Goal: Task Accomplishment & Management: Manage account settings

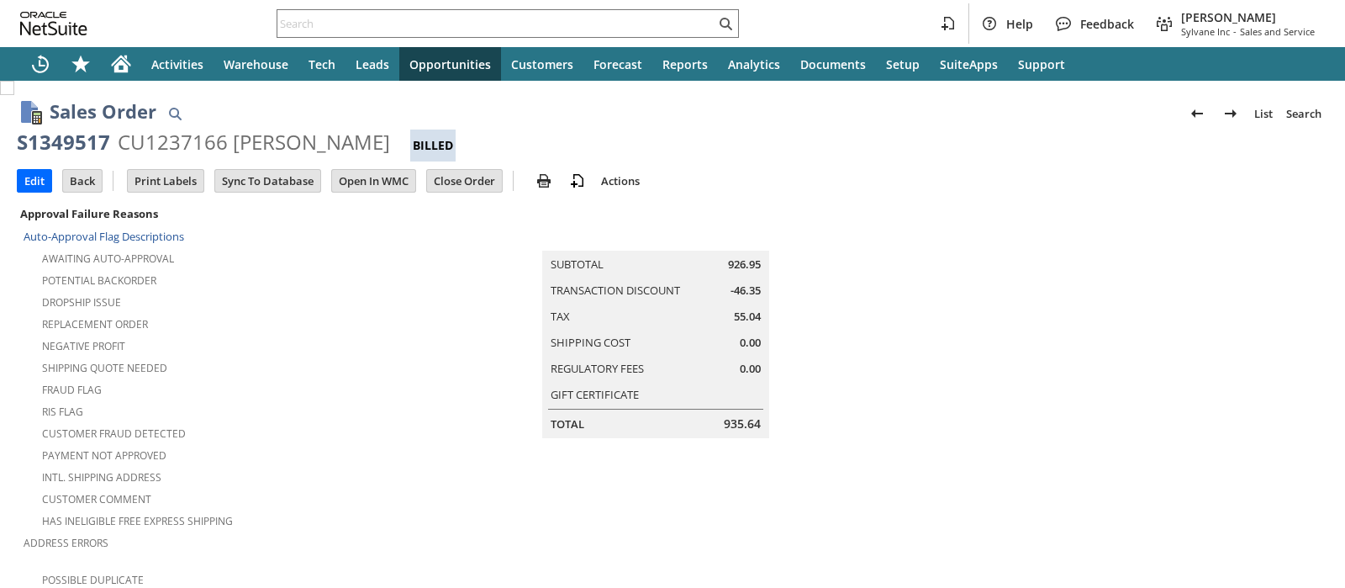
scroll to position [1154, 0]
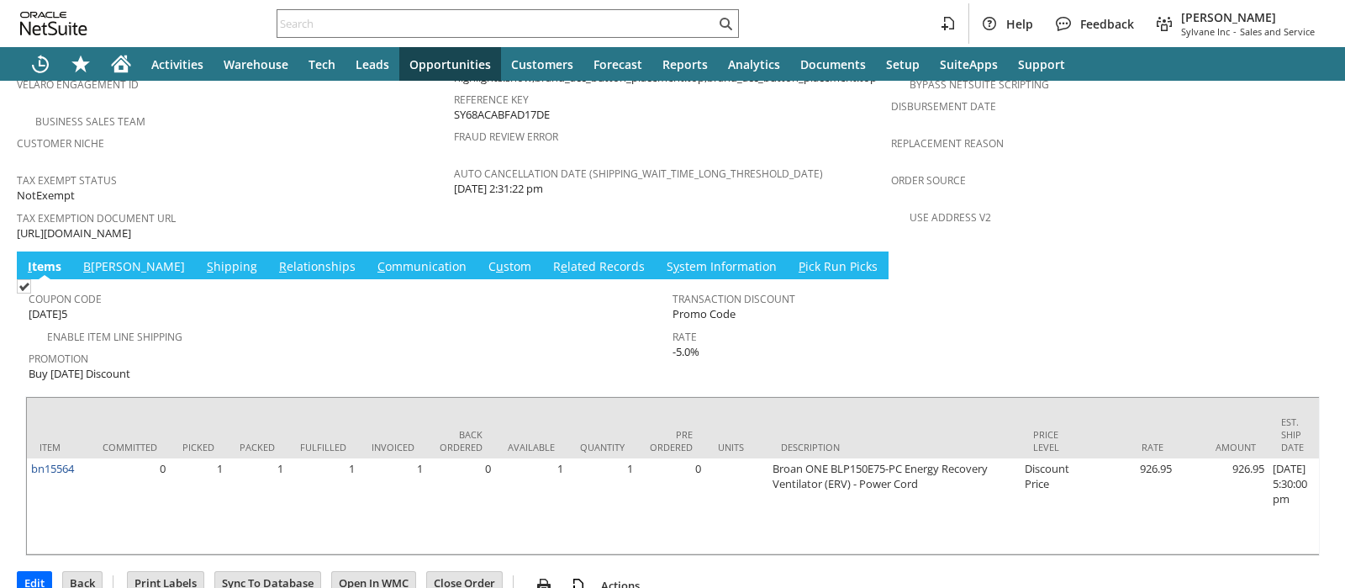
click at [373, 258] on link "C ommunication" at bounding box center [422, 267] width 98 height 18
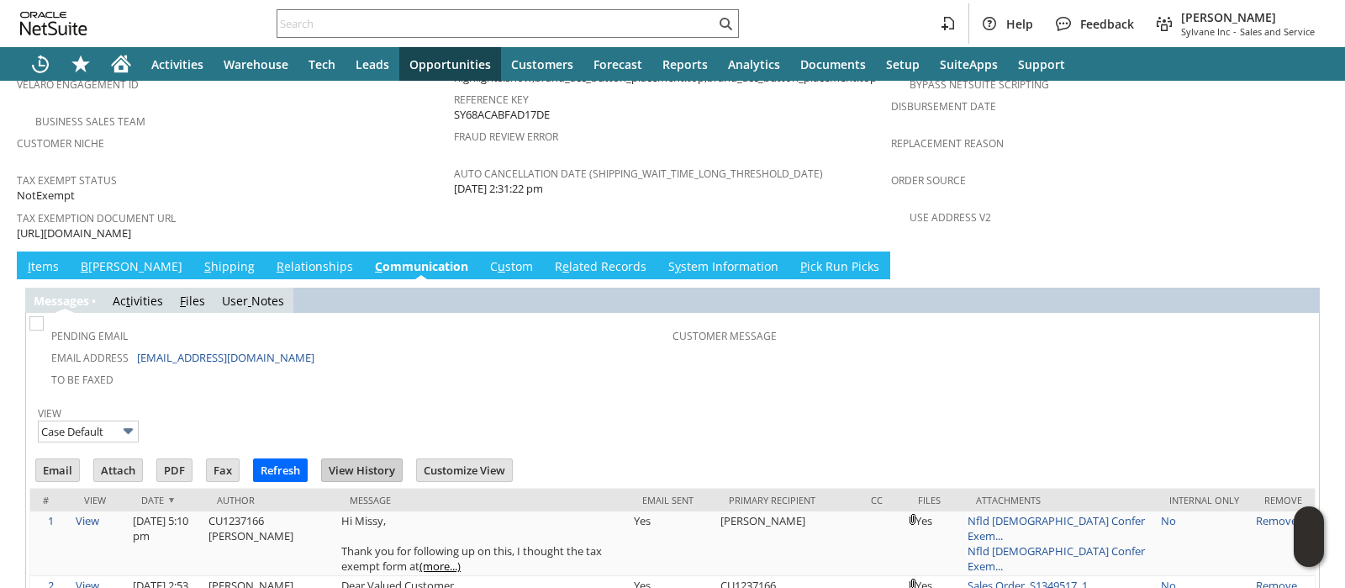
scroll to position [1215, 0]
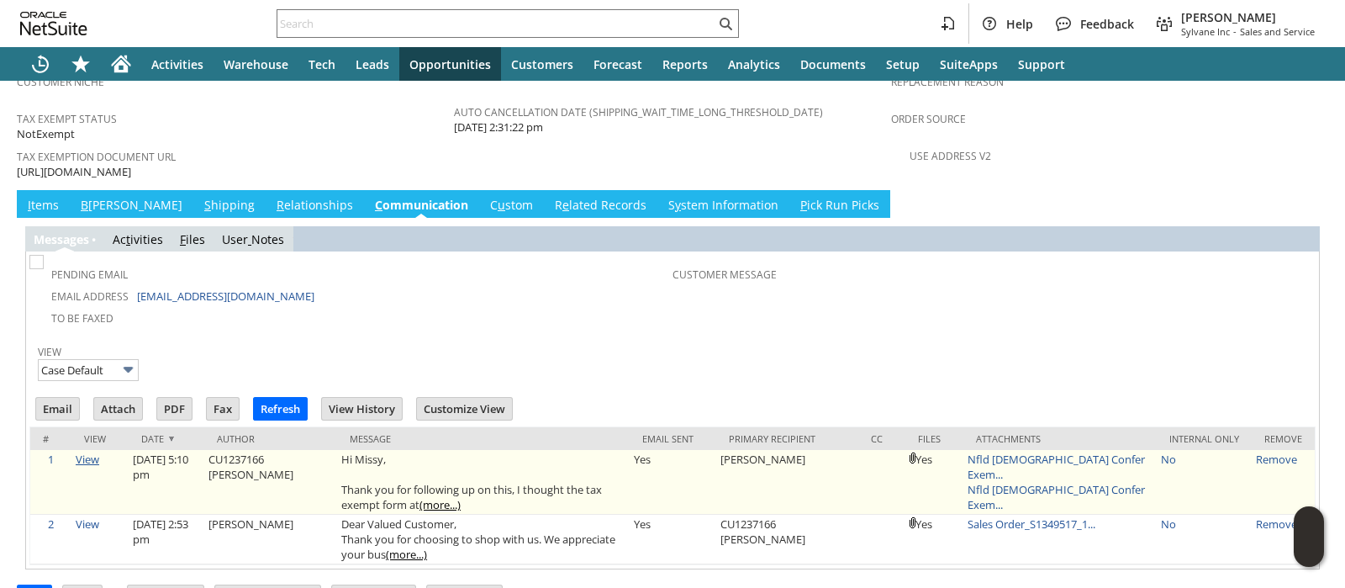
click at [89, 451] on link "View" at bounding box center [88, 458] width 24 height 15
click at [1064, 451] on link "Nfld Bible Confer Exem..." at bounding box center [1056, 466] width 177 height 30
click at [1031, 482] on link "Nfld Bible Confer Exem..." at bounding box center [1056, 497] width 177 height 30
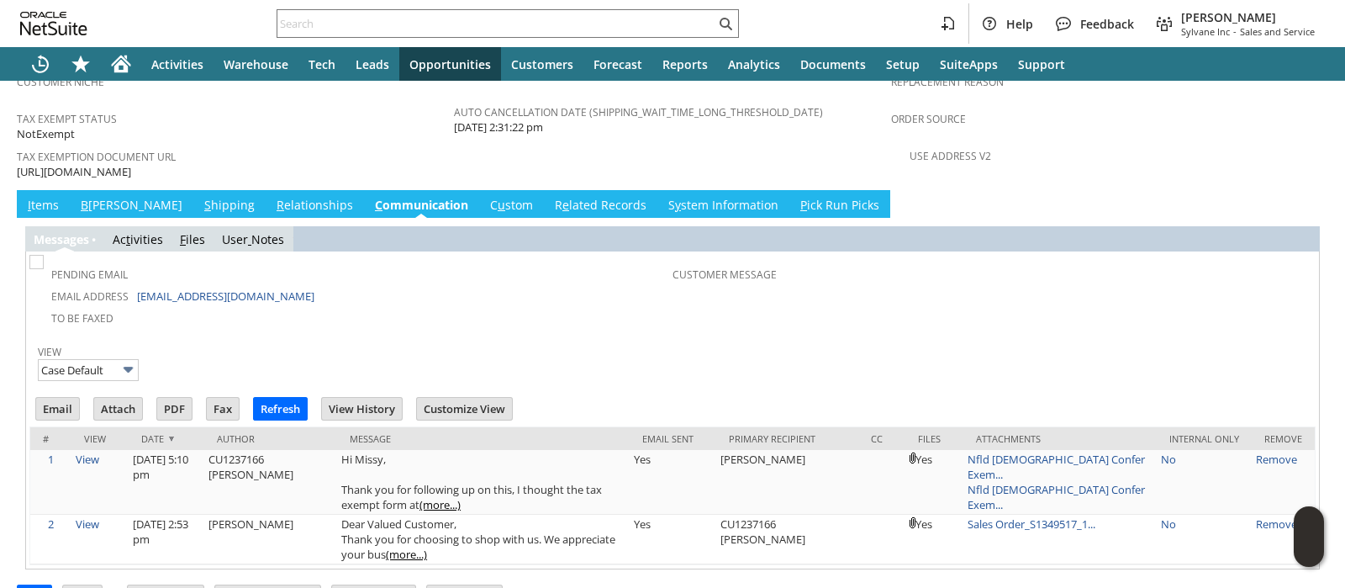
click at [131, 164] on span "https://drive.google.com/file/d/19G572D83rRuy12Wou4JRU3f7U1hd78xU/view?usp=shar…" at bounding box center [74, 172] width 114 height 16
copy tbody "https://drive.google.com/file/d/19G572D83rRuy12Wou4JRU3f7U1hd78xU/view?usp=shar…"
click at [504, 14] on input "text" at bounding box center [496, 23] width 438 height 20
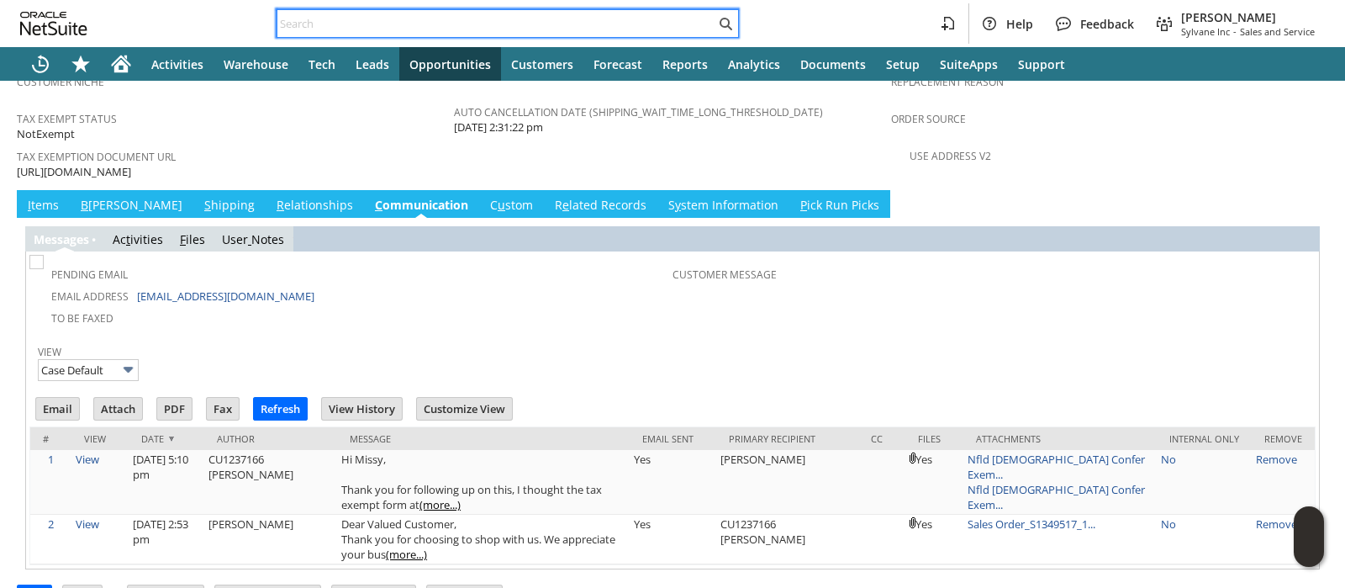
paste input "129023046814600"
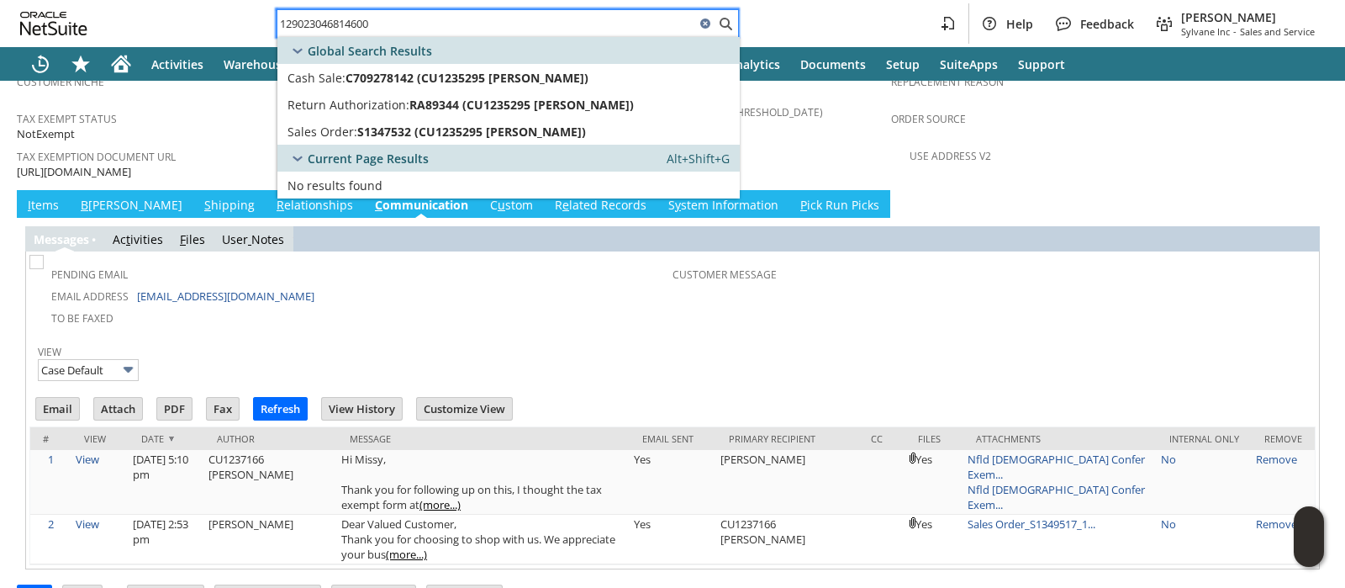
click at [643, 16] on input "129023046814600" at bounding box center [486, 23] width 418 height 20
paste input "47QDCC25MDLEY"
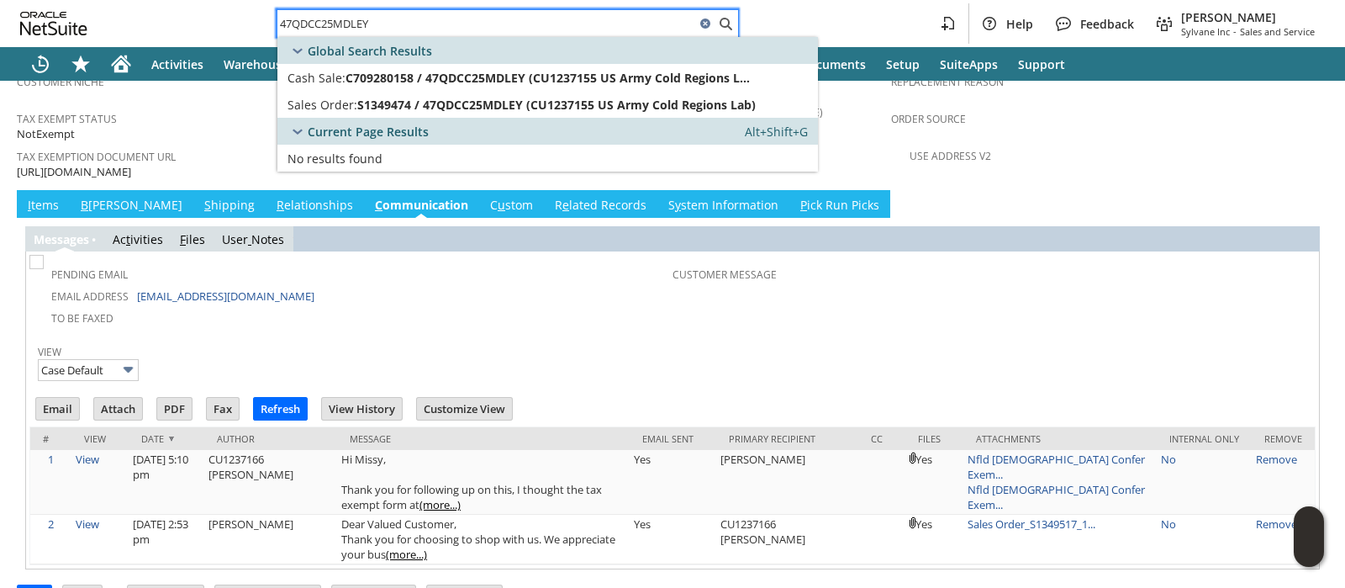
click at [524, 24] on input "47QDCC25MDLEY" at bounding box center [486, 23] width 418 height 20
paste input "TB"
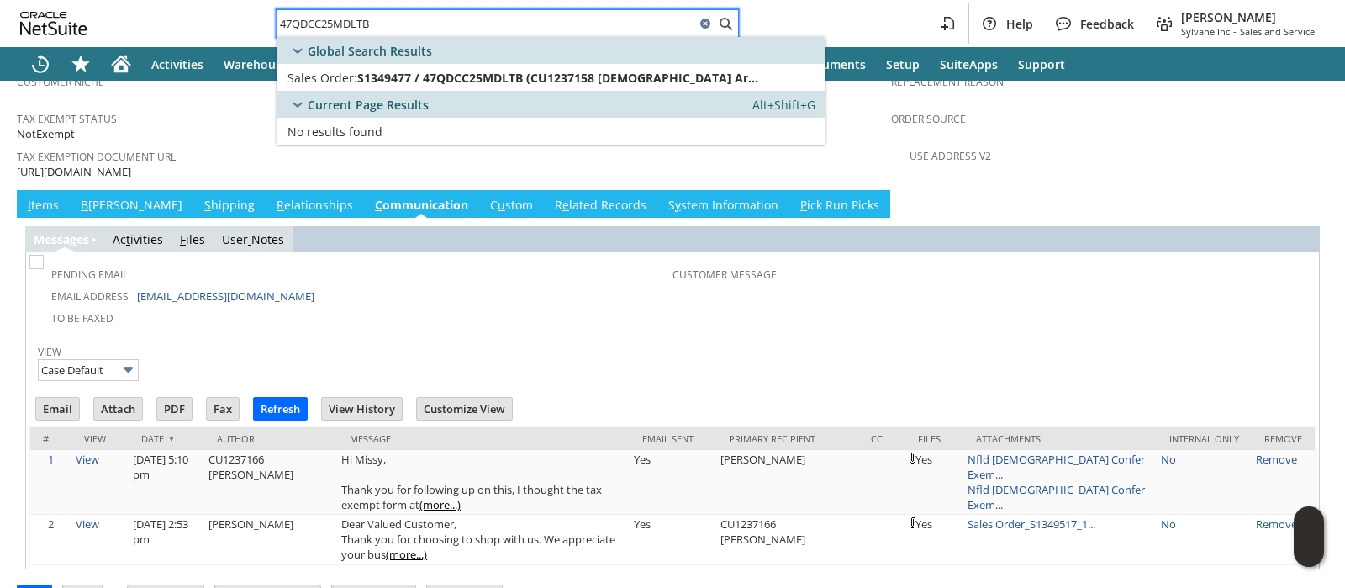
click at [531, 27] on input "47QDCC25MDLTB" at bounding box center [486, 23] width 418 height 20
paste input "MXF"
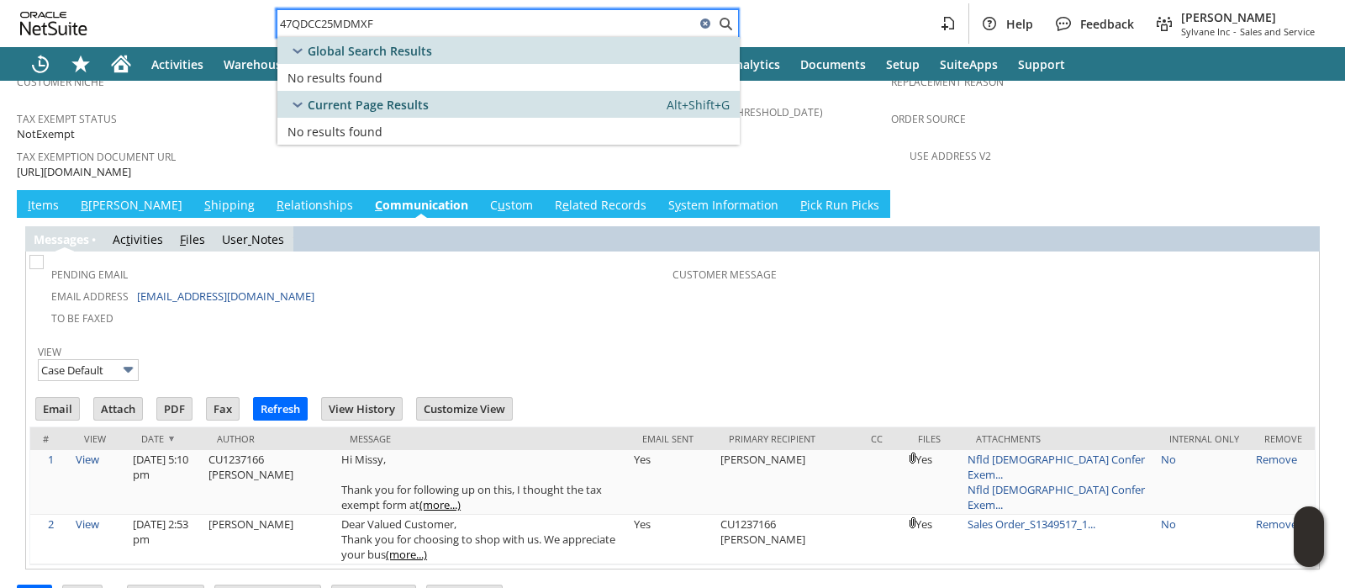
click at [517, 15] on input "47QDCC25MDMXF" at bounding box center [486, 23] width 418 height 20
paste input "114-6147859-5309833"
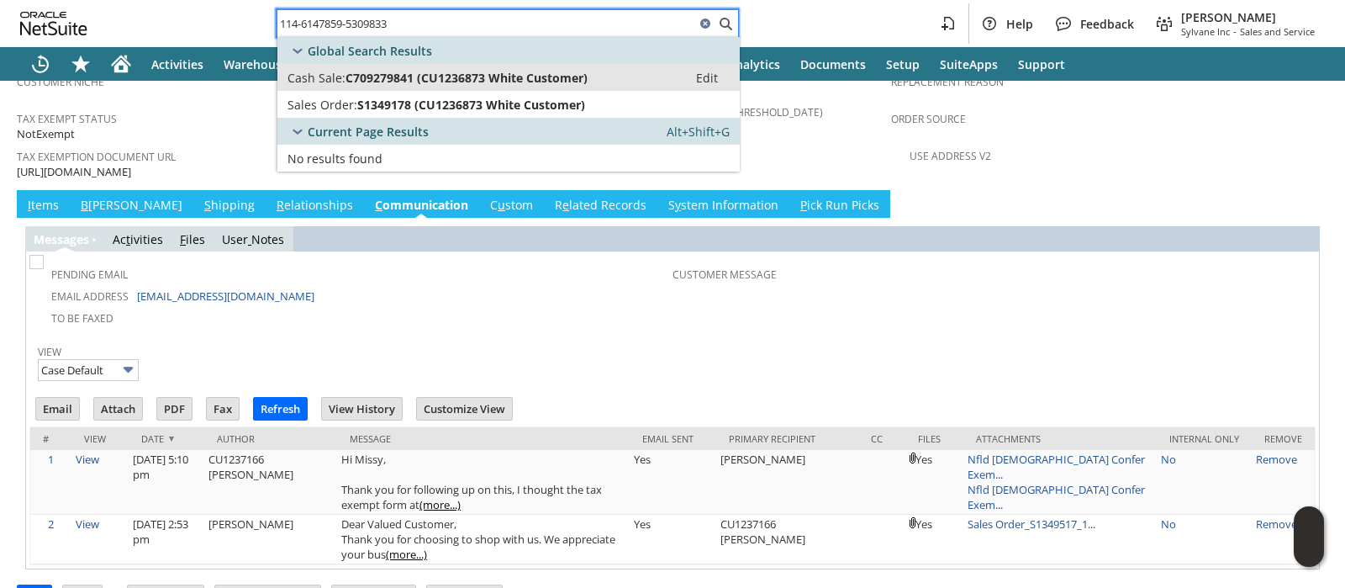
type input "114-6147859-5309833"
click at [509, 73] on span "C709279841 (CU1236873 White Customer)" at bounding box center [467, 78] width 242 height 16
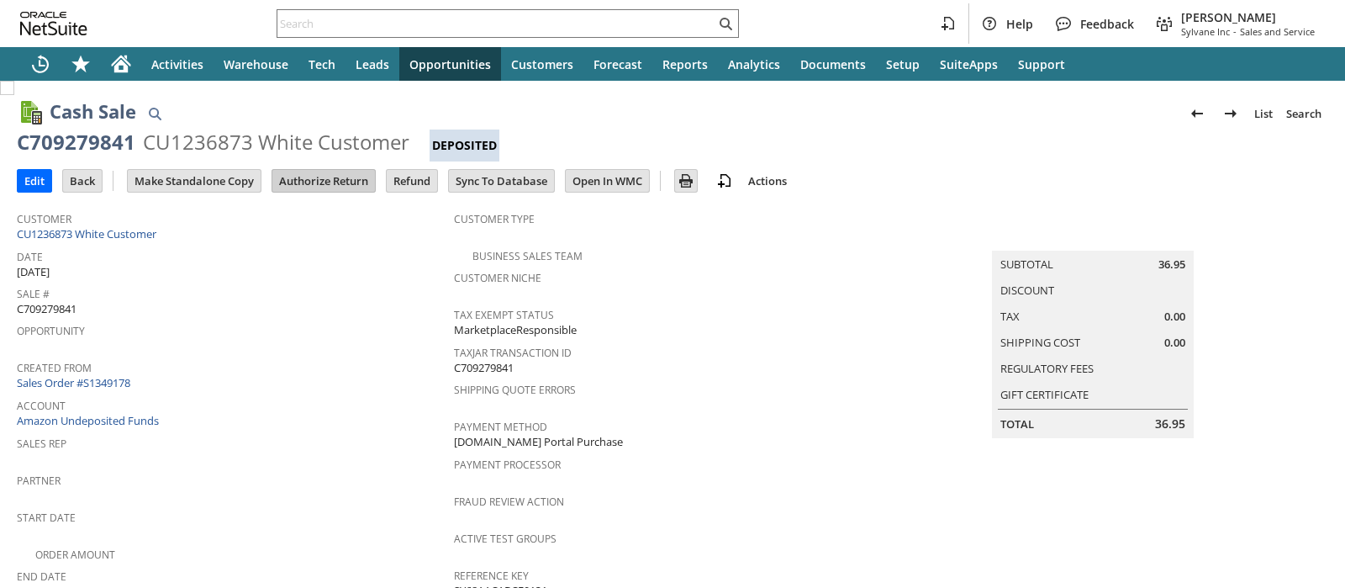
click at [313, 180] on input "Authorize Return" at bounding box center [323, 181] width 103 height 22
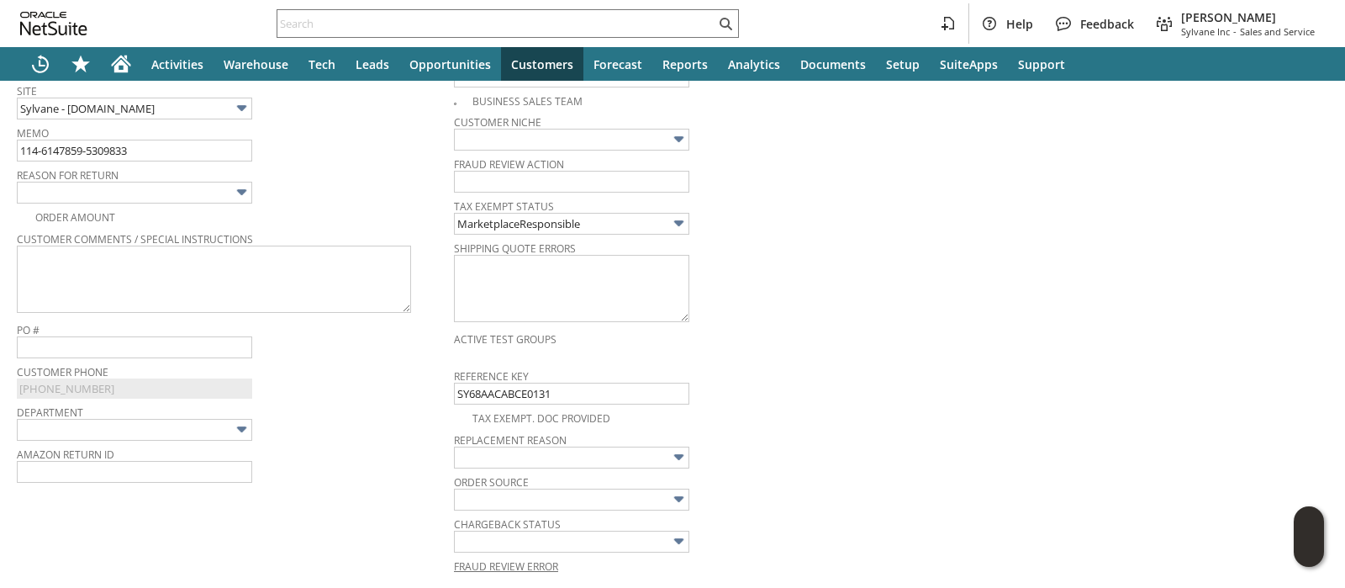
scroll to position [425, 0]
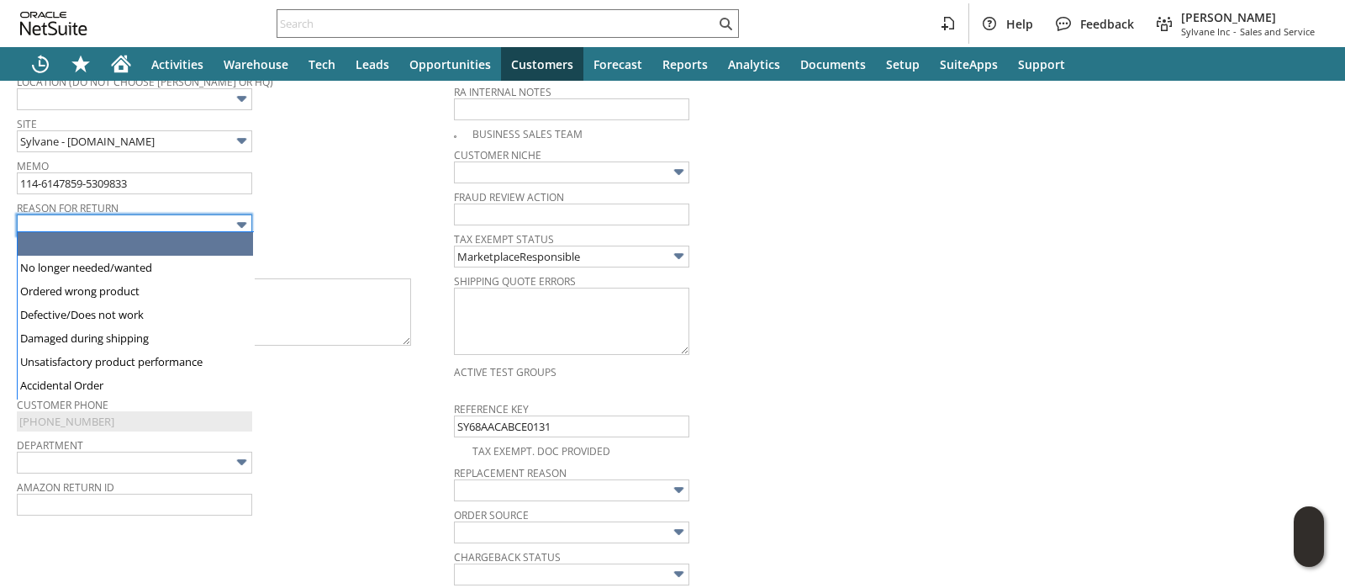
click at [224, 218] on input "text" at bounding box center [134, 225] width 235 height 22
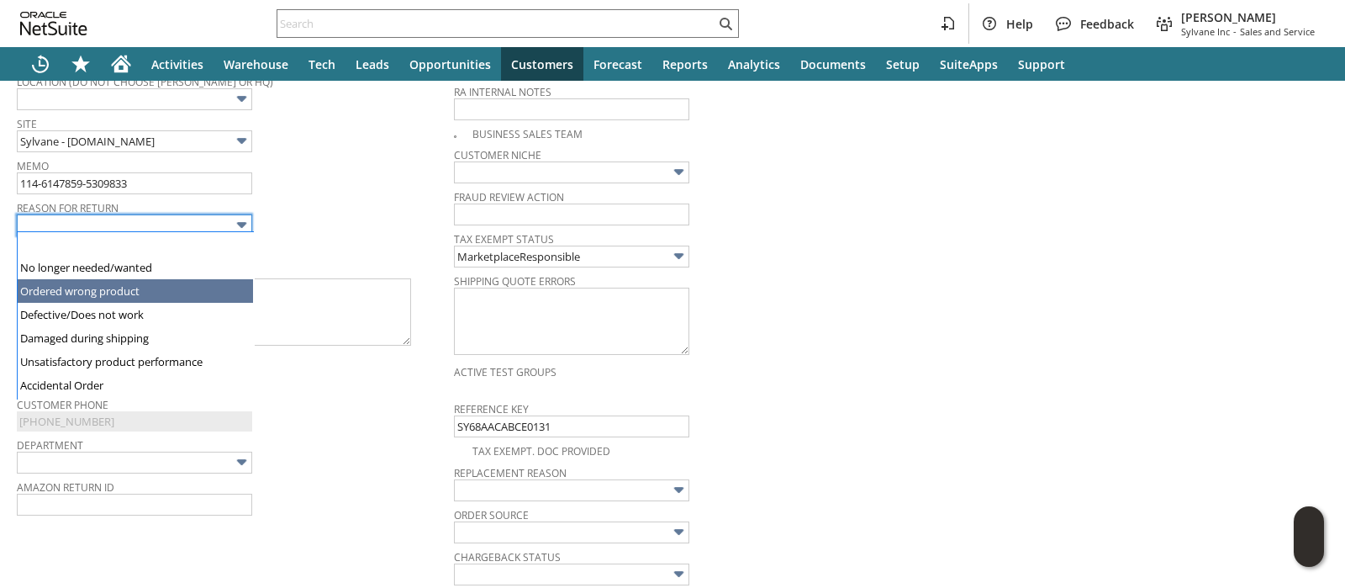
scroll to position [119, 0]
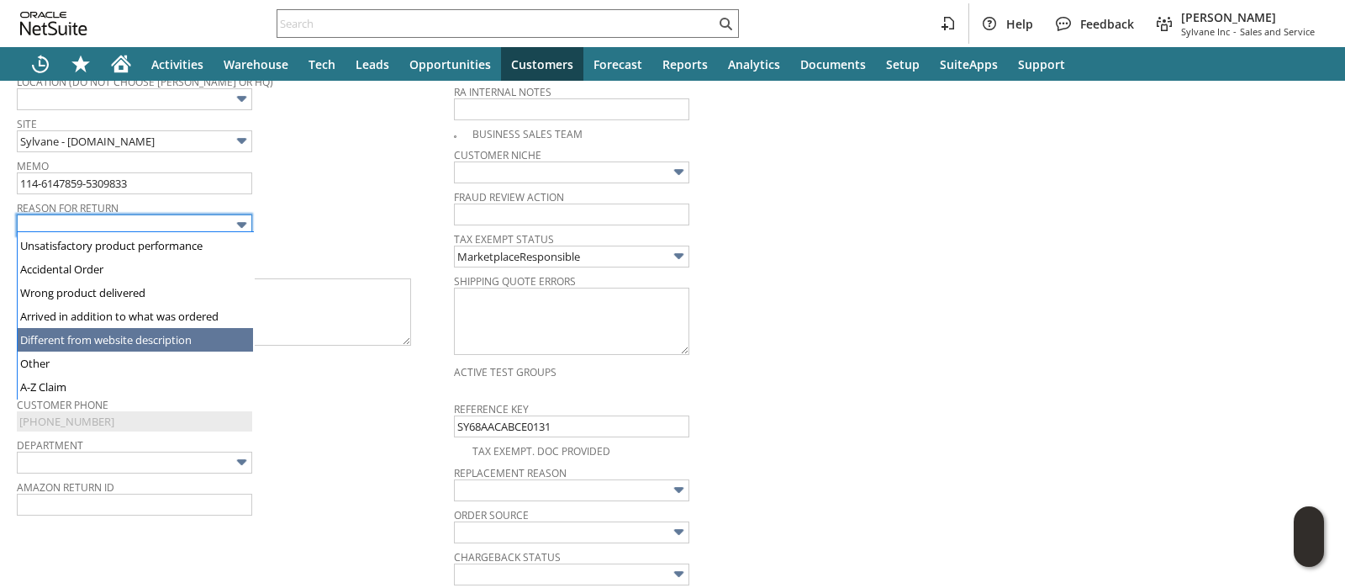
type input "Different from website description"
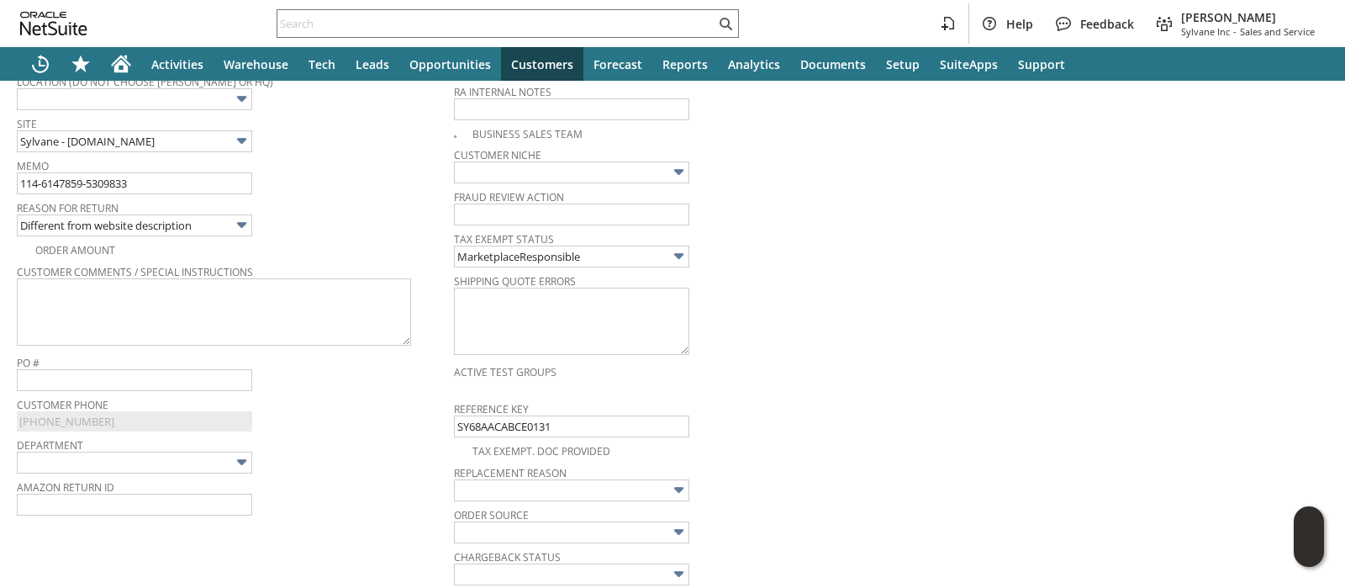
click at [397, 196] on span "Reason For Return" at bounding box center [231, 205] width 429 height 18
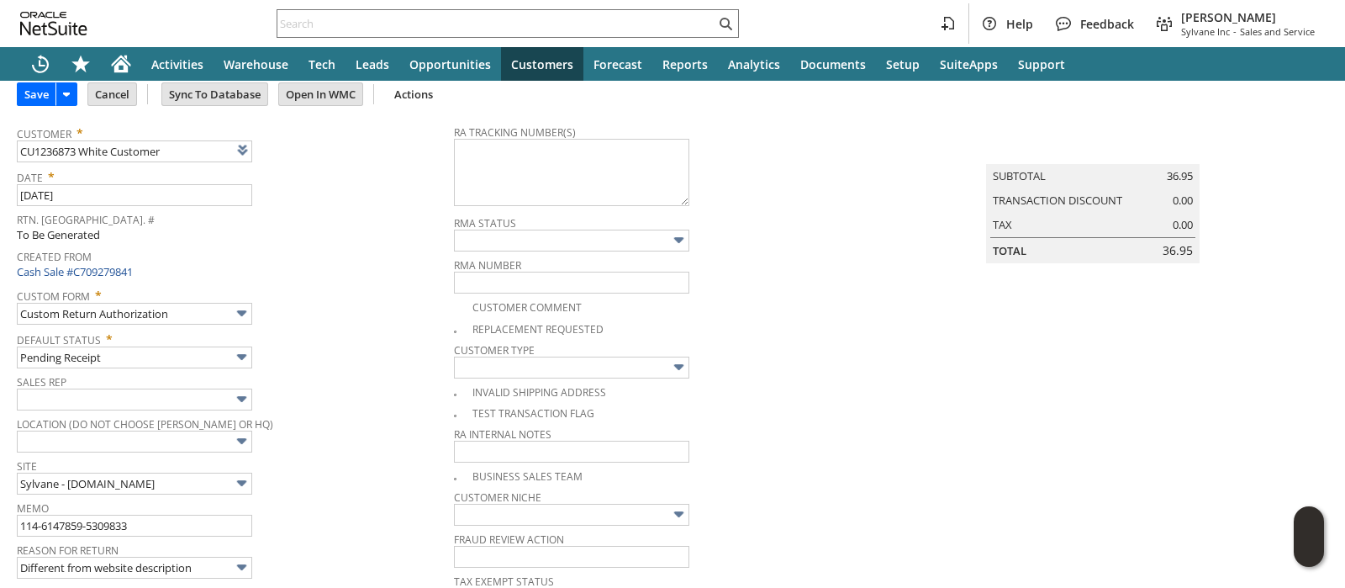
scroll to position [0, 0]
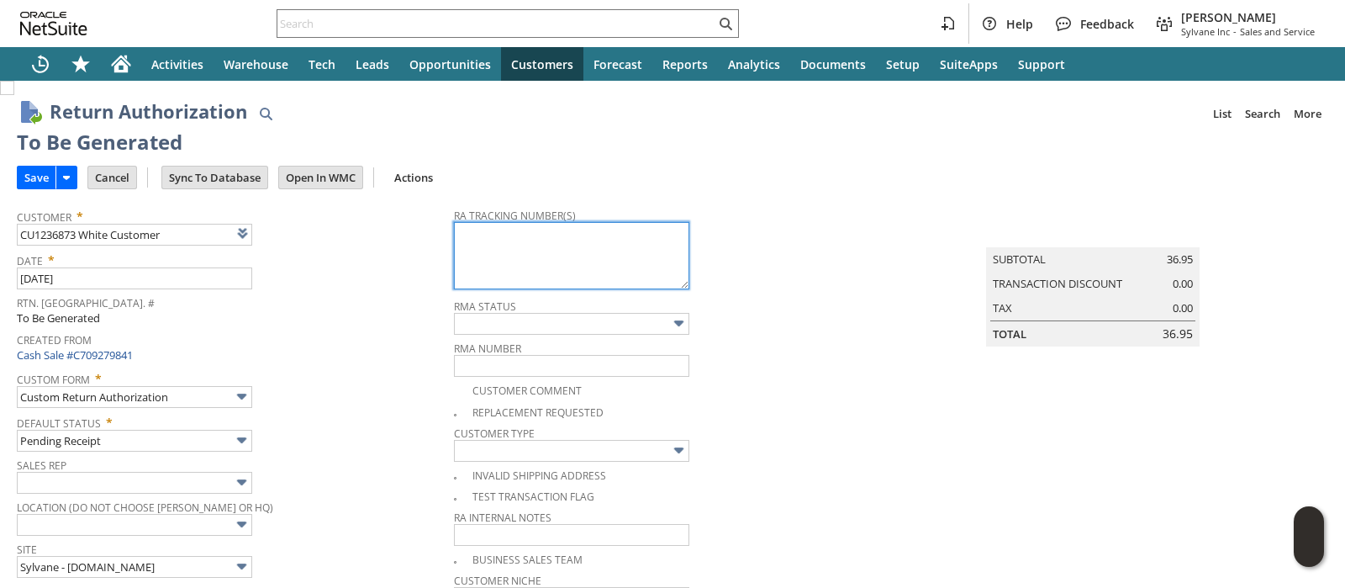
click at [479, 250] on textarea at bounding box center [571, 255] width 235 height 67
paste textarea "1ZR0960D9077930827"
type textarea "1ZR0960D9077930827"
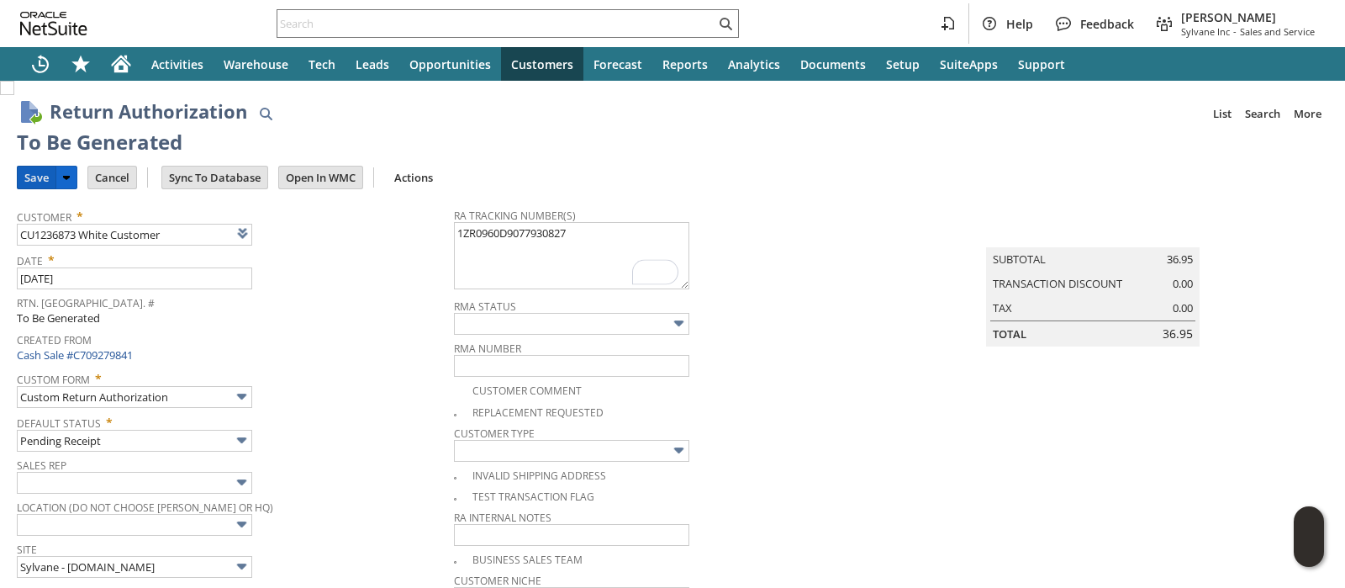
click at [42, 174] on input "Save" at bounding box center [37, 177] width 38 height 22
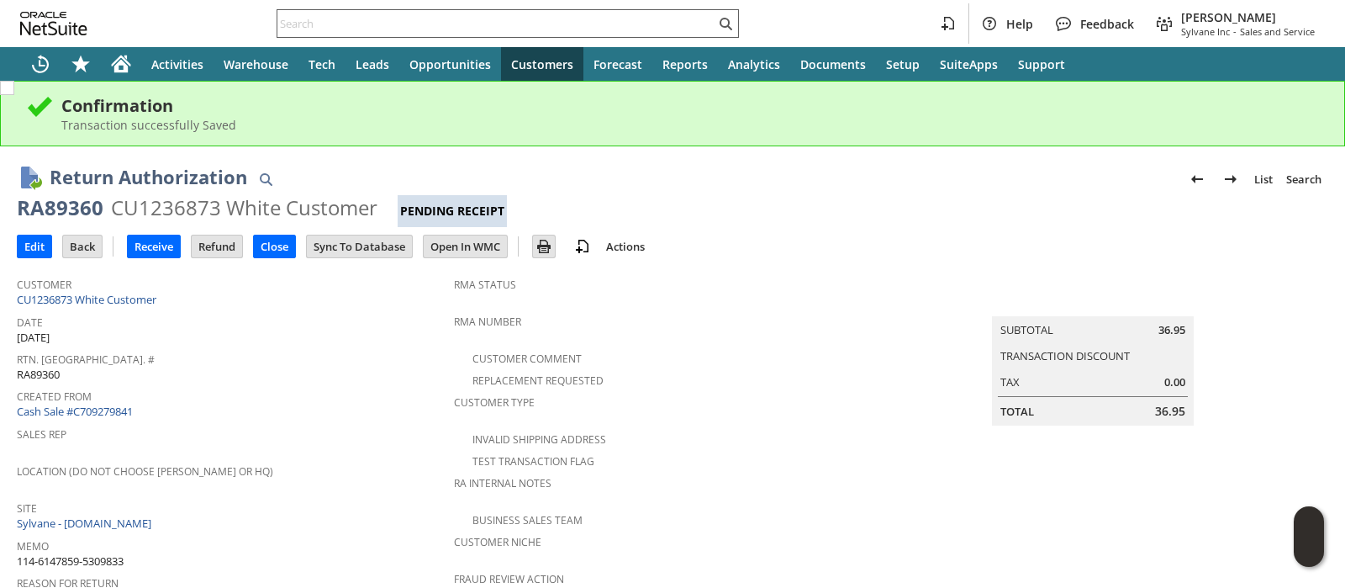
click at [543, 24] on input "text" at bounding box center [496, 23] width 438 height 20
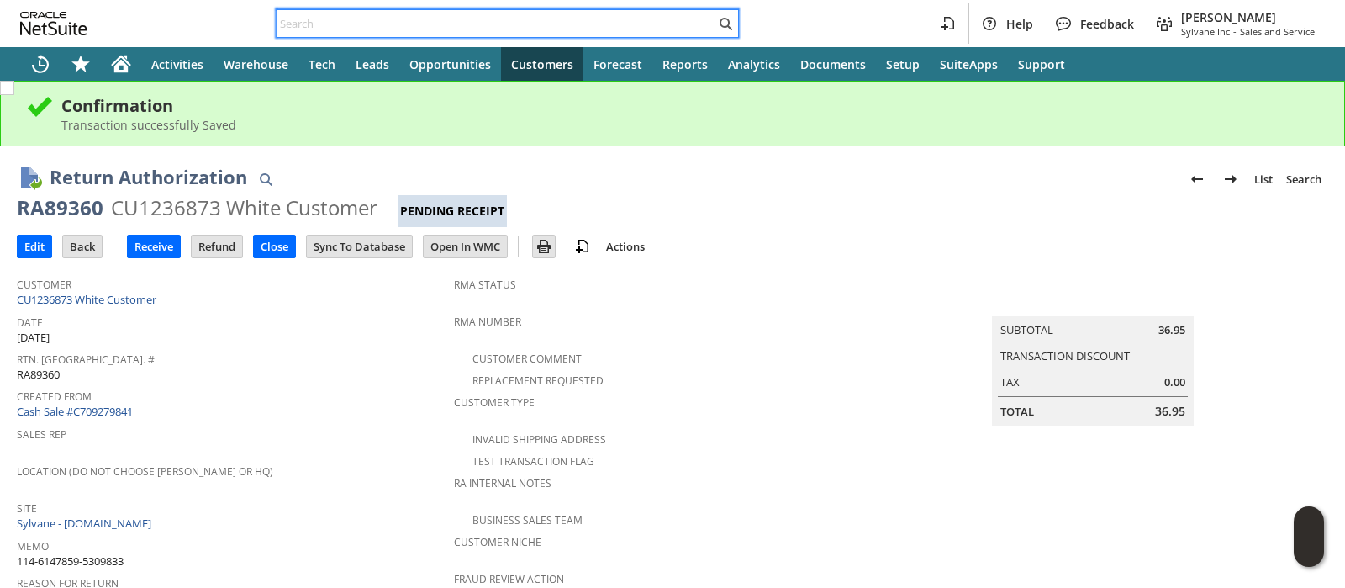
paste input "114-2845668-3590602"
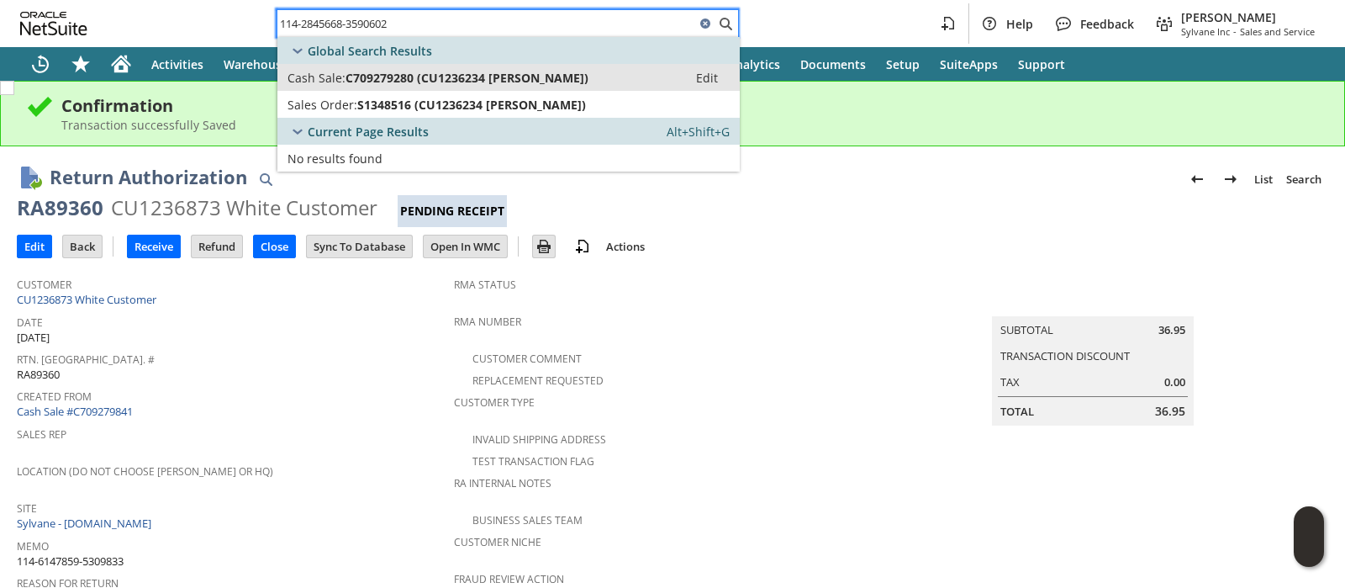
type input "114-2845668-3590602"
click at [522, 70] on span "C709279280 (CU1236234 Larry Pittillo)" at bounding box center [467, 78] width 243 height 16
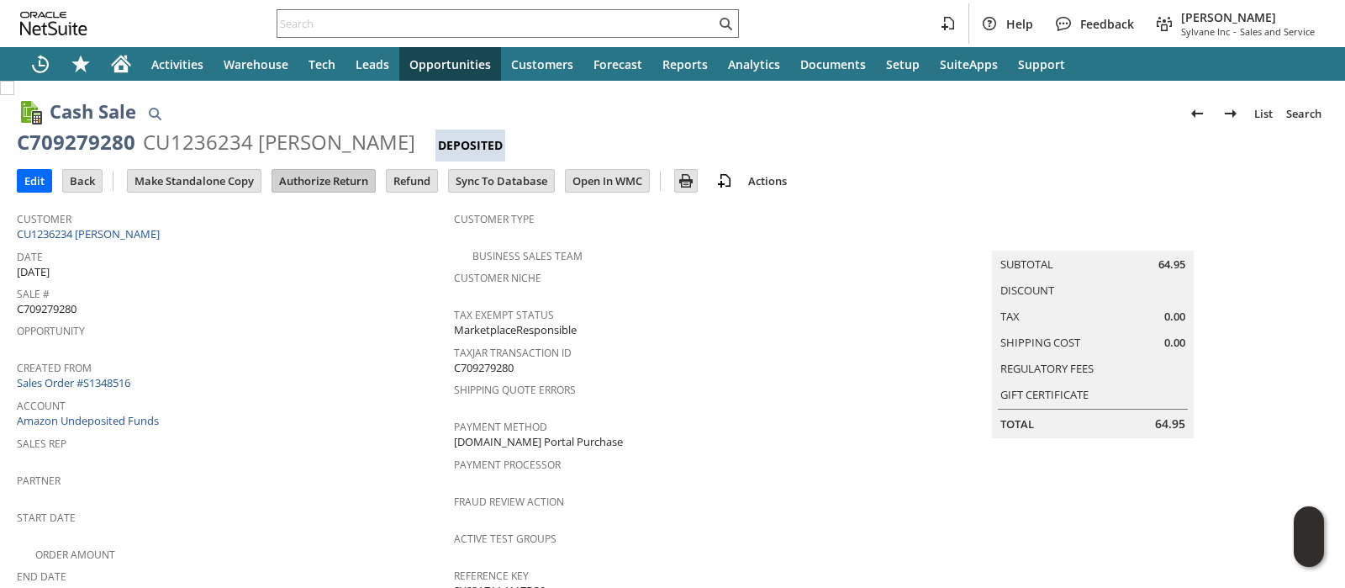
click at [351, 182] on input "Authorize Return" at bounding box center [323, 181] width 103 height 22
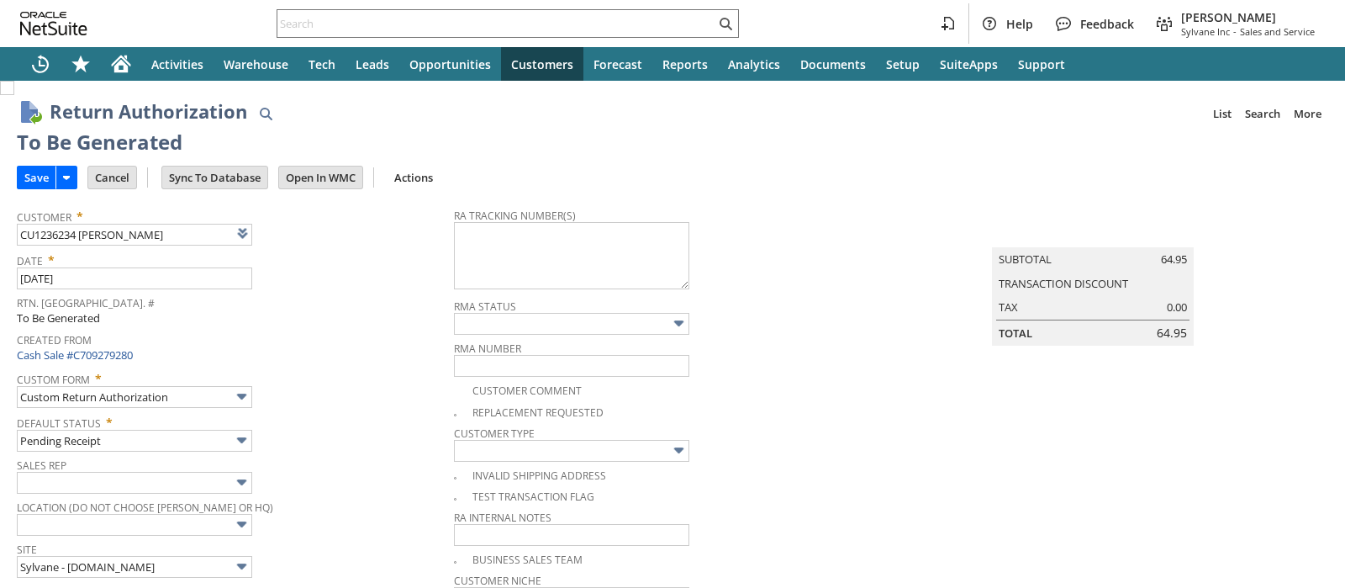
type input "Add"
type input "Copy Previous"
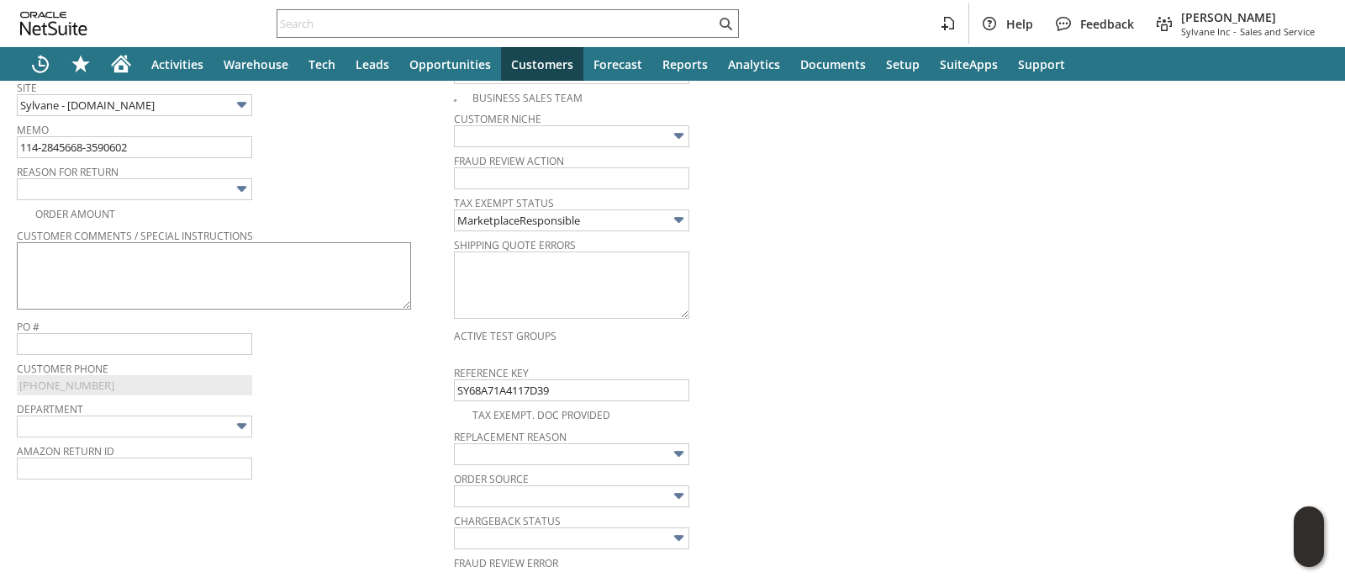
scroll to position [351, 0]
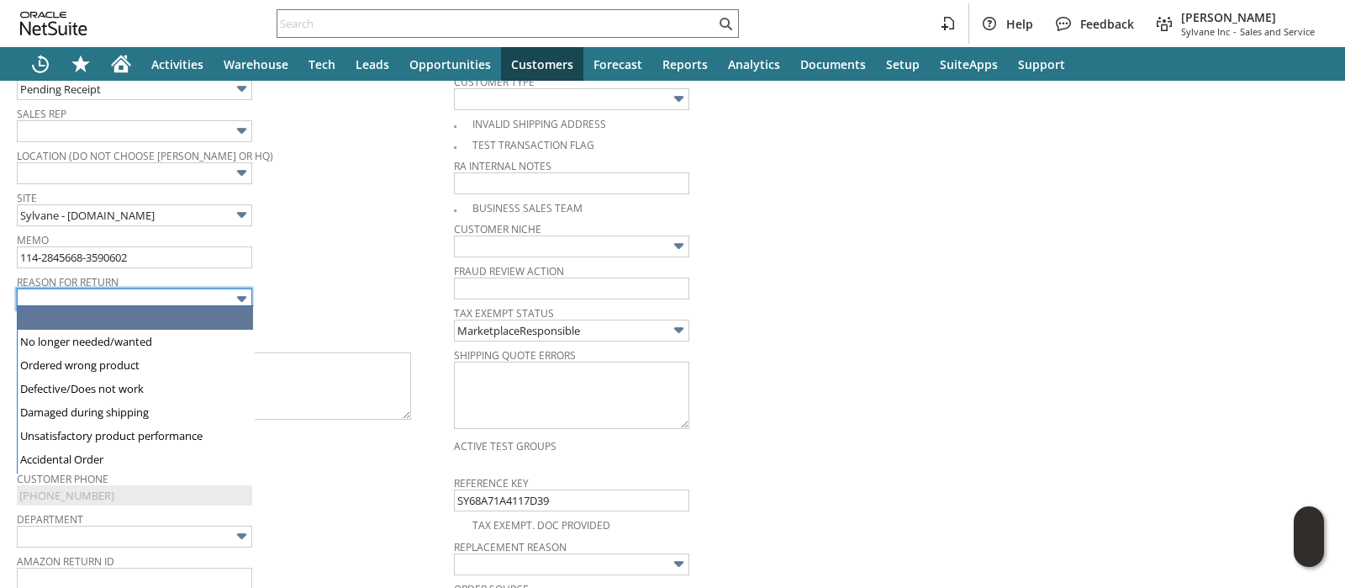
click at [223, 290] on input "text" at bounding box center [134, 299] width 235 height 22
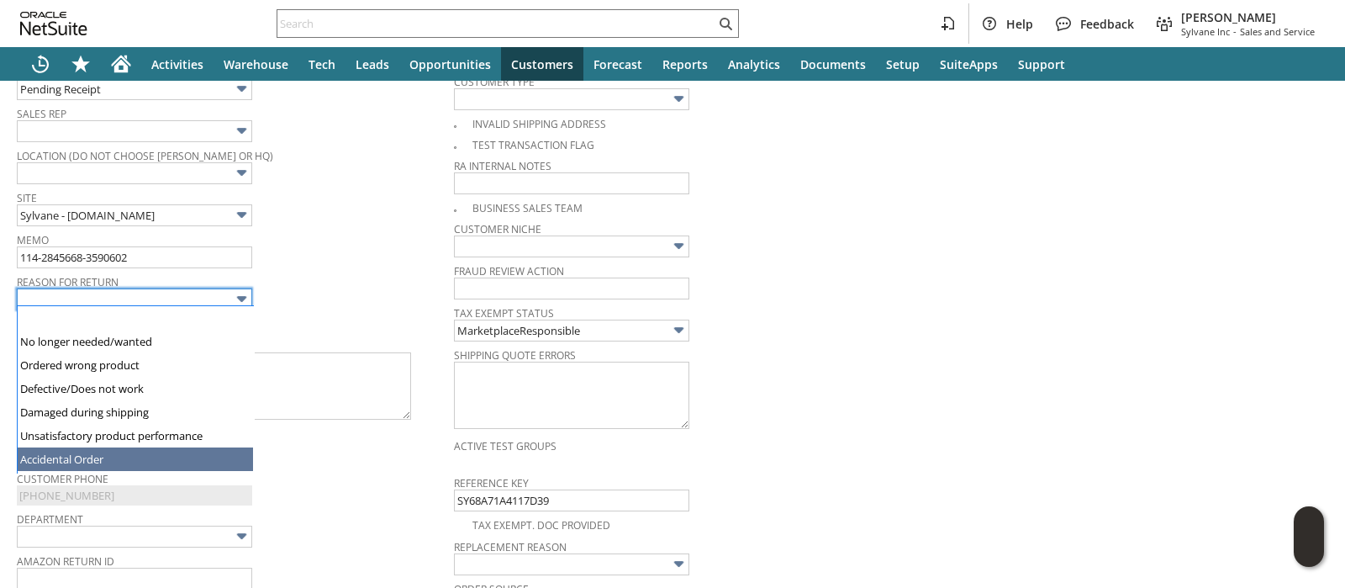
type input "Accidental Order"
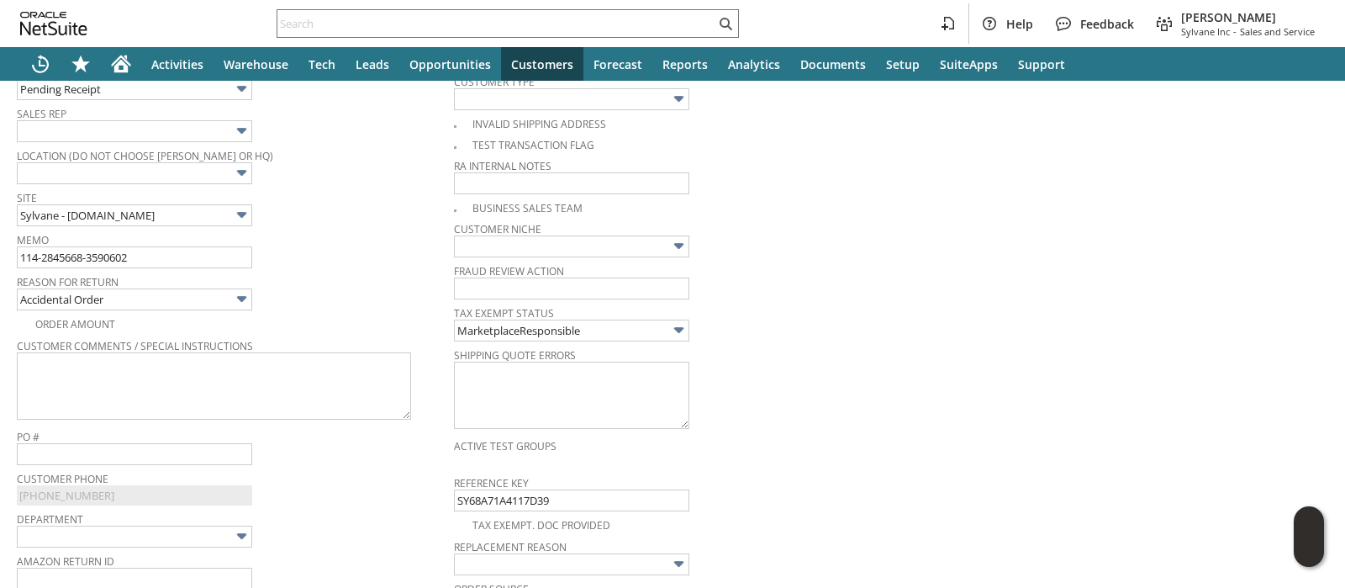
click at [345, 244] on div "Memo 114-2845668-3590602" at bounding box center [231, 248] width 429 height 40
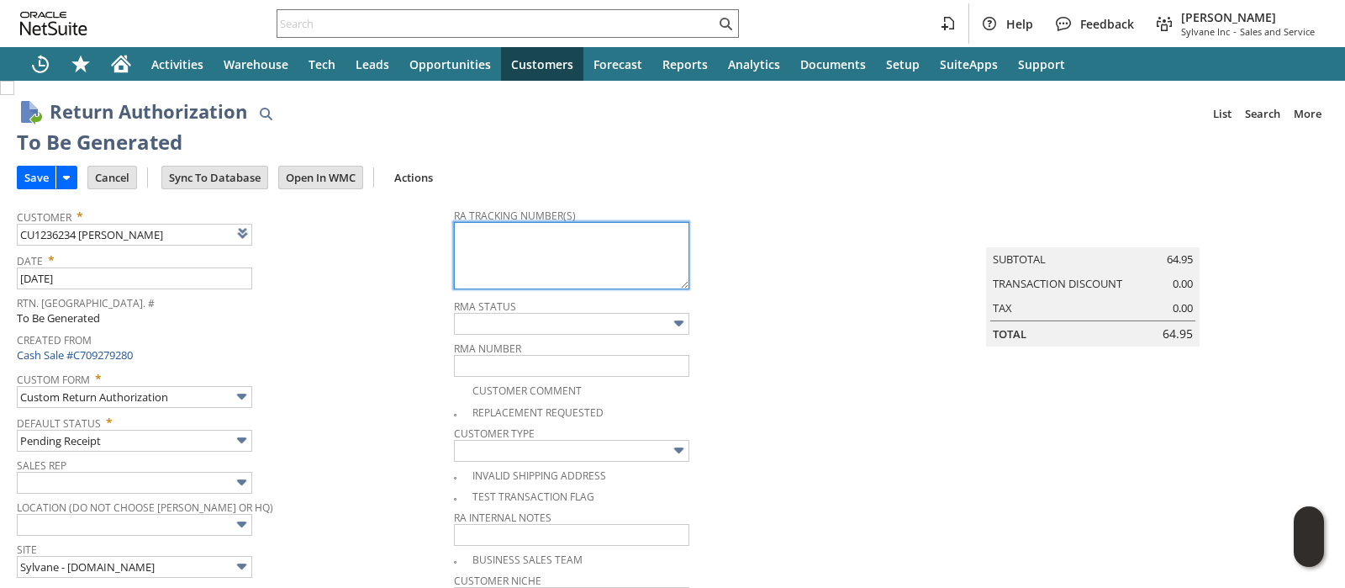
click at [503, 237] on textarea at bounding box center [571, 255] width 235 height 67
paste textarea "1ZR0960D9077719735"
type textarea "1ZR0960D9077719735"
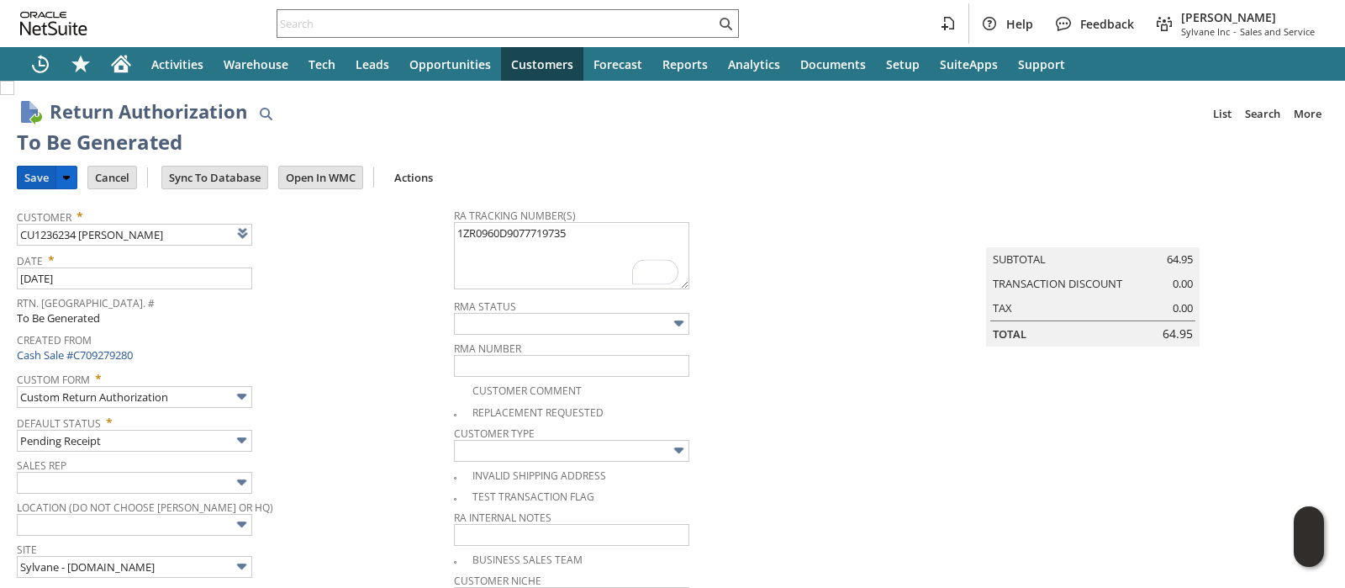
click at [33, 174] on input "Save" at bounding box center [37, 177] width 38 height 22
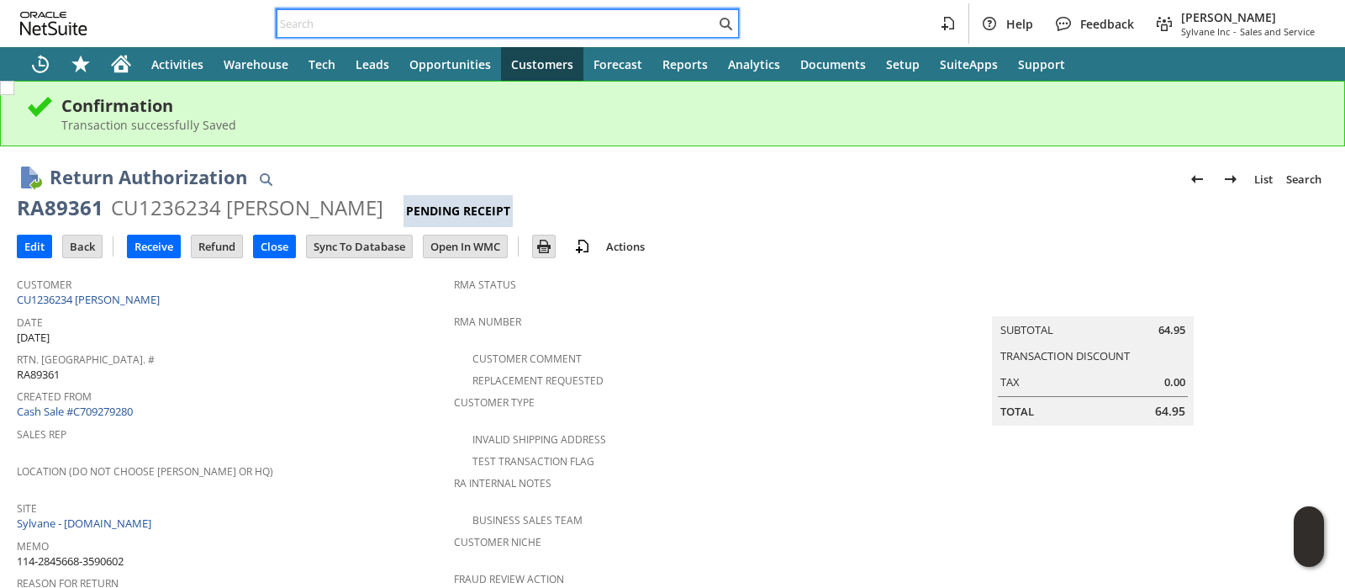
click at [521, 14] on input "text" at bounding box center [496, 23] width 438 height 20
paste input "114-9354263-9833034"
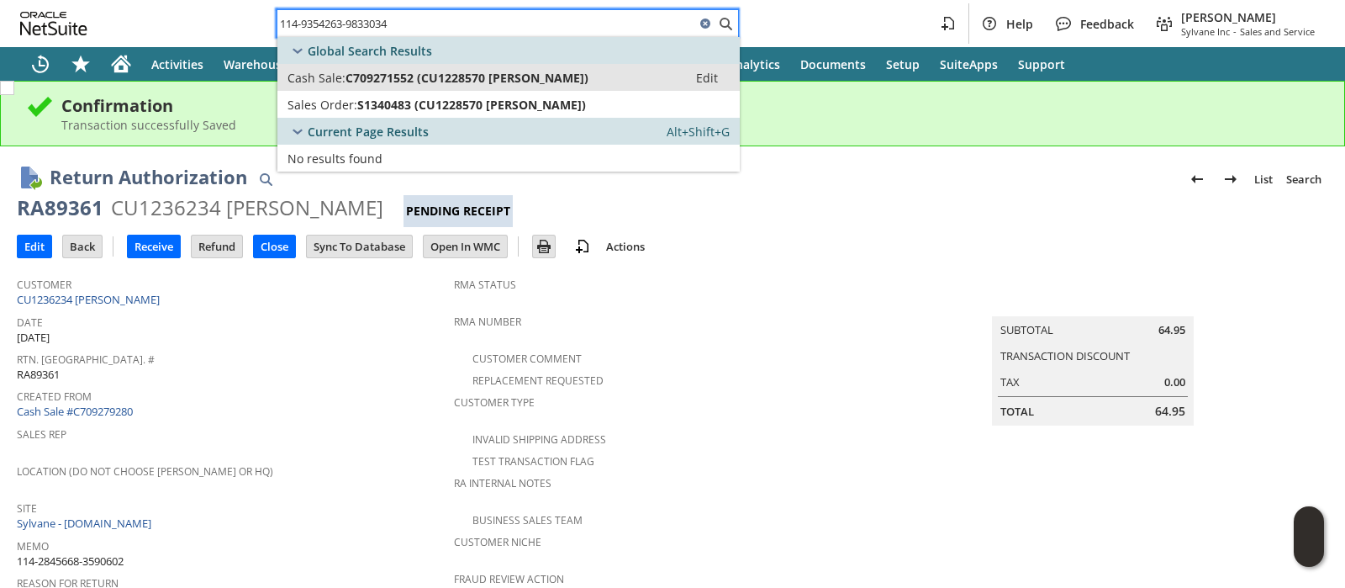
type input "114-9354263-9833034"
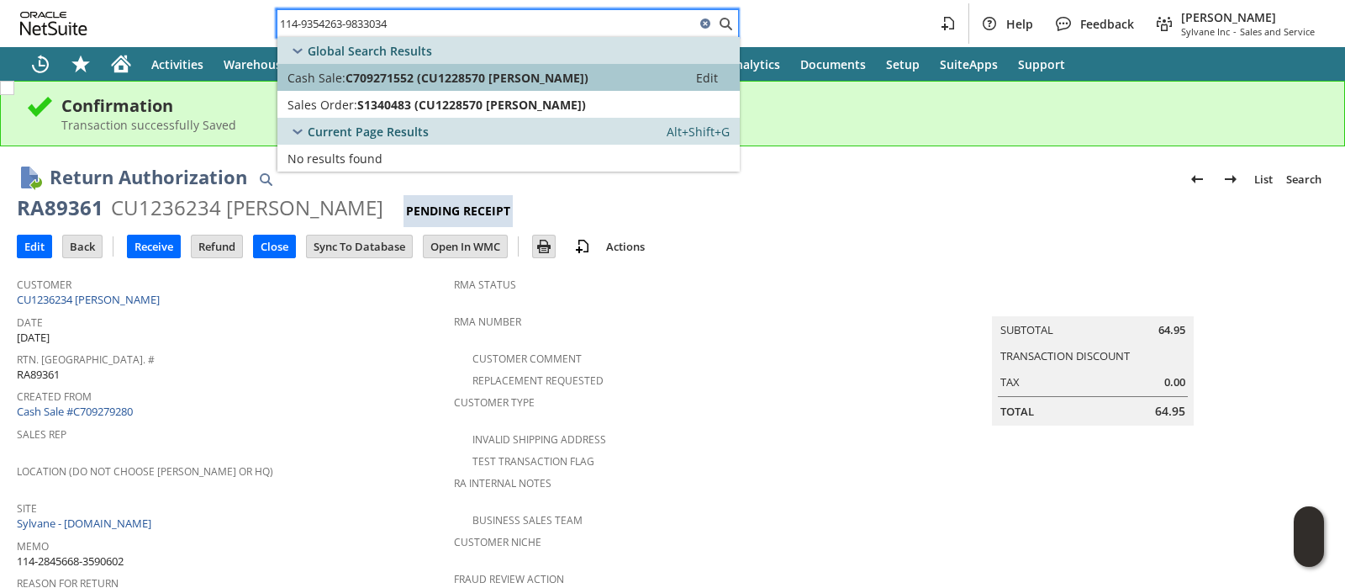
click at [500, 70] on span "C709271552 (CU1228570 [PERSON_NAME])" at bounding box center [467, 78] width 243 height 16
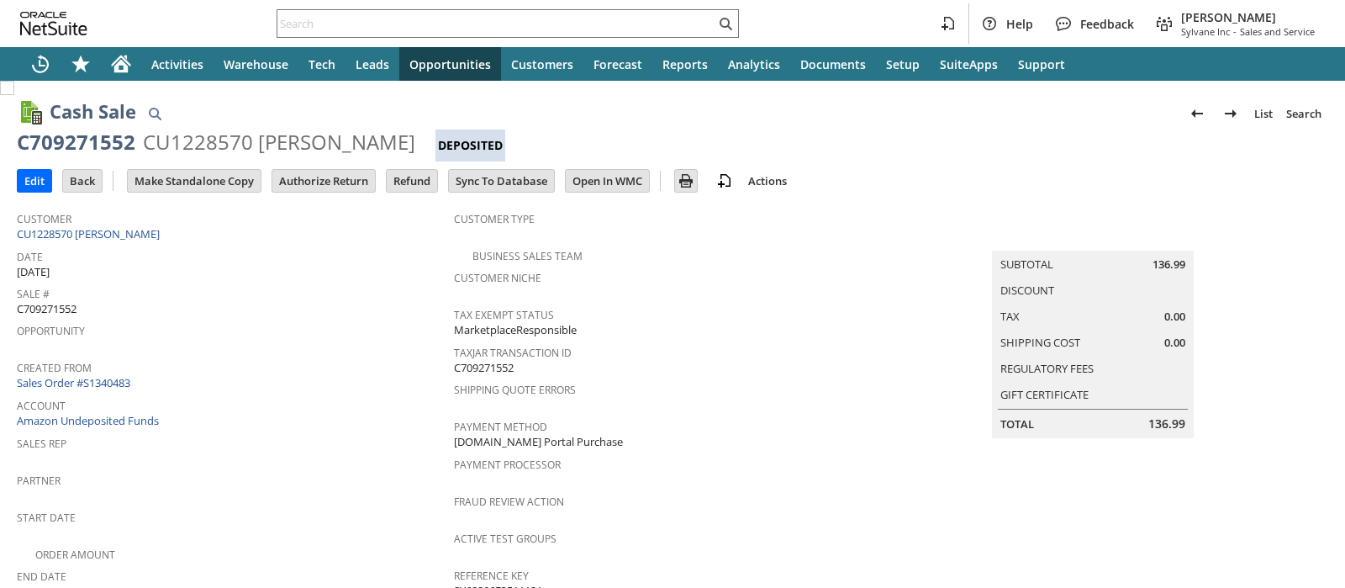
click at [349, 170] on input "Authorize Return" at bounding box center [323, 181] width 103 height 22
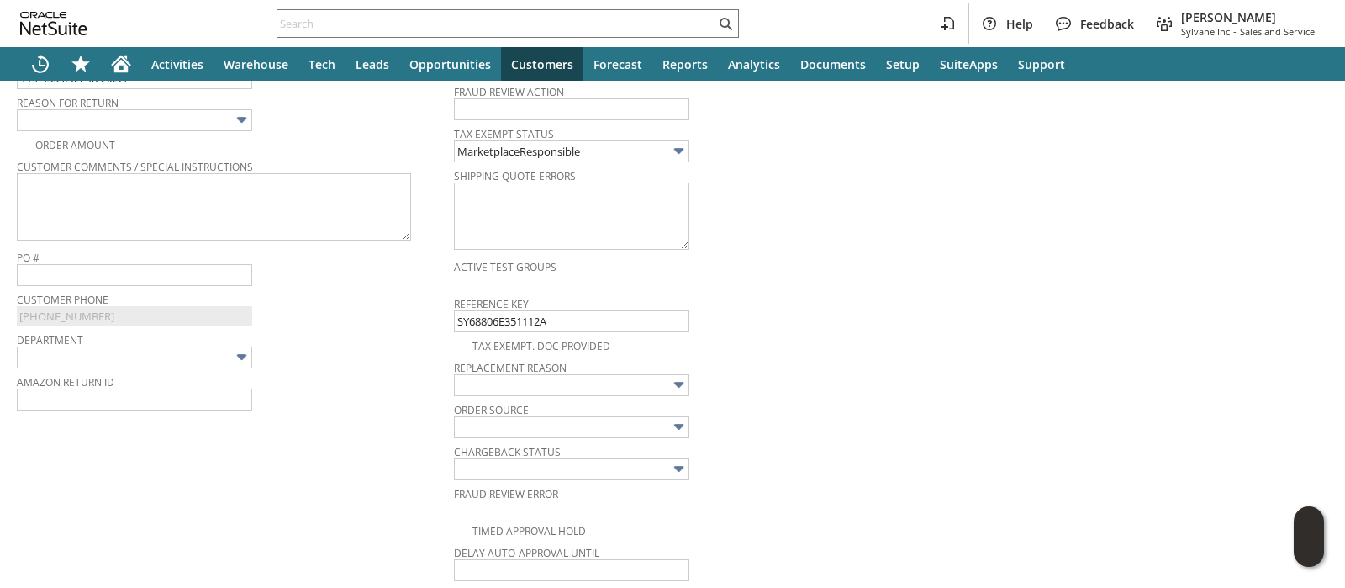
scroll to position [425, 0]
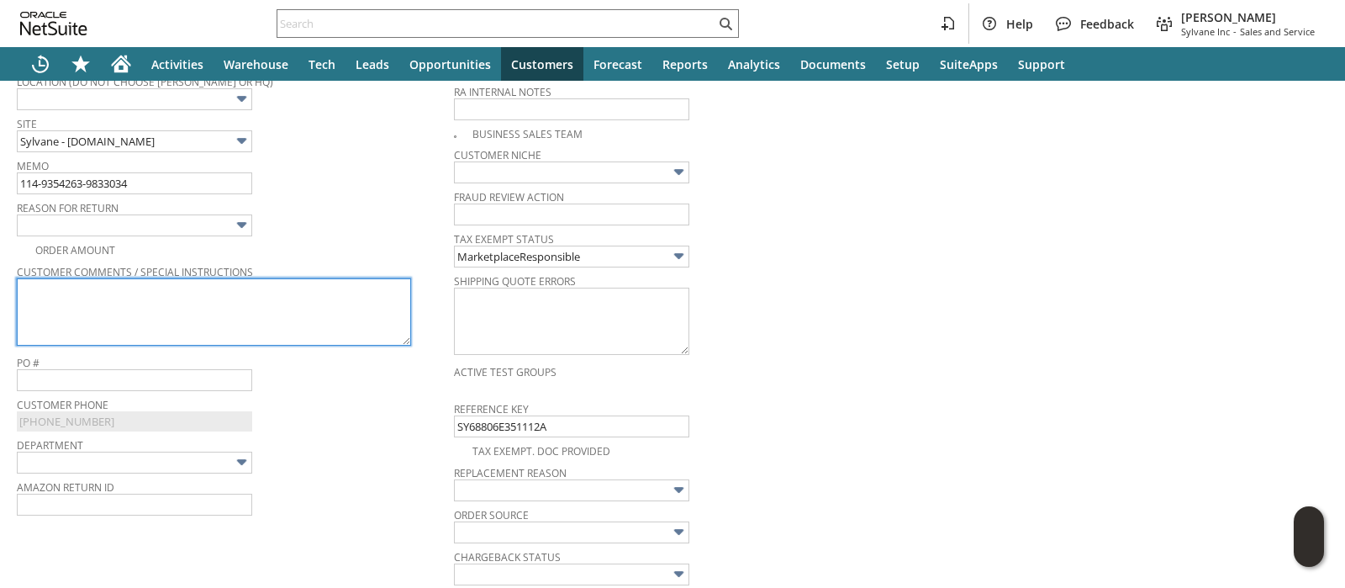
click at [336, 298] on textarea at bounding box center [214, 311] width 394 height 67
paste textarea "Had the same light and got it working again"
type textarea "Had the same light and got it working again"
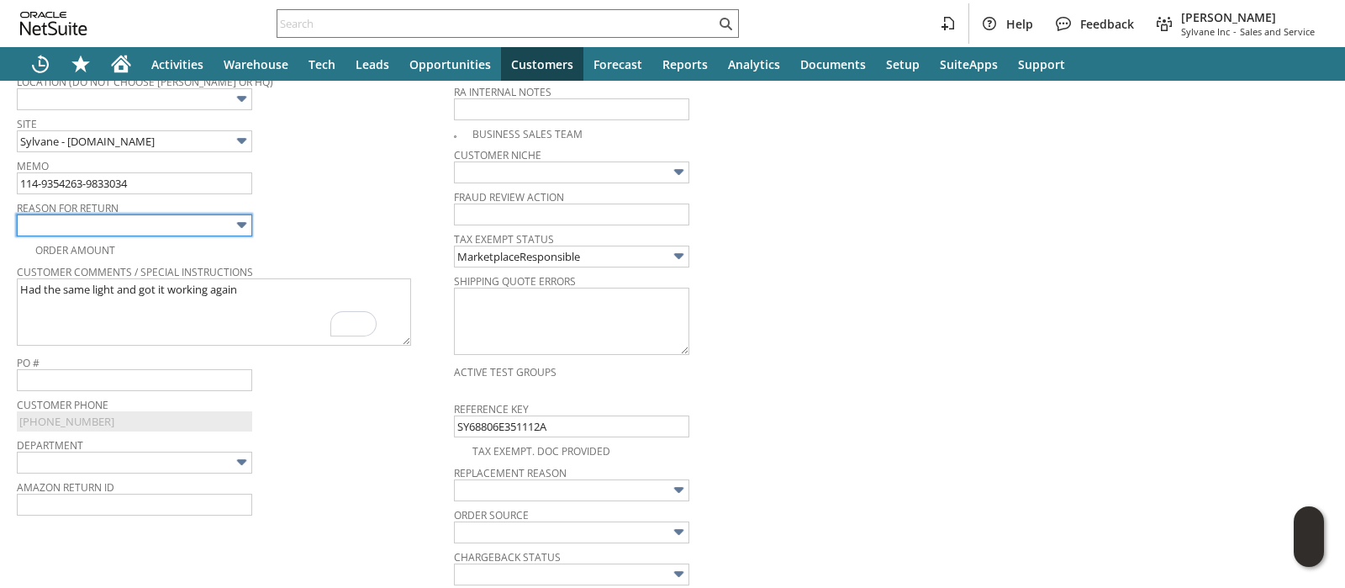
click at [229, 221] on input "text" at bounding box center [134, 225] width 235 height 22
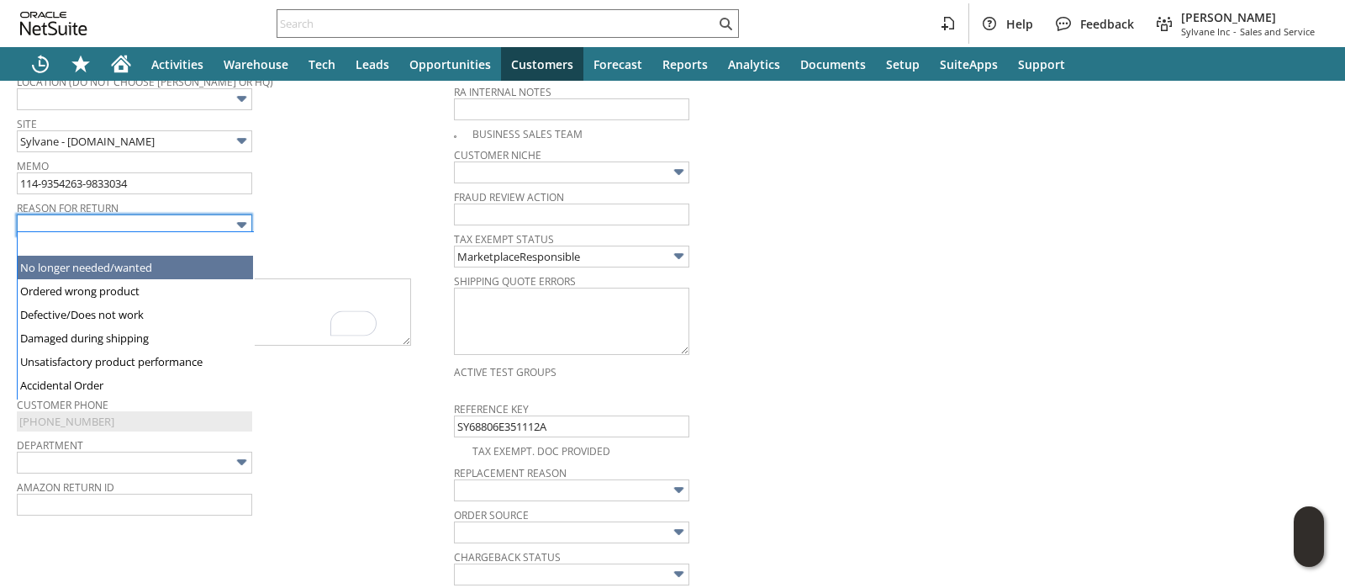
type input "No longer needed/wanted"
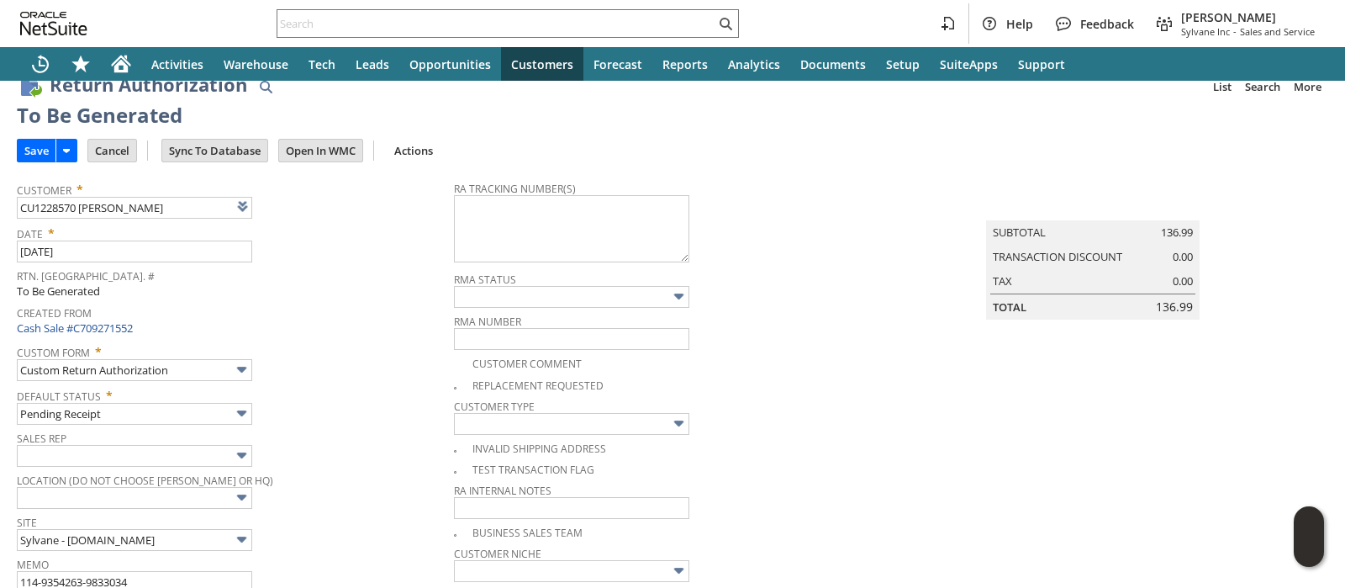
scroll to position [0, 0]
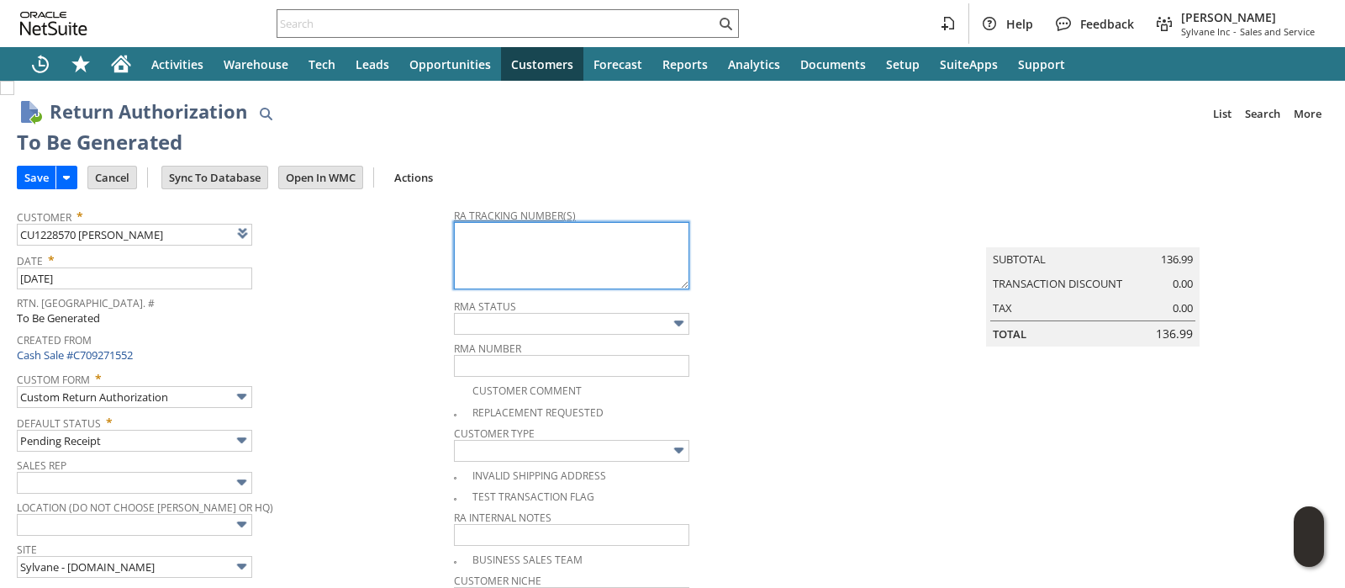
click at [479, 240] on textarea at bounding box center [571, 255] width 235 height 67
paste textarea "1ZR0960D9077611565"
type textarea "1ZR0960D9077611565"
click at [39, 174] on input "Save" at bounding box center [37, 177] width 38 height 22
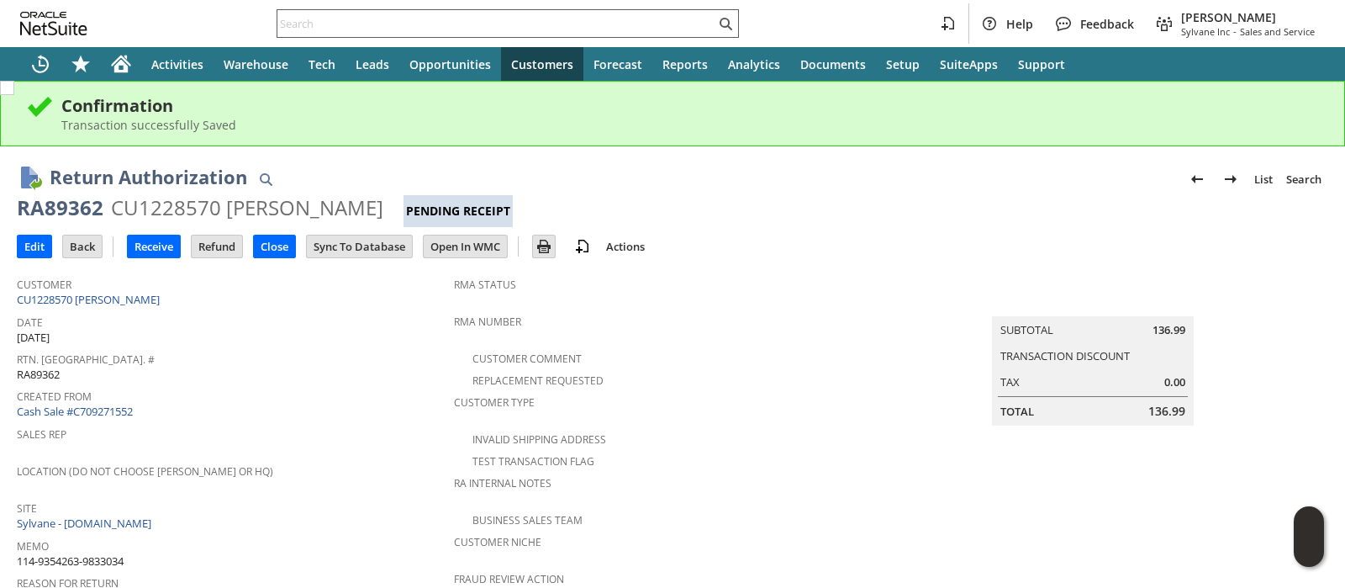
click at [555, 25] on input "text" at bounding box center [496, 23] width 438 height 20
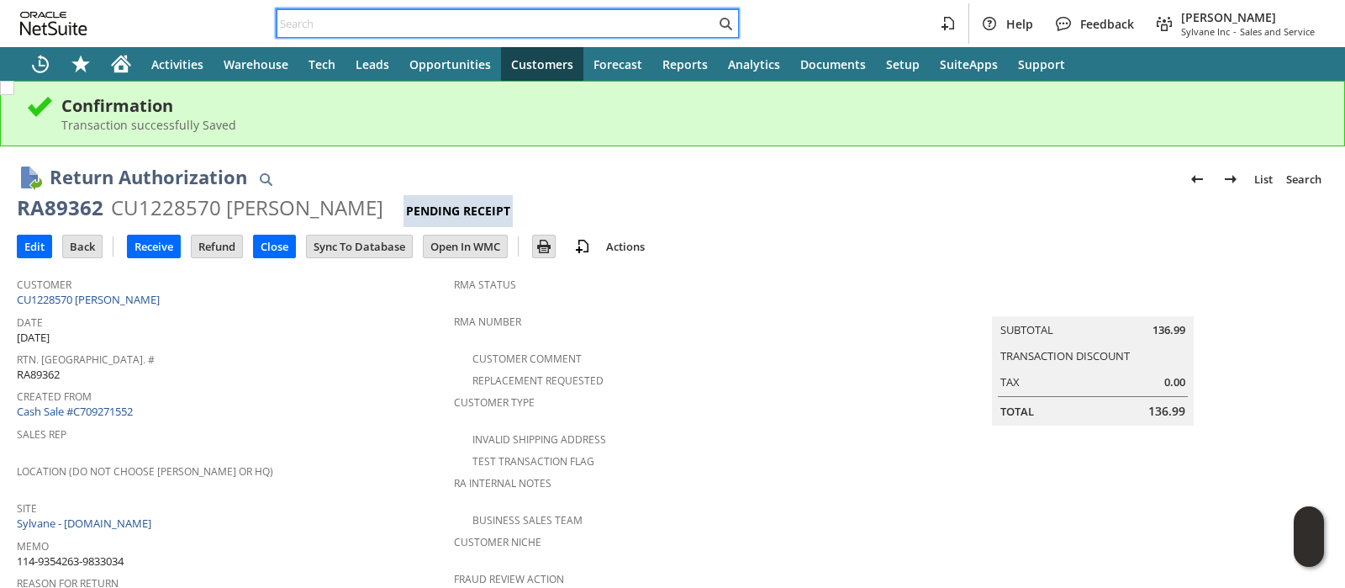
paste input "114-9844987-1754635"
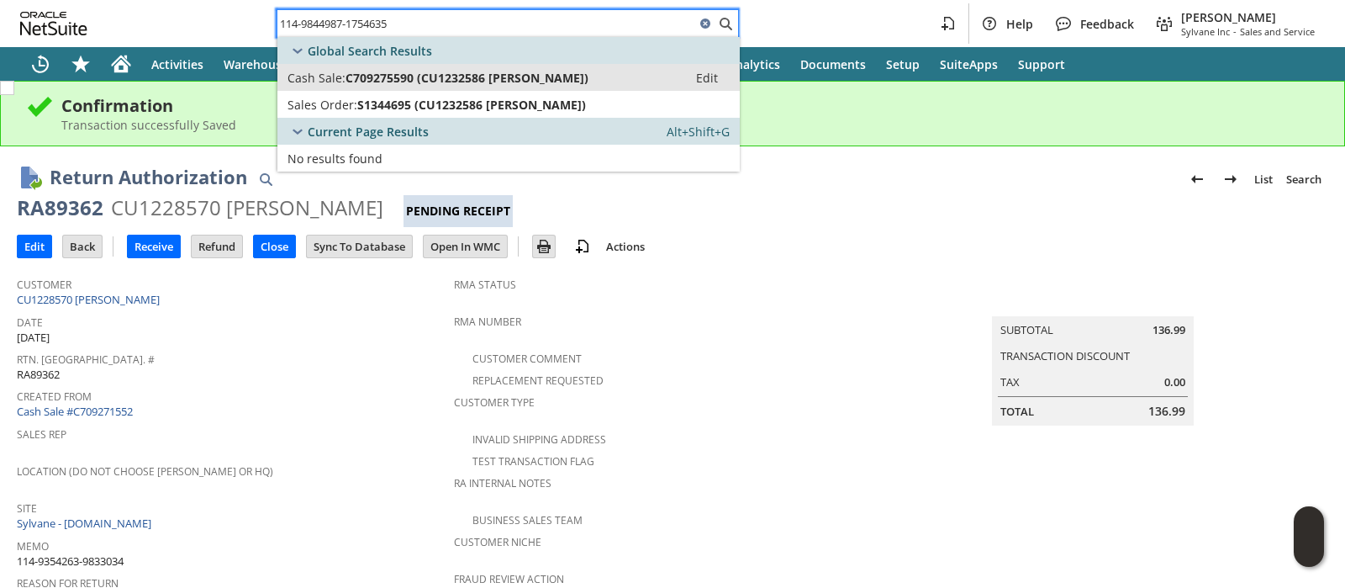
type input "114-9844987-1754635"
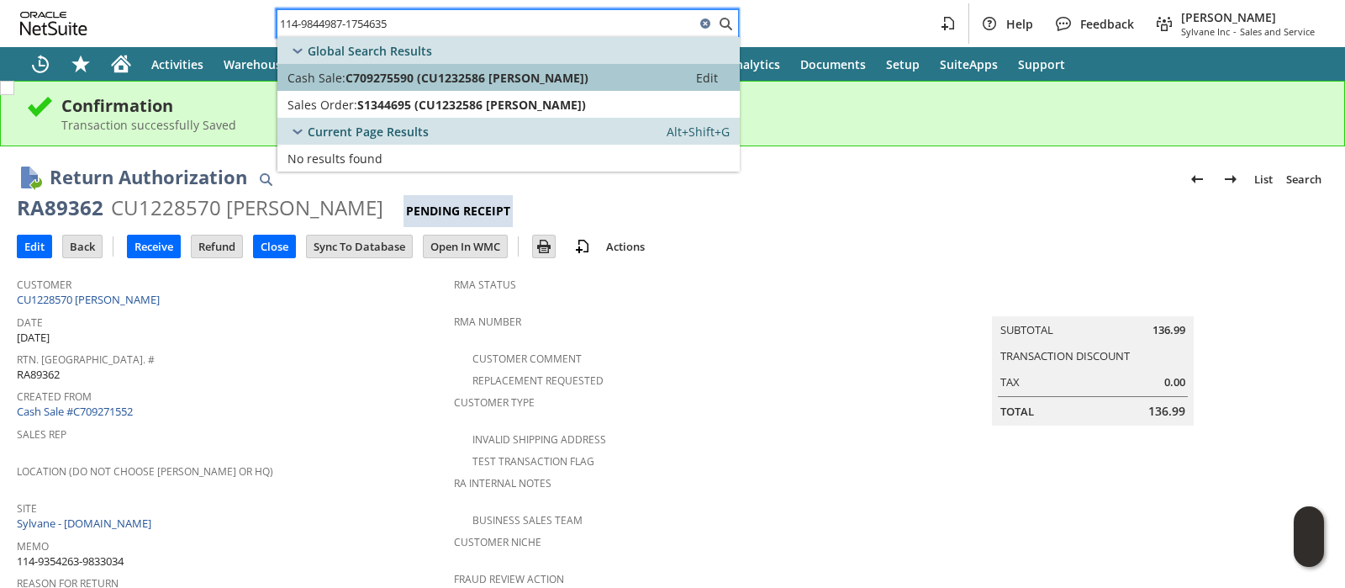
click at [517, 80] on span "C709275590 (CU1232586 Jeffrey M Clay)" at bounding box center [467, 78] width 243 height 16
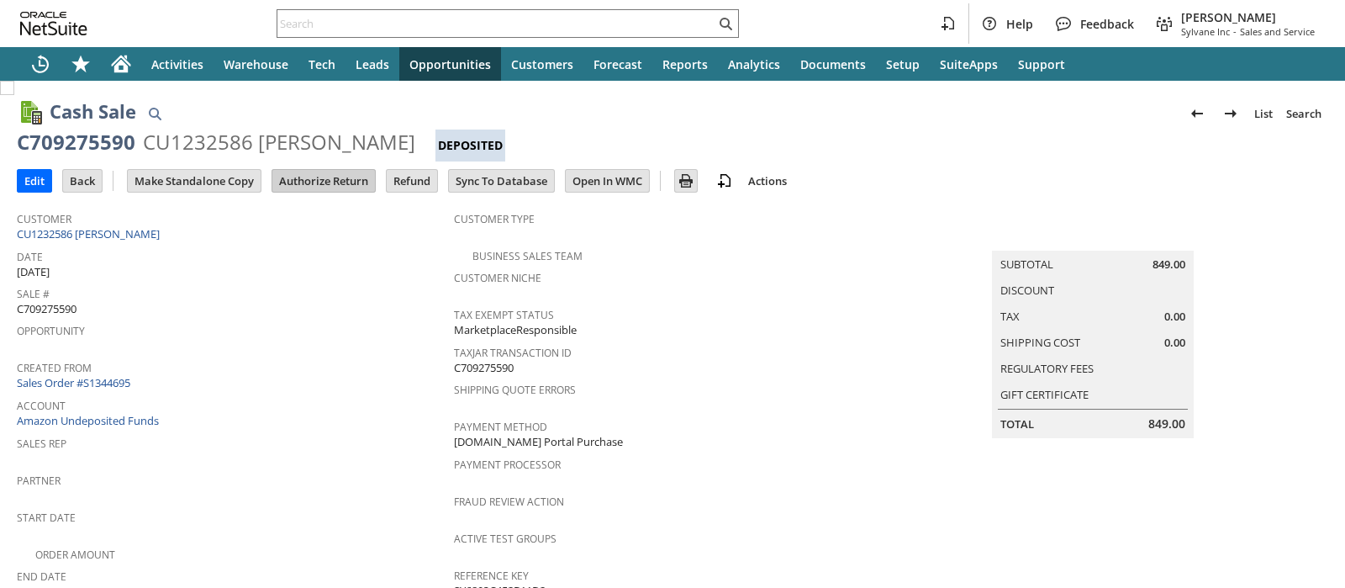
click at [330, 186] on input "Authorize Return" at bounding box center [323, 181] width 103 height 22
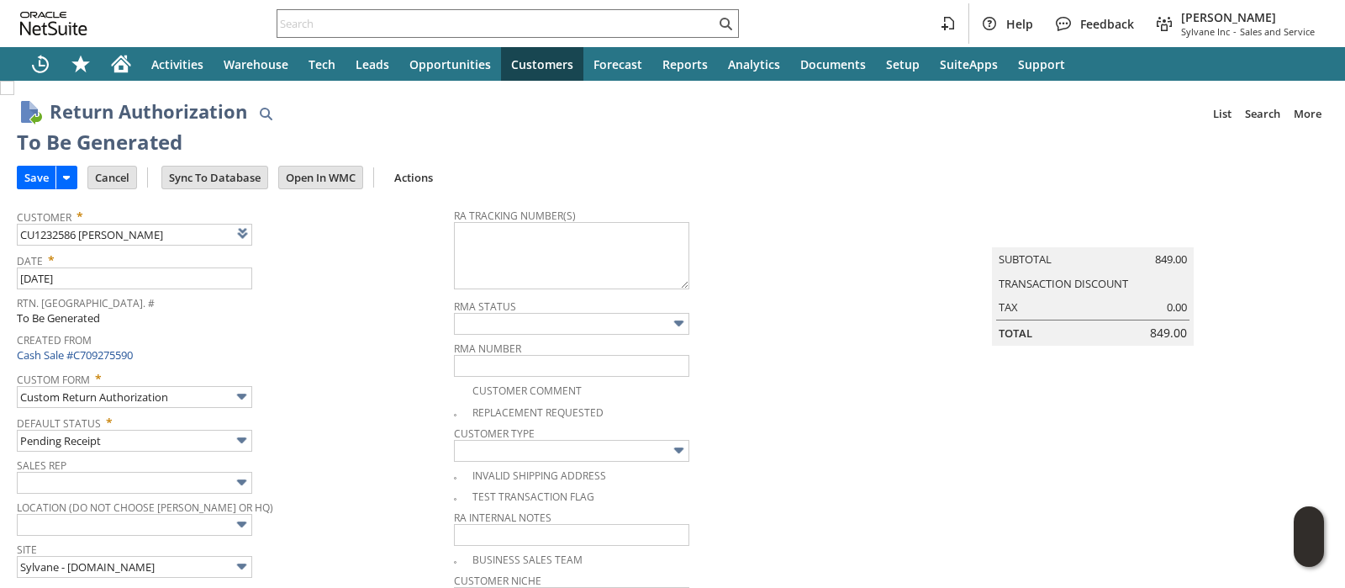
type input "Add"
type input "Copy Previous"
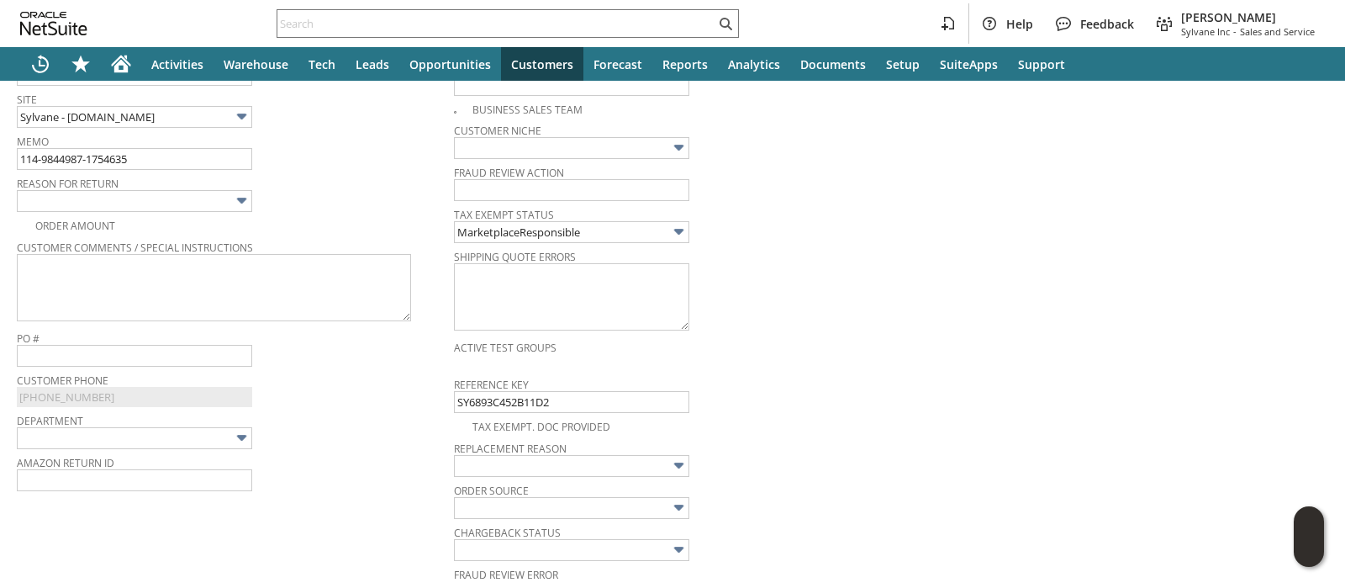
scroll to position [425, 0]
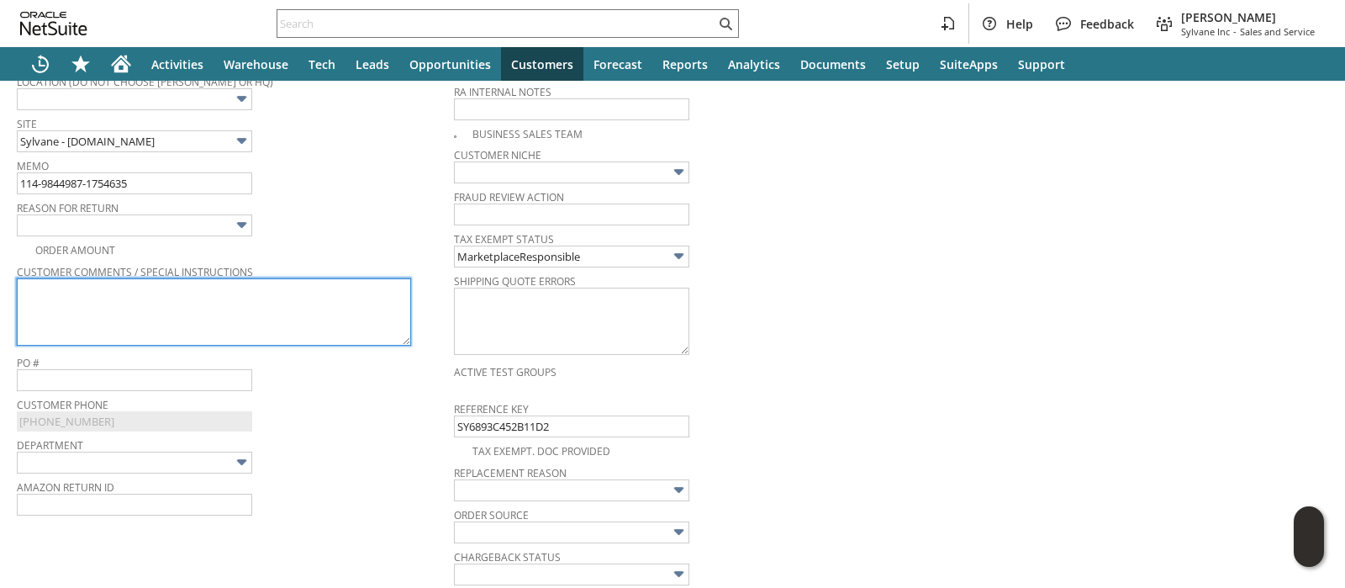
click at [319, 292] on textarea at bounding box center [214, 311] width 394 height 67
paste textarea "Misunderstood which vacuum was being purchased."
type textarea "Misunderstood which vacuum was being purchased."
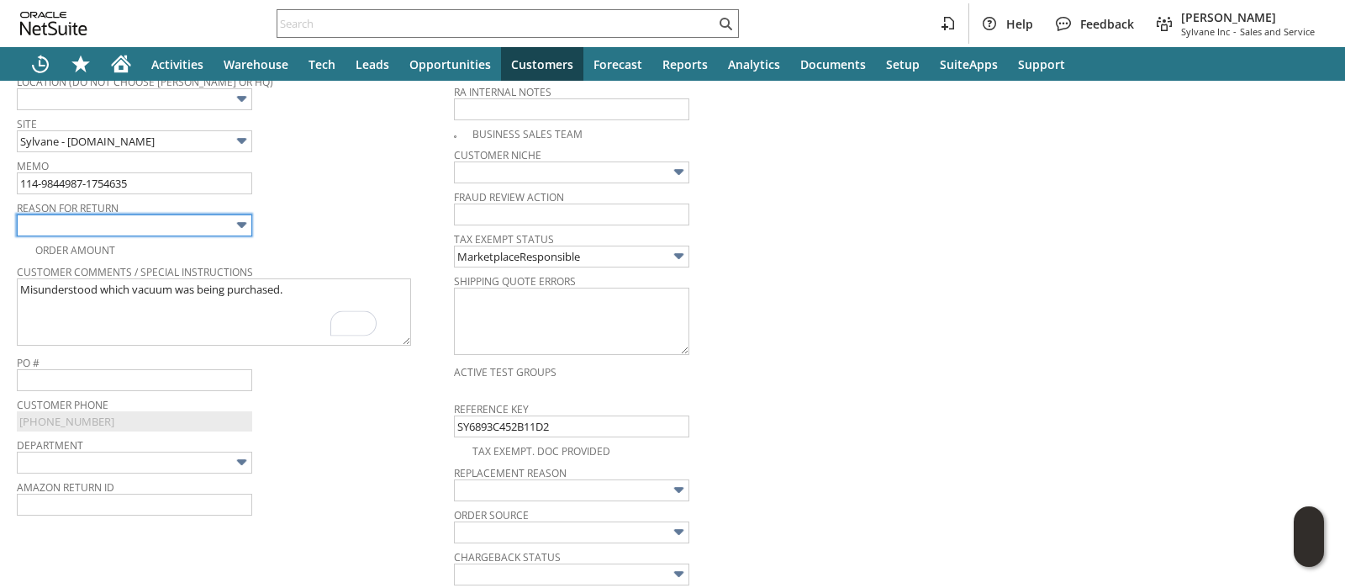
click at [224, 222] on input "text" at bounding box center [134, 225] width 235 height 22
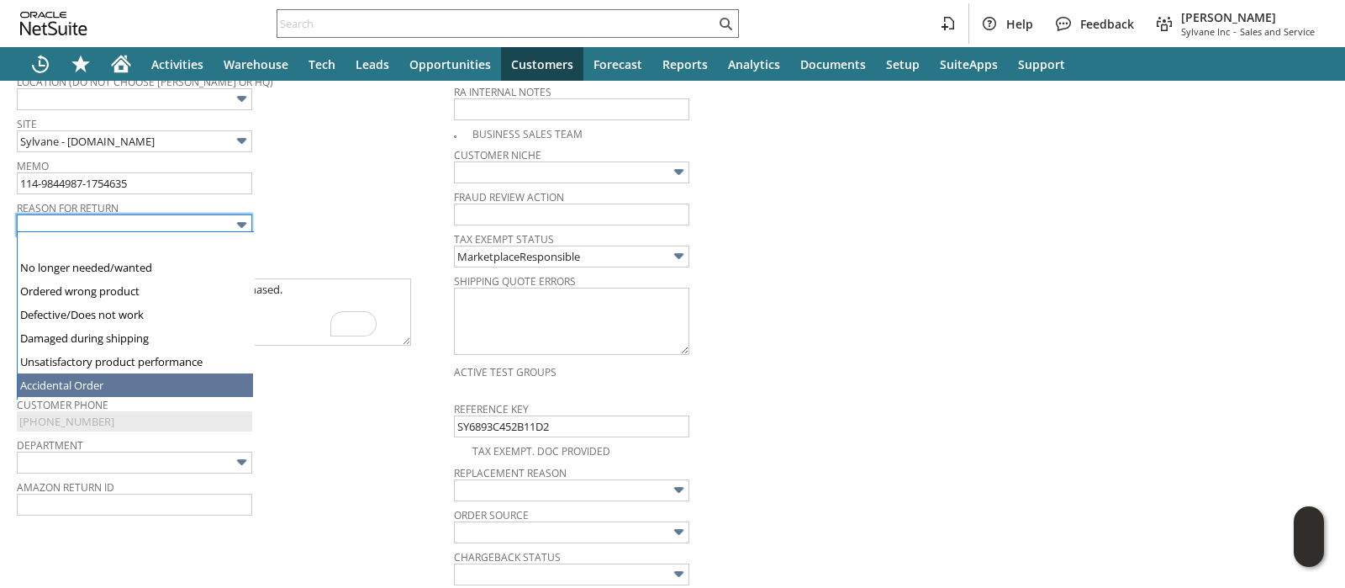
type input "Accidental Order"
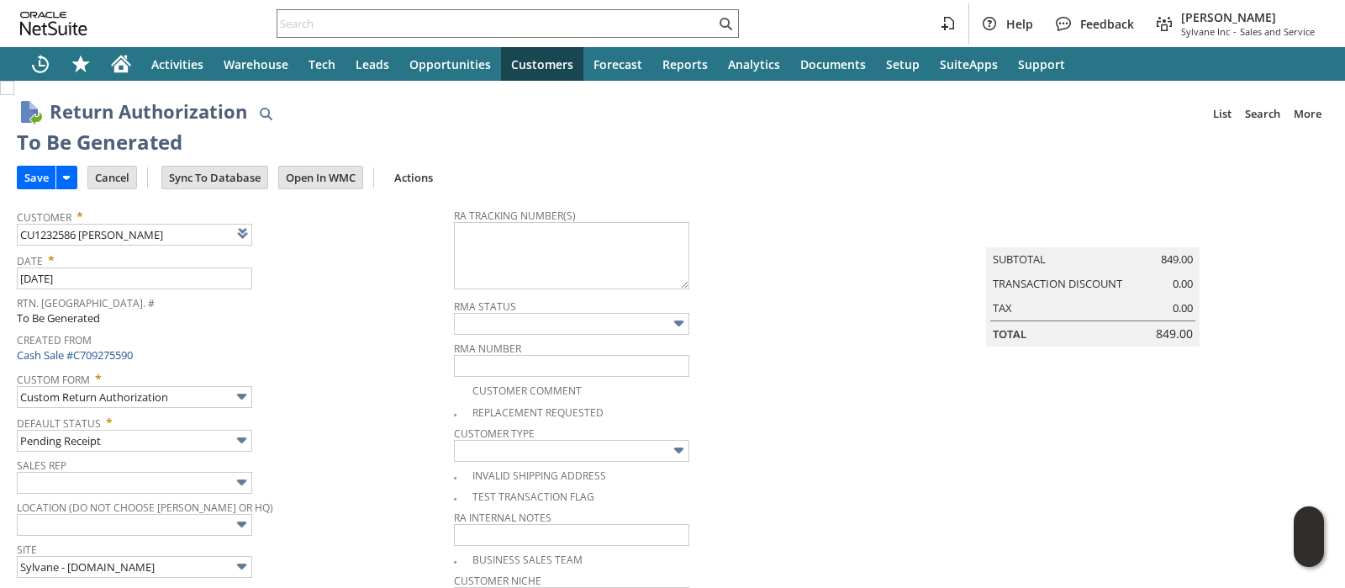
scroll to position [0, 0]
click at [580, 266] on textarea at bounding box center [571, 255] width 235 height 67
paste textarea "1ZR0960D9077600120"
type textarea "1ZR0960D9077600120"
click at [36, 177] on input "Save" at bounding box center [37, 177] width 38 height 22
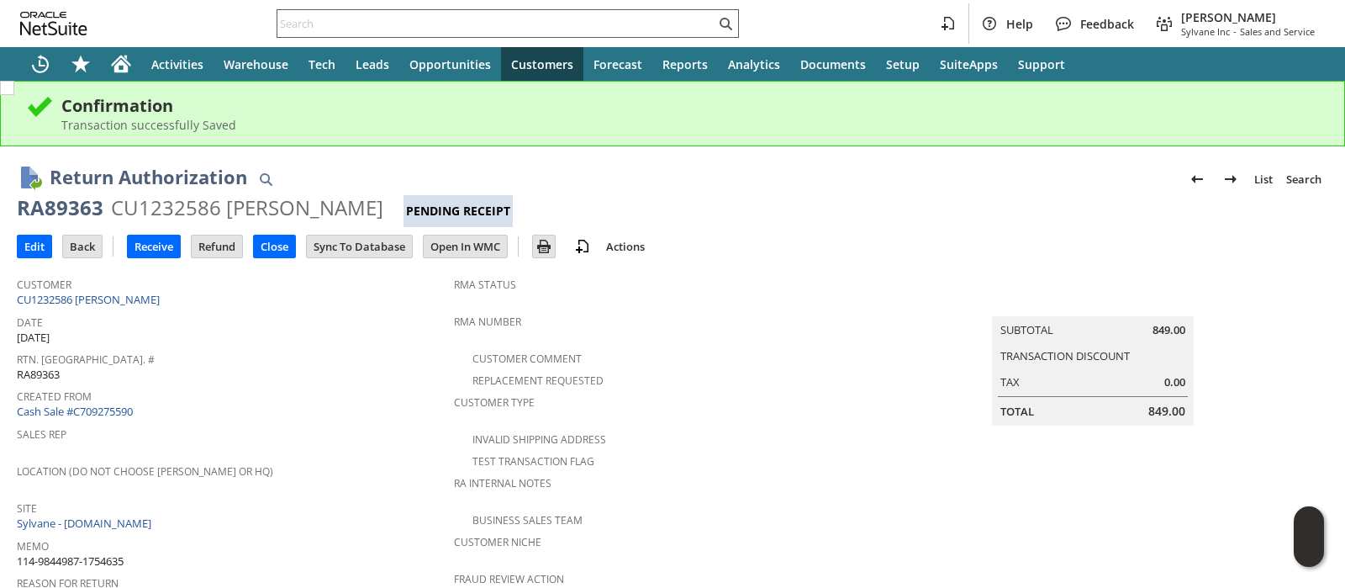
click at [436, 24] on input "text" at bounding box center [496, 23] width 438 height 20
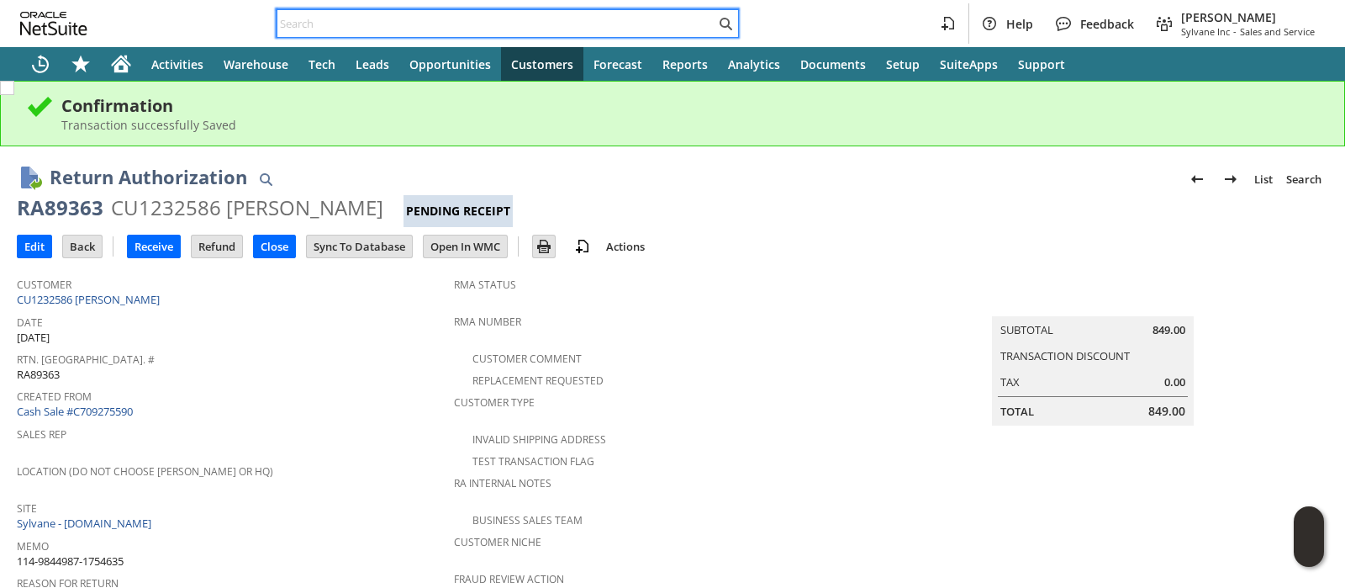
paste input "111-4893783-5953058"
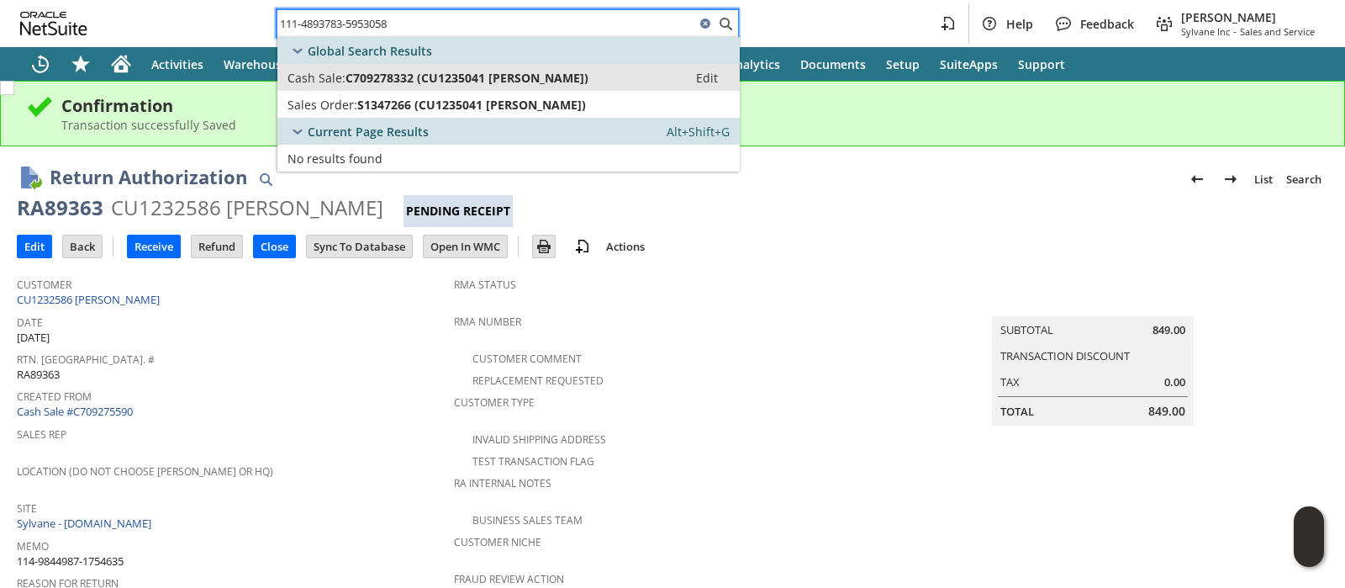
type input "111-4893783-5953058"
click at [435, 73] on span "C709278332 (CU1235041 [PERSON_NAME])" at bounding box center [467, 78] width 243 height 16
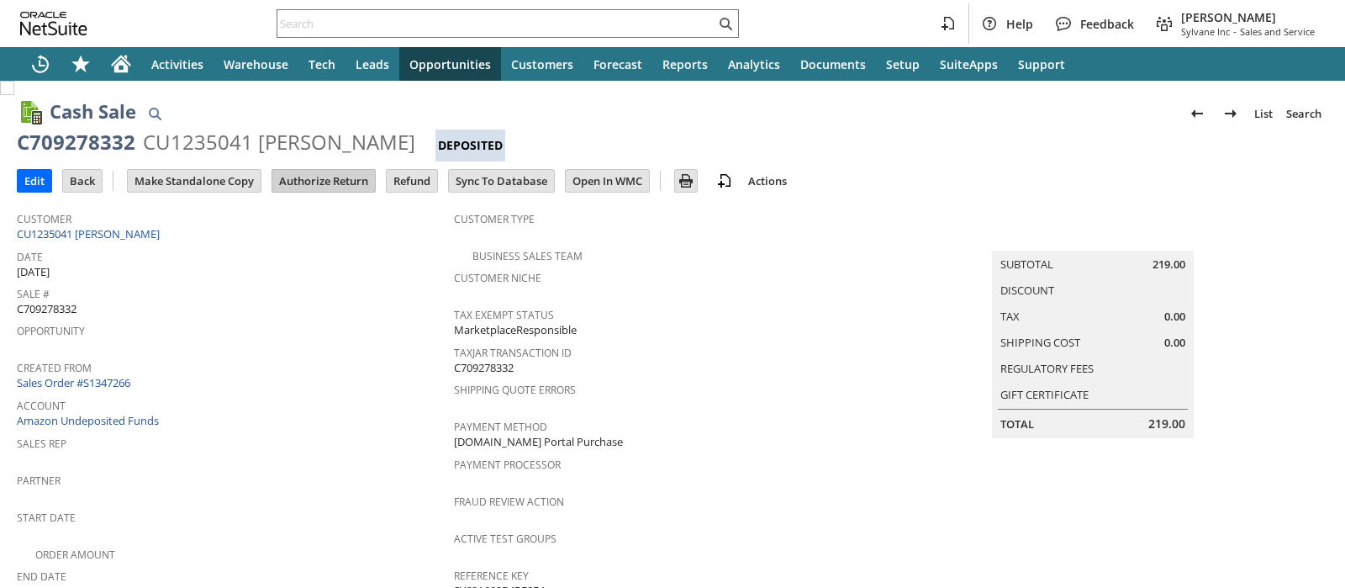
click at [304, 172] on input "Authorize Return" at bounding box center [323, 181] width 103 height 22
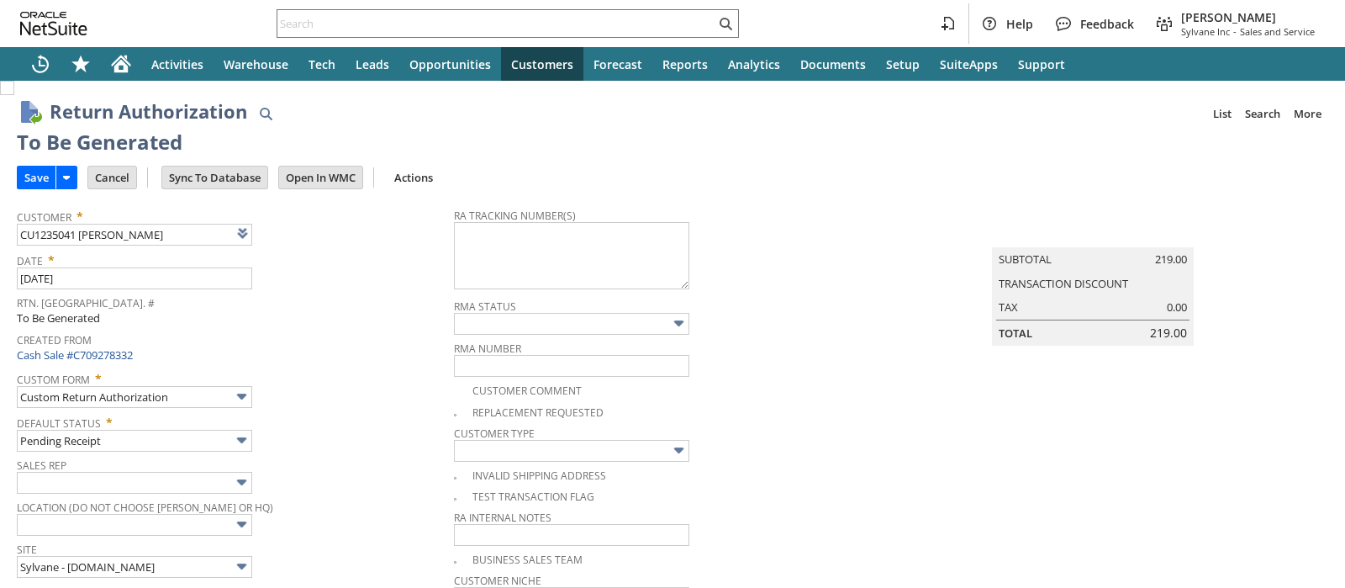
type input "Add"
type input "Copy Previous"
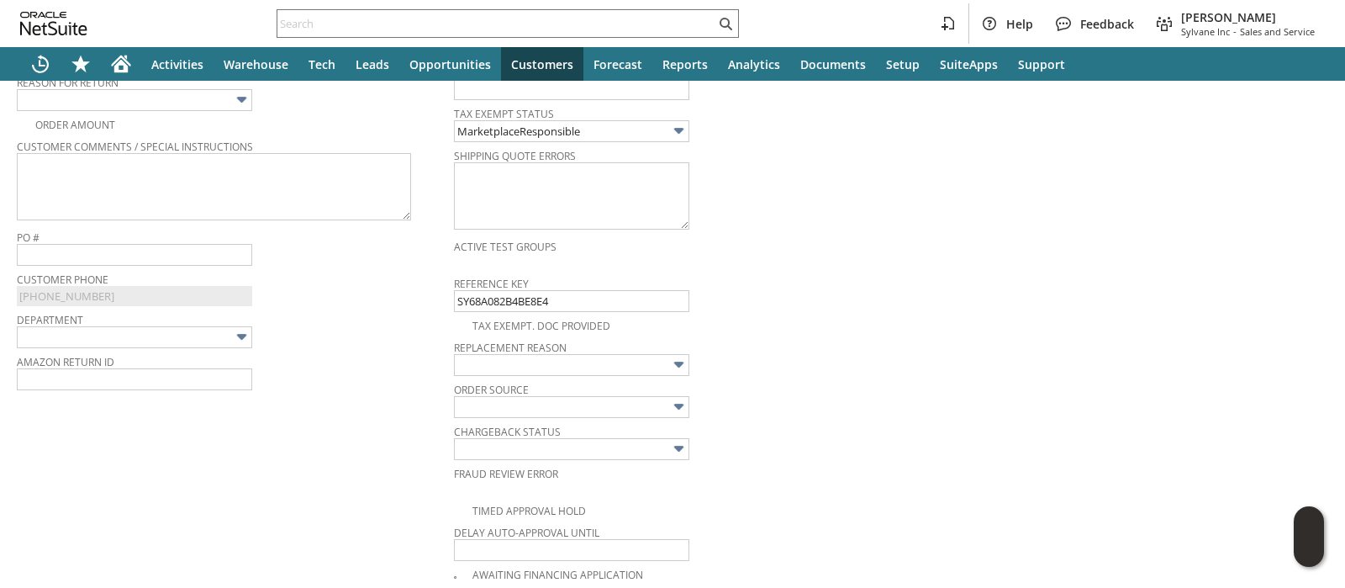
scroll to position [531, 0]
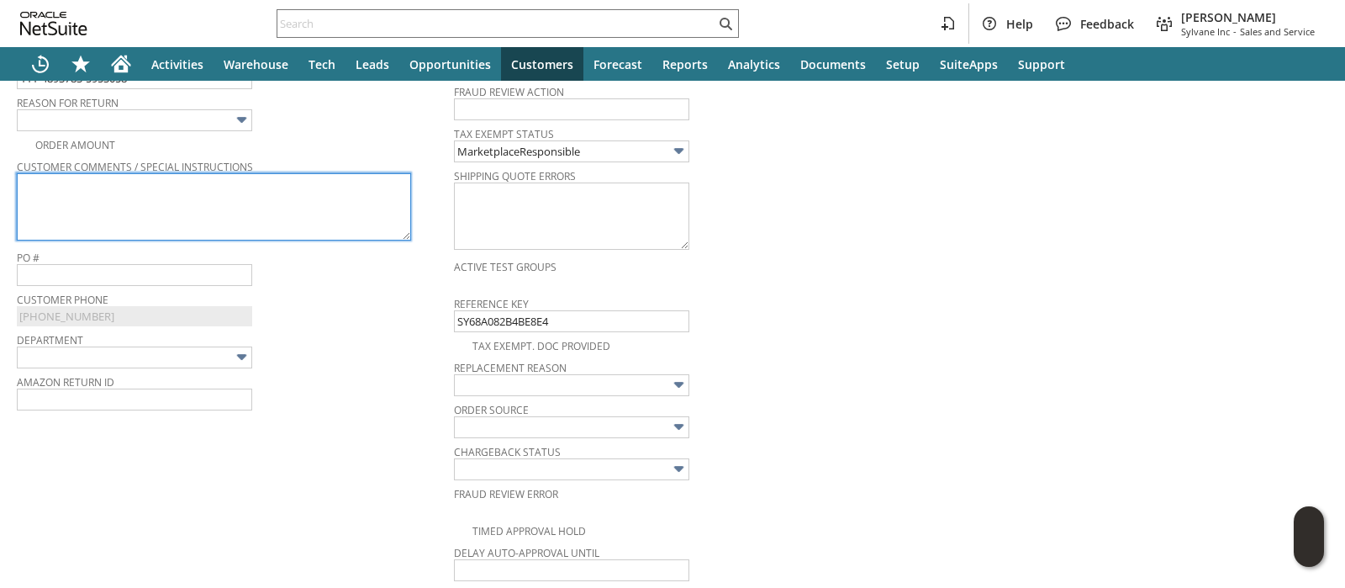
click at [253, 194] on textarea at bounding box center [214, 206] width 394 height 67
paste textarea "The unit will not fit in my windows. Unit needs a minimum of 12” to be installe…"
type textarea "The unit will not fit in my windows. Unit needs a minimum of 12” to be installe…"
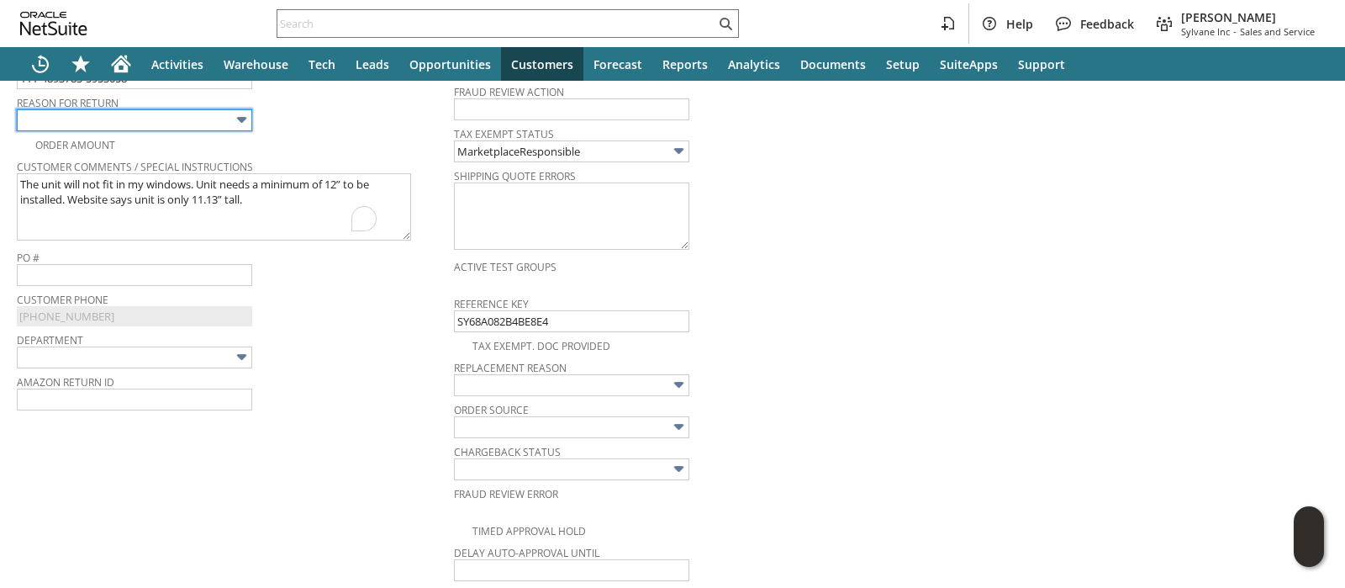
click at [229, 117] on input "text" at bounding box center [134, 120] width 235 height 22
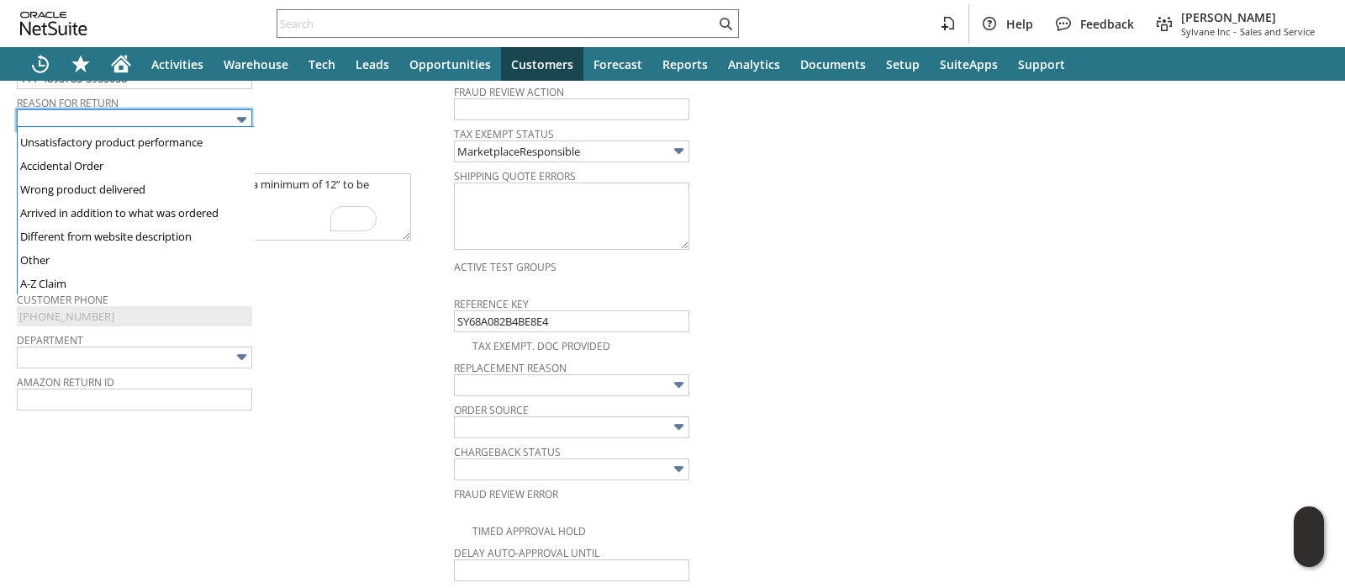
scroll to position [119, 0]
type input "Different from website description"
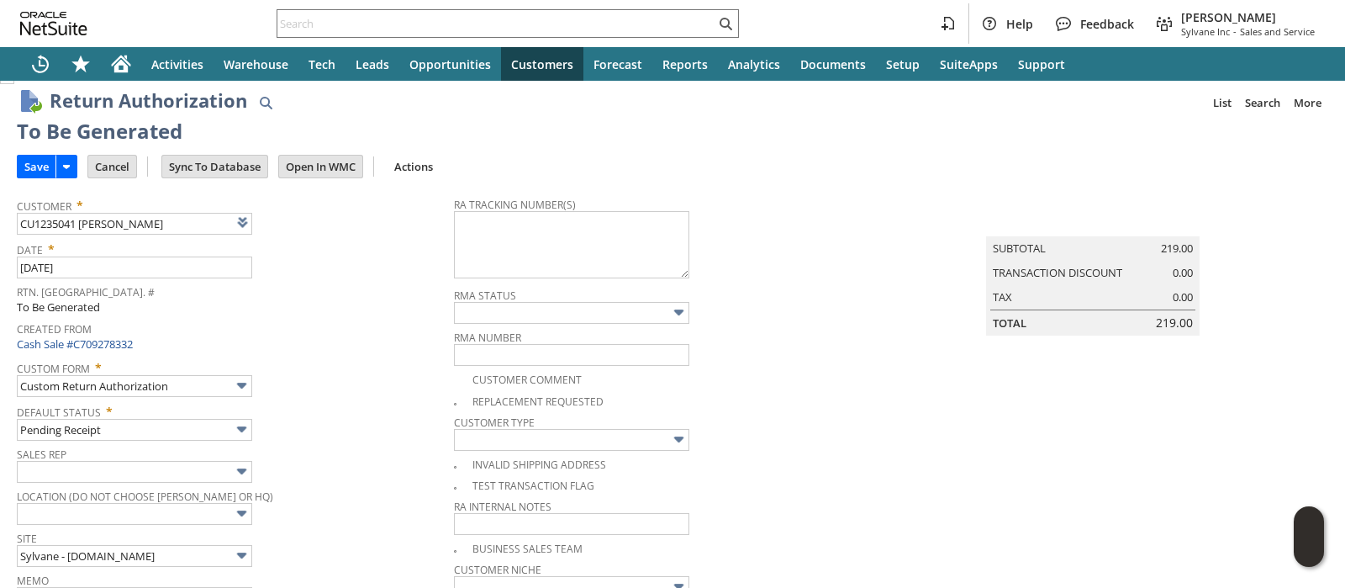
scroll to position [0, 0]
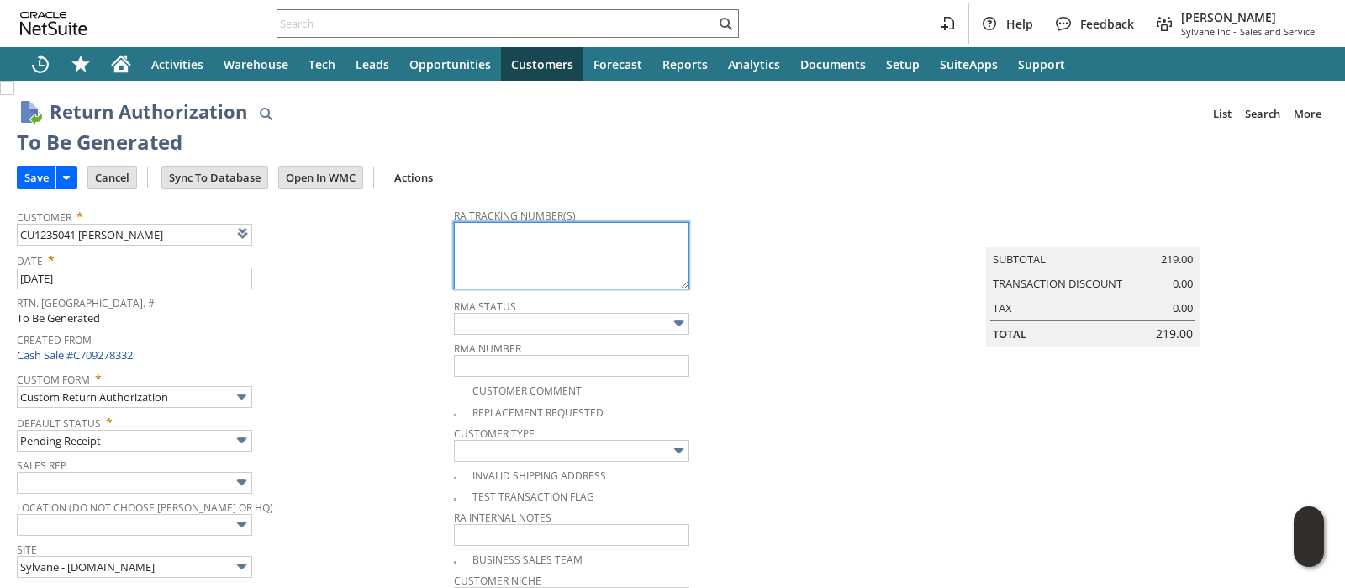
click at [478, 273] on textarea at bounding box center [571, 255] width 235 height 67
paste textarea "1ZR0960D9077396352"
type textarea "1ZR0960D9077396352"
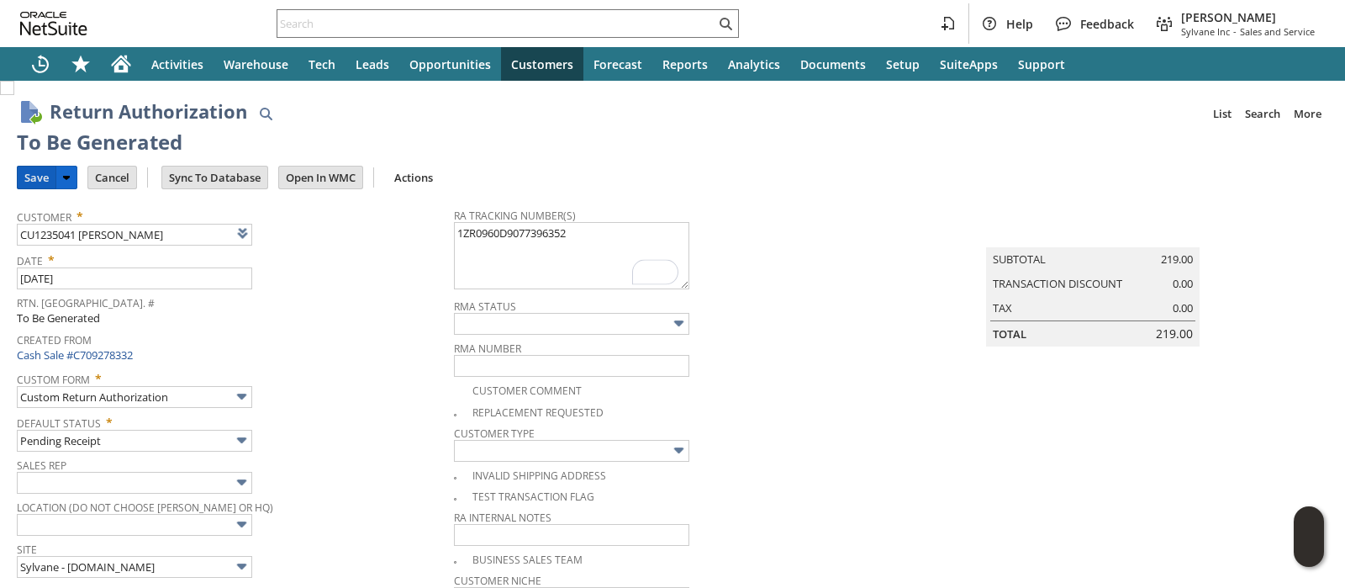
click at [26, 180] on input "Save" at bounding box center [37, 177] width 38 height 22
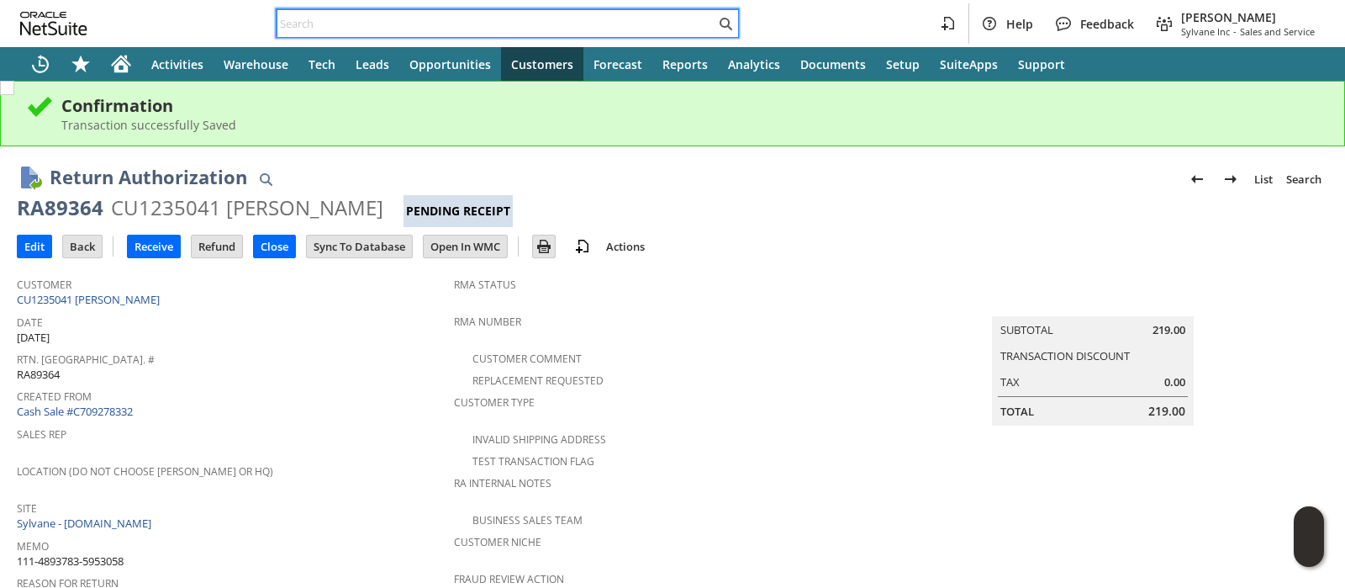
click at [582, 28] on input "text" at bounding box center [496, 23] width 438 height 20
paste input "200013753755173"
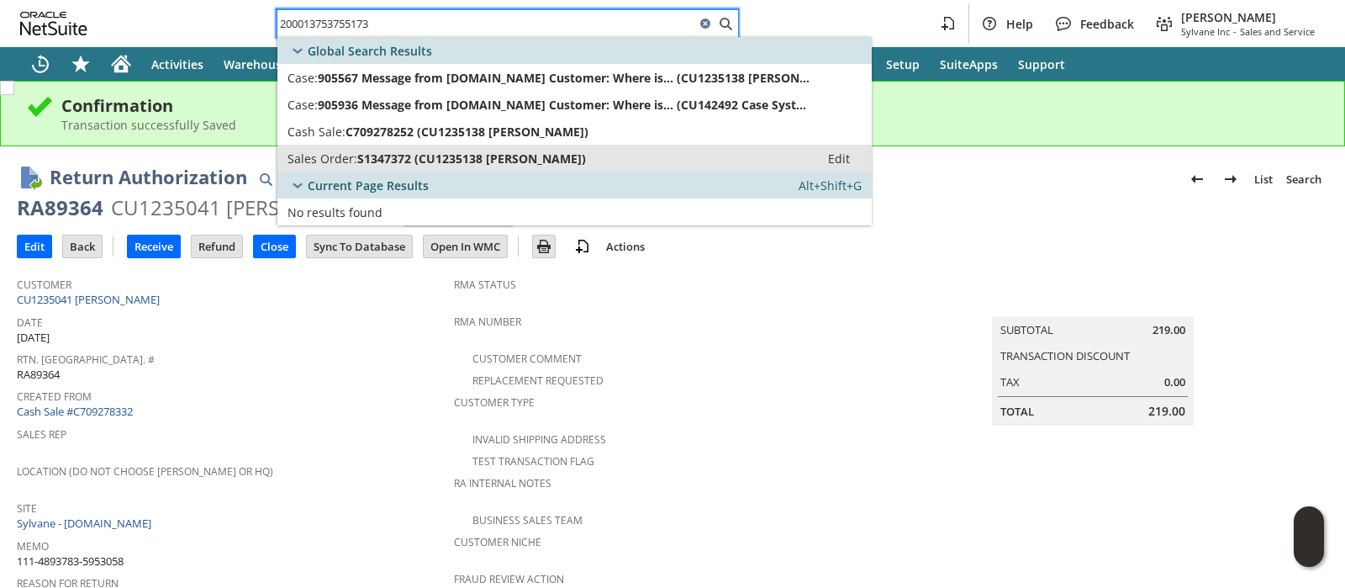
type input "200013753755173"
click at [488, 154] on span "S1347372 (CU1235138 Stanley Cook)" at bounding box center [471, 158] width 229 height 16
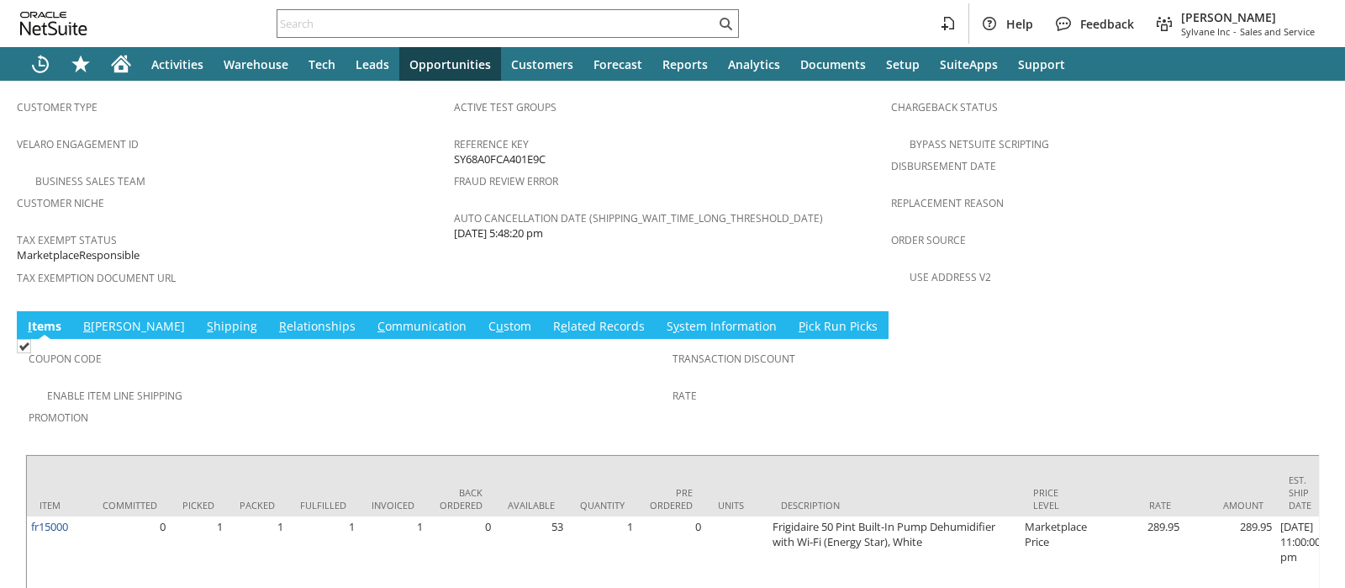
scroll to position [1138, 0]
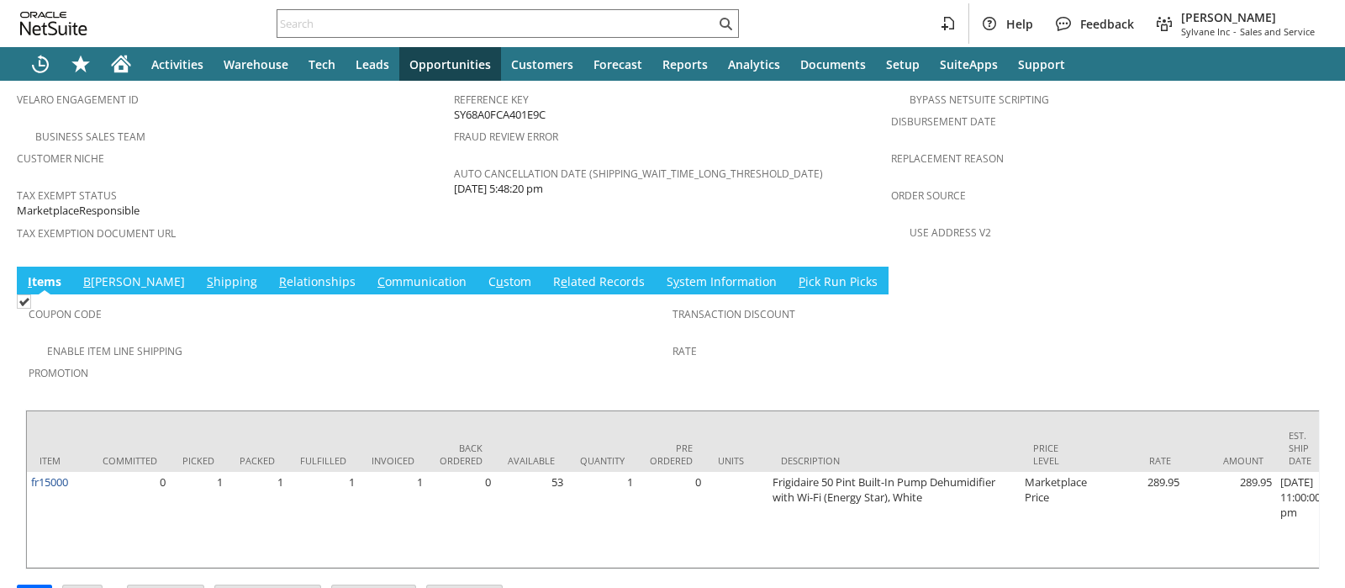
click at [203, 273] on link "S hipping" at bounding box center [232, 282] width 59 height 18
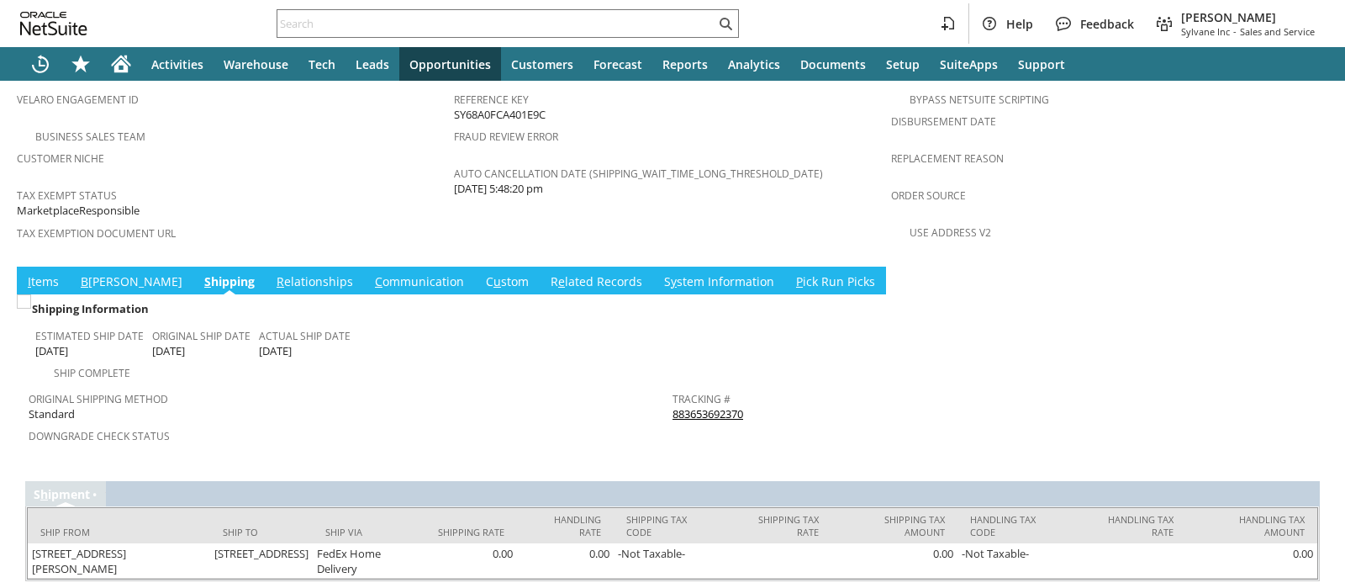
scroll to position [1132, 0]
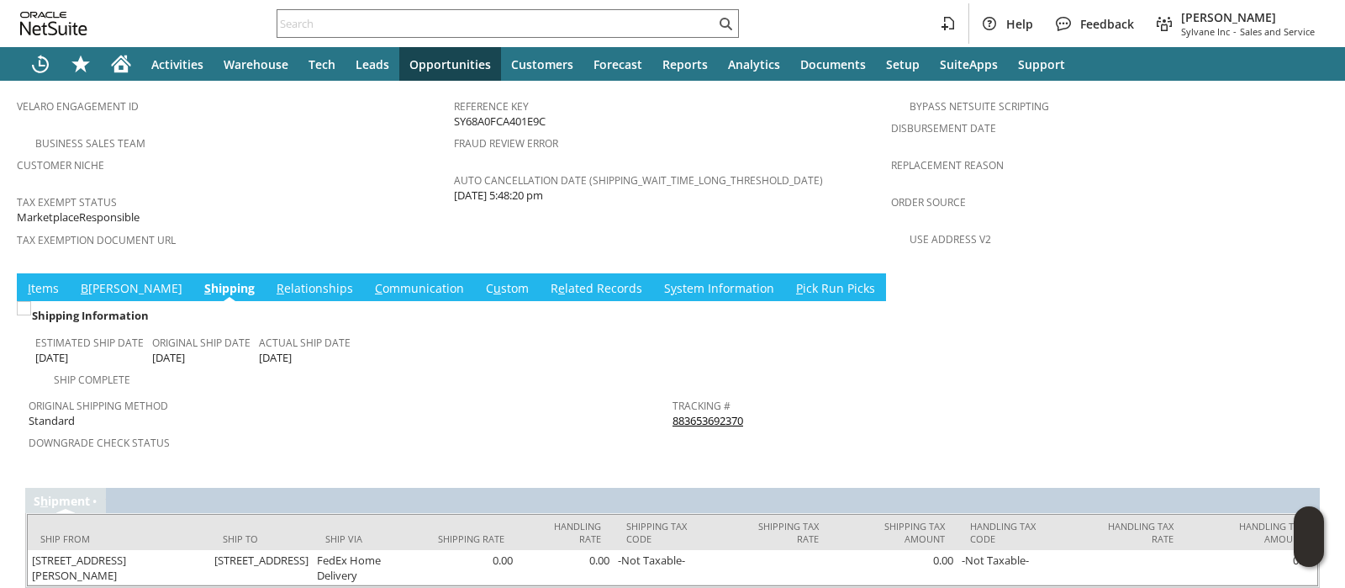
click at [748, 393] on div "Tracking # 883653692370" at bounding box center [991, 410] width 636 height 35
copy tbody "883653692370 Return Tracking #"
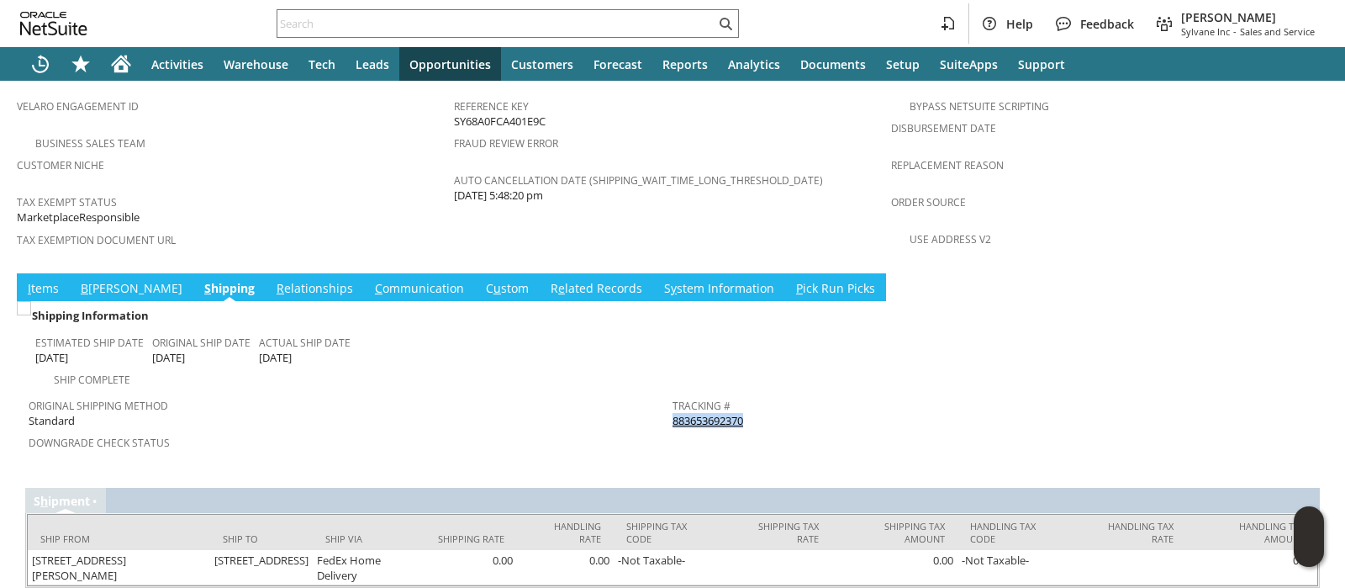
click at [52, 280] on link "I tems" at bounding box center [44, 289] width 40 height 18
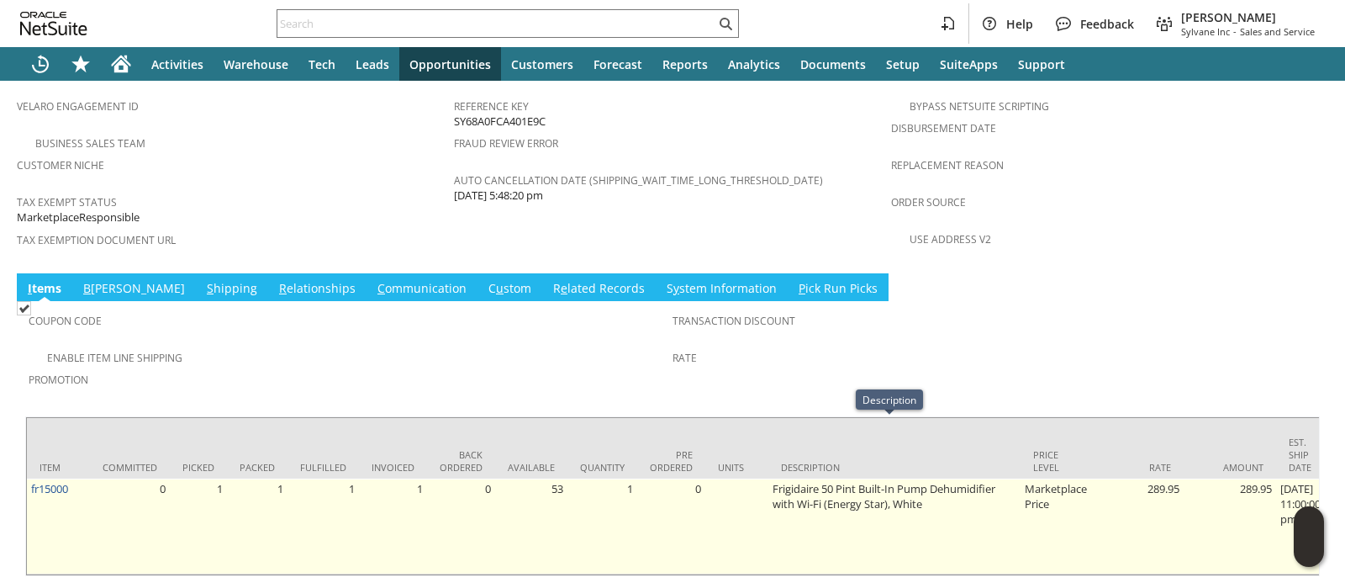
click at [775, 478] on td "Frigidaire 50 Pint Built-In Pump Dehumidifier with Wi-Fi (Energy Star), White" at bounding box center [894, 526] width 252 height 96
copy tr "Frigidaire 50 Pint Built-In Pump Dehumidifier with Wi-Fi (Energy Star), White"
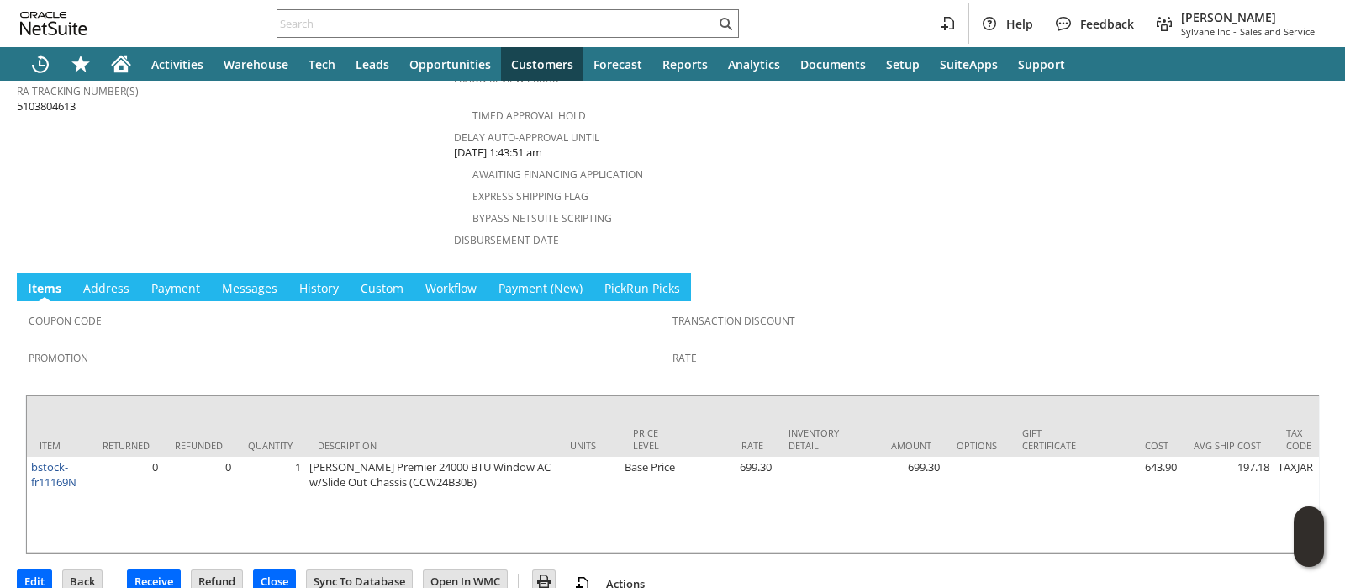
scroll to position [773, 0]
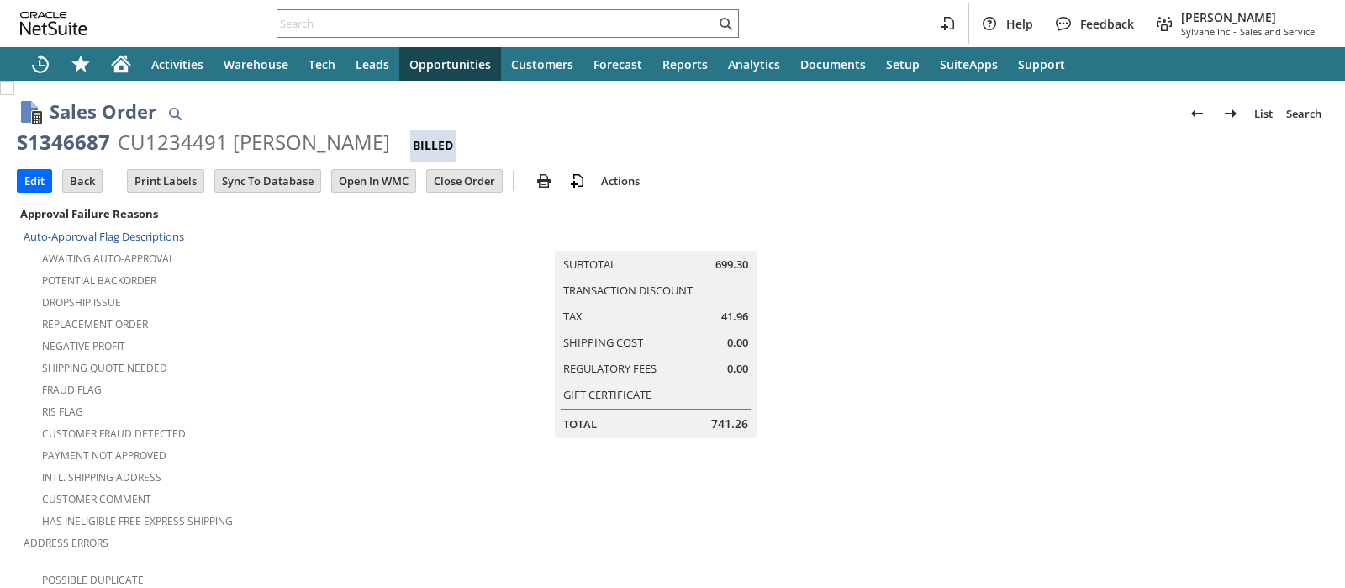
scroll to position [1138, 0]
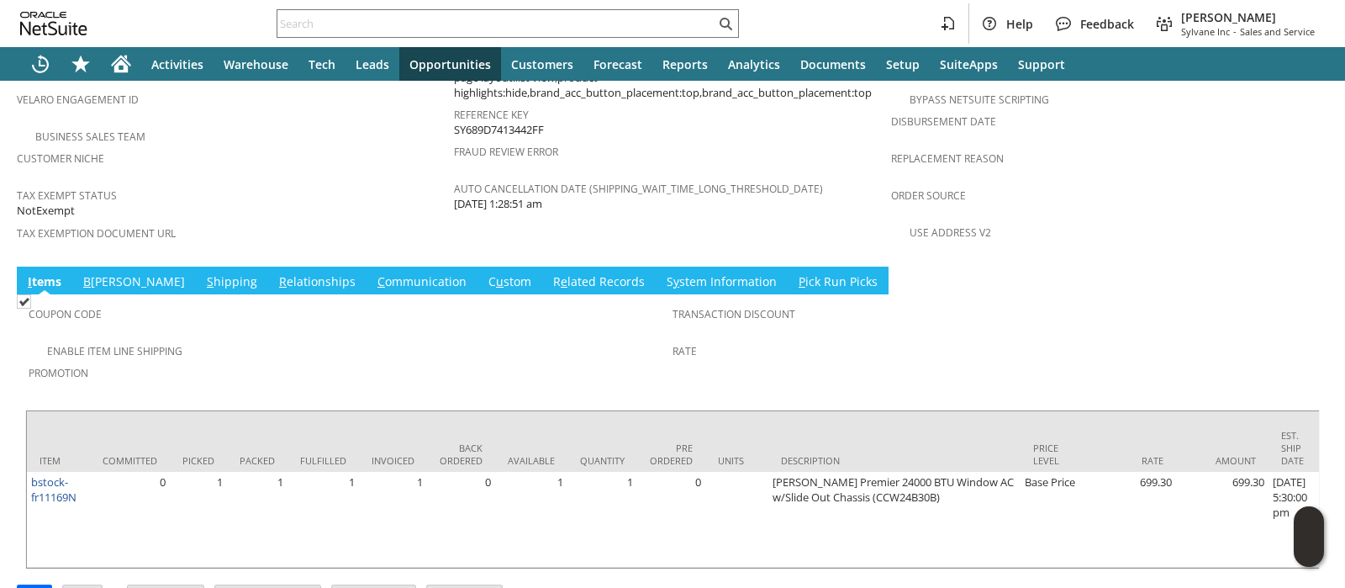
click at [549, 273] on link "R e lated Records" at bounding box center [599, 282] width 100 height 18
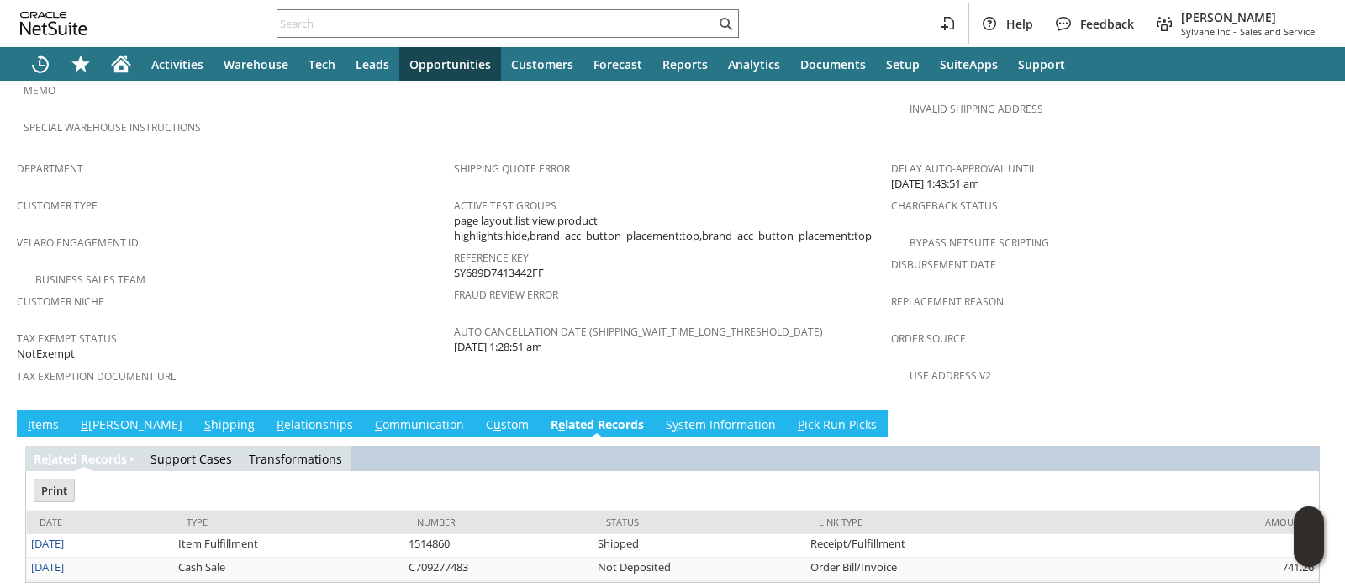
scroll to position [0, 0]
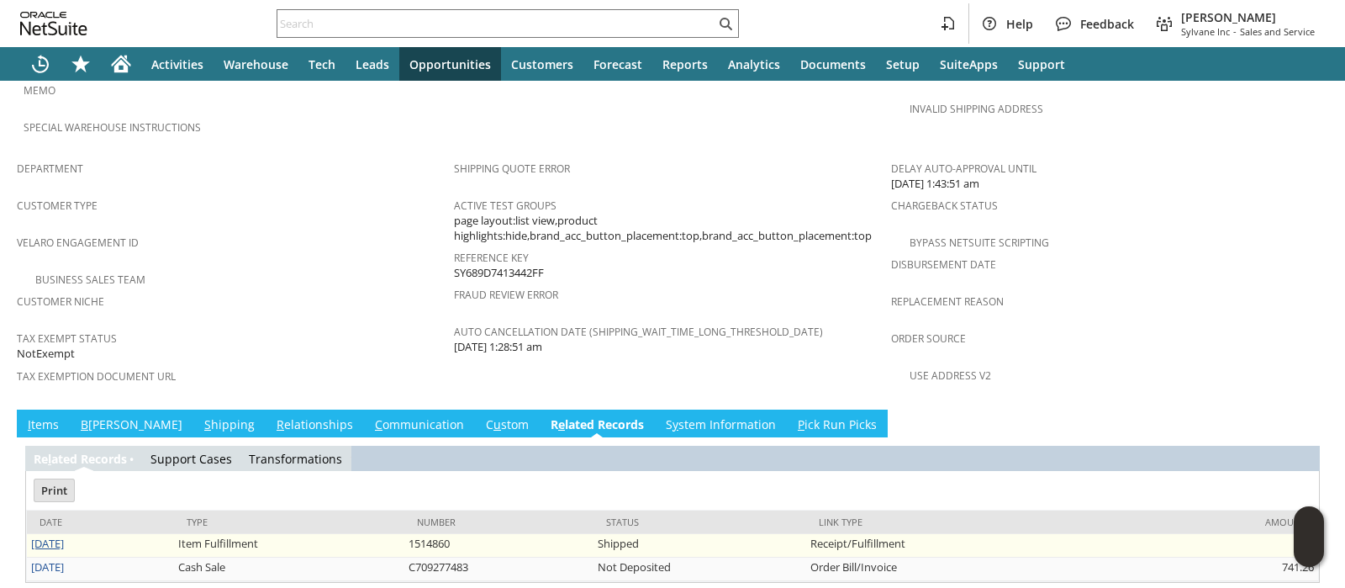
click at [64, 536] on link "8/14/2025" at bounding box center [47, 543] width 33 height 15
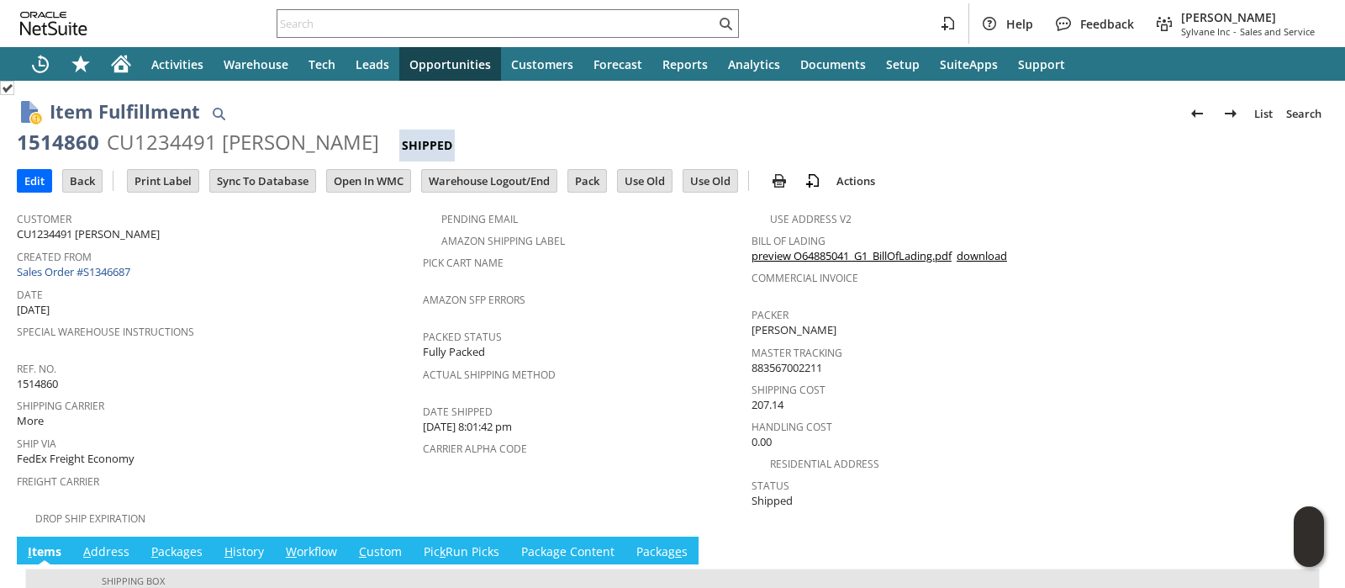
click at [828, 254] on link "preview O64885041_G1_BillOfLading.pdf" at bounding box center [852, 255] width 200 height 15
drag, startPoint x: 1173, startPoint y: 251, endPoint x: 715, endPoint y: 132, distance: 473.3
click at [1173, 251] on div "Bill Of Lading preview O64885041_G1_BillOfLading.pdf download" at bounding box center [1036, 246] width 568 height 35
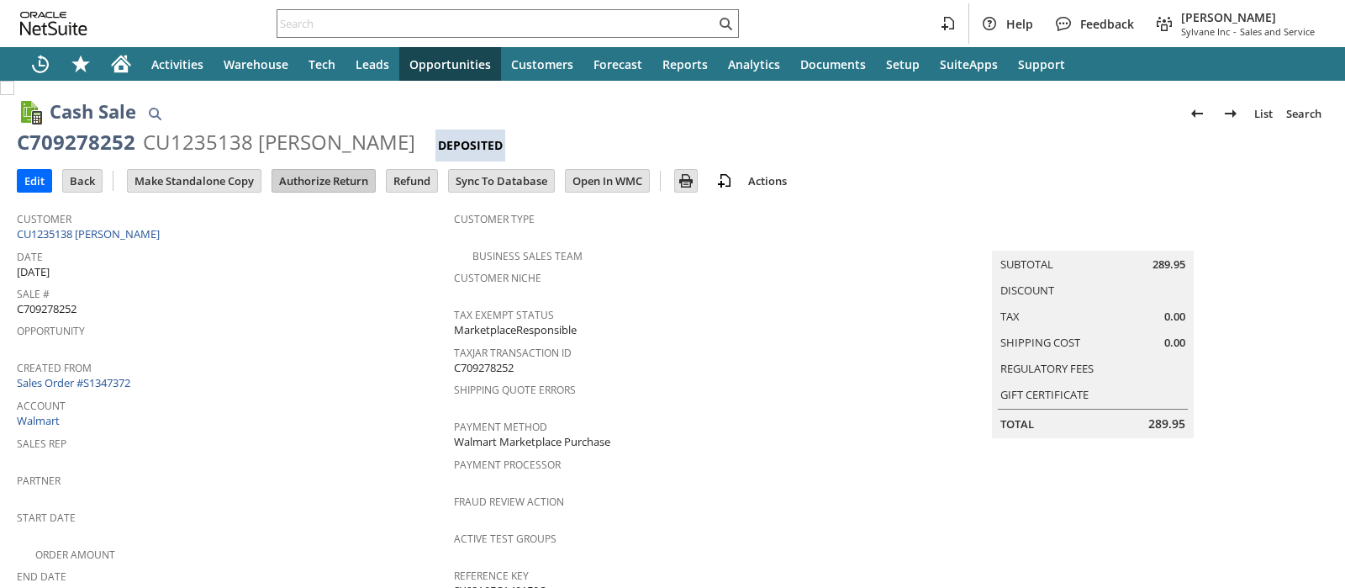
click at [346, 179] on input "Authorize Return" at bounding box center [323, 181] width 103 height 22
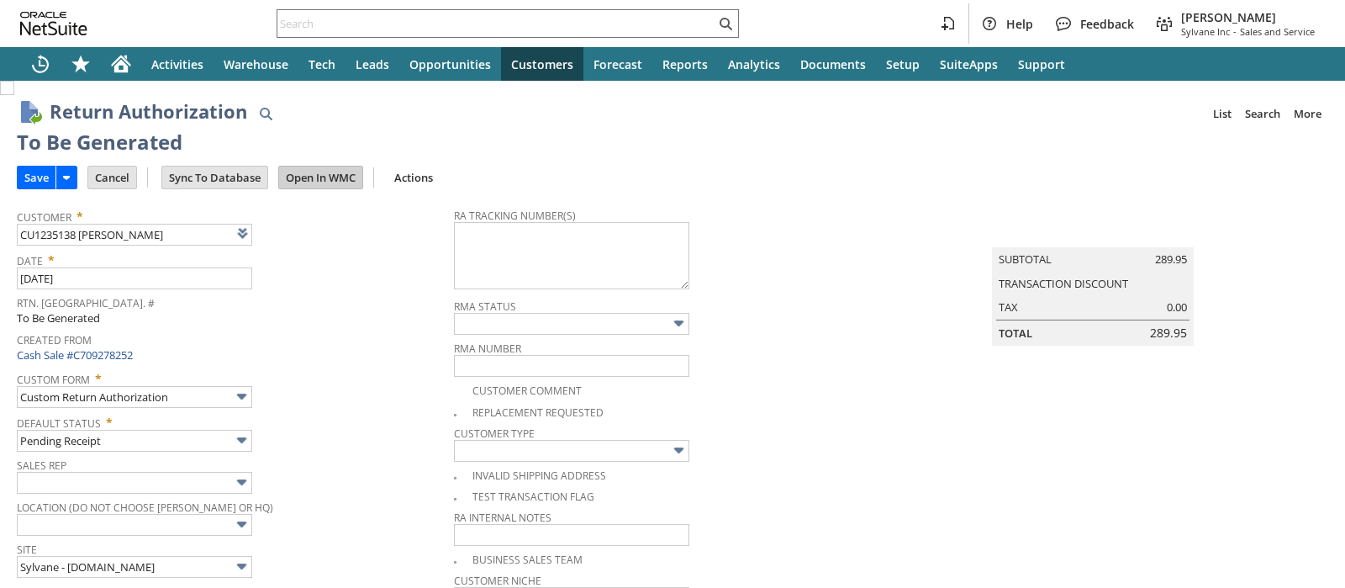
type input "Add"
type input "Copy Previous"
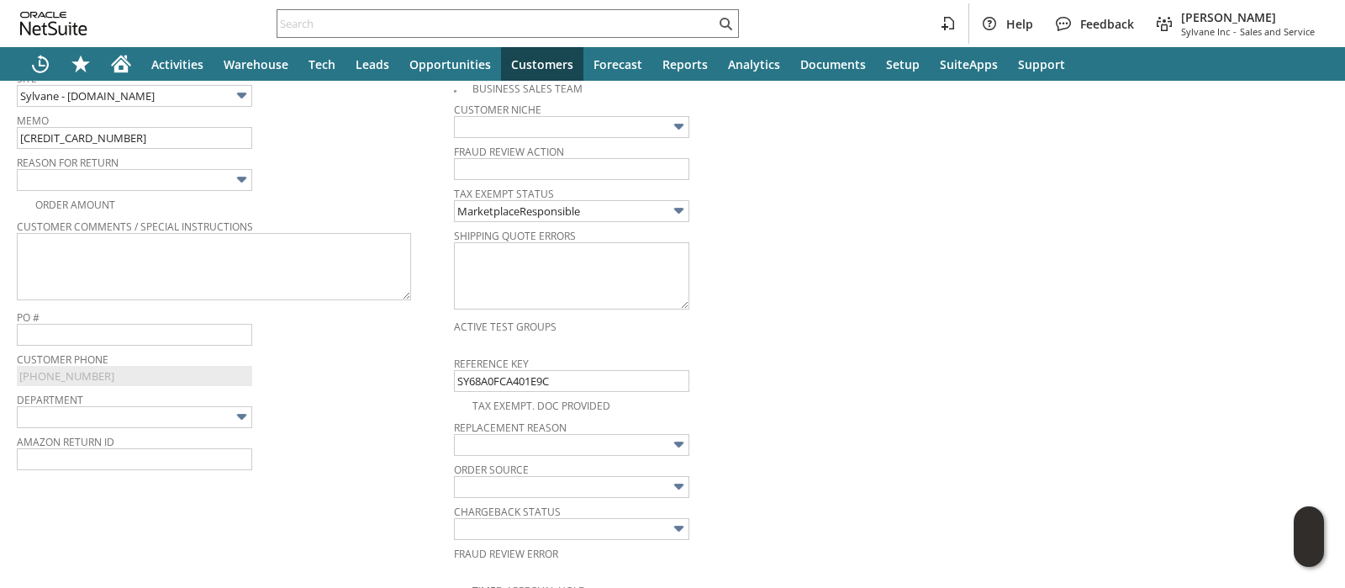
scroll to position [441, 0]
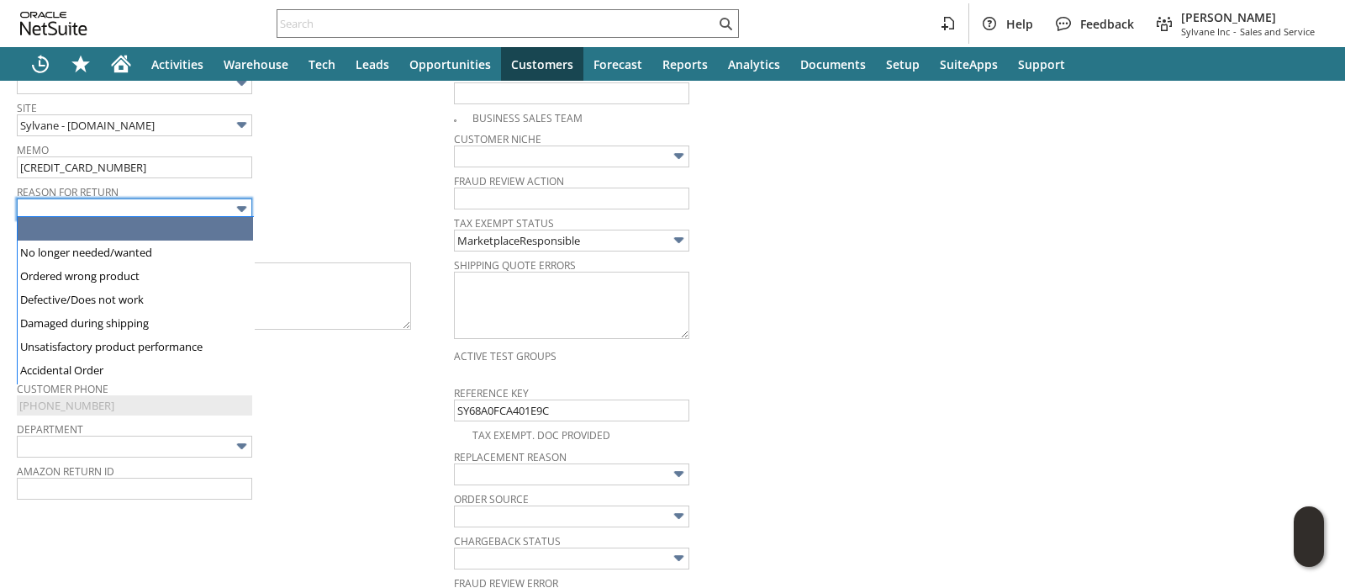
click at [187, 214] on input "text" at bounding box center [134, 209] width 235 height 22
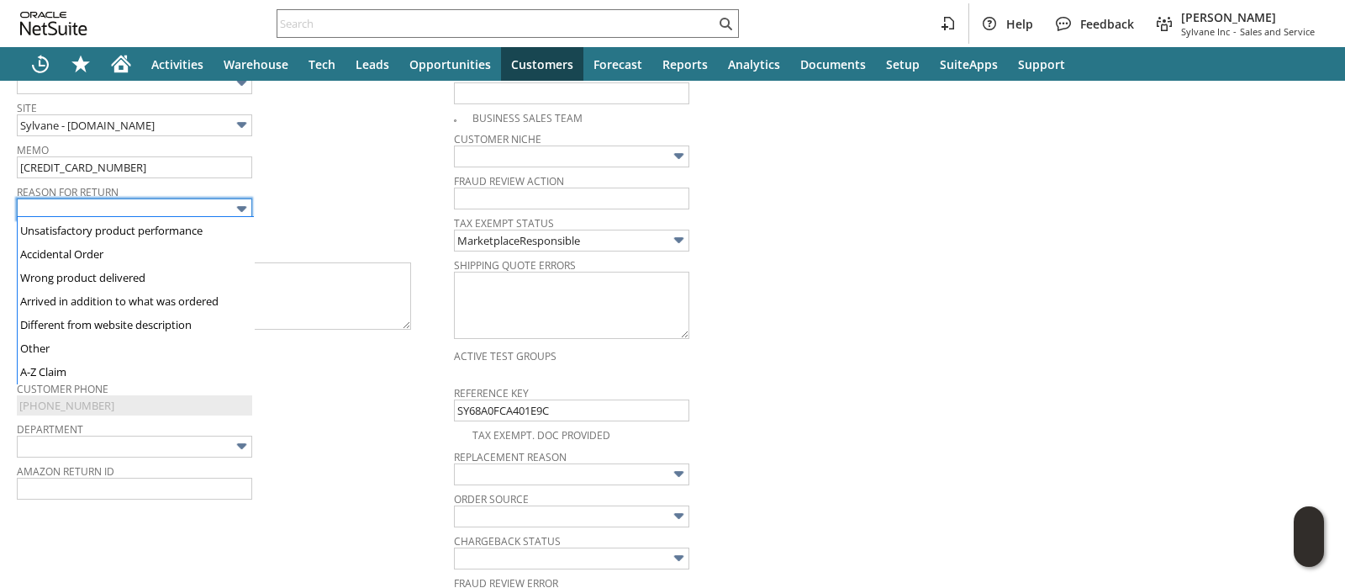
scroll to position [119, 0]
type input "Other"
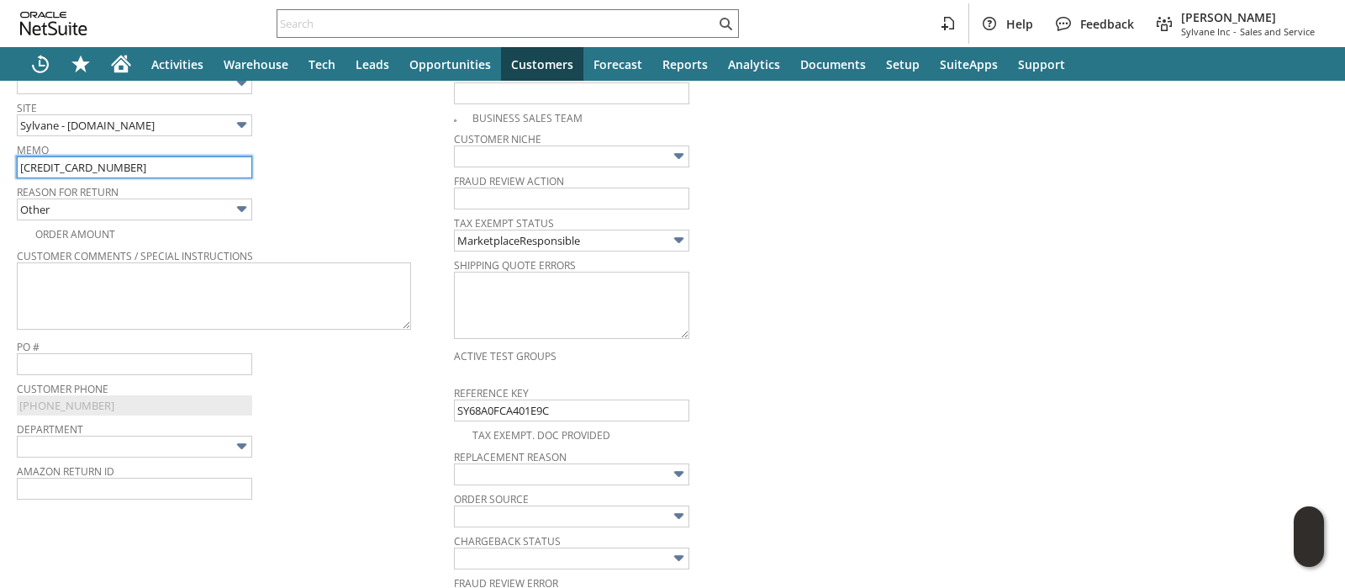
click at [160, 165] on input "[CREDIT_CARD_NUMBER]" at bounding box center [134, 167] width 235 height 22
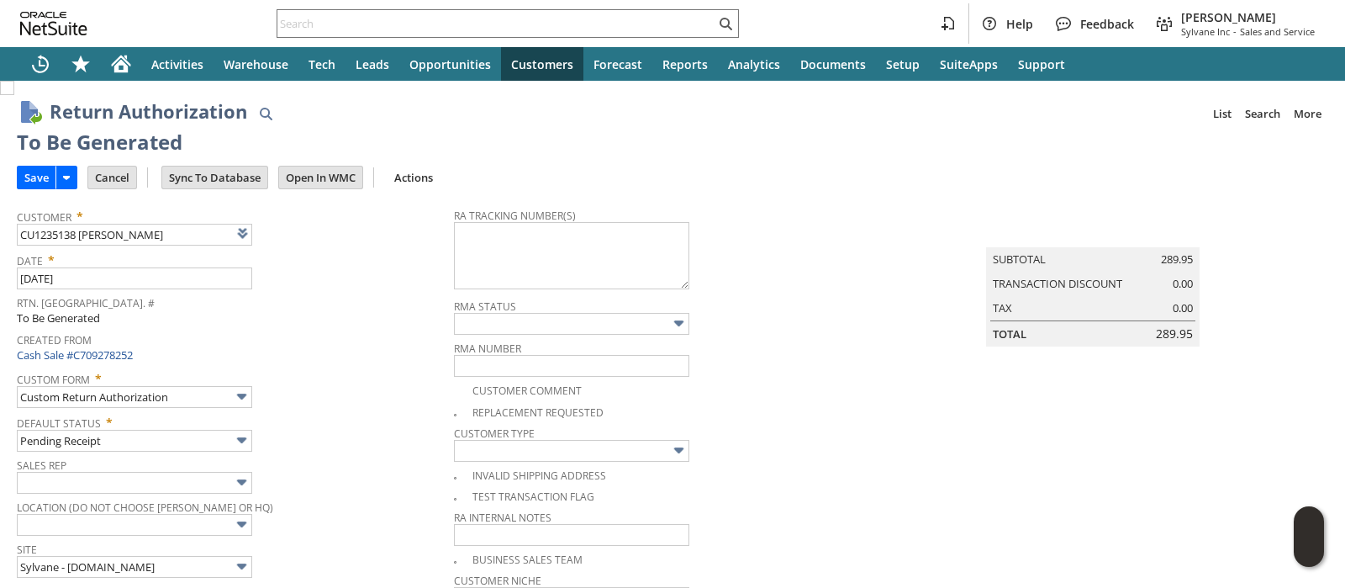
type input "129022942845421 - Lost - Claim Filed - Req. Replacement"
click at [462, 254] on textarea at bounding box center [571, 255] width 235 height 67
paste textarea "883653692370"
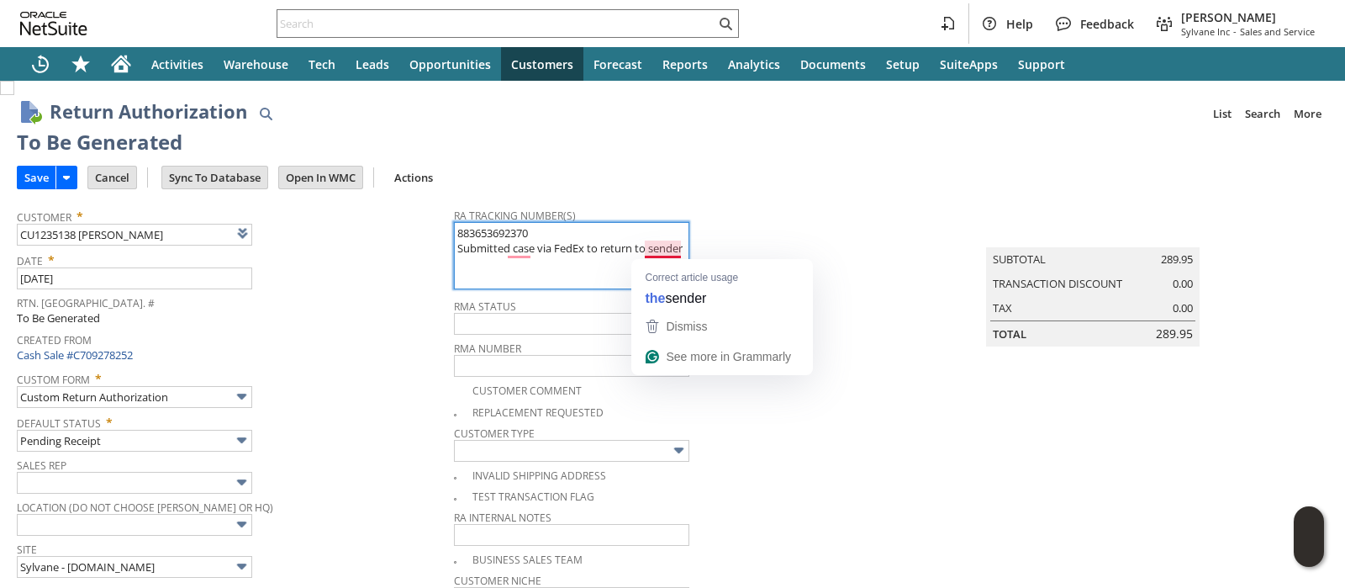
click at [678, 248] on textarea "883653692370 Submitted case via FedEx to return to sender" at bounding box center [571, 255] width 235 height 67
paste textarea "C-202723418"
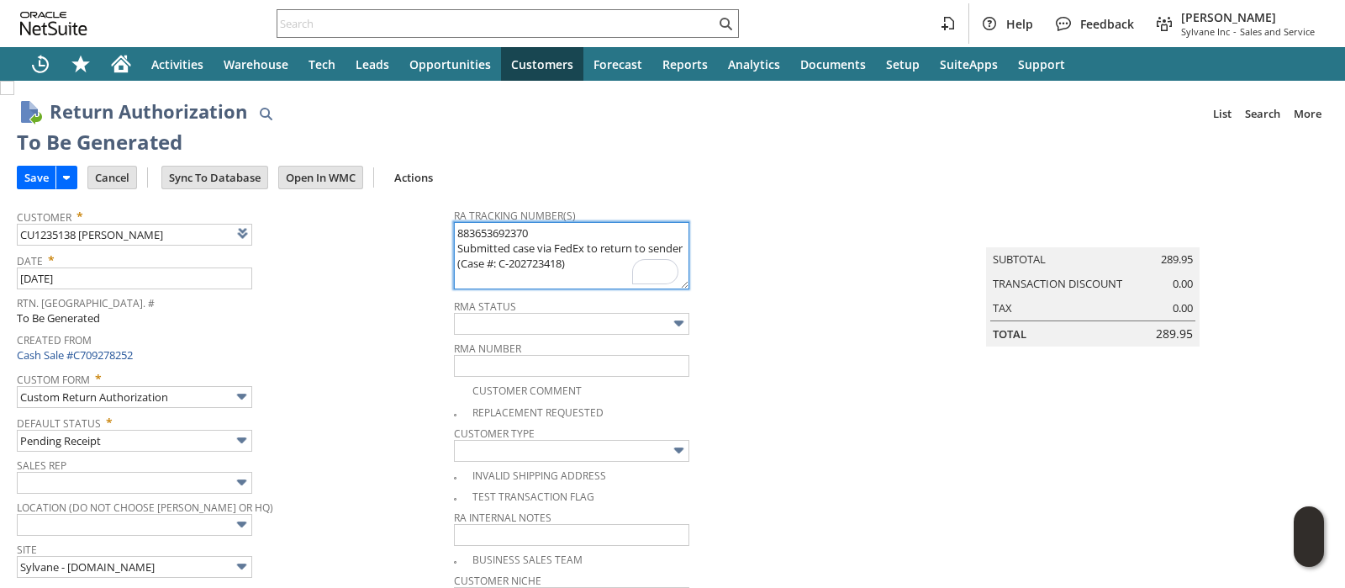
type textarea "883653692370 Submitted case via FedEx to return to sender (Case #: C-202723418)"
click at [14, 95] on img at bounding box center [7, 88] width 14 height 14
checkbox input "true"
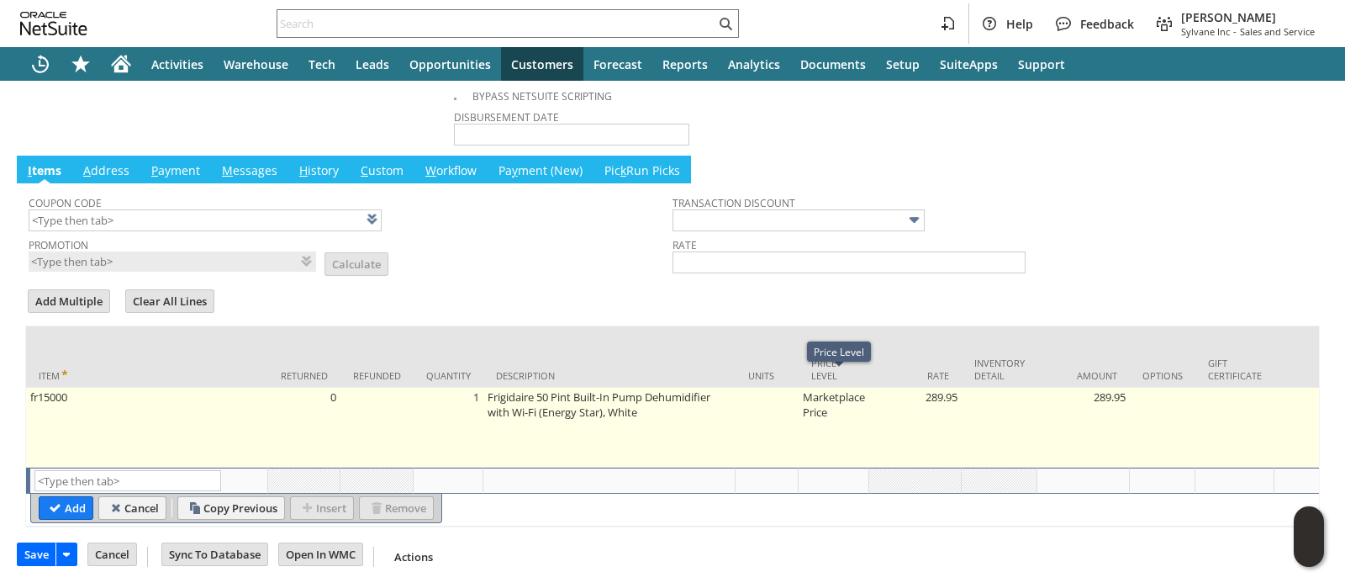
click at [836, 388] on td "Marketplace Price" at bounding box center [834, 428] width 71 height 80
type input "Mark...rice"
type input "OK"
type input "Make Copy"
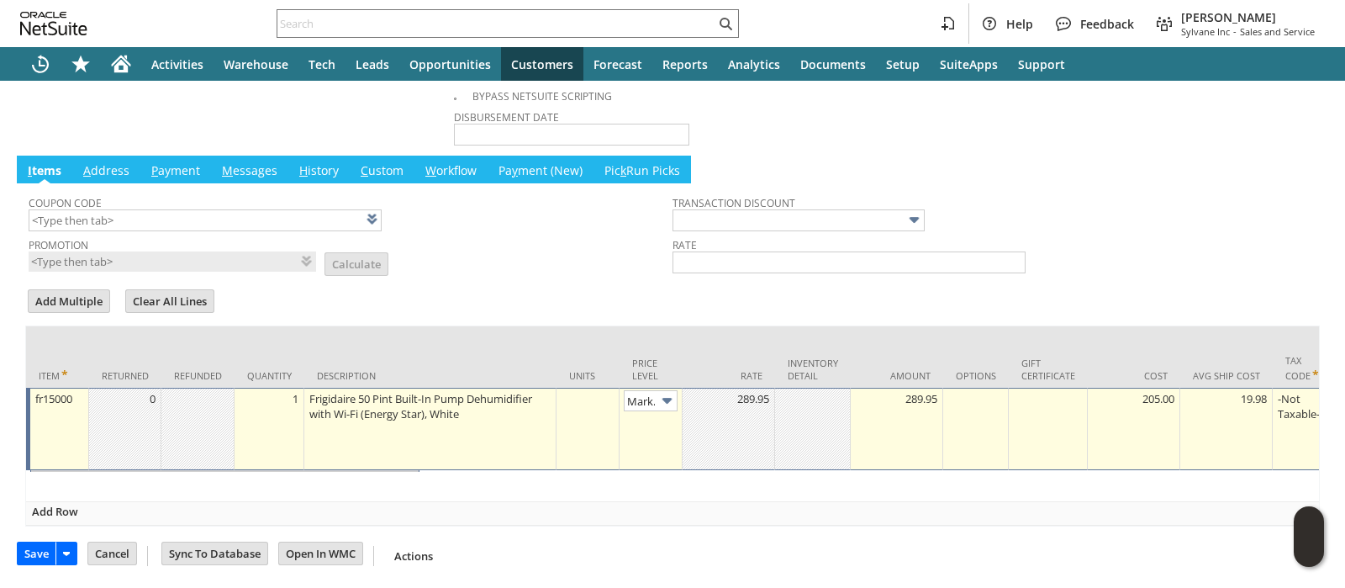
scroll to position [0, 24]
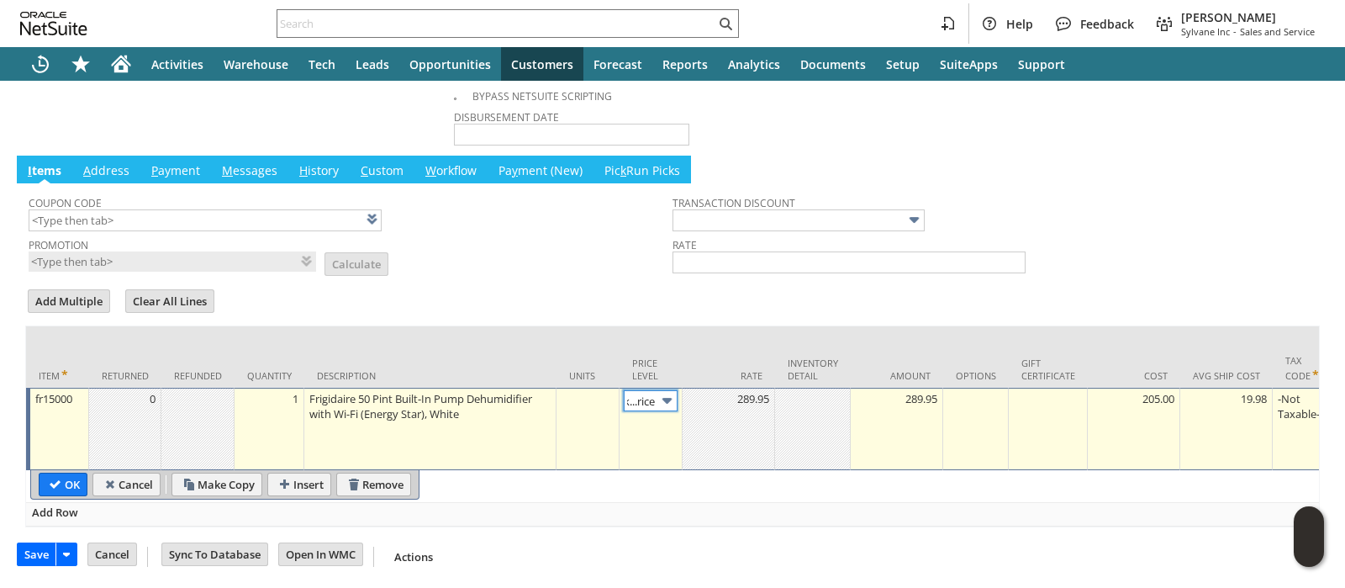
click at [669, 391] on img at bounding box center [666, 400] width 19 height 19
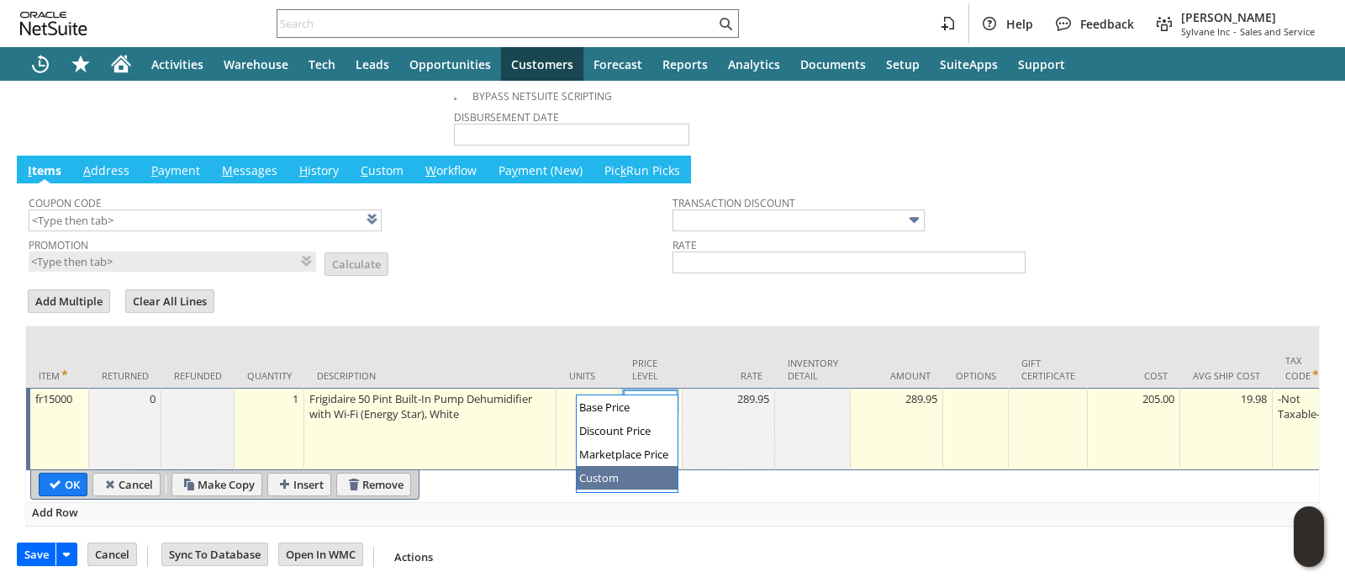
type input "Custom"
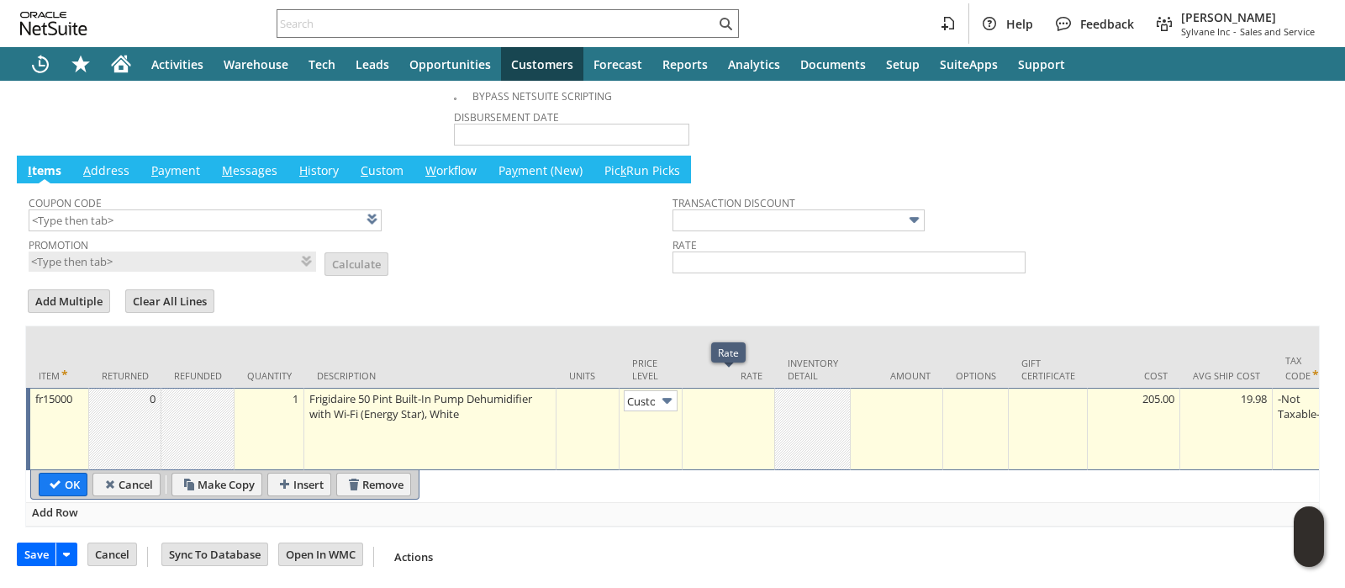
click at [721, 390] on div at bounding box center [728, 398] width 83 height 17
type input "0.00"
click at [62, 473] on input "OK" at bounding box center [63, 484] width 47 height 22
type input "Add"
type input "Copy Previous"
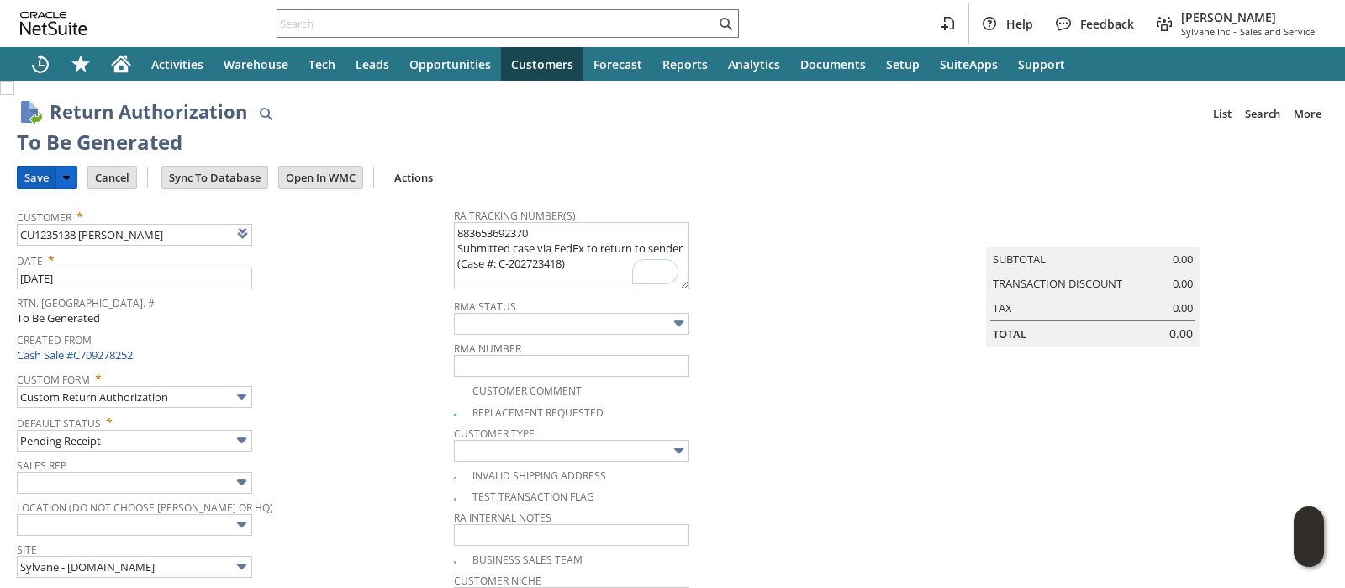
click at [42, 174] on input "Save" at bounding box center [37, 177] width 38 height 22
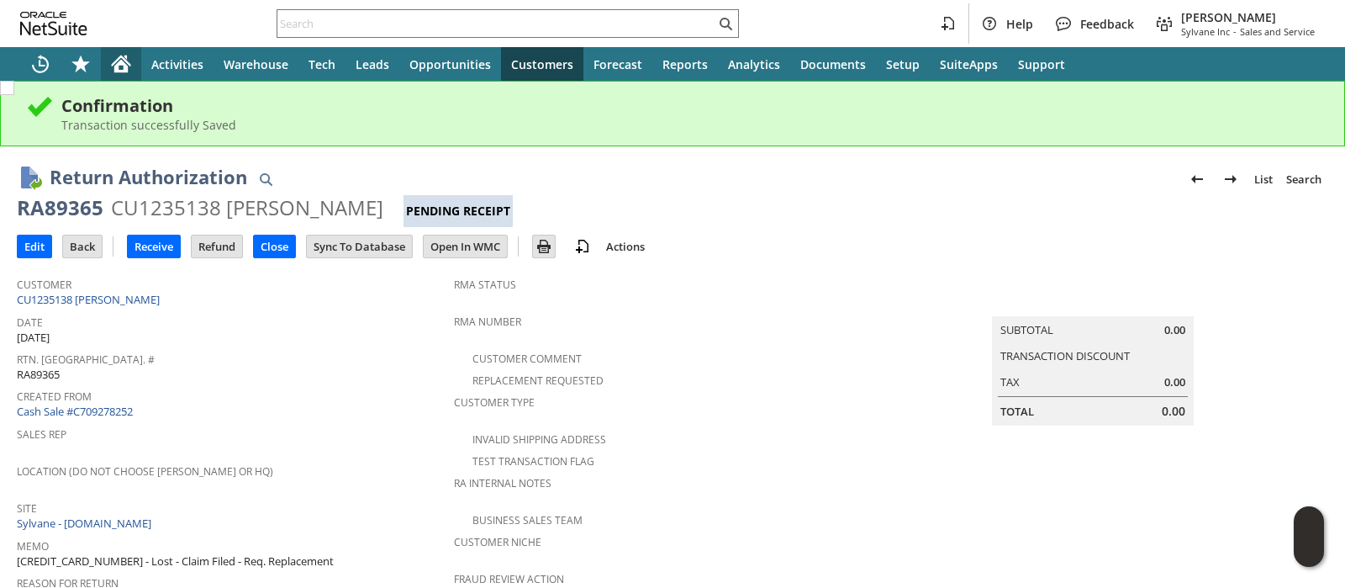
click at [116, 66] on icon "Home" at bounding box center [120, 66] width 13 height 13
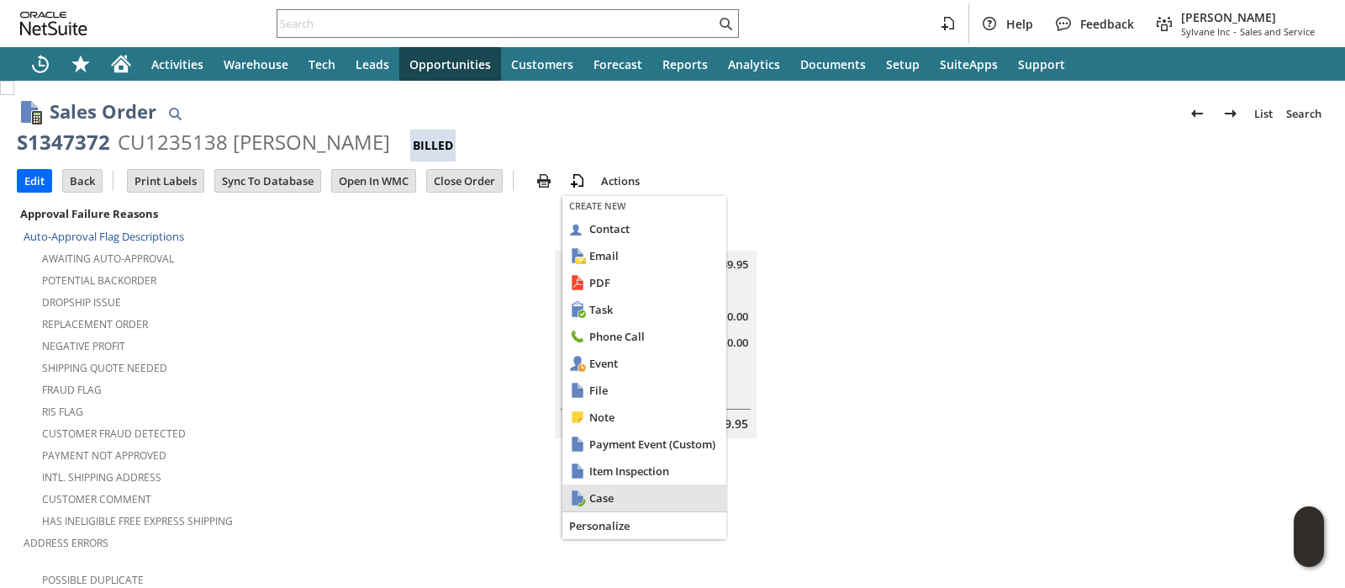
click at [603, 492] on span "Case" at bounding box center [654, 497] width 130 height 15
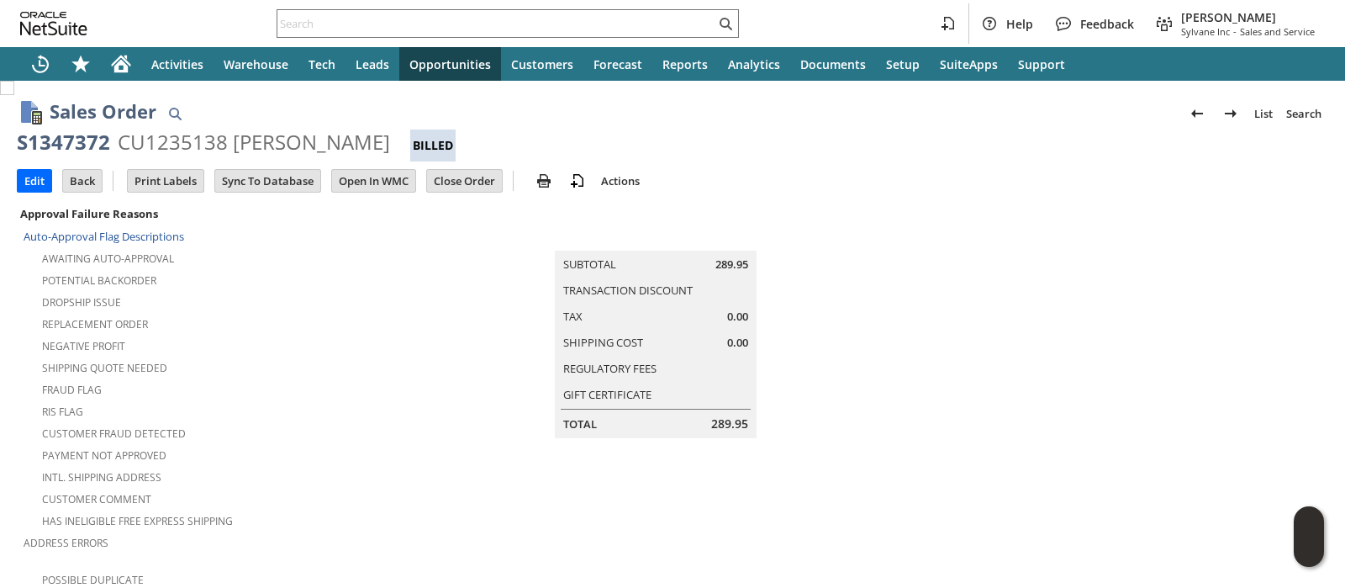
click at [1194, 201] on div "Edit Back New Make Copy Print Print Picking Ticket" at bounding box center [673, 181] width 1312 height 41
click at [87, 144] on div "S1347372" at bounding box center [63, 142] width 93 height 27
copy div "S1347372"
click at [1223, 242] on td at bounding box center [1109, 458] width 437 height 511
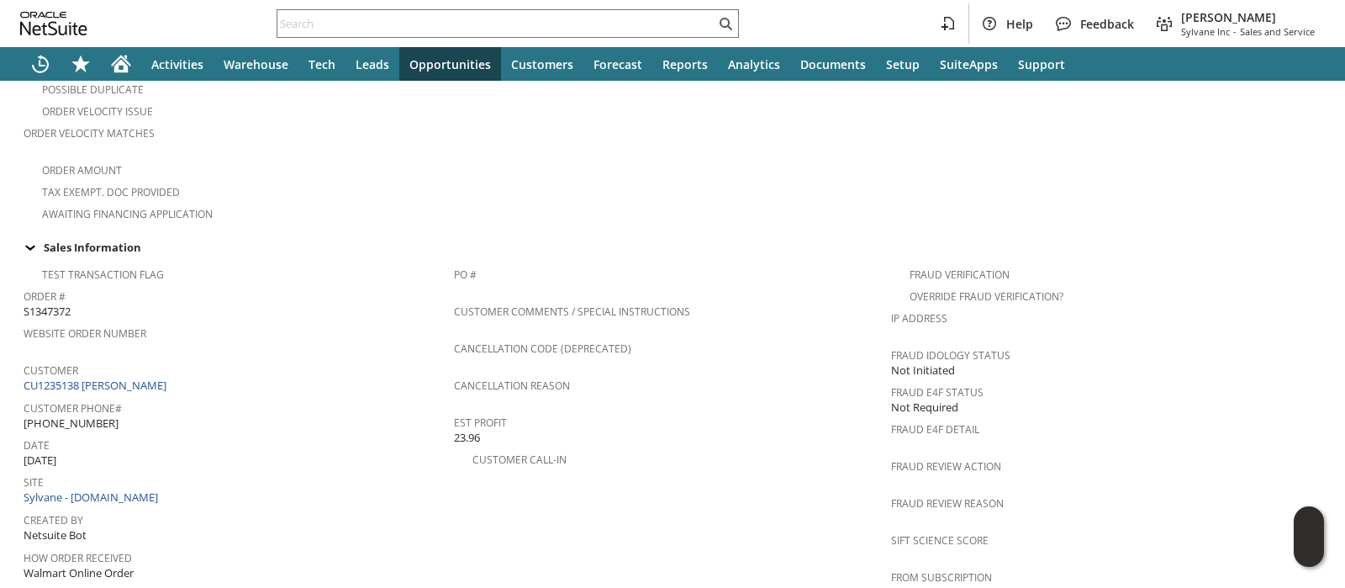
scroll to position [1138, 0]
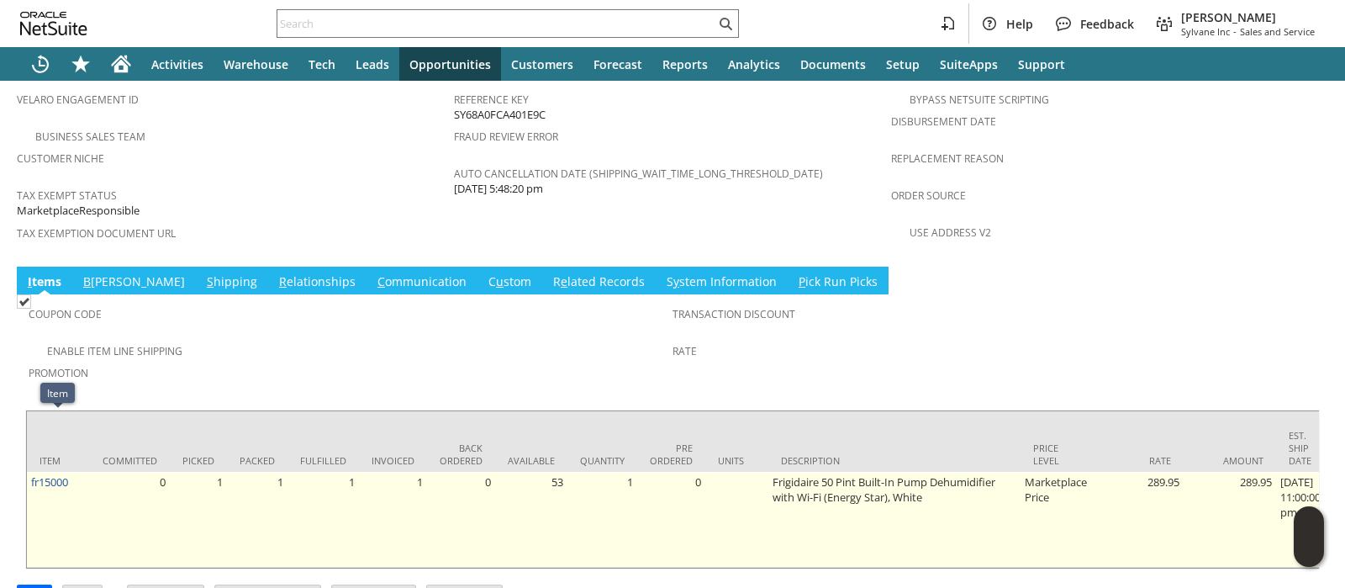
click at [80, 472] on td "fr15000" at bounding box center [58, 520] width 63 height 96
copy tr "fr15000"
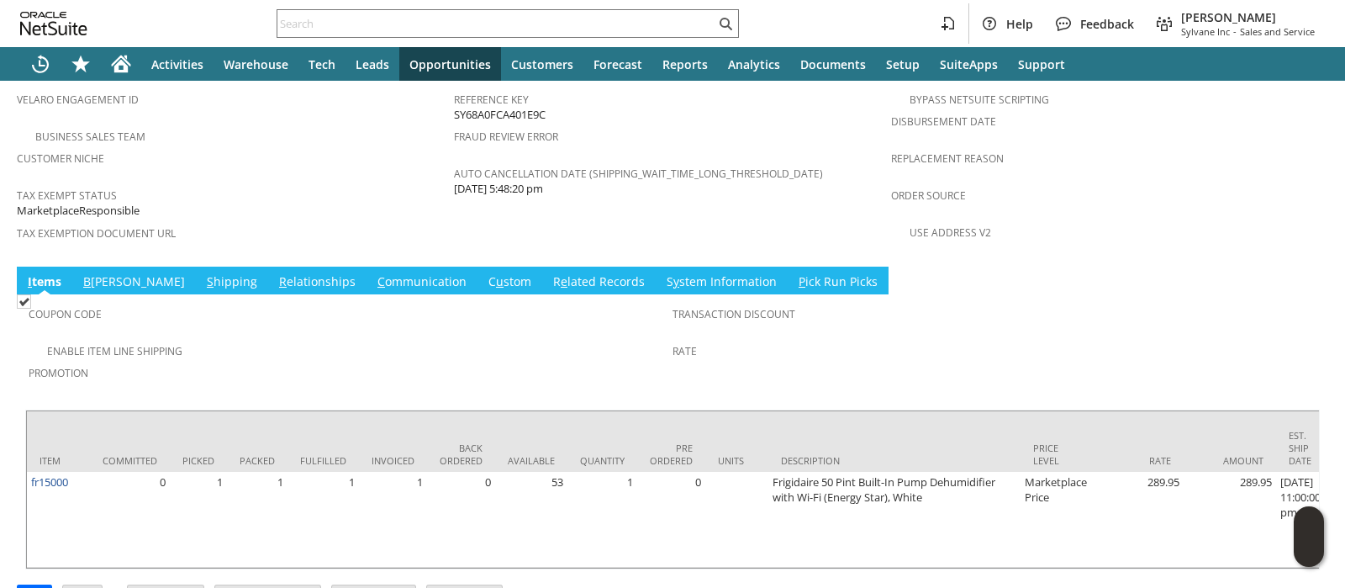
click at [1189, 183] on span "Order Source" at bounding box center [1105, 192] width 429 height 19
click at [203, 273] on link "S hipping" at bounding box center [232, 282] width 59 height 18
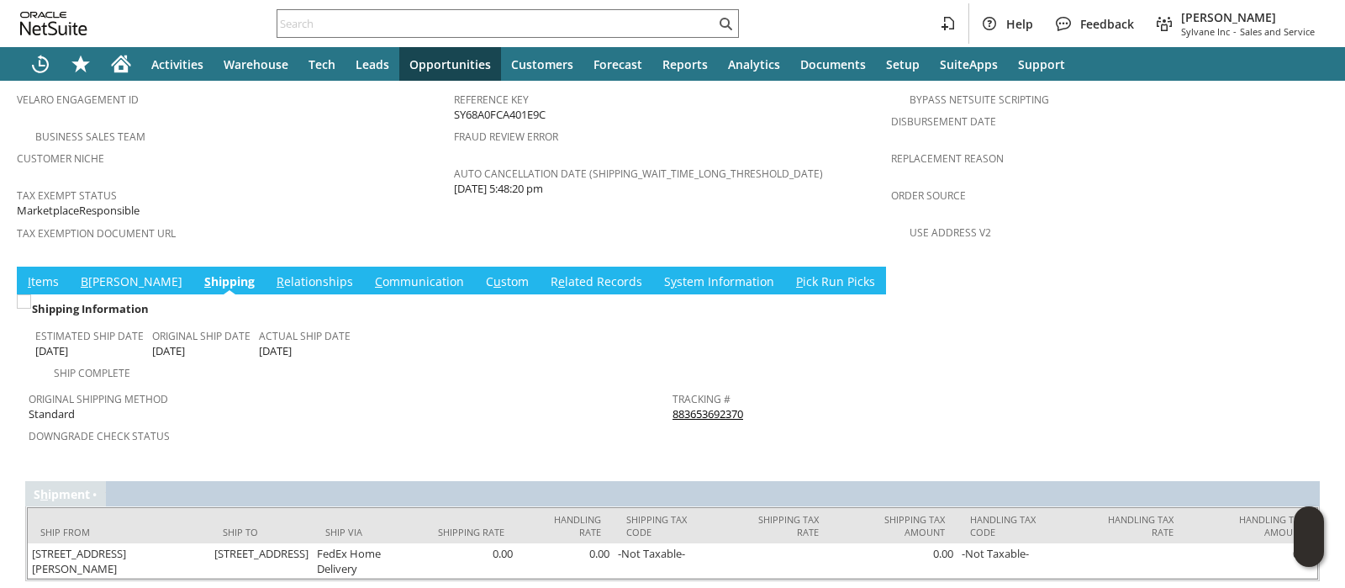
scroll to position [1132, 0]
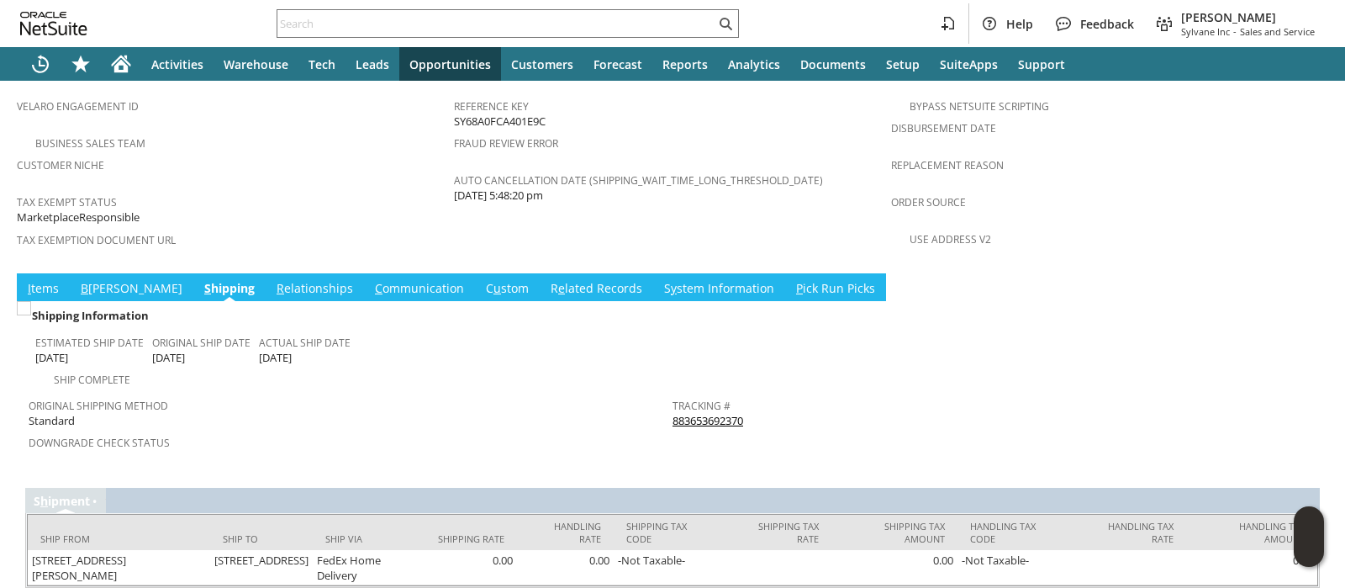
click at [747, 393] on div "Tracking # 883653692370" at bounding box center [991, 410] width 636 height 35
copy tbody "883653692370 Return Tracking #"
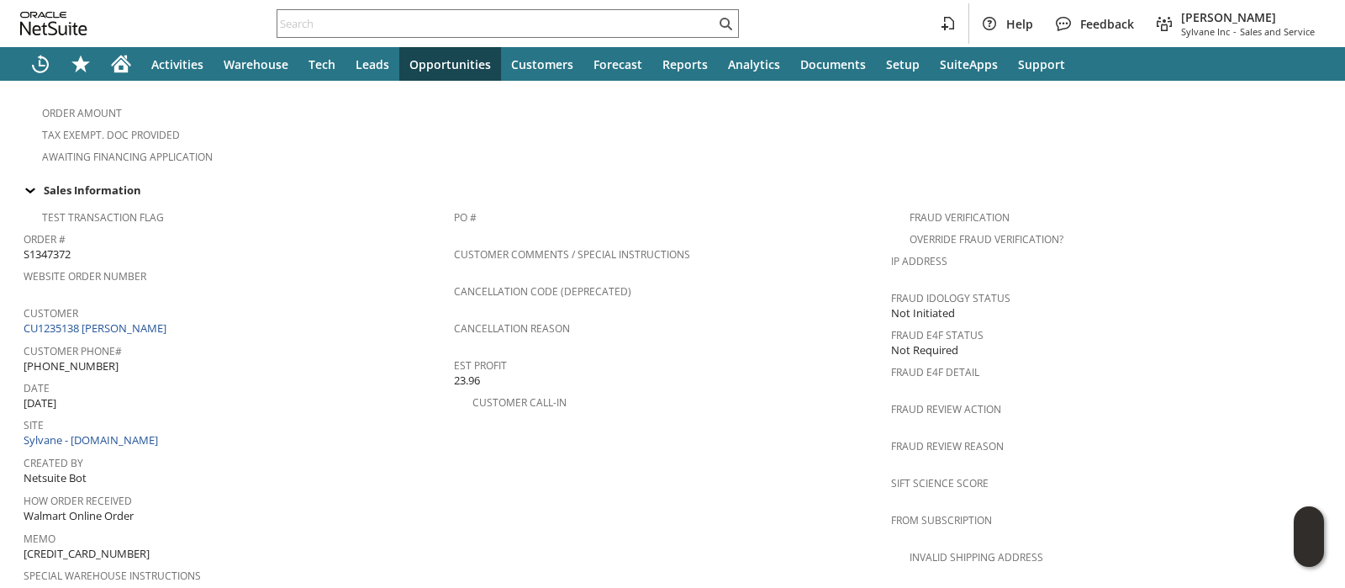
scroll to position [0, 0]
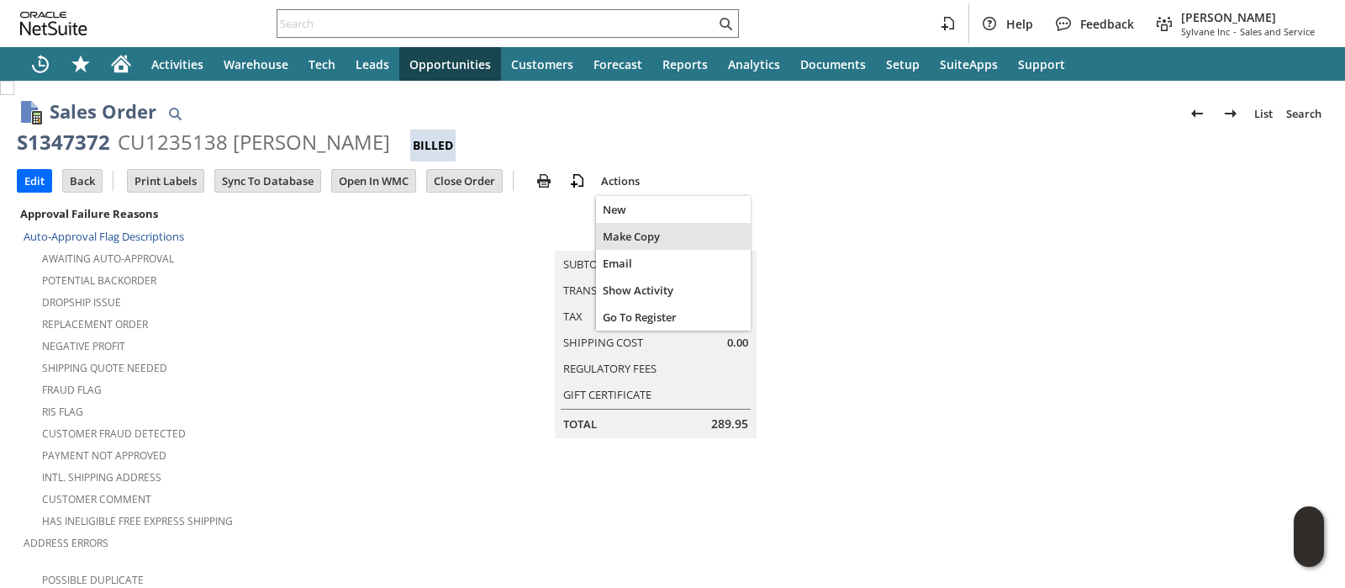
click at [626, 237] on span "Make Copy" at bounding box center [673, 236] width 141 height 15
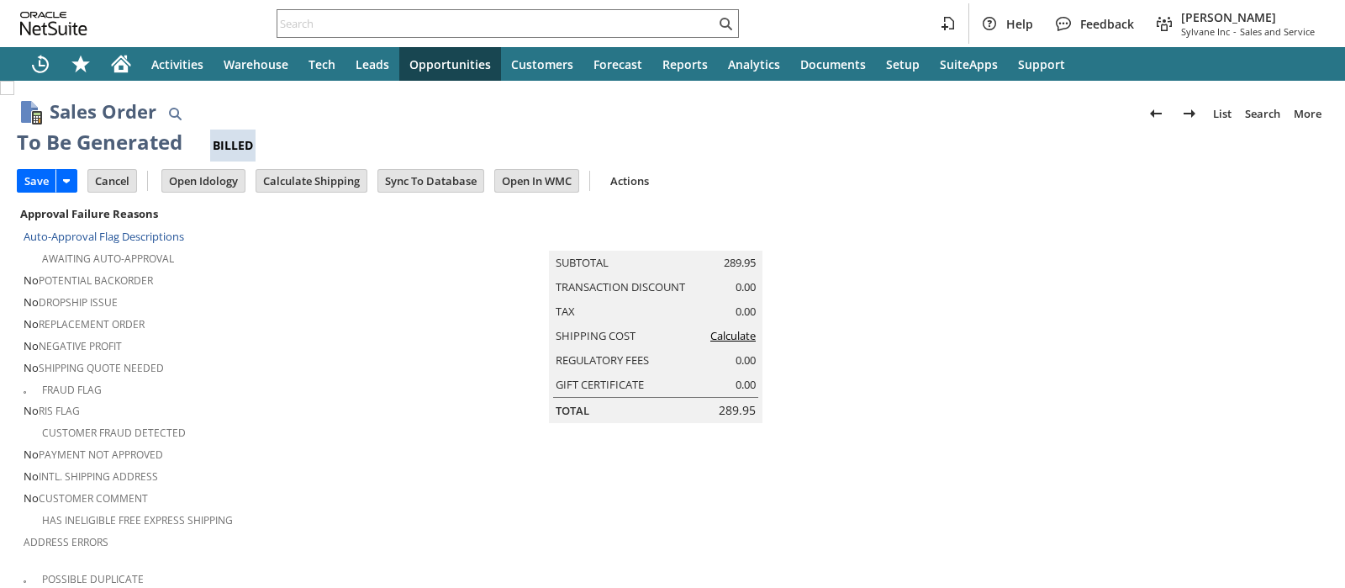
type input "Intelligent Recommendations¹⁰"
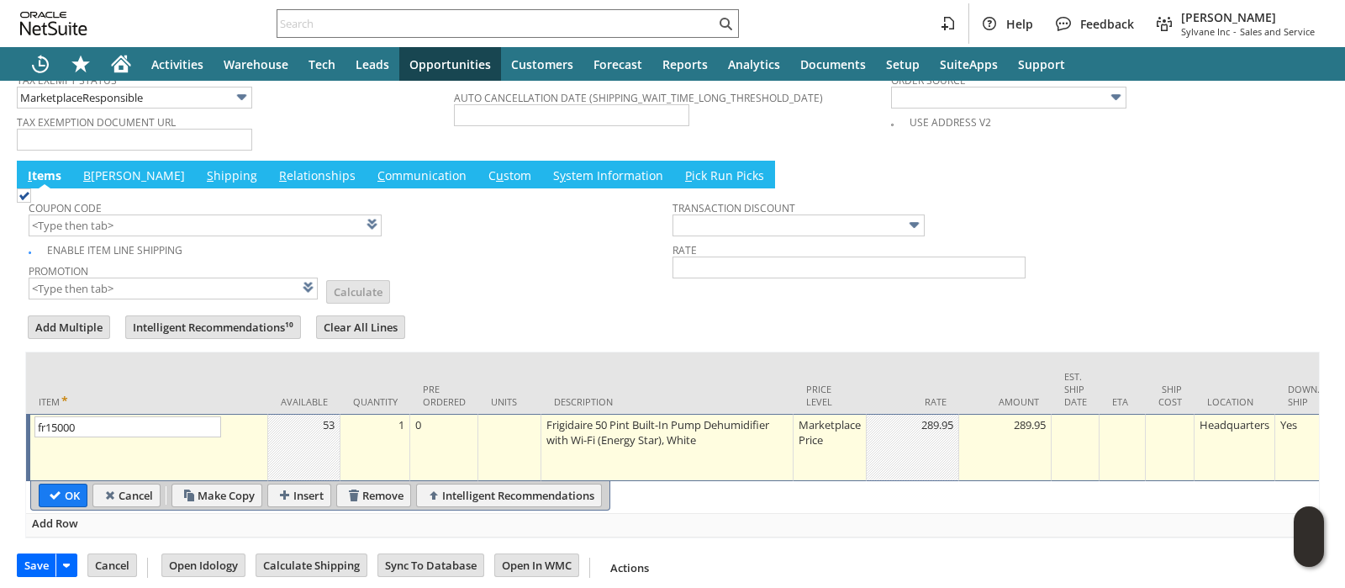
click at [807, 416] on div "Marketplace Price" at bounding box center [830, 432] width 64 height 32
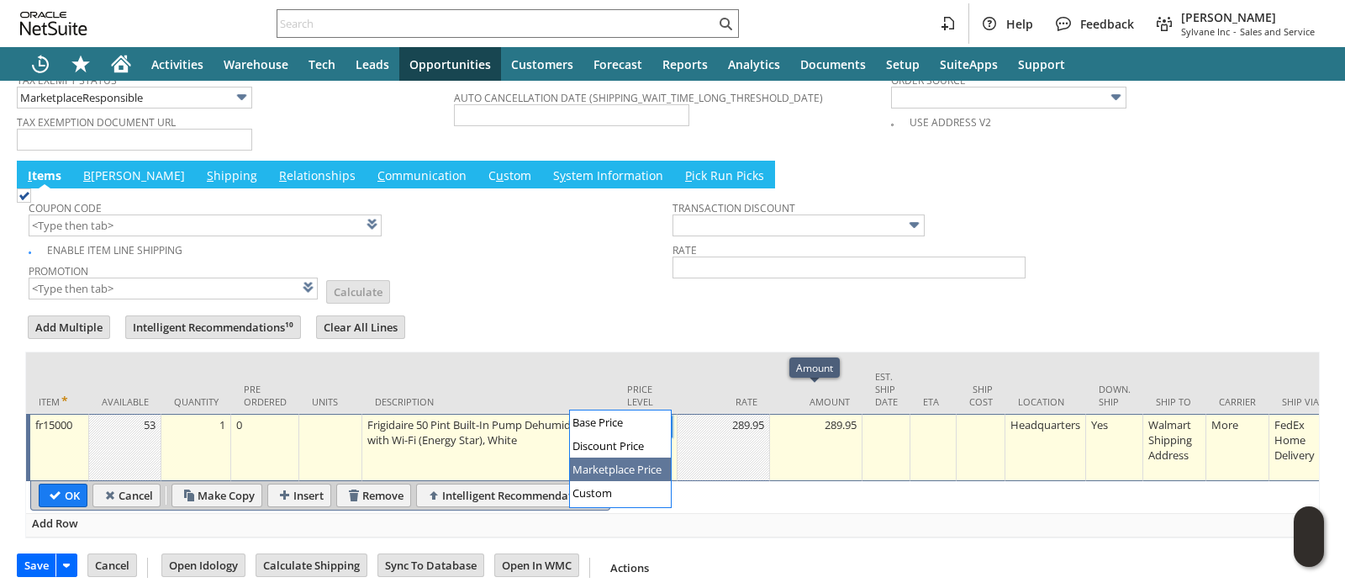
scroll to position [0, 0]
click at [663, 417] on img at bounding box center [661, 426] width 19 height 19
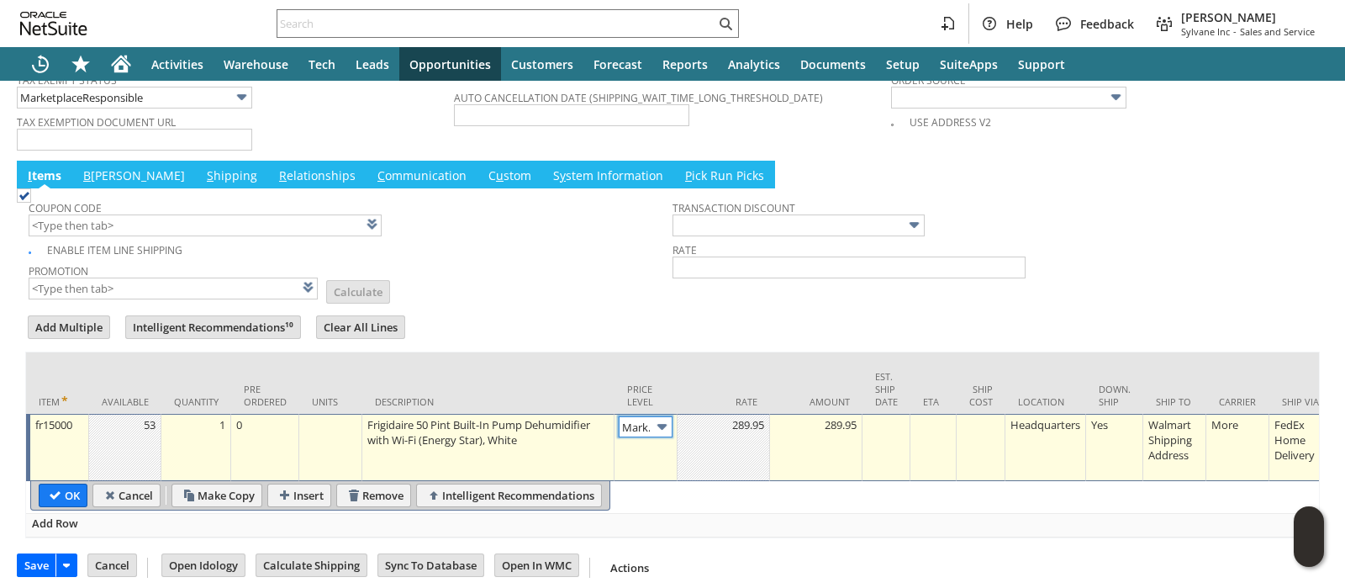
click at [661, 417] on img at bounding box center [661, 426] width 19 height 19
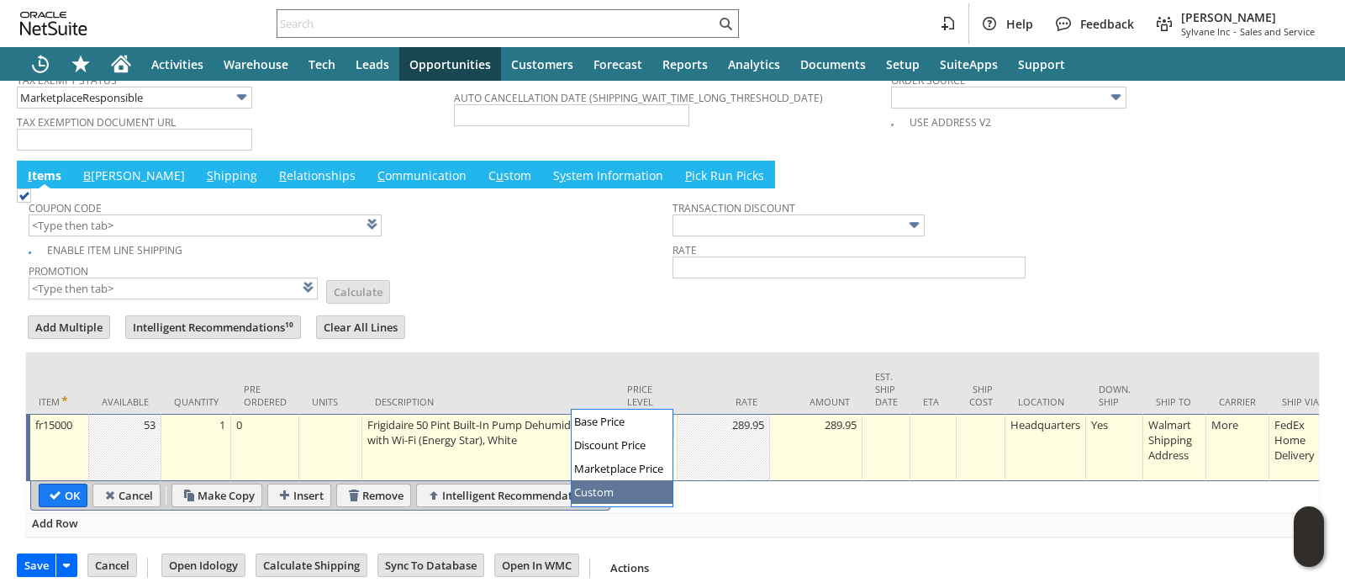
type input "Custom"
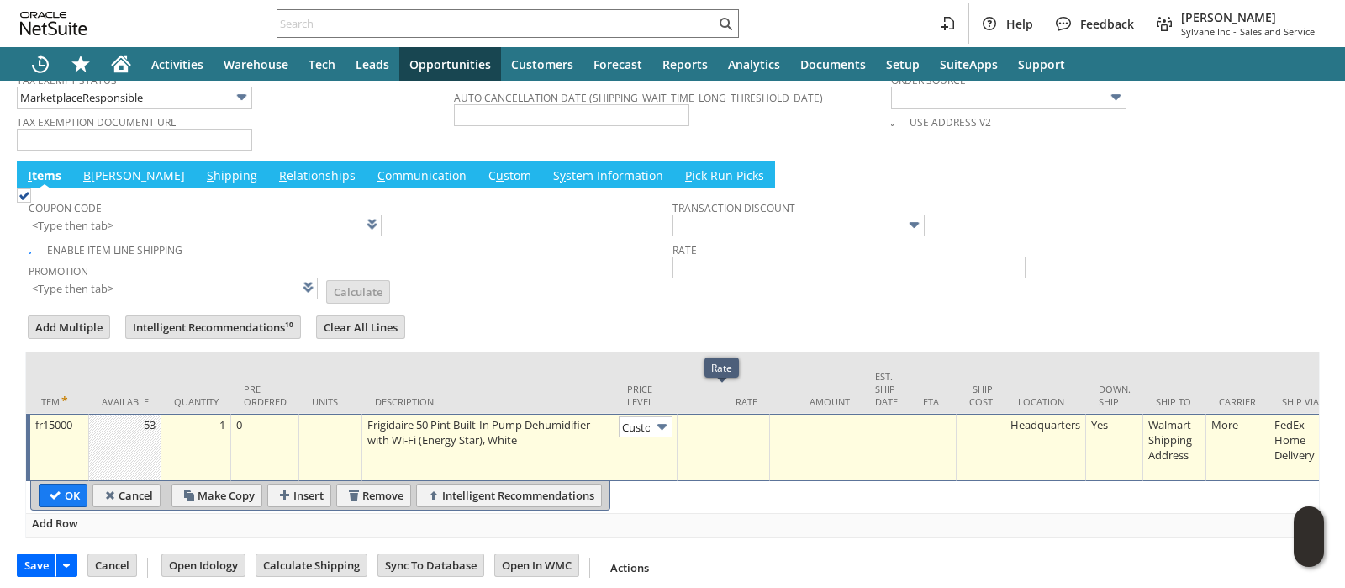
click at [735, 416] on div at bounding box center [723, 424] width 83 height 17
type input "0.00"
click at [65, 484] on input "OK" at bounding box center [63, 495] width 47 height 22
type input "Add"
type input "Copy Previous"
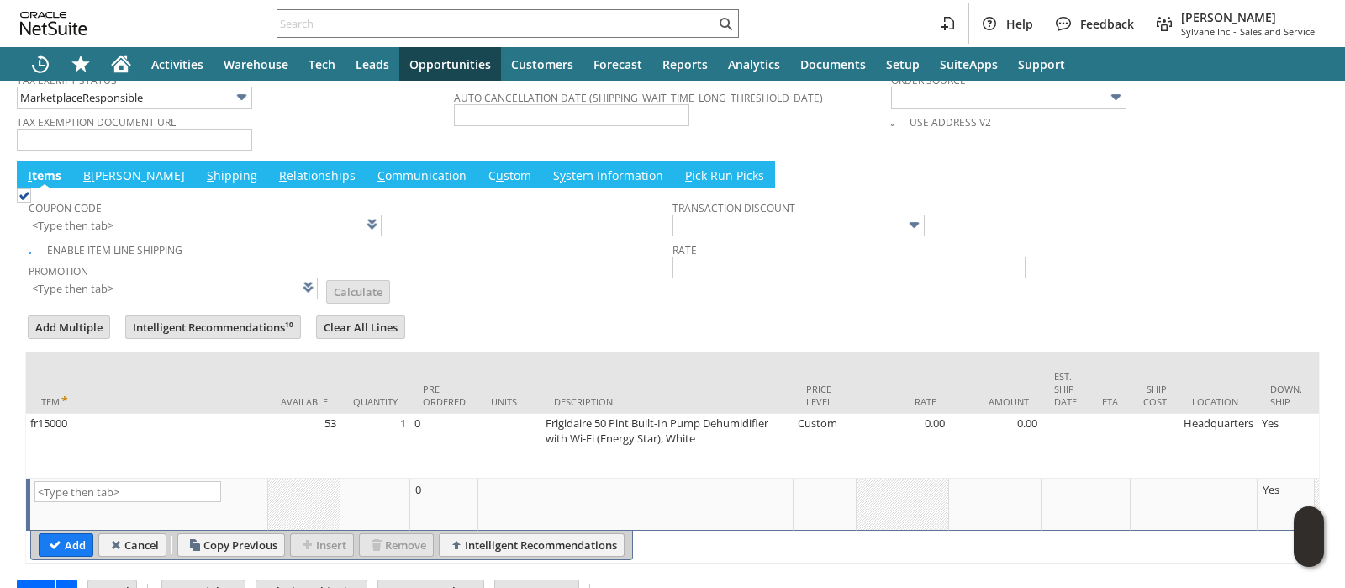
click at [94, 167] on link "B illing" at bounding box center [134, 176] width 110 height 18
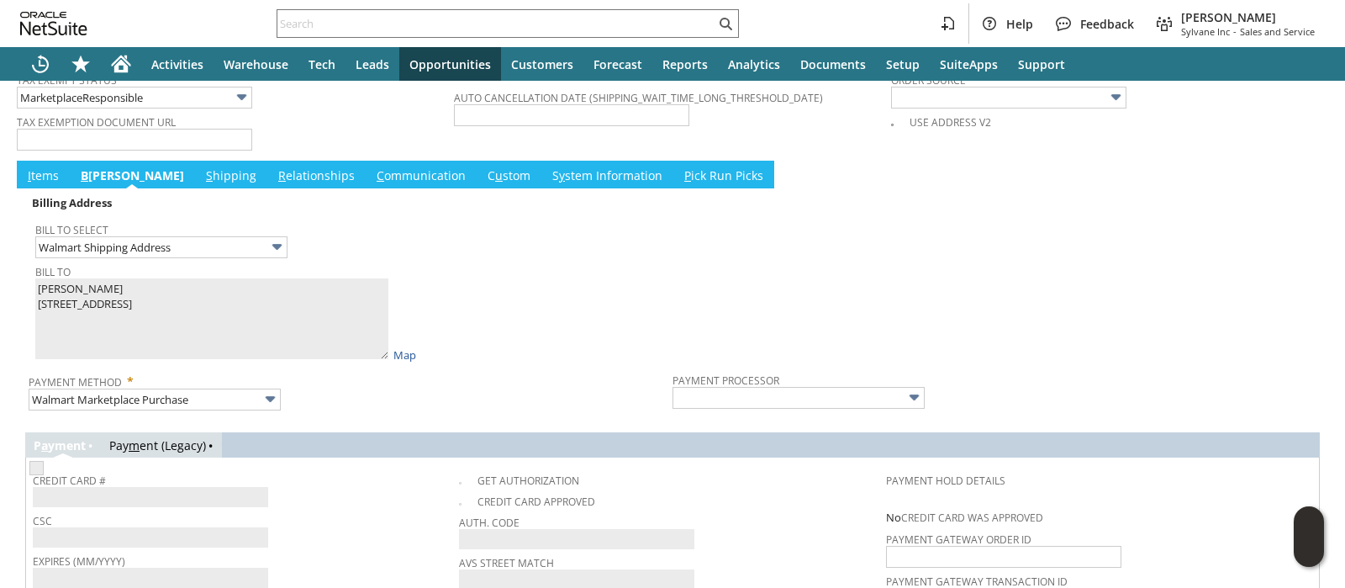
click at [39, 167] on link "I tems" at bounding box center [44, 176] width 40 height 18
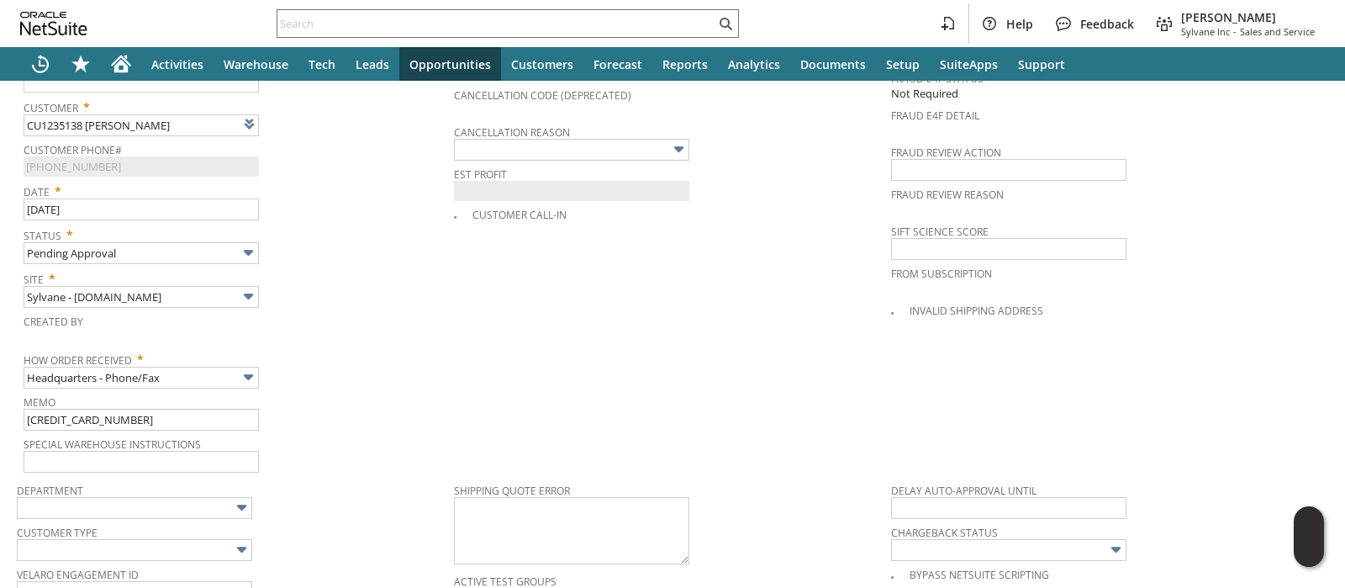
scroll to position [773, 0]
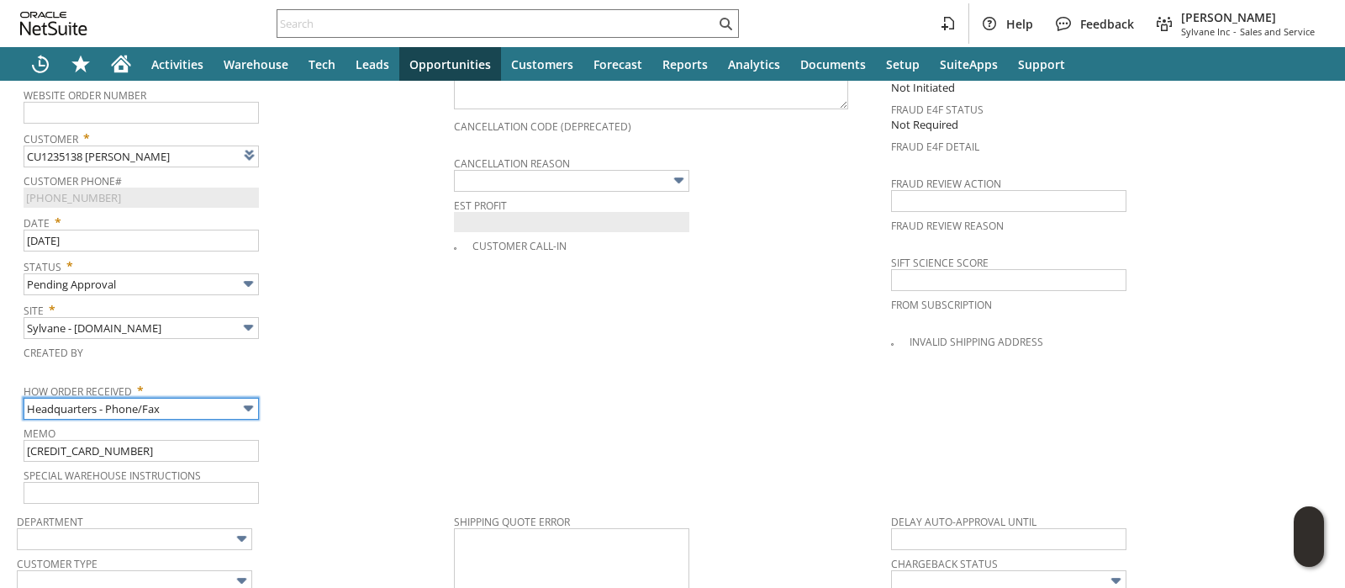
click at [198, 398] on input "Headquarters - Phone/Fax" at bounding box center [141, 409] width 235 height 22
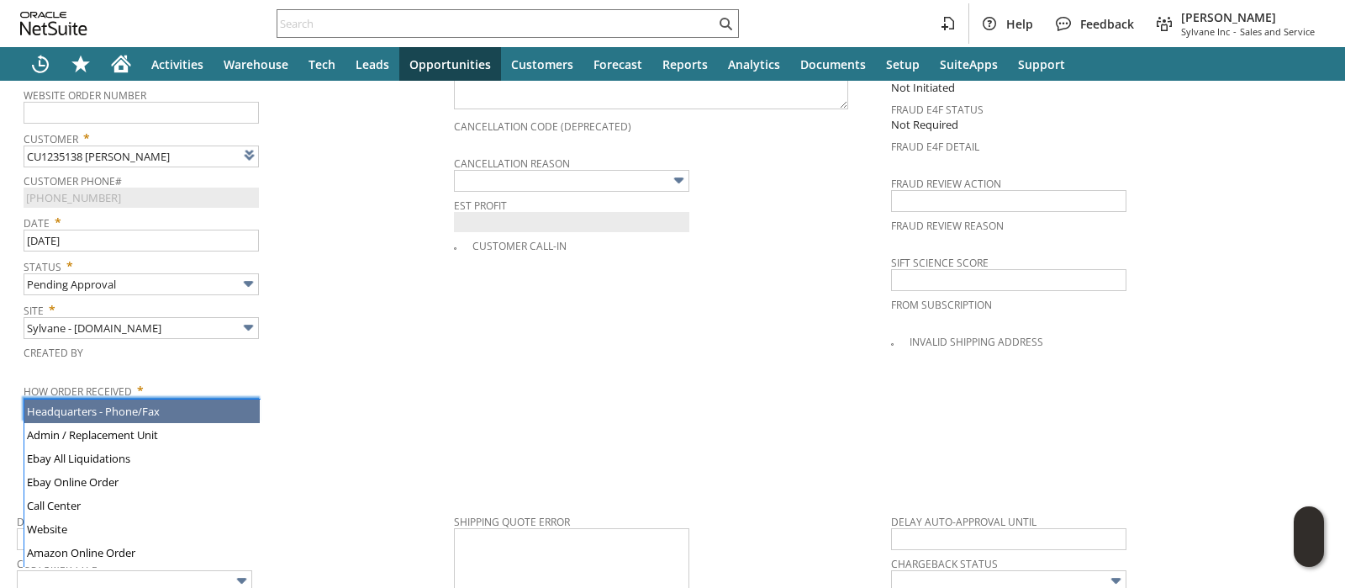
type input "Admin / Replacement Unit"
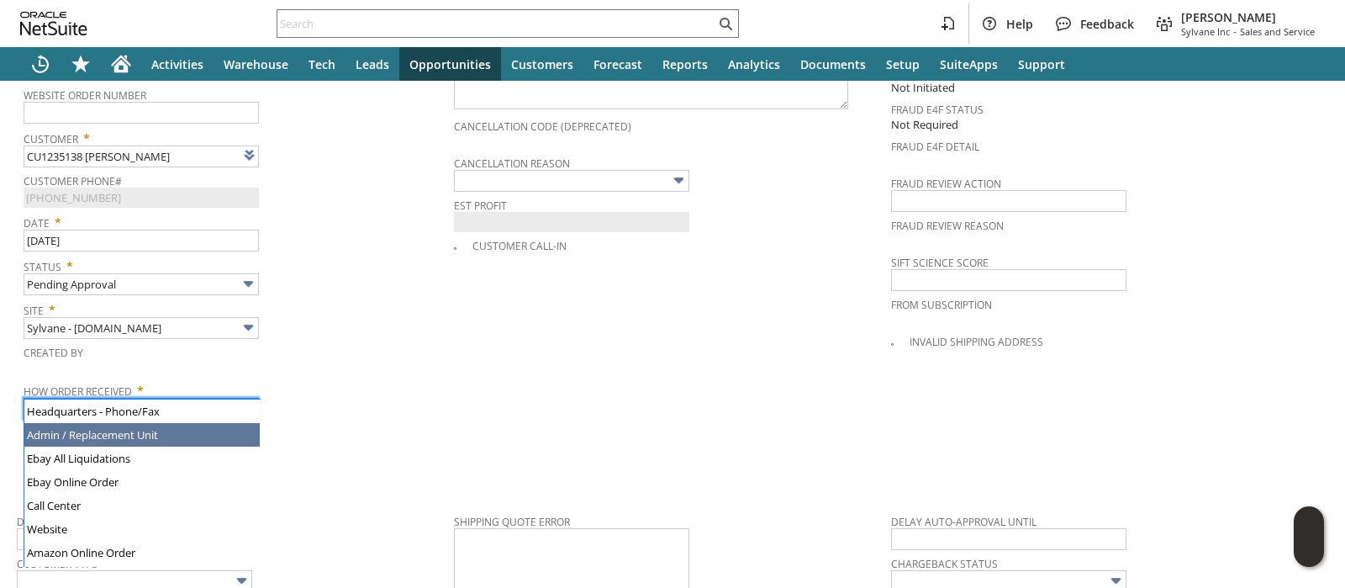
scroll to position [24, 0]
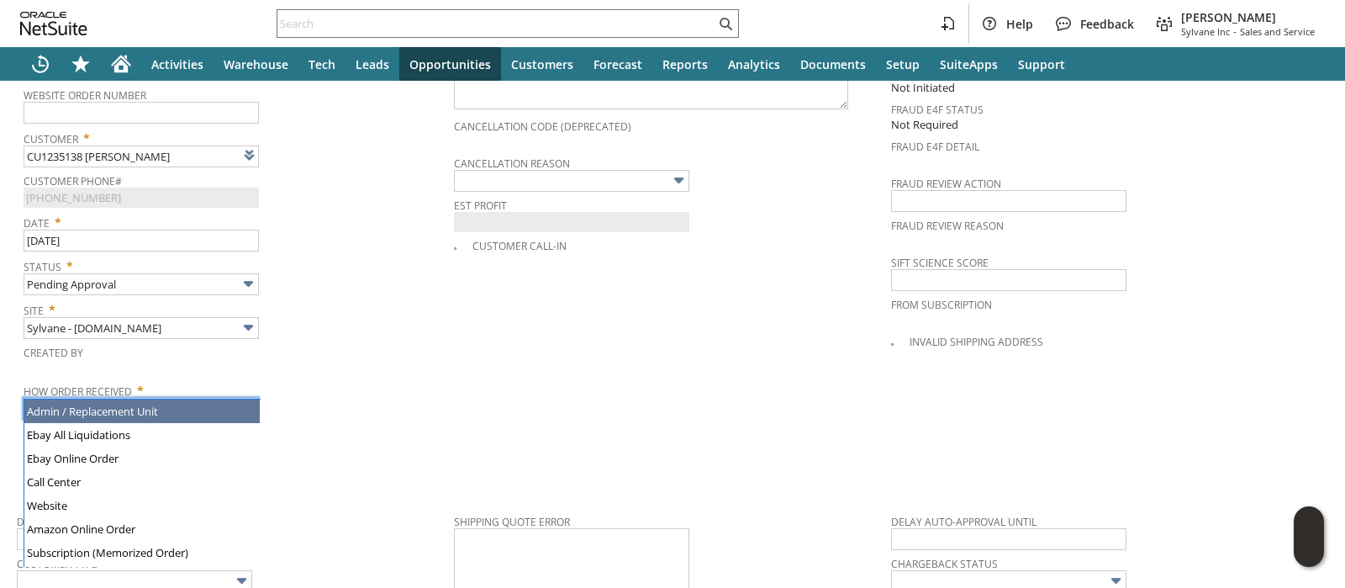
click at [346, 348] on div "Created By" at bounding box center [235, 358] width 422 height 35
type input "fr15000"
type input "OK"
type input "Make Copy"
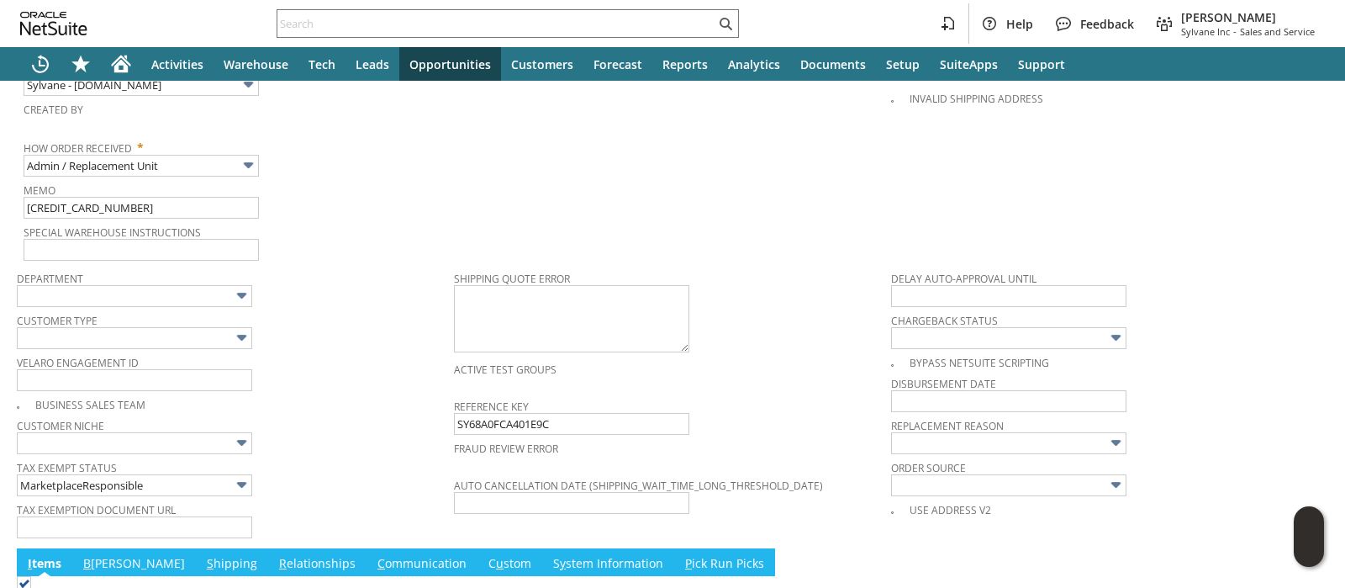
scroll to position [983, 0]
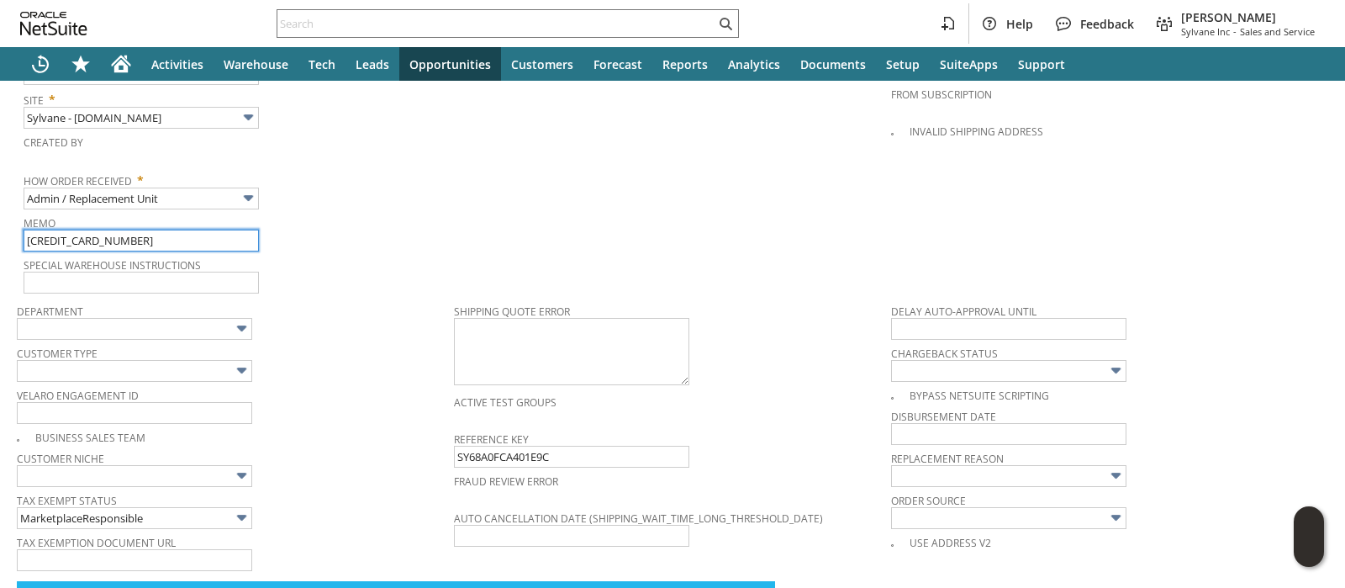
click at [185, 230] on input "129022942845421" at bounding box center [141, 241] width 235 height 22
click at [227, 230] on input "129022942845421 - Lost - Claim Filed - Req. Replacement" at bounding box center [141, 241] width 235 height 22
drag, startPoint x: 227, startPoint y: 216, endPoint x: 283, endPoint y: 220, distance: 56.5
click at [283, 220] on div "Memo 129022942845421 - Lost - Claim Filed - Req. Replacement" at bounding box center [235, 231] width 422 height 40
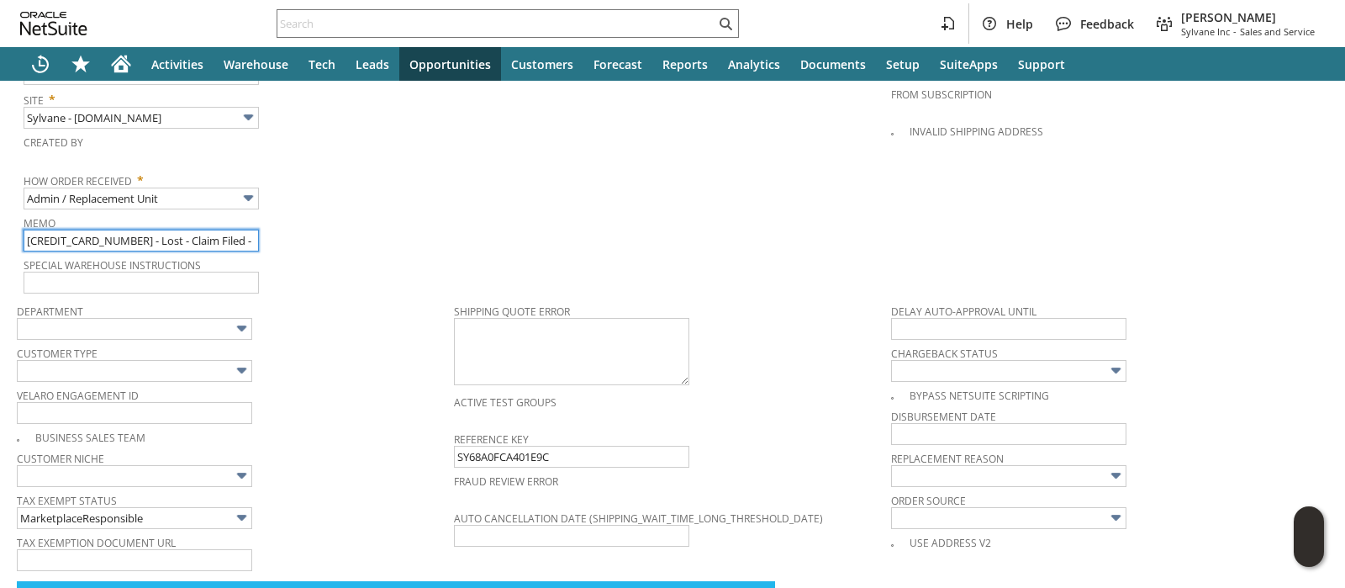
scroll to position [0, 0]
click at [129, 230] on input "129022942845421 - Lost - Claim Filed" at bounding box center [141, 241] width 235 height 22
type input "129022942845421 - Replacement Order - Lost - Claim Filed"
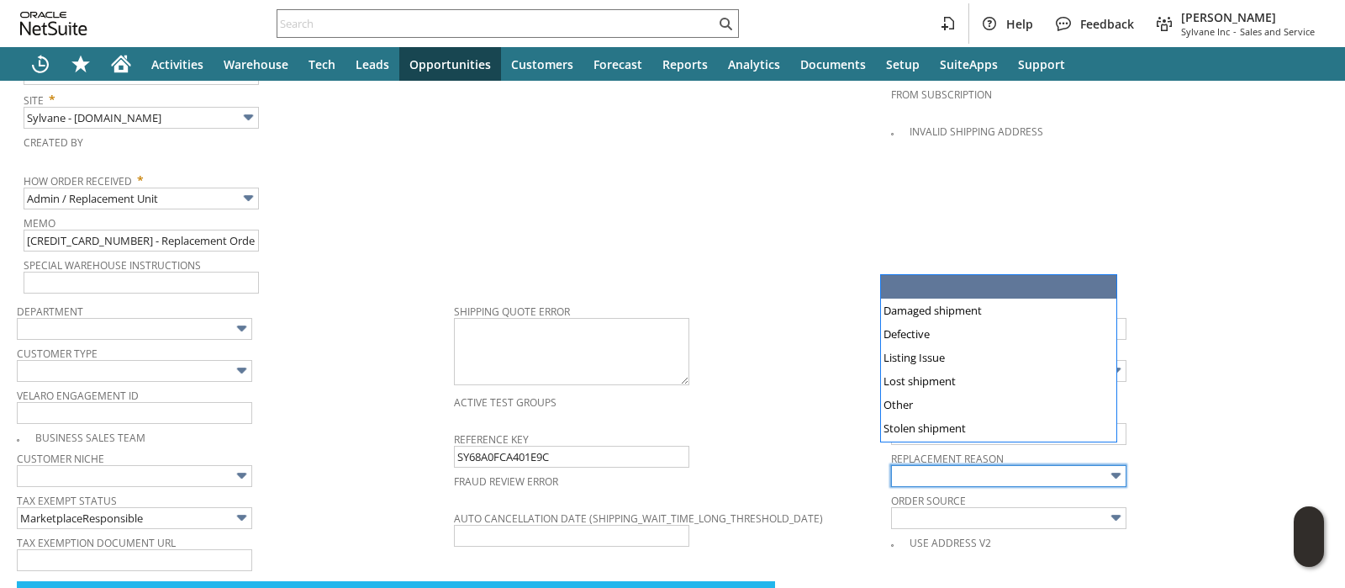
click at [937, 465] on input "text" at bounding box center [1008, 476] width 235 height 22
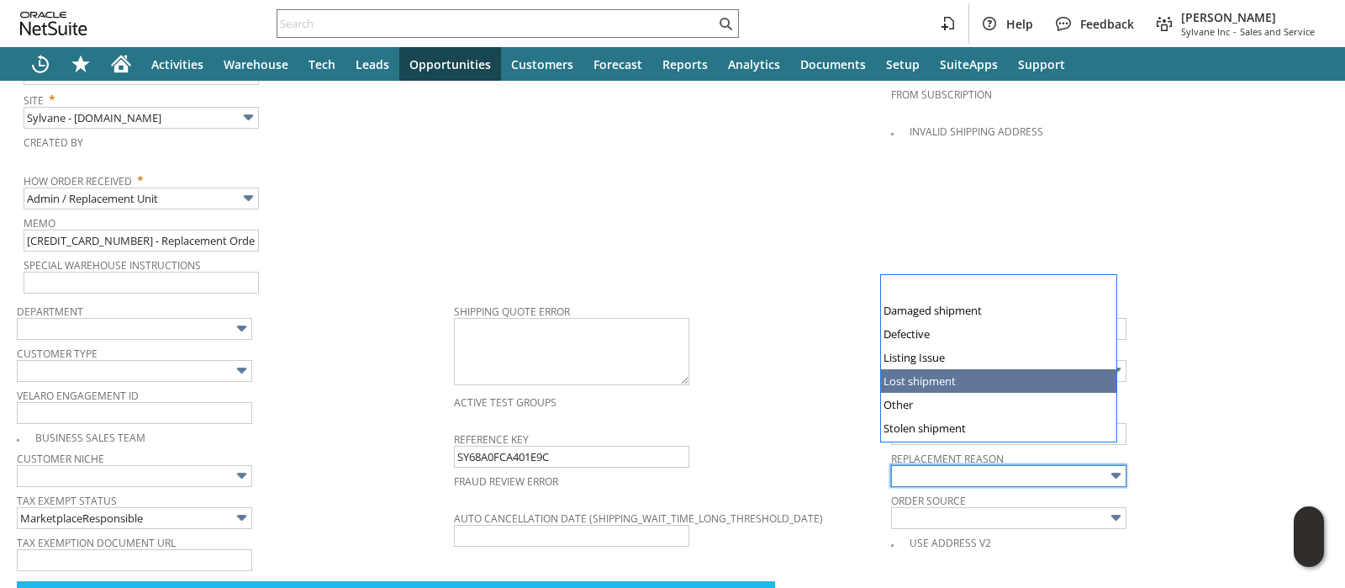
type input "Lost shipment"
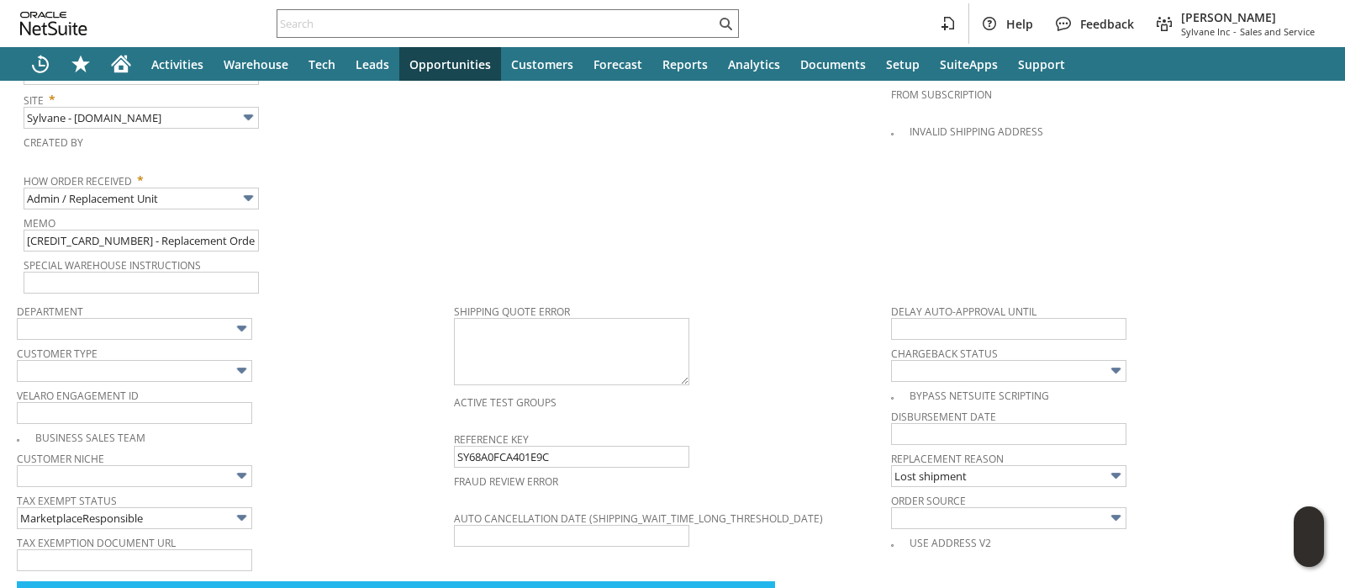
click at [436, 223] on div "Memo 129022942845421 - Replacement Order - Lost - Claim Filed" at bounding box center [235, 231] width 422 height 40
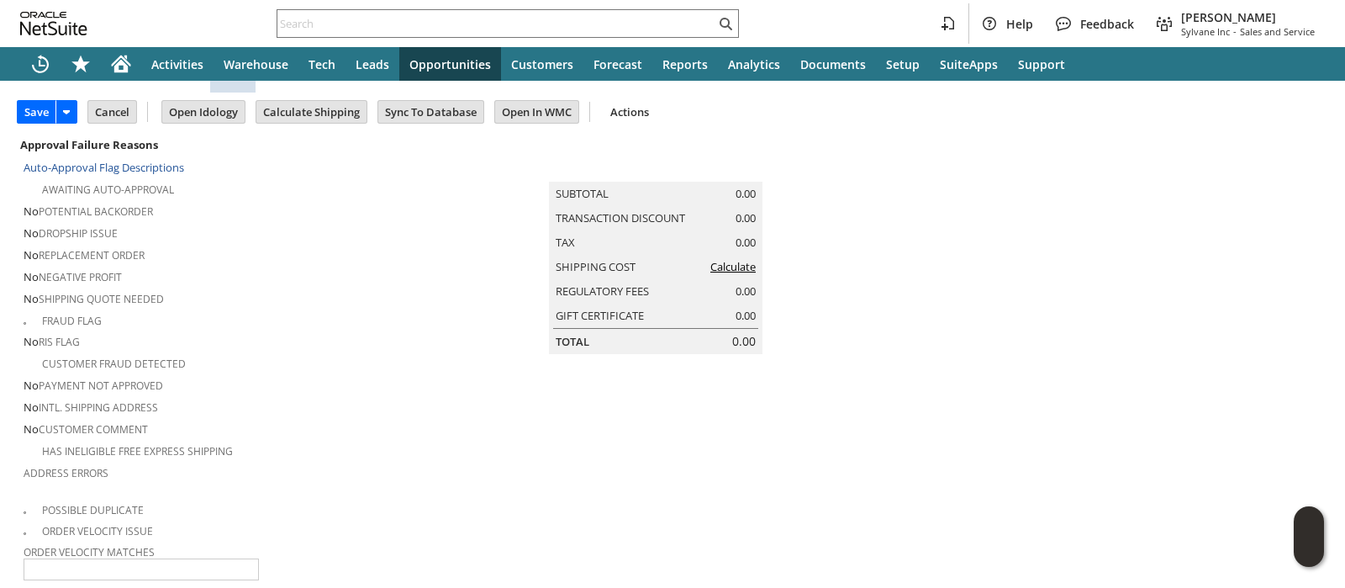
scroll to position [37, 0]
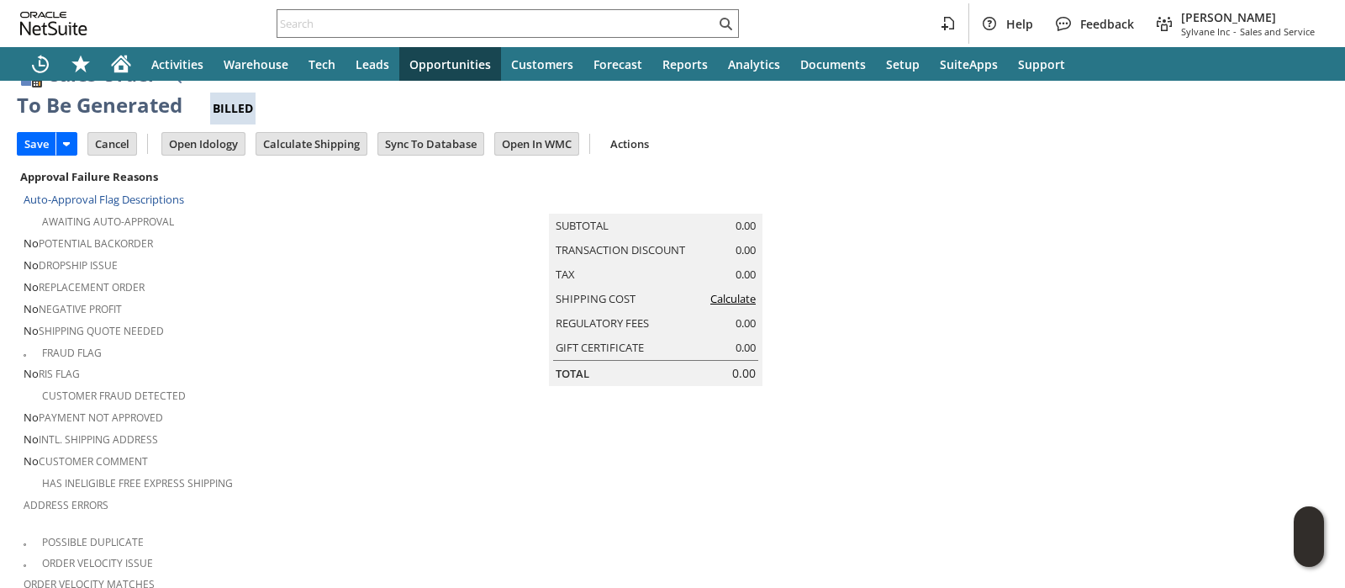
click at [731, 305] on link "Calculate" at bounding box center [732, 298] width 45 height 15
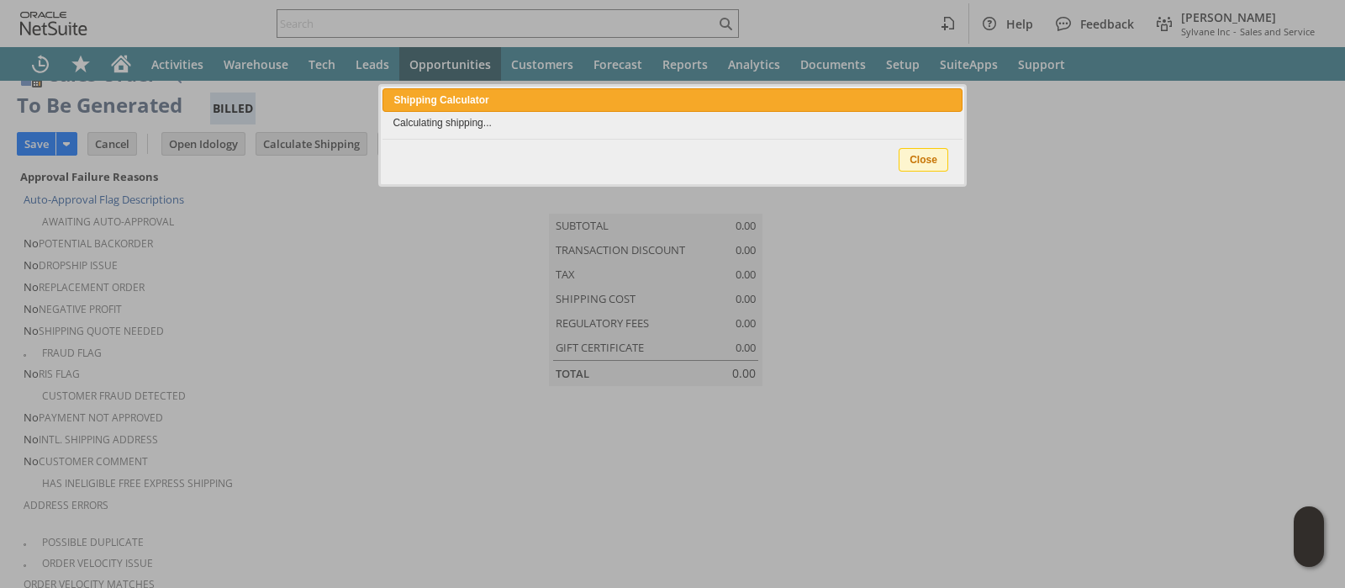
type input "NotExempt"
type input "Add"
type input "Copy Previous"
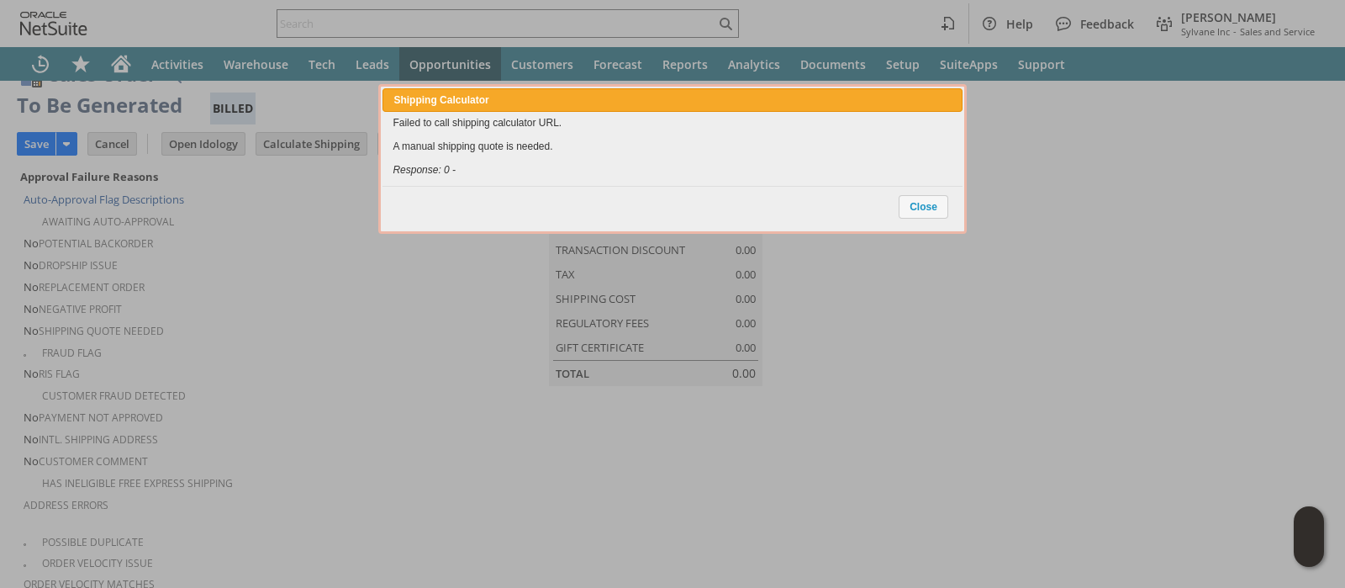
scroll to position [1429, 0]
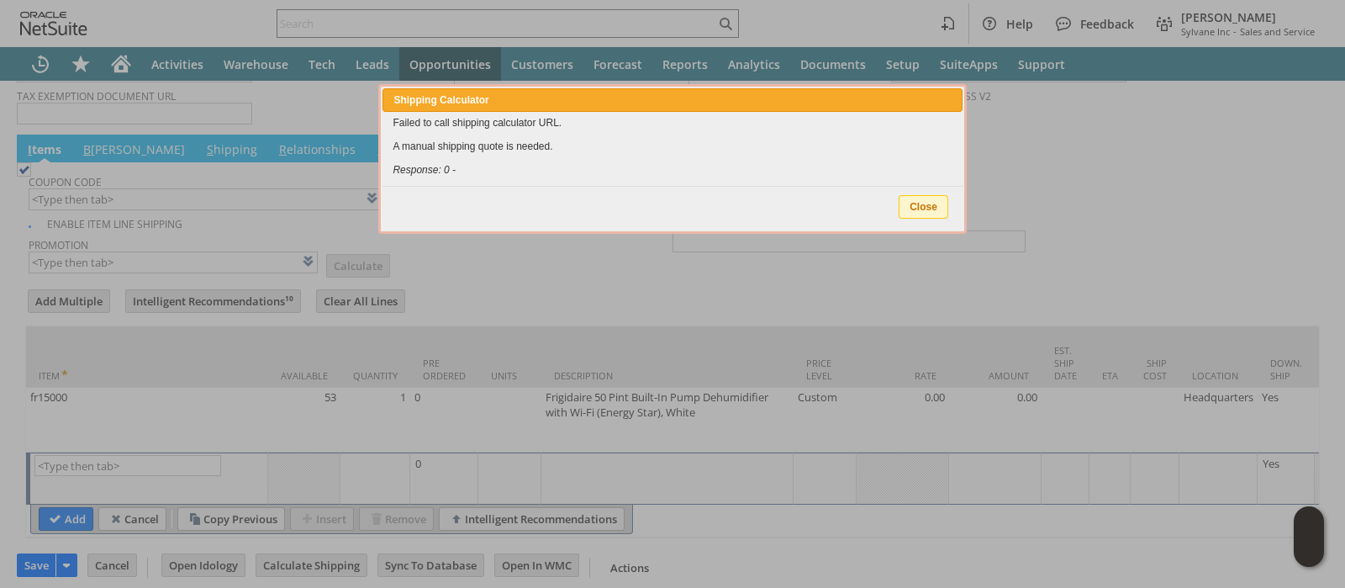
click at [922, 201] on span "Close" at bounding box center [924, 207] width 48 height 22
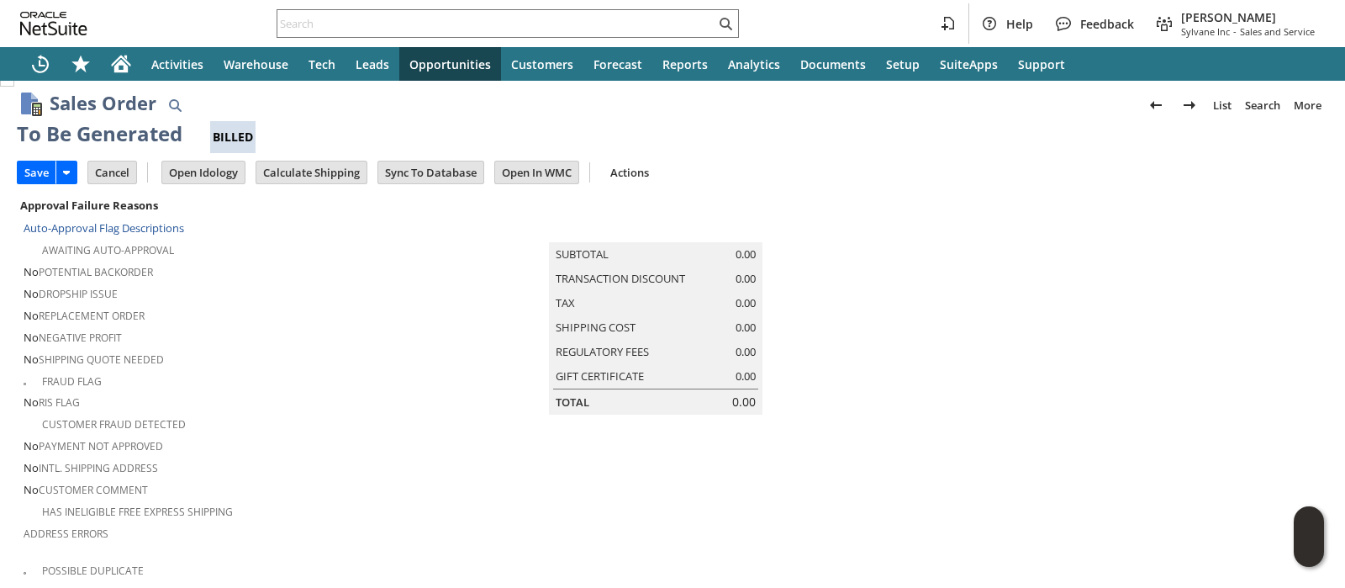
scroll to position [0, 0]
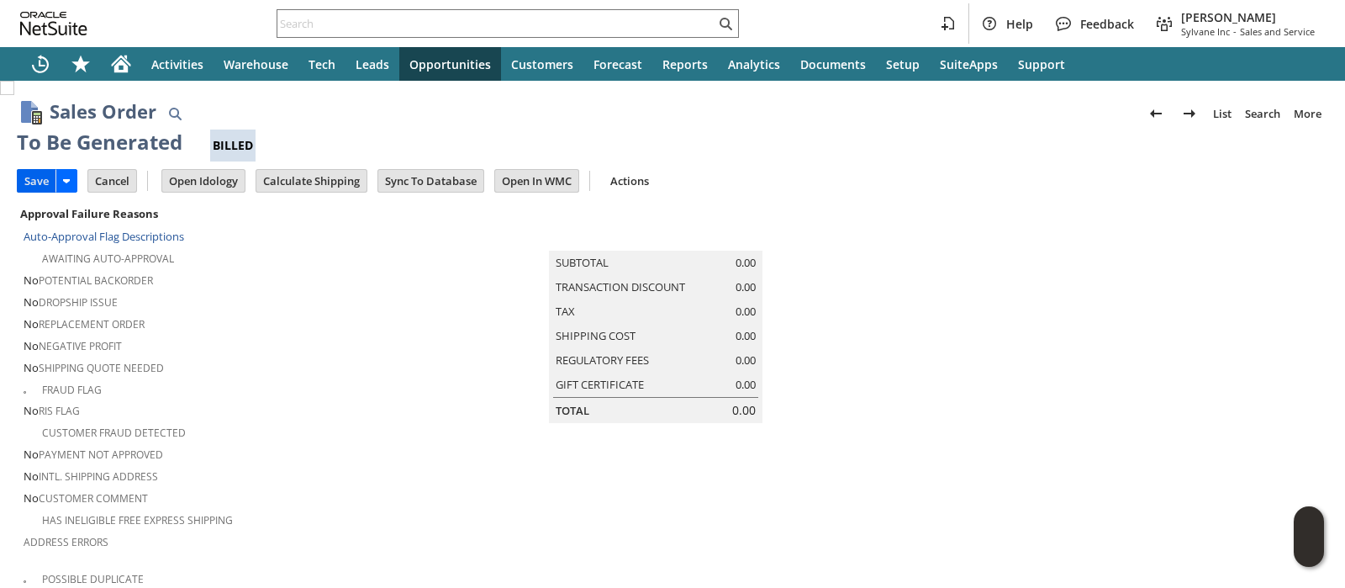
click at [34, 177] on input "Save" at bounding box center [37, 181] width 38 height 22
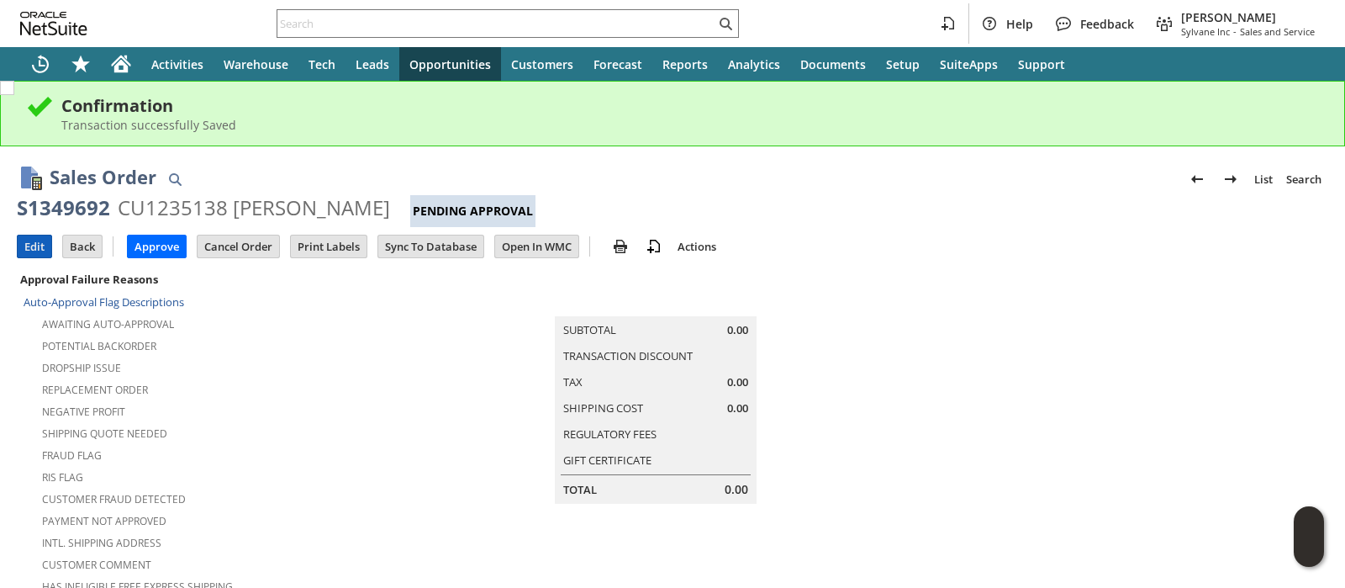
click at [37, 252] on input "Edit" at bounding box center [35, 246] width 34 height 22
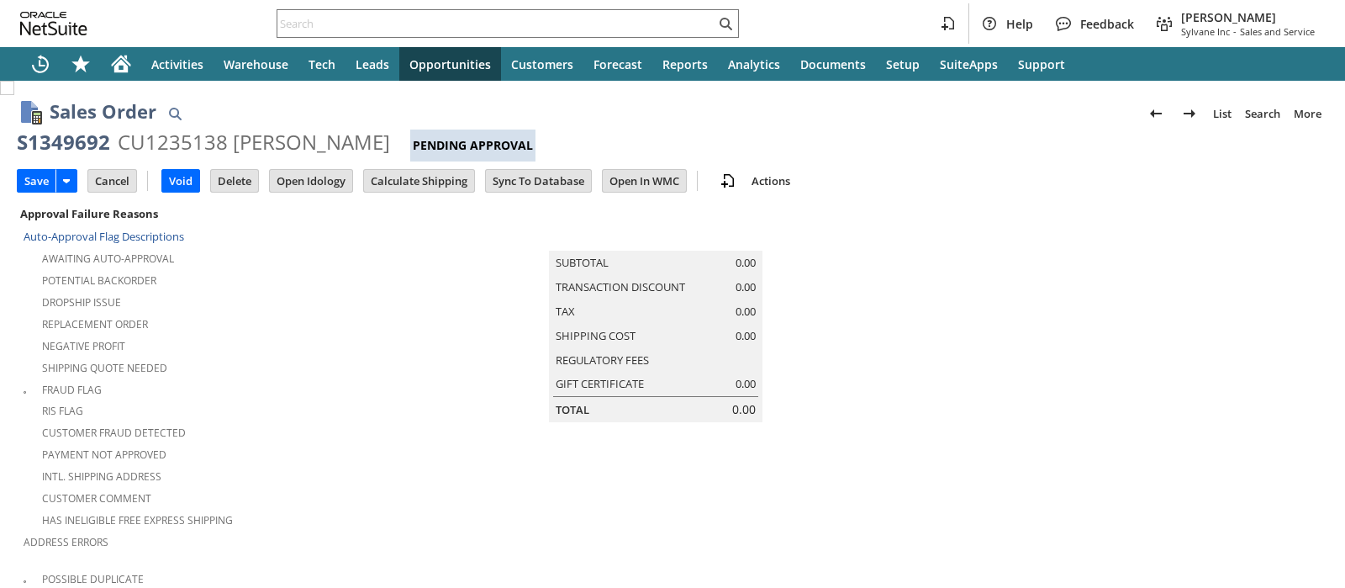
scroll to position [573, 0]
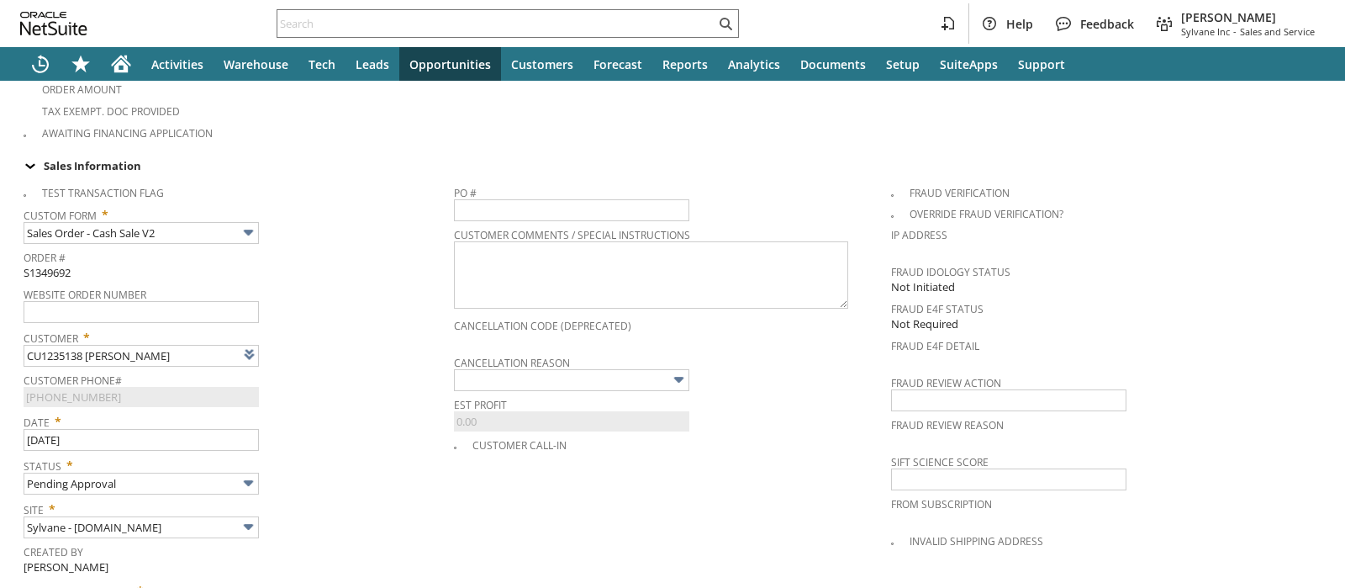
type input "Intelligent Recommendations¹⁰"
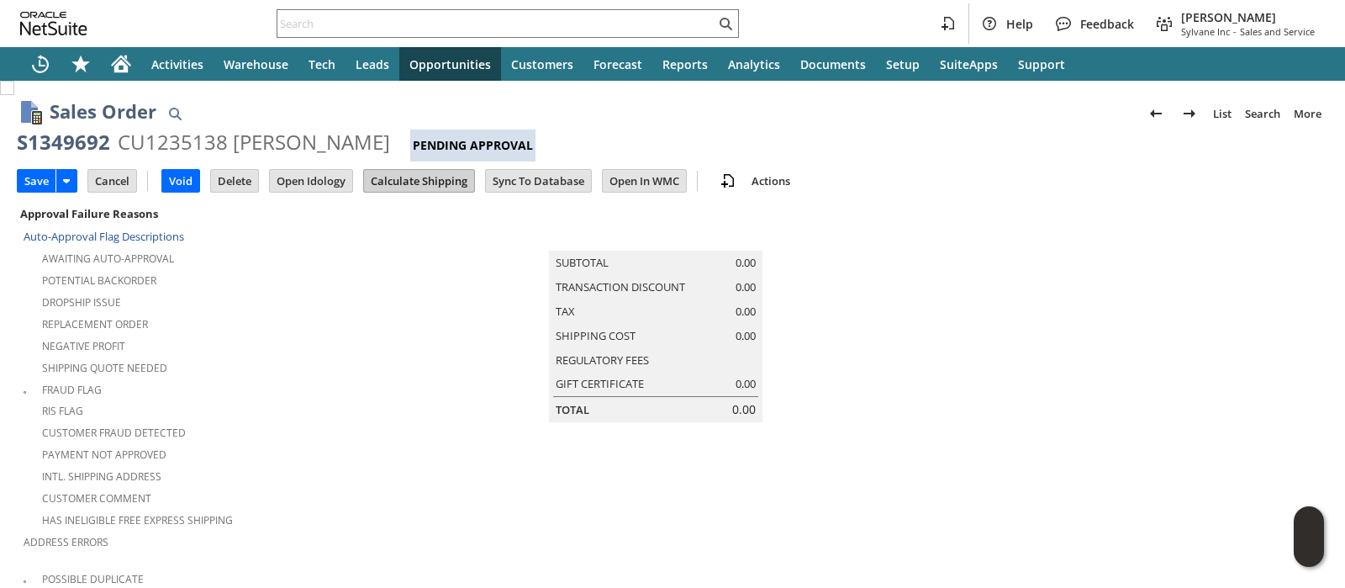
click at [404, 181] on input "Calculate Shipping" at bounding box center [419, 181] width 110 height 22
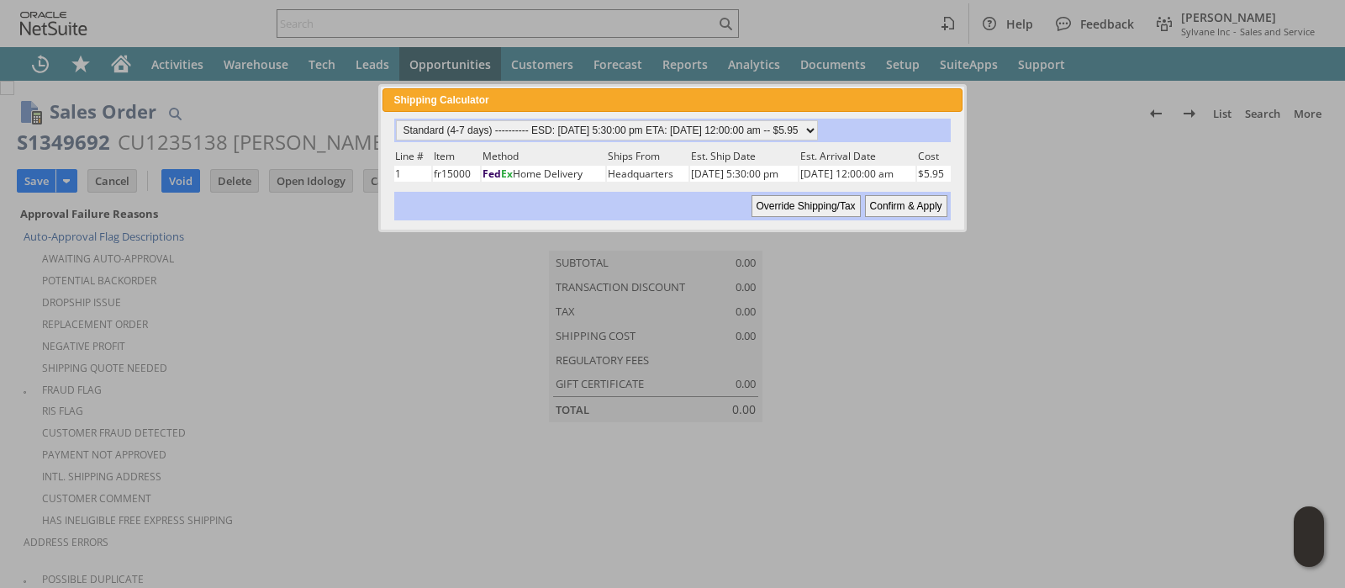
click at [888, 202] on input "Confirm & Apply" at bounding box center [906, 206] width 82 height 22
type input "Add"
type input "Copy Previous"
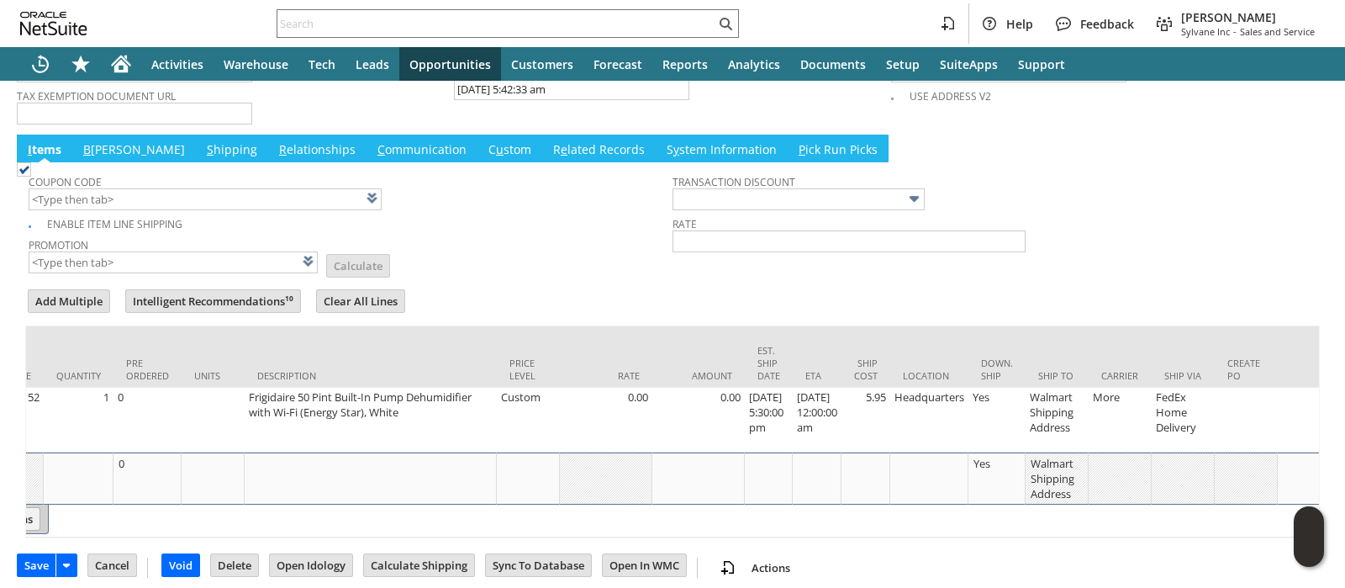
scroll to position [0, 641]
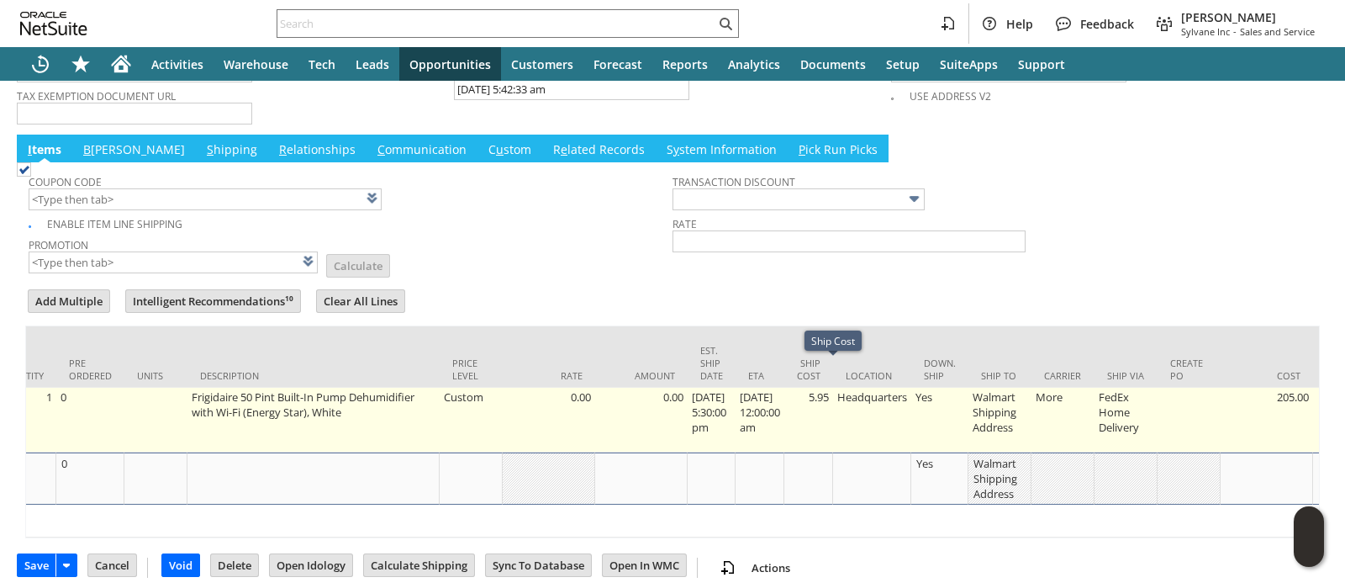
click at [833, 388] on td "5.95" at bounding box center [808, 420] width 49 height 65
type input "5.95"
type input "OK"
type input "Make Copy"
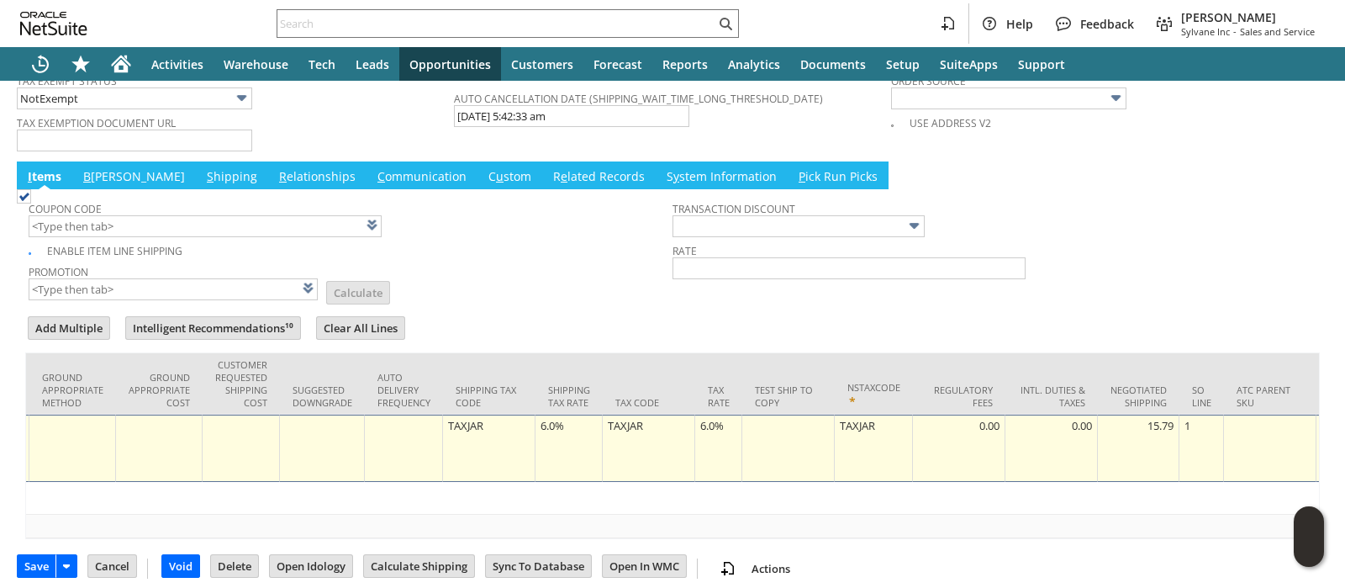
scroll to position [0, 2867]
type input "0"
click at [578, 417] on div "6.0%" at bounding box center [566, 425] width 58 height 17
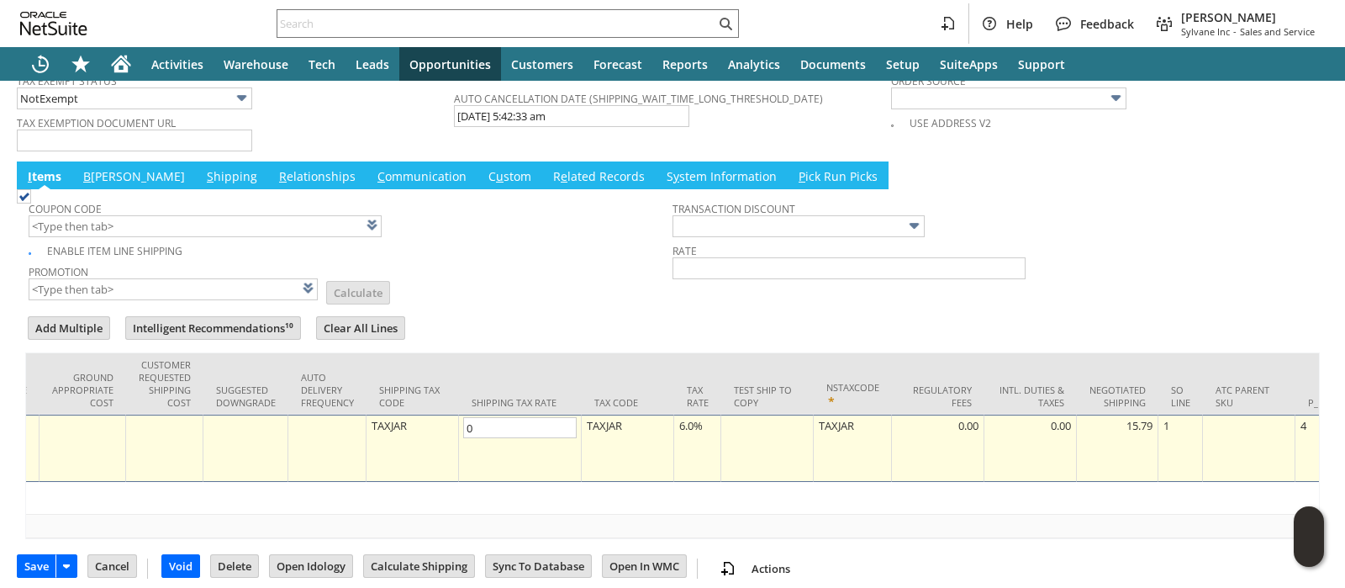
type input "0.0%"
click at [710, 417] on div "6.0%" at bounding box center [697, 425] width 38 height 17
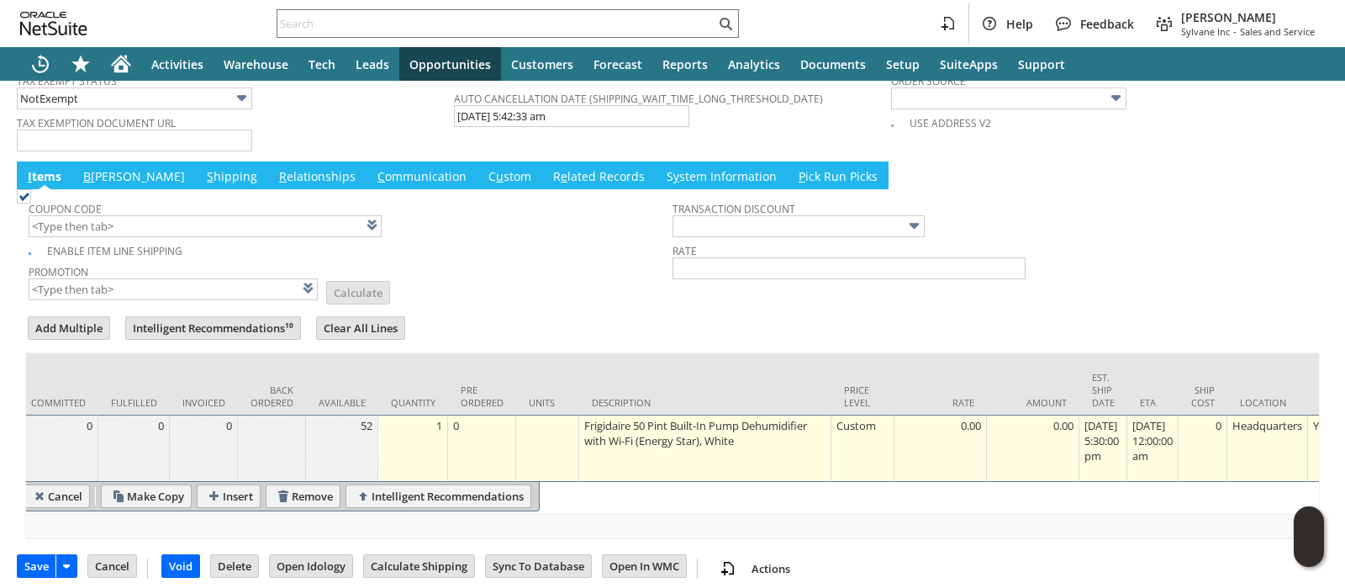
scroll to position [0, 0]
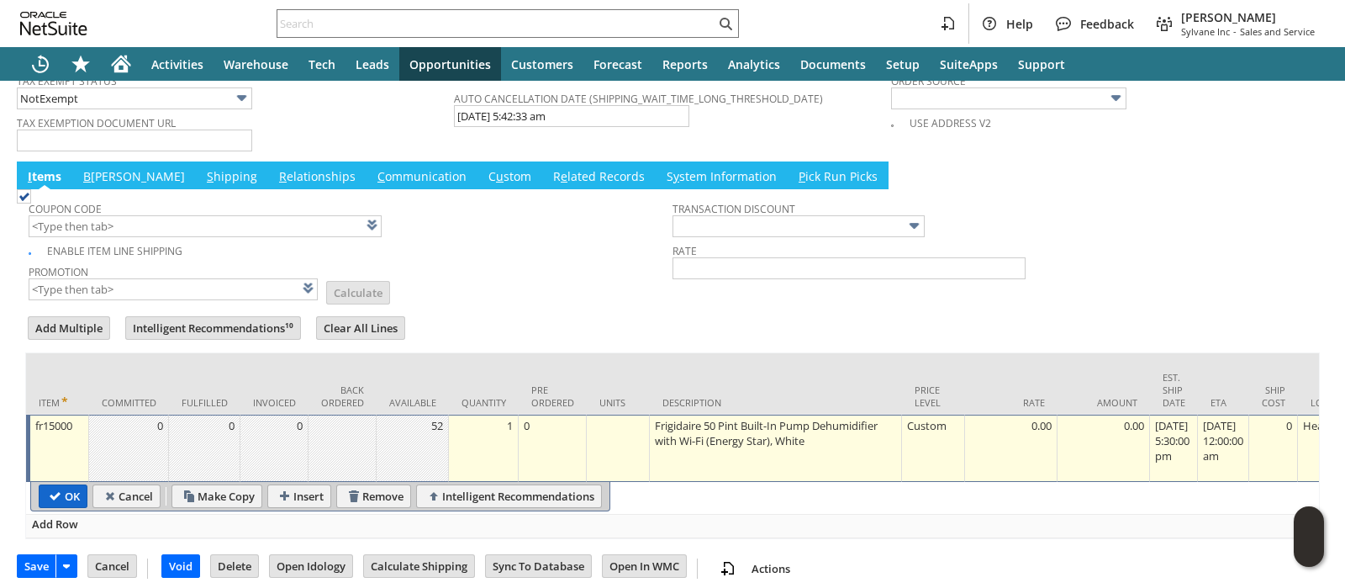
type input "0.0%"
click at [66, 485] on input "OK" at bounding box center [63, 496] width 47 height 22
type input "Add"
type input "Copy Previous"
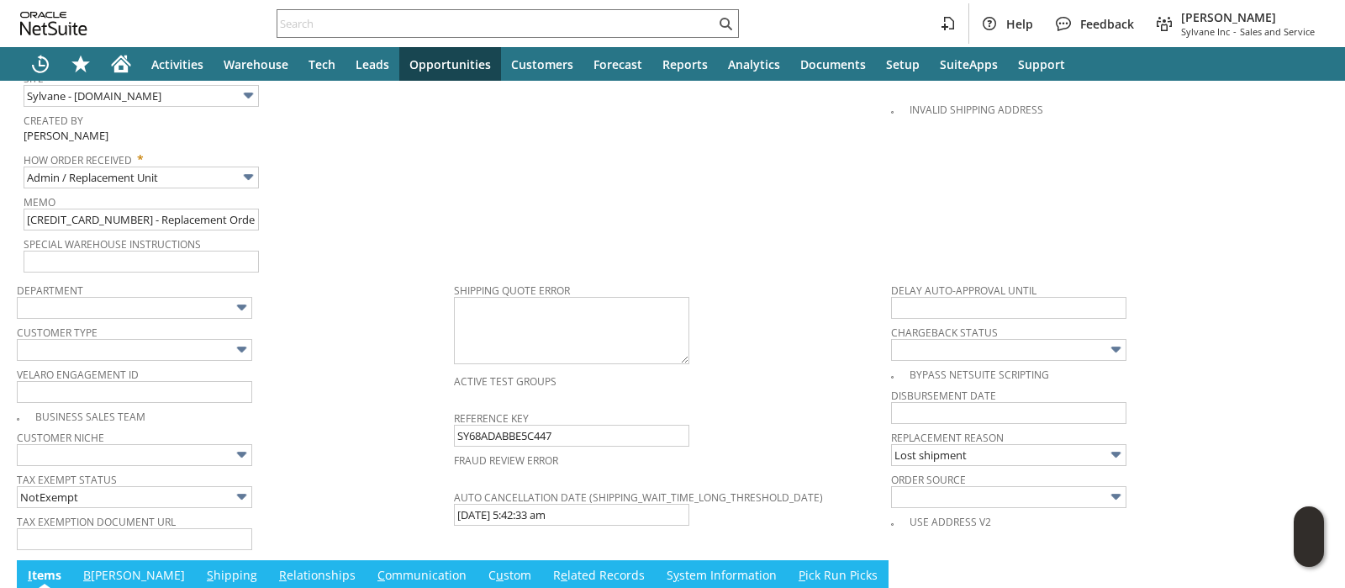
scroll to position [984, 0]
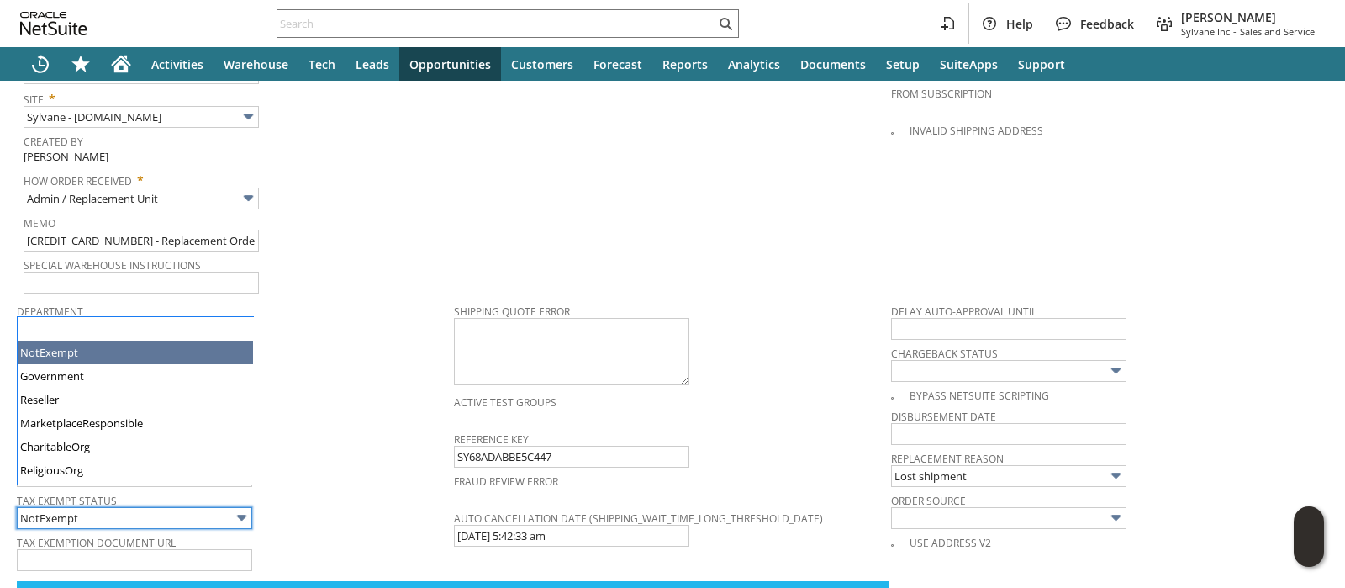
click at [193, 507] on input "NotExempt" at bounding box center [134, 518] width 235 height 22
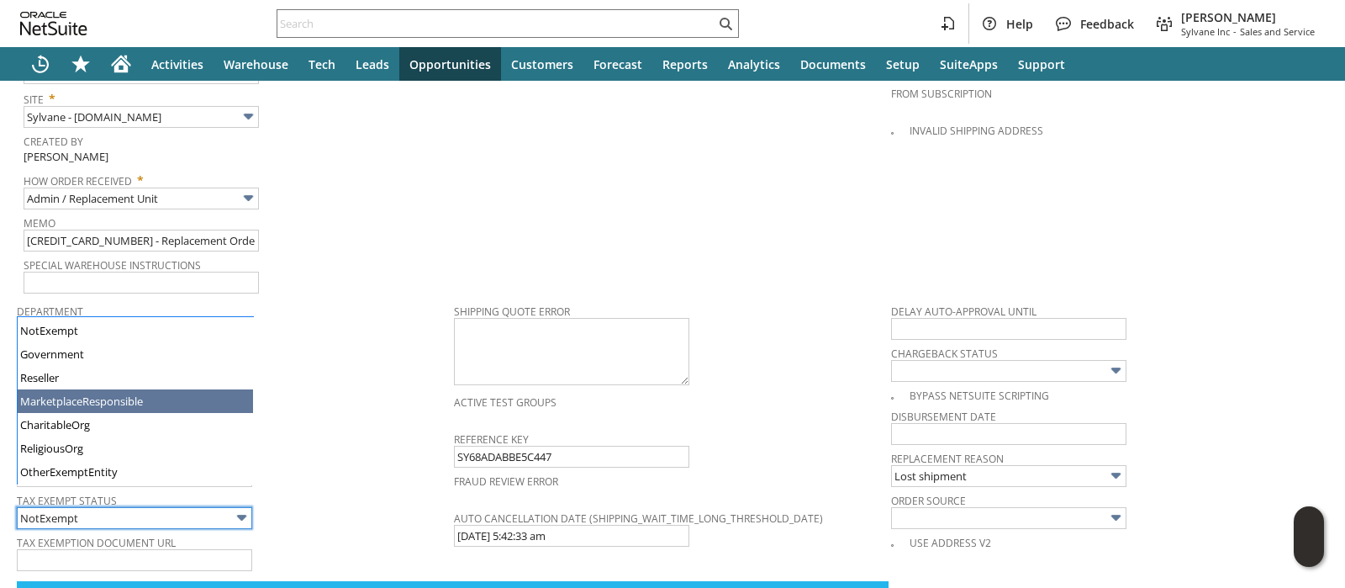
type input "MarketplaceResponsible"
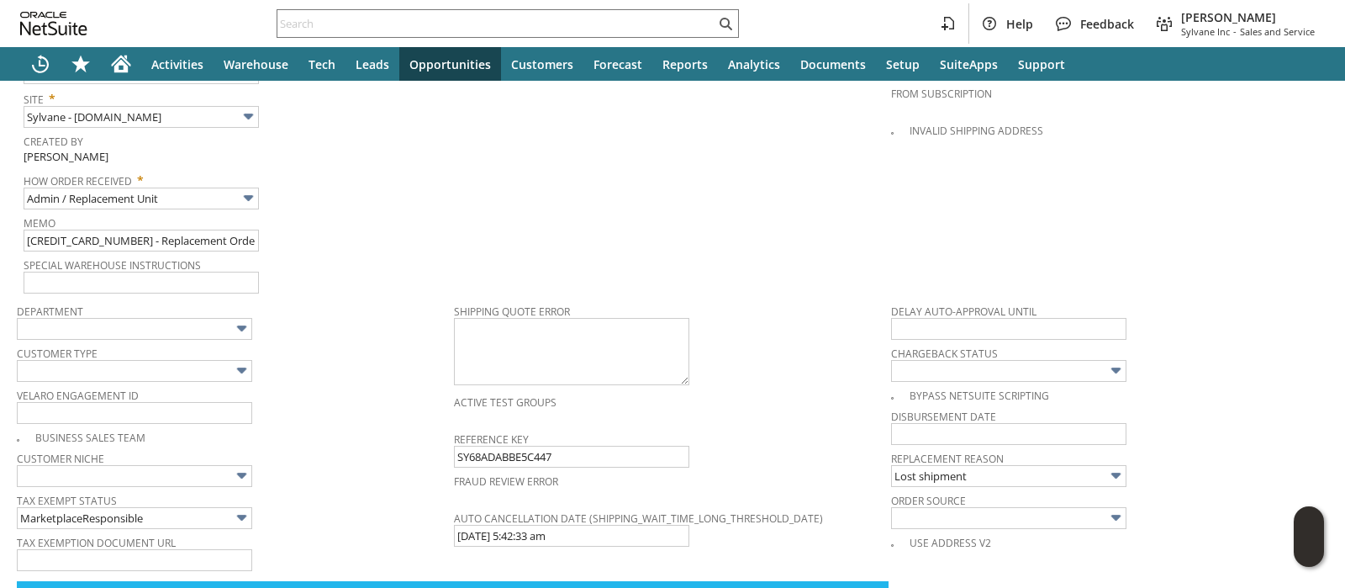
click at [311, 383] on span "Velaro Engagement ID" at bounding box center [231, 392] width 429 height 18
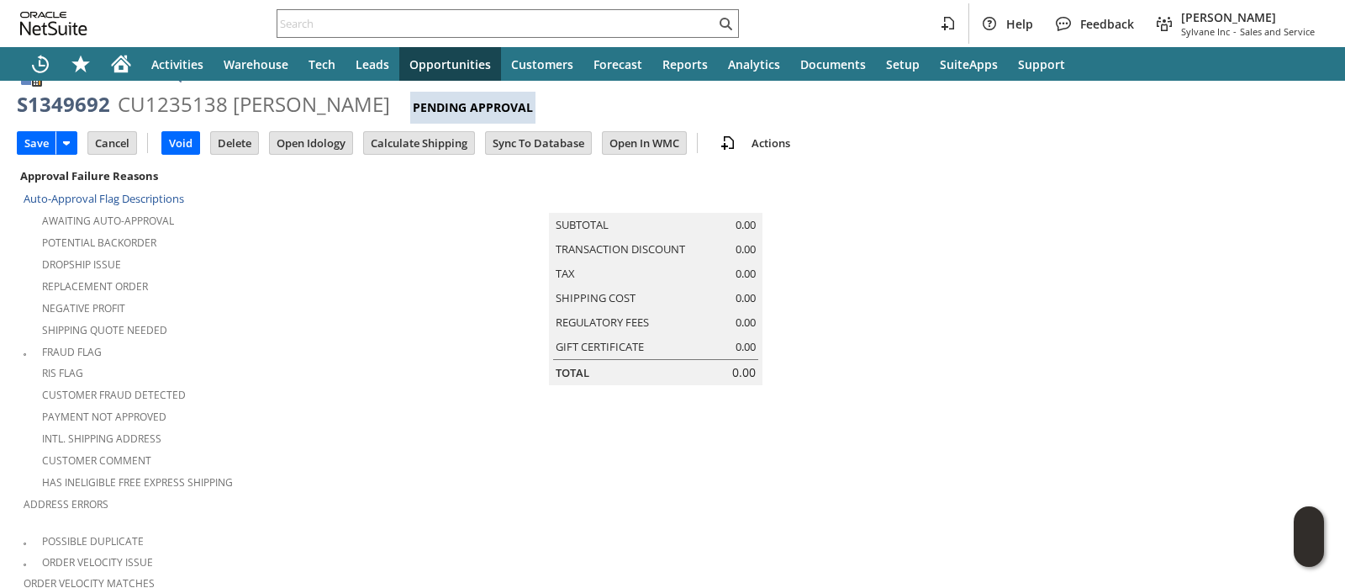
scroll to position [0, 0]
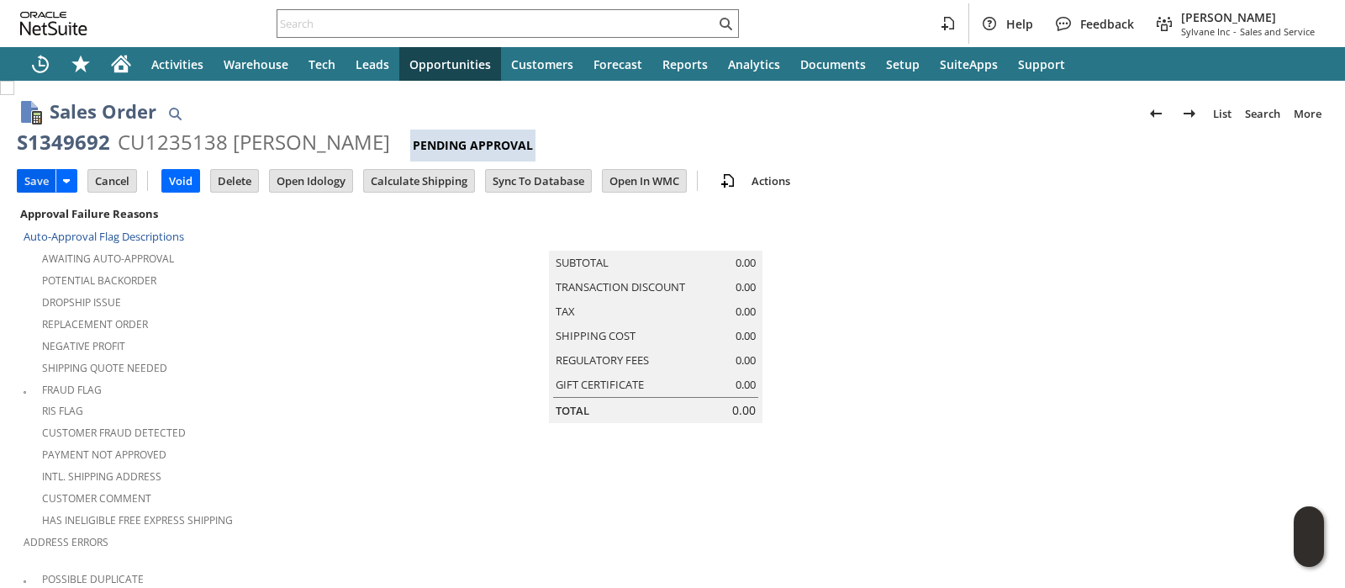
click at [46, 184] on input "Save" at bounding box center [37, 181] width 38 height 22
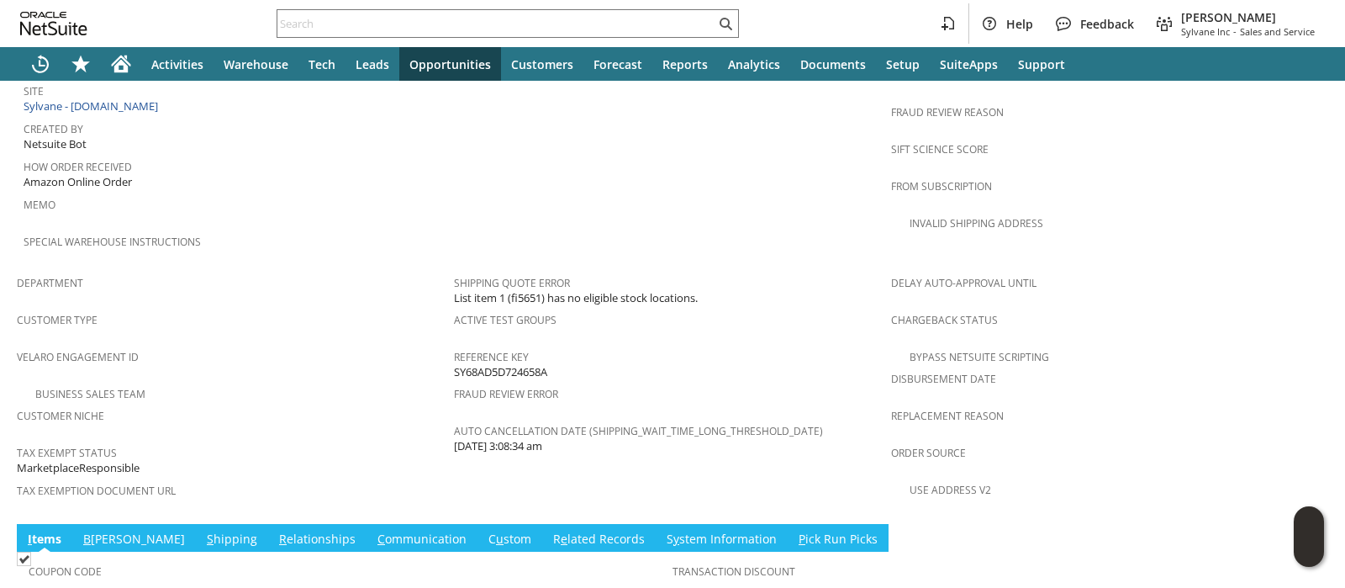
scroll to position [838, 0]
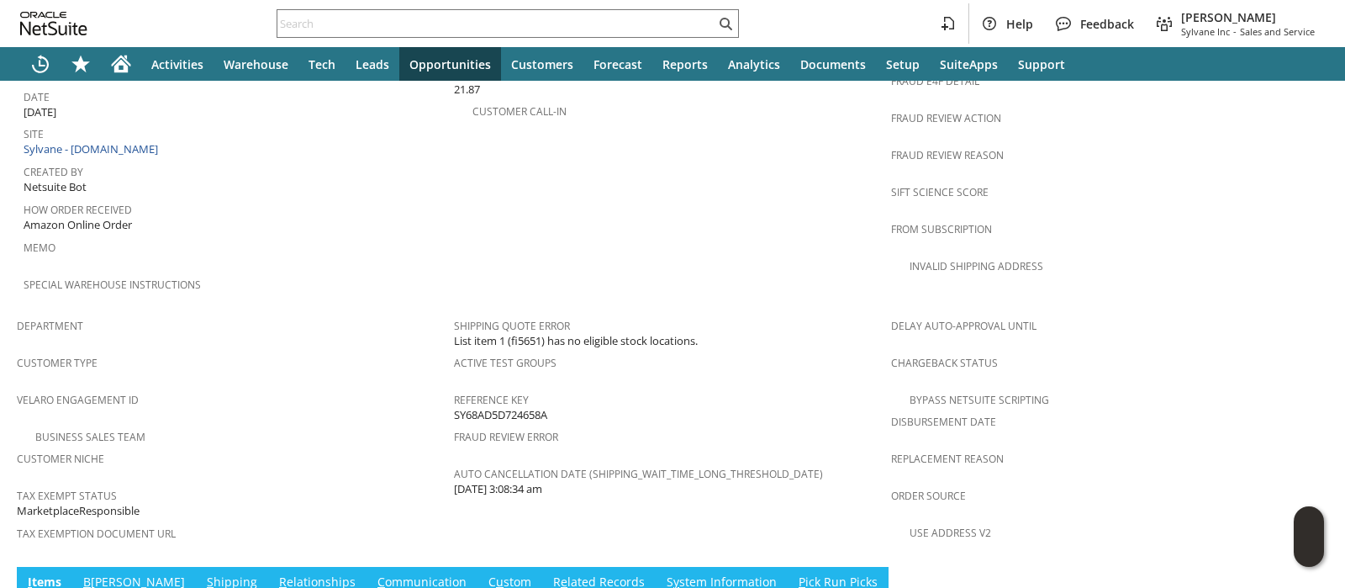
click at [521, 333] on span "List item 1 (fi5651) has no eligible stock locations." at bounding box center [576, 341] width 244 height 16
copy span "fi5651"
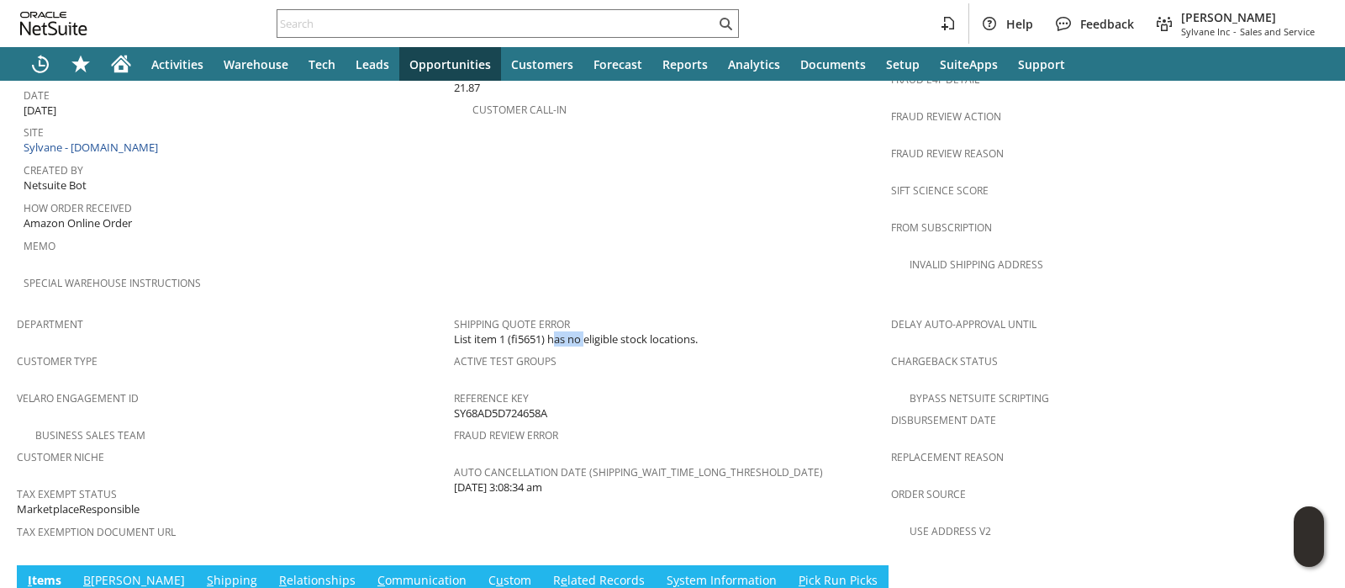
scroll to position [0, 0]
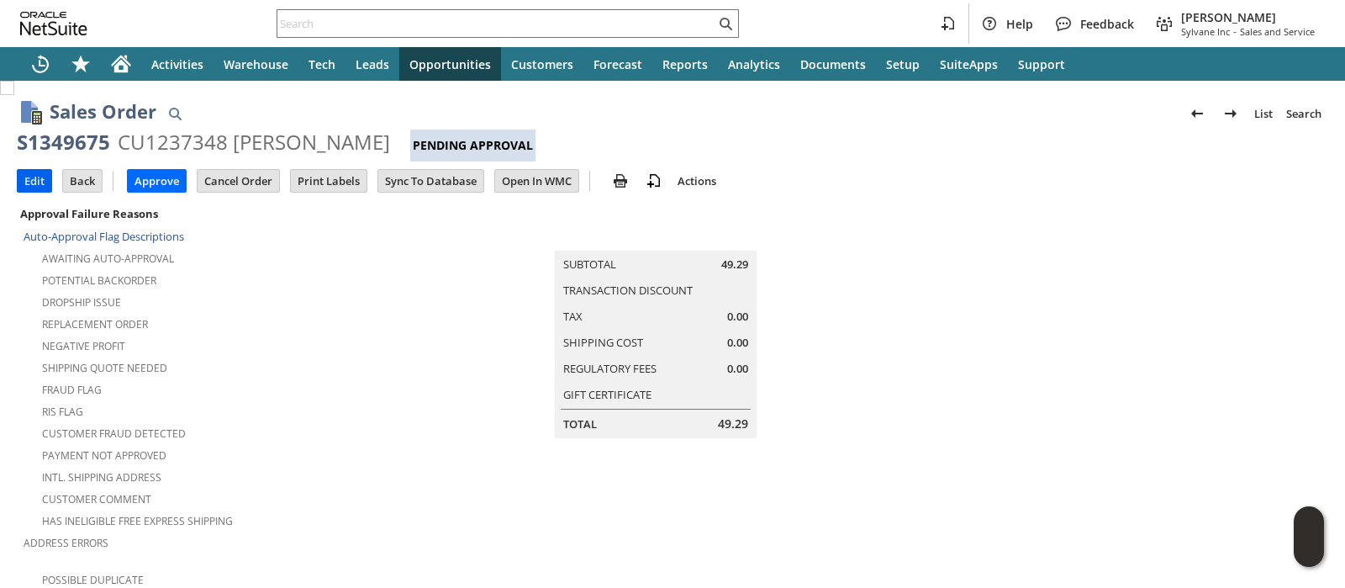
click at [34, 177] on input "Edit" at bounding box center [35, 181] width 34 height 22
click at [29, 181] on input "Edit" at bounding box center [35, 181] width 34 height 22
click at [20, 180] on input "Edit" at bounding box center [35, 181] width 34 height 22
click at [42, 179] on input "Edit" at bounding box center [35, 181] width 34 height 22
click at [24, 183] on input "Edit" at bounding box center [35, 181] width 34 height 22
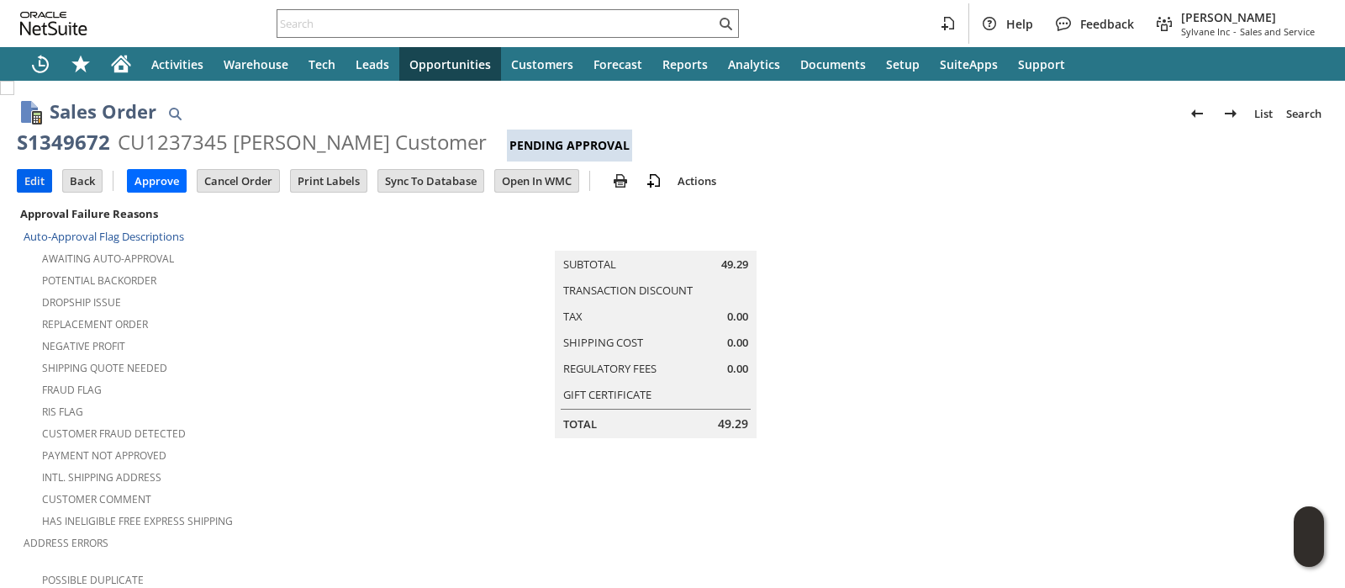
click at [24, 182] on input "Edit" at bounding box center [35, 181] width 34 height 22
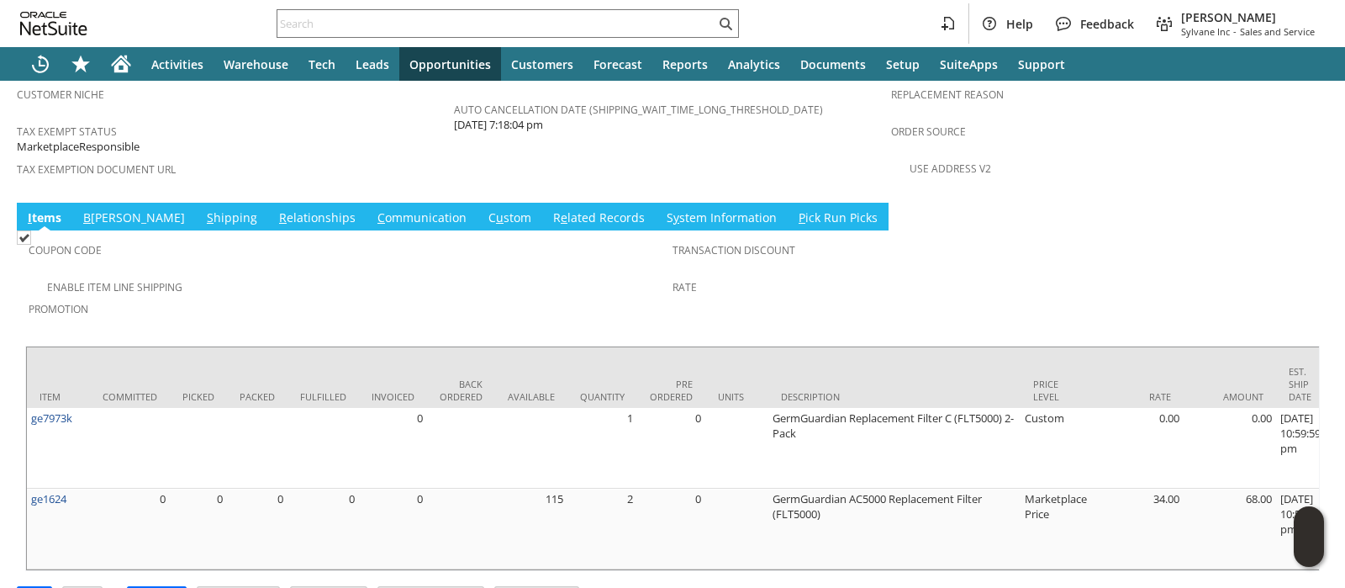
scroll to position [1205, 0]
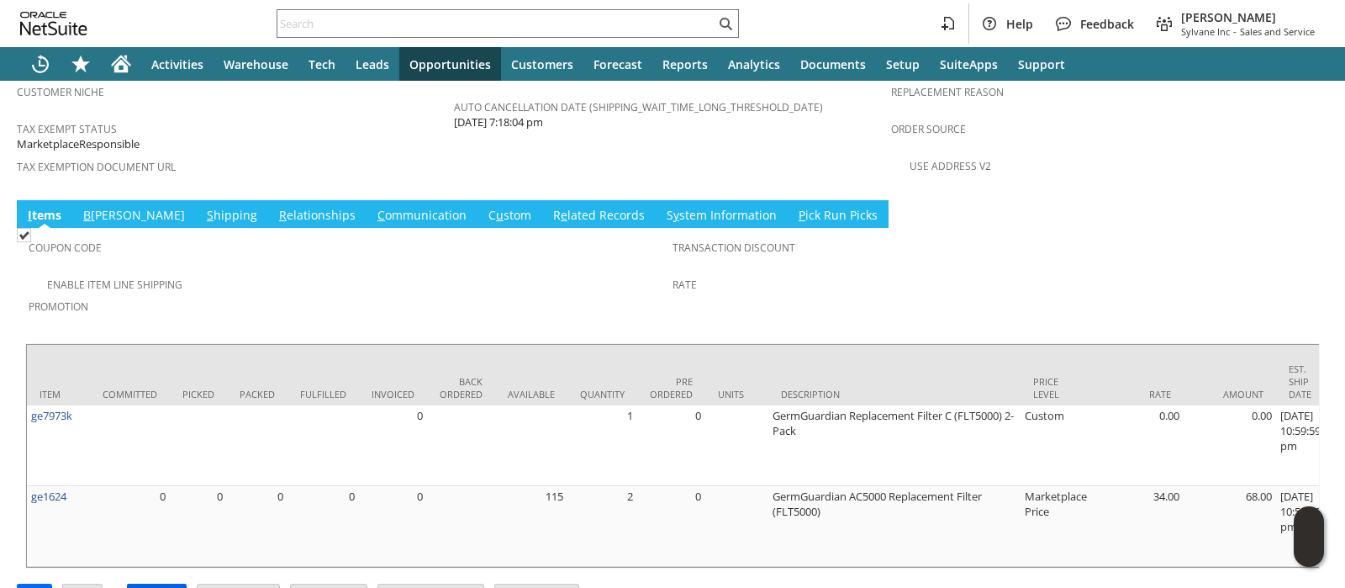
click at [147, 584] on input "Approve" at bounding box center [157, 595] width 58 height 22
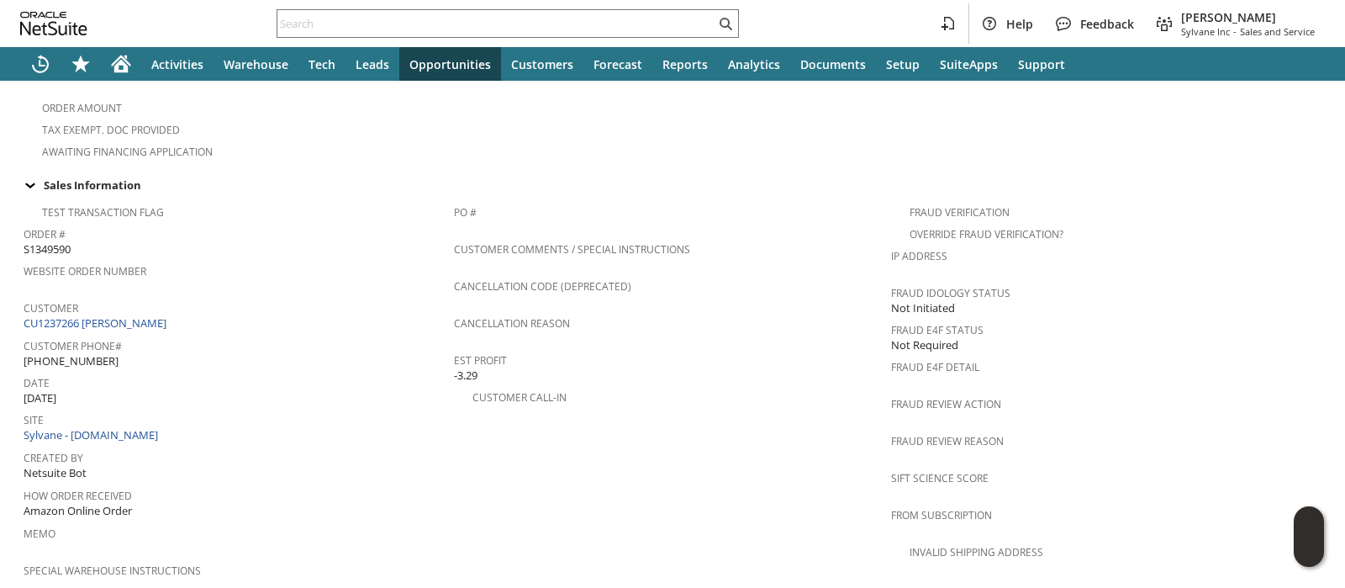
scroll to position [1205, 0]
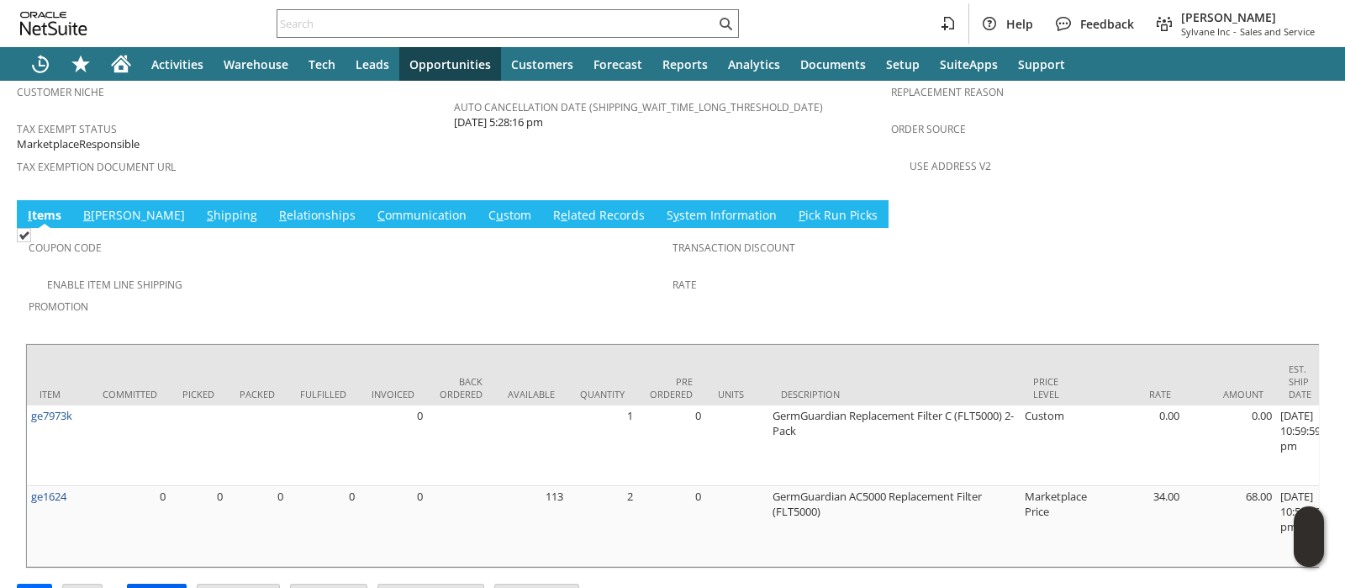
click at [157, 584] on input "Approve" at bounding box center [157, 595] width 58 height 22
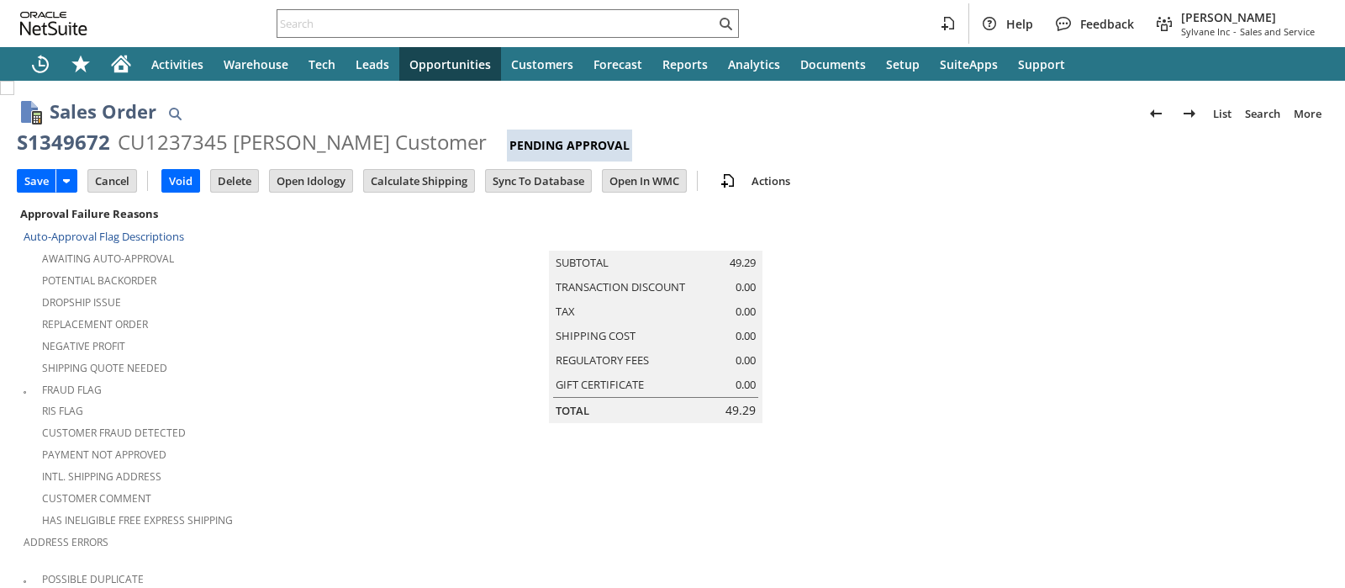
scroll to position [573, 0]
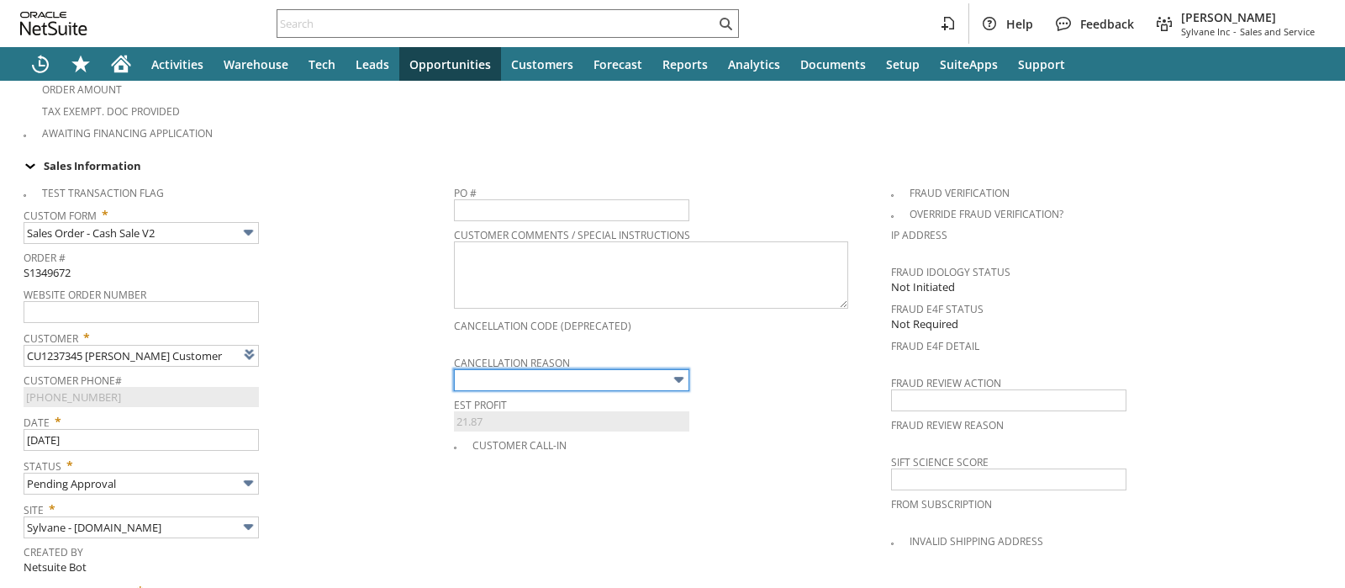
click at [467, 369] on input "text" at bounding box center [571, 380] width 235 height 22
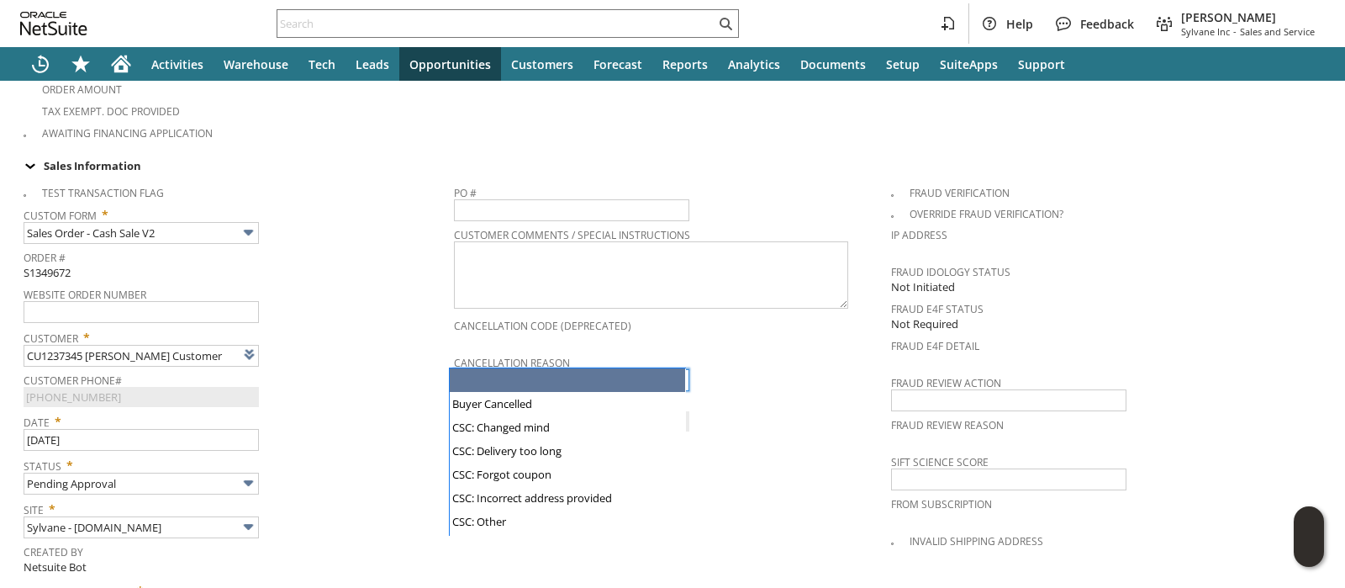
type input "Intelligent Recommendations ⁰"
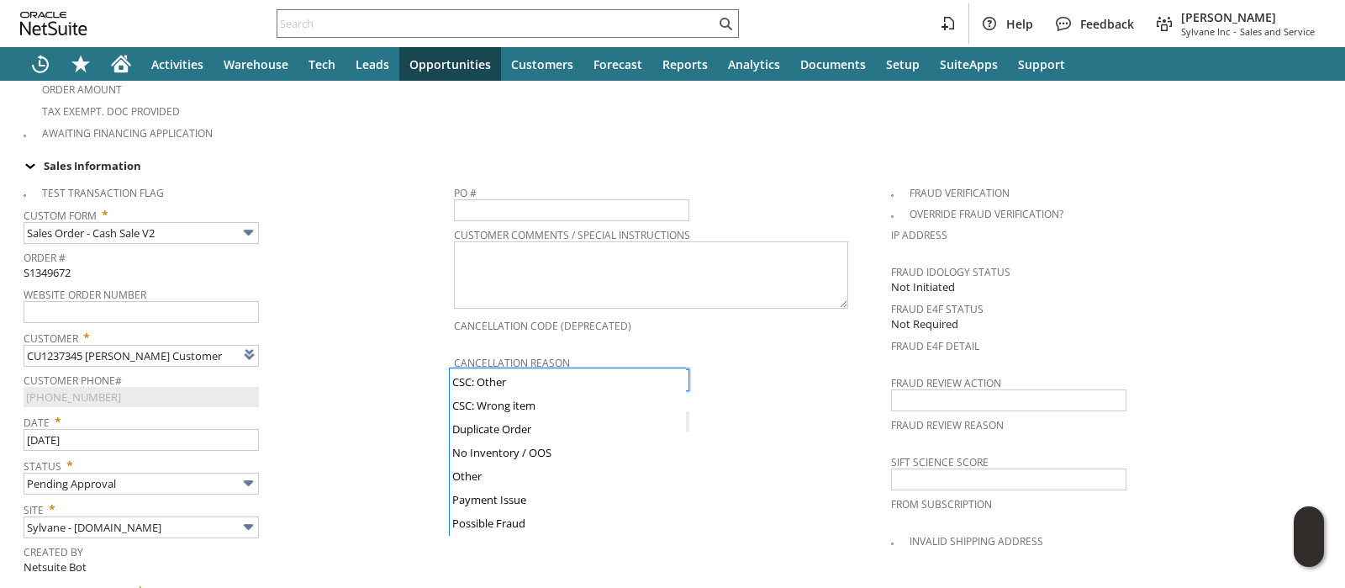
scroll to position [166, 0]
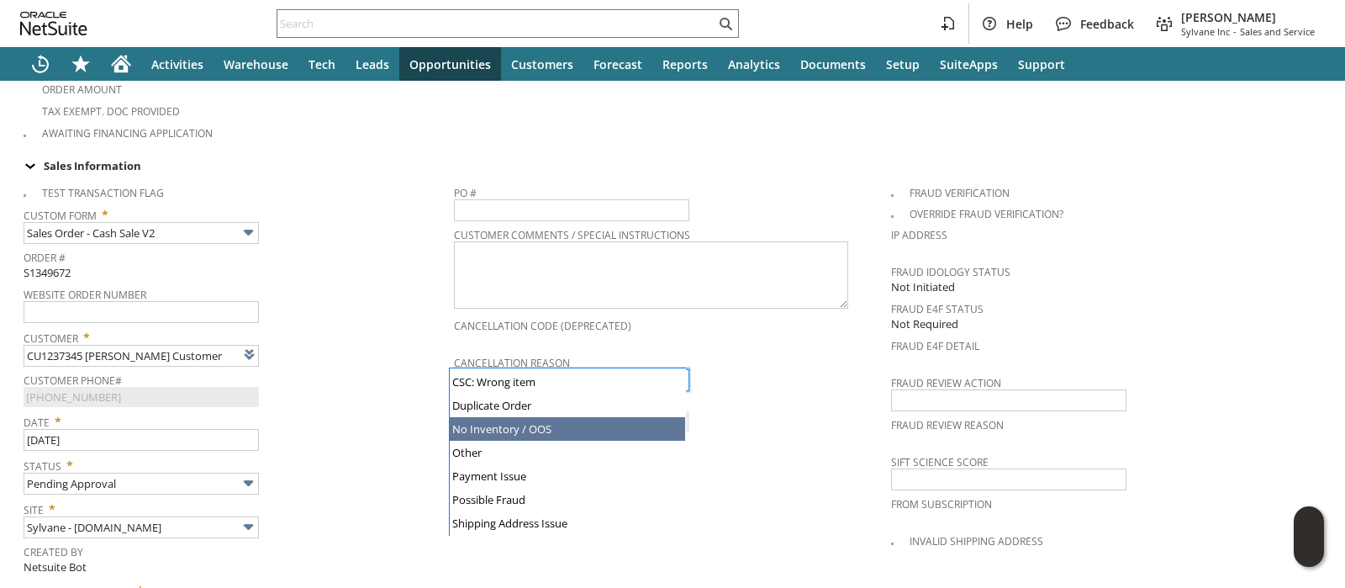
type input "No Inventory / OOS"
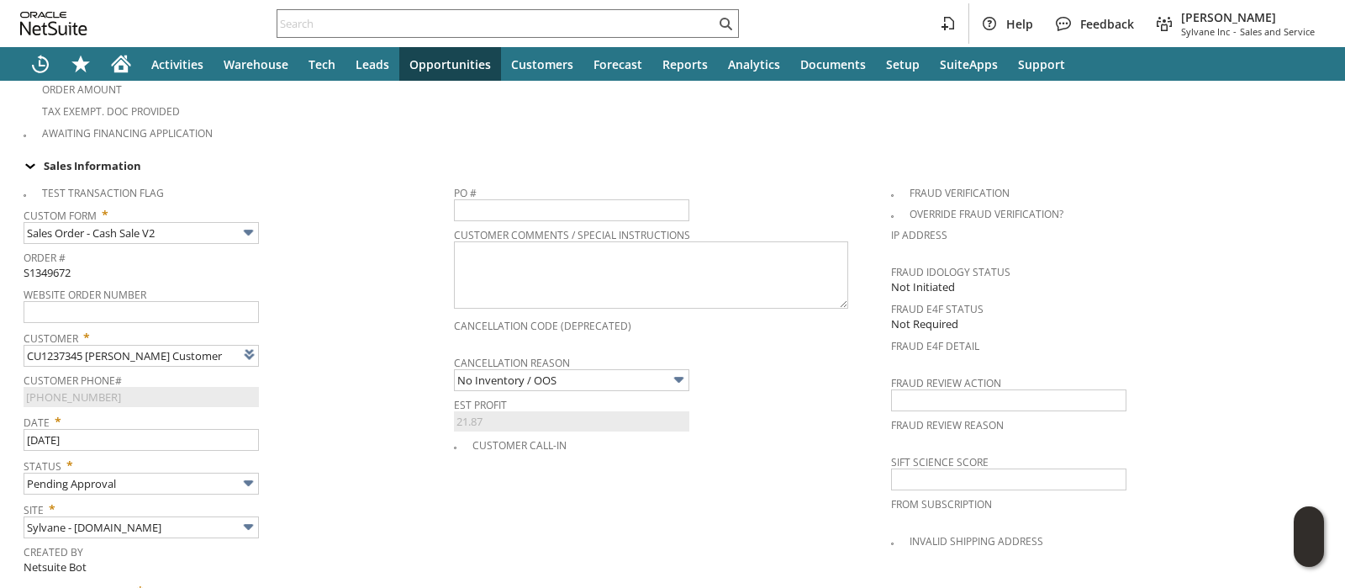
click at [346, 335] on div "Customer * CU1237345 j. smith Customer List Search" at bounding box center [235, 346] width 422 height 42
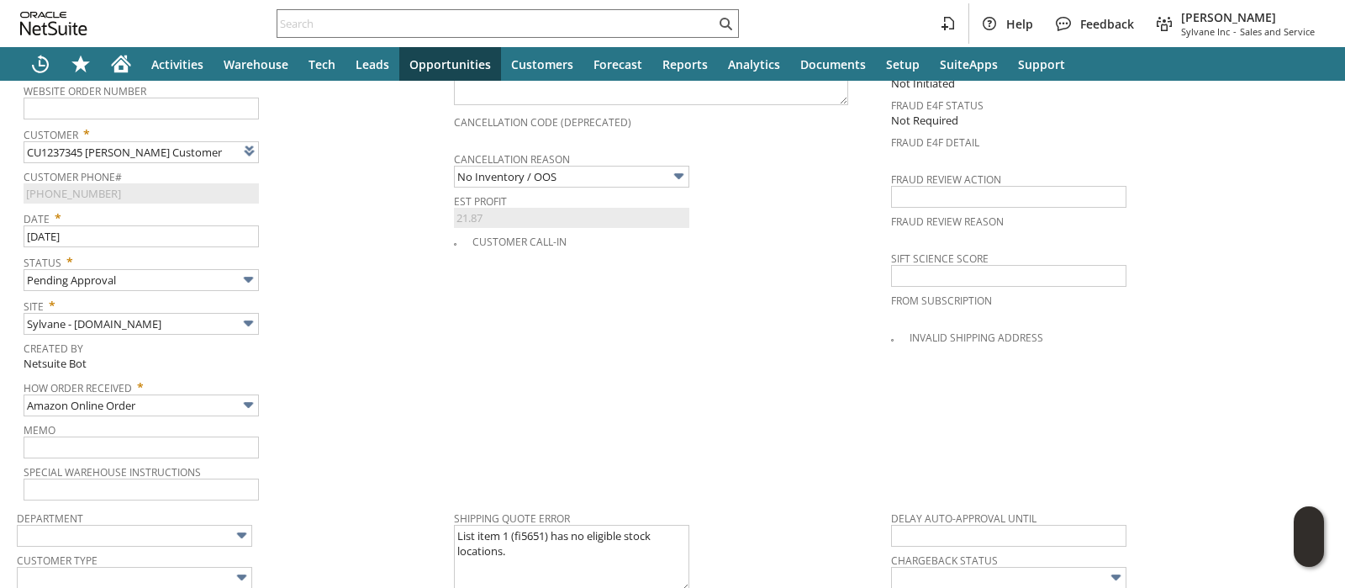
scroll to position [784, 0]
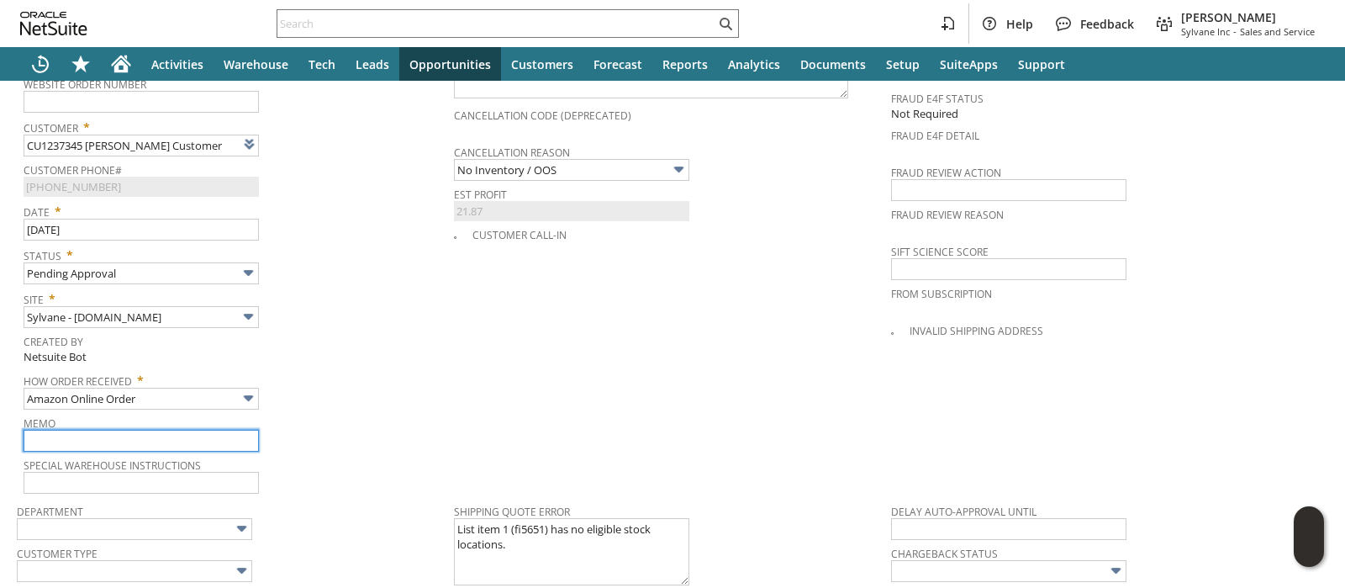
click at [173, 430] on input "text" at bounding box center [141, 441] width 235 height 22
click at [173, 430] on input "per [PERSON_NAME], OOS for 3+ weeks" at bounding box center [141, 441] width 235 height 22
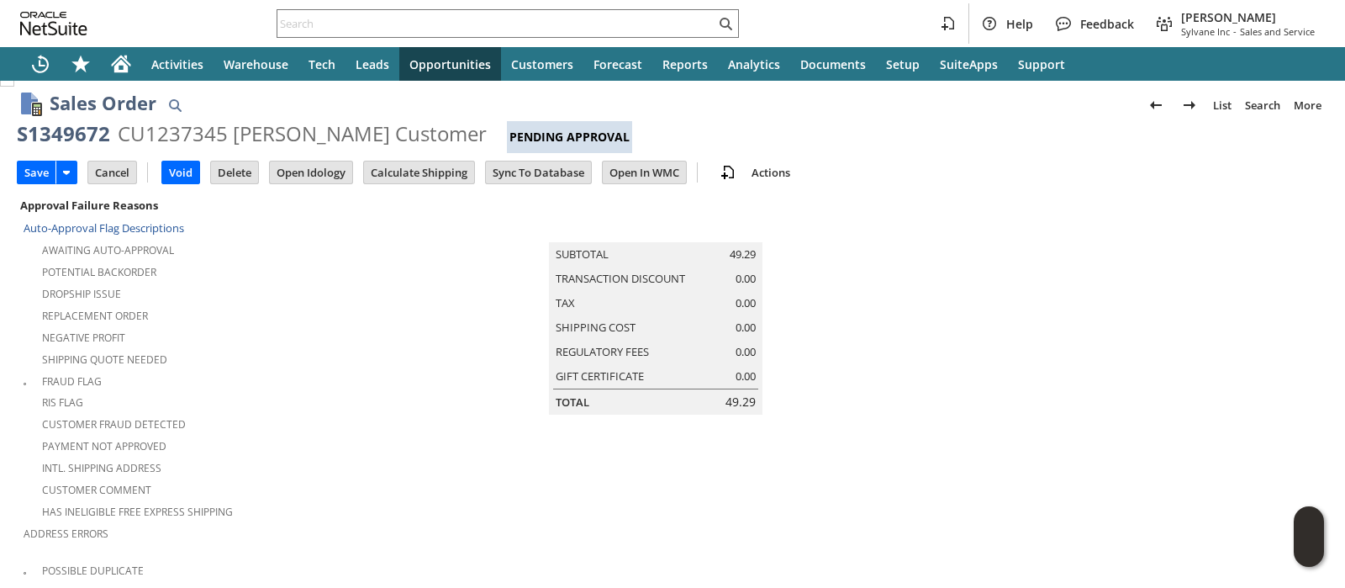
scroll to position [0, 0]
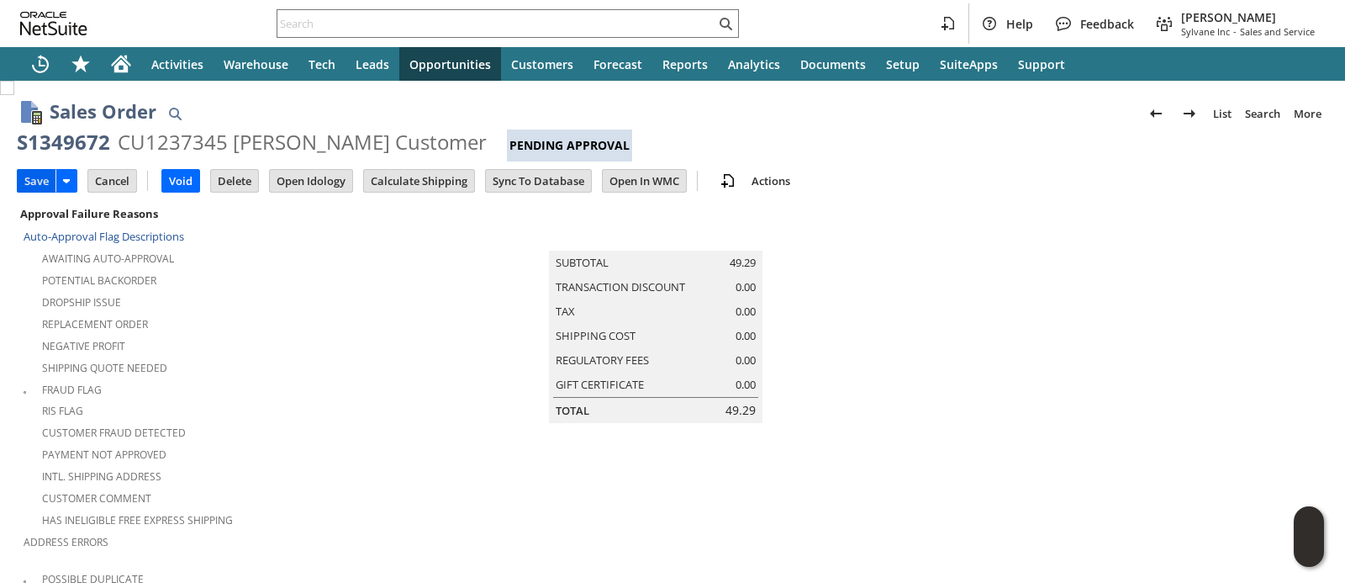
type input "per [PERSON_NAME], OOS for 3+ weeks"
click at [29, 179] on input "Save" at bounding box center [37, 181] width 38 height 22
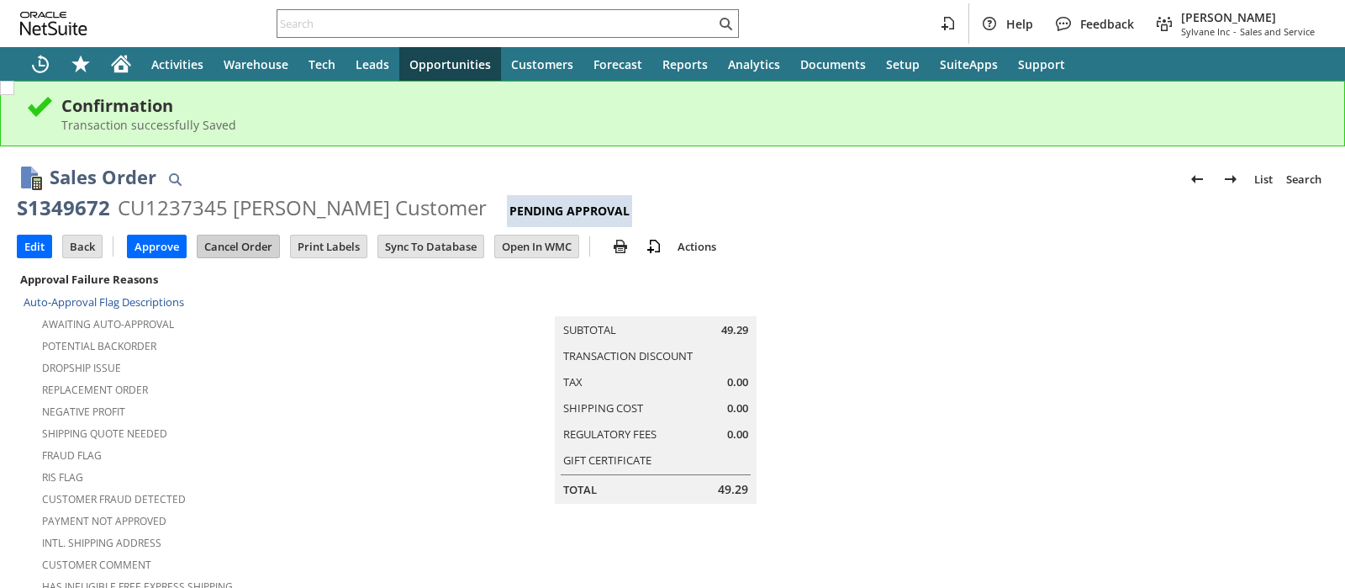
click at [246, 246] on input "Cancel Order" at bounding box center [239, 246] width 82 height 22
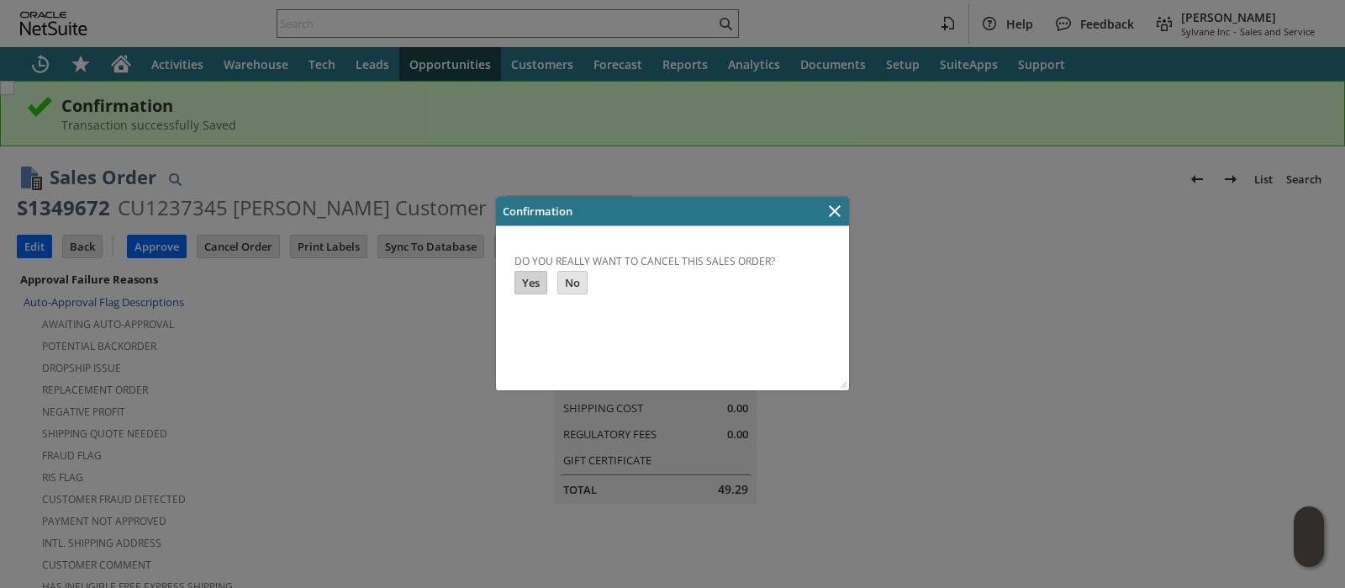
click at [530, 282] on input "Yes" at bounding box center [530, 283] width 31 height 22
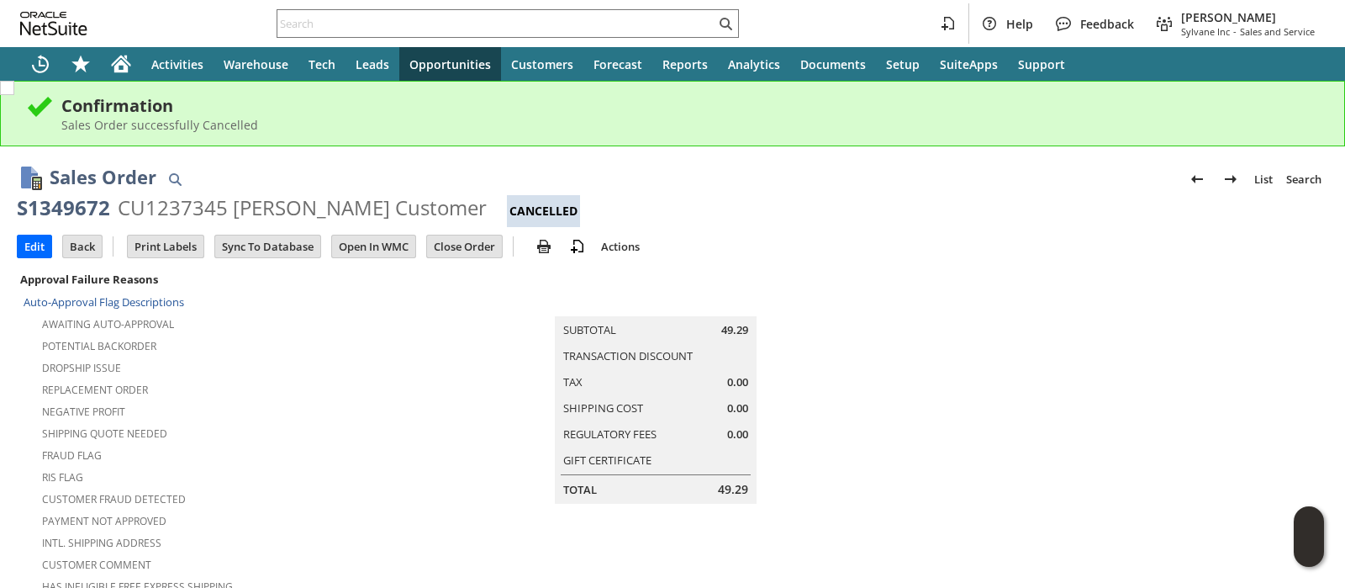
scroll to position [1219, 0]
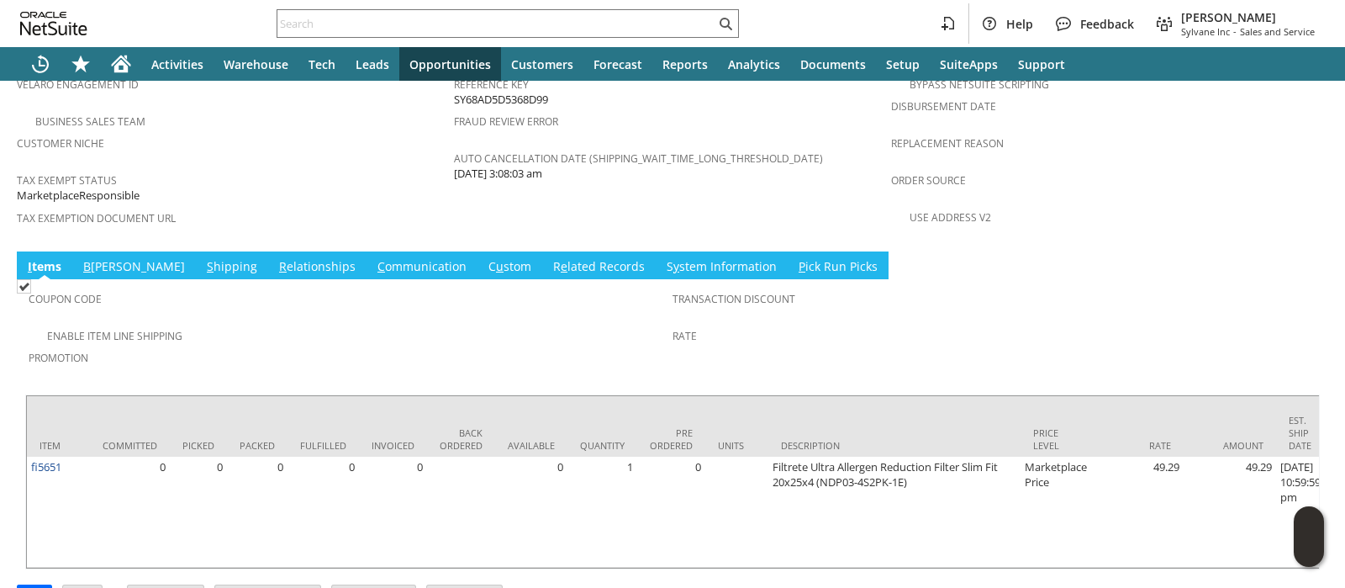
click at [484, 258] on link "[PERSON_NAME]" at bounding box center [509, 267] width 51 height 18
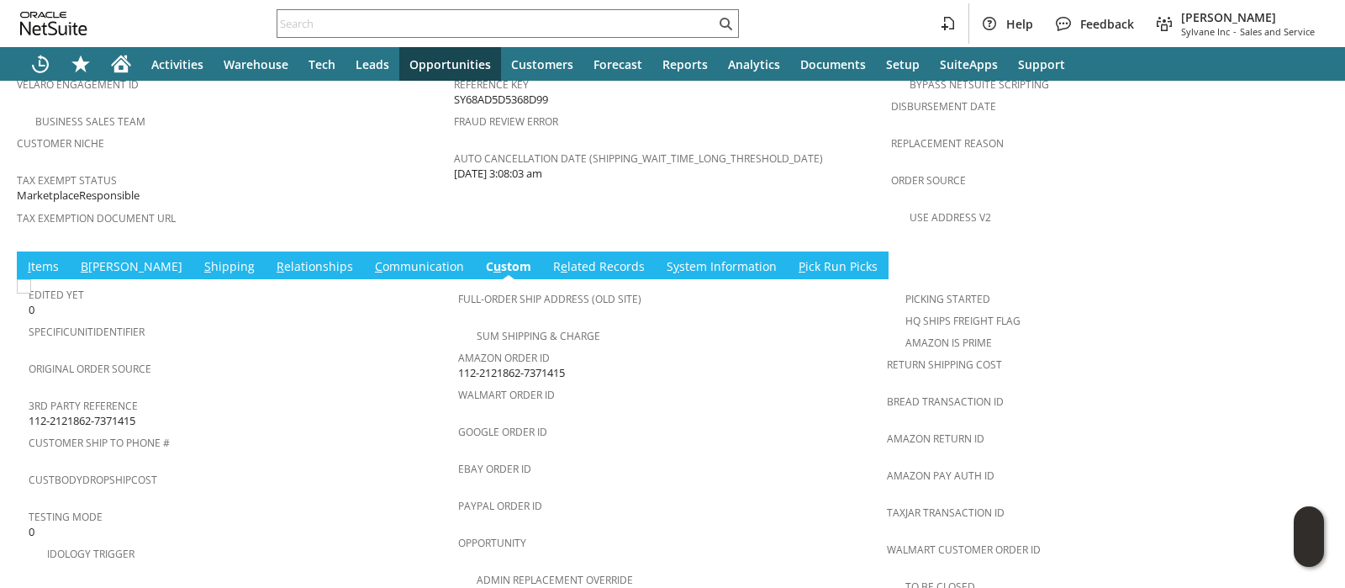
scroll to position [0, 0]
click at [497, 365] on span "112-2121862-7371415" at bounding box center [511, 373] width 107 height 16
copy tbody "112-2121862-7371415"
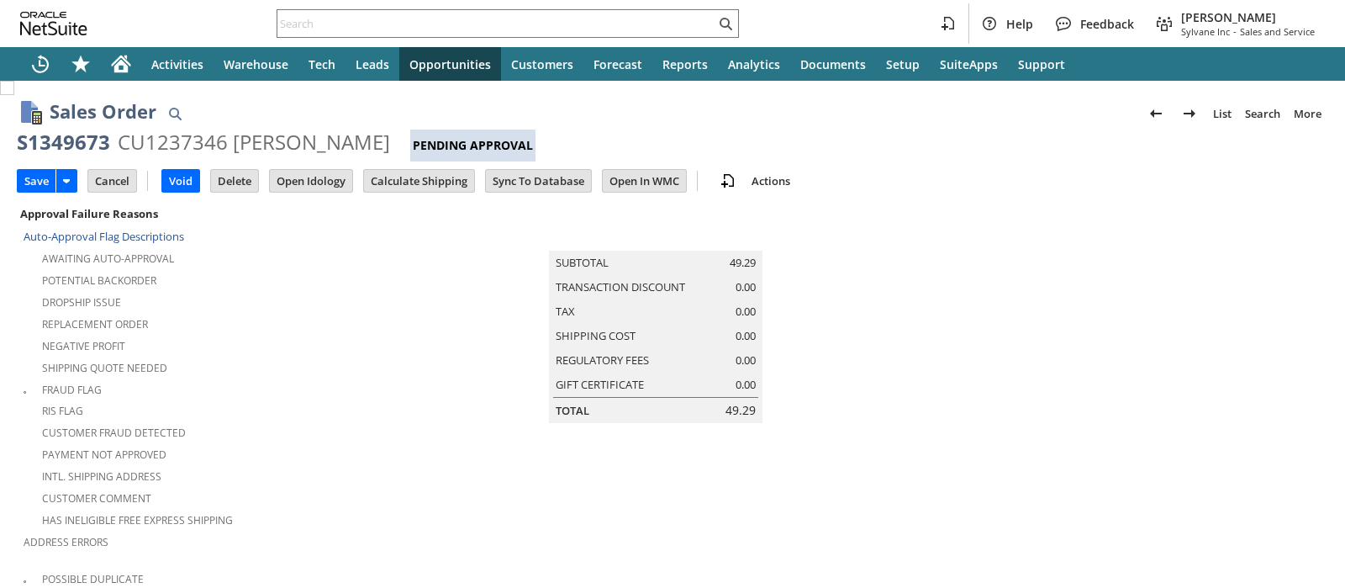
type input "Intelligent Recommendations ⁰"
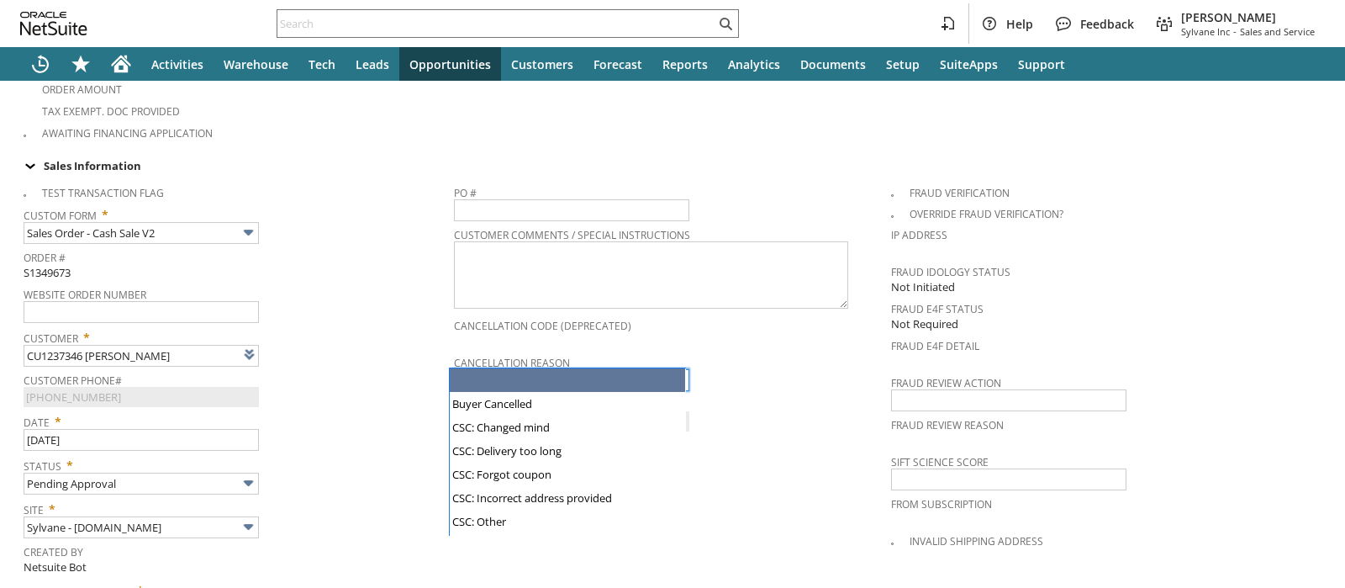
click at [487, 369] on input "text" at bounding box center [571, 380] width 235 height 22
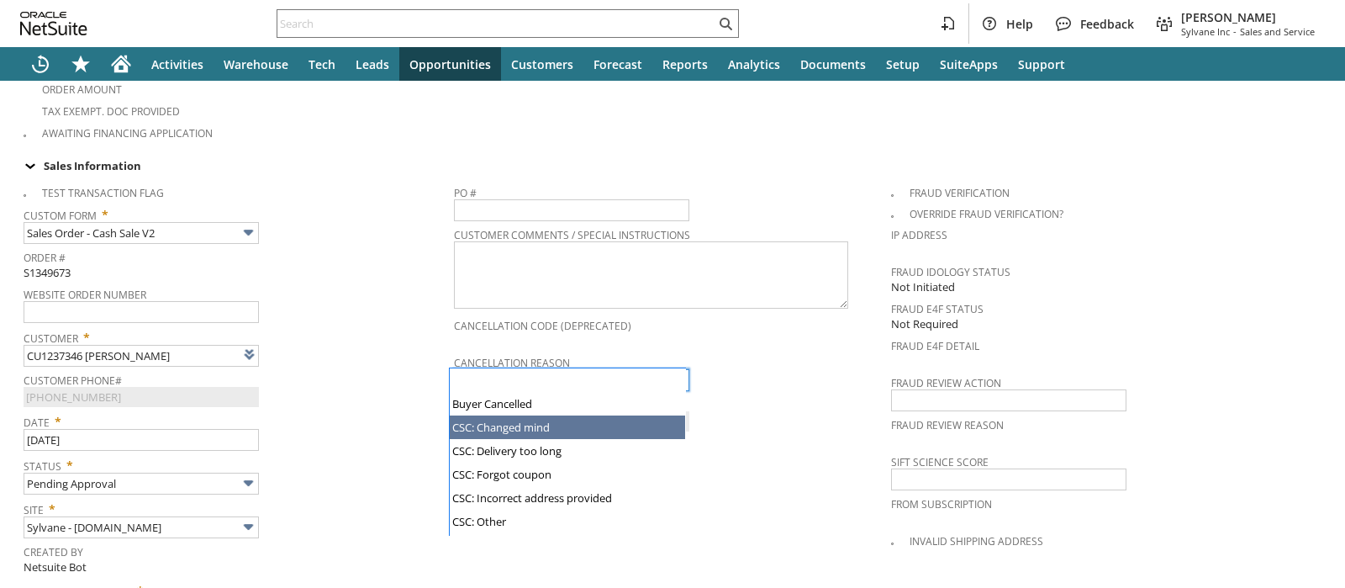
scroll to position [166, 0]
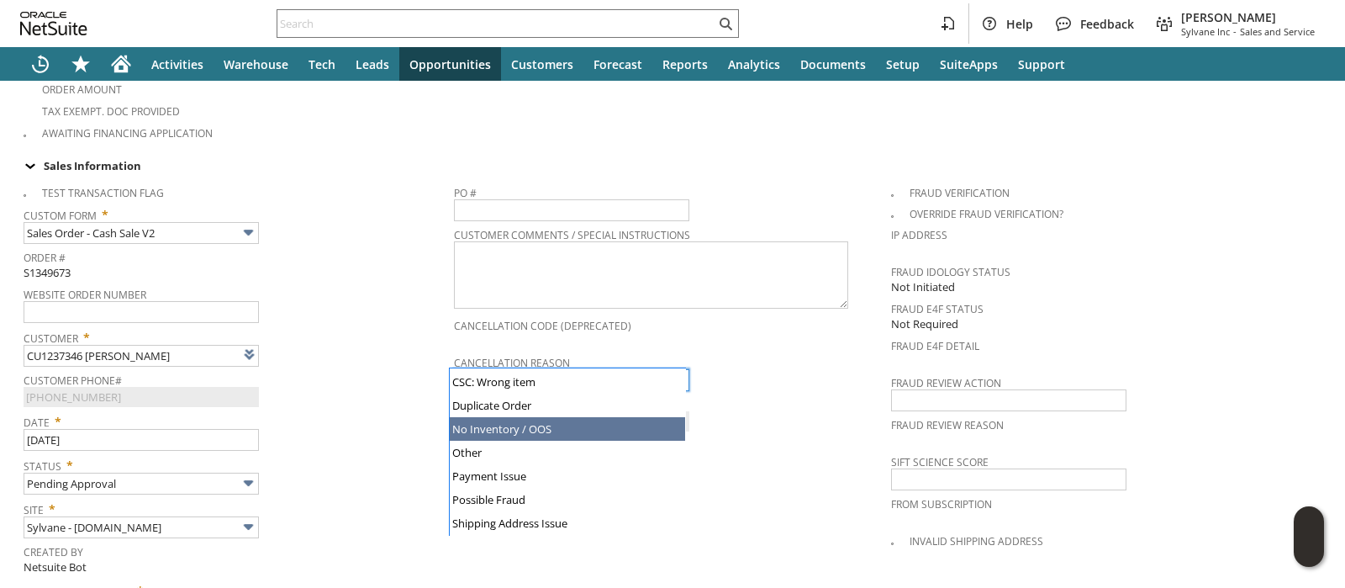
type input "No Inventory / OOS"
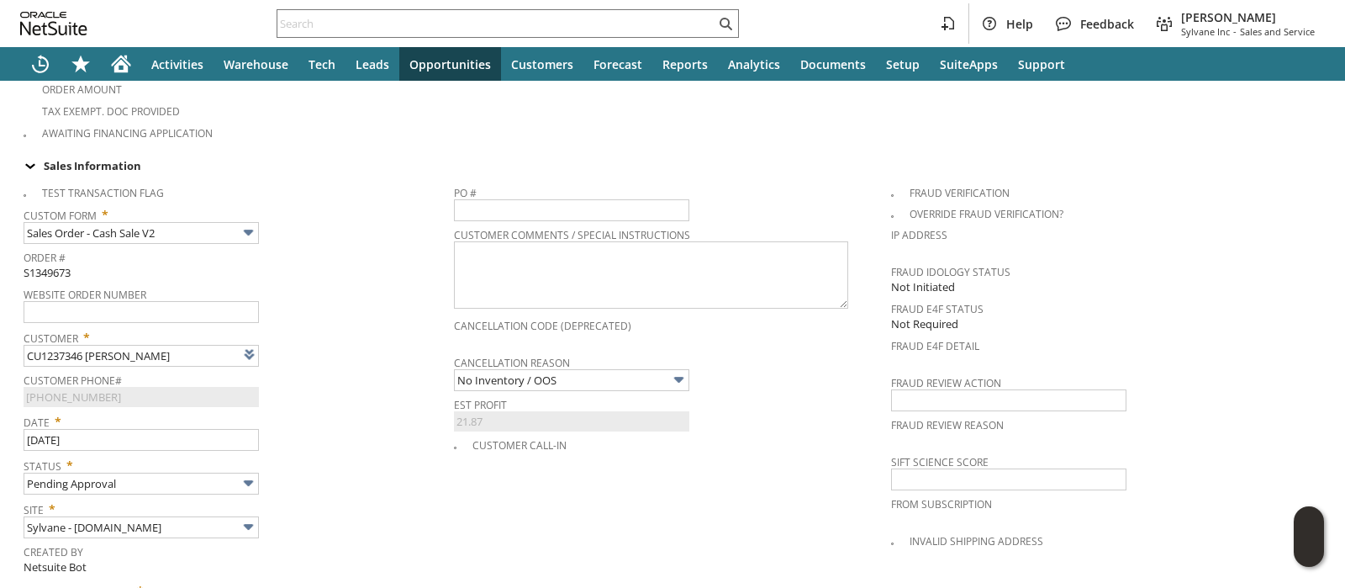
click at [330, 368] on div "Customer Phone# (480) 618-5344 X61098" at bounding box center [235, 387] width 422 height 39
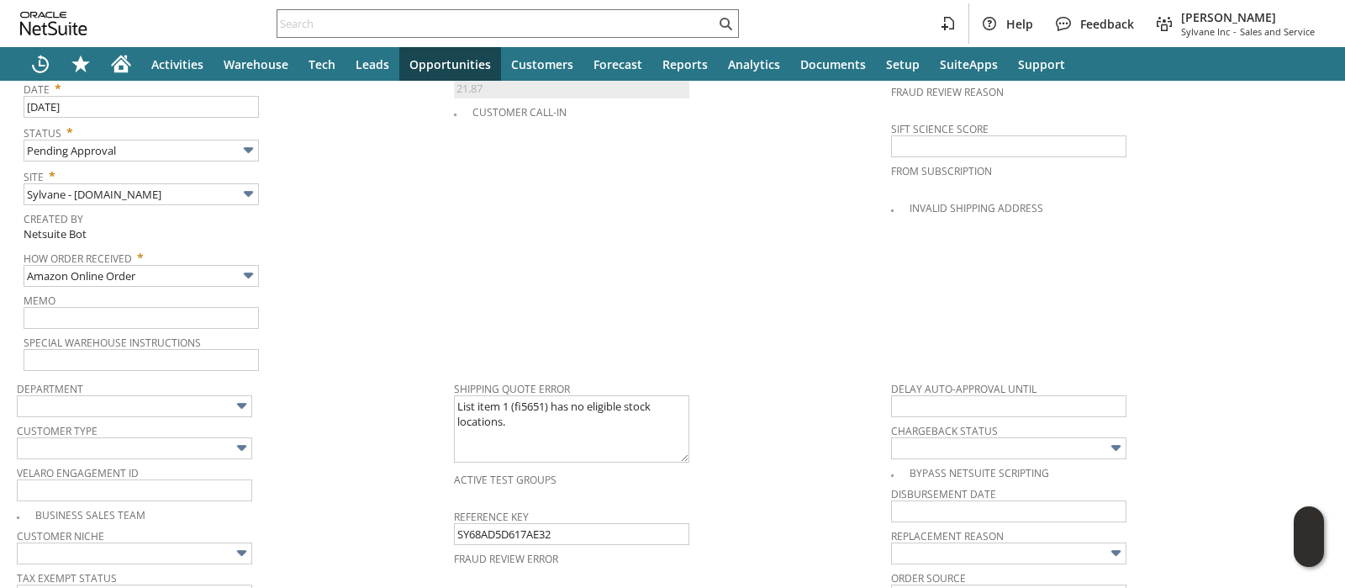
scroll to position [994, 0]
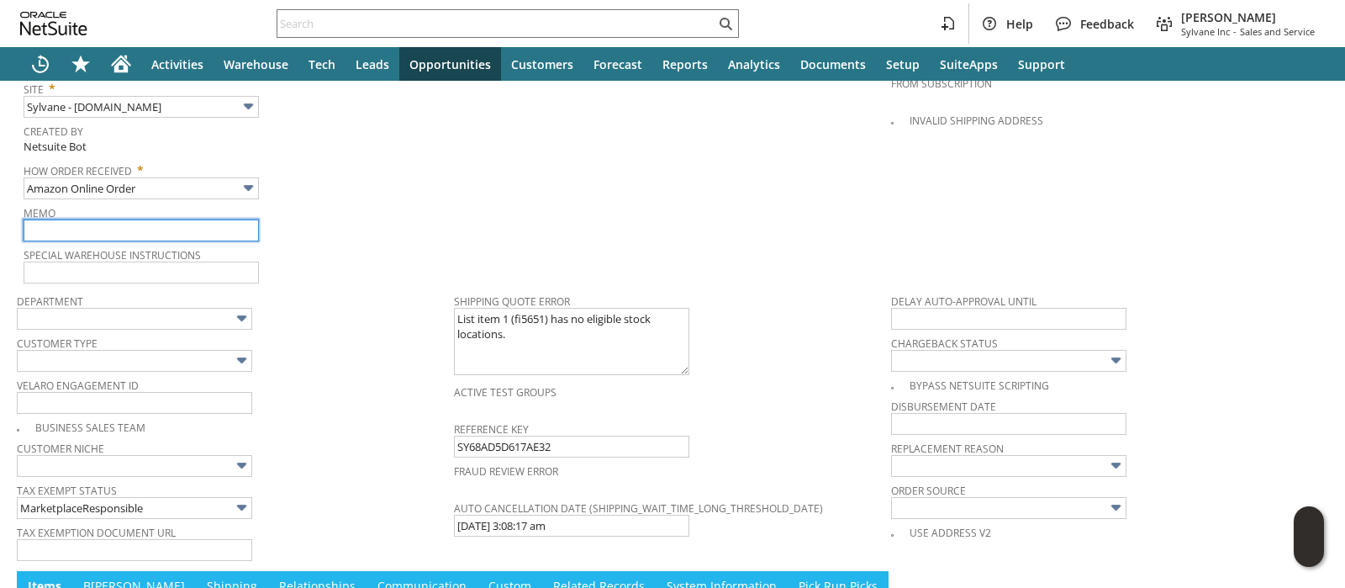
click at [161, 219] on input "text" at bounding box center [141, 230] width 235 height 22
paste input "per [PERSON_NAME], OOS for 3+ weeks"
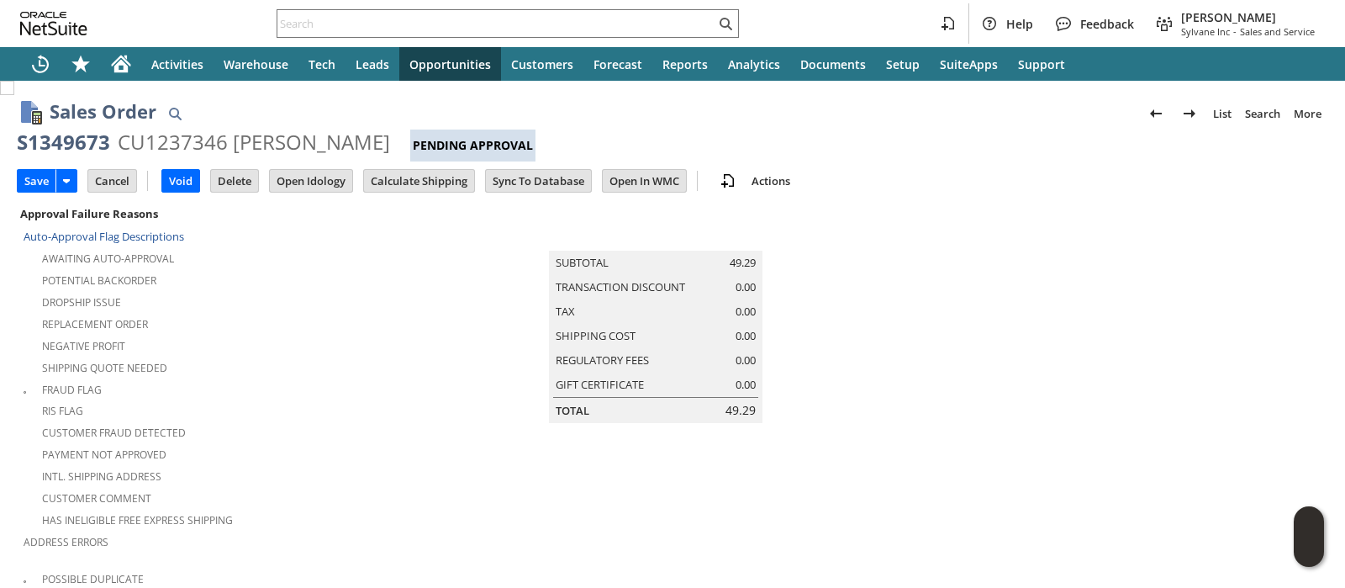
scroll to position [0, 0]
type input "per [PERSON_NAME], OOS for 3+ weeks"
click at [40, 175] on input "Save" at bounding box center [37, 181] width 38 height 22
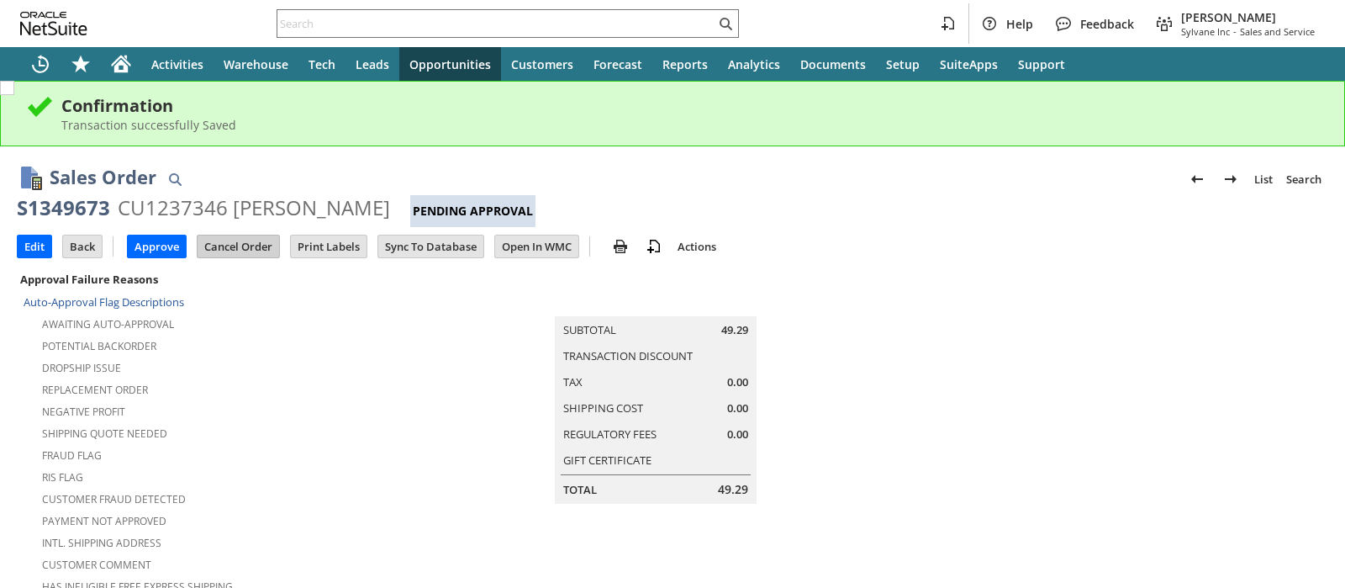
click at [245, 244] on input "Cancel Order" at bounding box center [239, 246] width 82 height 22
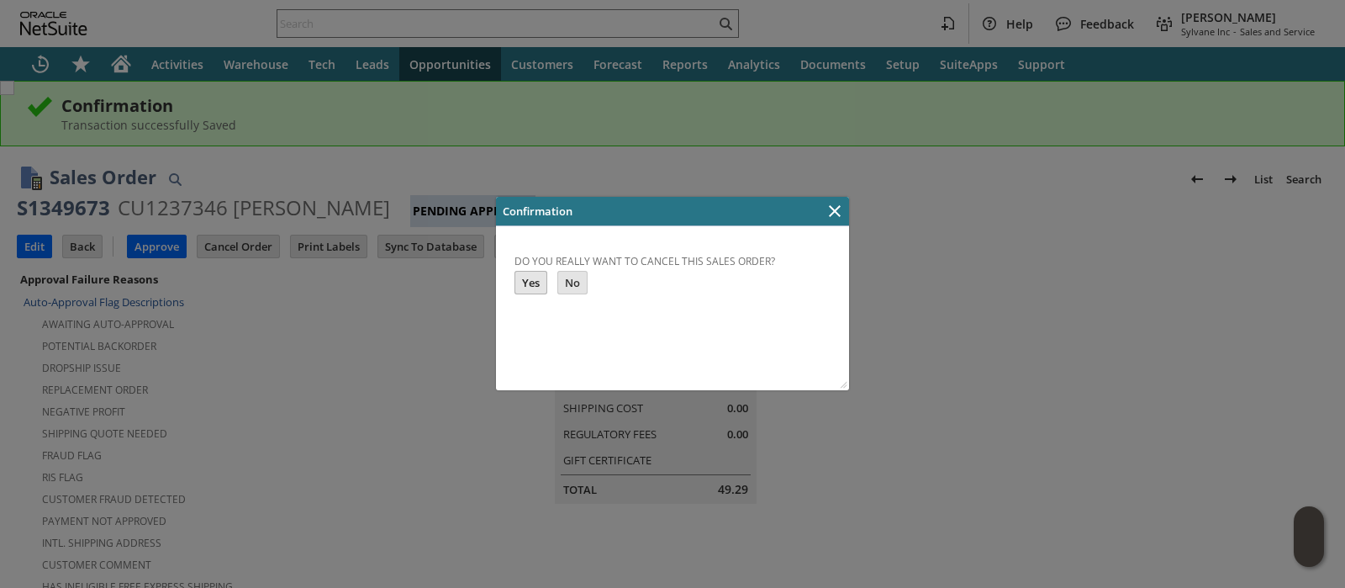
click at [526, 282] on input "Yes" at bounding box center [530, 283] width 31 height 22
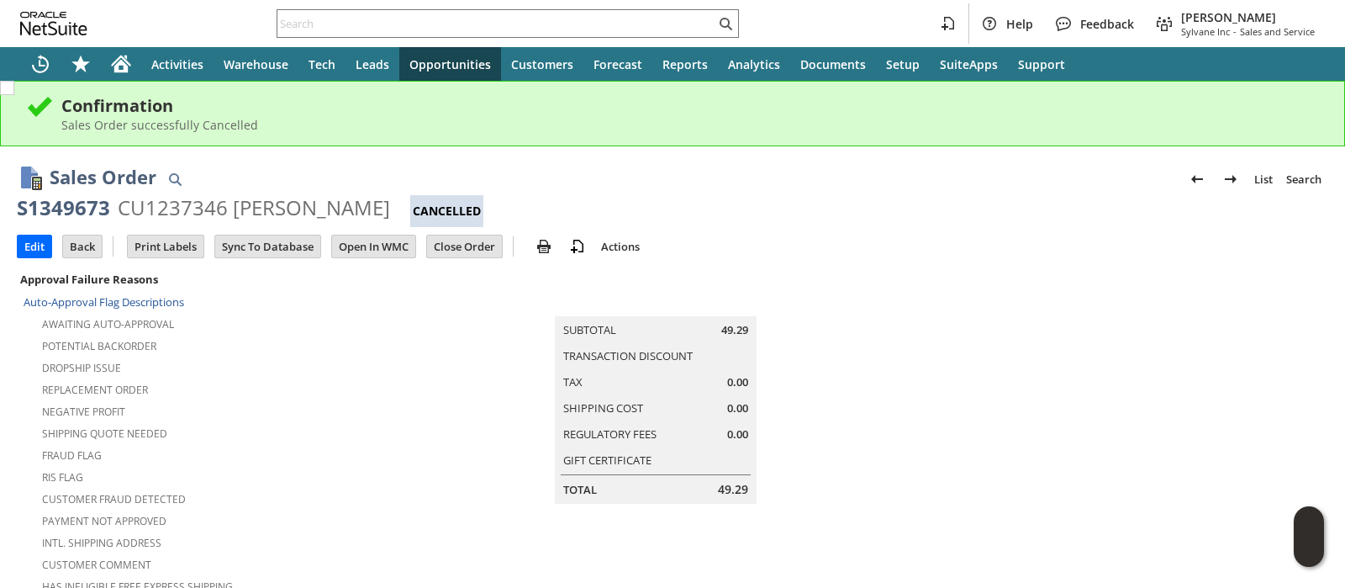
scroll to position [1219, 0]
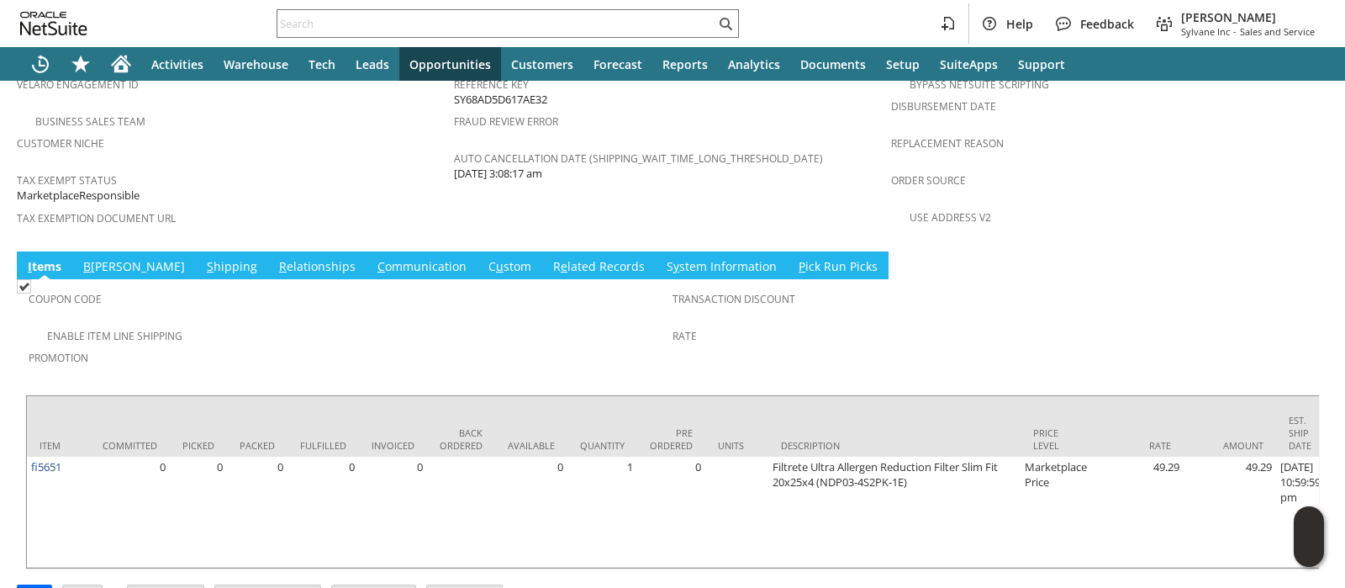
click at [496, 258] on span "u" at bounding box center [500, 266] width 8 height 16
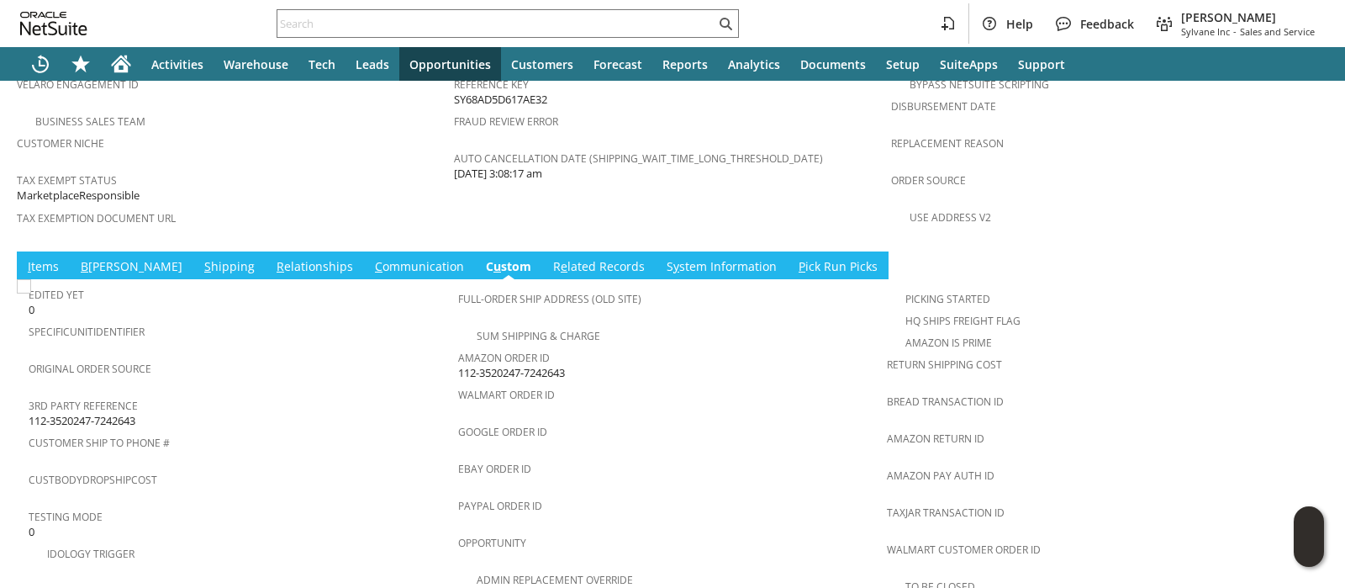
scroll to position [0, 0]
click at [490, 365] on span "112-3520247-7242643" at bounding box center [511, 373] width 107 height 16
copy tbody "112-3520247-7242643"
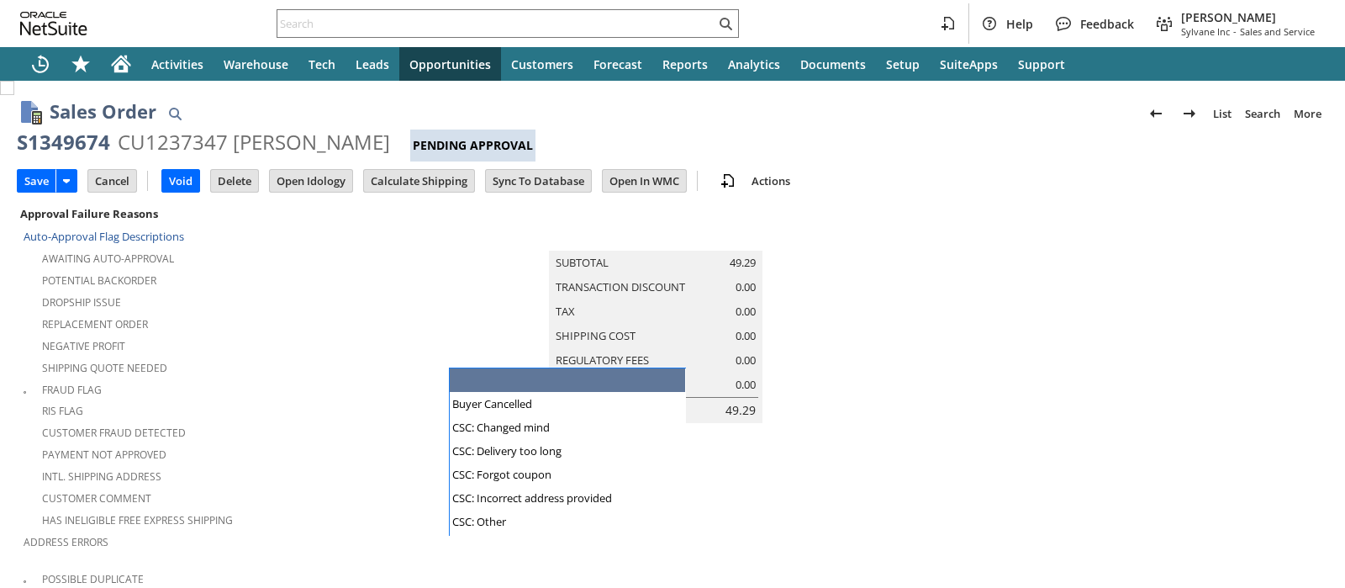
type input "Intelligent Recommendations ⁰"
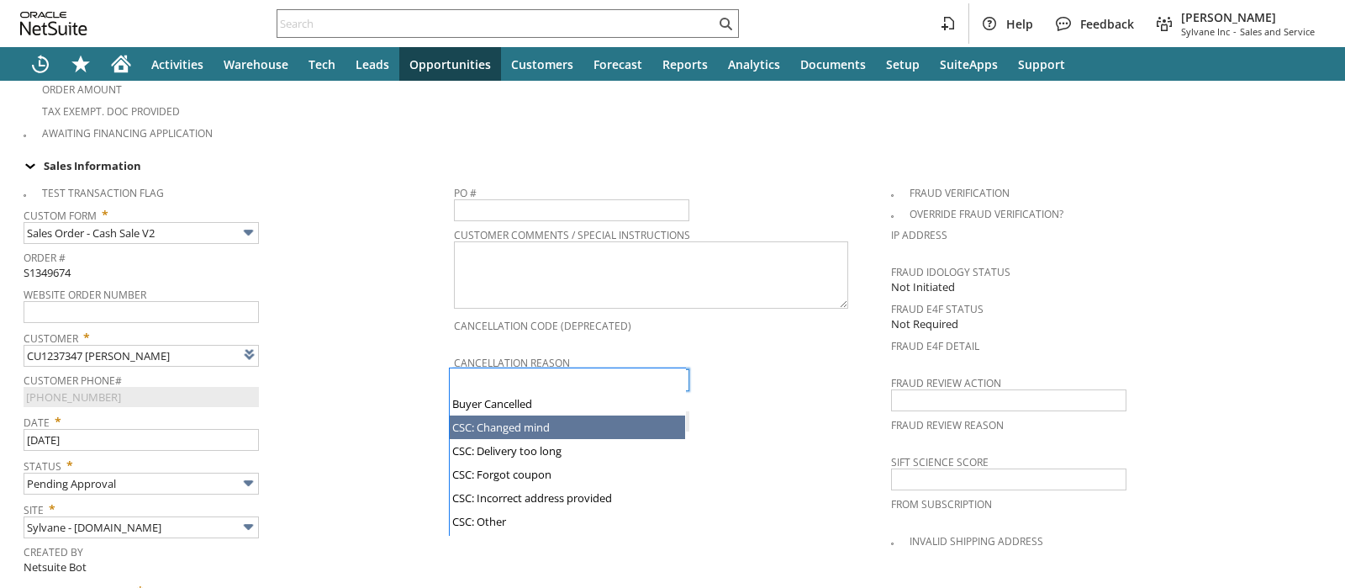
scroll to position [166, 0]
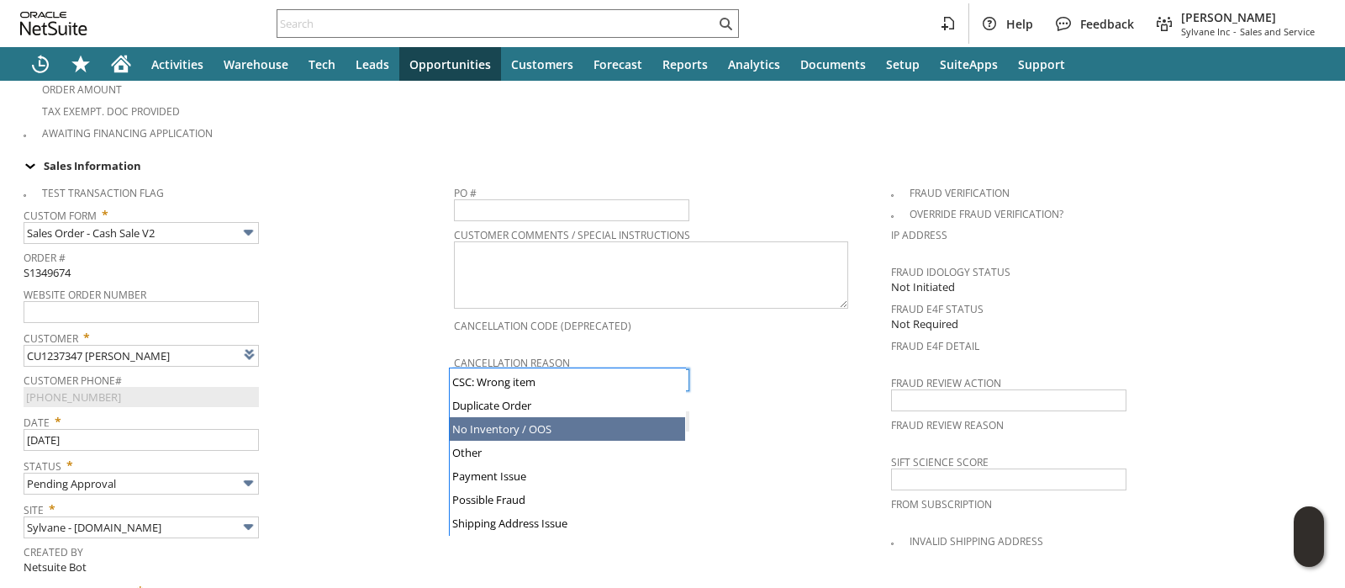
type input "No Inventory / OOS"
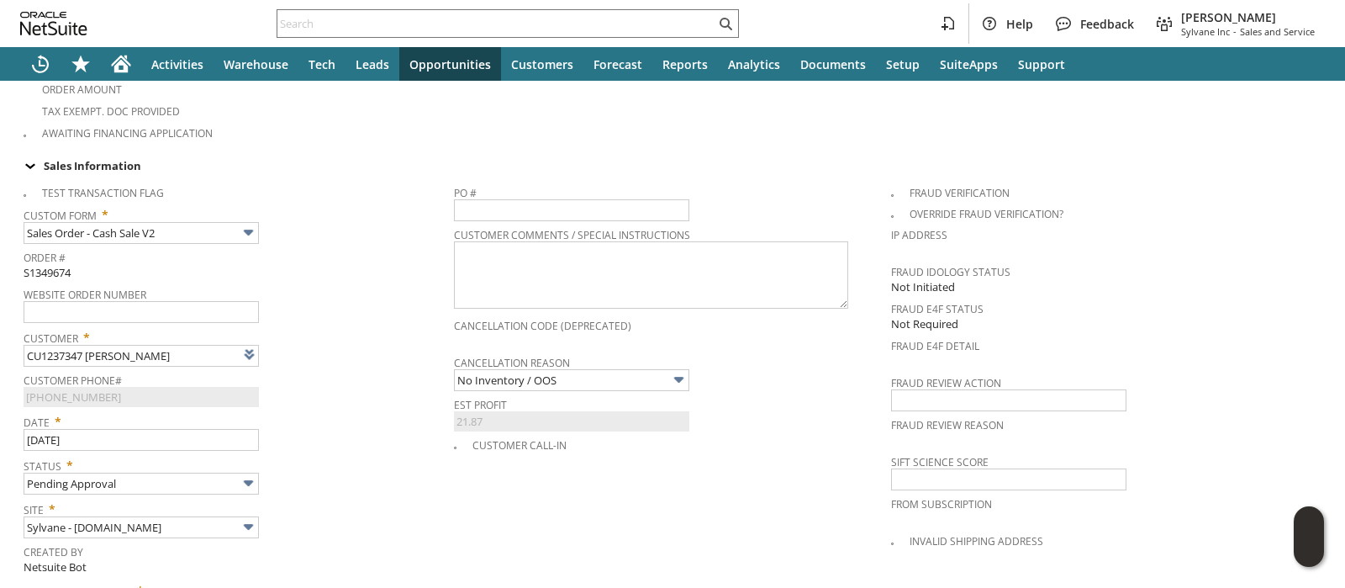
click at [384, 409] on span "Date *" at bounding box center [235, 419] width 422 height 20
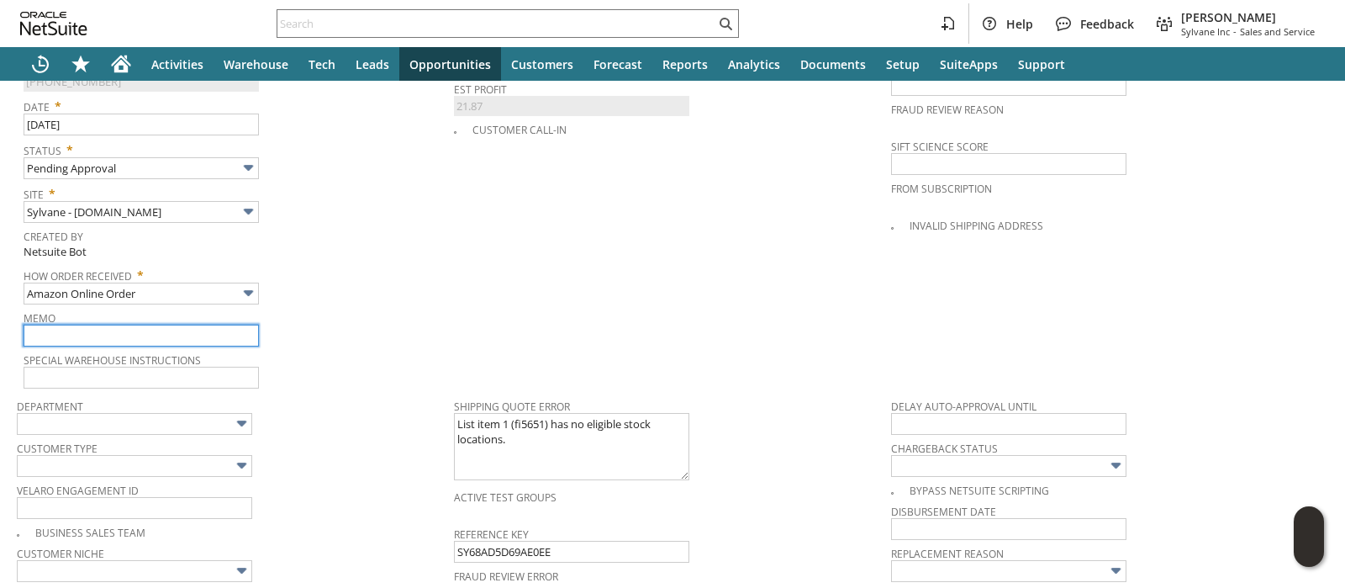
click at [154, 325] on input "text" at bounding box center [141, 336] width 235 height 22
paste input "per [PERSON_NAME], OOS for 3+ weeks"
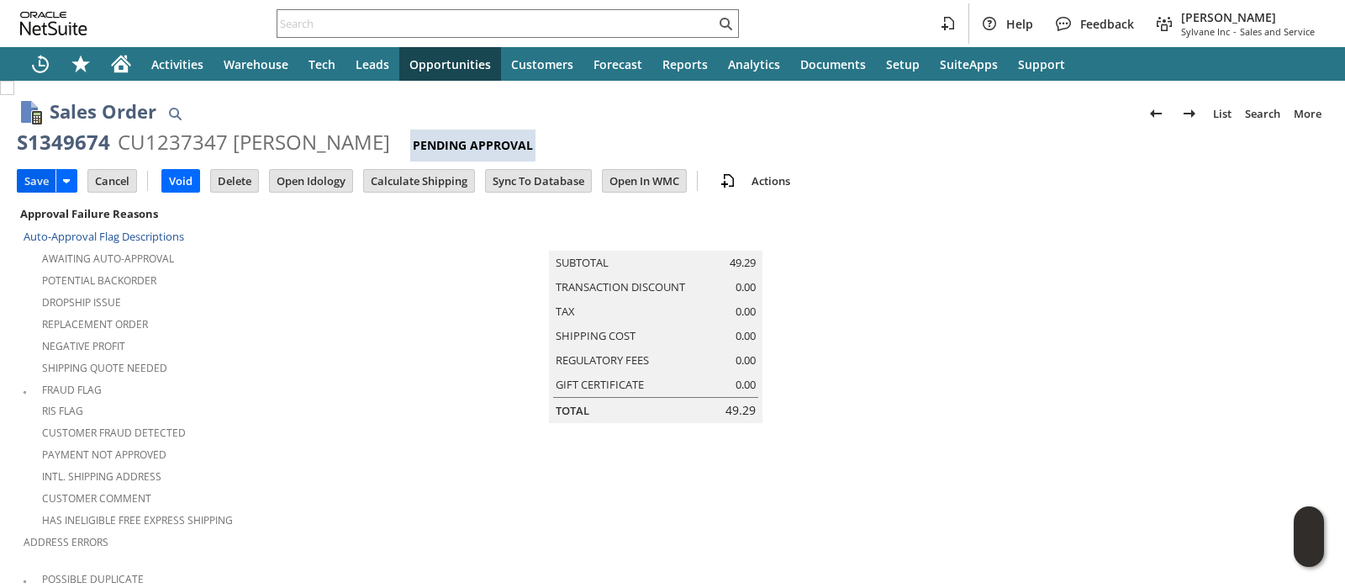
type input "per [PERSON_NAME], OOS for 3+ weeks"
click at [29, 187] on input "Save" at bounding box center [37, 181] width 38 height 22
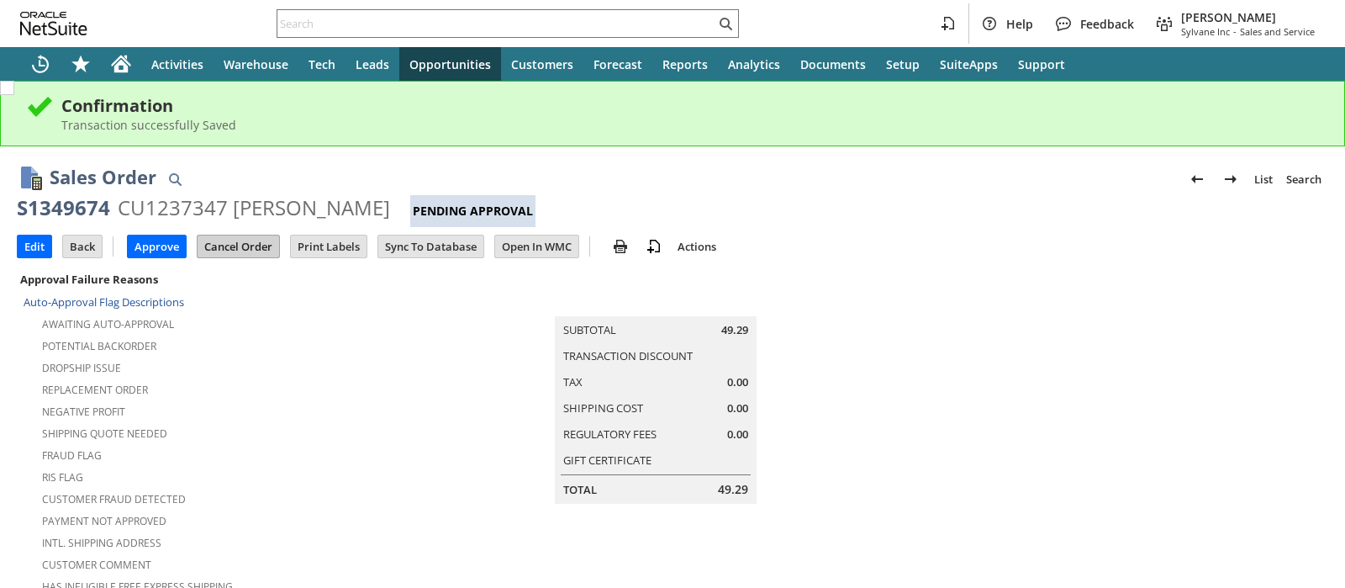
click at [242, 250] on input "Cancel Order" at bounding box center [239, 246] width 82 height 22
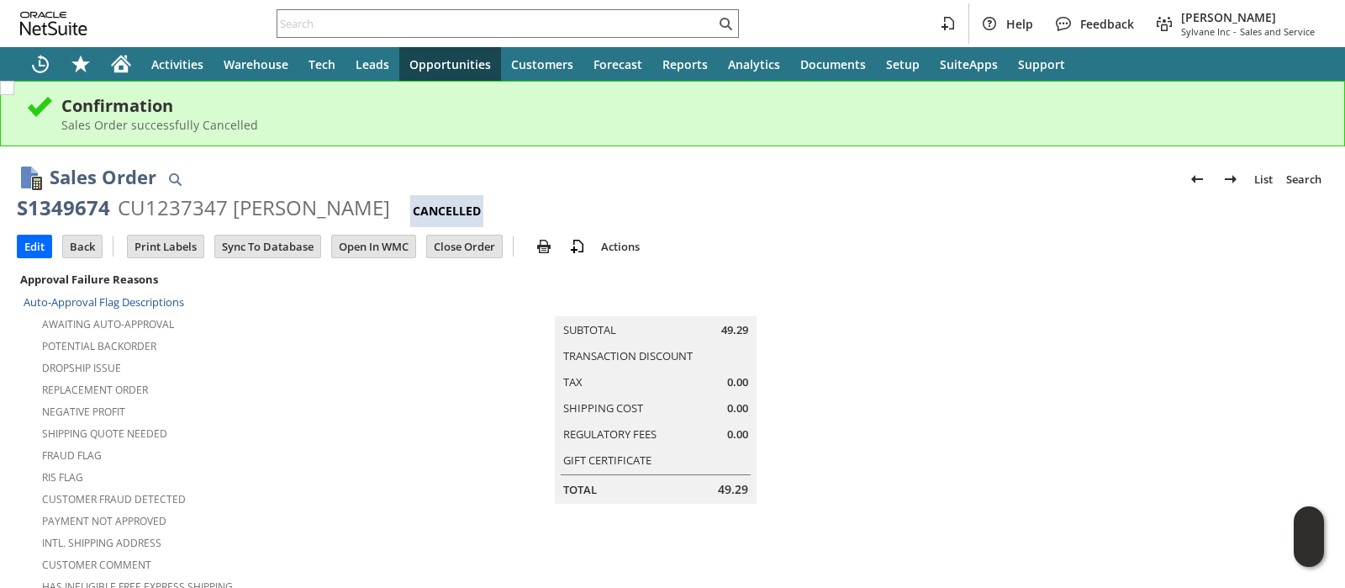
scroll to position [1219, 0]
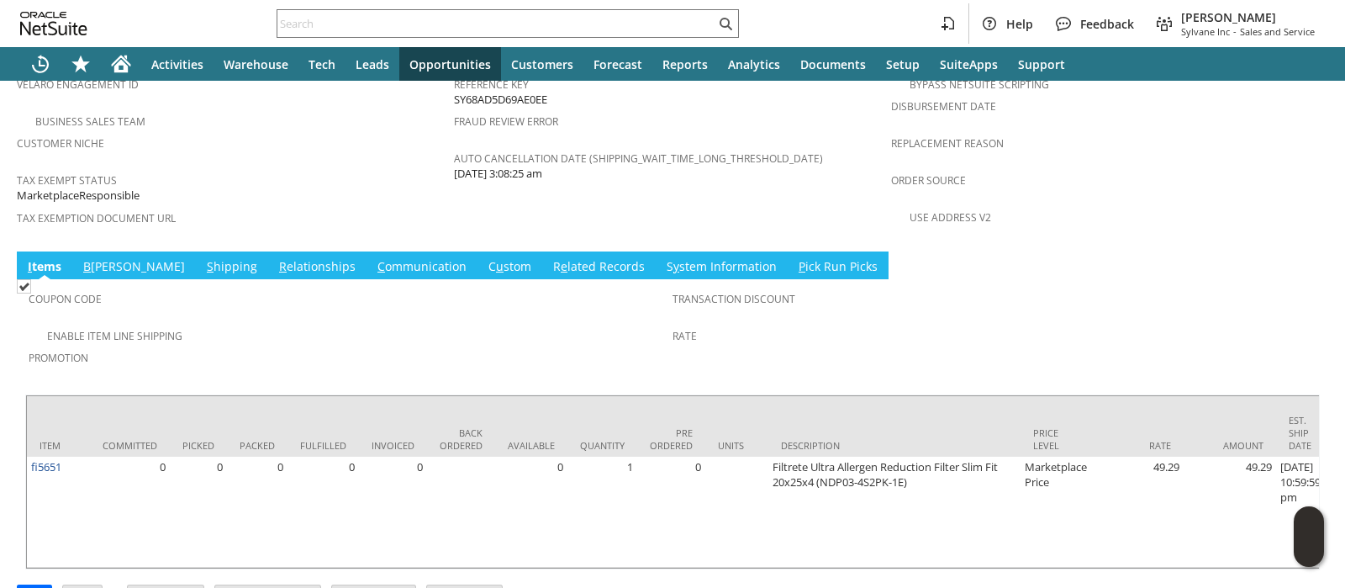
click at [484, 258] on link "C u stom" at bounding box center [509, 267] width 51 height 18
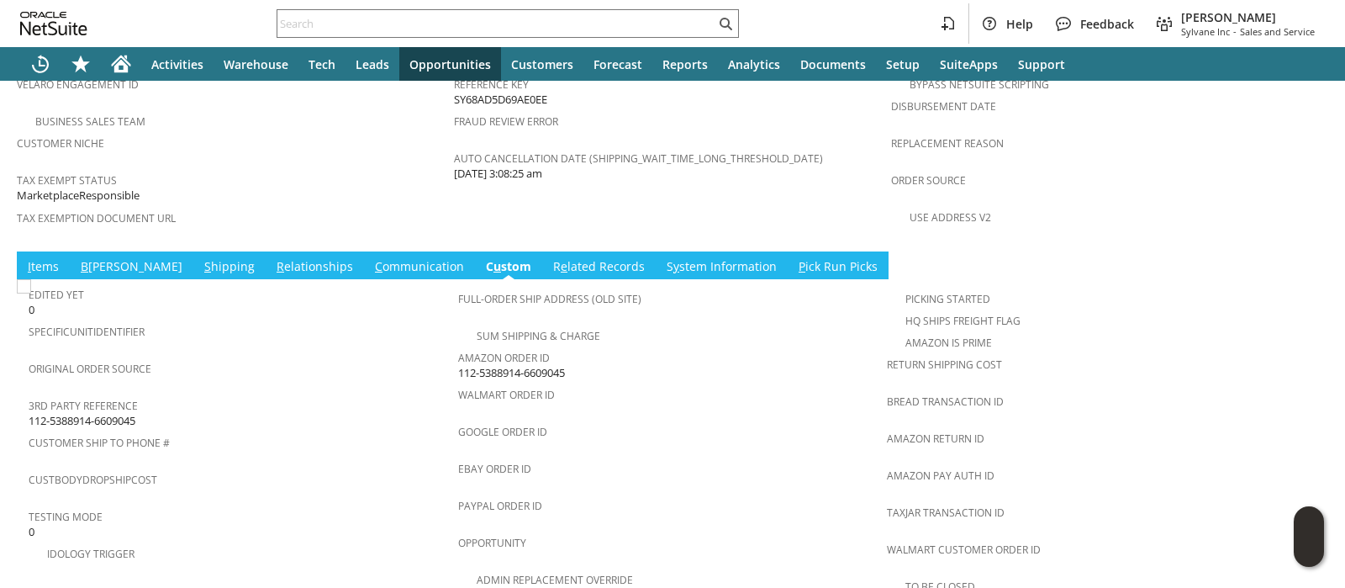
scroll to position [0, 0]
click at [488, 365] on span "112-5388914-6609045" at bounding box center [511, 373] width 107 height 16
copy tbody "112-5388914-6609045"
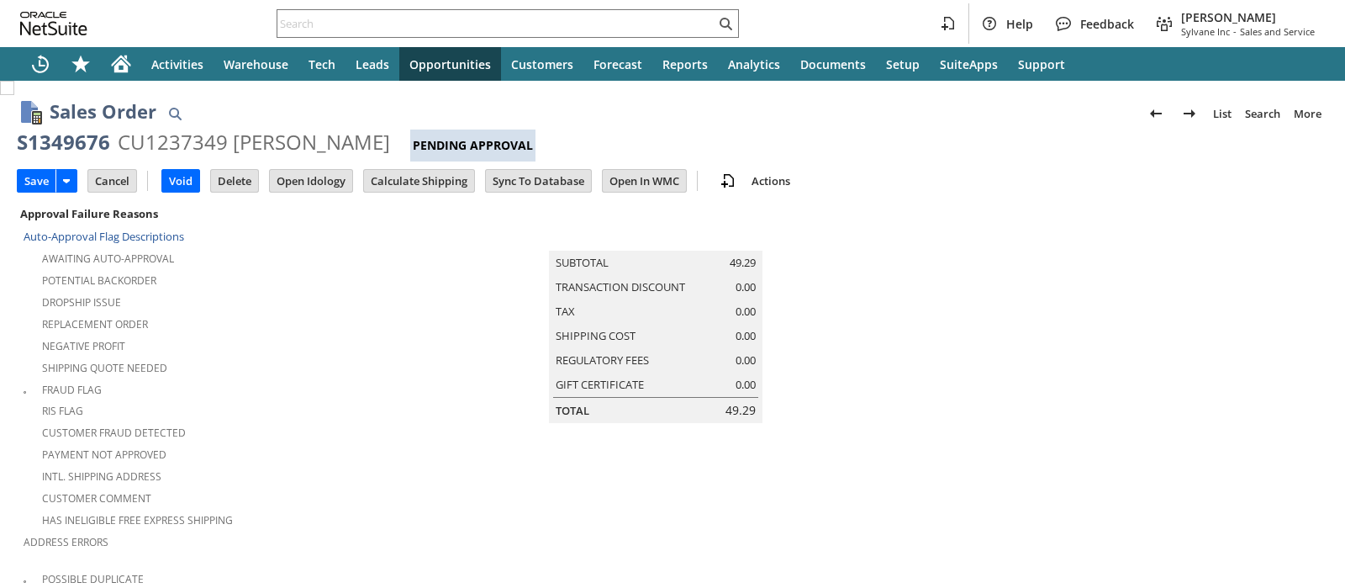
scroll to position [573, 0]
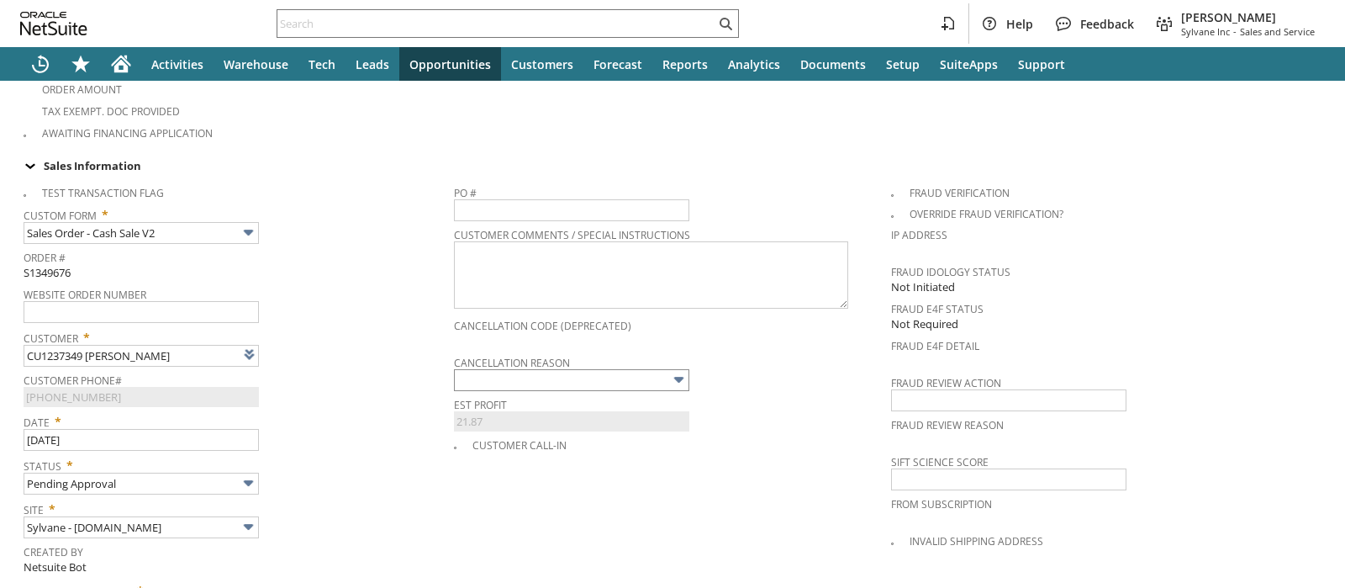
type input "Intelligent Recommendations ⁰"
click at [478, 369] on input "text" at bounding box center [571, 380] width 235 height 22
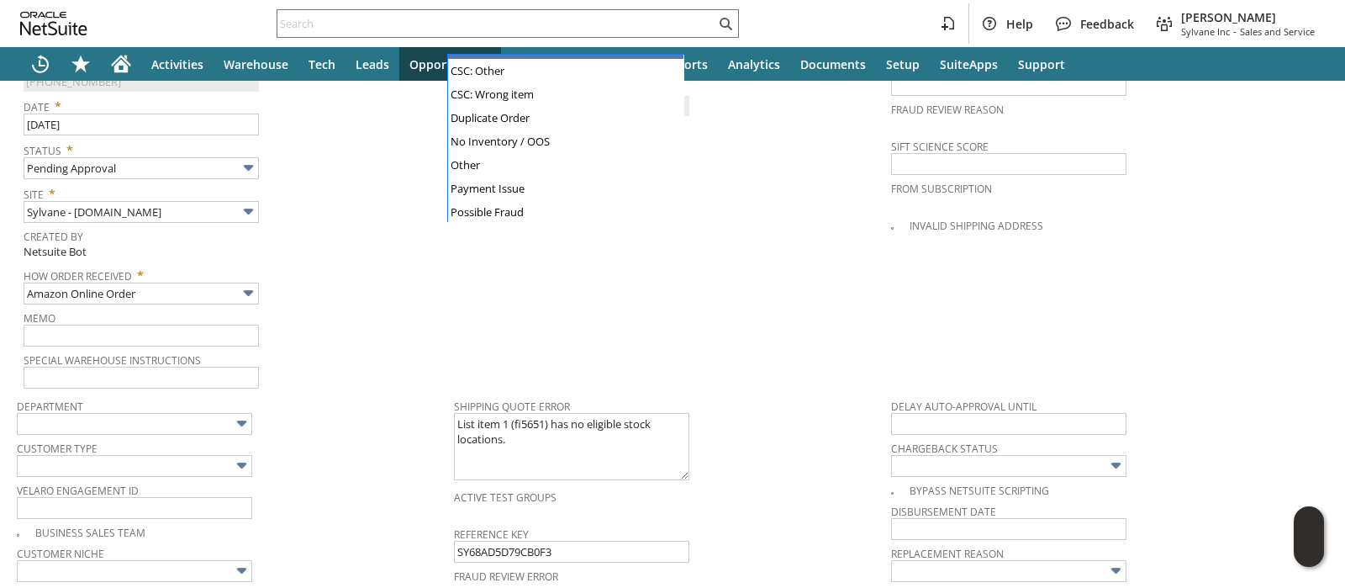
scroll to position [166, 0]
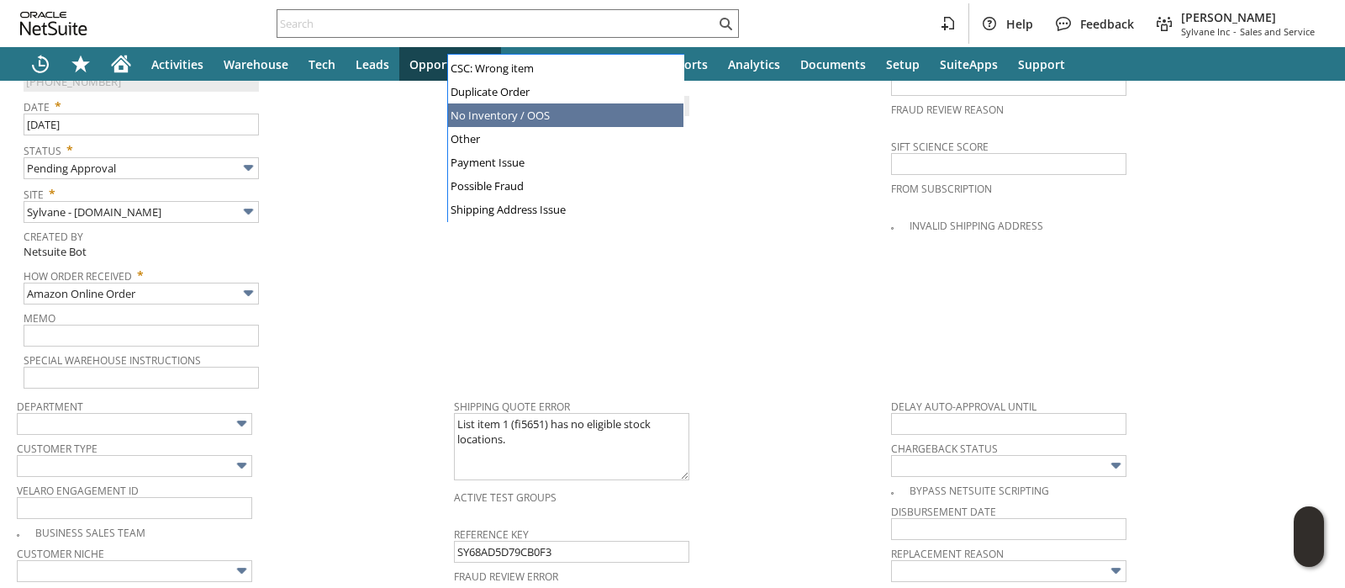
type input "No Inventory / OOS"
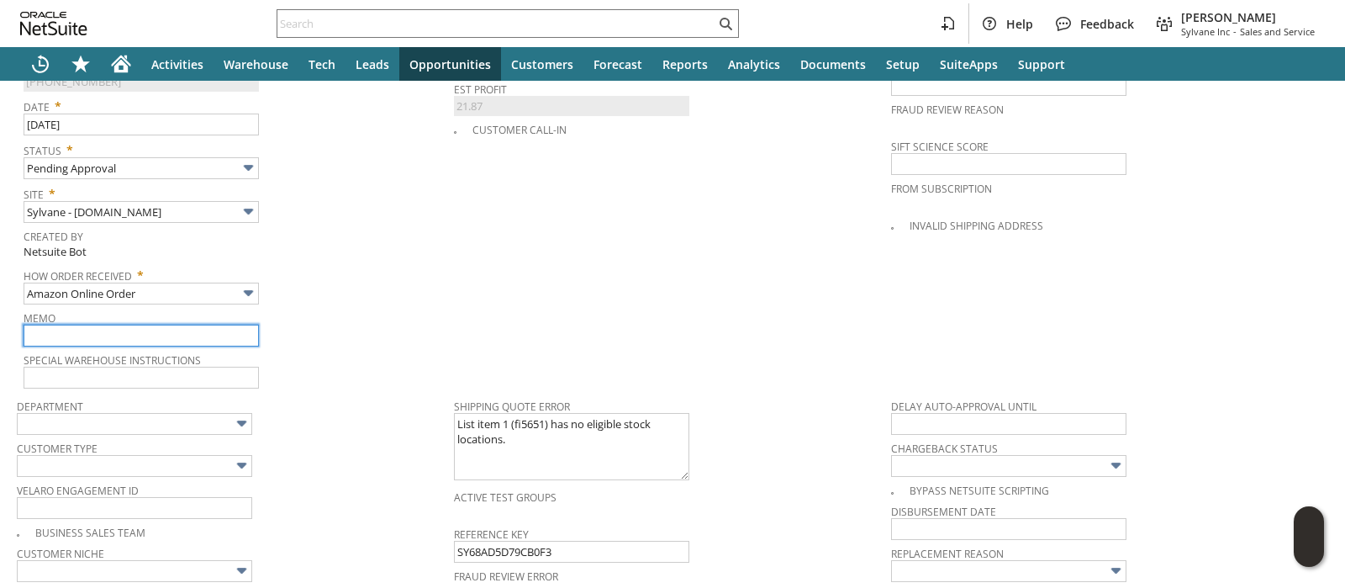
click at [198, 325] on input "text" at bounding box center [141, 336] width 235 height 22
paste input "per [PERSON_NAME], OOS for 3+ weeks"
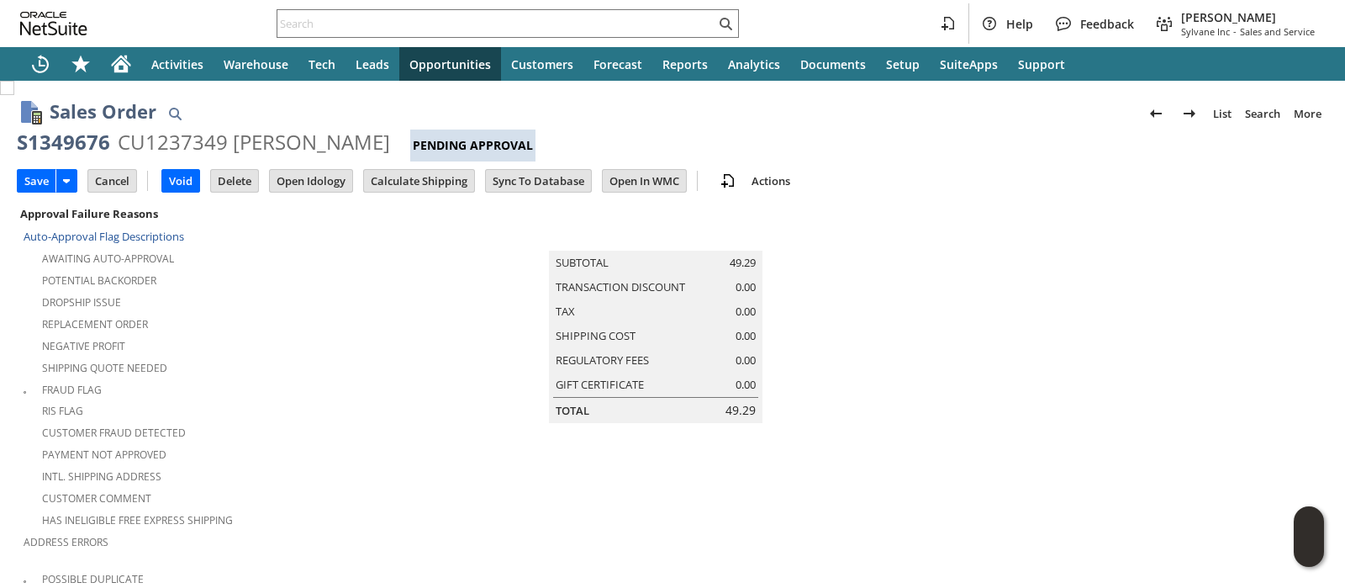
scroll to position [0, 0]
type input "per [PERSON_NAME], OOS for 3+ weeks"
click at [39, 177] on input "Save" at bounding box center [37, 181] width 38 height 22
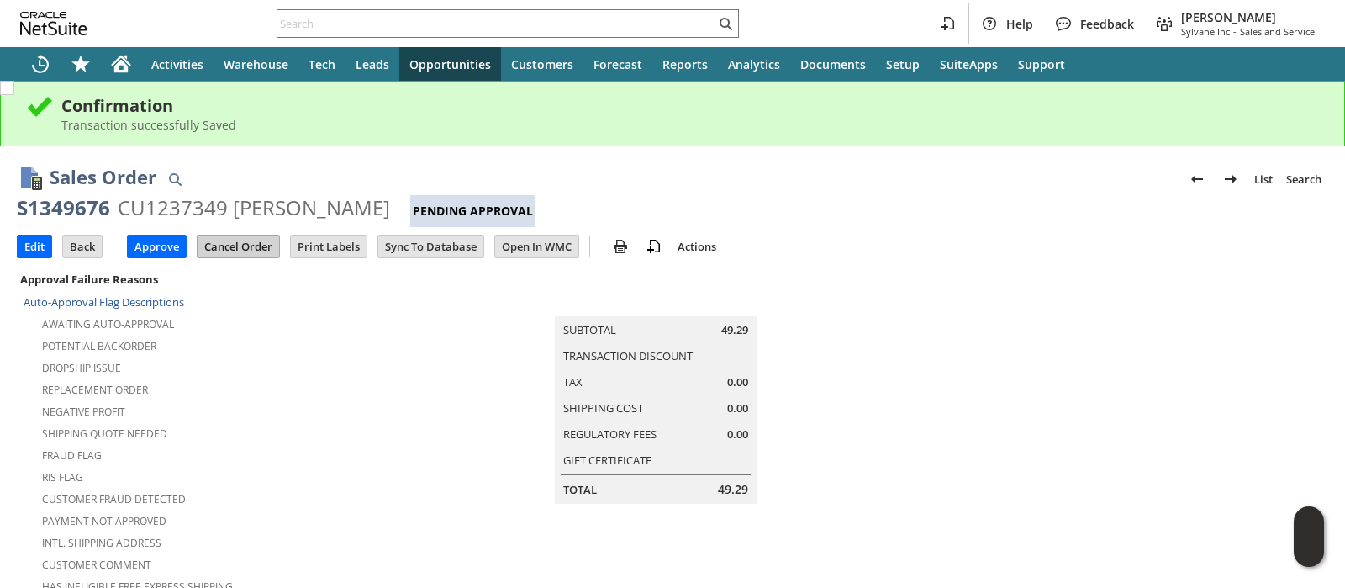
click at [251, 246] on input "Cancel Order" at bounding box center [239, 246] width 82 height 22
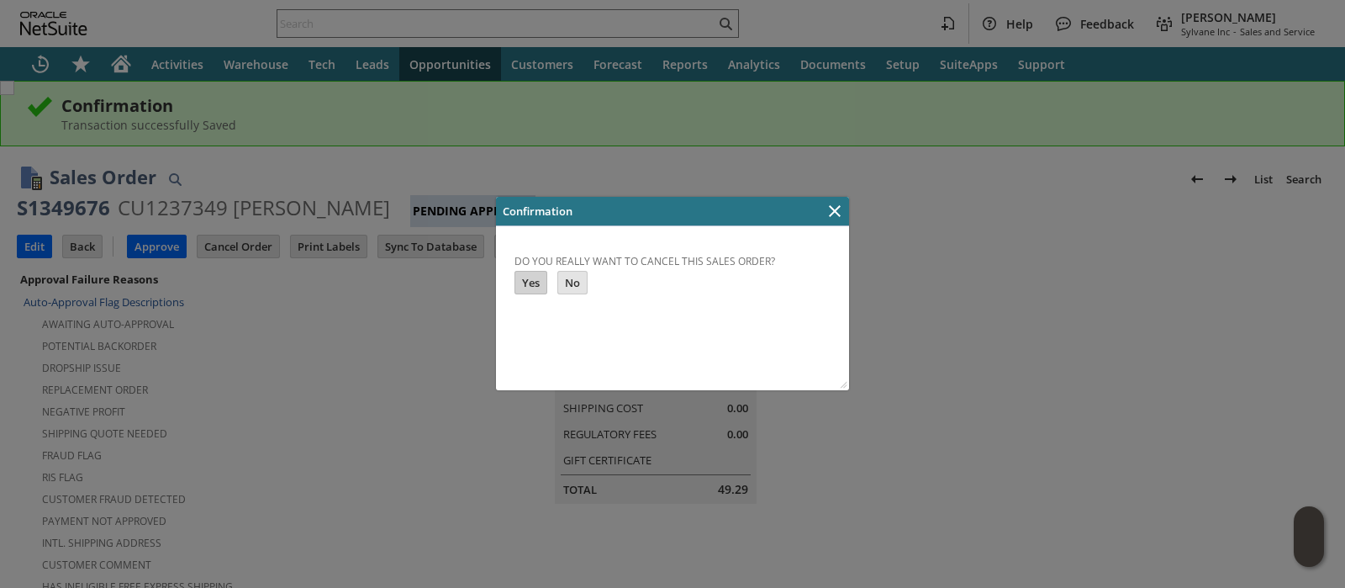
click at [536, 282] on input "Yes" at bounding box center [530, 283] width 31 height 22
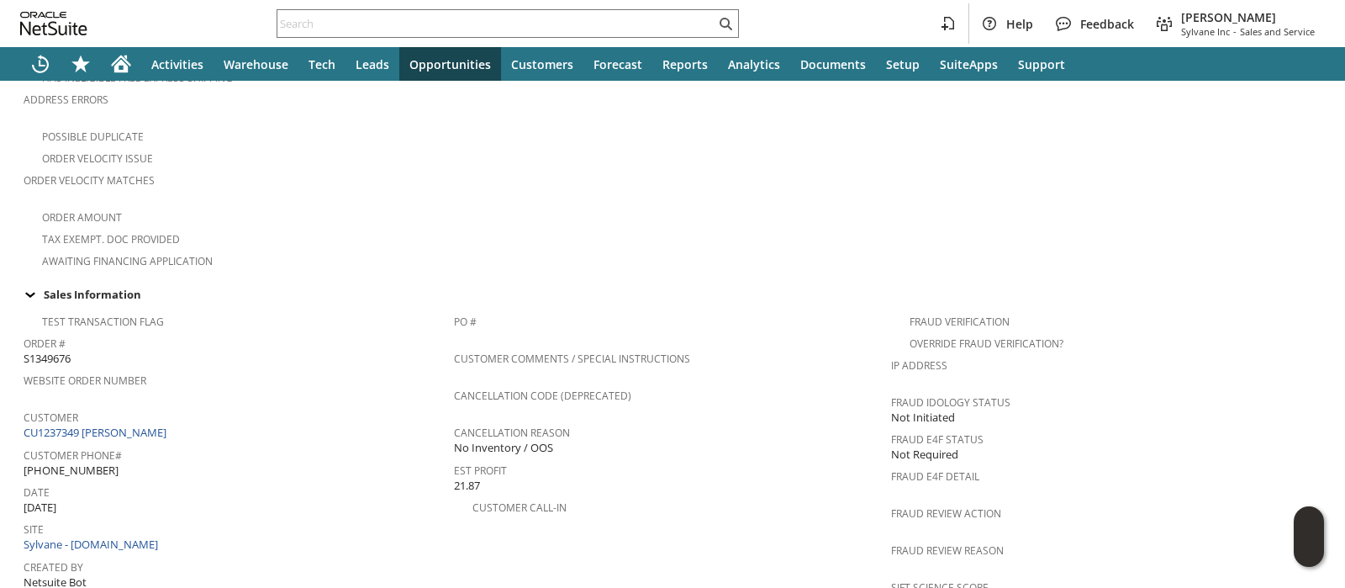
scroll to position [1219, 0]
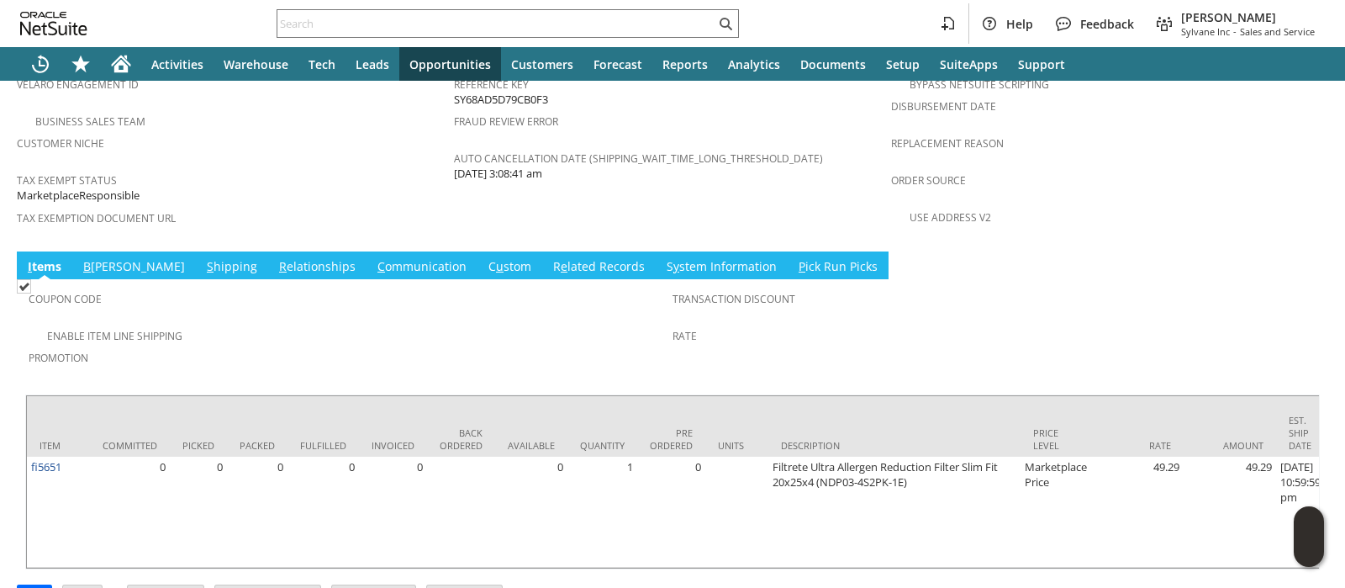
click at [484, 258] on link "C u stom" at bounding box center [509, 267] width 51 height 18
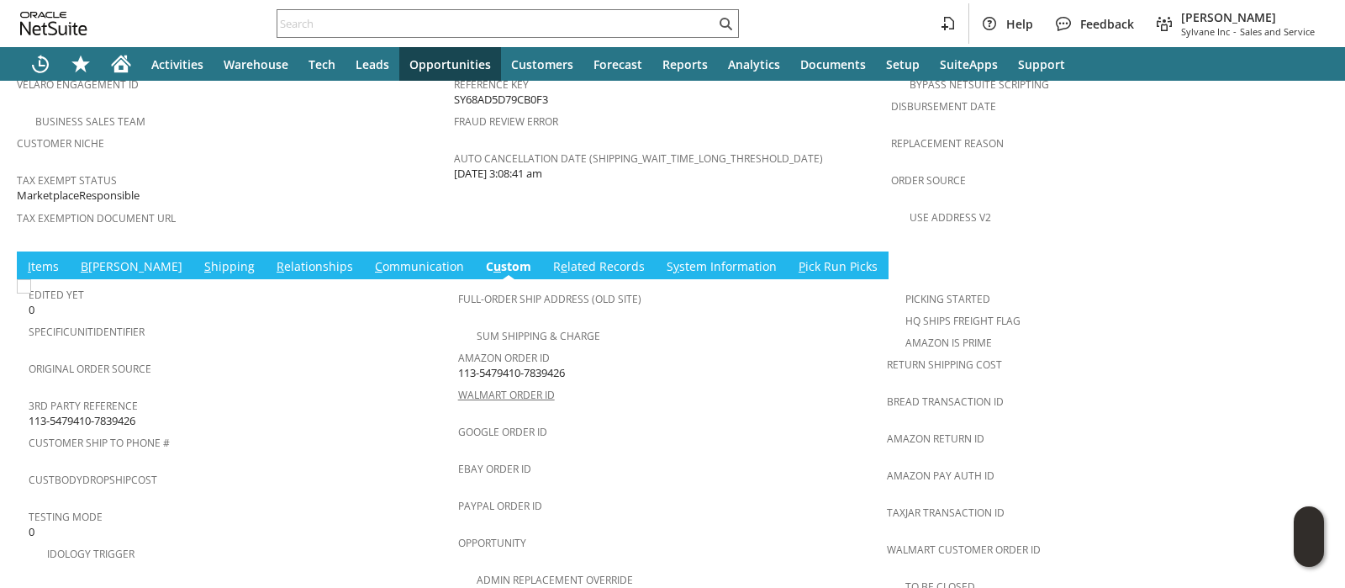
scroll to position [0, 0]
click at [493, 365] on span "113-5479410-7839426" at bounding box center [511, 373] width 107 height 16
copy tbody "113-5479410-7839426"
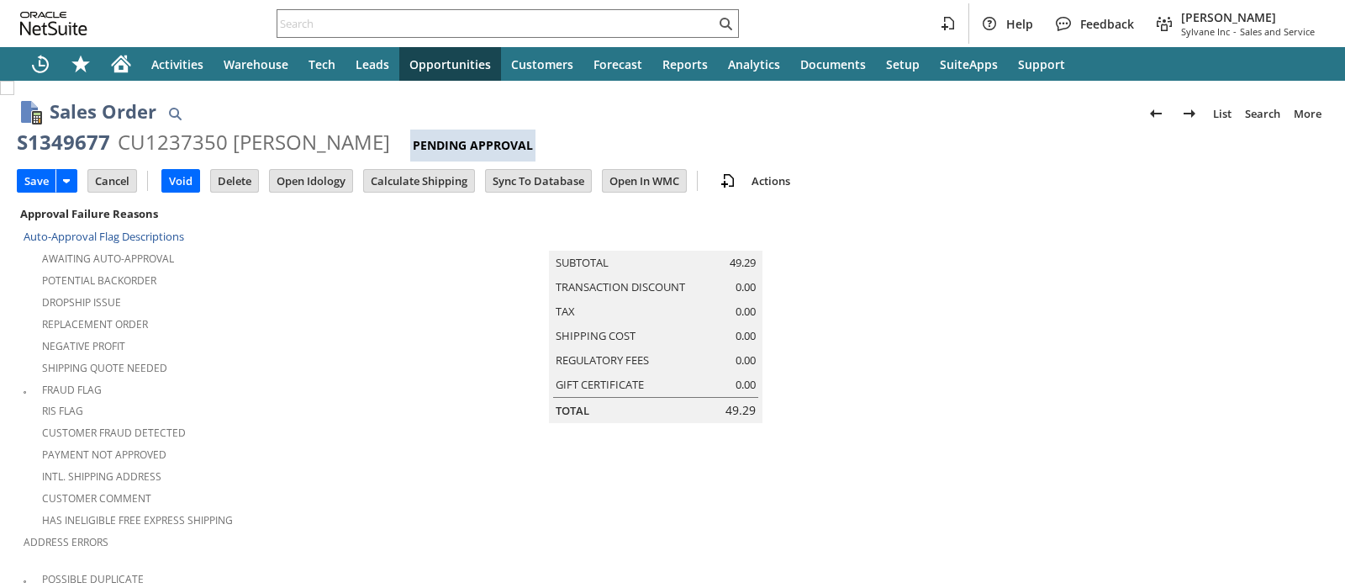
scroll to position [573, 0]
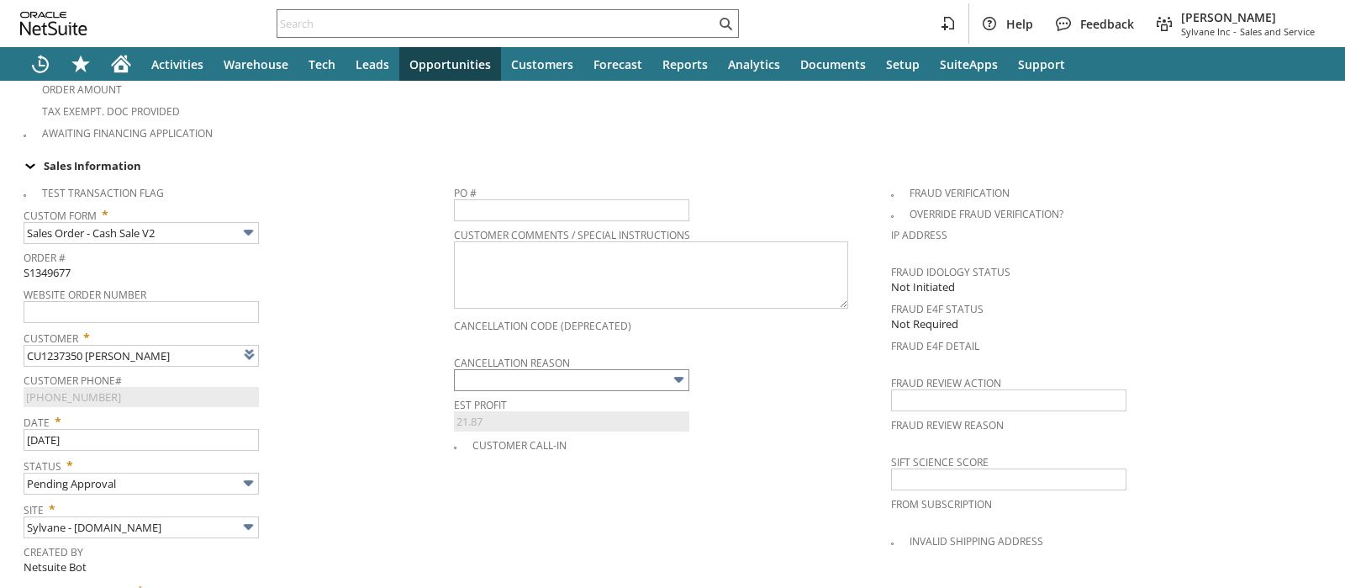
type input "Intelligent Recommendations ⁰"
click at [467, 369] on input "text" at bounding box center [571, 380] width 235 height 22
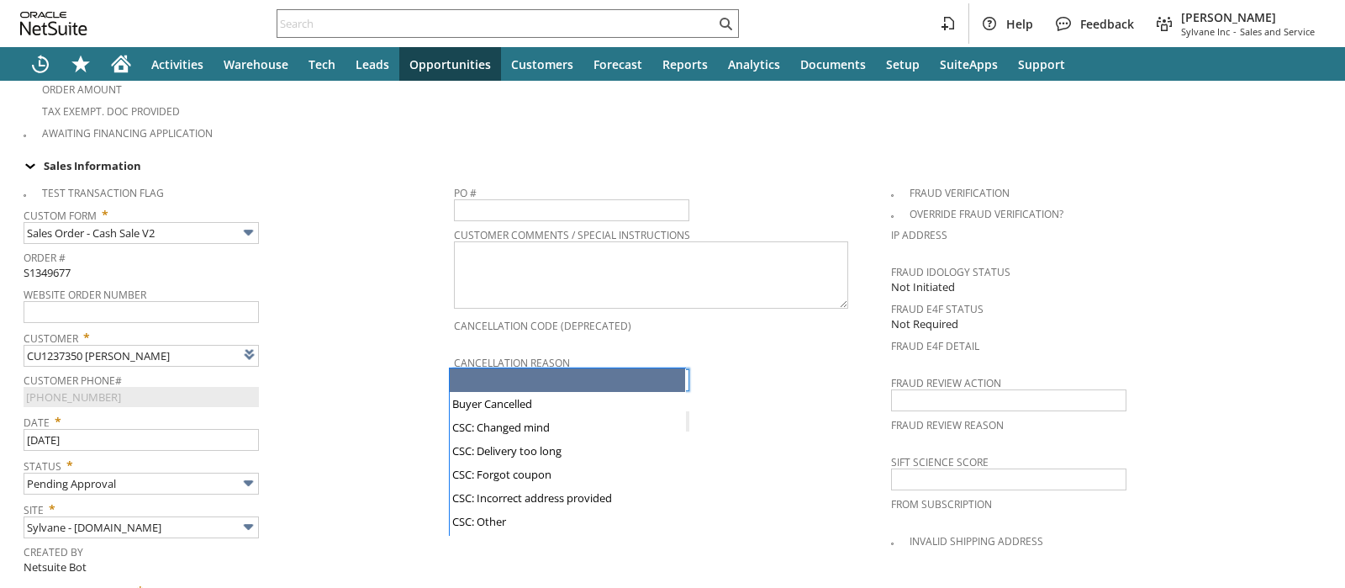
type input "No Inventory / OOS"
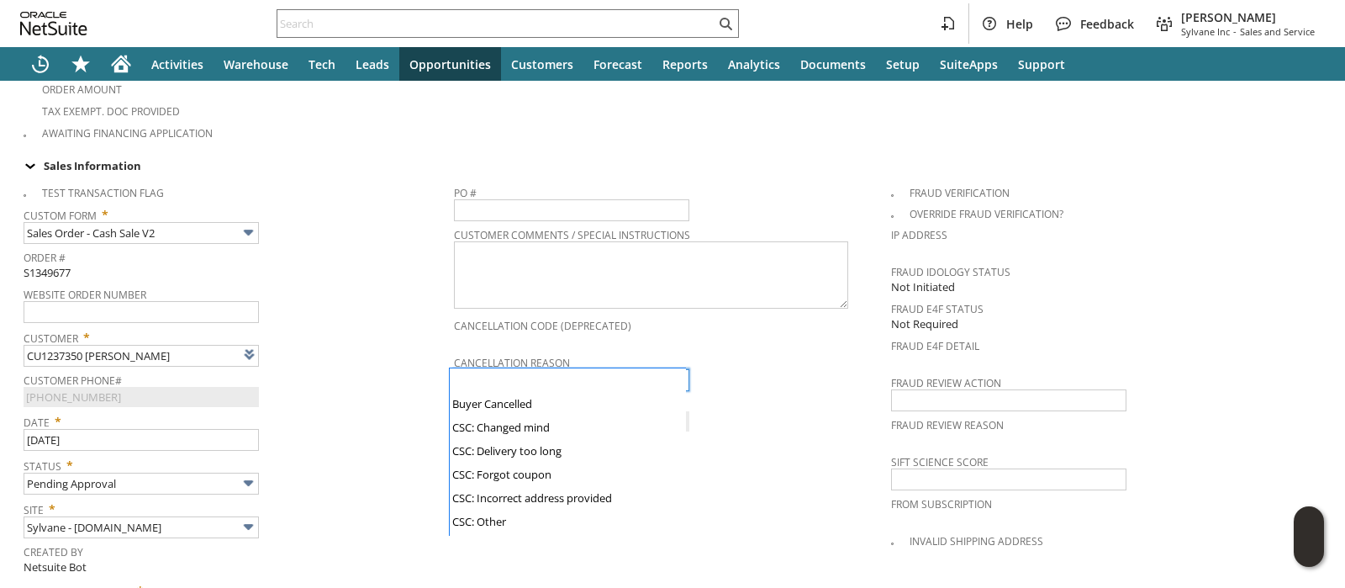
scroll to position [166, 0]
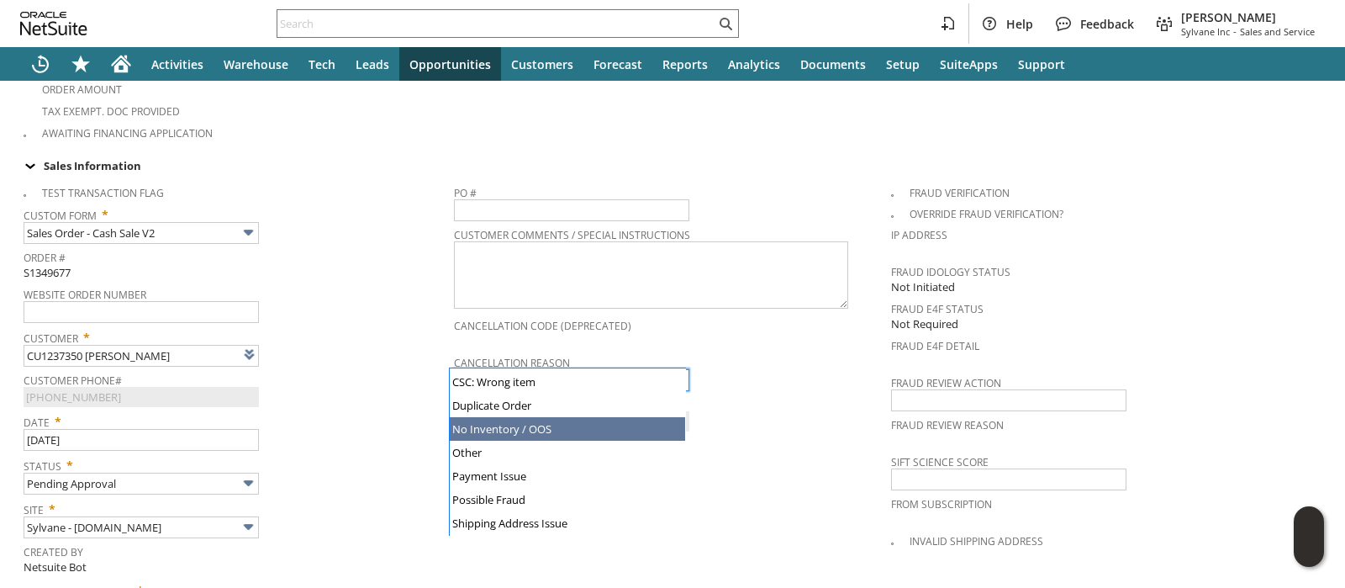
click at [389, 368] on div "Customer Phone# (347) 448-3190 X51330" at bounding box center [235, 387] width 422 height 39
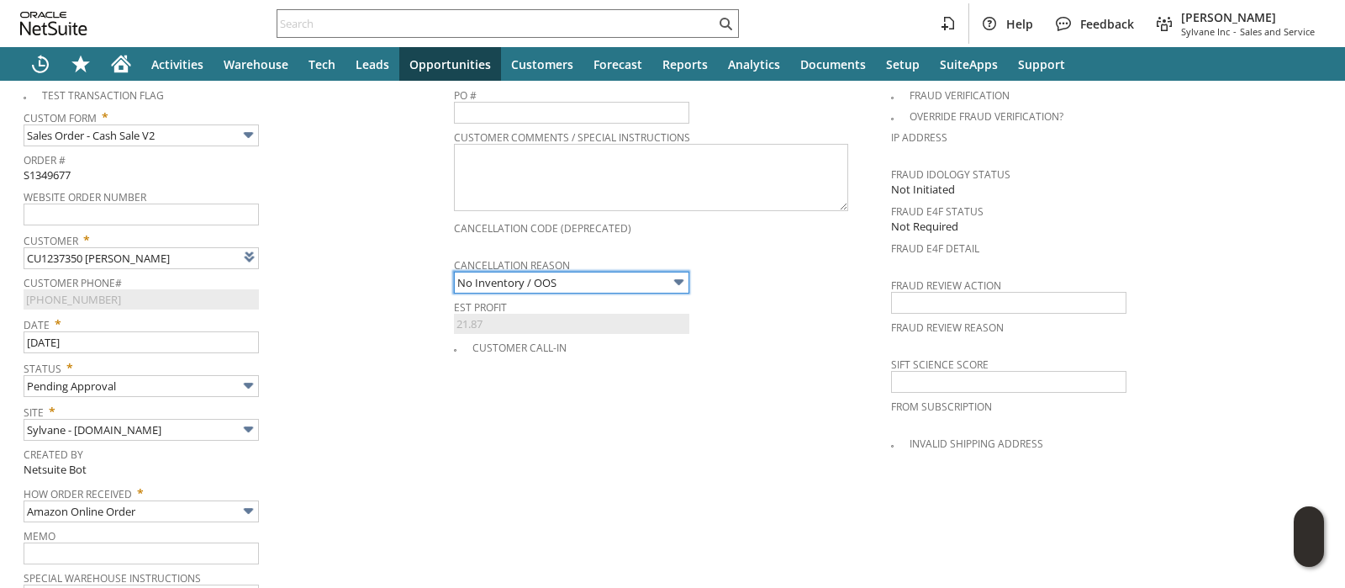
scroll to position [784, 0]
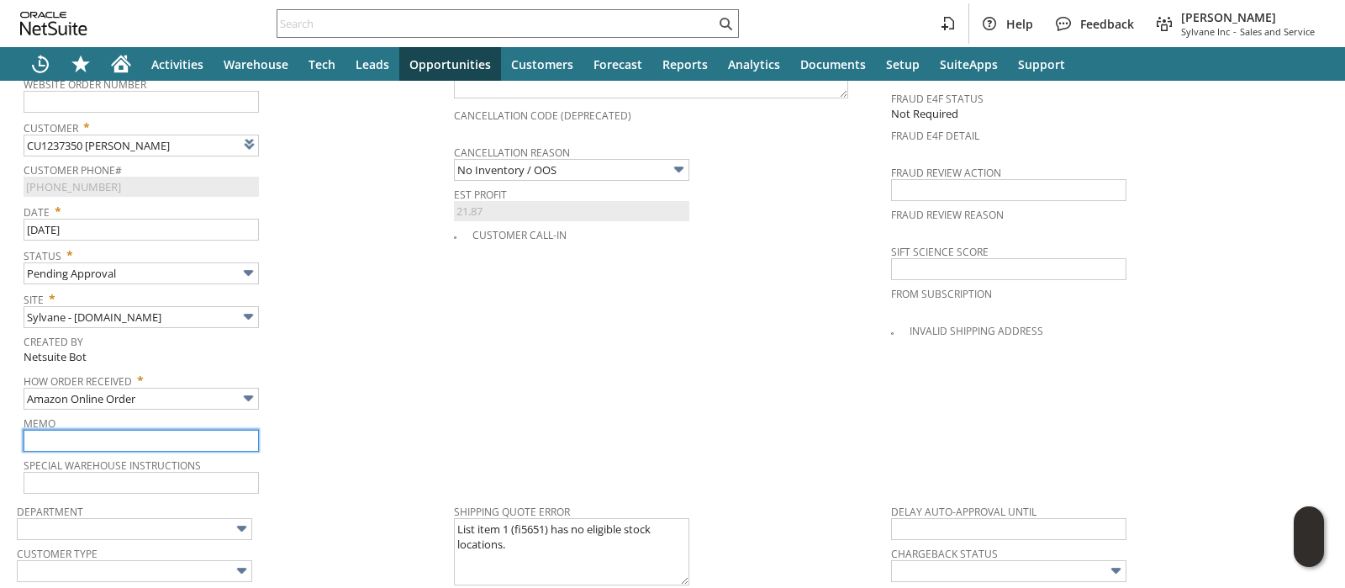
click at [170, 430] on input "text" at bounding box center [141, 441] width 235 height 22
paste input "per [PERSON_NAME], OOS for 3+ weeks"
type input "per Sylvia, OOS for 3+ weeks"
click at [425, 367] on span "How Order Received *" at bounding box center [235, 377] width 422 height 20
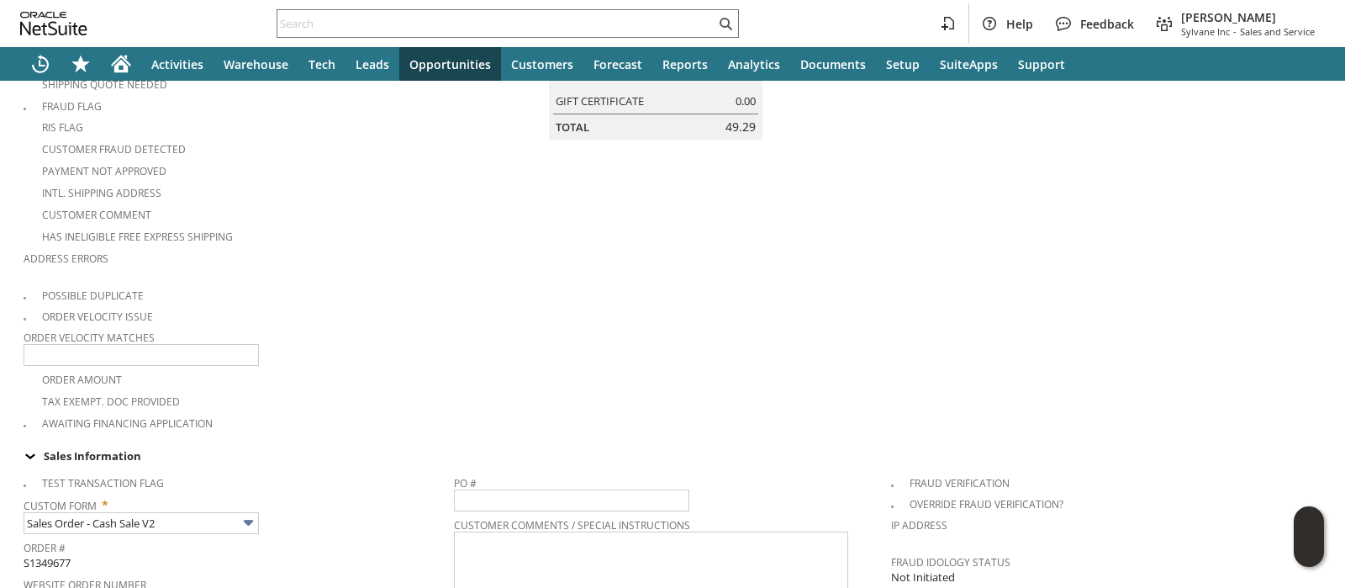
scroll to position [0, 0]
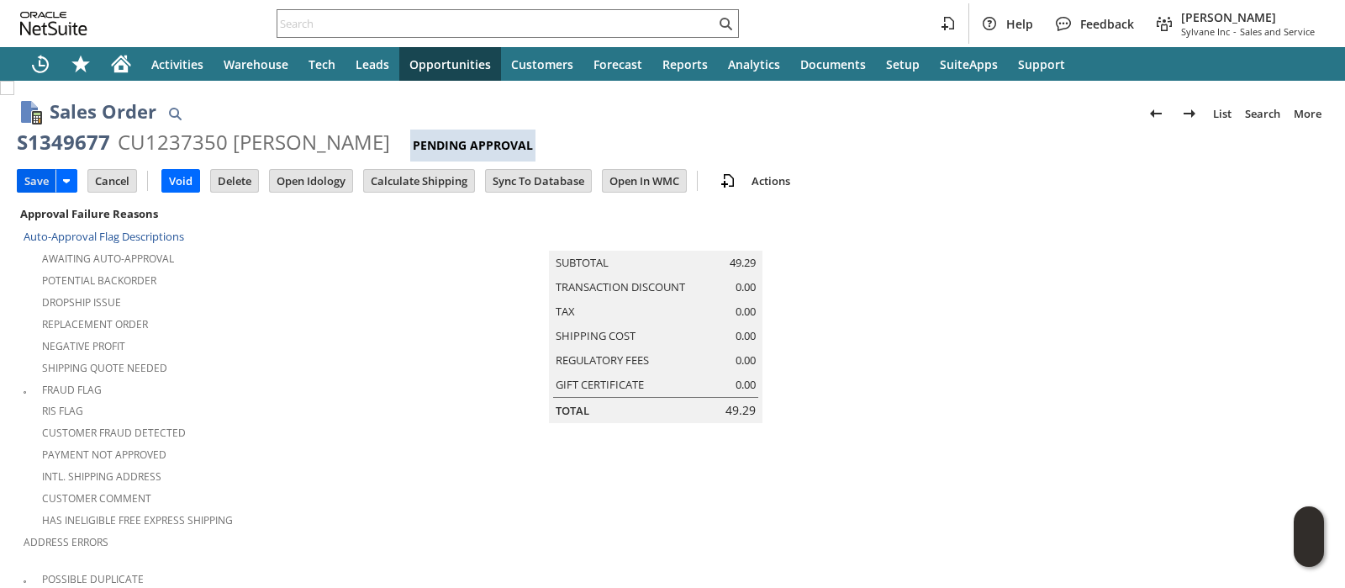
click at [42, 173] on input "Save" at bounding box center [37, 181] width 38 height 22
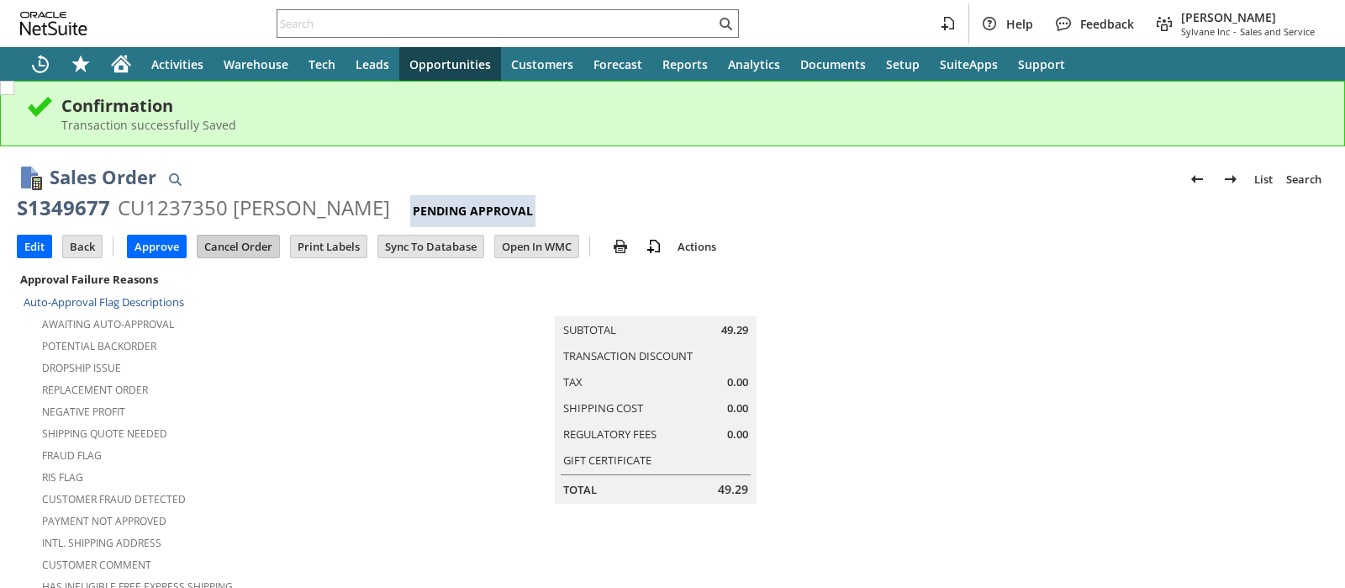
click at [248, 245] on input "Cancel Order" at bounding box center [239, 246] width 82 height 22
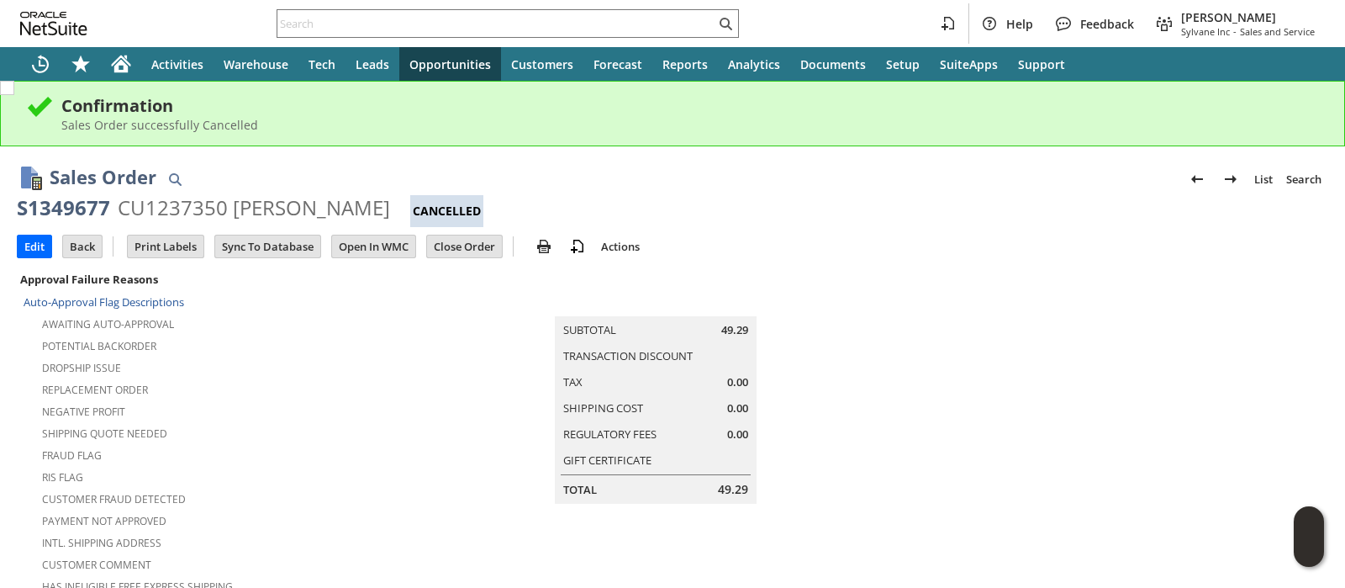
scroll to position [1219, 0]
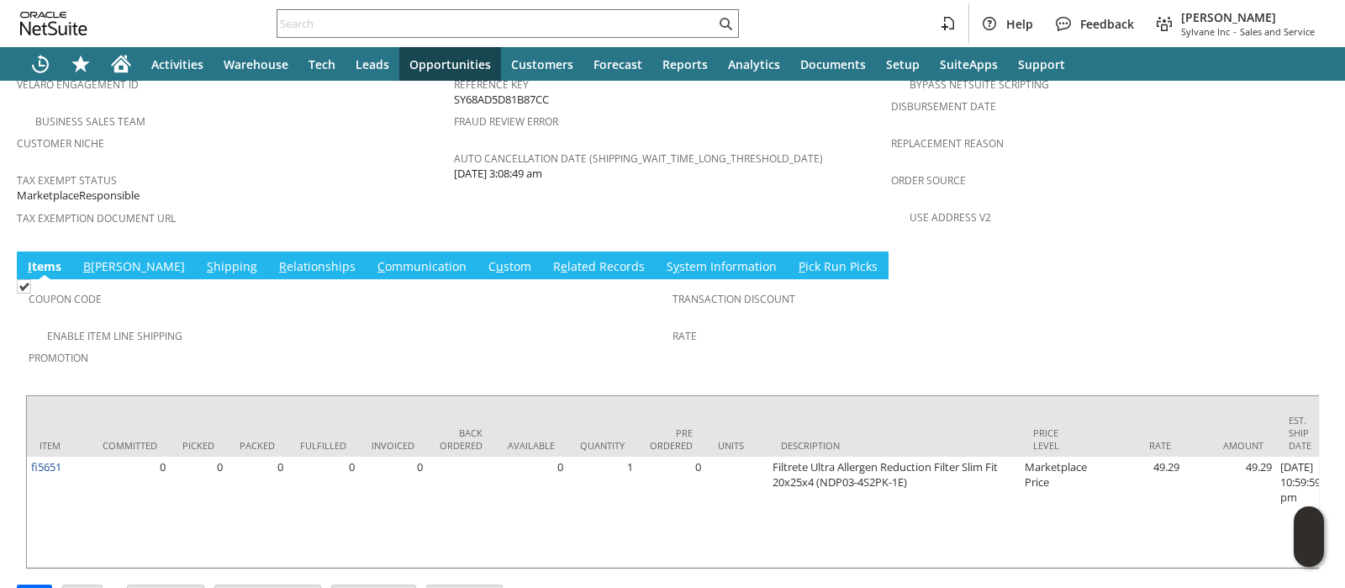
click at [484, 258] on link "C u stom" at bounding box center [509, 267] width 51 height 18
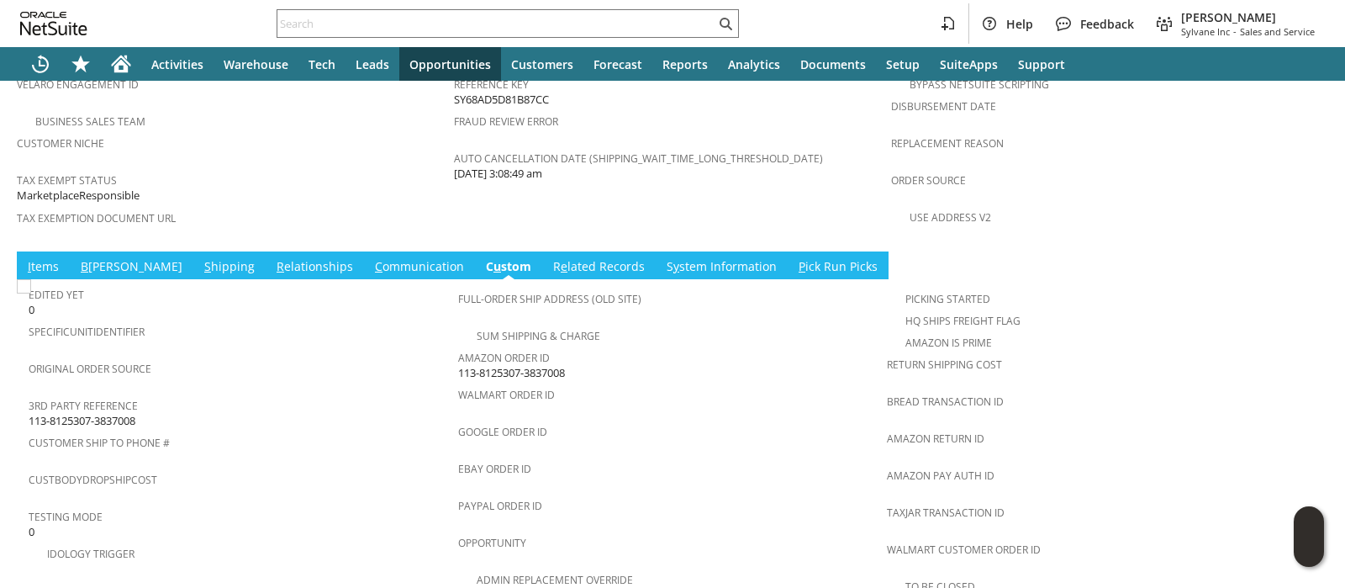
scroll to position [0, 0]
click at [485, 365] on span "113-8125307-3837008" at bounding box center [511, 373] width 107 height 16
copy tbody "113-8125307-3837008"
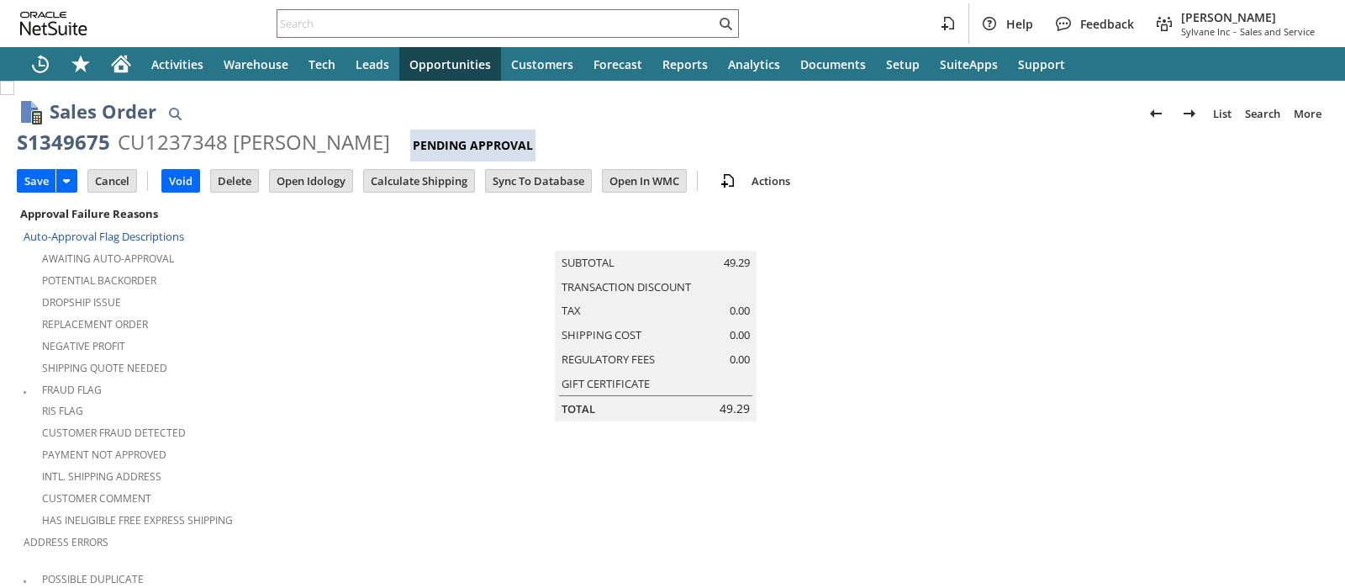
type input "Add"
type input "Copy Previous"
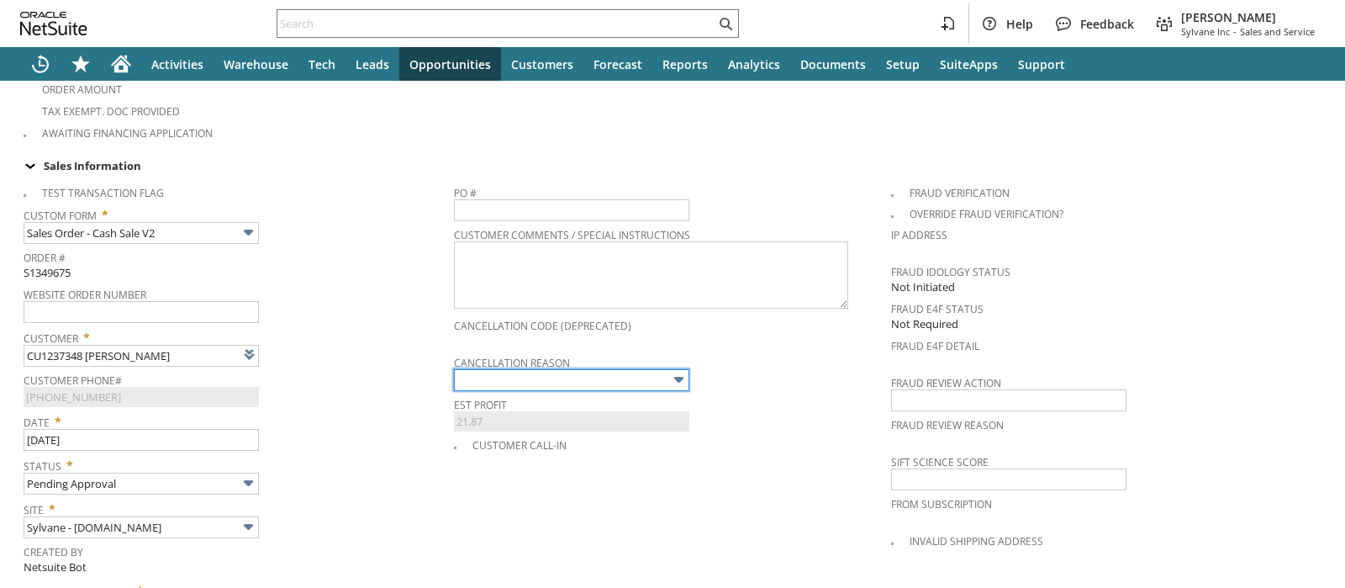
click at [472, 369] on input "text" at bounding box center [571, 380] width 235 height 22
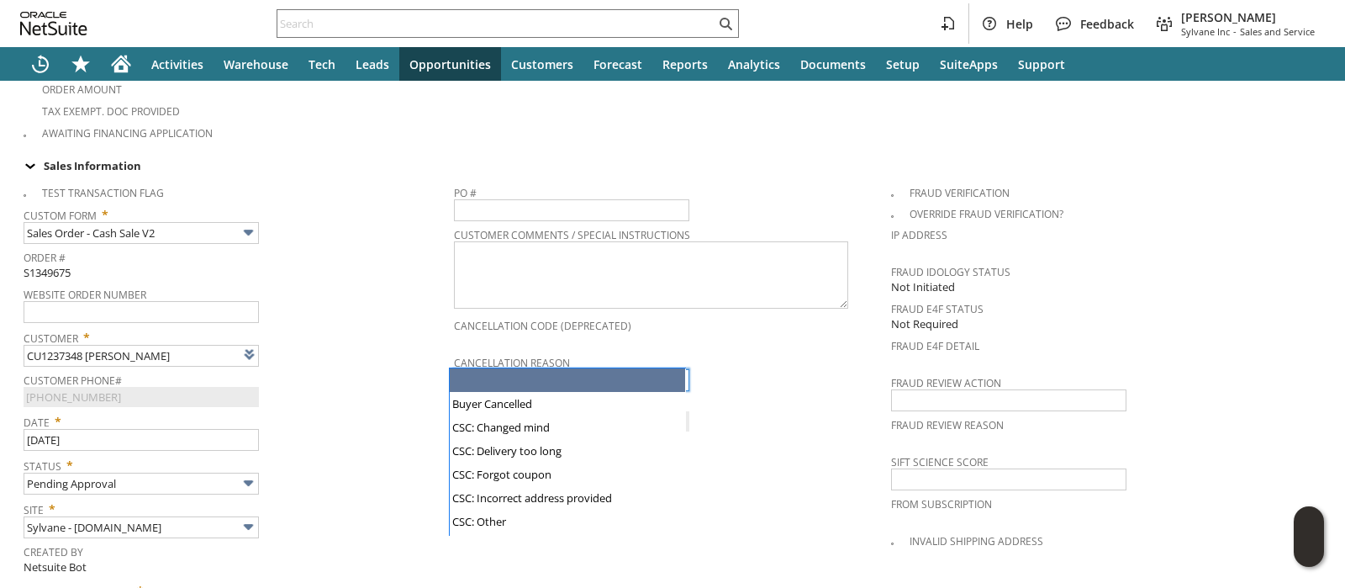
type input "Intelligent Recommendations ⁰"
type input "No Inventory / OOS"
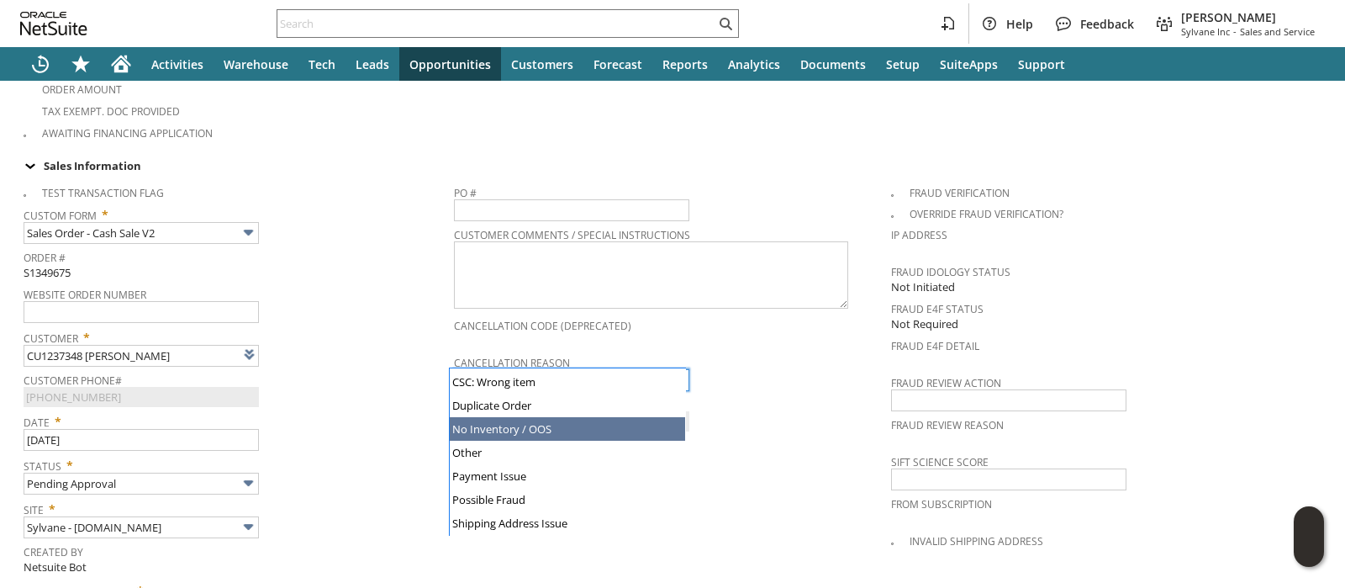
click at [364, 337] on div "Customer * CU1237348 James D Aultman List Search" at bounding box center [235, 346] width 422 height 42
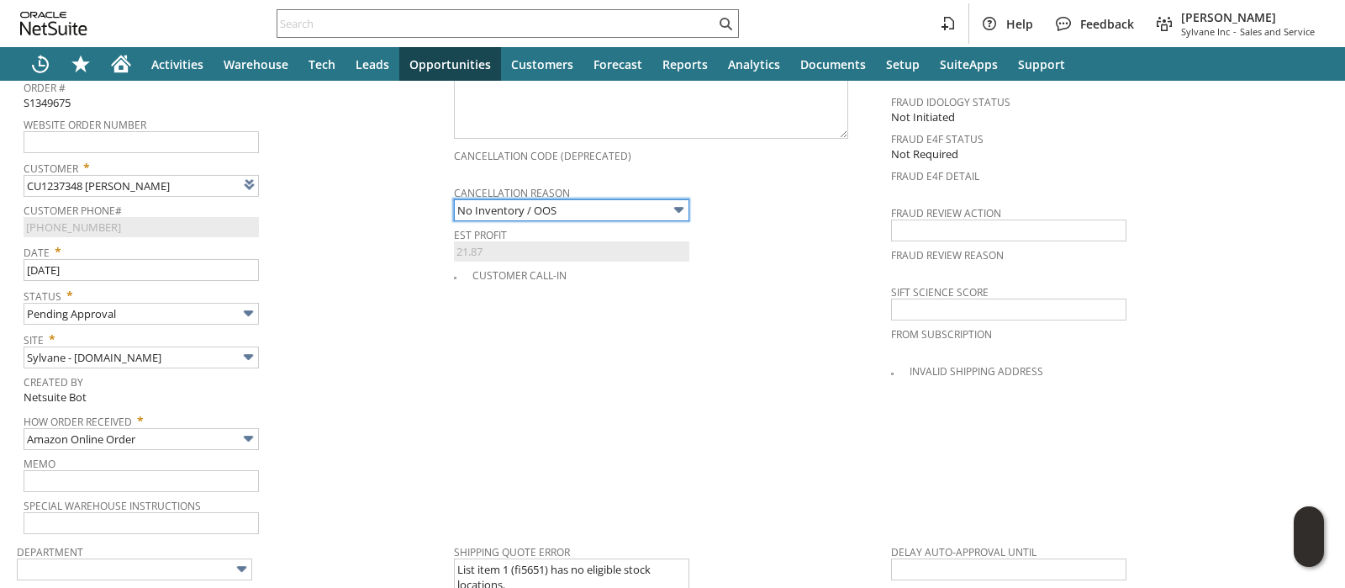
scroll to position [784, 0]
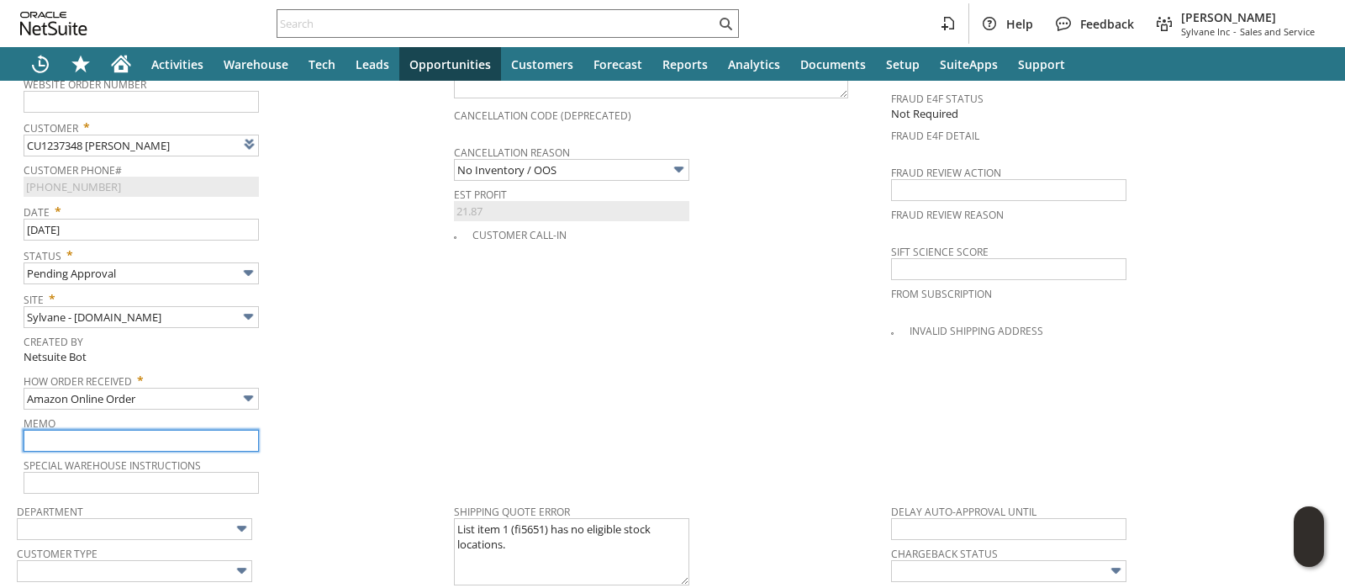
click at [187, 430] on input "text" at bounding box center [141, 441] width 235 height 22
paste input "per Sylvia, OOS for 3+ weeks"
type input "per Sylvia, OOS for 3+ weeks"
click at [356, 367] on span "How Order Received *" at bounding box center [235, 377] width 422 height 20
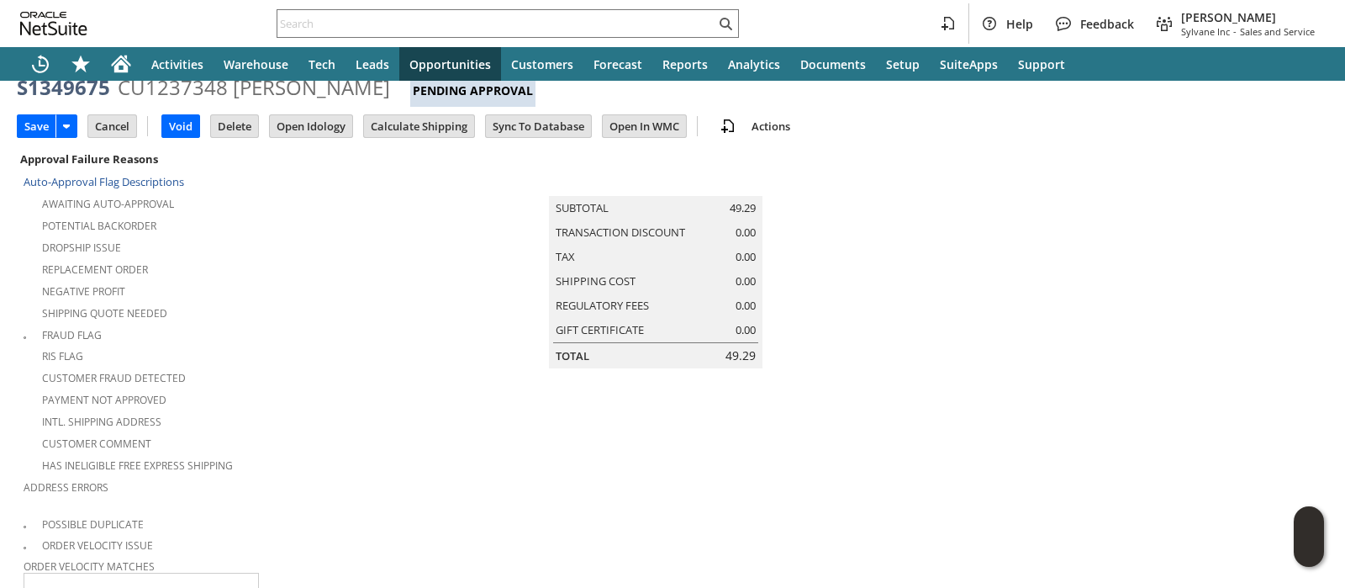
scroll to position [0, 0]
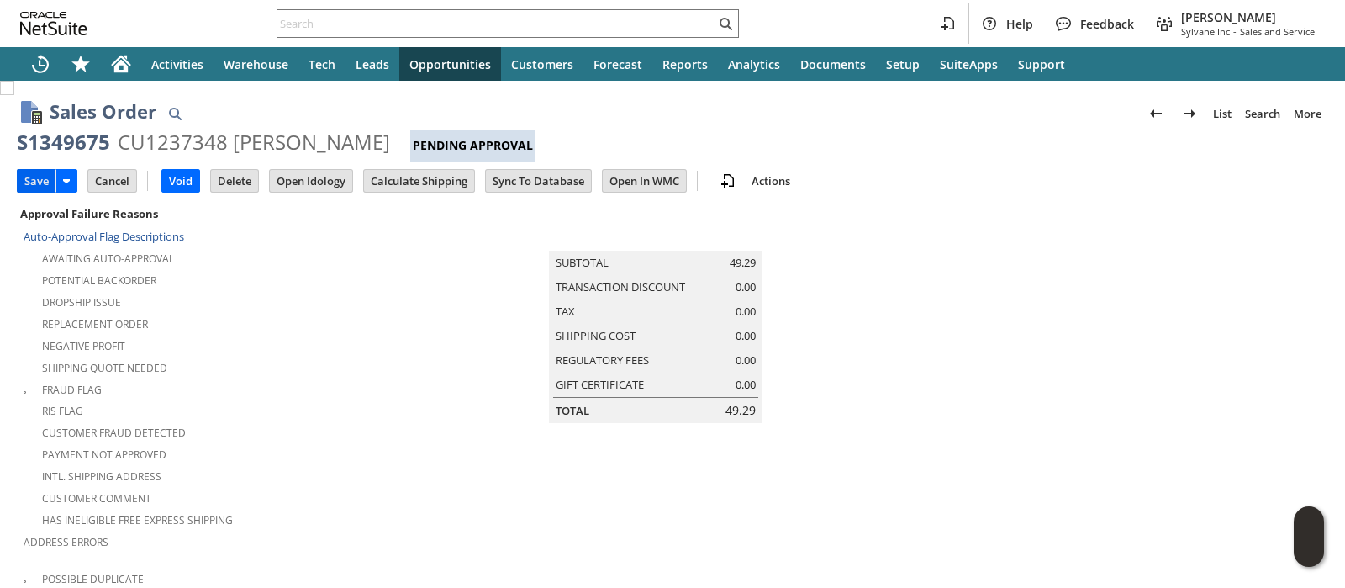
click at [36, 182] on input "Save" at bounding box center [37, 181] width 38 height 22
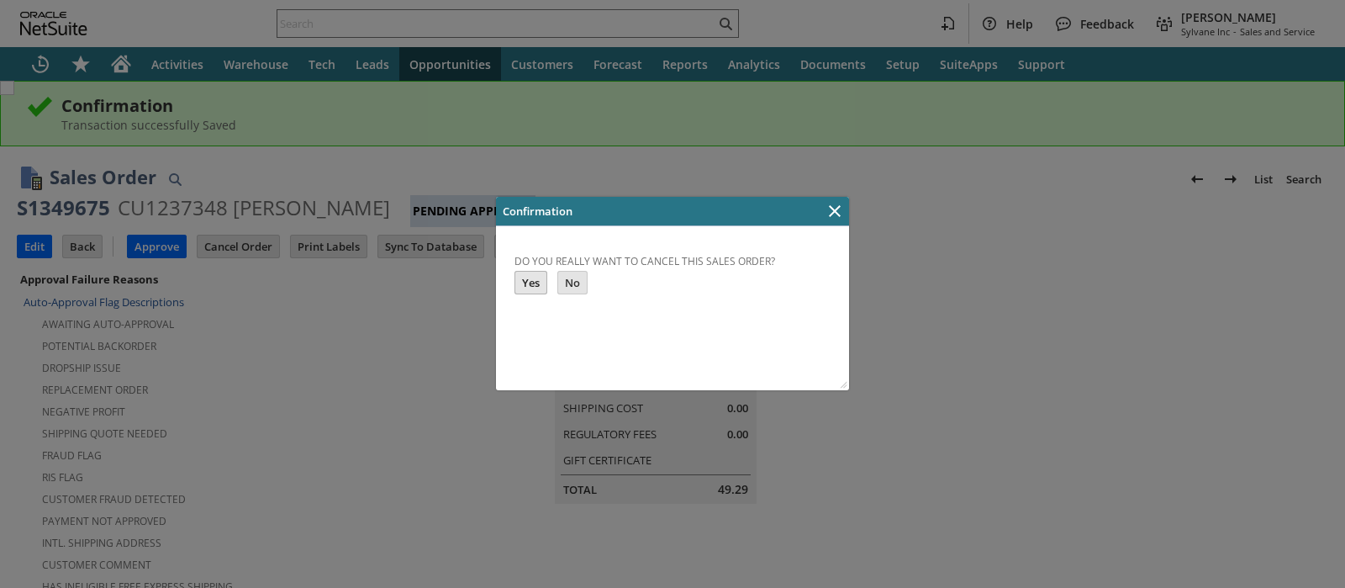
click at [532, 276] on input "Yes" at bounding box center [530, 283] width 31 height 22
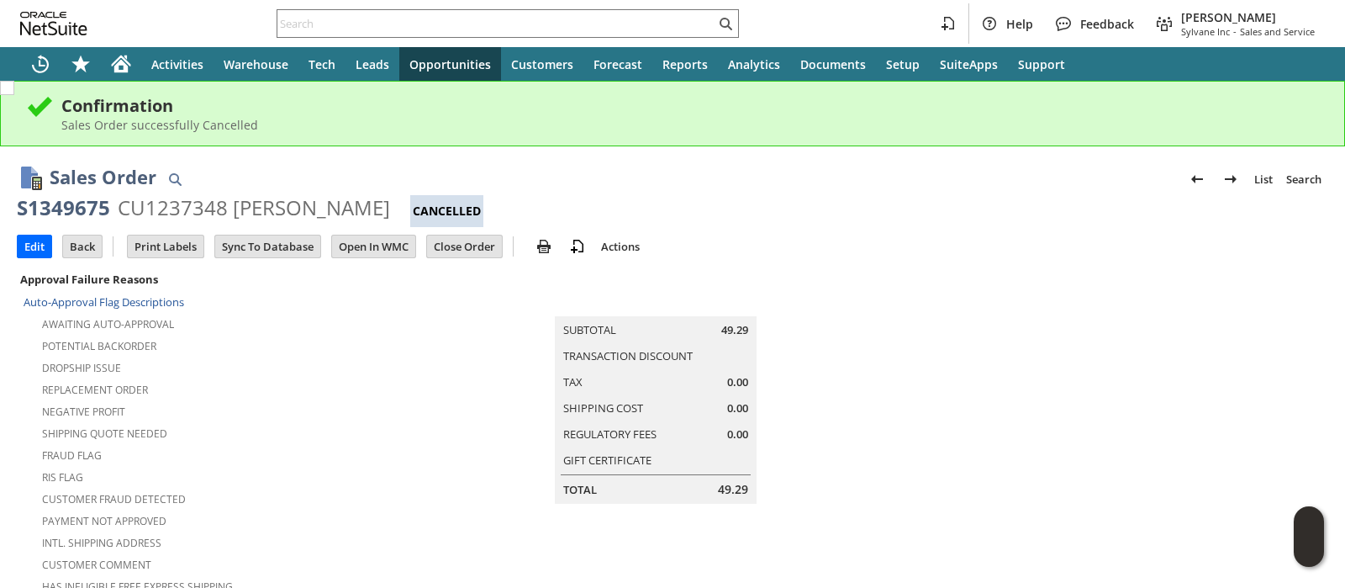
scroll to position [1219, 0]
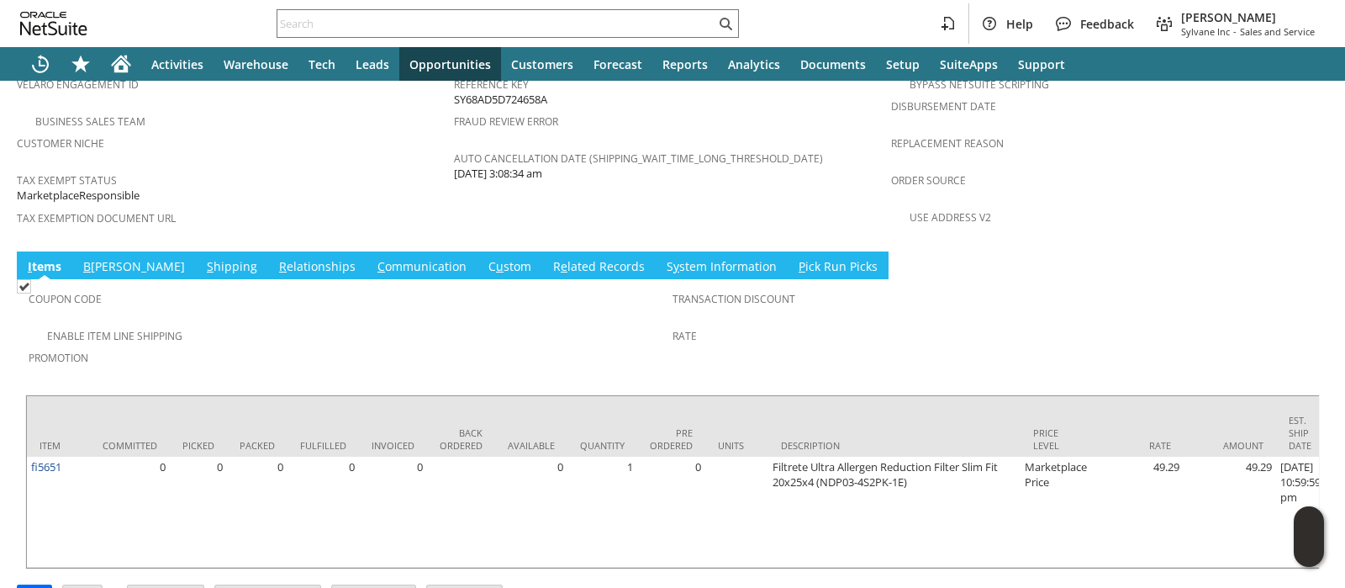
click at [378, 258] on link "C ommunication" at bounding box center [422, 267] width 98 height 18
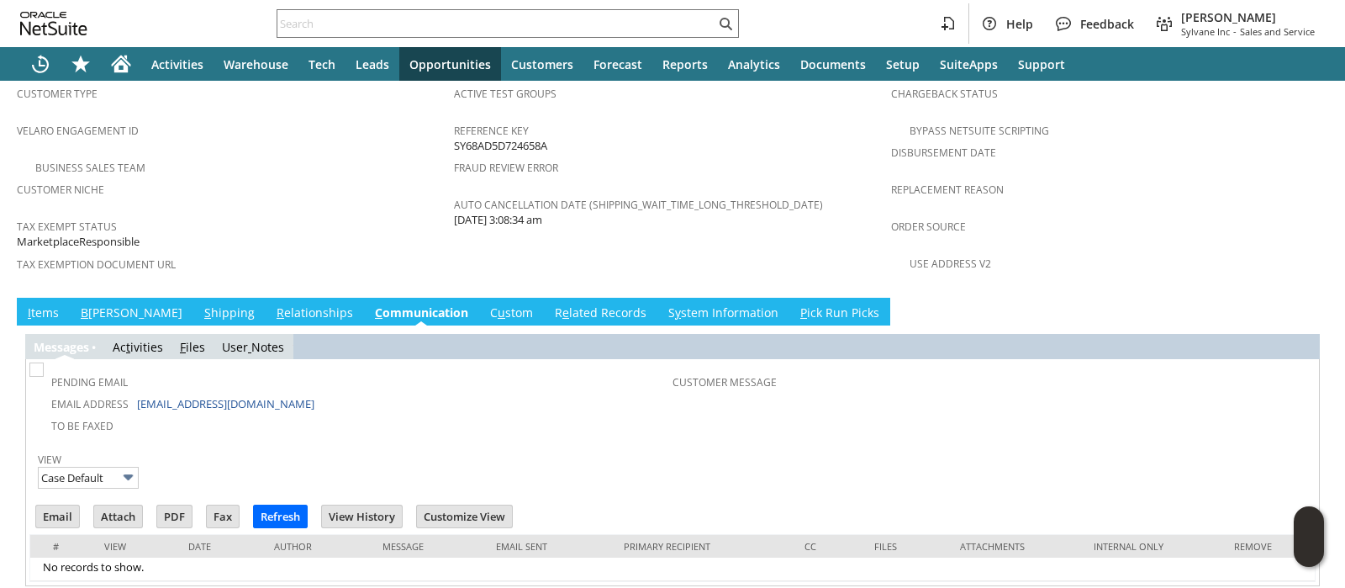
scroll to position [0, 0]
click at [486, 304] on link "C u stom" at bounding box center [511, 313] width 51 height 18
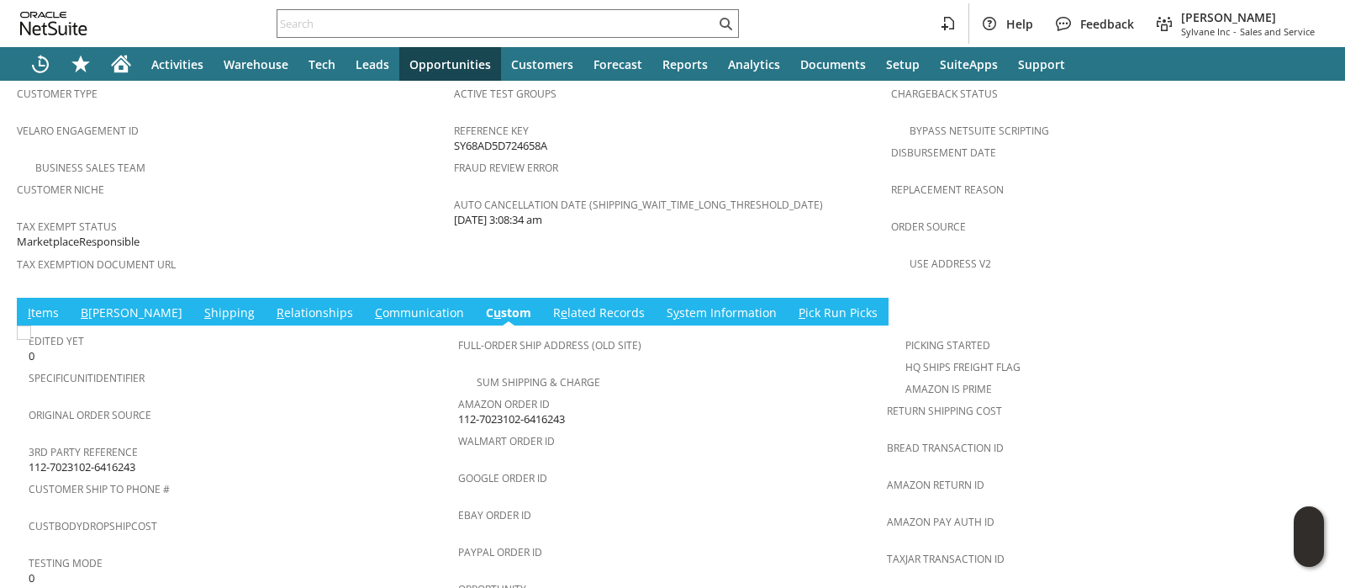
click at [488, 411] on span "112-7023102-6416243" at bounding box center [511, 419] width 107 height 16
copy tbody "112-7023102-6416243"
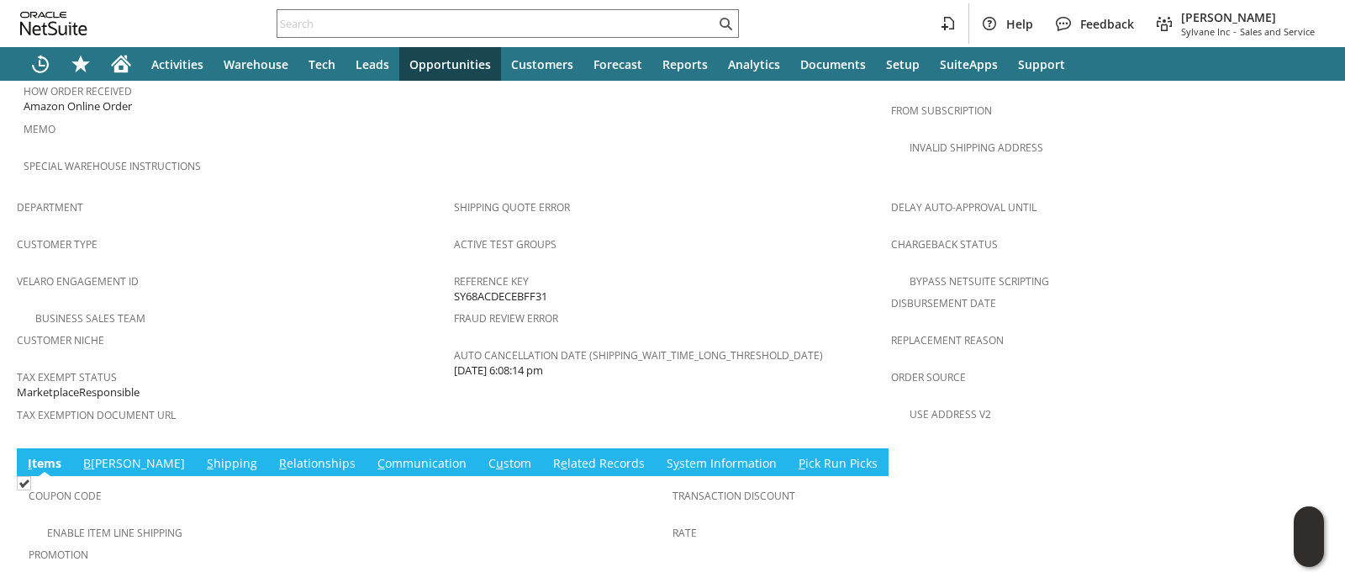
scroll to position [1205, 0]
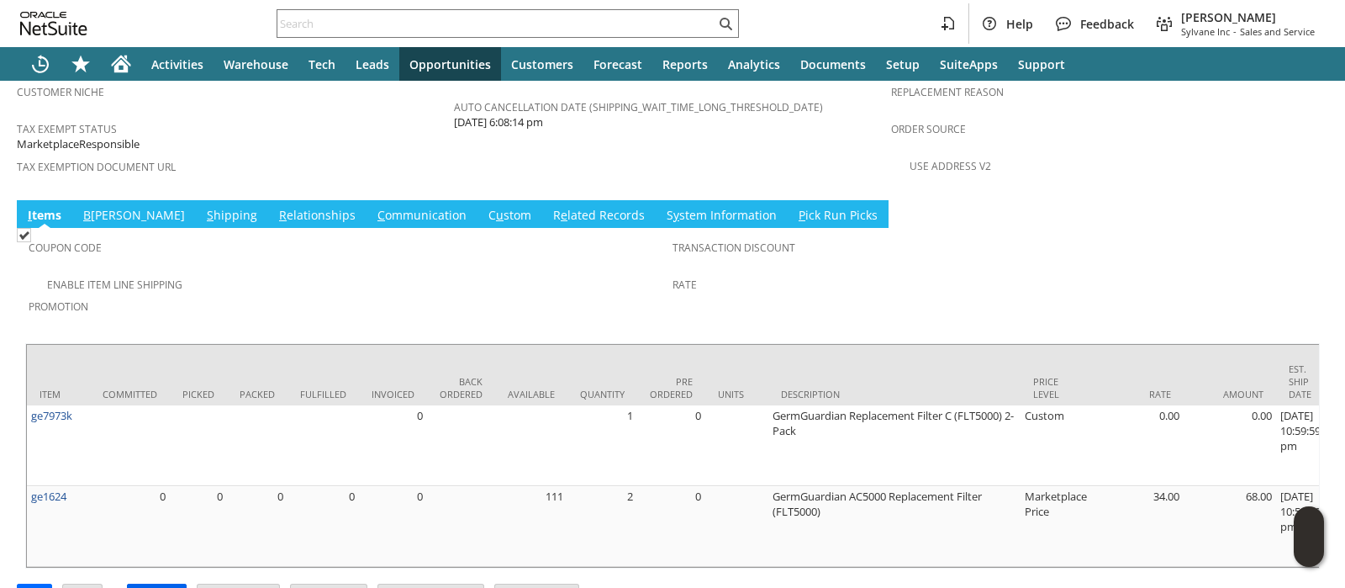
click at [151, 584] on input "Approve" at bounding box center [157, 595] width 58 height 22
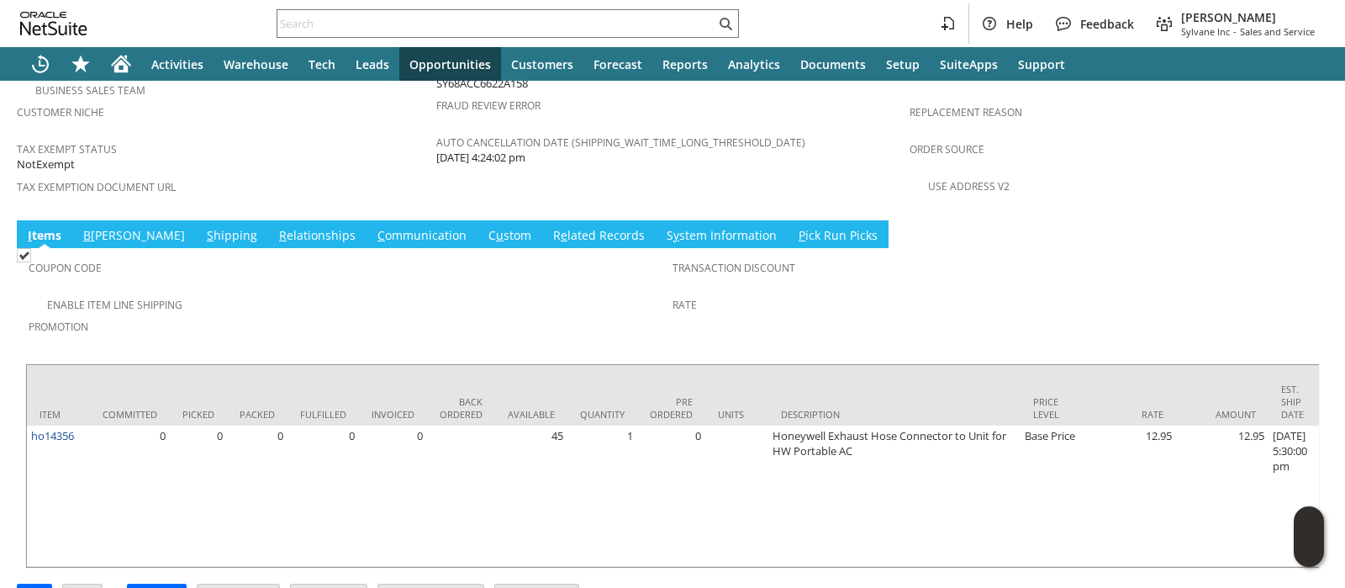
click at [663, 227] on link "S y stem Information" at bounding box center [722, 236] width 119 height 18
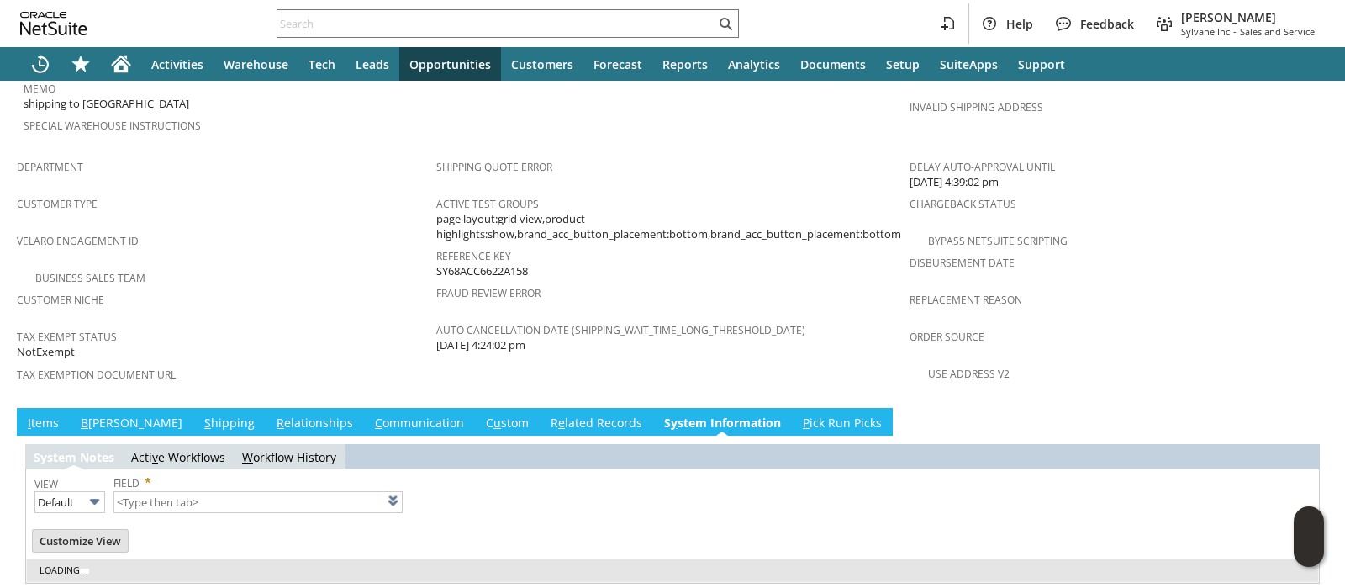
type input "1 to 25 of 97"
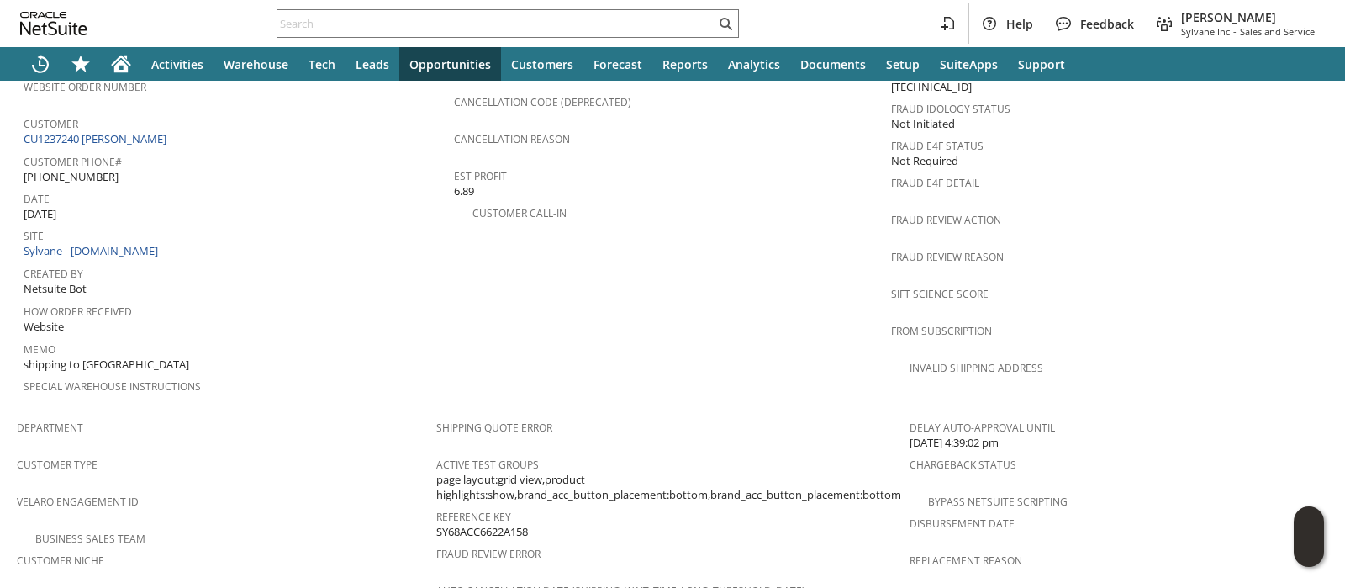
scroll to position [840, 0]
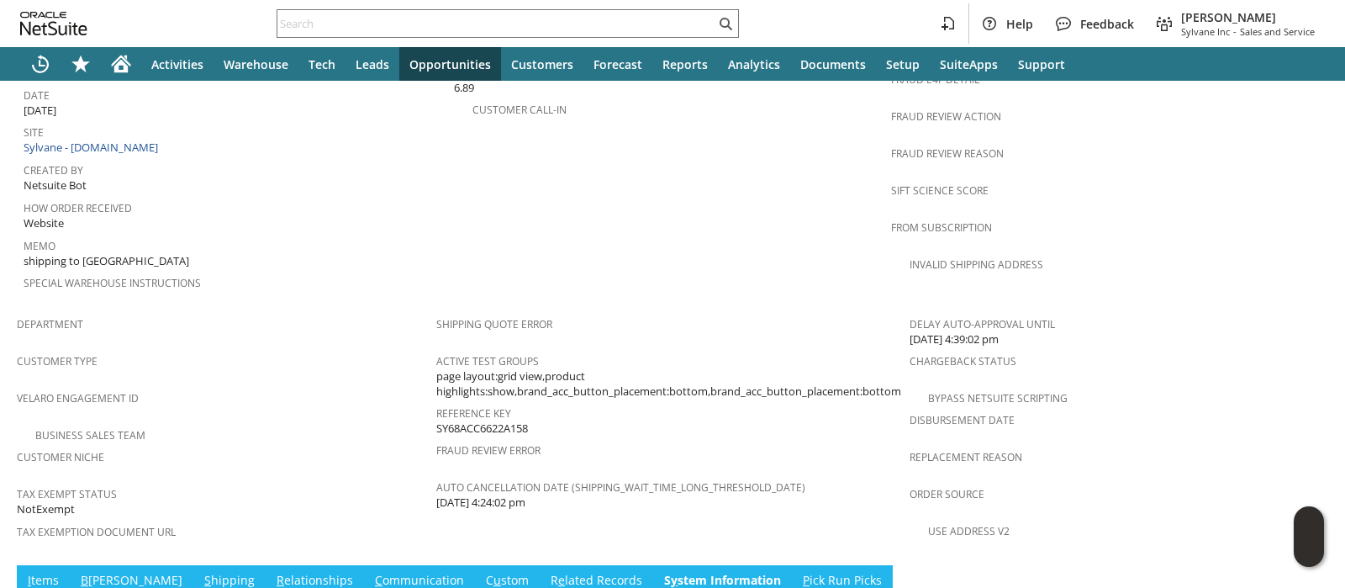
click at [52, 572] on link "I tems" at bounding box center [44, 581] width 40 height 18
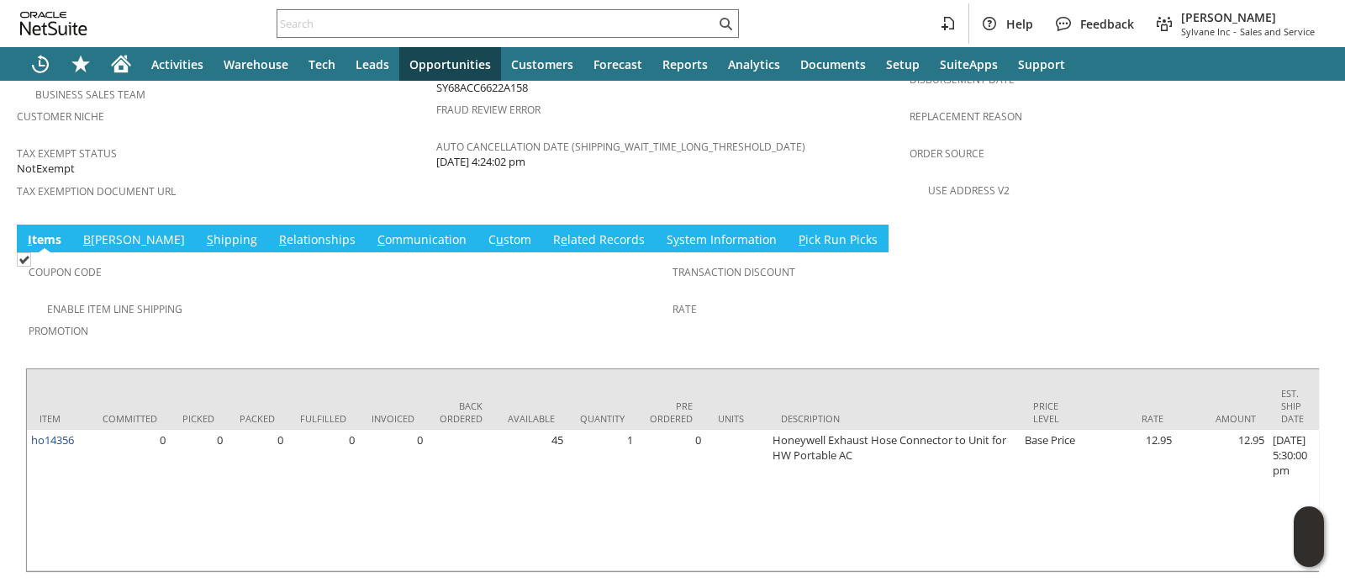
scroll to position [1185, 0]
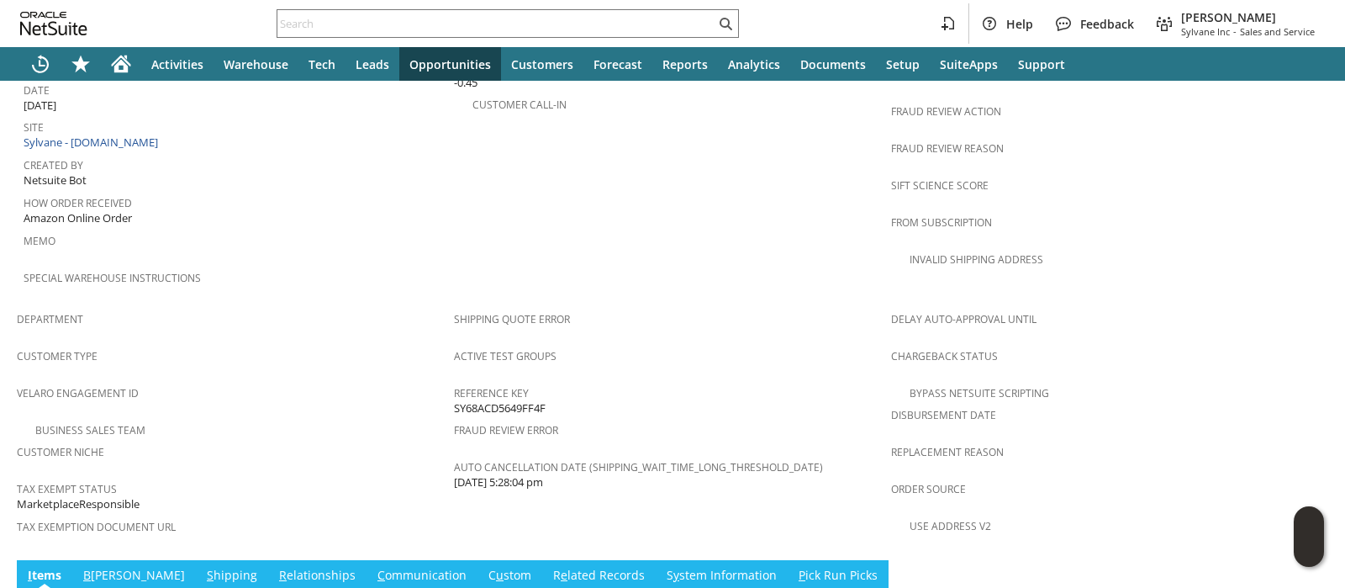
scroll to position [1205, 0]
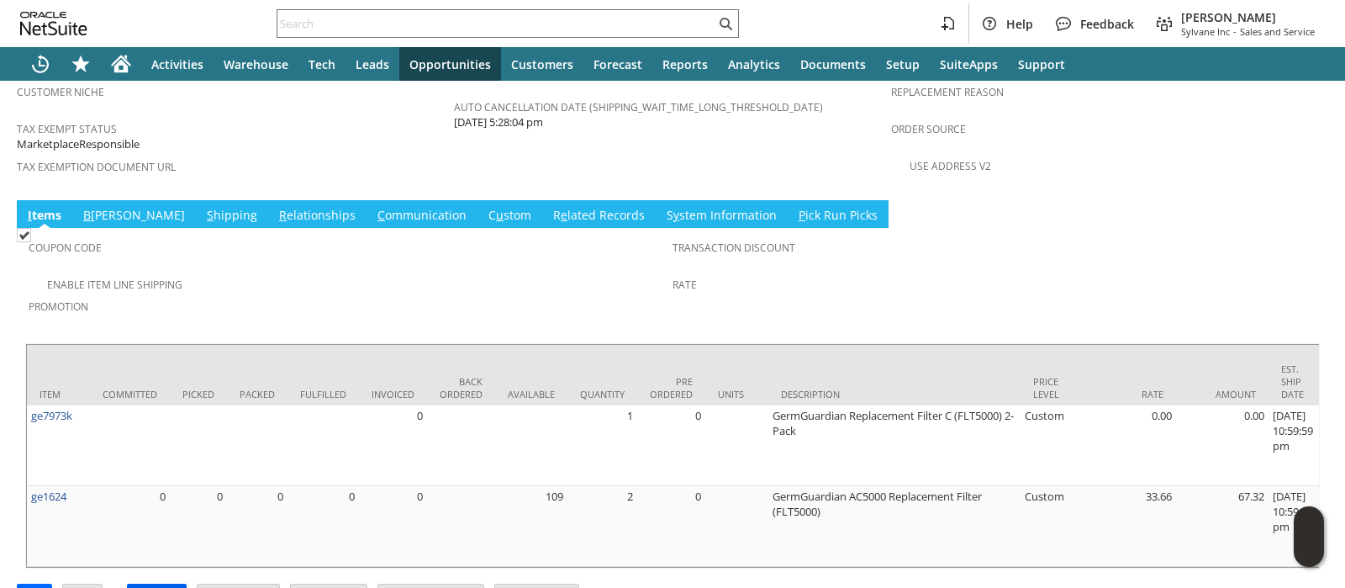
click at [148, 584] on input "Approve" at bounding box center [157, 595] width 58 height 22
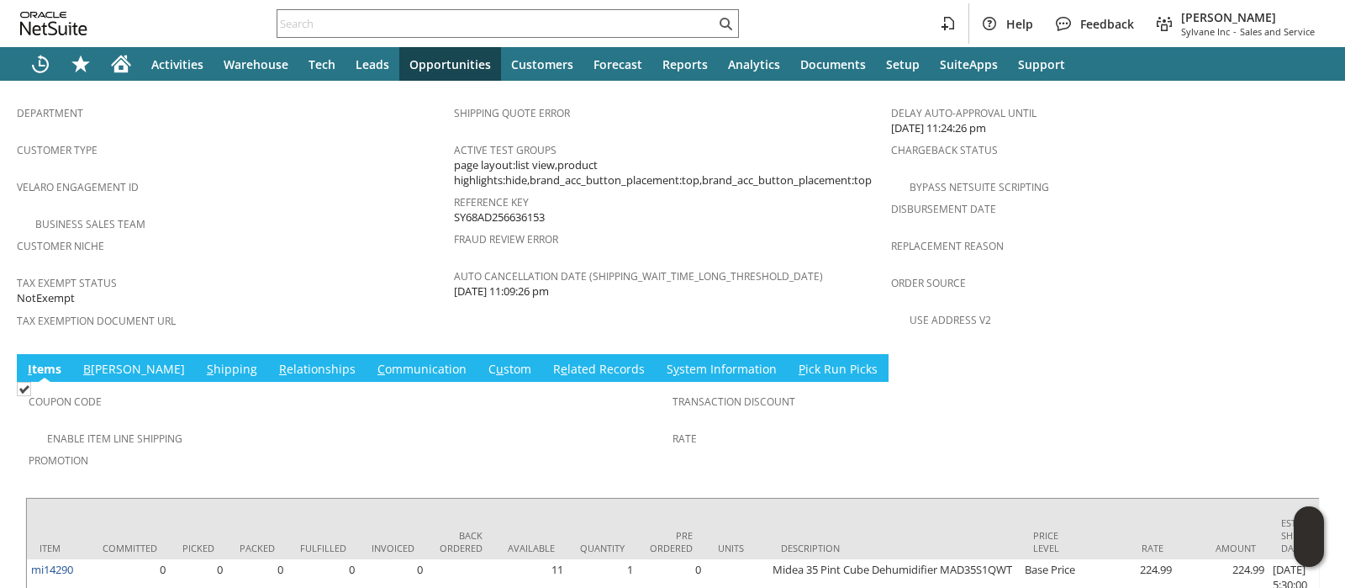
scroll to position [1122, 0]
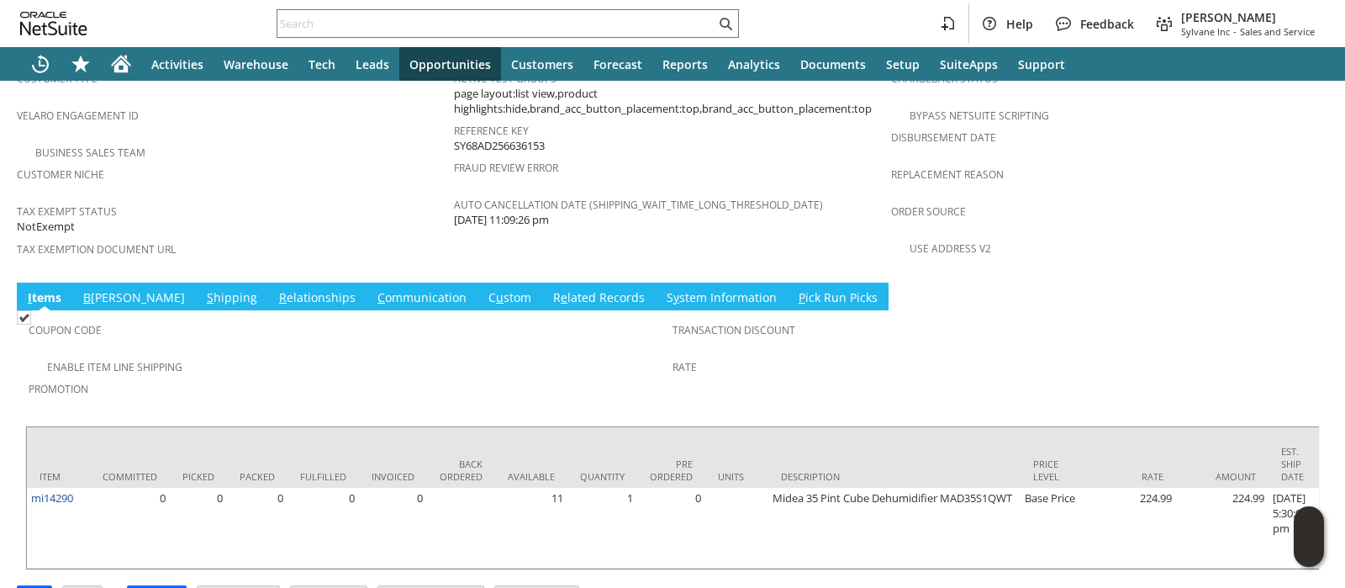
click at [203, 289] on link "S hipping" at bounding box center [232, 298] width 59 height 18
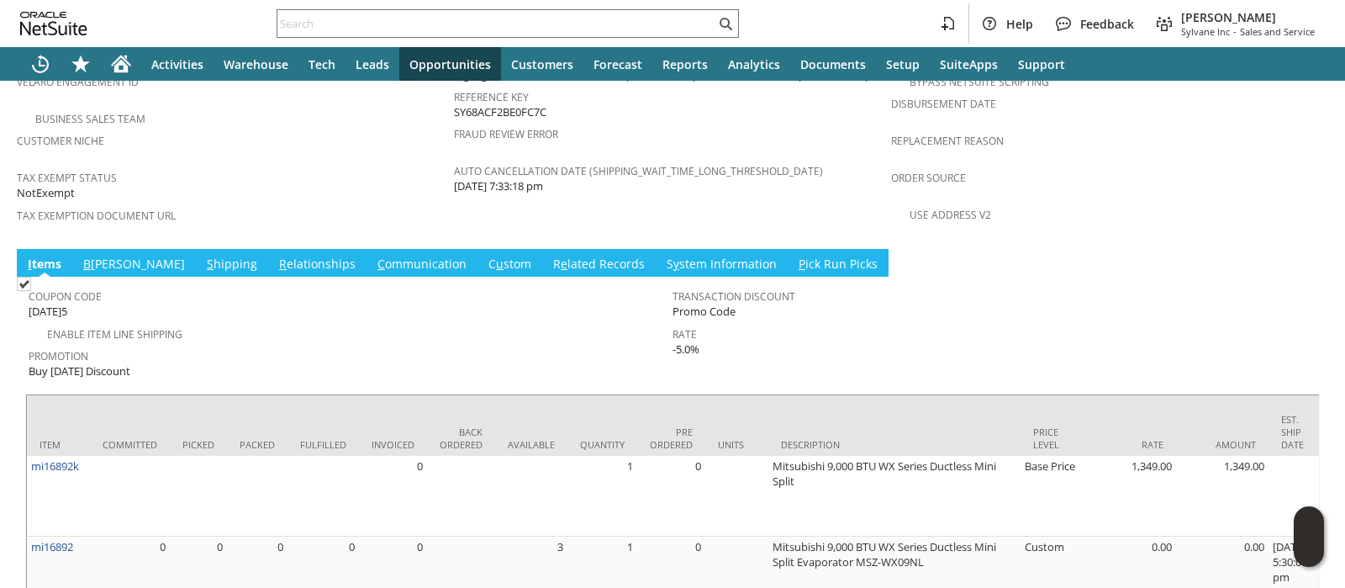
click at [203, 256] on link "S hipping" at bounding box center [232, 265] width 59 height 18
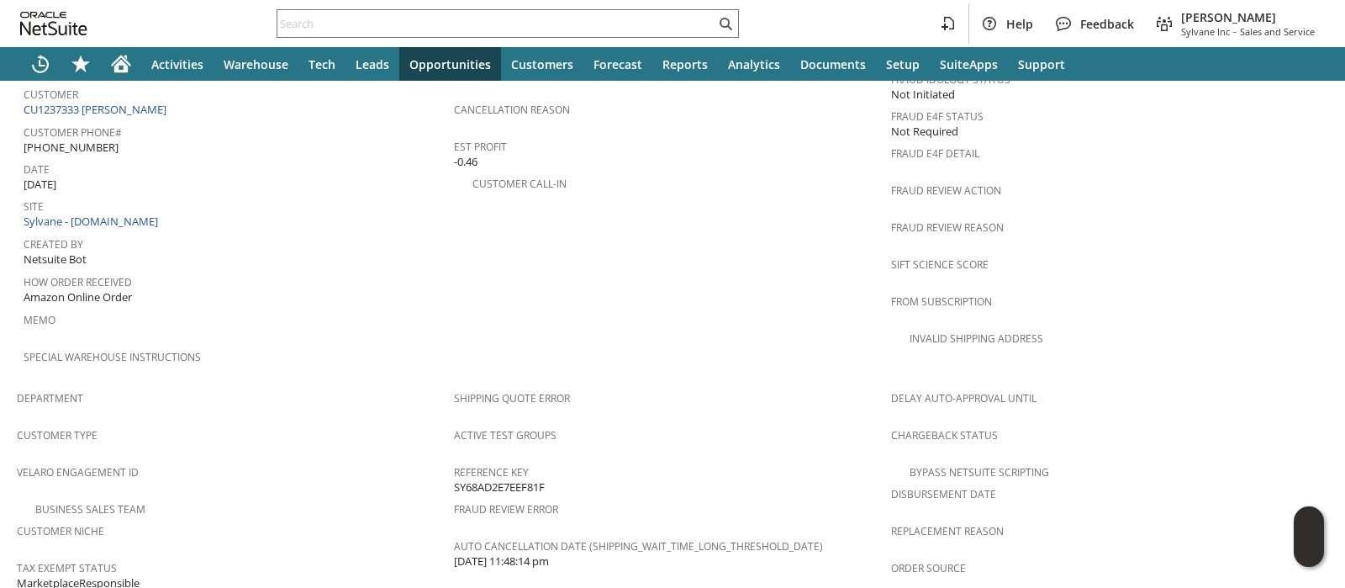
scroll to position [1205, 0]
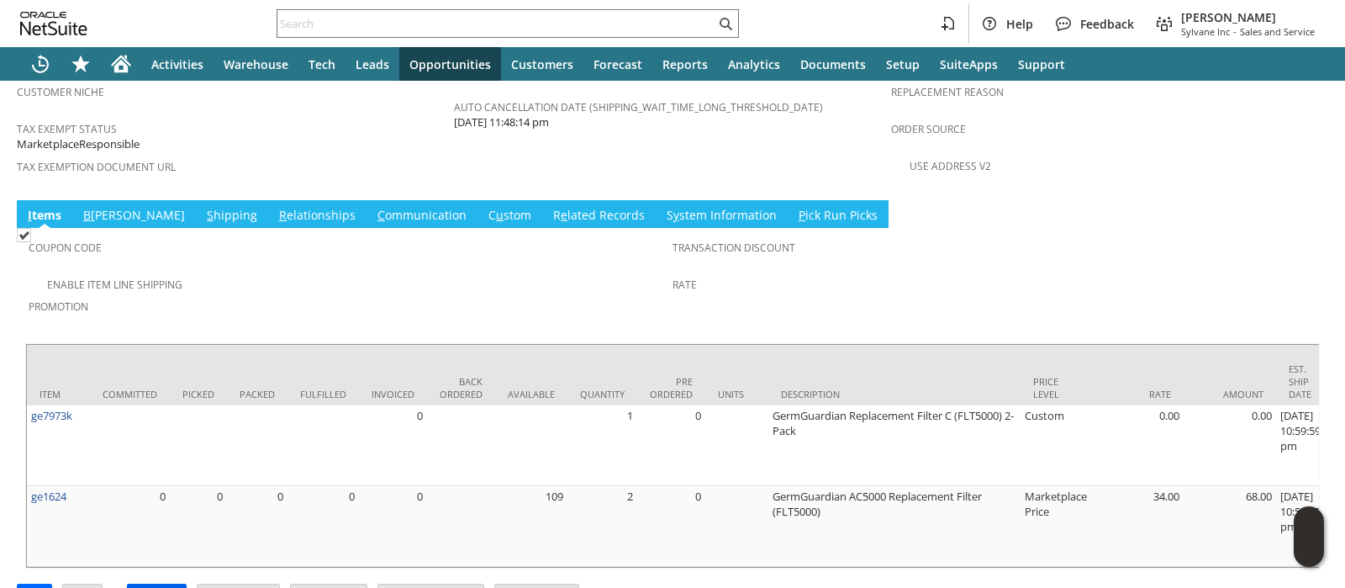
click at [145, 584] on input "Approve" at bounding box center [157, 595] width 58 height 22
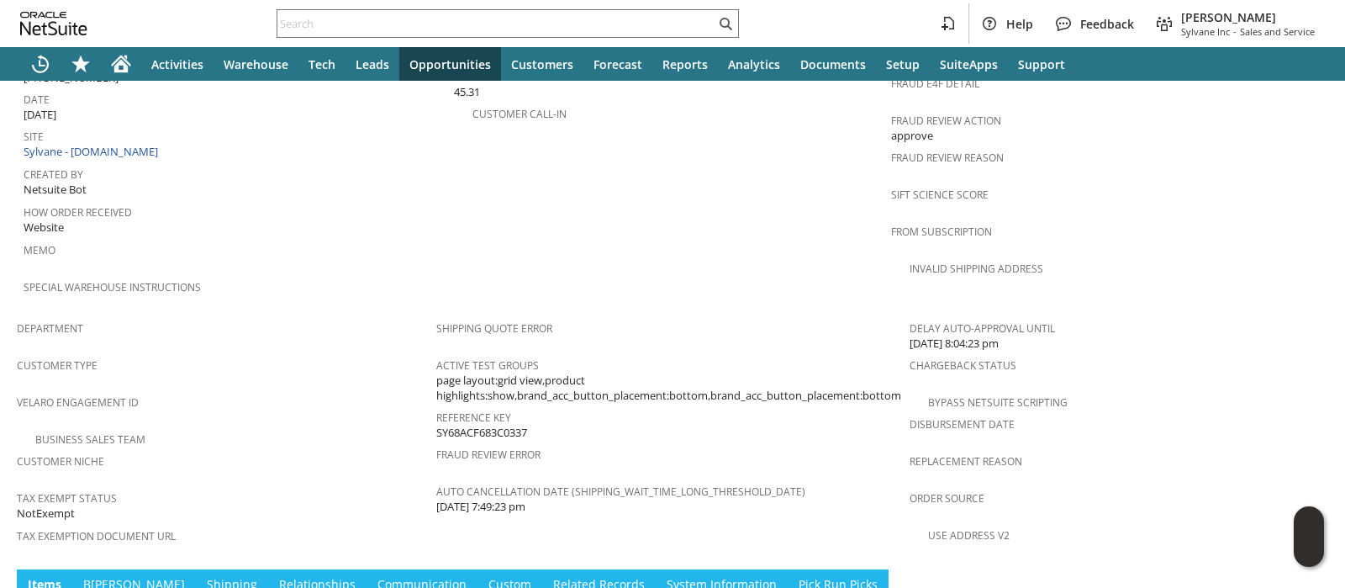
scroll to position [1122, 0]
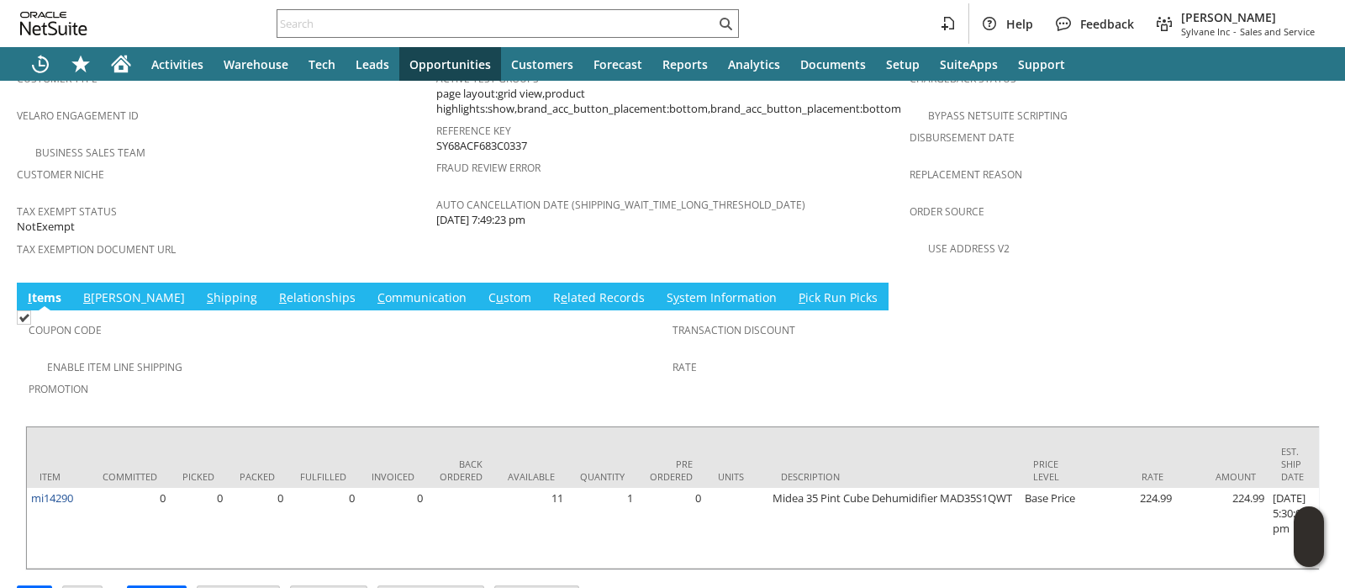
click at [203, 289] on link "S hipping" at bounding box center [232, 298] width 59 height 18
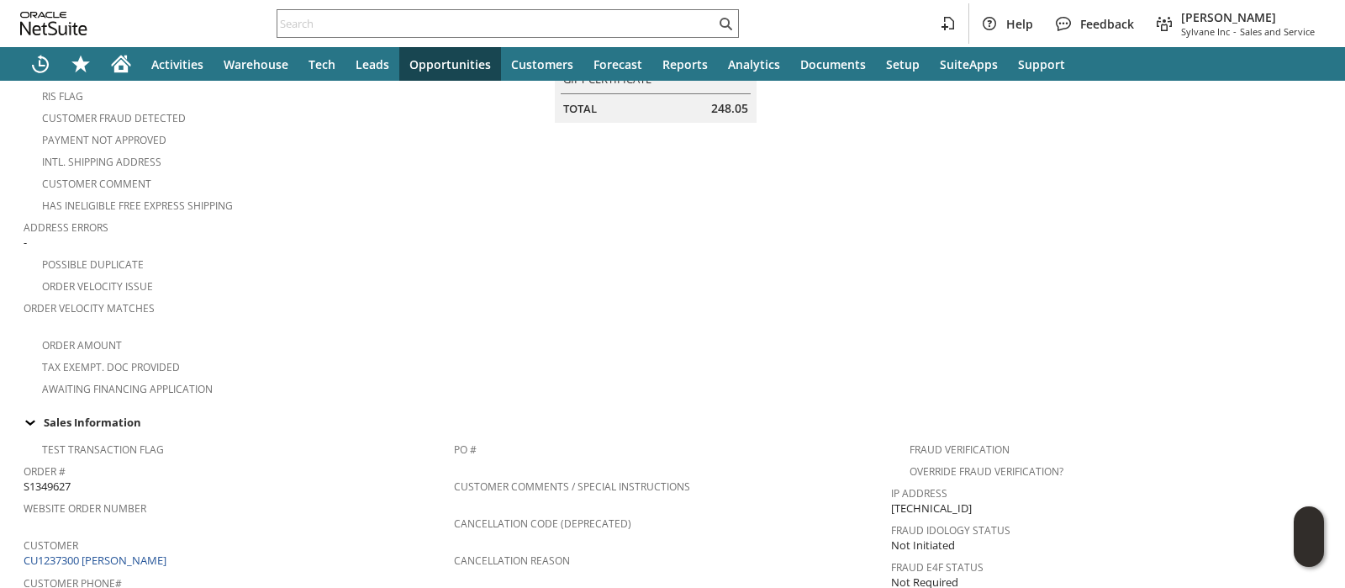
scroll to position [282, 0]
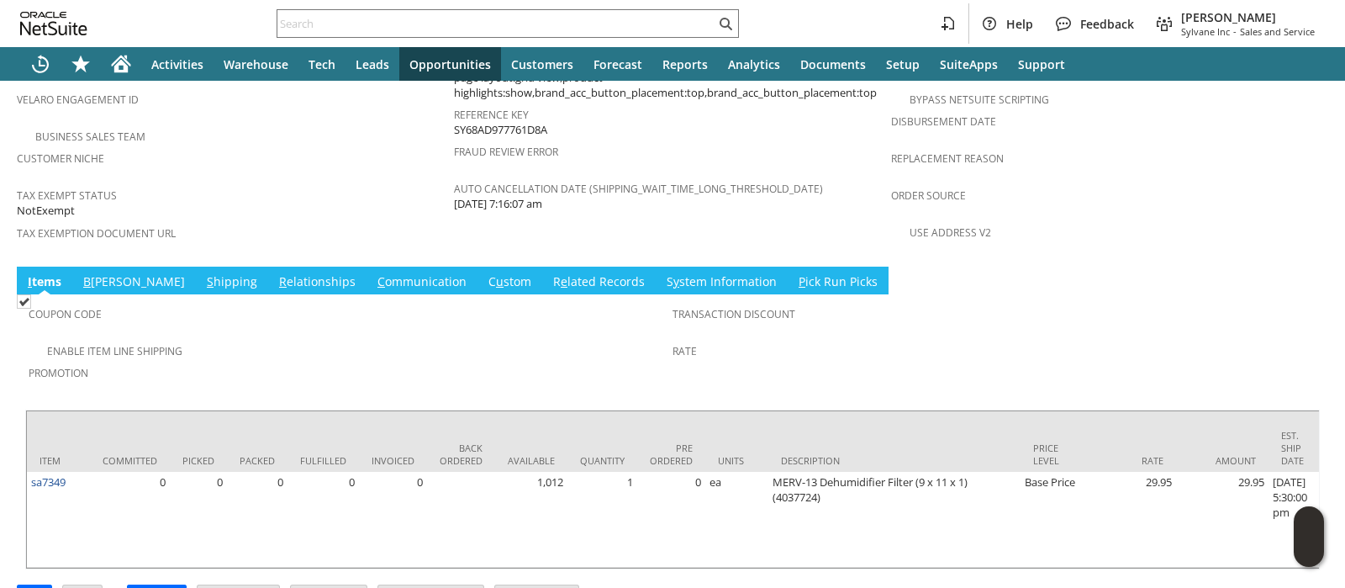
click at [203, 273] on link "S hipping" at bounding box center [232, 282] width 59 height 18
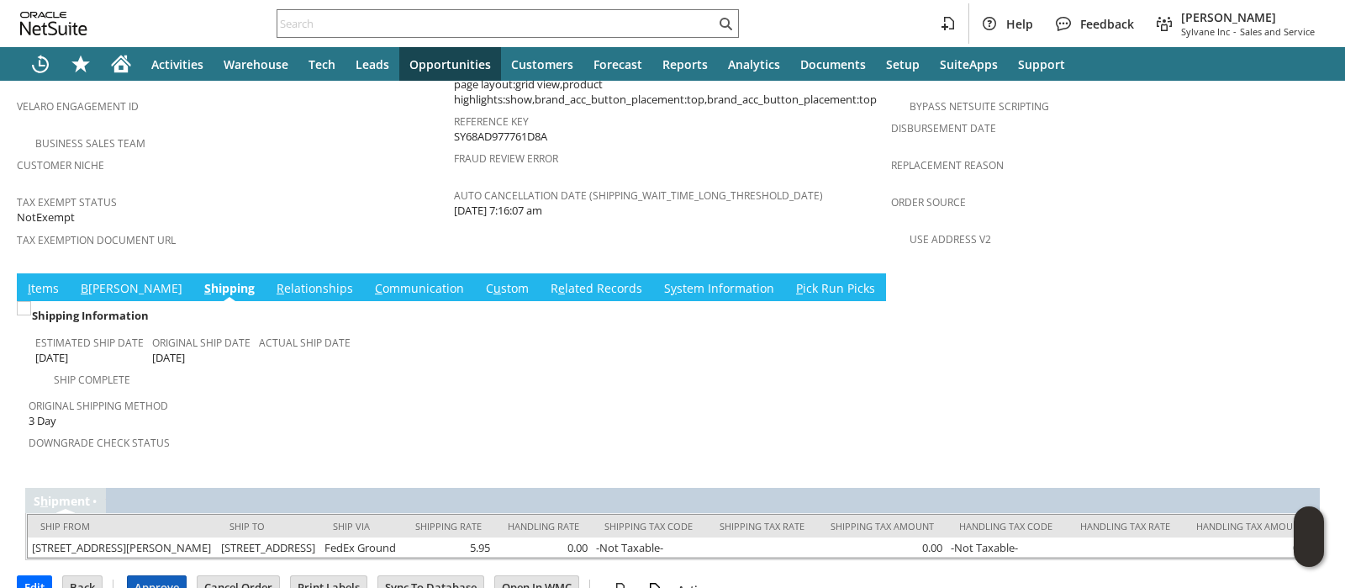
click at [160, 576] on input "Approve" at bounding box center [157, 587] width 58 height 22
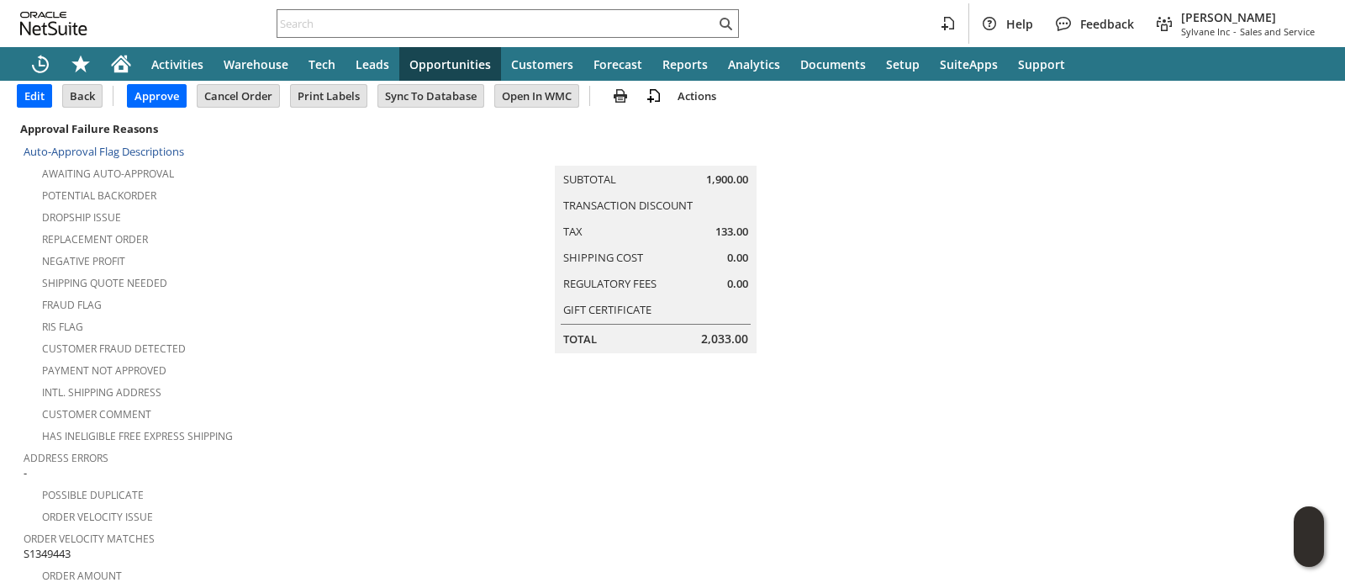
scroll to position [104, 0]
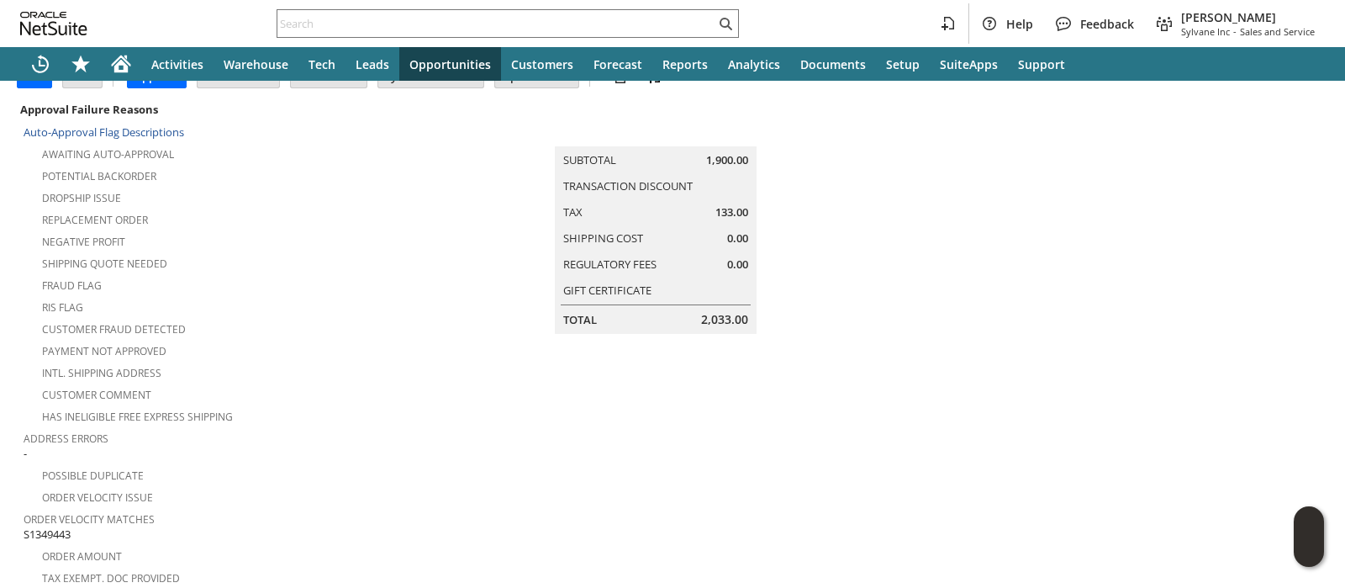
click at [55, 526] on span "S1349443" at bounding box center [47, 534] width 47 height 16
copy span "S1349443"
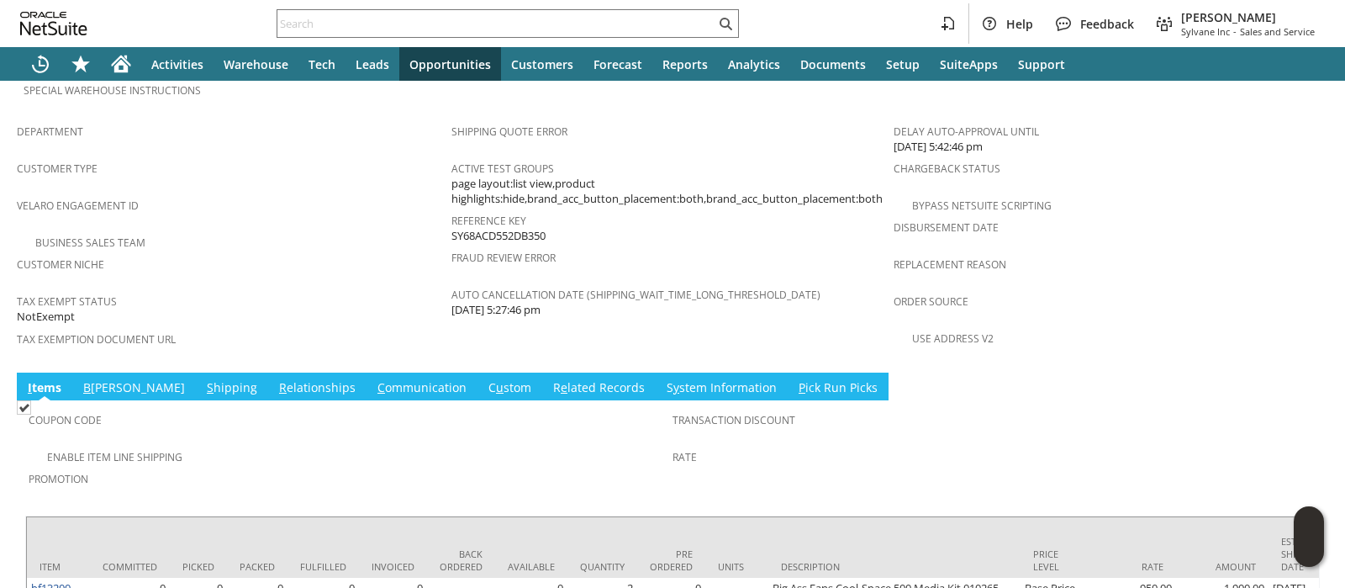
scroll to position [1107, 0]
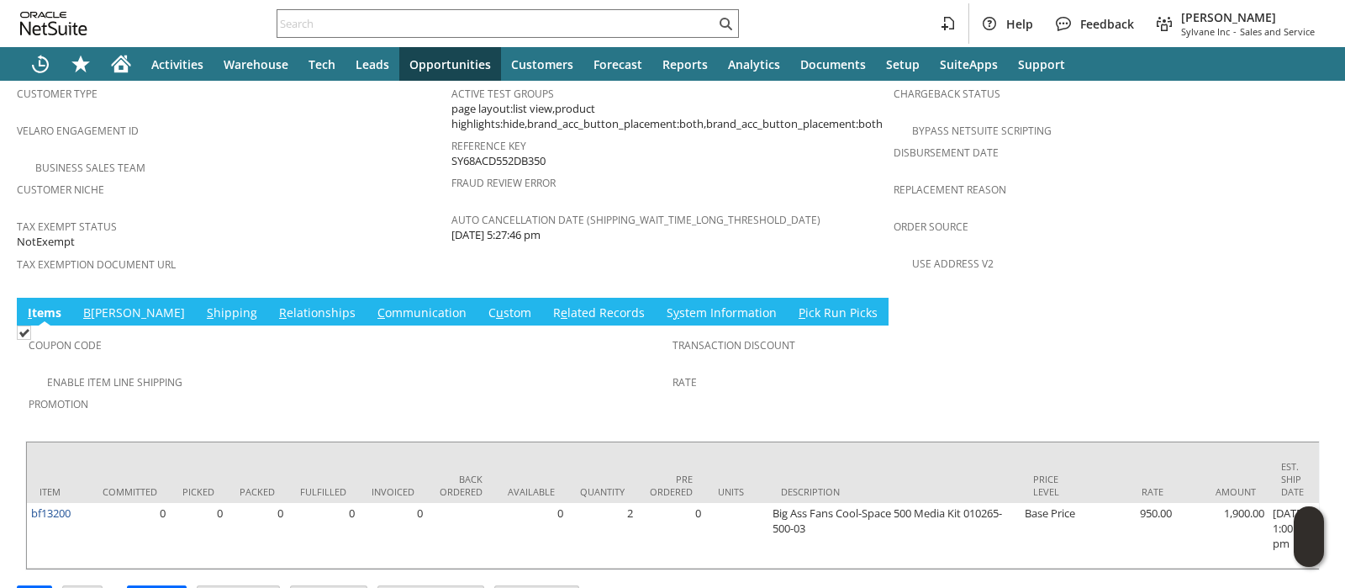
click at [203, 304] on link "S hipping" at bounding box center [232, 313] width 59 height 18
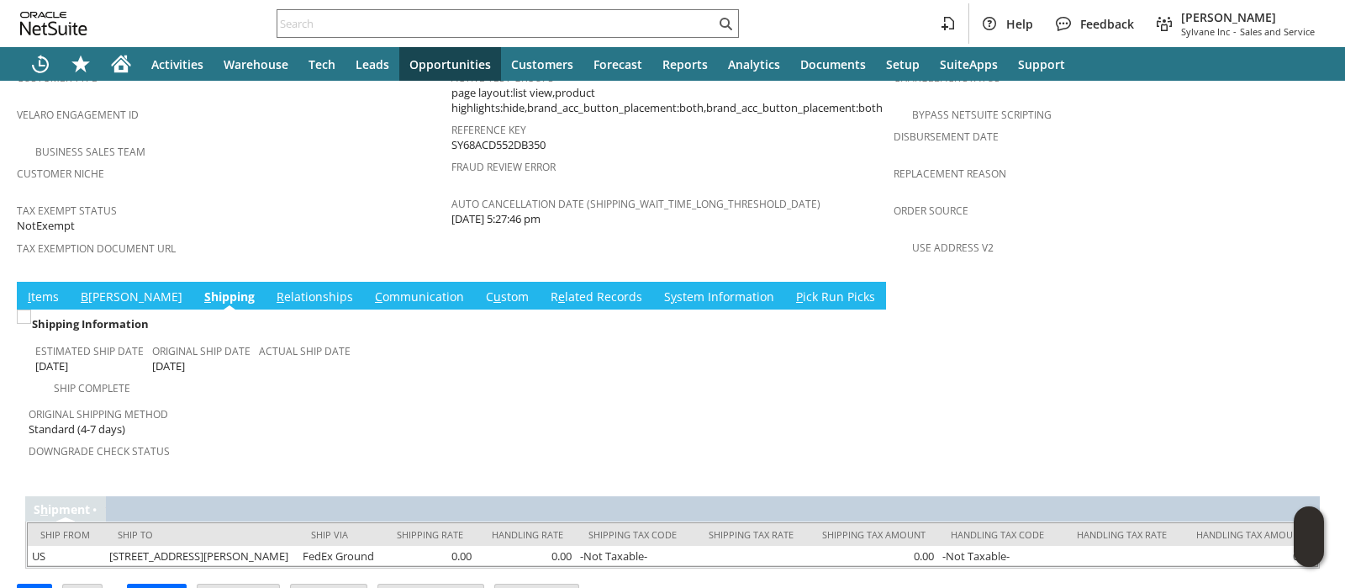
scroll to position [1132, 0]
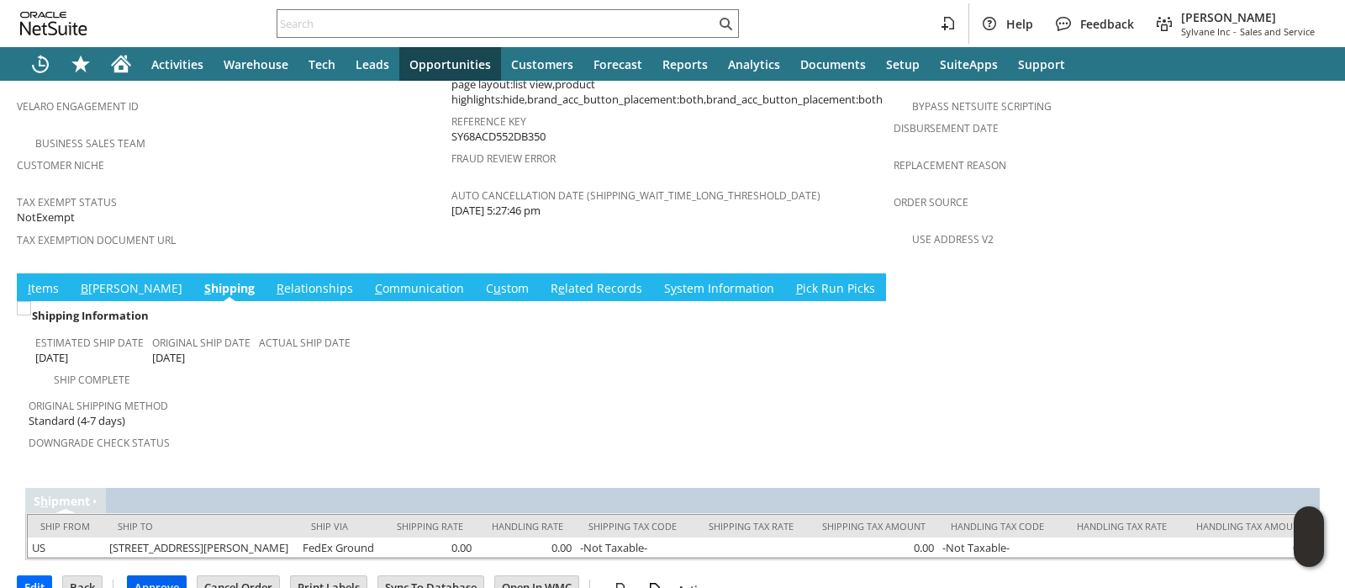
click at [154, 576] on input "Approve" at bounding box center [157, 587] width 58 height 22
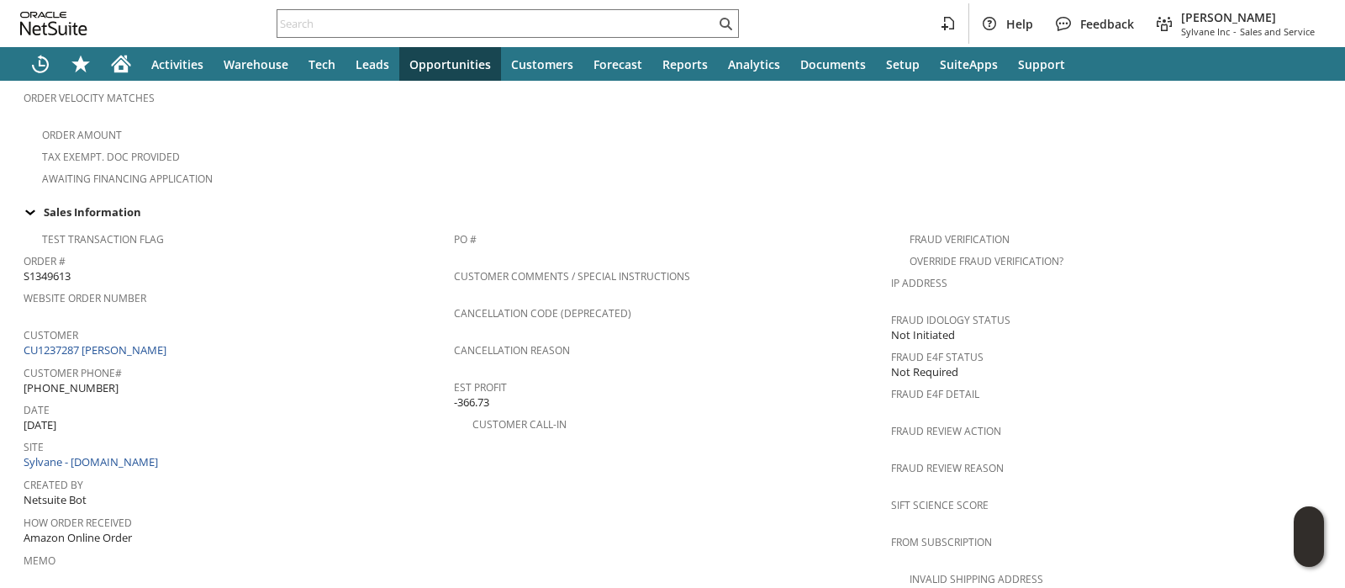
scroll to position [1154, 0]
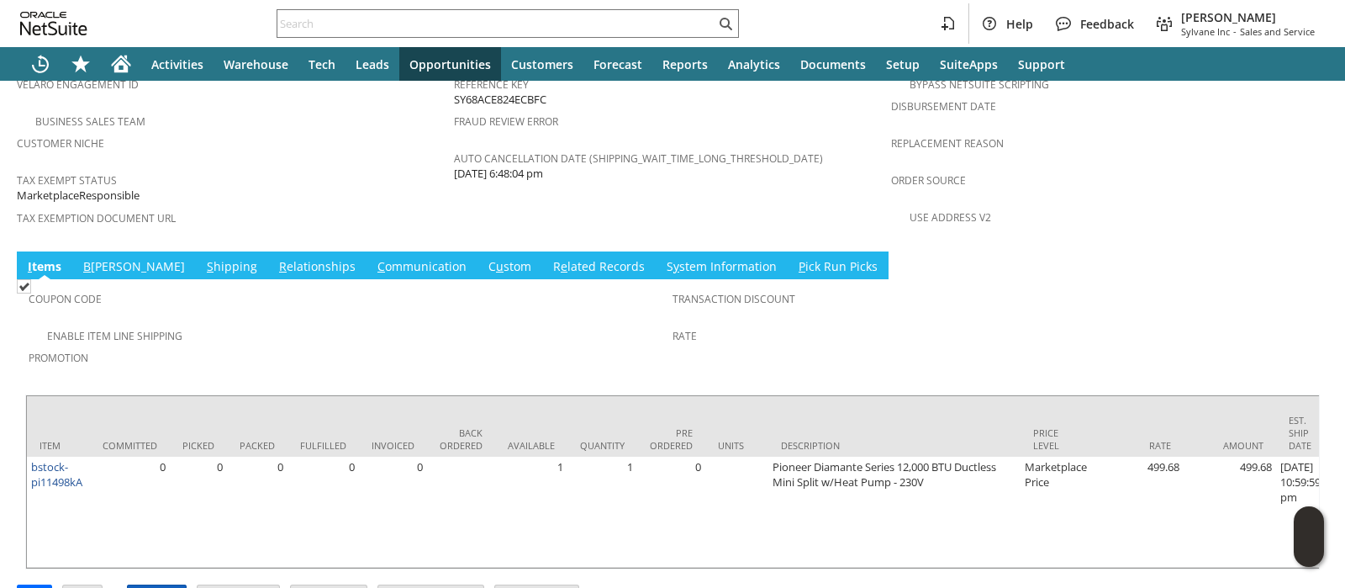
click at [161, 585] on input "Approve" at bounding box center [157, 596] width 58 height 22
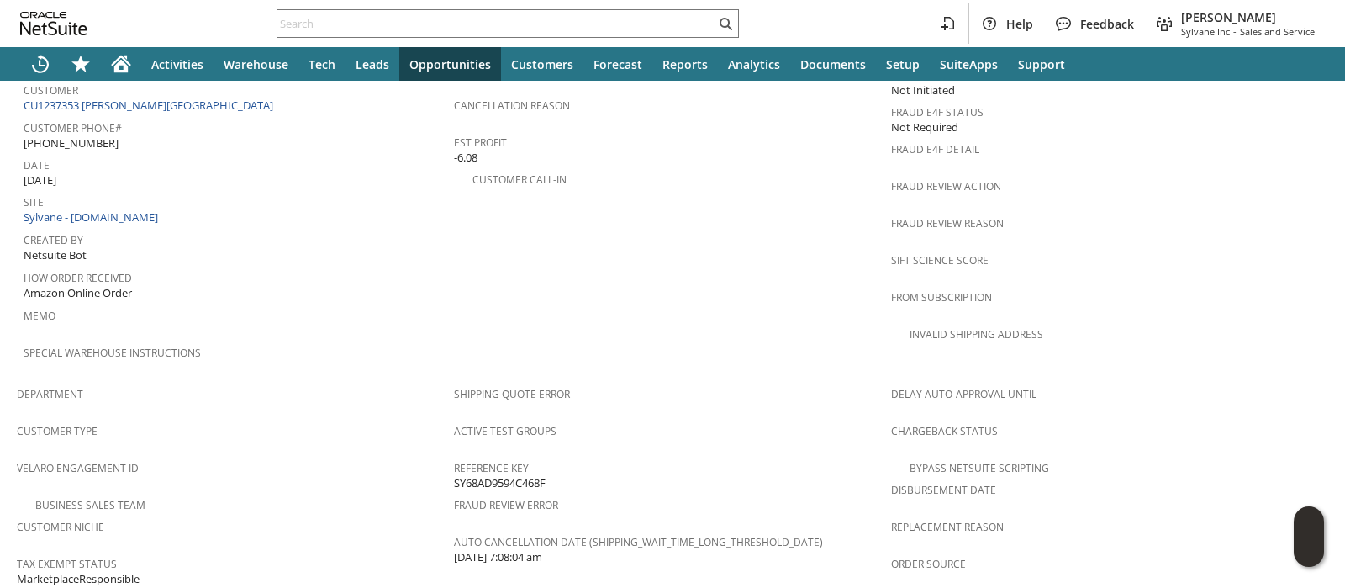
scroll to position [1138, 0]
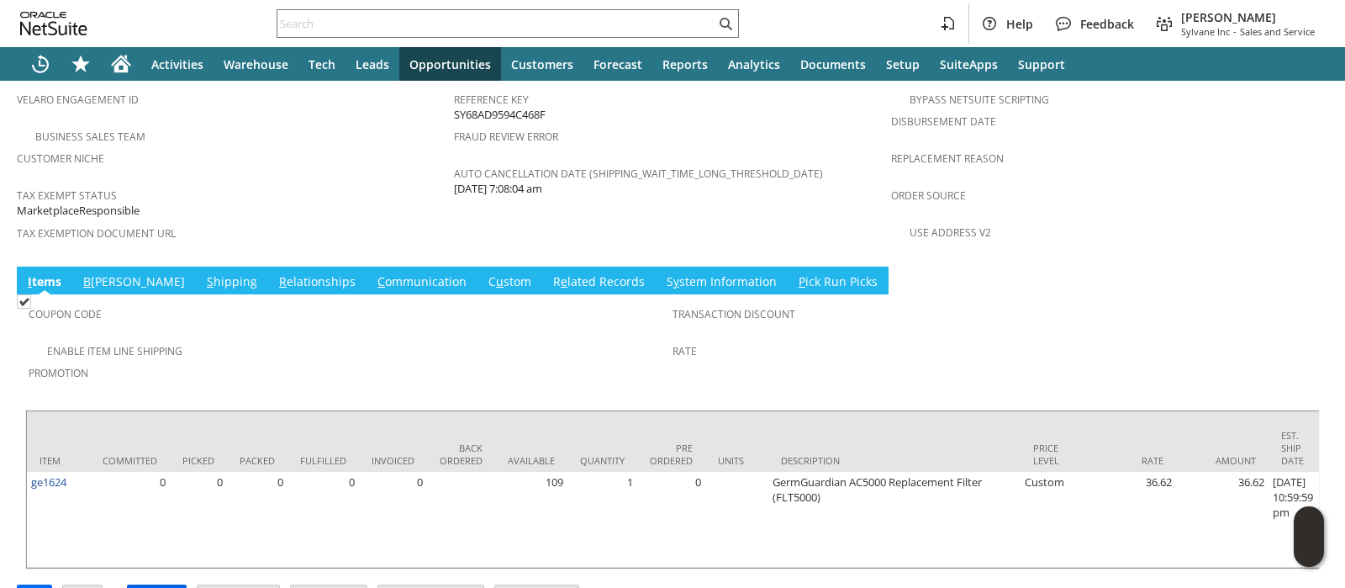
click at [165, 585] on input "Approve" at bounding box center [157, 596] width 58 height 22
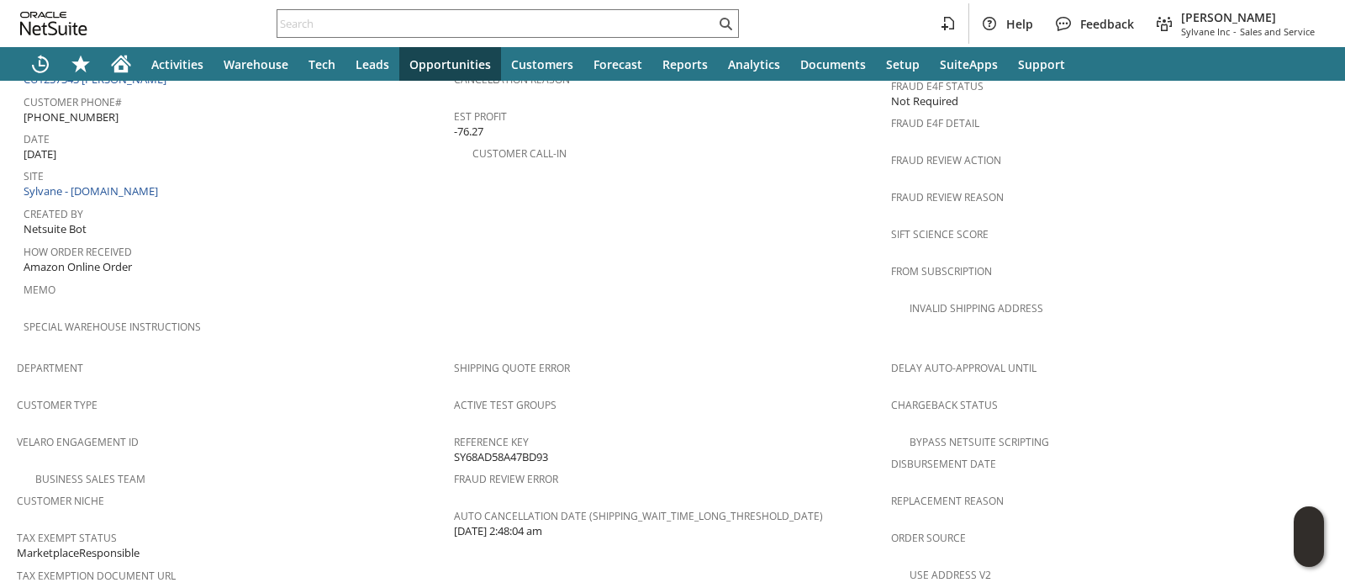
scroll to position [1107, 0]
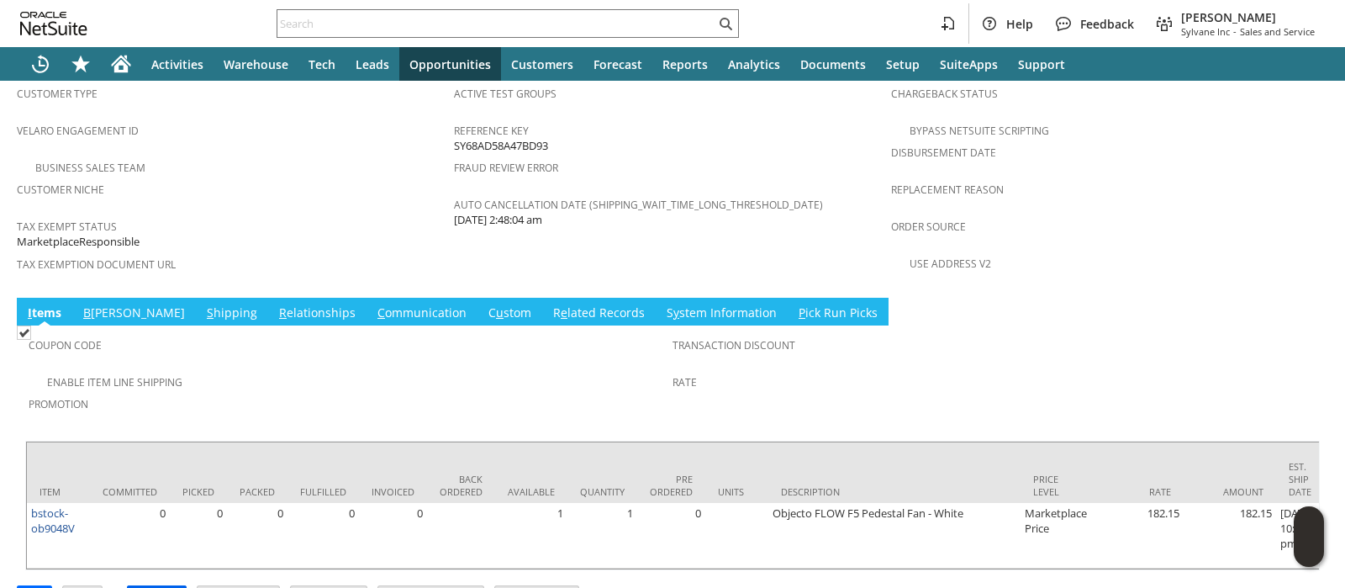
click at [160, 586] on input "Approve" at bounding box center [157, 597] width 58 height 22
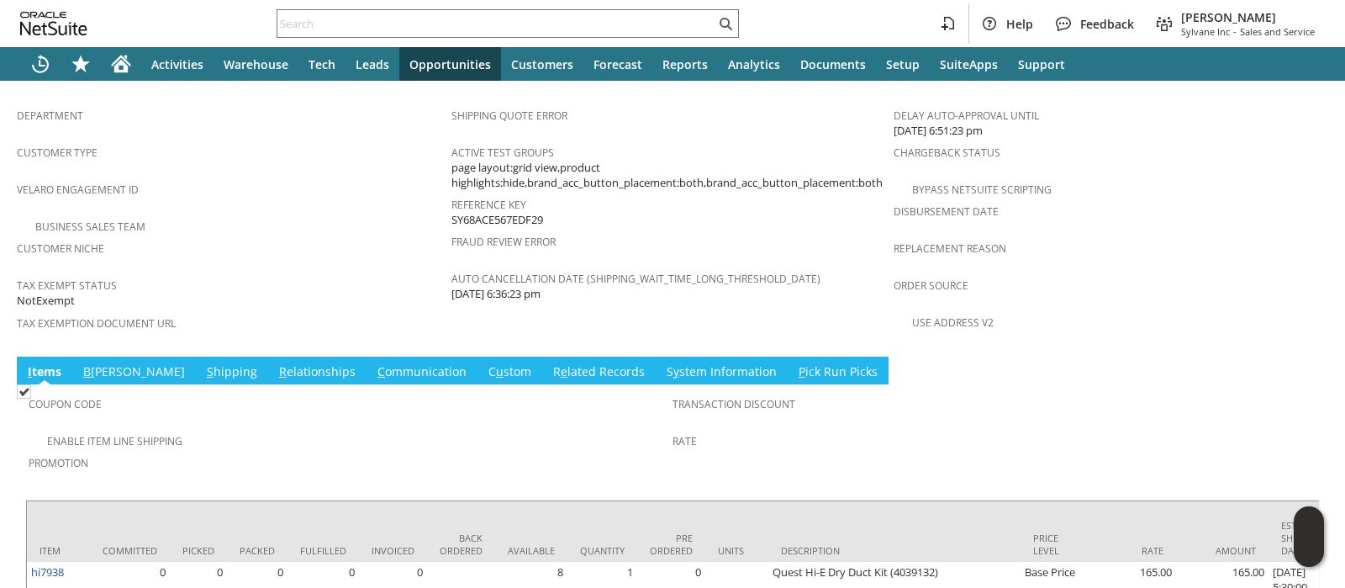
scroll to position [1107, 0]
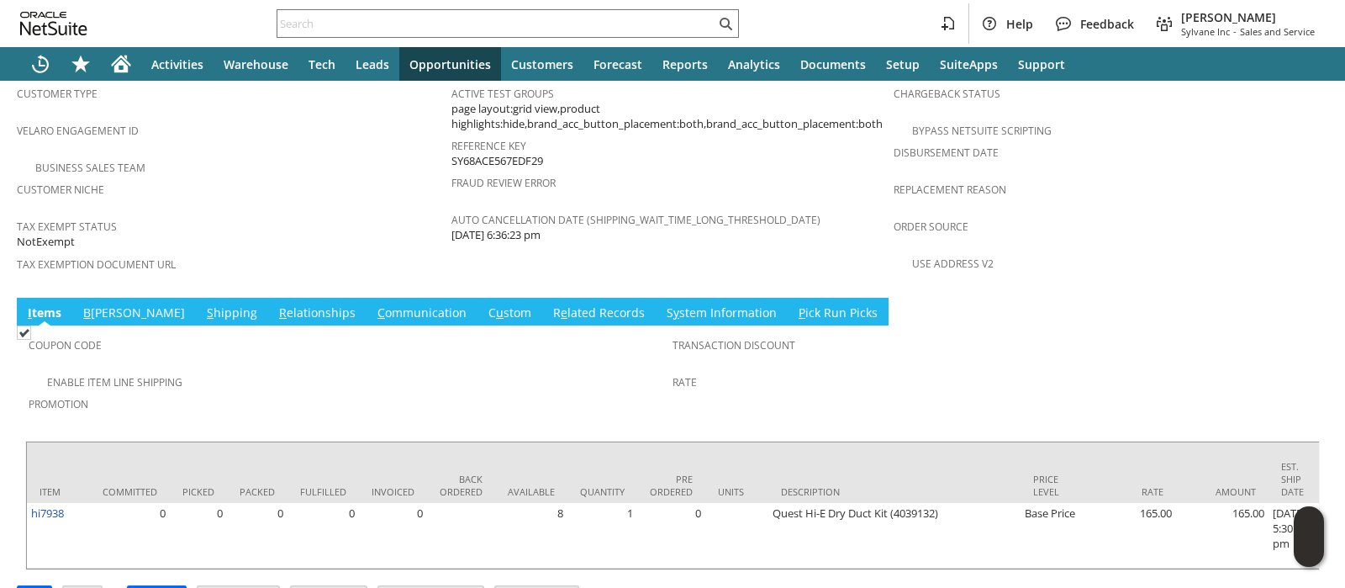
click at [203, 304] on link "S hipping" at bounding box center [232, 313] width 59 height 18
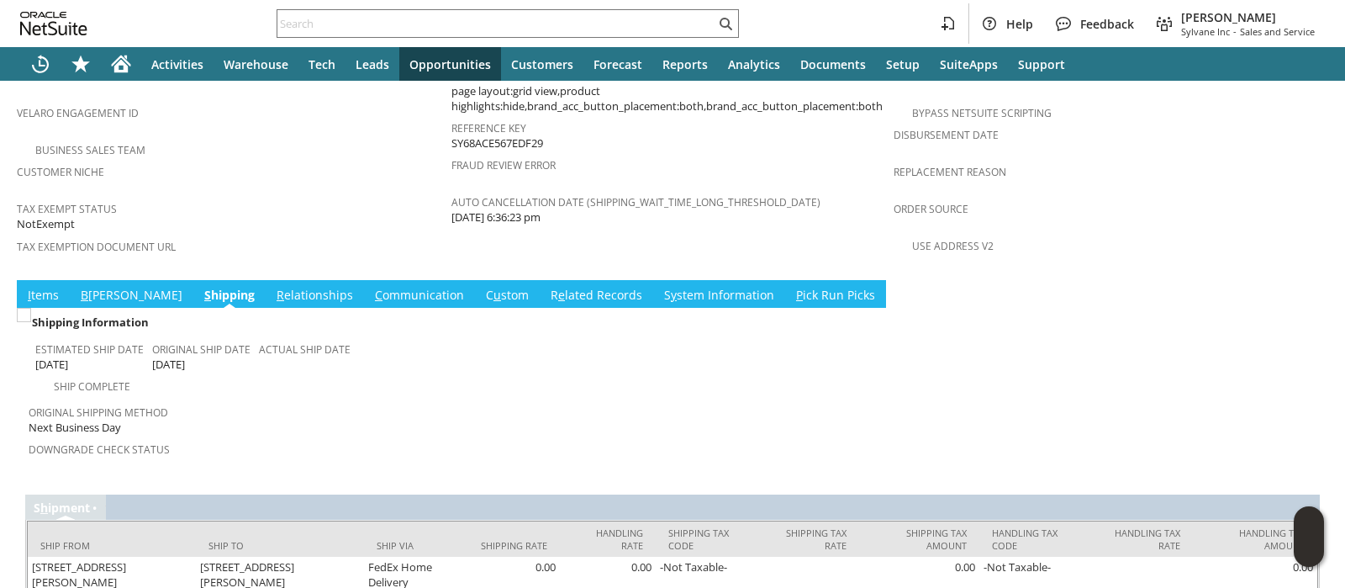
scroll to position [1132, 0]
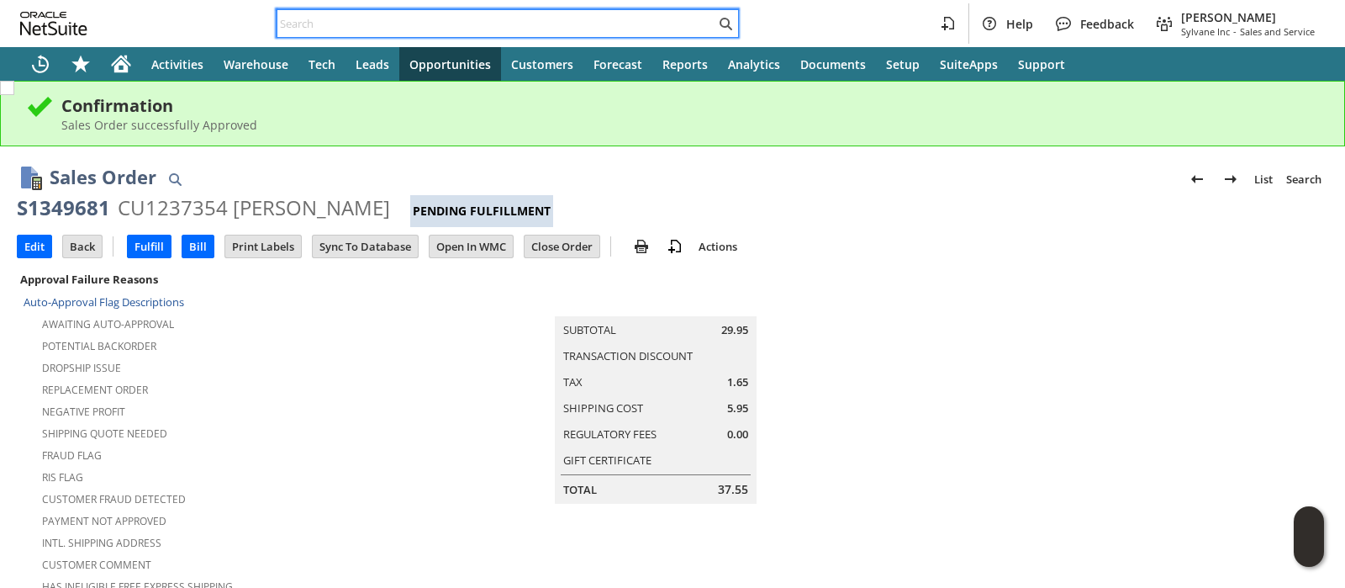
click at [562, 27] on input "text" at bounding box center [496, 23] width 438 height 20
paste input "S1349443"
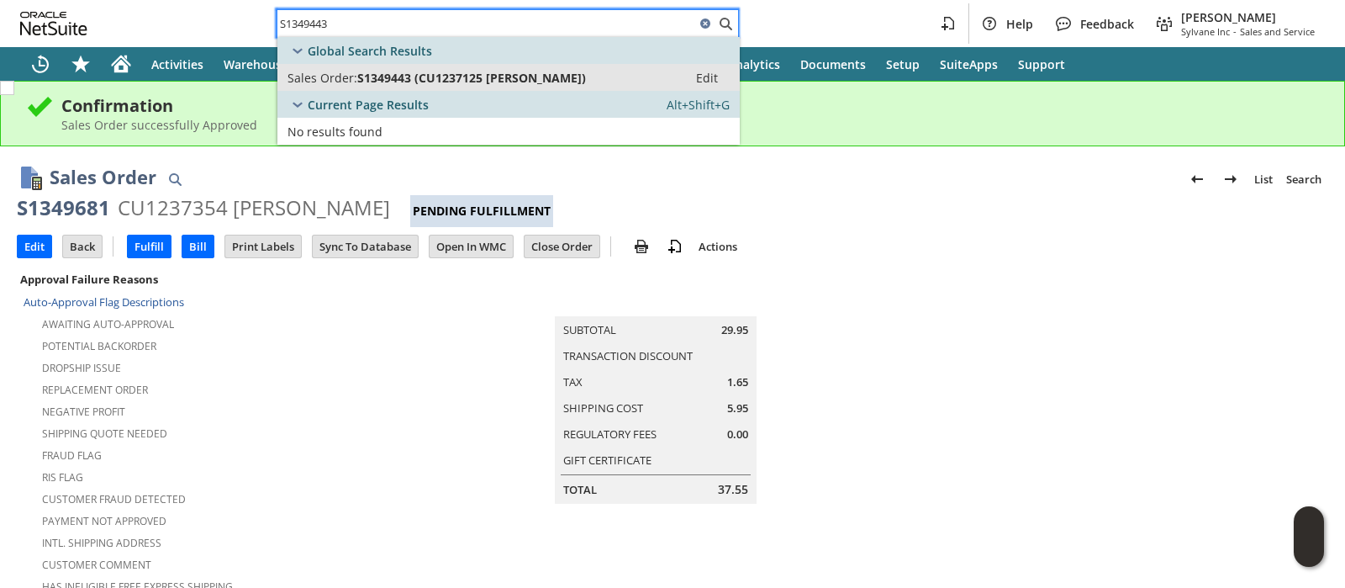
type input "S1349443"
click at [540, 81] on span "S1349443 (CU1237125 Jessica Hedgecoth)" at bounding box center [471, 78] width 229 height 16
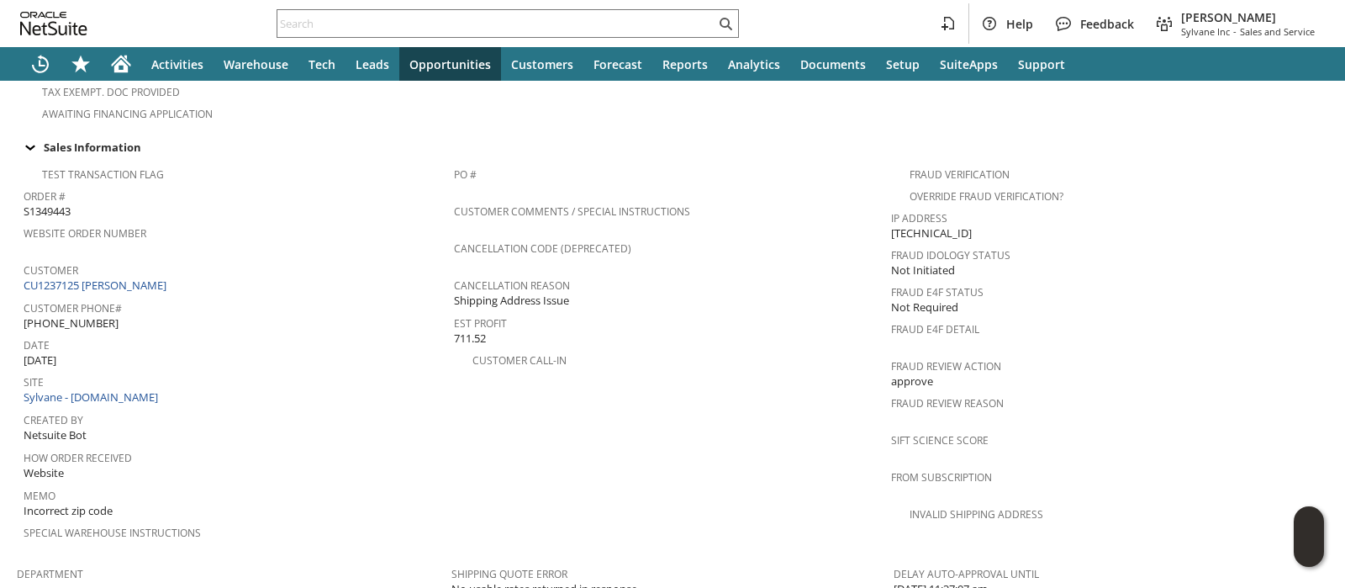
scroll to position [631, 0]
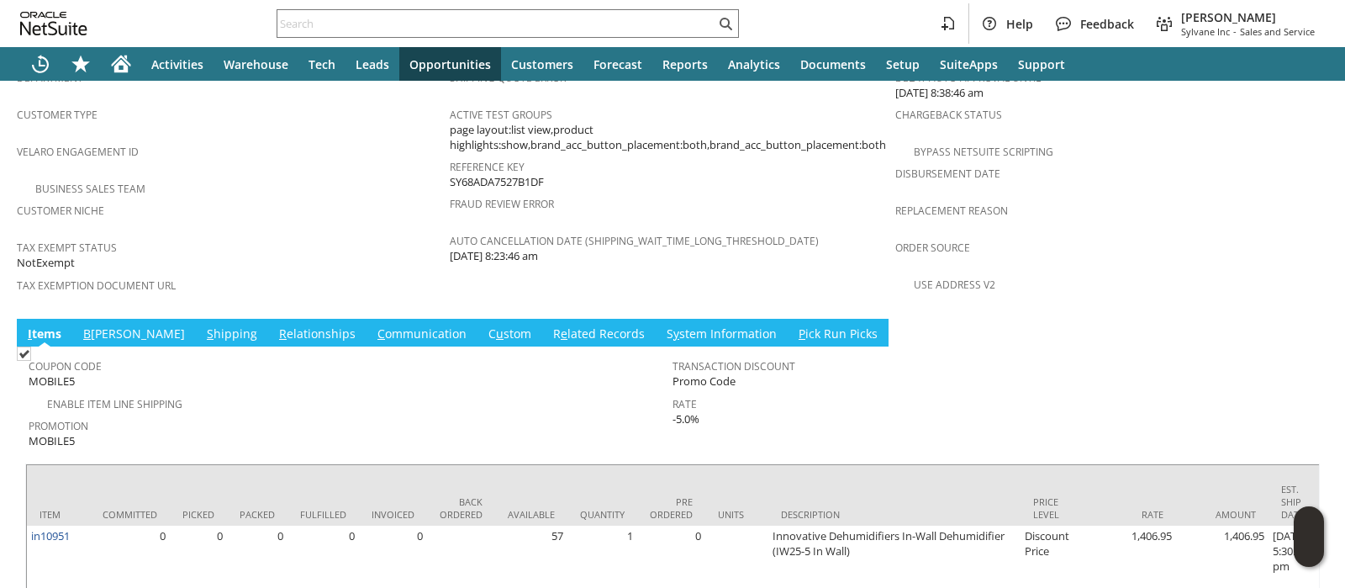
scroll to position [1122, 0]
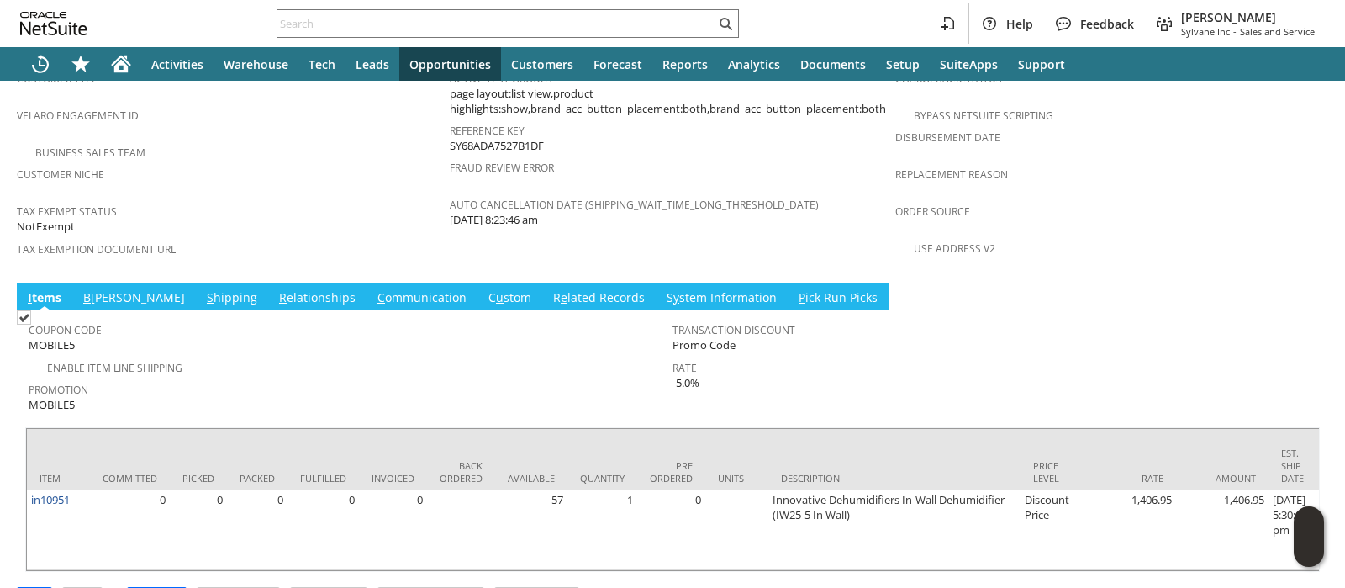
click at [203, 289] on link "S hipping" at bounding box center [232, 298] width 59 height 18
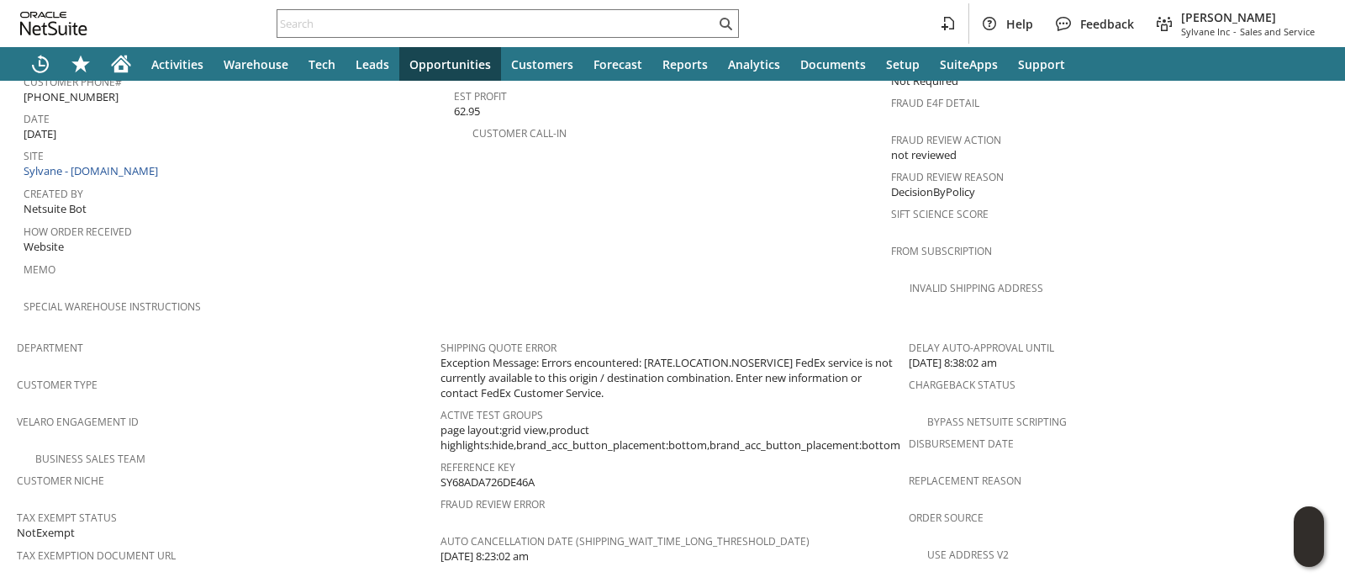
scroll to position [1122, 0]
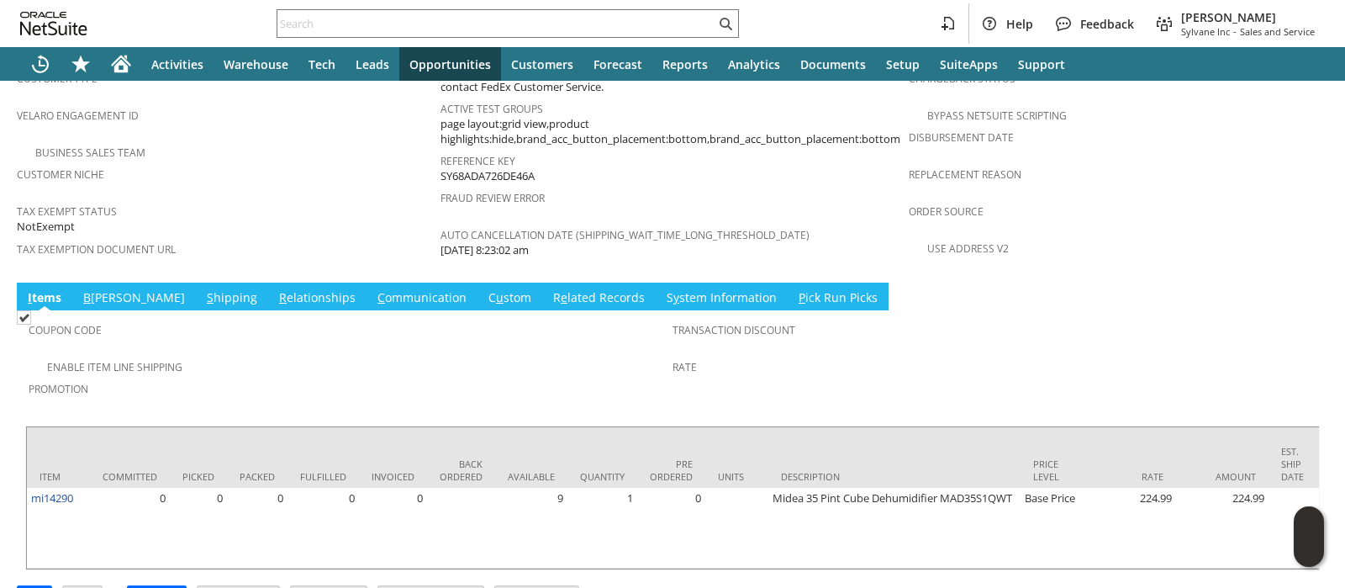
click at [101, 289] on link "B illing" at bounding box center [134, 298] width 110 height 18
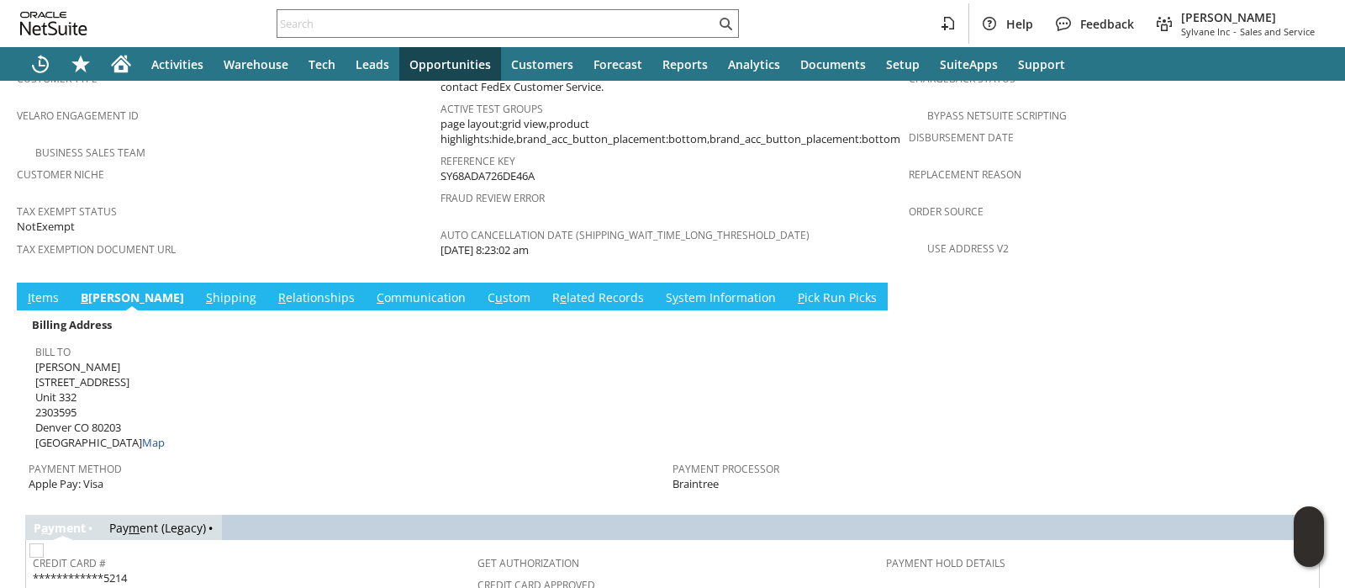
click at [202, 289] on link "S hipping" at bounding box center [231, 298] width 59 height 18
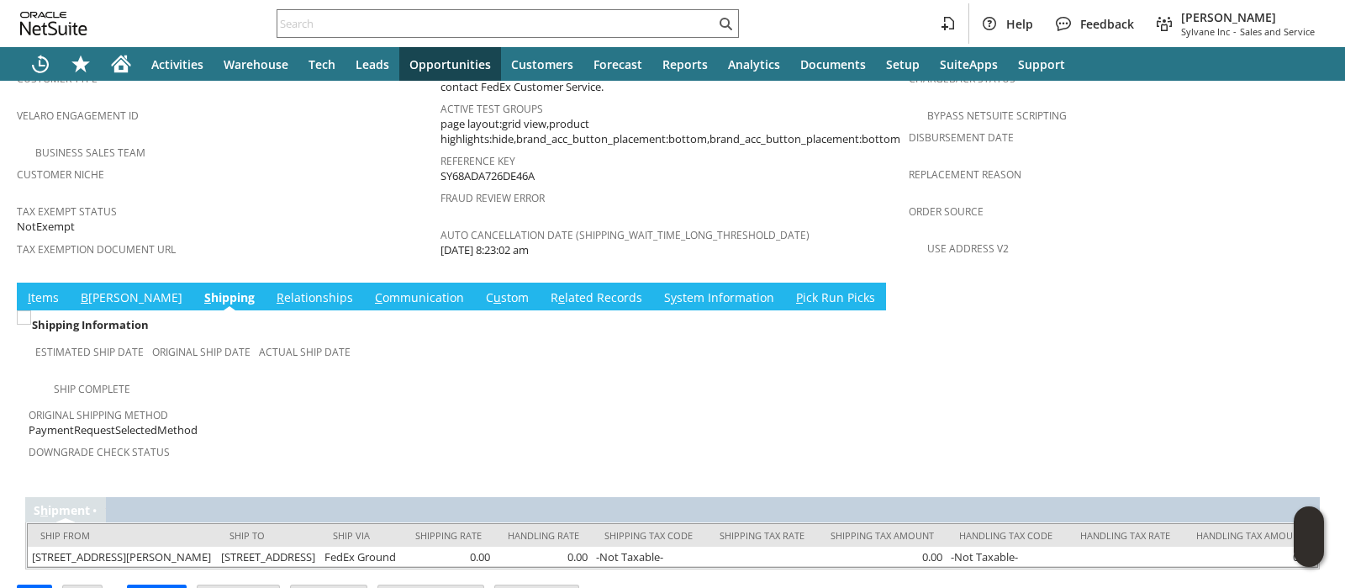
click at [47, 289] on link "I tems" at bounding box center [44, 298] width 40 height 18
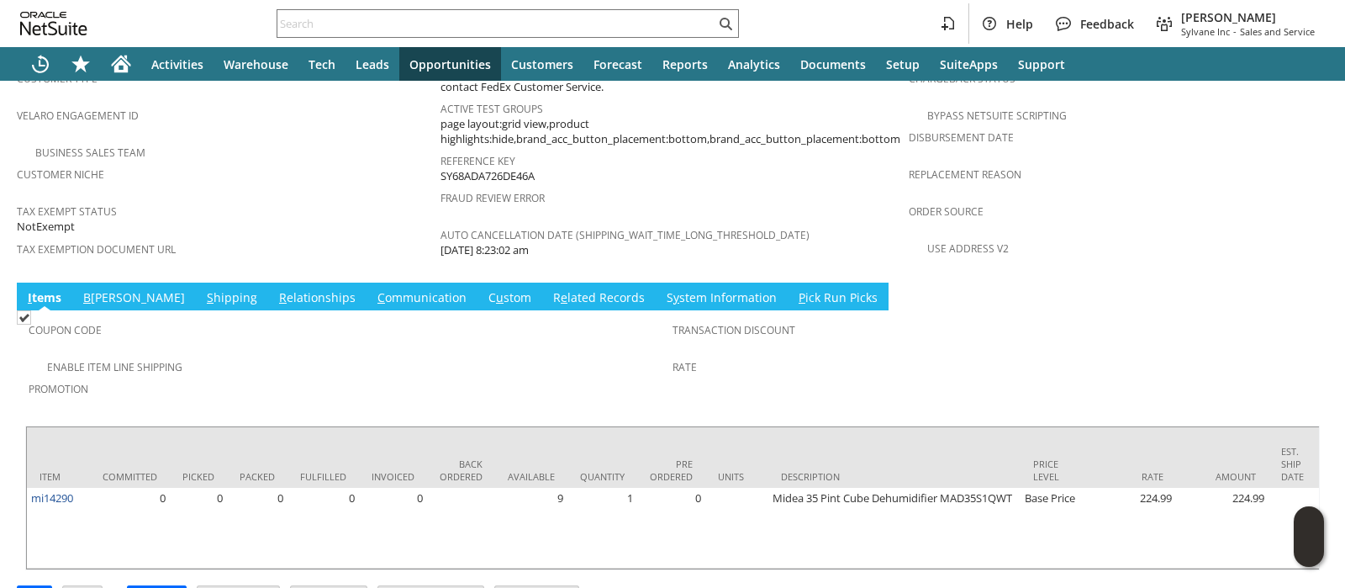
click at [105, 289] on link "B illing" at bounding box center [134, 298] width 110 height 18
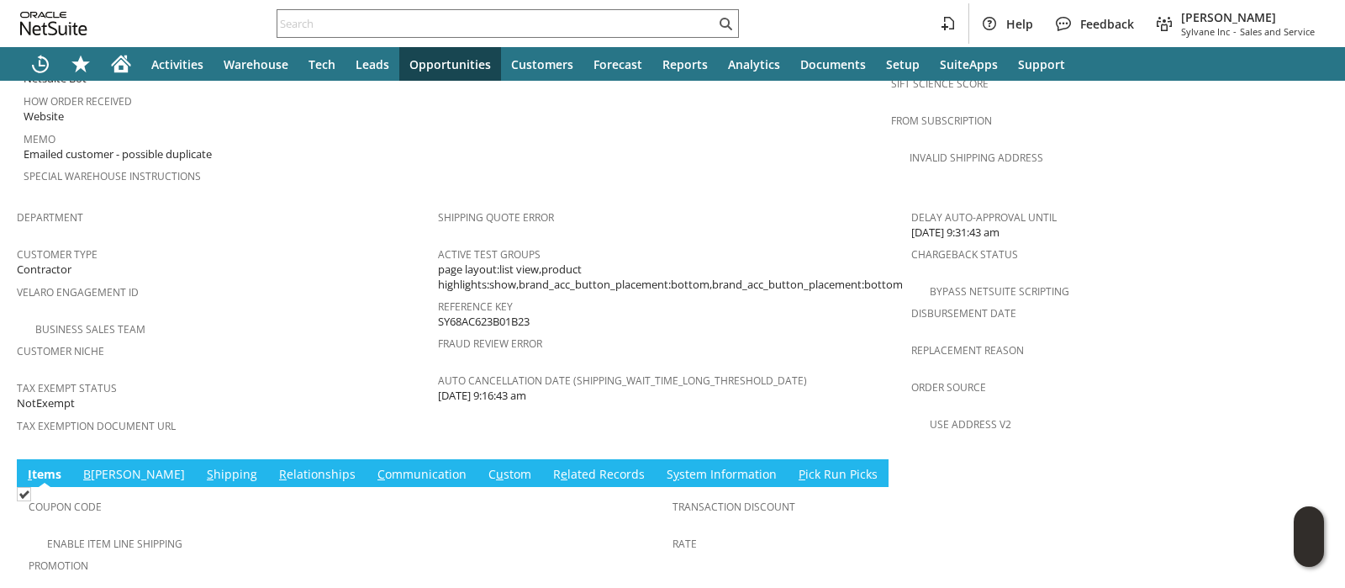
scroll to position [1169, 0]
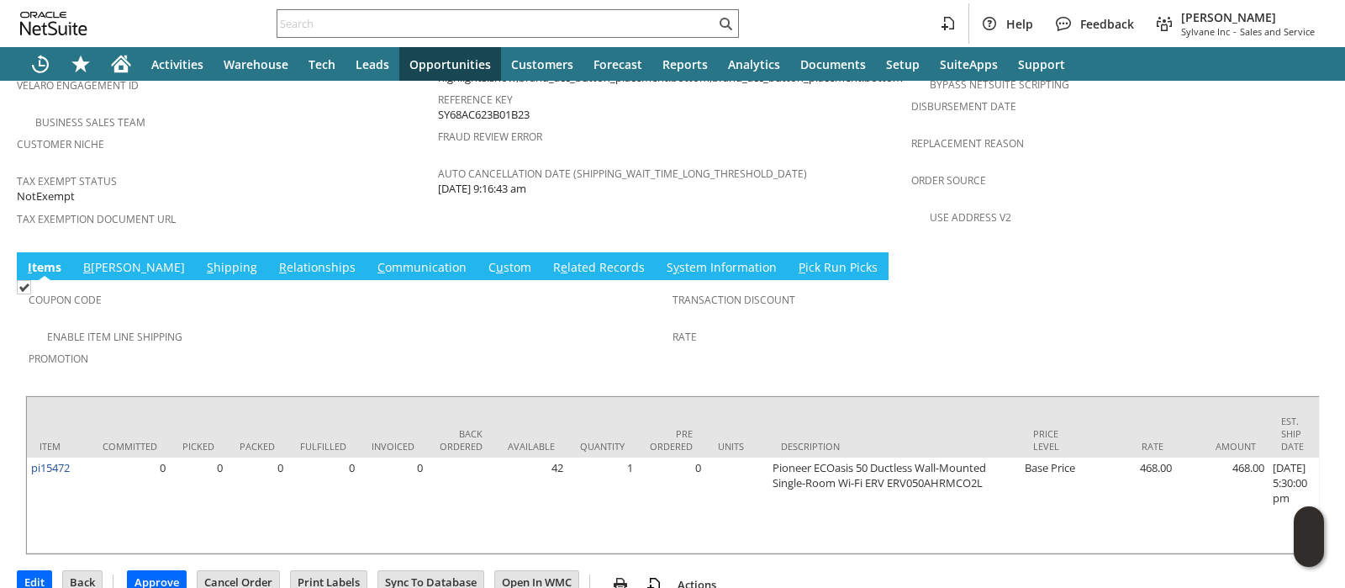
click at [373, 259] on link "C ommunication" at bounding box center [422, 268] width 98 height 18
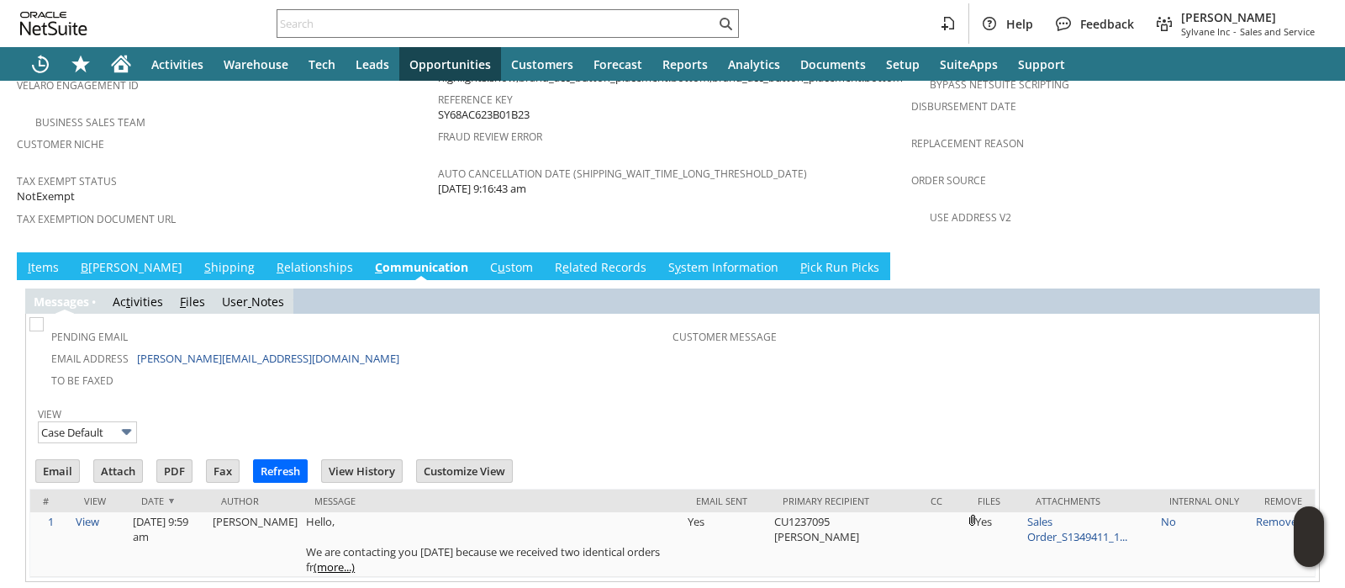
scroll to position [0, 0]
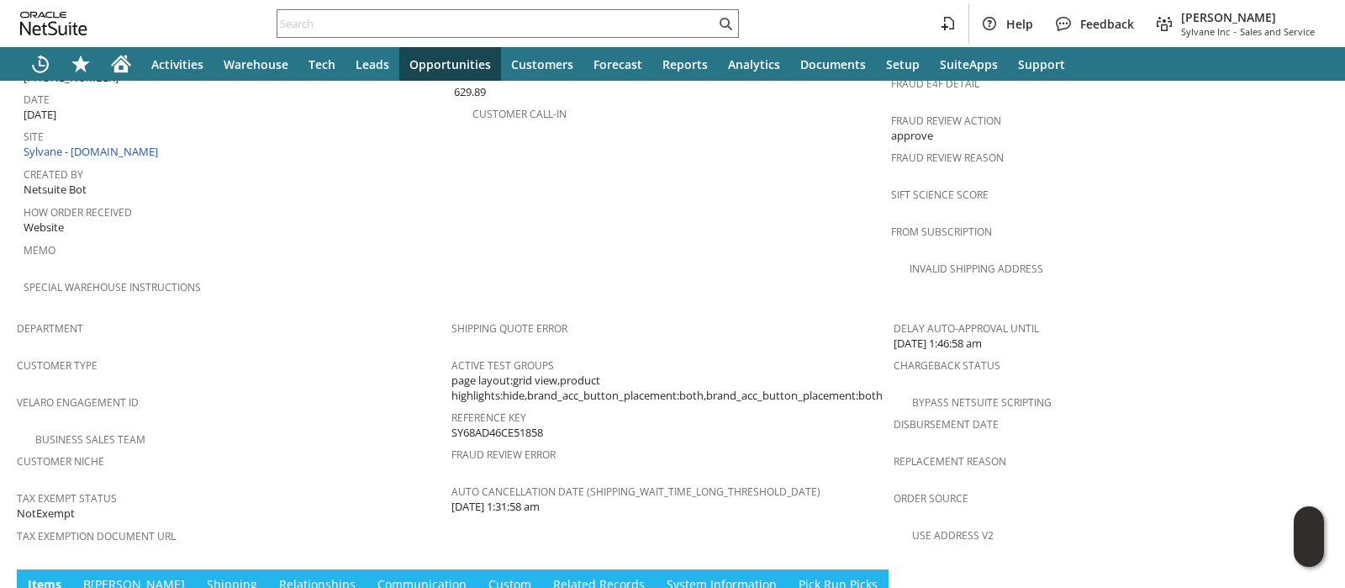
scroll to position [1225, 0]
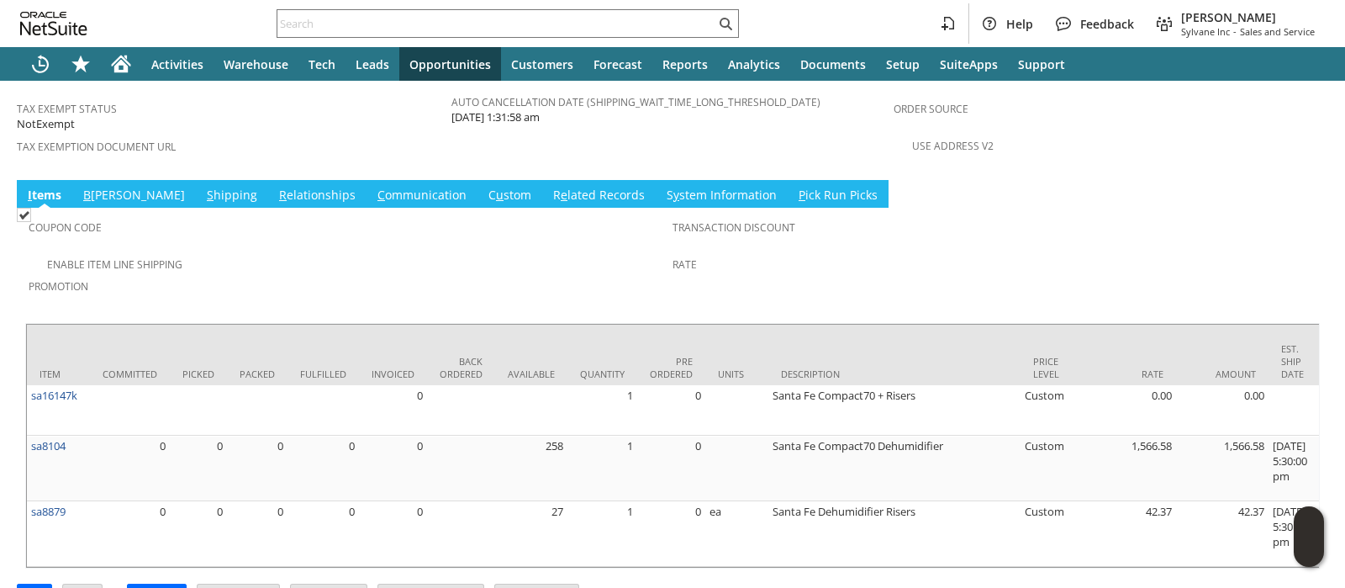
click at [203, 187] on link "S hipping" at bounding box center [232, 196] width 59 height 18
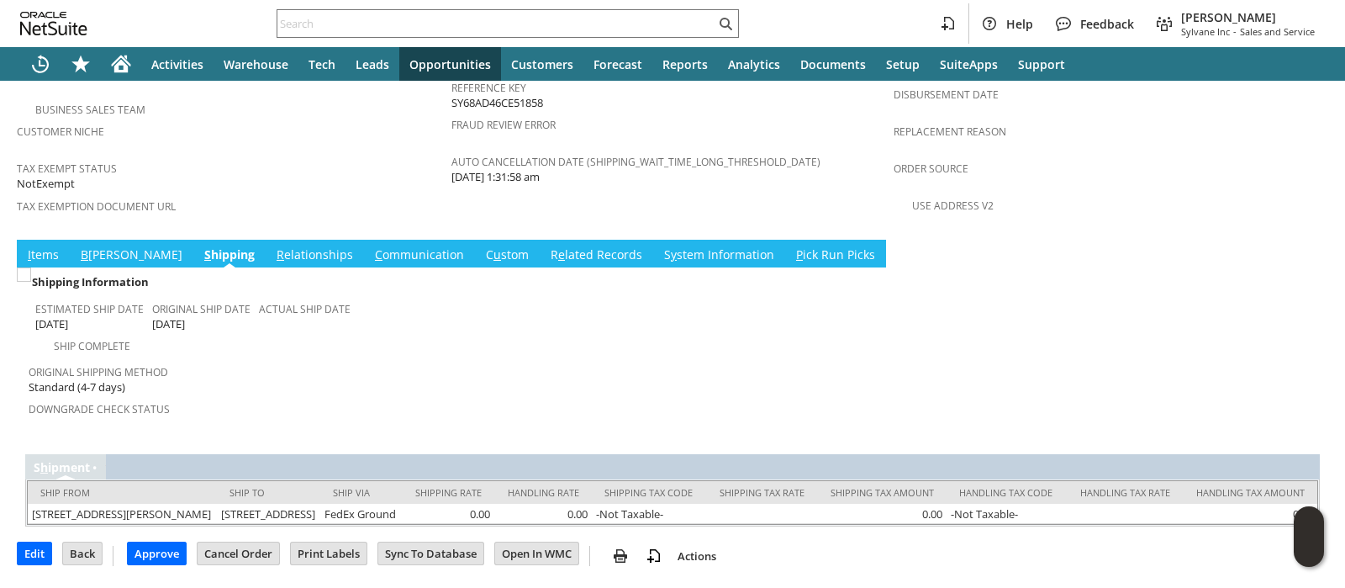
scroll to position [1132, 0]
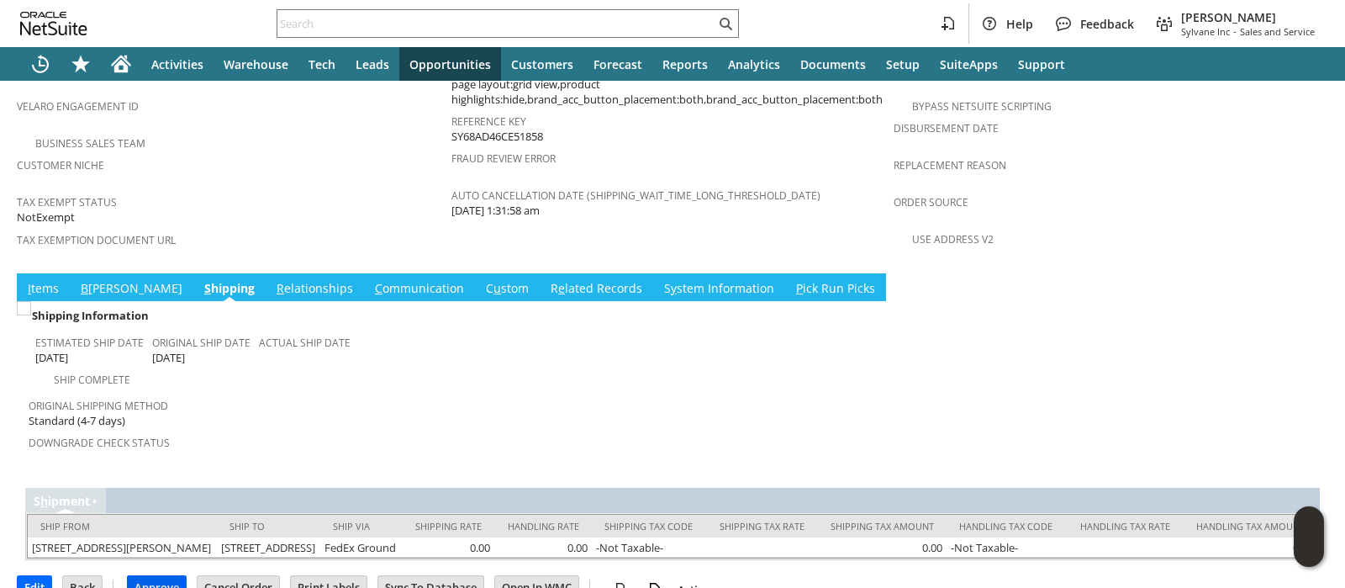
click at [156, 576] on input "Approve" at bounding box center [157, 587] width 58 height 22
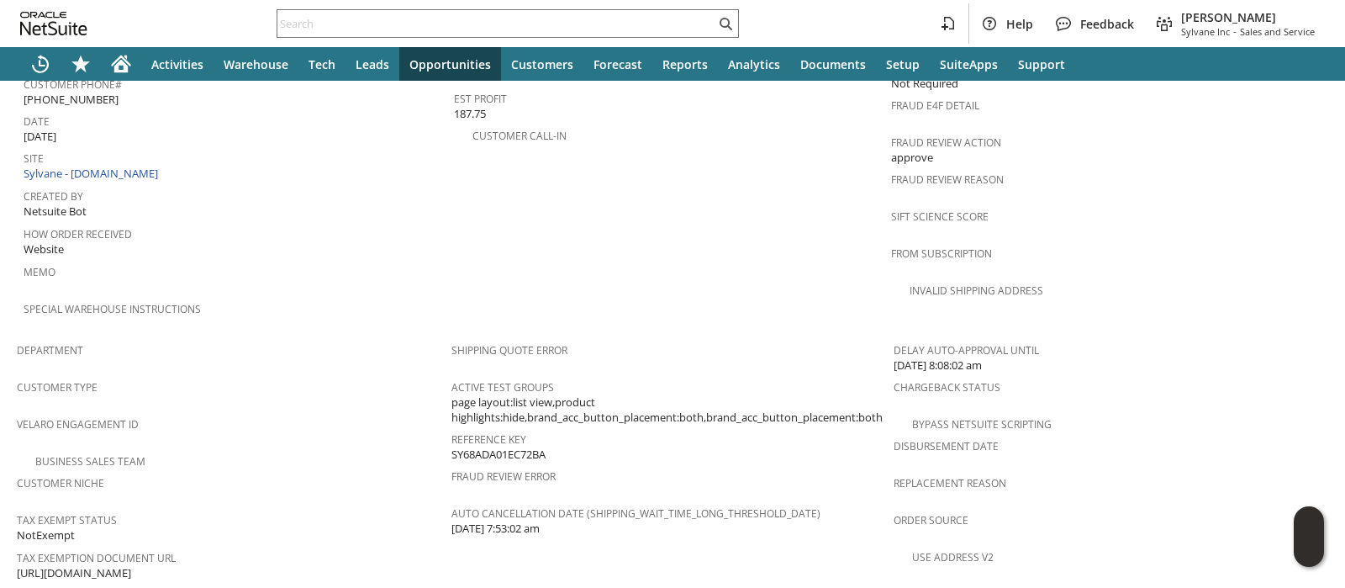
scroll to position [840, 0]
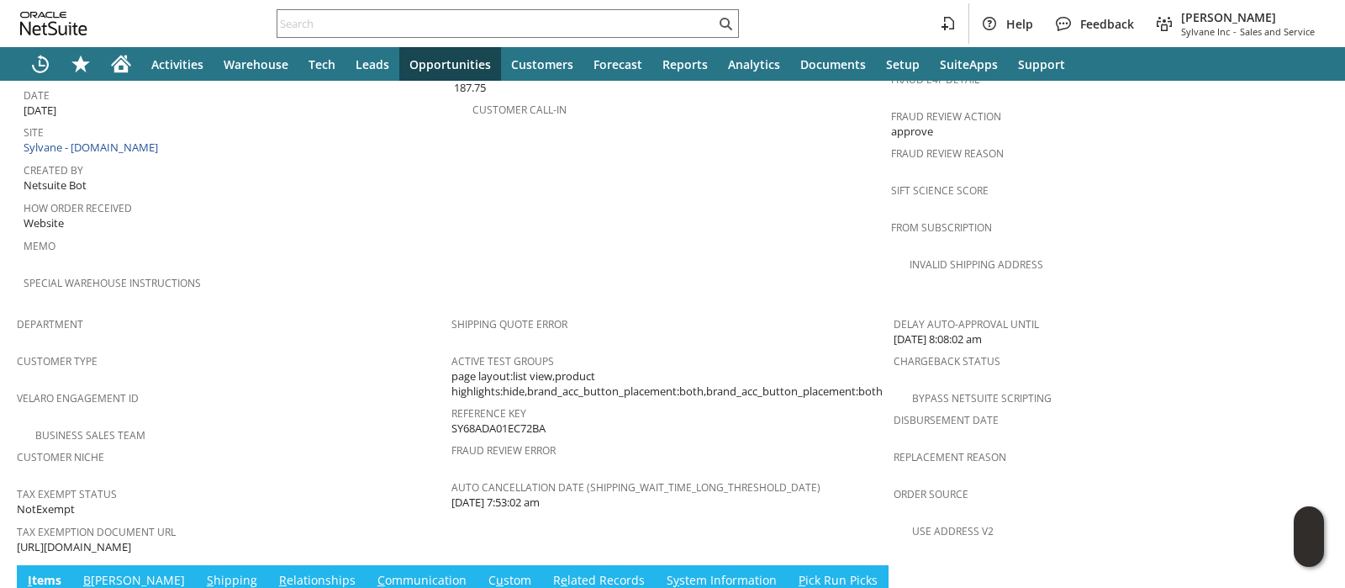
click at [131, 539] on span "https://drive.google.com/file/d/1N3_HBsgjz6OQnBew2Ui1z_7aSBziS6Zc/view?usp=shar…" at bounding box center [74, 547] width 114 height 16
click at [131, 539] on span "[URL][DOMAIN_NAME]" at bounding box center [74, 547] width 114 height 16
copy tbody "[URL][DOMAIN_NAME]"
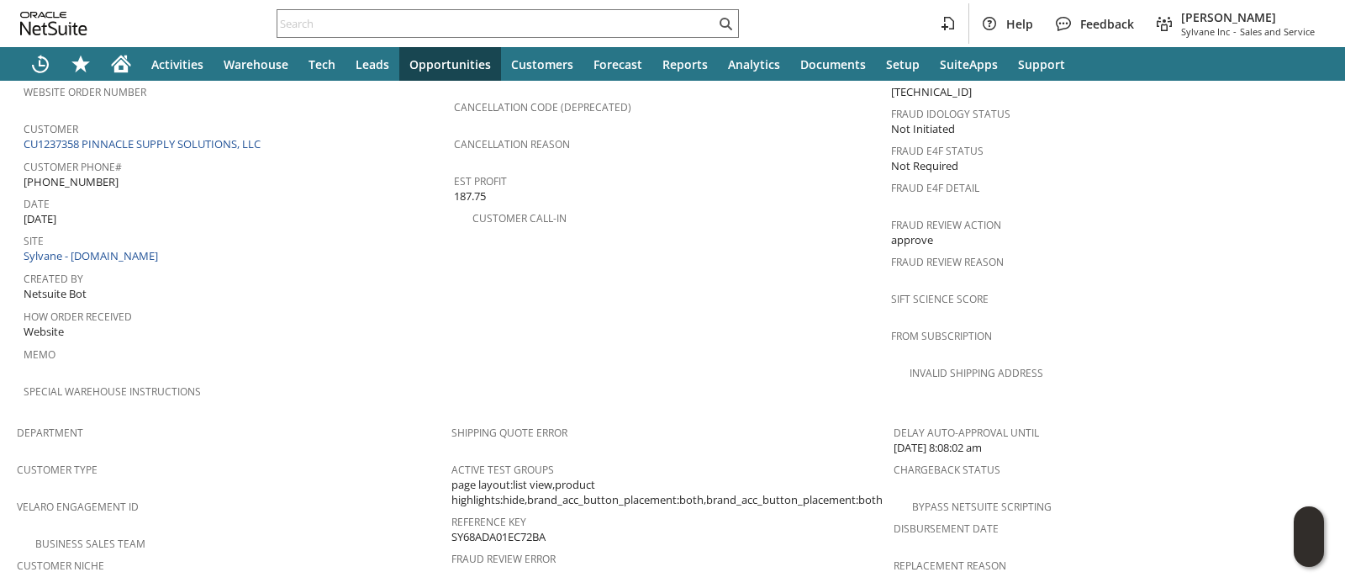
scroll to position [1122, 0]
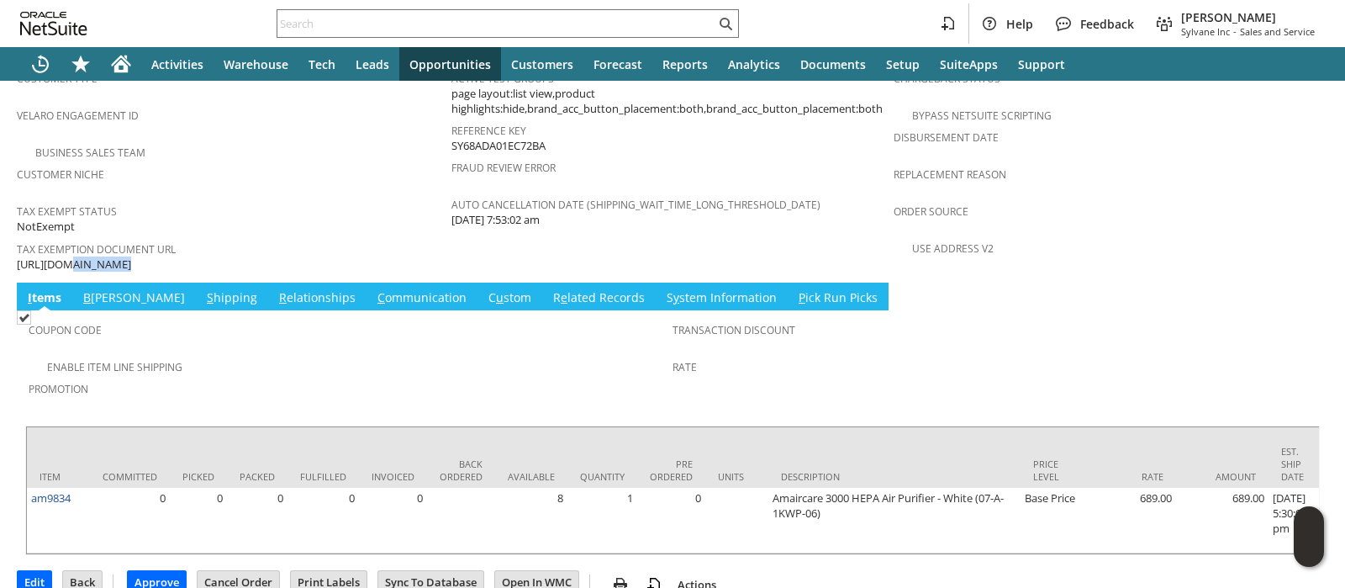
click at [203, 289] on link "S hipping" at bounding box center [232, 298] width 59 height 18
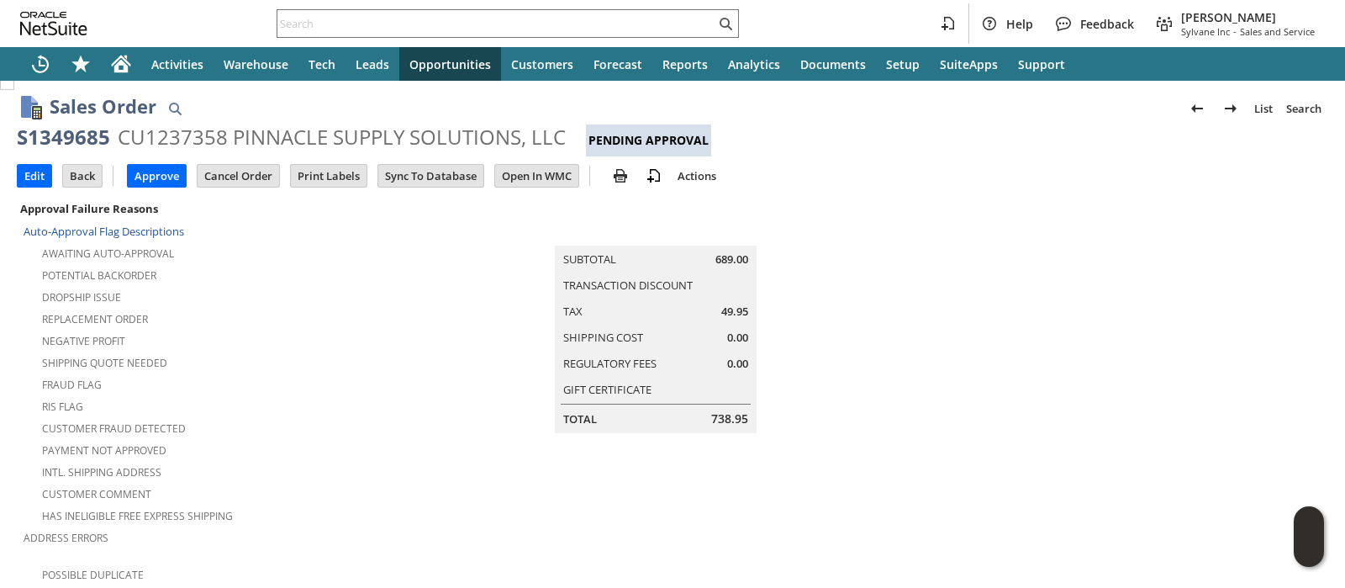
scroll to position [0, 0]
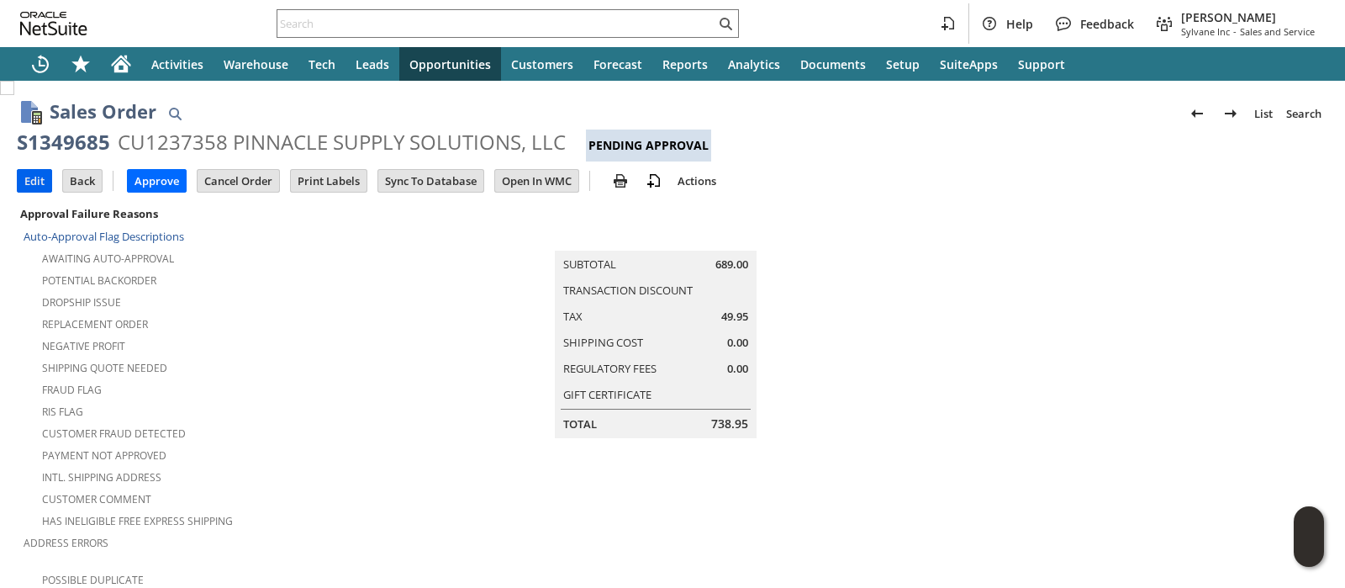
click at [34, 171] on input "Edit" at bounding box center [35, 181] width 34 height 22
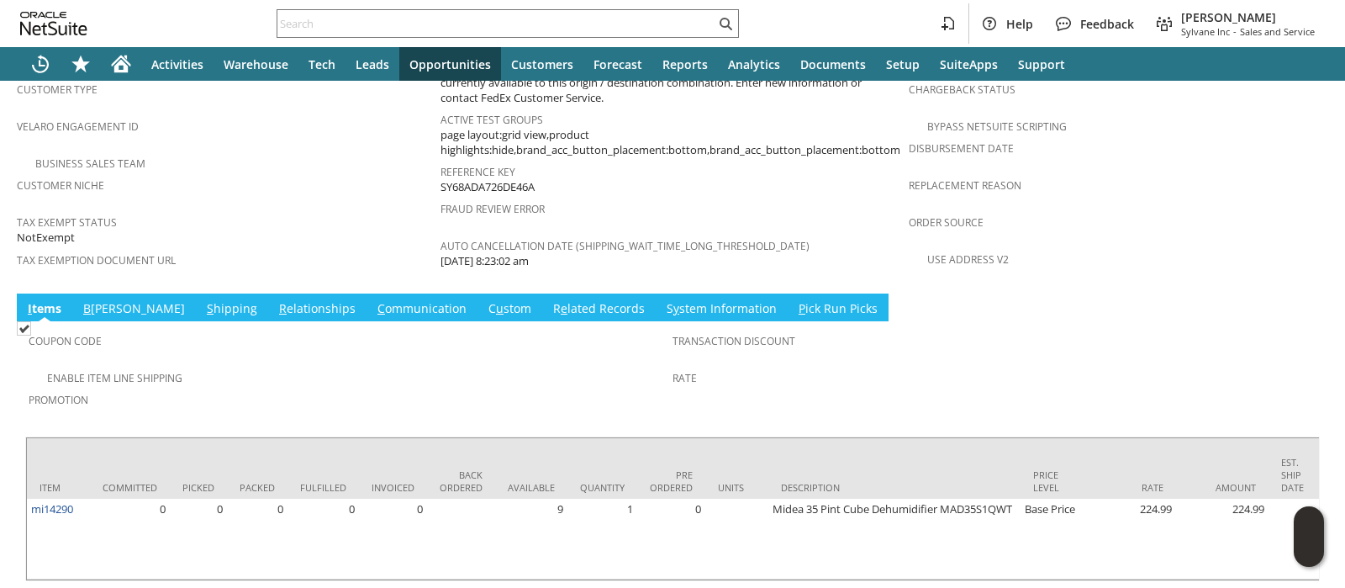
scroll to position [1122, 0]
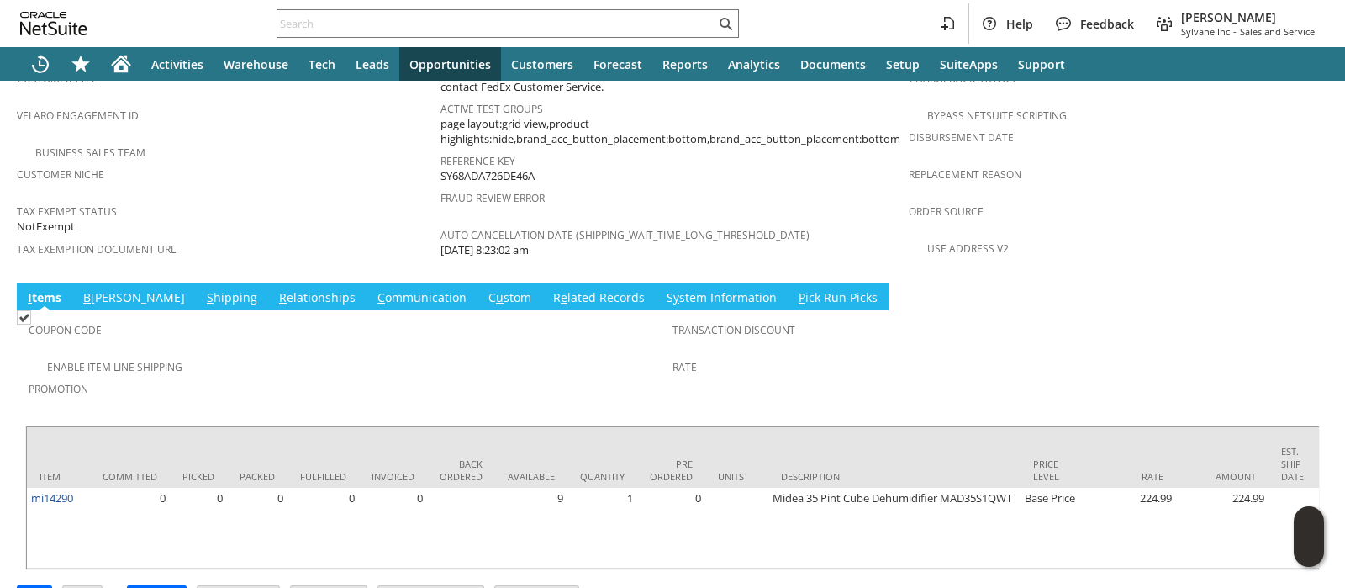
click at [203, 289] on link "S hipping" at bounding box center [232, 298] width 59 height 18
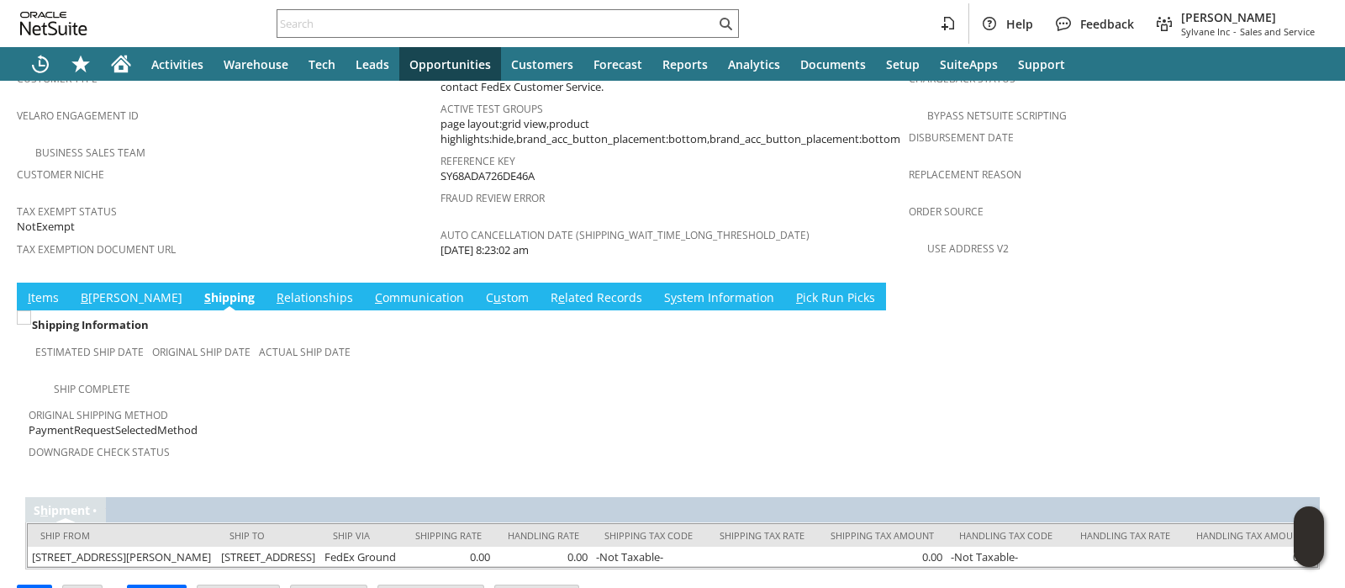
click at [98, 289] on link "B illing" at bounding box center [132, 298] width 110 height 18
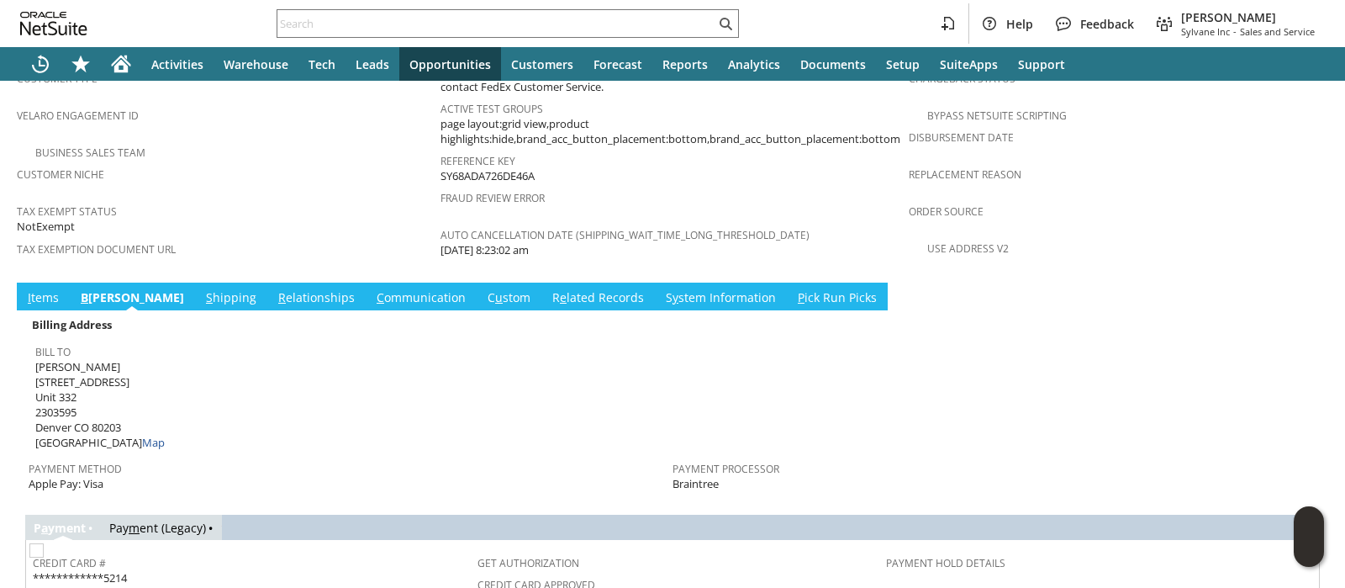
click at [161, 520] on link "Pay m ent (Legacy)" at bounding box center [157, 528] width 97 height 16
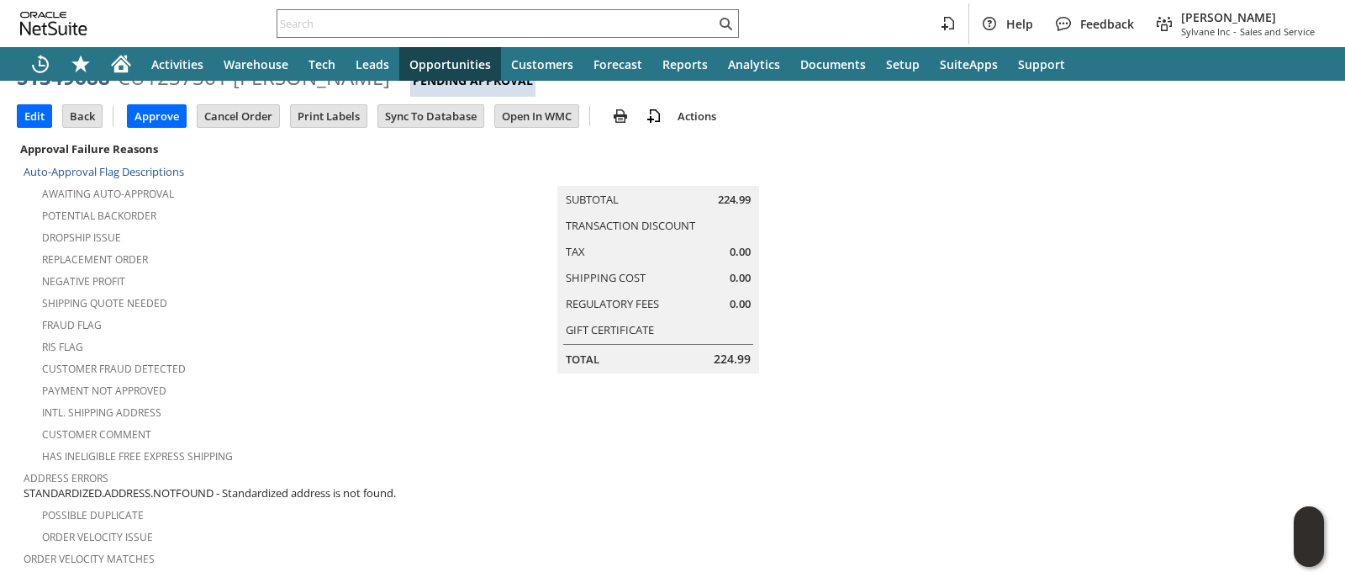
scroll to position [0, 0]
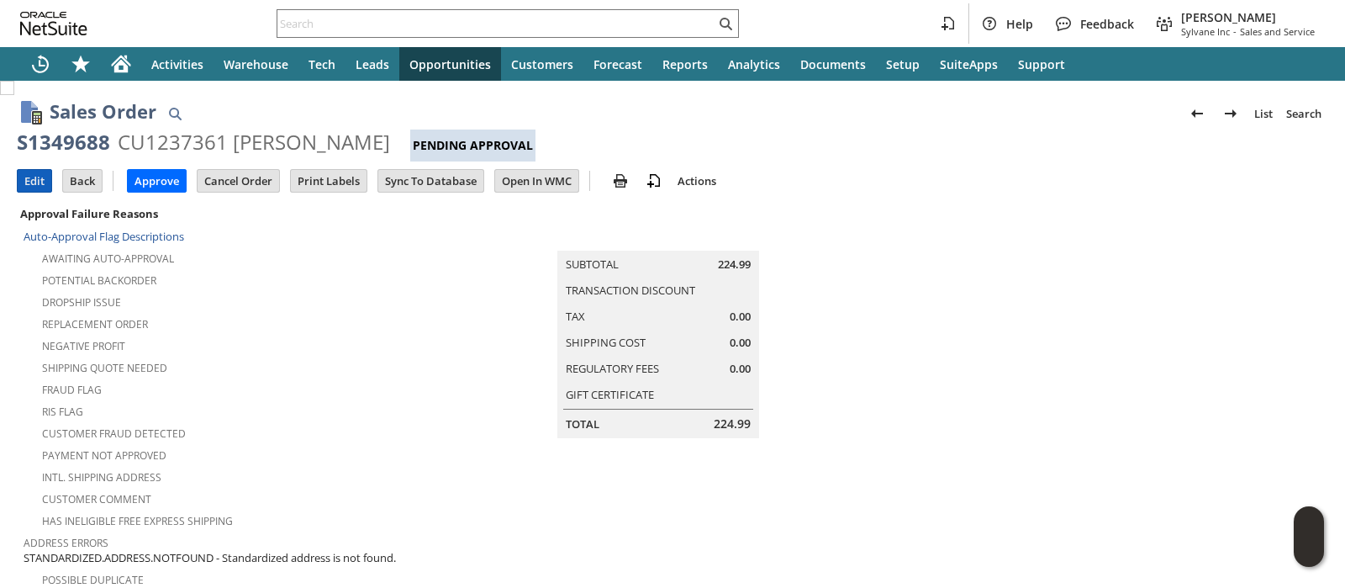
click at [33, 176] on input "Edit" at bounding box center [35, 181] width 34 height 22
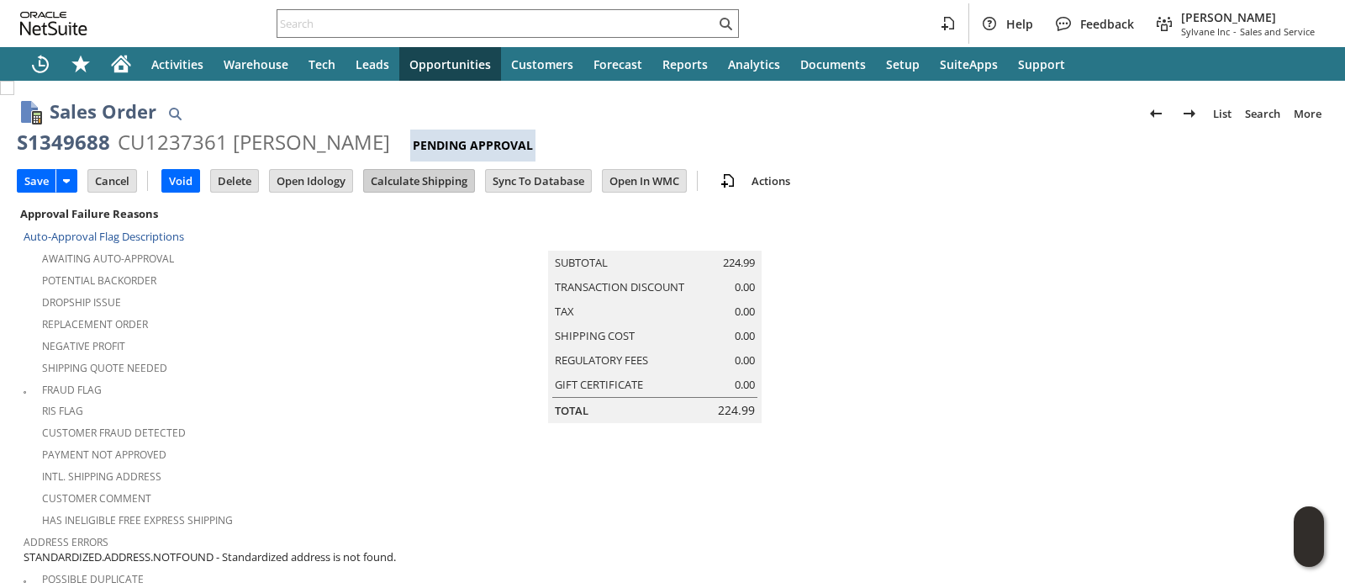
click at [426, 177] on input "Calculate Shipping" at bounding box center [419, 181] width 110 height 22
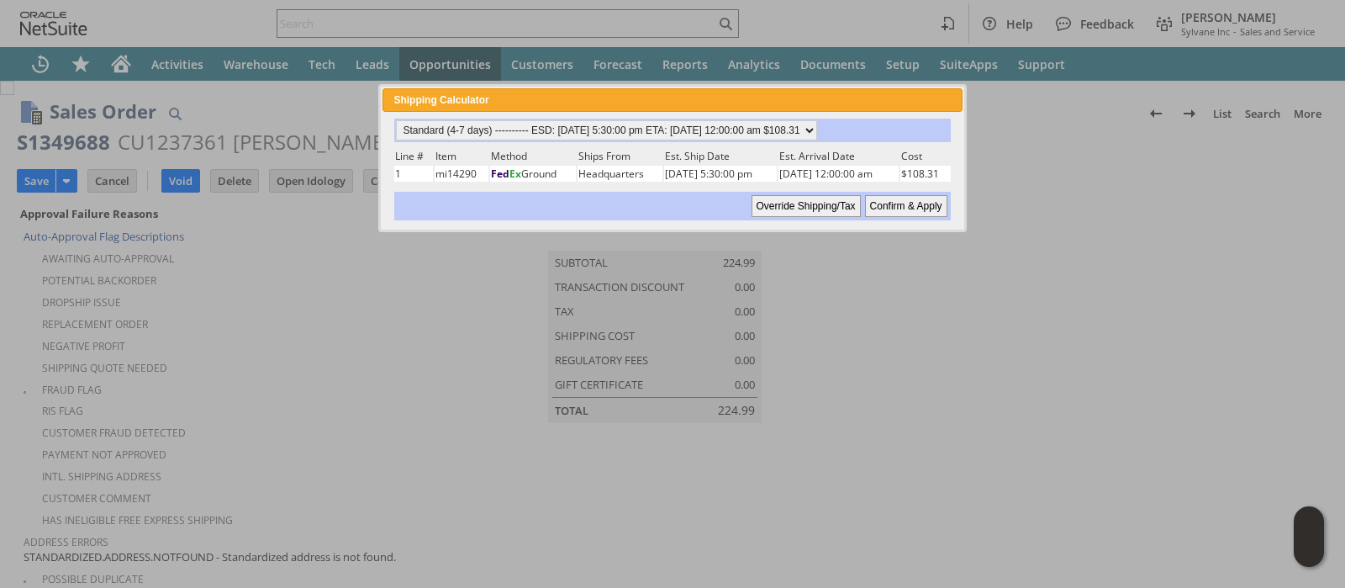
click at [888, 199] on input "Confirm & Apply" at bounding box center [906, 206] width 82 height 22
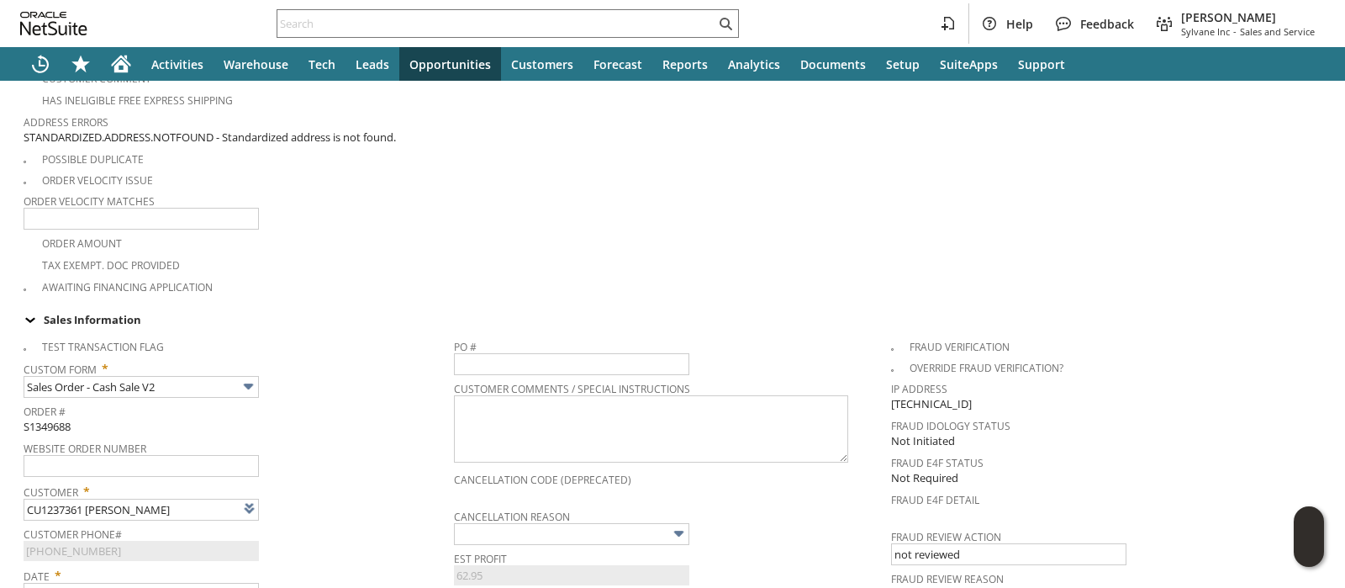
scroll to position [525, 0]
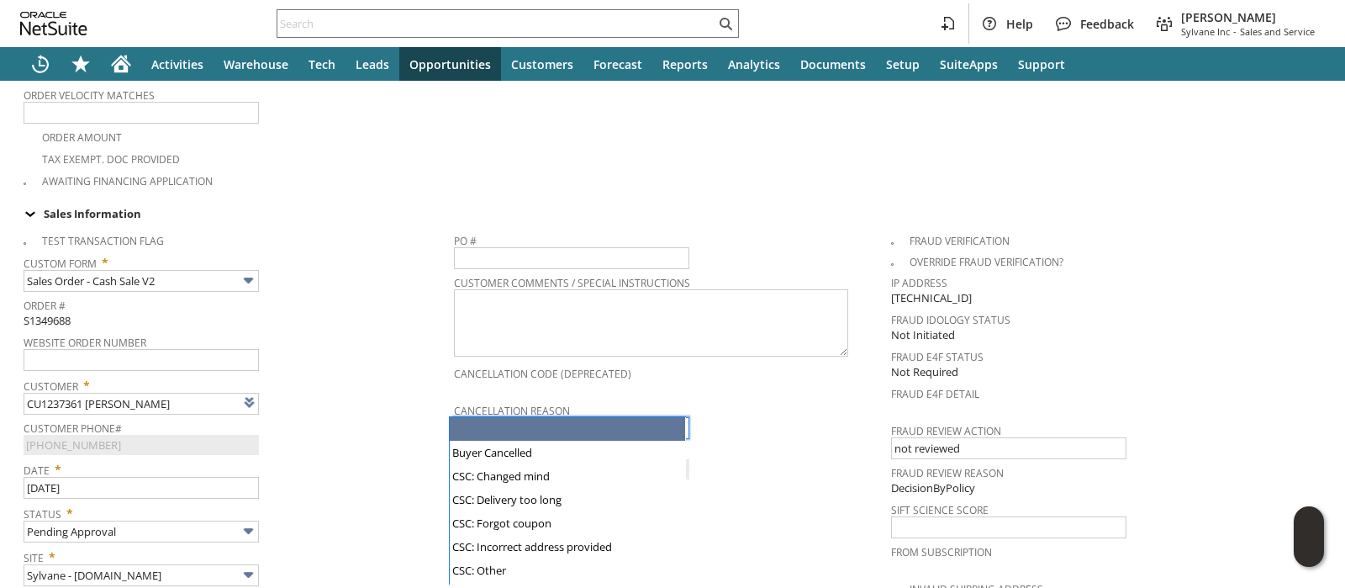
click at [477, 417] on input "text" at bounding box center [571, 428] width 235 height 22
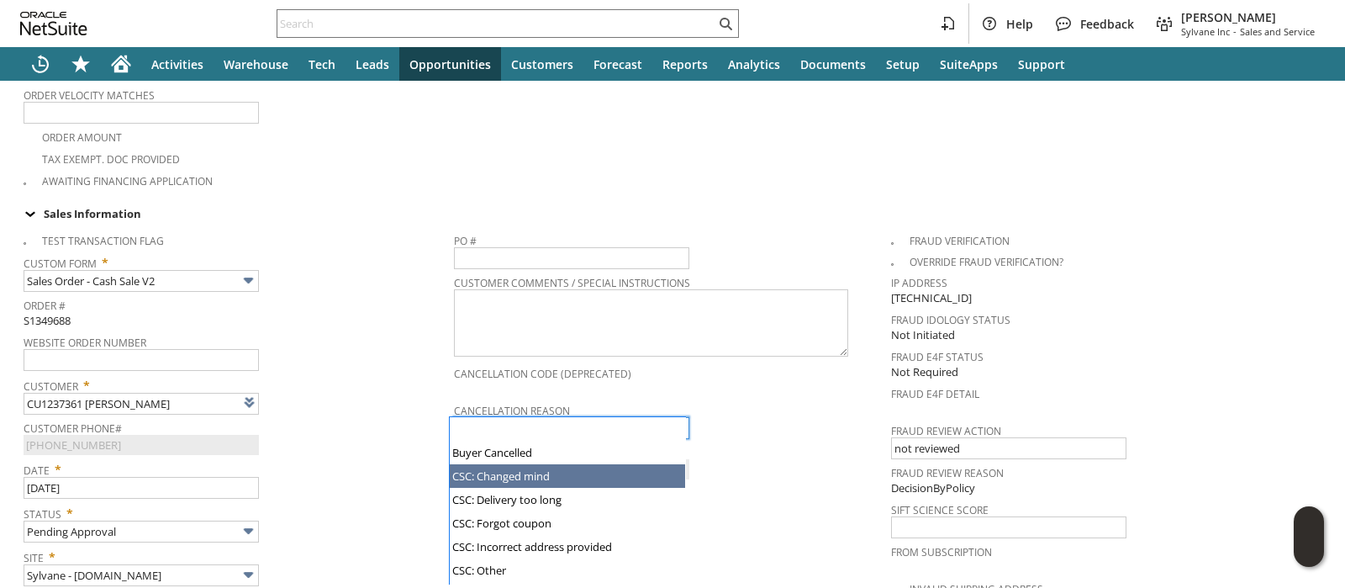
scroll to position [166, 0]
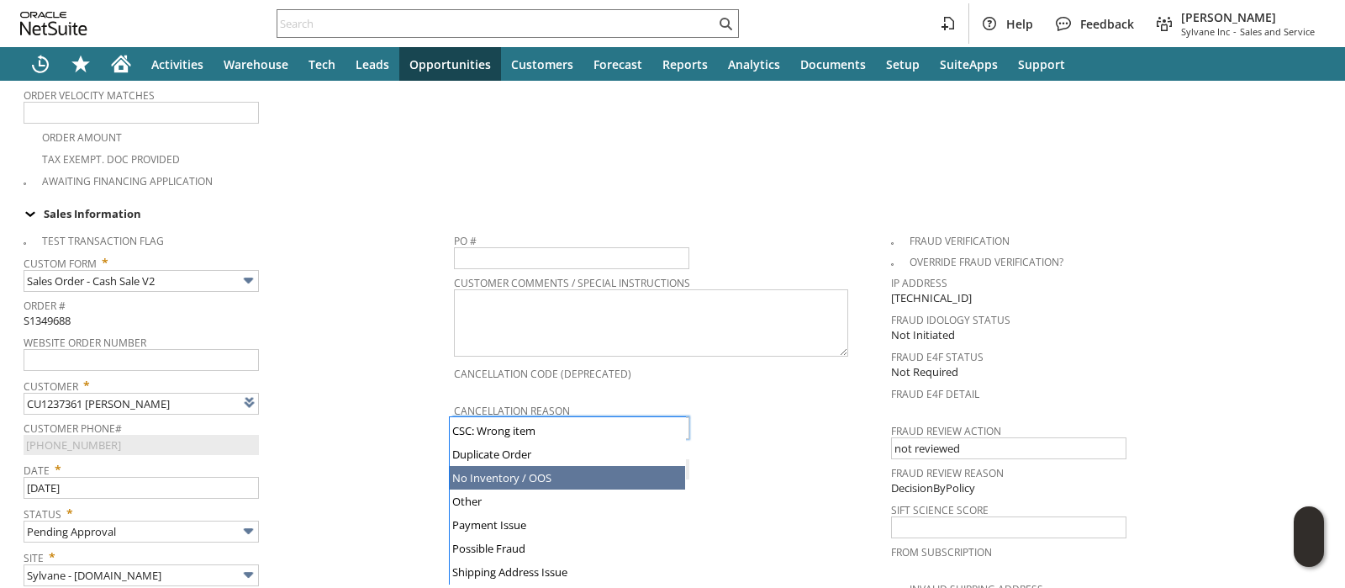
click at [401, 462] on div "Date * 8/26/2025" at bounding box center [235, 478] width 422 height 42
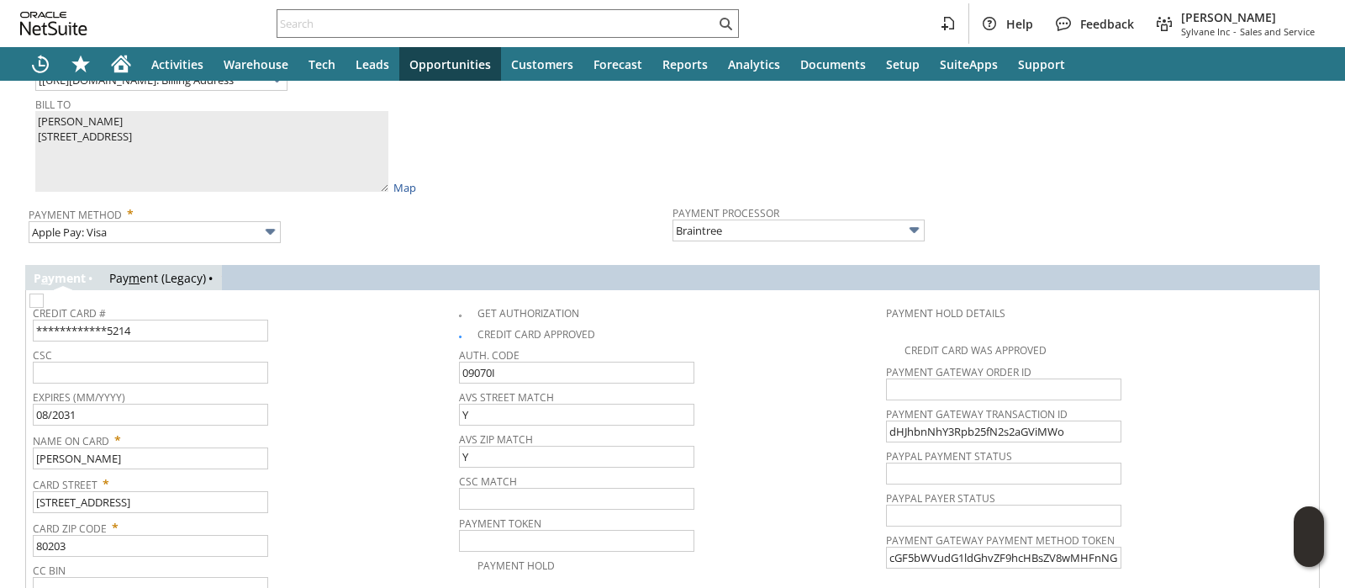
scroll to position [1576, 0]
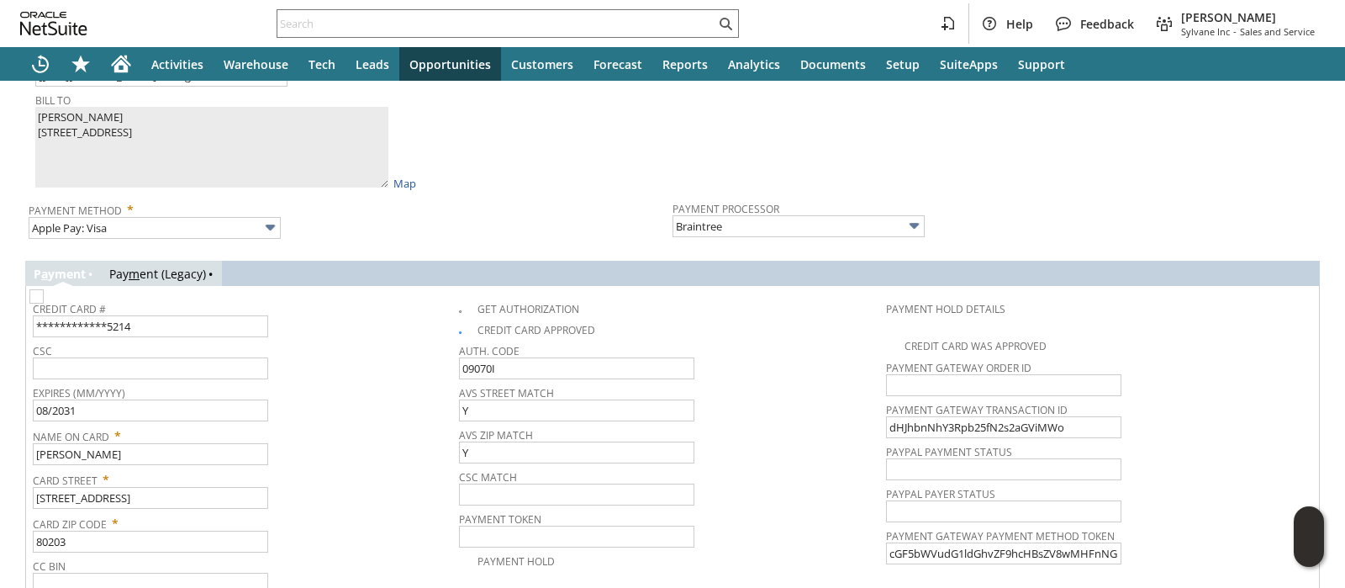
click at [44, 304] on img at bounding box center [36, 296] width 14 height 14
checkbox input "false"
click at [44, 289] on img at bounding box center [36, 296] width 14 height 14
checkbox input "true"
click at [186, 266] on link "Pay m ent (Legacy)" at bounding box center [157, 274] width 97 height 16
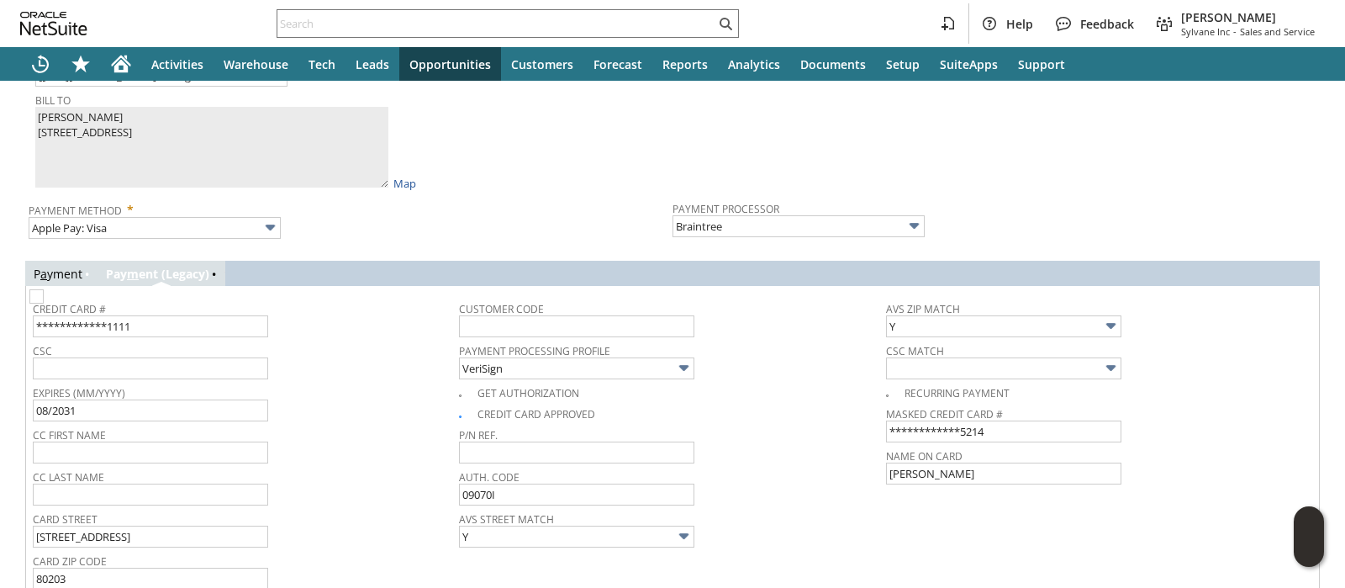
click at [44, 304] on img at bounding box center [36, 296] width 14 height 14
checkbox input "true"
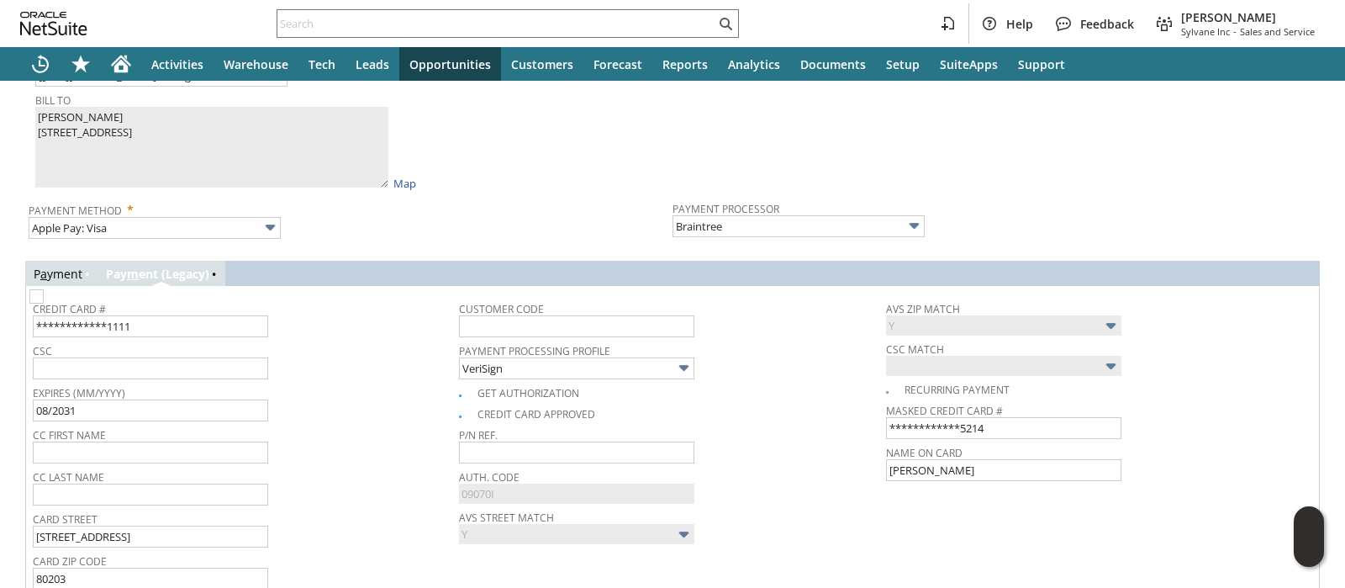
click at [44, 304] on img at bounding box center [36, 296] width 14 height 14
checkbox input "false"
click at [362, 394] on div "Expires (MM/YYYY) 08/2031" at bounding box center [242, 401] width 418 height 40
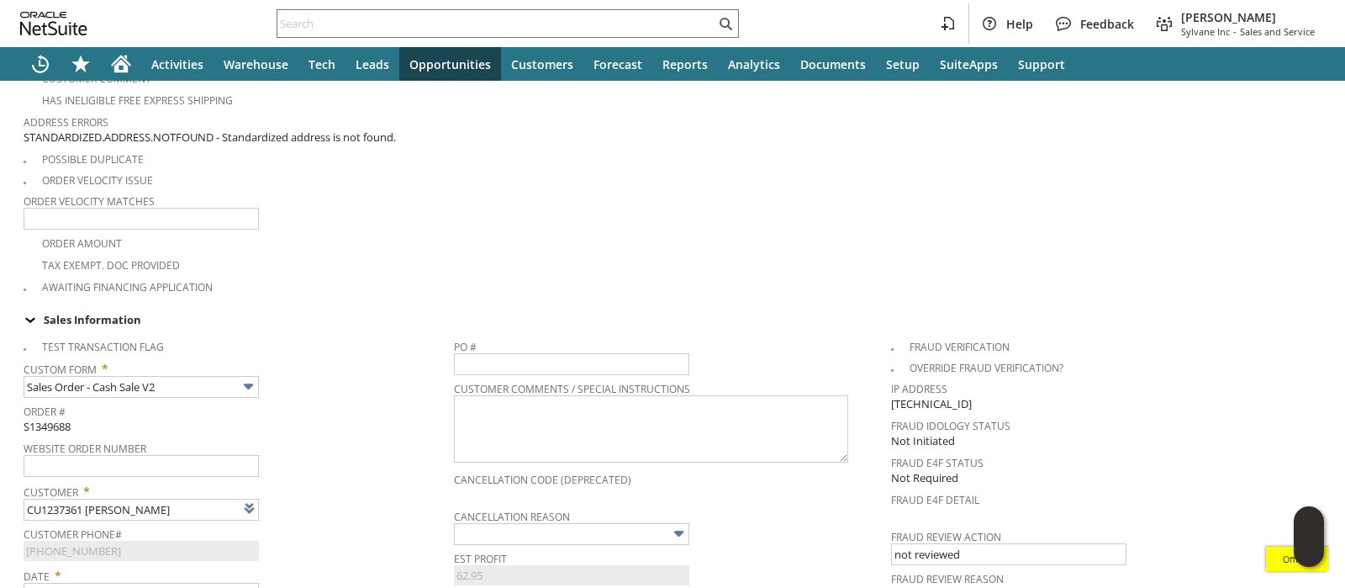
scroll to position [525, 0]
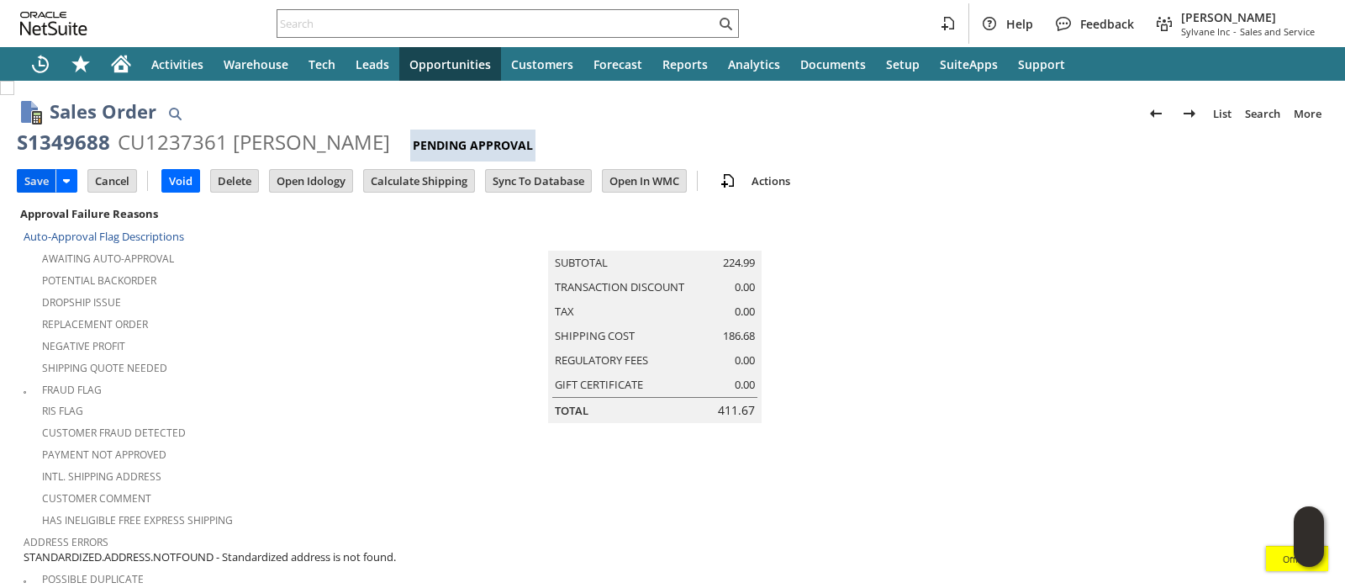
click at [31, 175] on input "Save" at bounding box center [37, 181] width 38 height 22
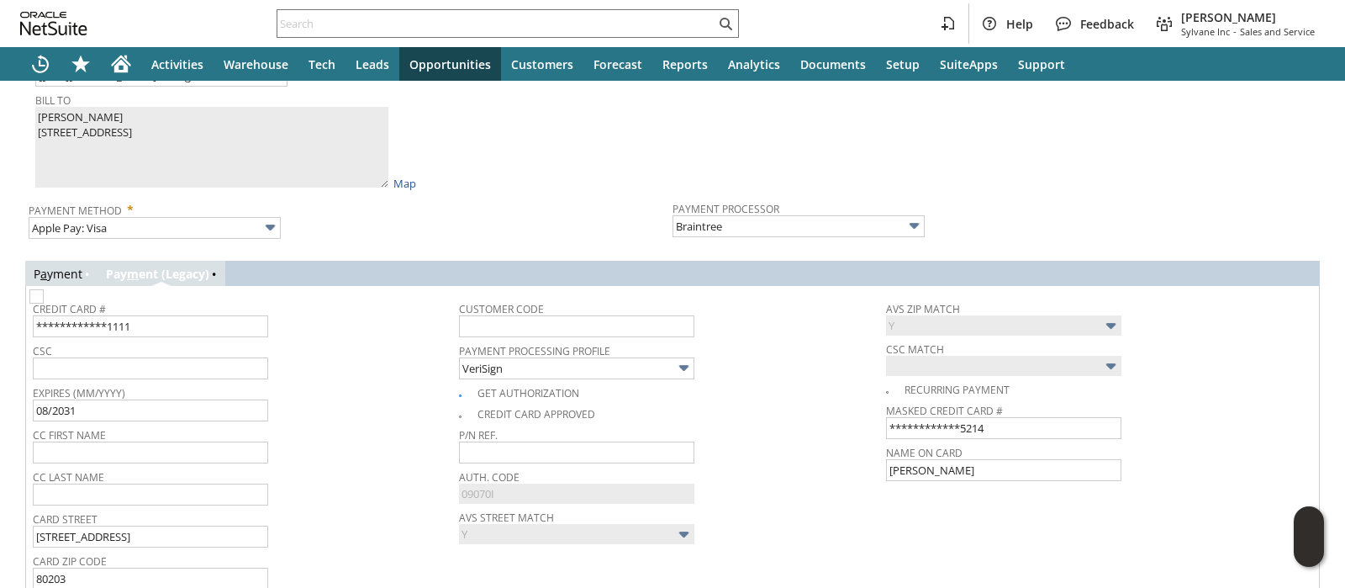
scroll to position [1681, 0]
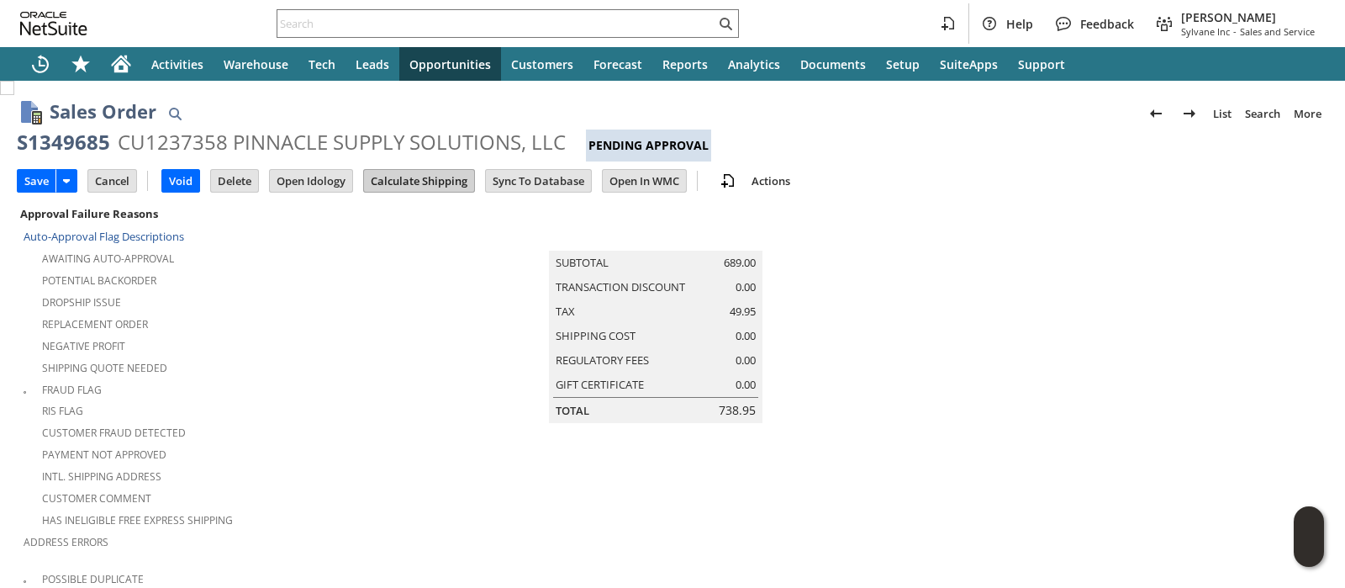
click at [395, 182] on input "Calculate Shipping" at bounding box center [419, 181] width 110 height 22
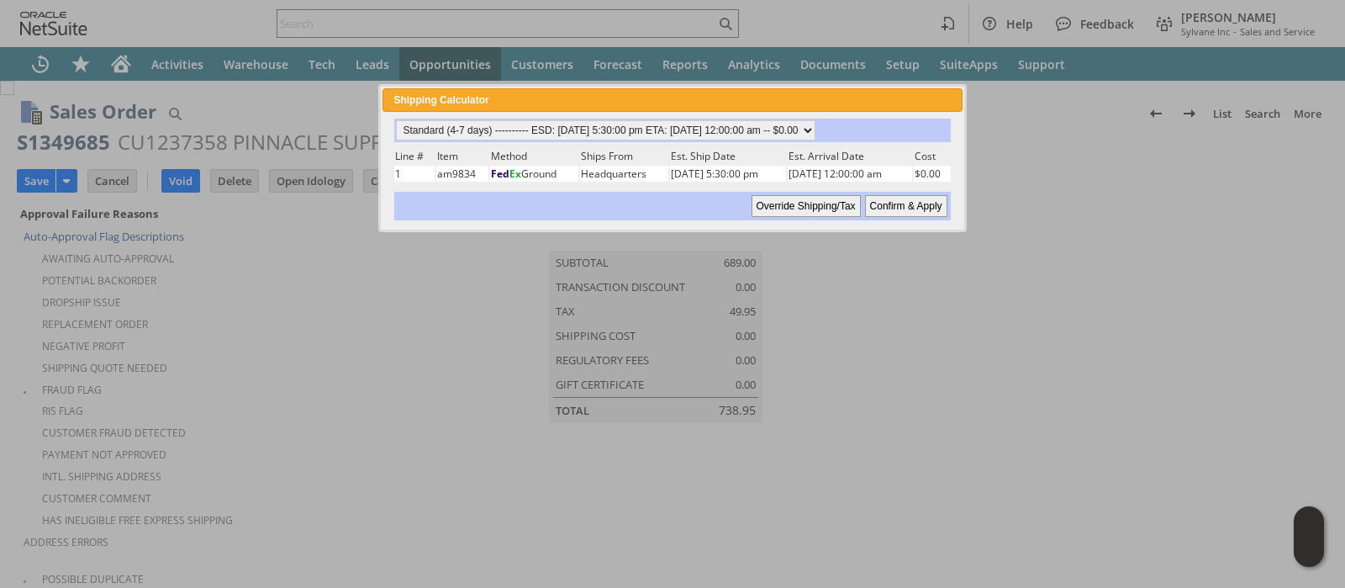
click at [875, 198] on input "Confirm & Apply" at bounding box center [906, 206] width 82 height 22
type input "Reseller"
type input "[DATE]"
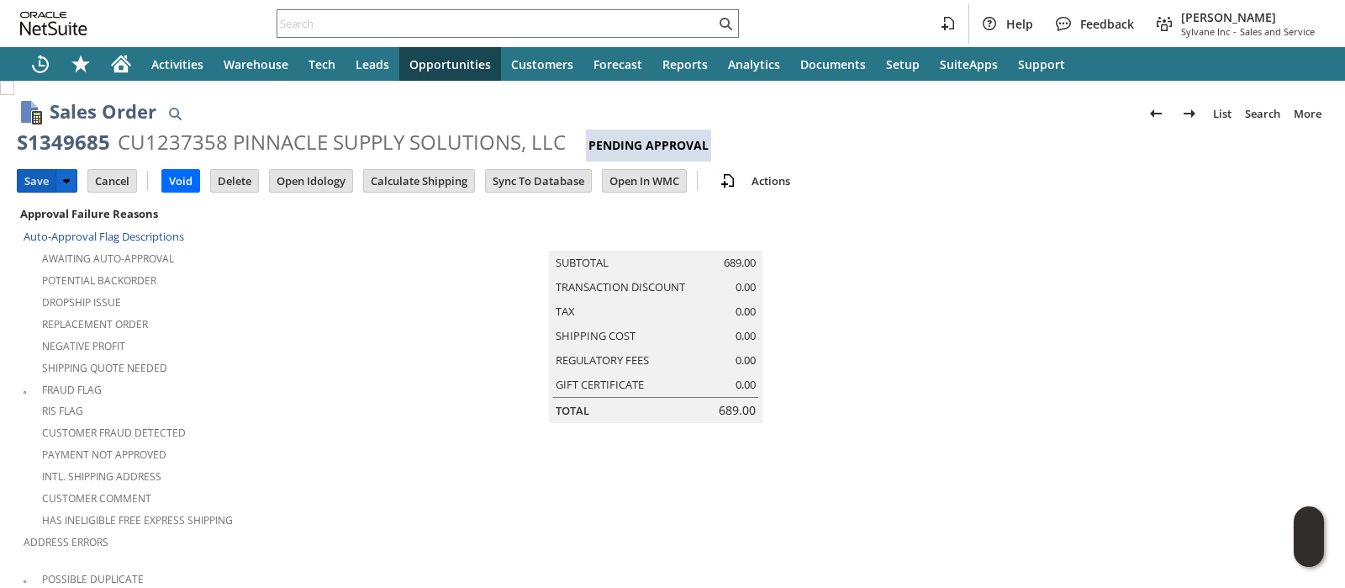
click at [38, 174] on input "Save" at bounding box center [37, 181] width 38 height 22
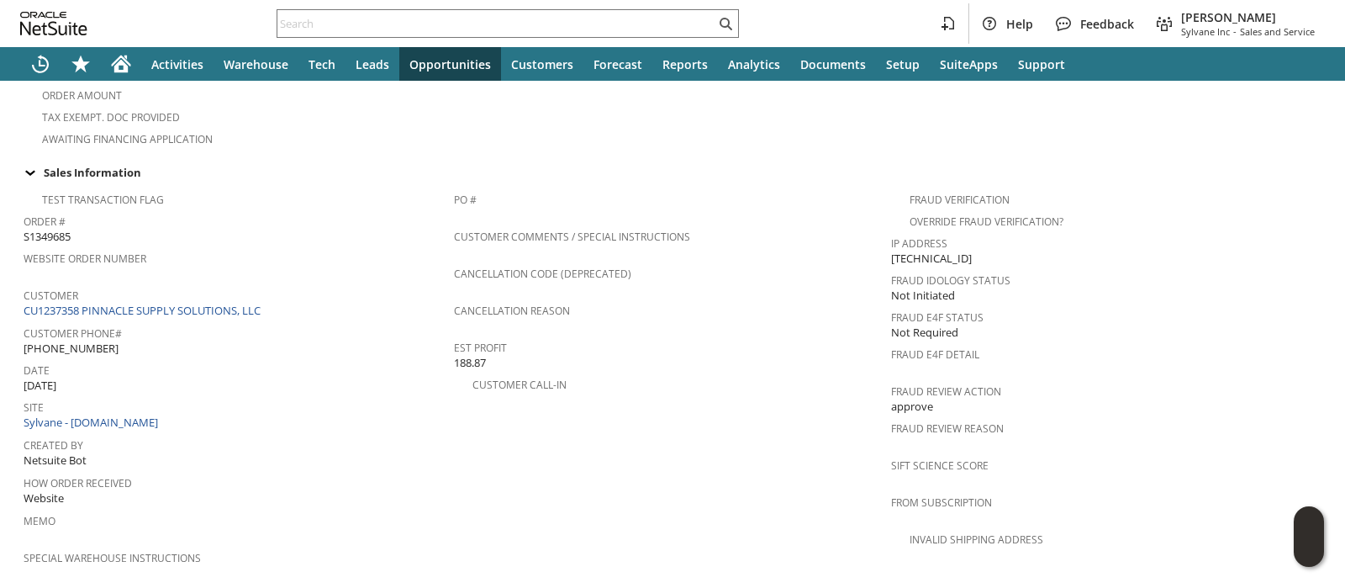
scroll to position [1189, 0]
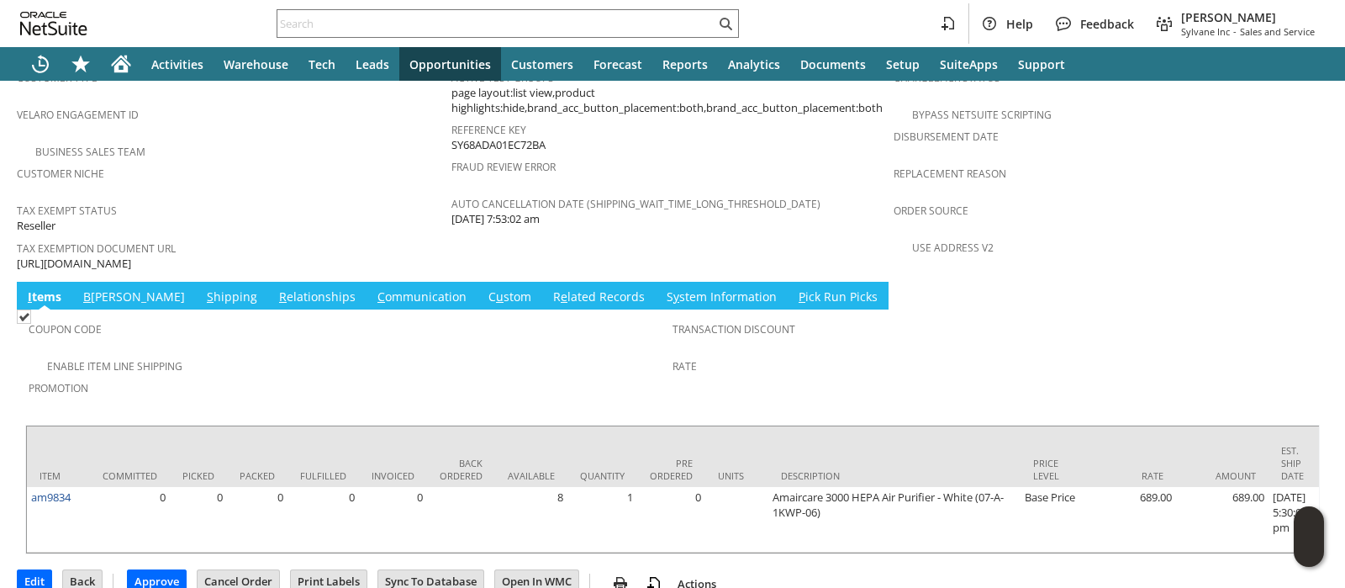
click at [203, 288] on link "S hipping" at bounding box center [232, 297] width 59 height 18
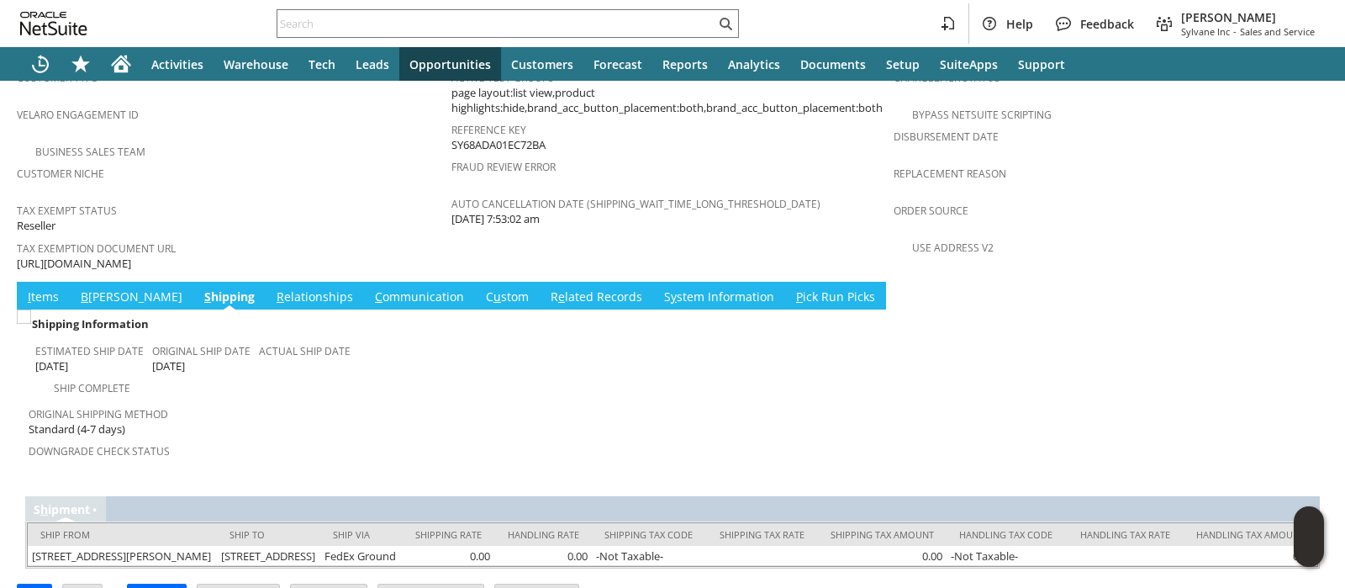
scroll to position [1213, 0]
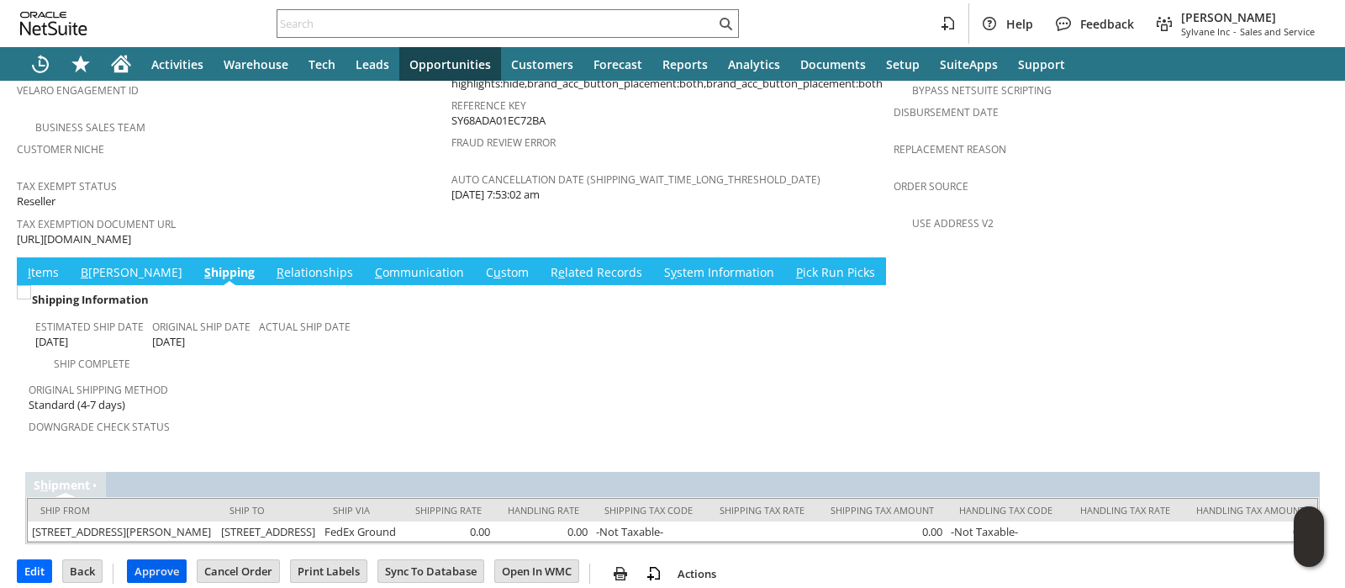
click at [141, 560] on input "Approve" at bounding box center [157, 571] width 58 height 22
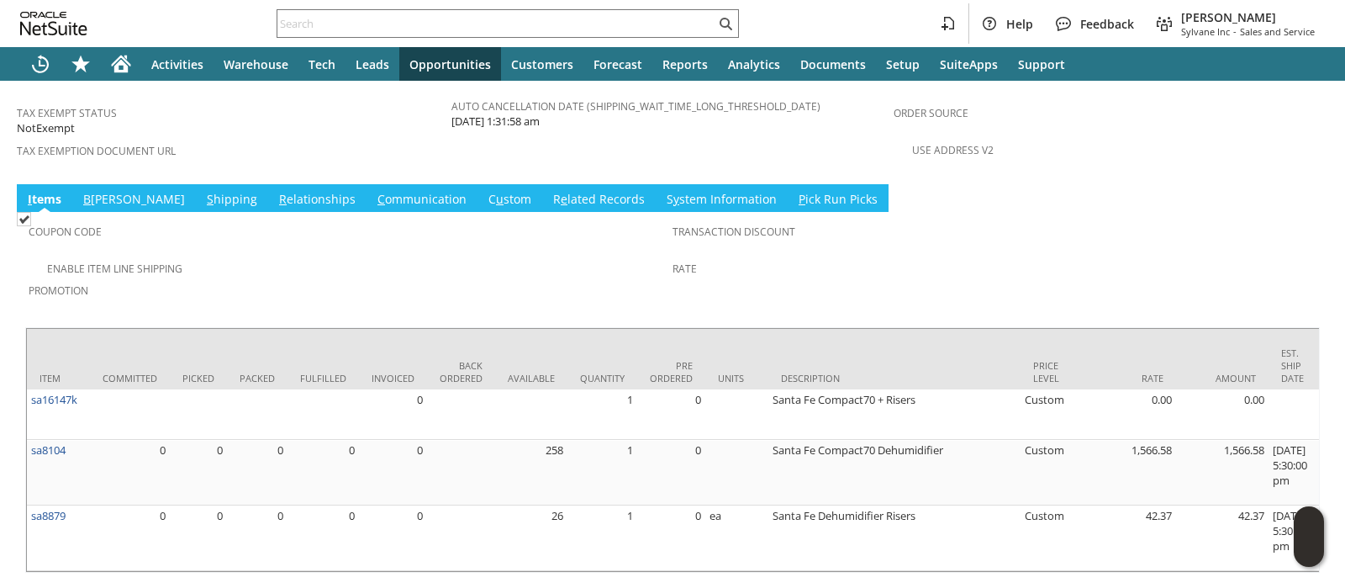
scroll to position [1225, 0]
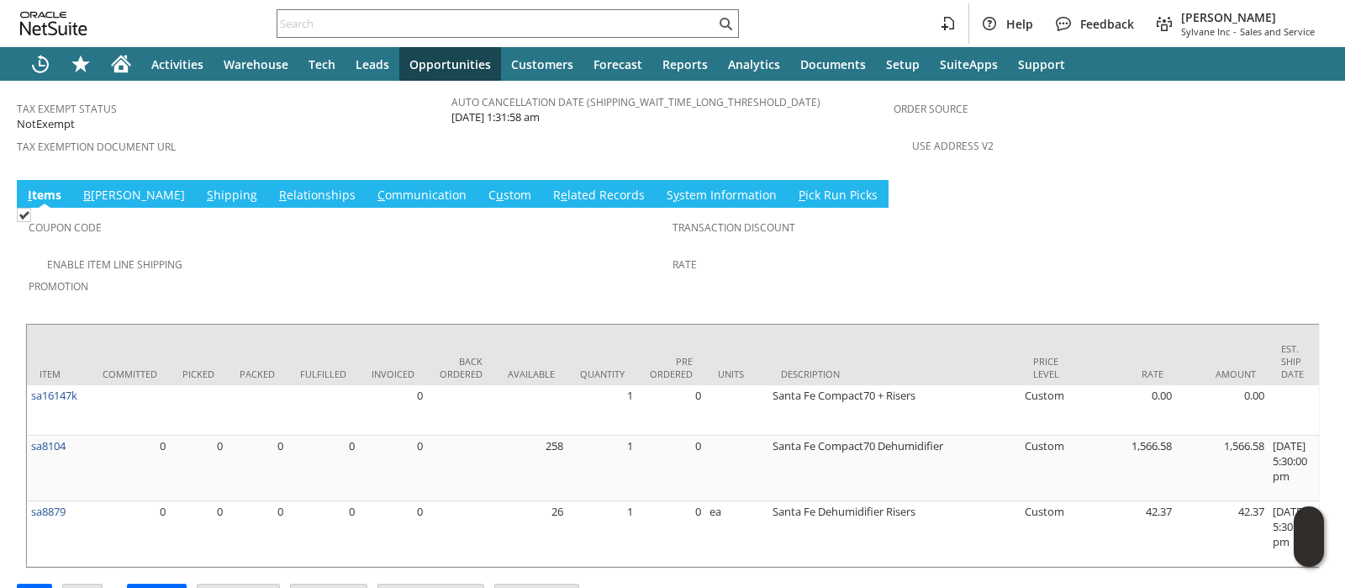
click at [203, 187] on link "S hipping" at bounding box center [232, 196] width 59 height 18
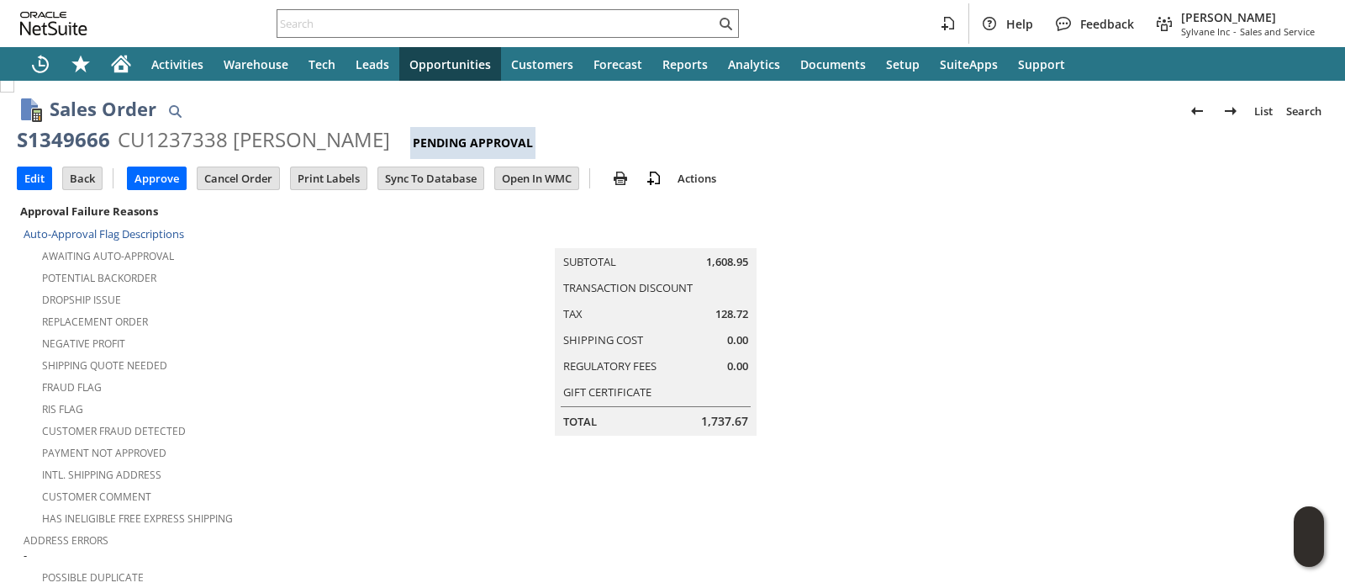
scroll to position [0, 0]
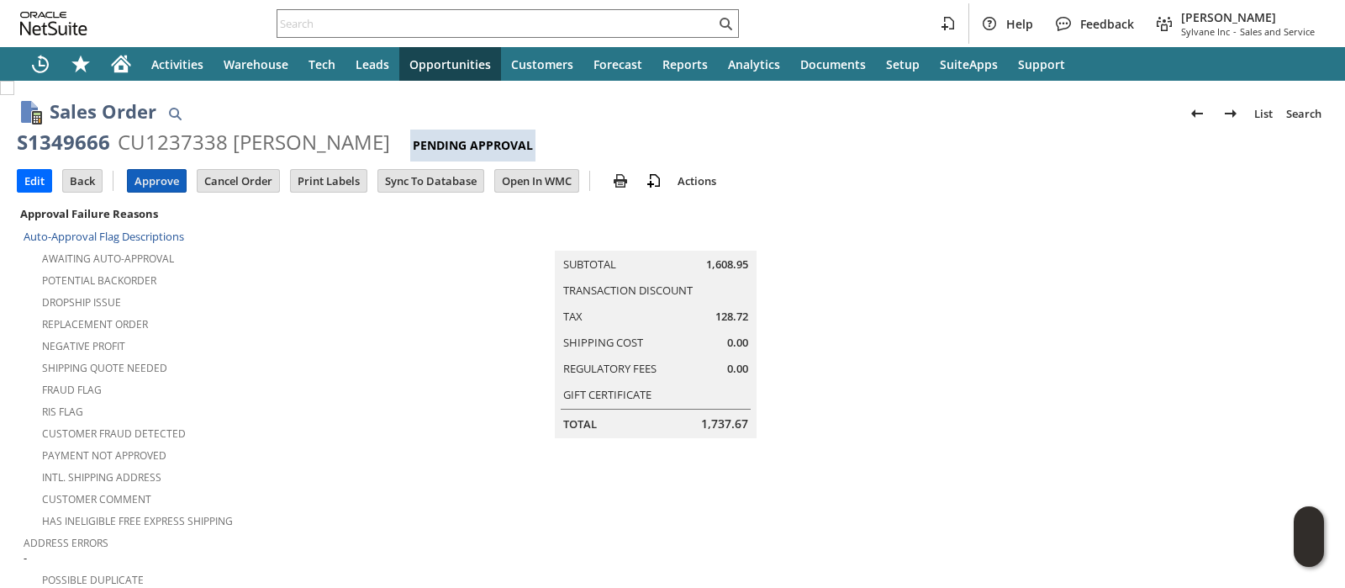
click at [157, 178] on input "Approve" at bounding box center [157, 181] width 58 height 22
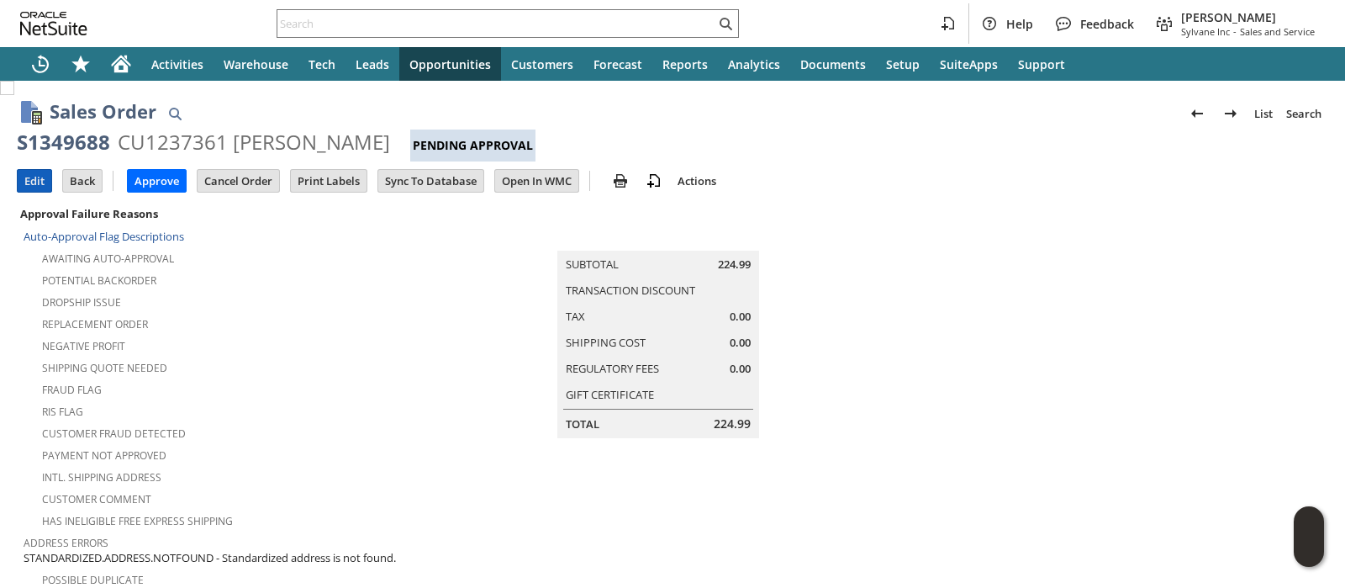
click at [34, 184] on input "Edit" at bounding box center [35, 181] width 34 height 22
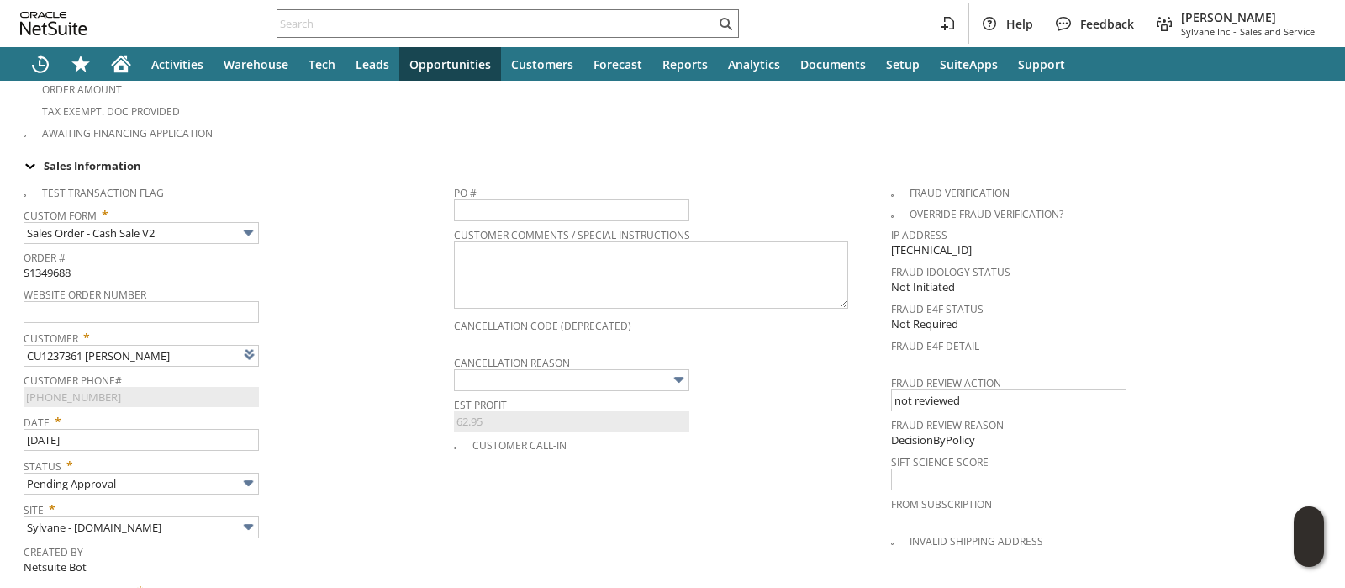
scroll to position [4, 0]
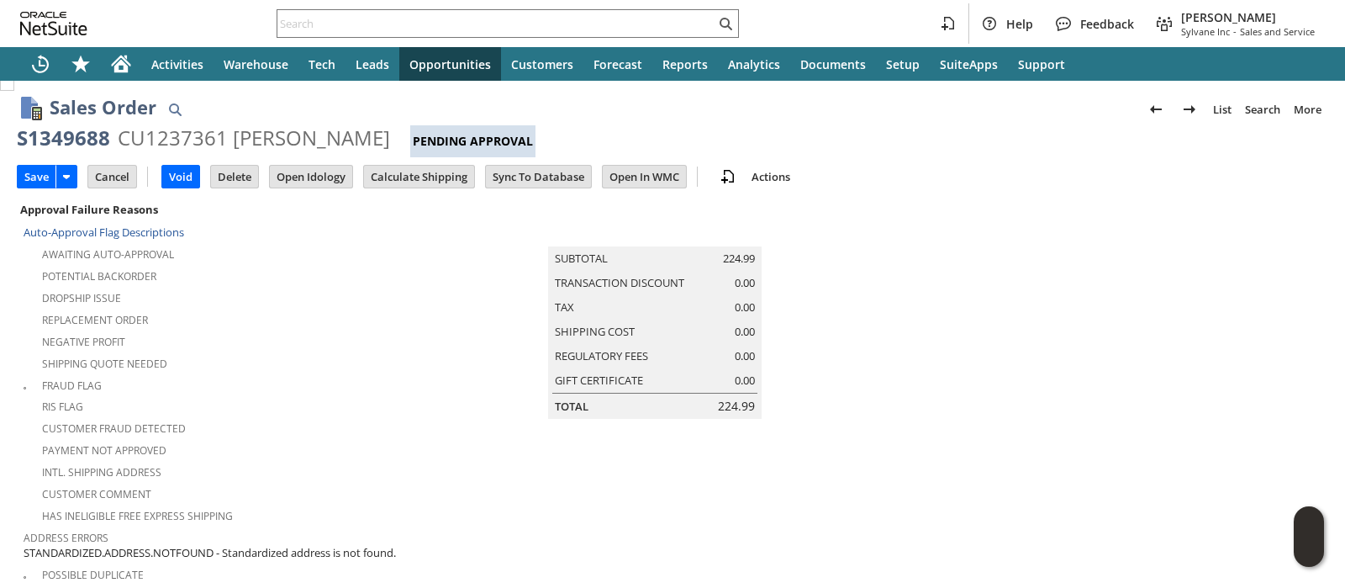
type input "Intelligent Recommendations ⁰"
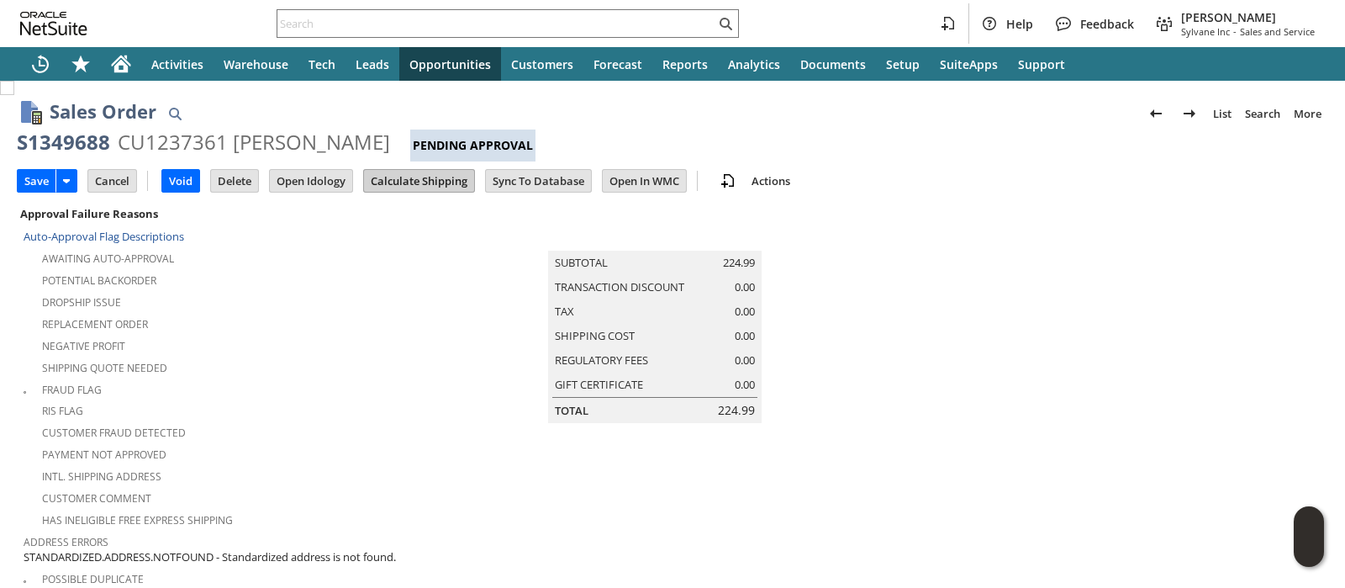
click at [400, 177] on input "Calculate Shipping" at bounding box center [419, 181] width 110 height 22
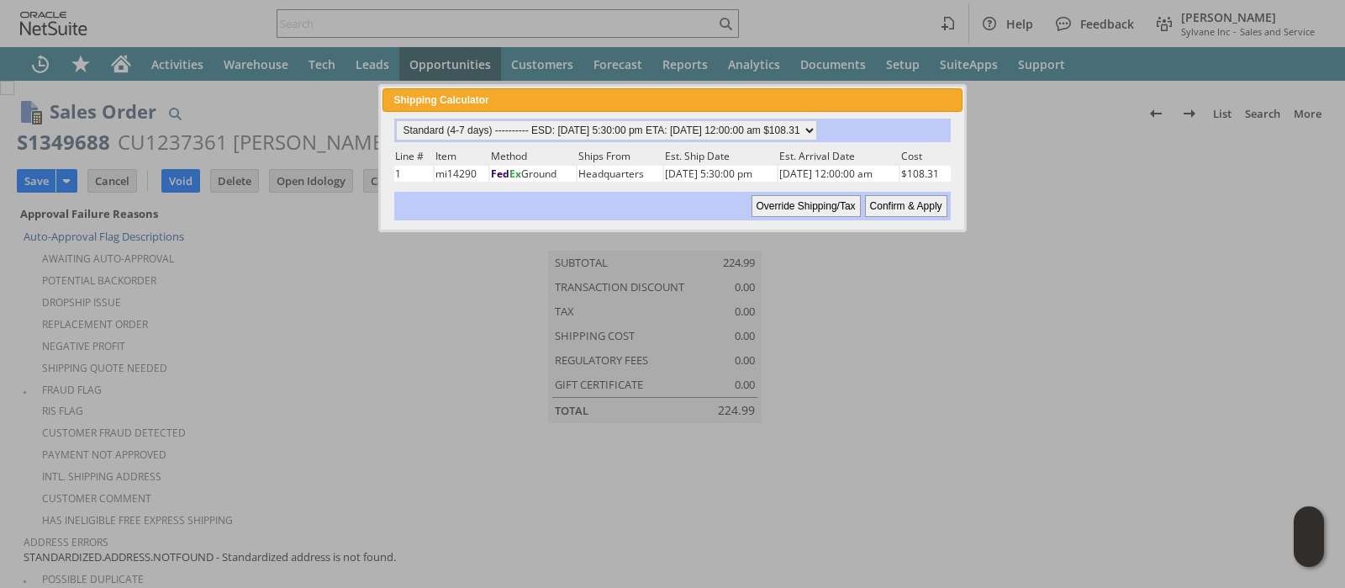
click at [889, 201] on input "Confirm & Apply" at bounding box center [906, 206] width 82 height 22
type input "Add"
type input "Copy Previous"
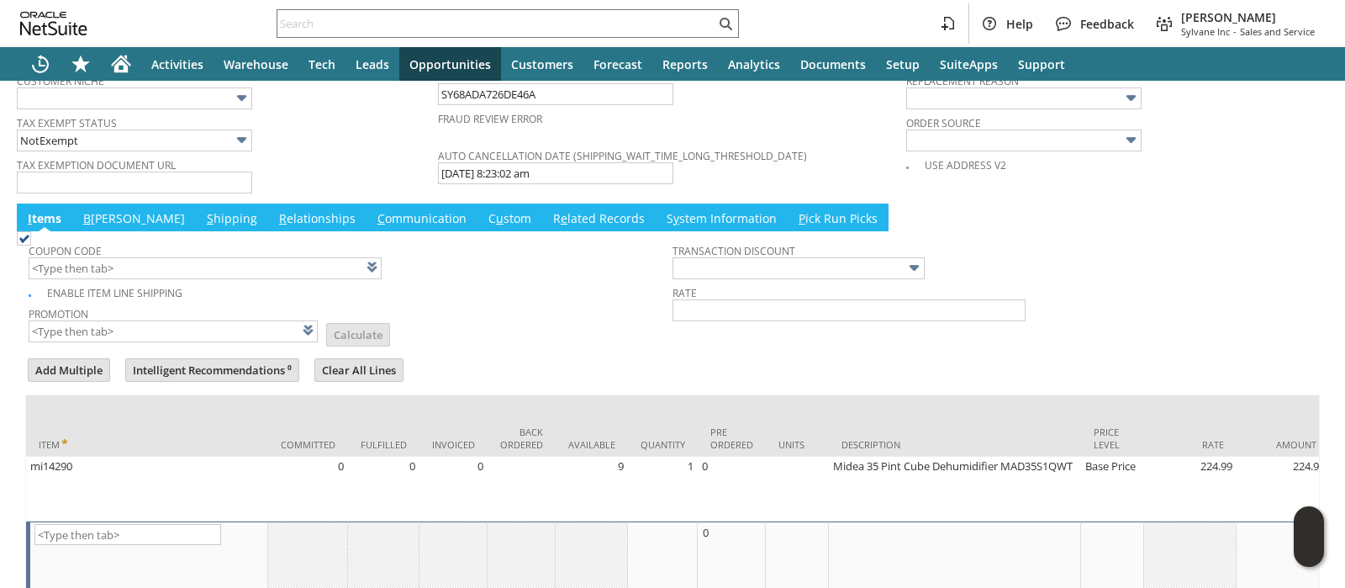
scroll to position [1430, 0]
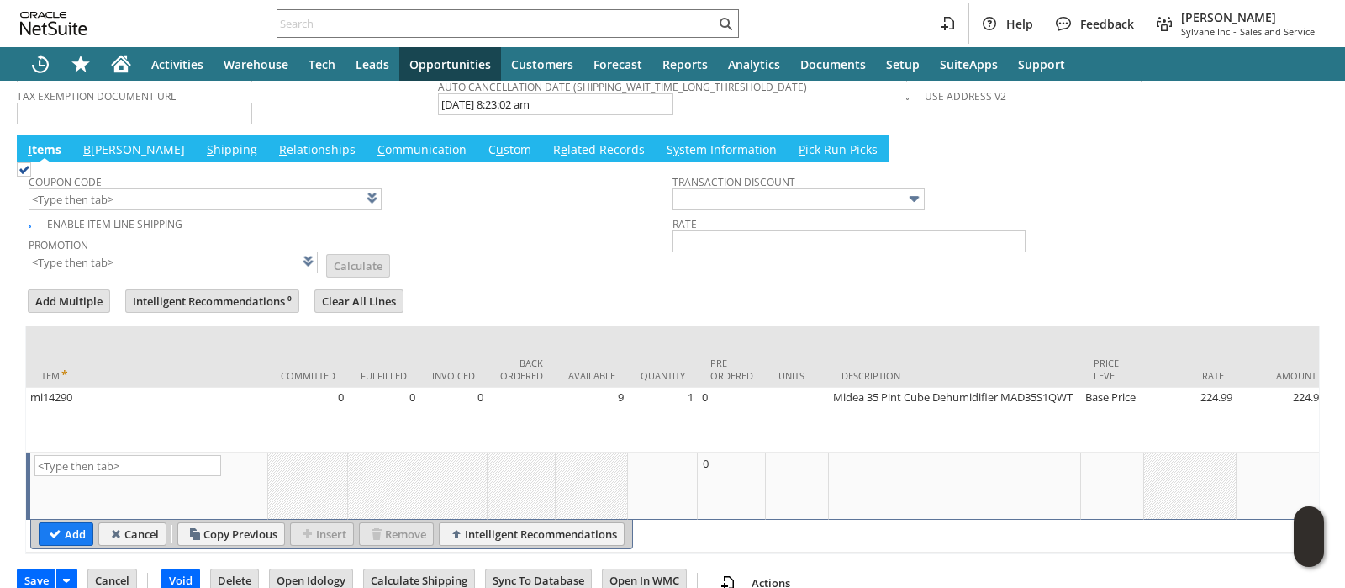
click at [96, 141] on link "B illing" at bounding box center [134, 150] width 110 height 18
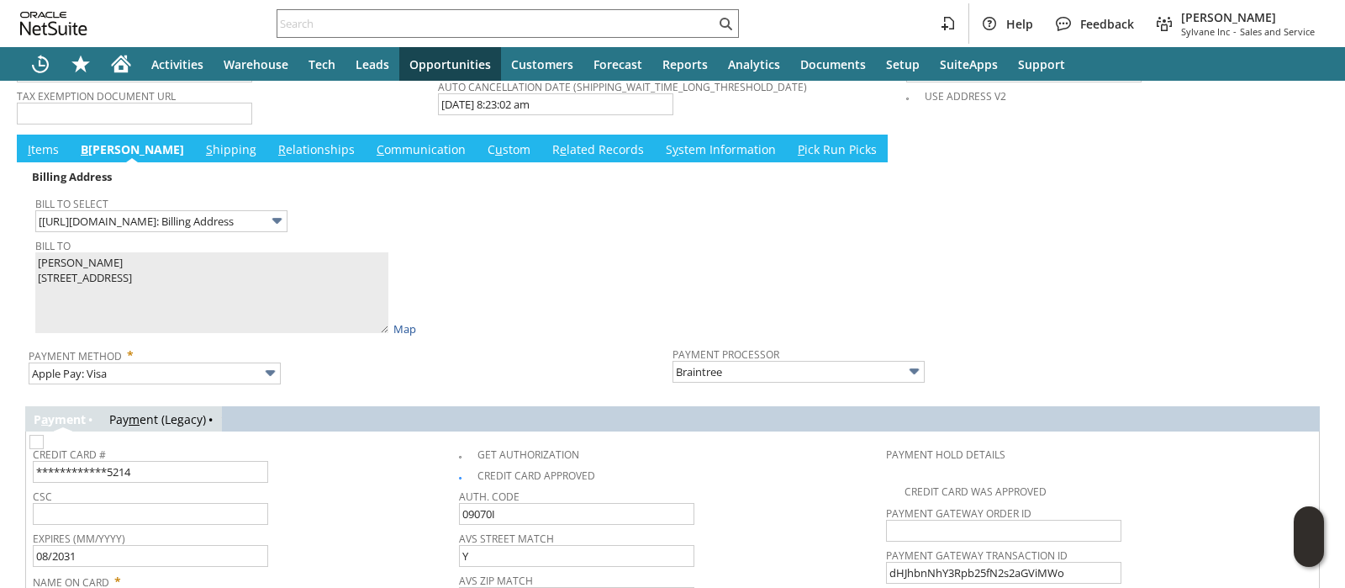
click at [44, 435] on img at bounding box center [36, 442] width 14 height 14
checkbox input "true"
click at [44, 447] on img at bounding box center [36, 442] width 14 height 14
checkbox input "false"
click at [161, 411] on link "Pay m ent (Legacy)" at bounding box center [157, 419] width 97 height 16
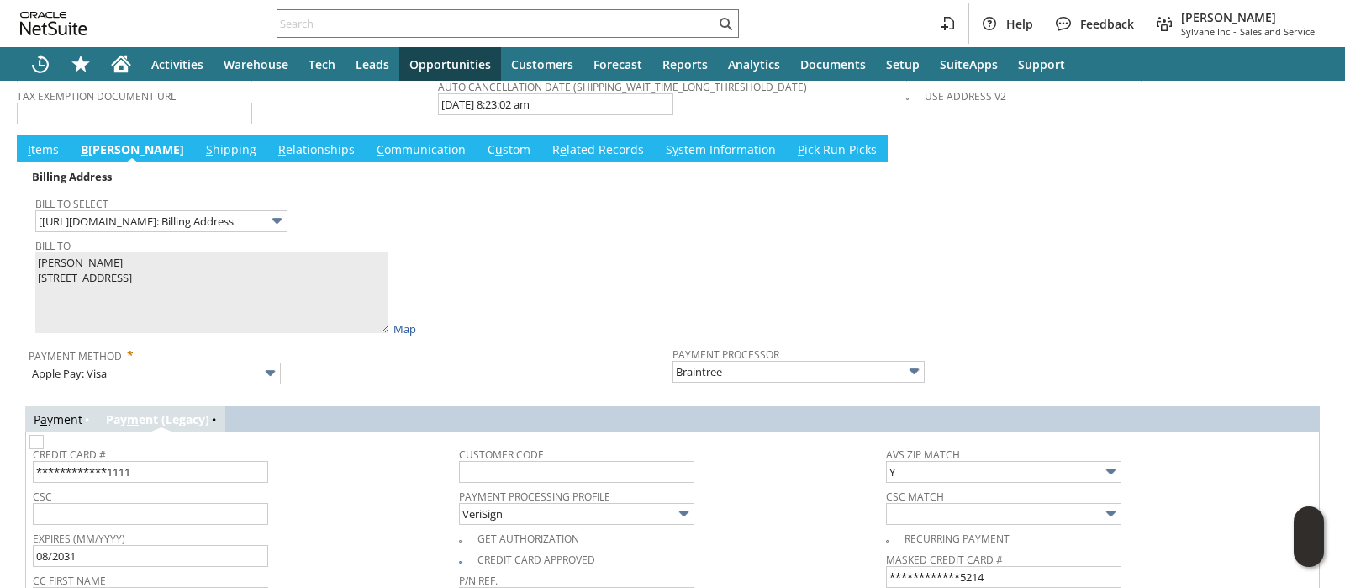
click at [44, 449] on img at bounding box center [36, 442] width 14 height 14
checkbox input "true"
click at [44, 449] on img at bounding box center [36, 442] width 14 height 14
checkbox input "false"
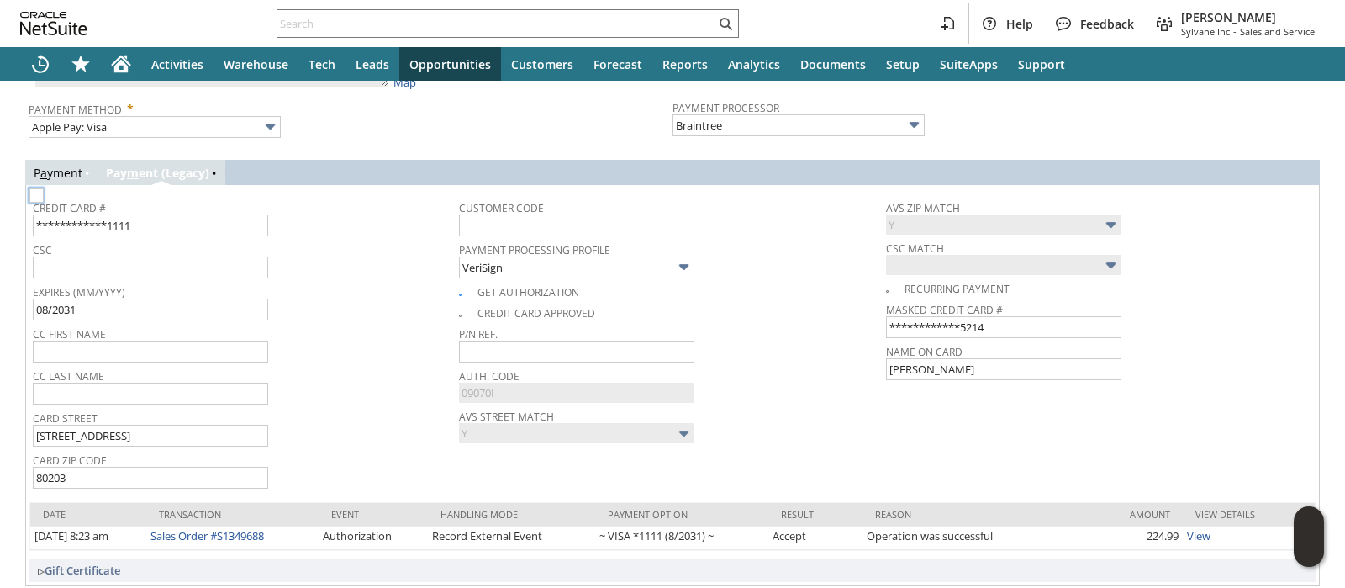
scroll to position [1706, 0]
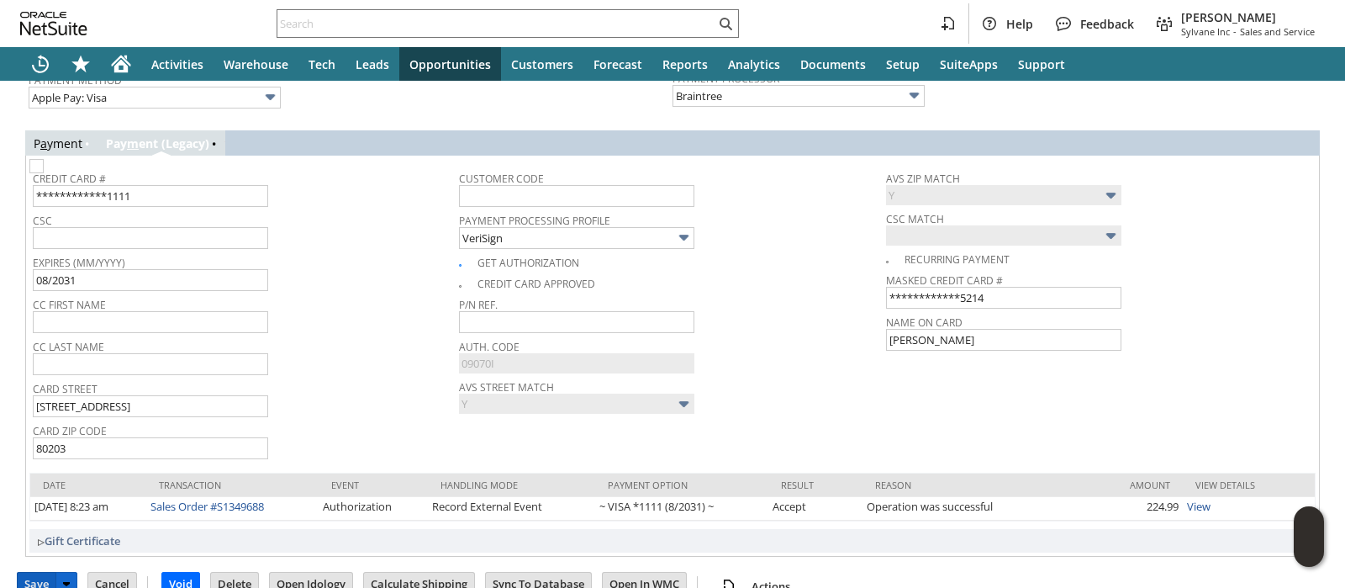
click at [39, 573] on input "Save" at bounding box center [37, 584] width 38 height 22
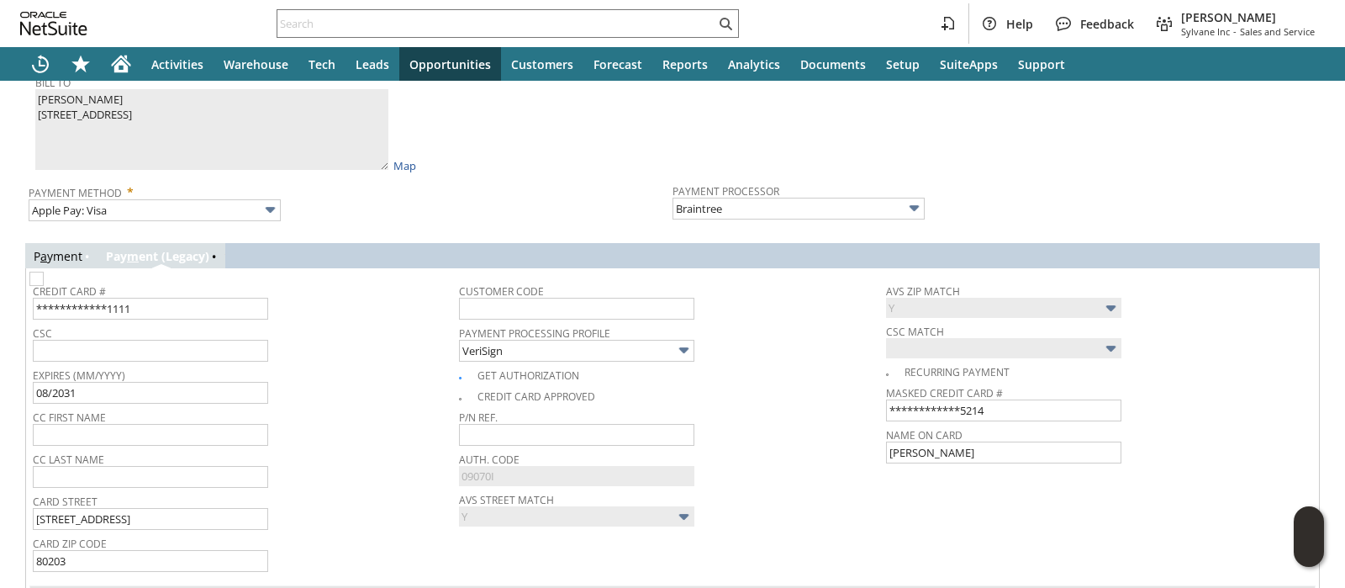
scroll to position [1601, 0]
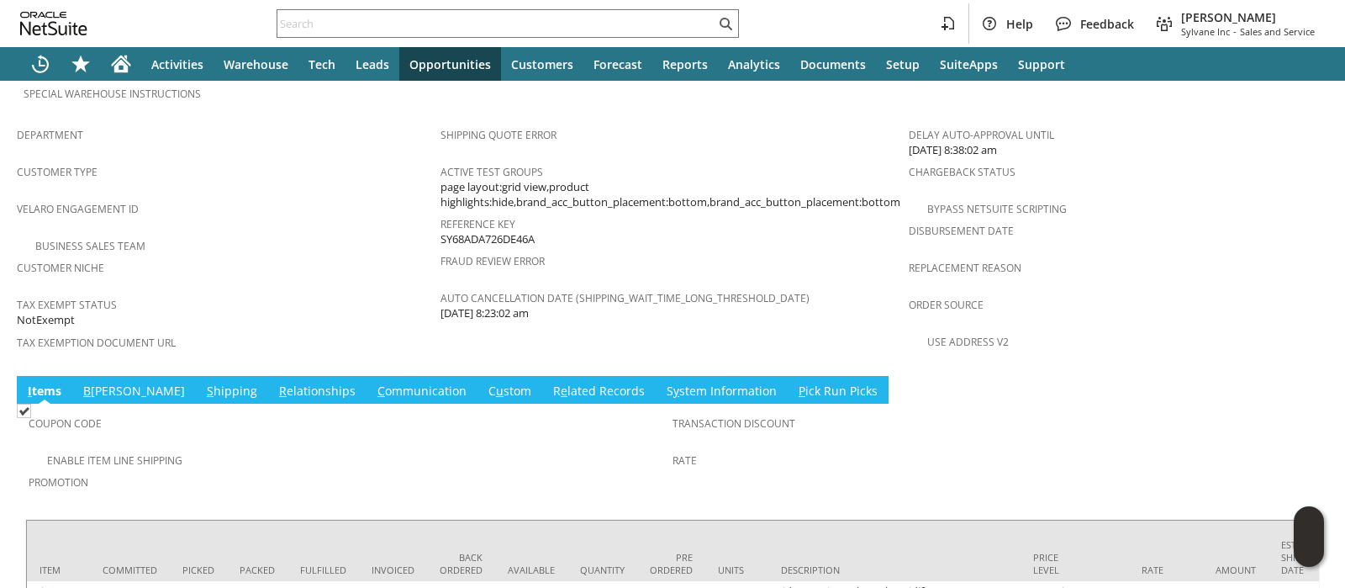
scroll to position [1189, 0]
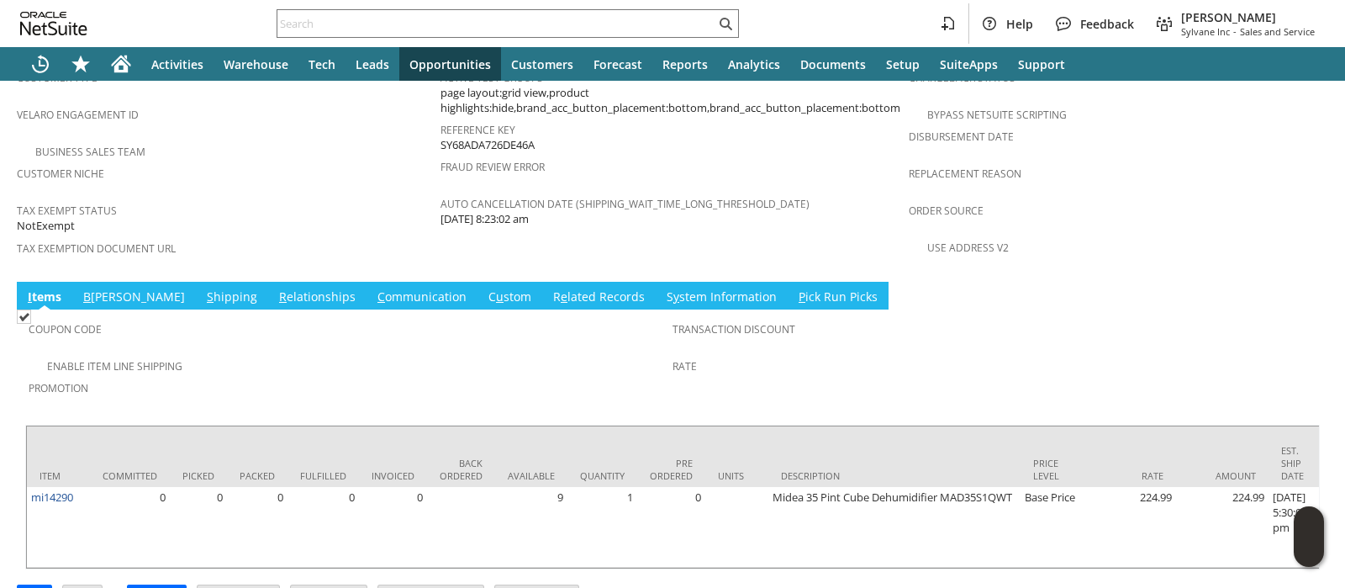
click at [92, 288] on link "B illing" at bounding box center [134, 297] width 110 height 18
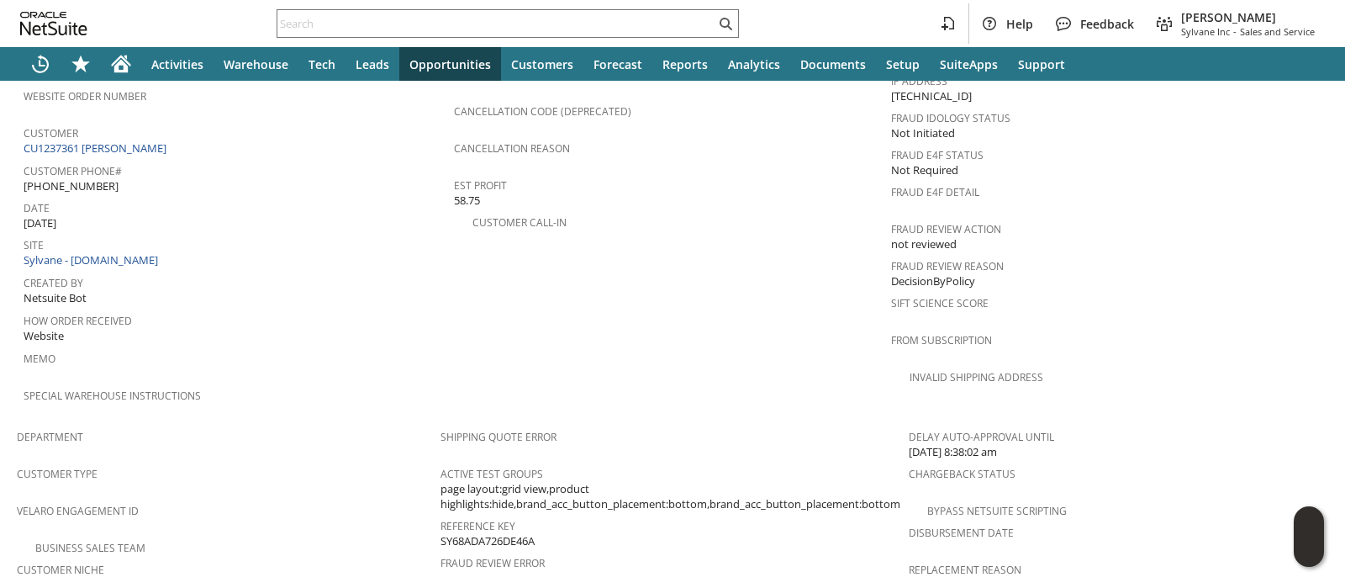
scroll to position [1515, 0]
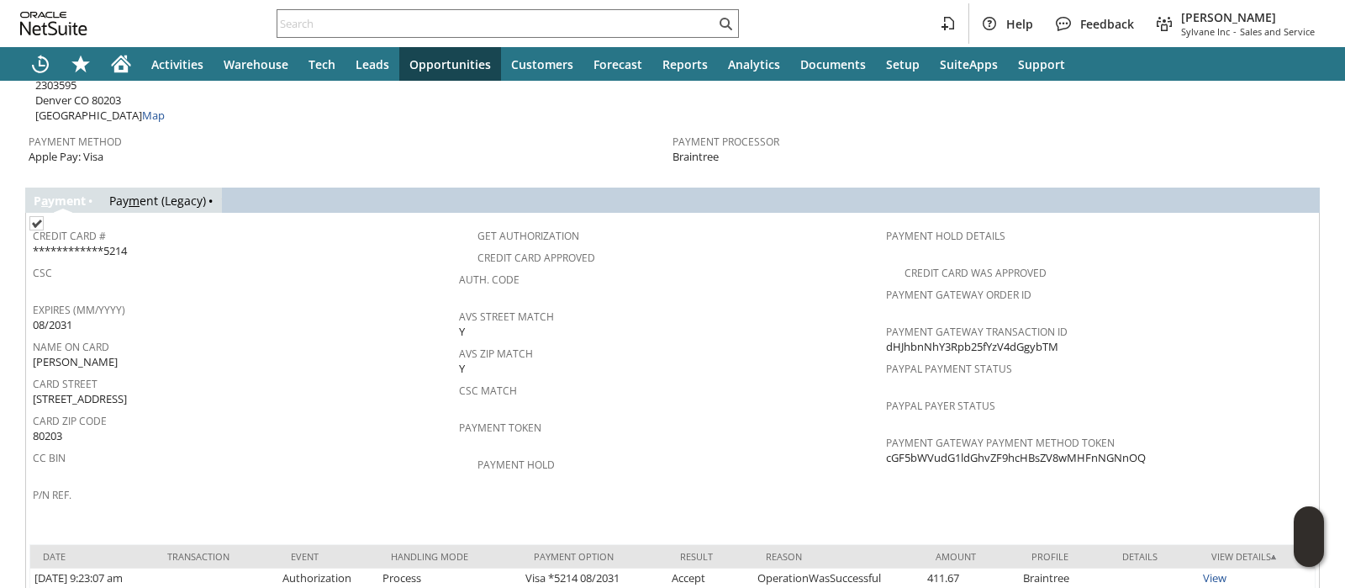
click at [159, 193] on link "Pay m ent (Legacy)" at bounding box center [157, 201] width 97 height 16
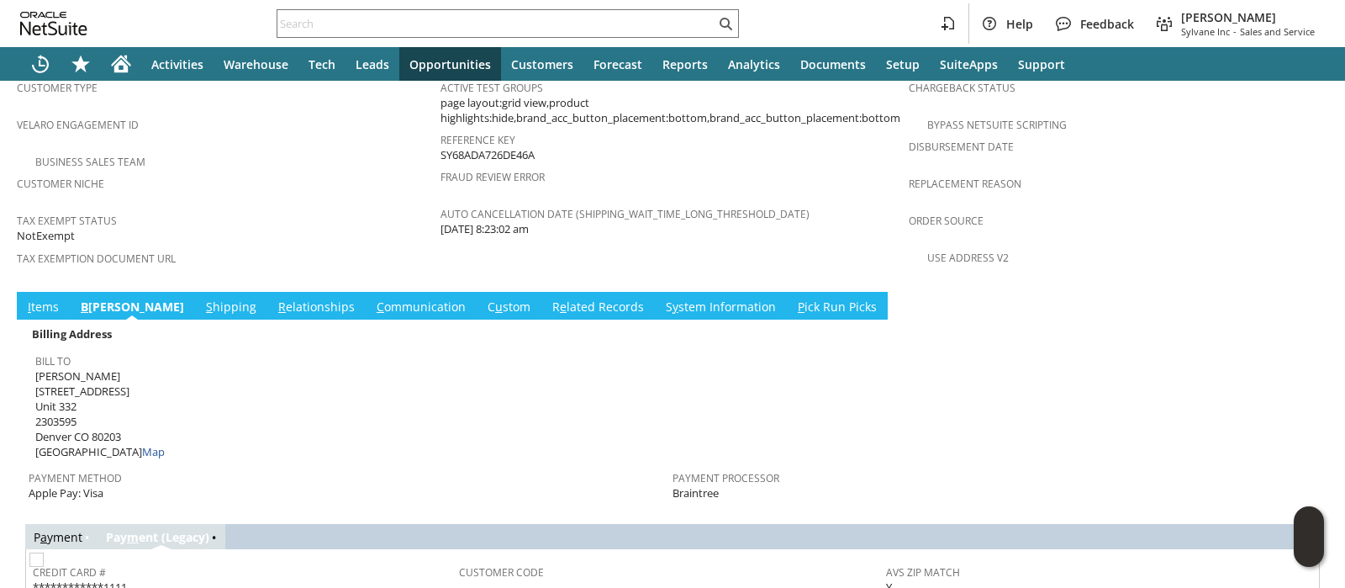
scroll to position [1175, 0]
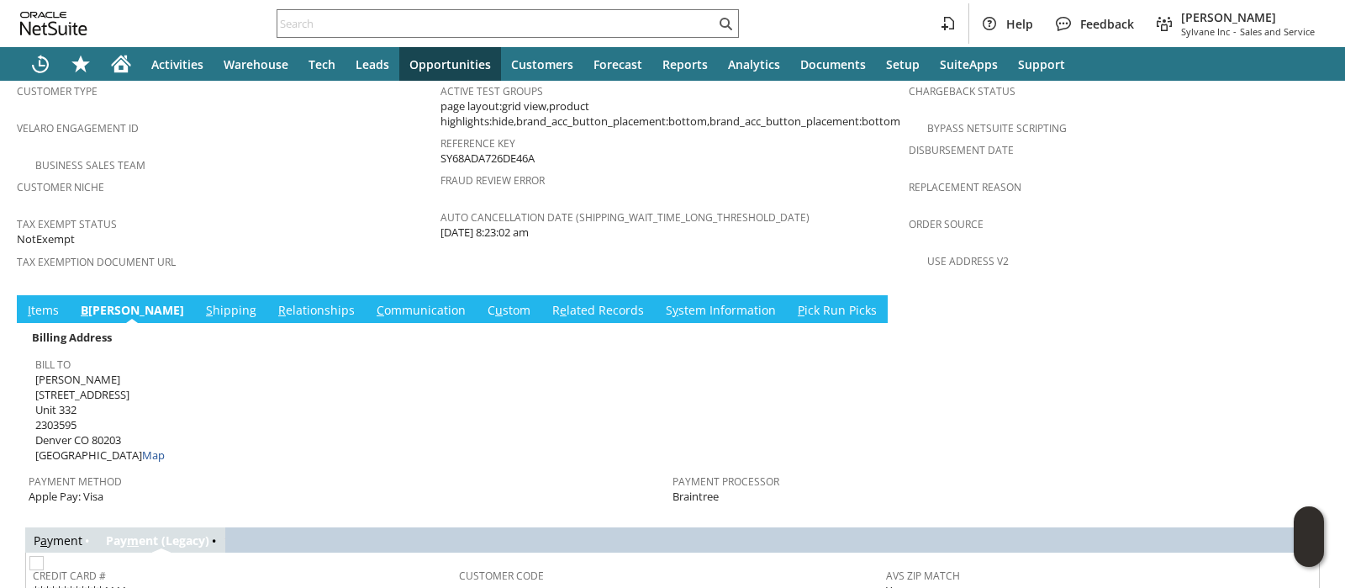
click at [202, 302] on link "S hipping" at bounding box center [231, 311] width 59 height 18
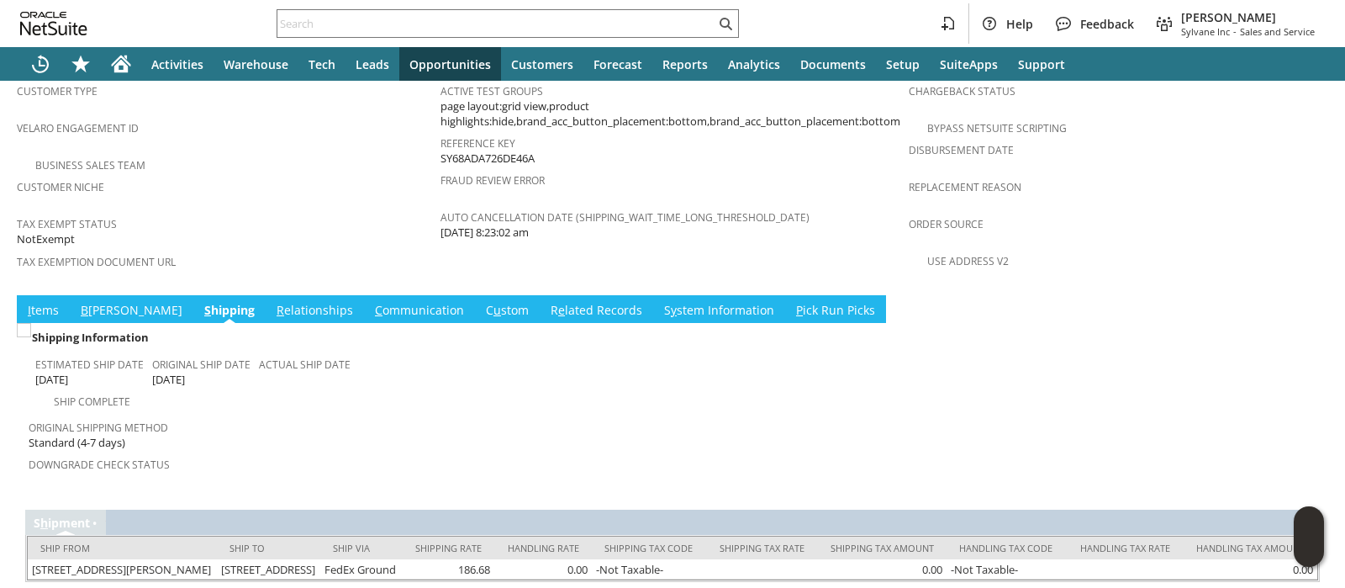
scroll to position [1198, 0]
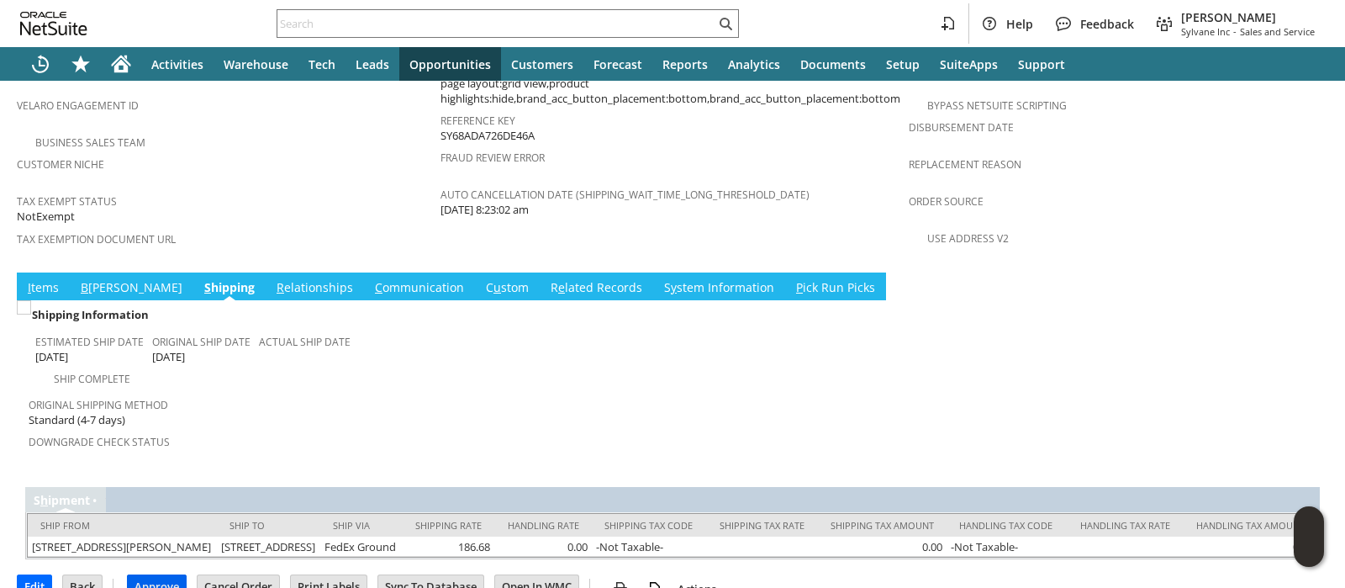
click at [161, 575] on input "Approve" at bounding box center [157, 586] width 58 height 22
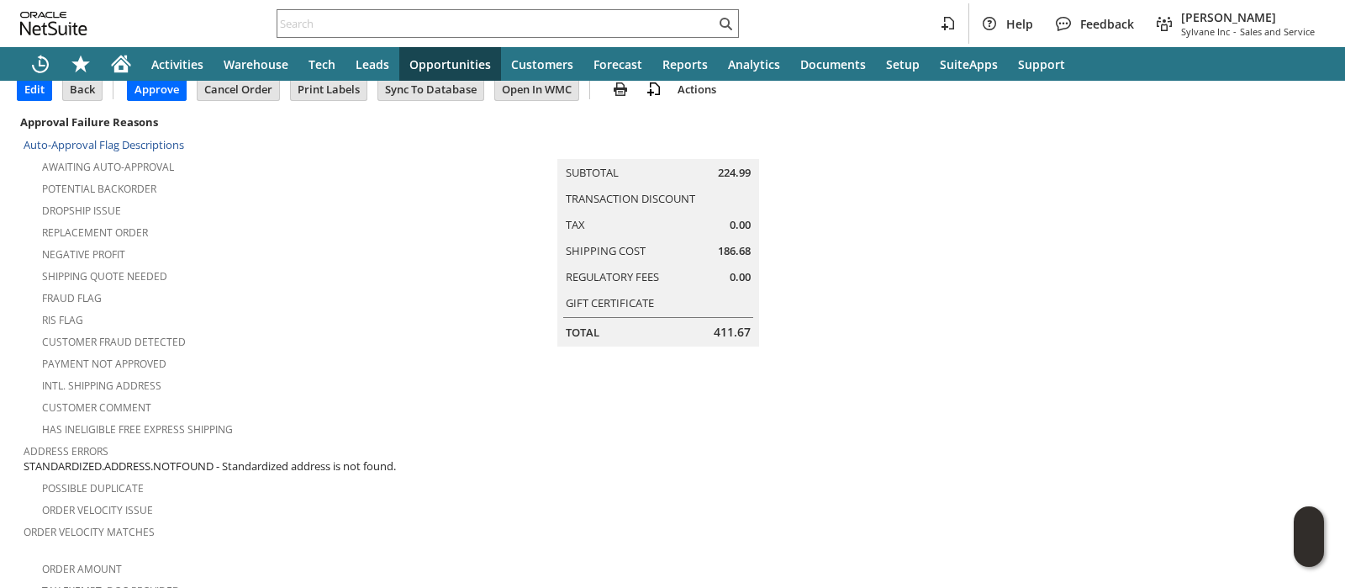
scroll to position [147, 0]
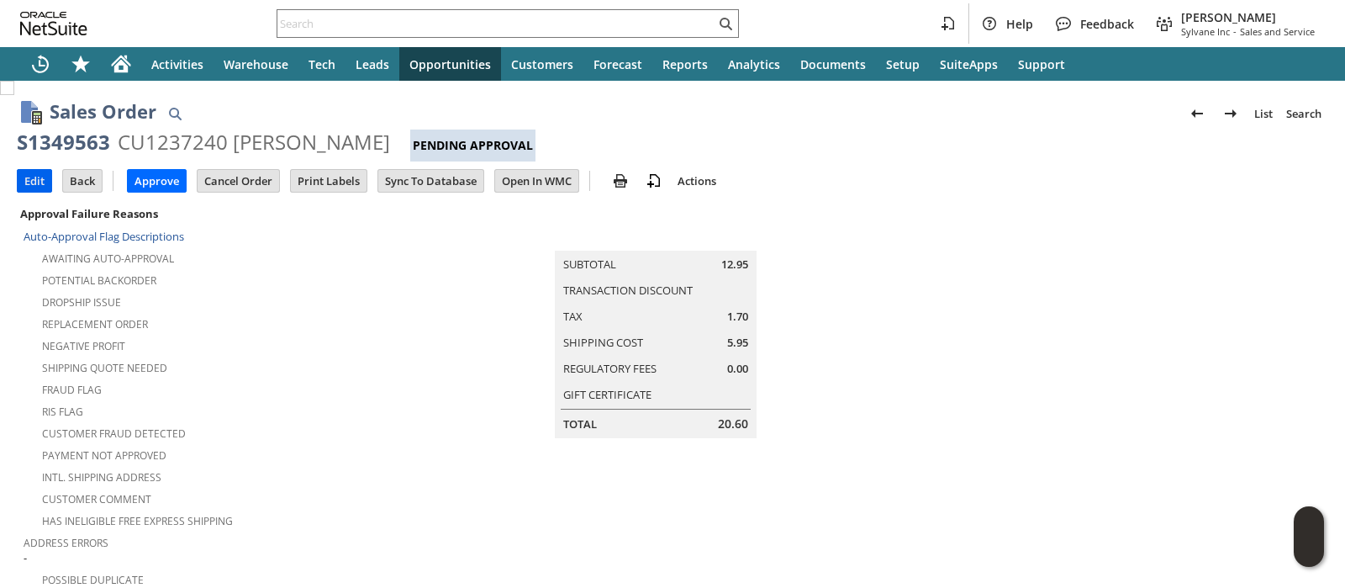
click at [38, 184] on input "Edit" at bounding box center [35, 181] width 34 height 22
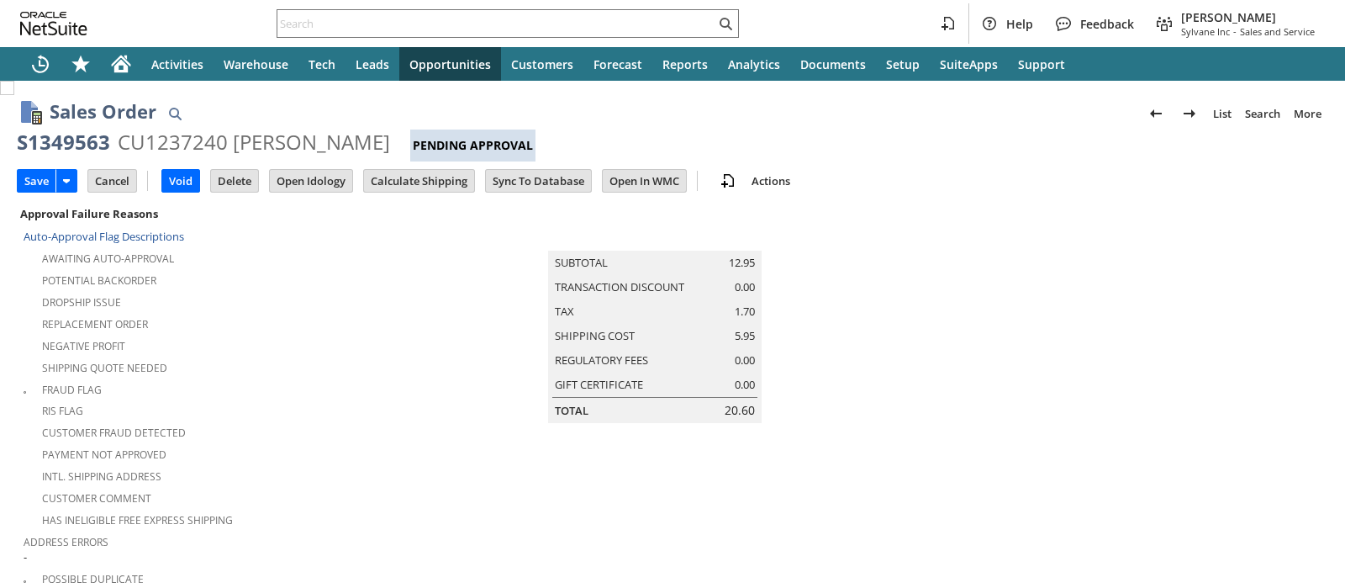
scroll to position [573, 0]
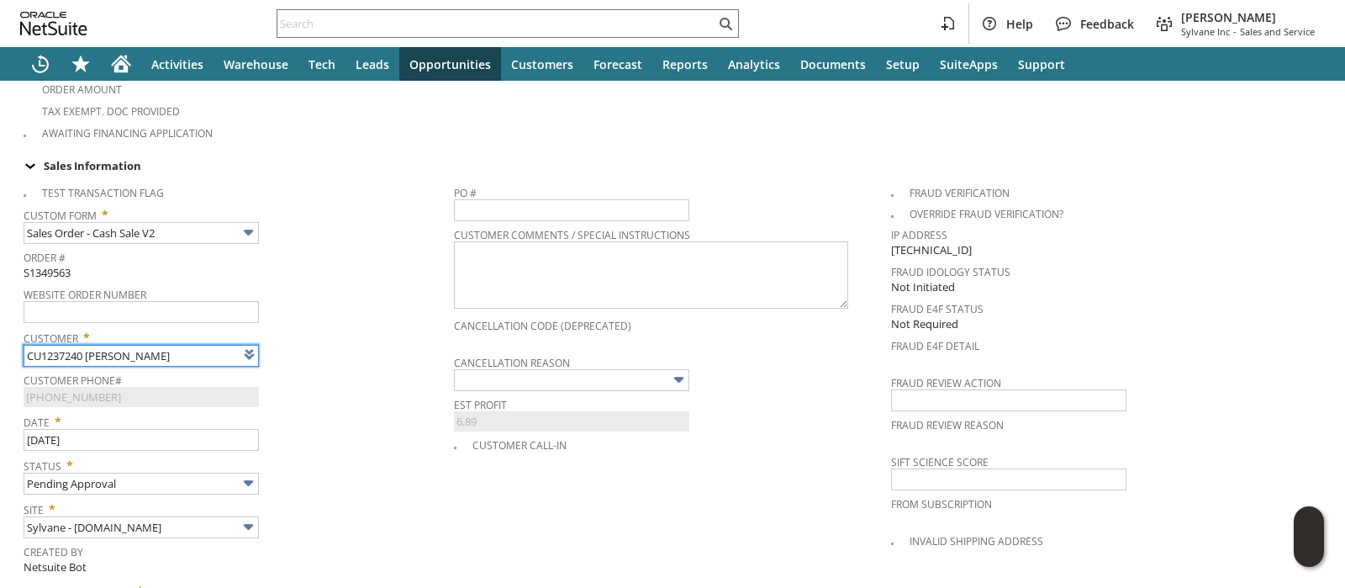
type input "Intelligent Recommendations¹⁰"
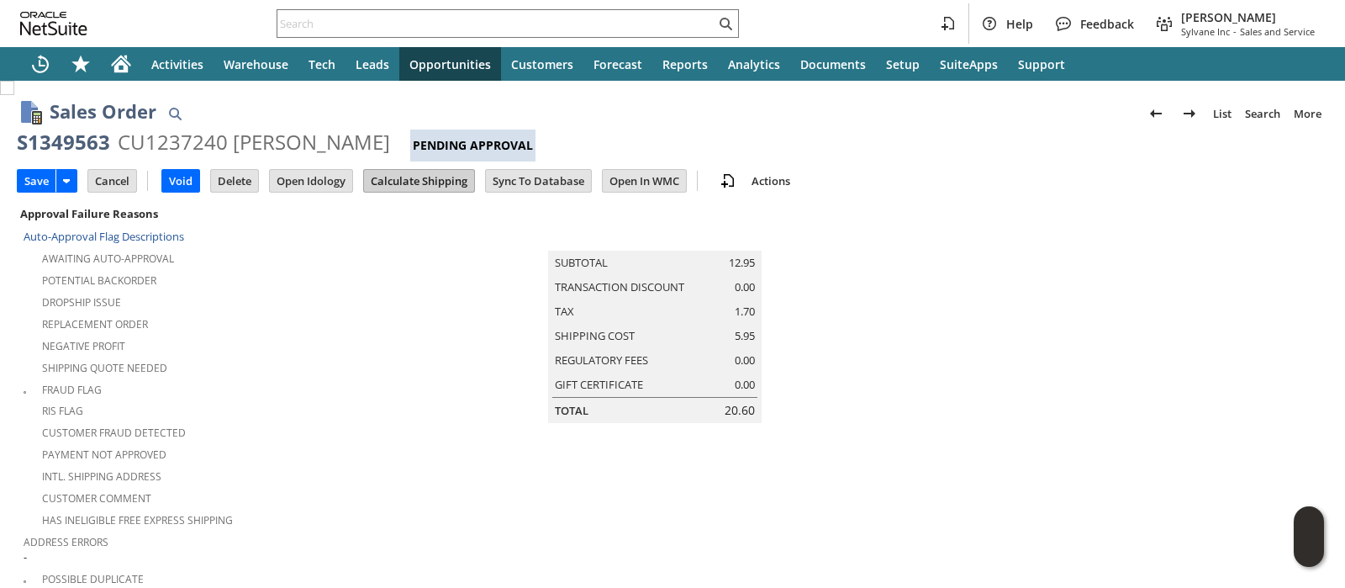
click at [396, 181] on input "Calculate Shipping" at bounding box center [419, 181] width 110 height 22
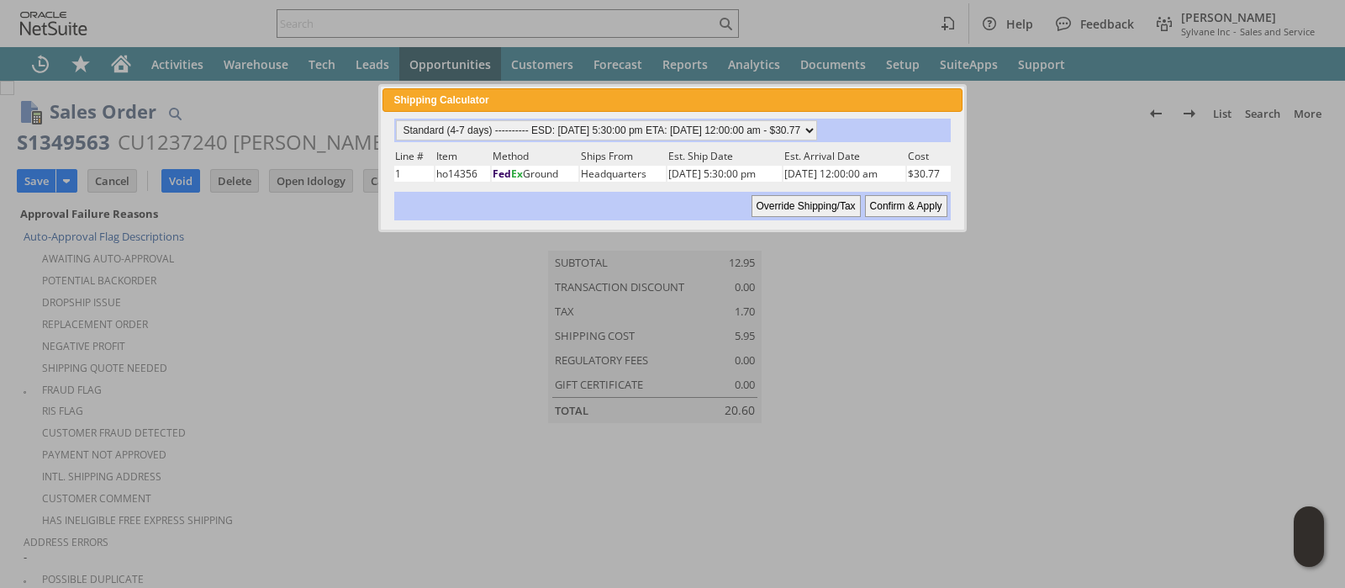
click at [892, 203] on input "Confirm & Apply" at bounding box center [906, 206] width 82 height 22
type input "Add"
type input "Copy Previous"
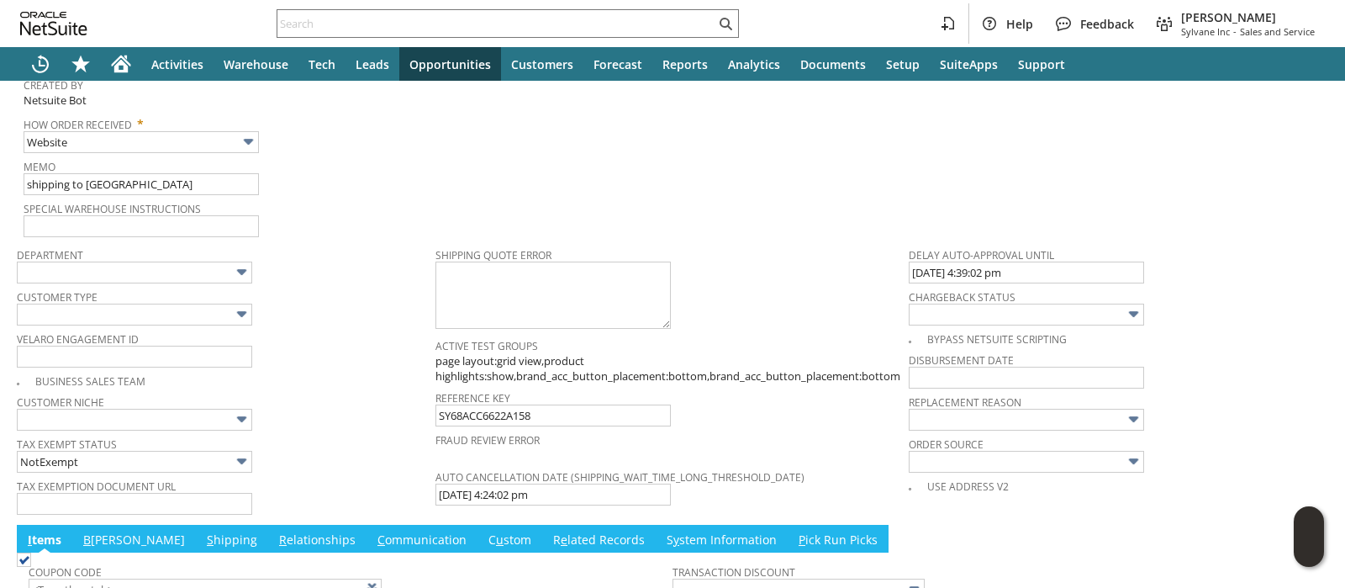
scroll to position [1250, 0]
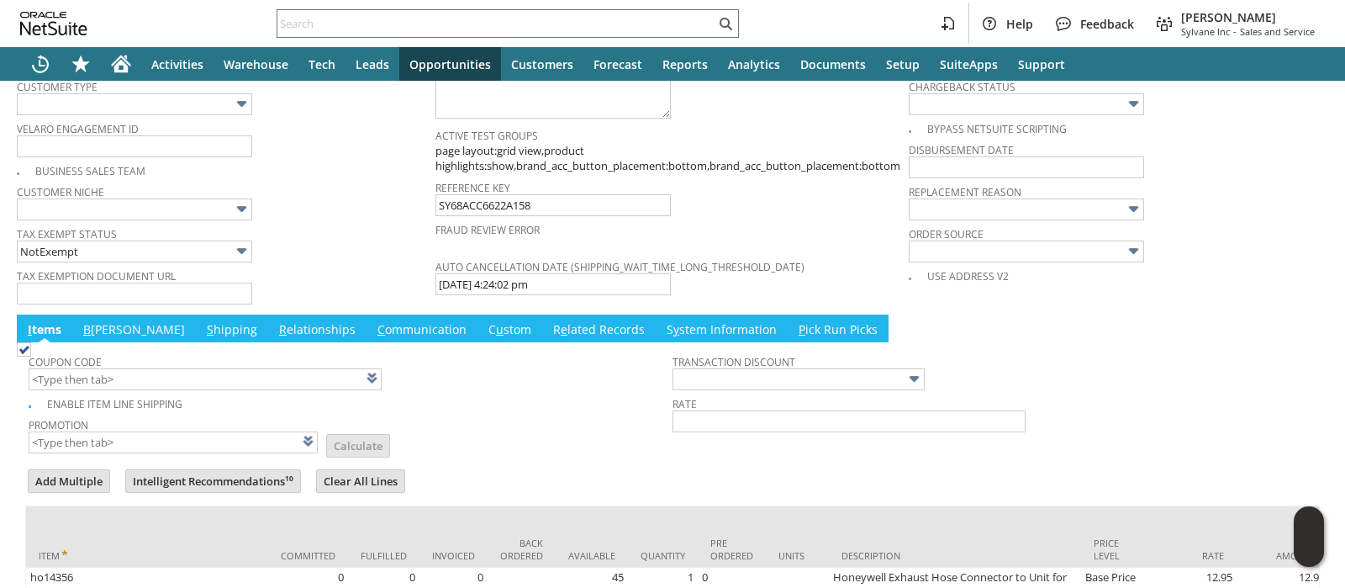
click at [102, 321] on link "B illing" at bounding box center [134, 330] width 110 height 18
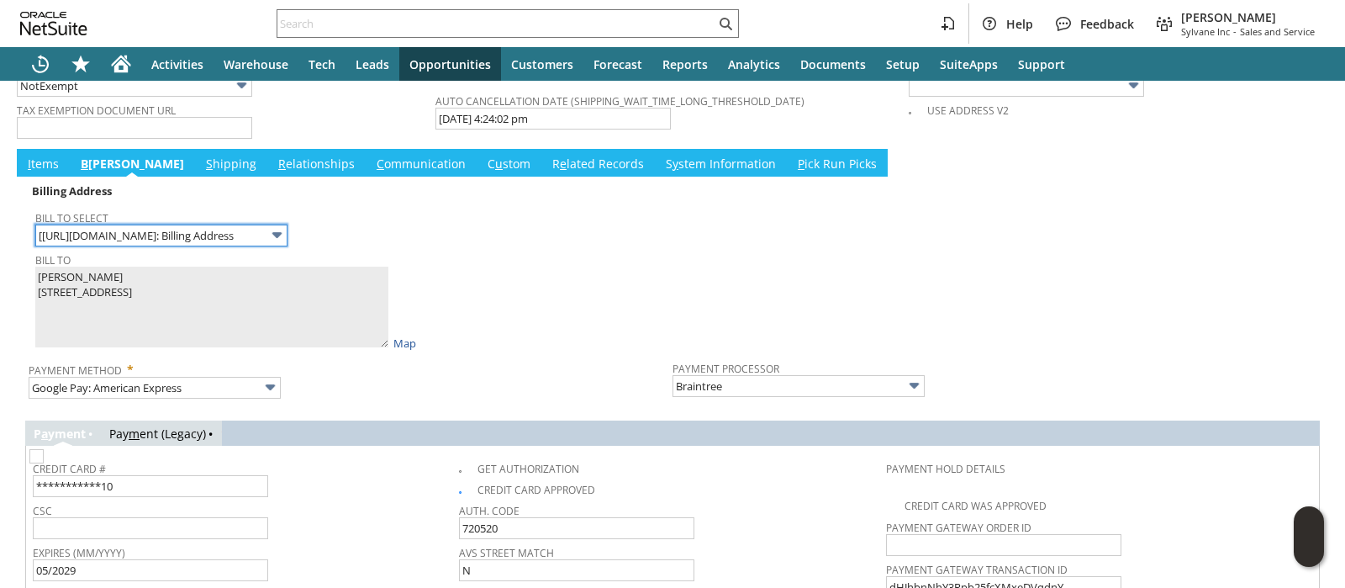
scroll to position [1565, 0]
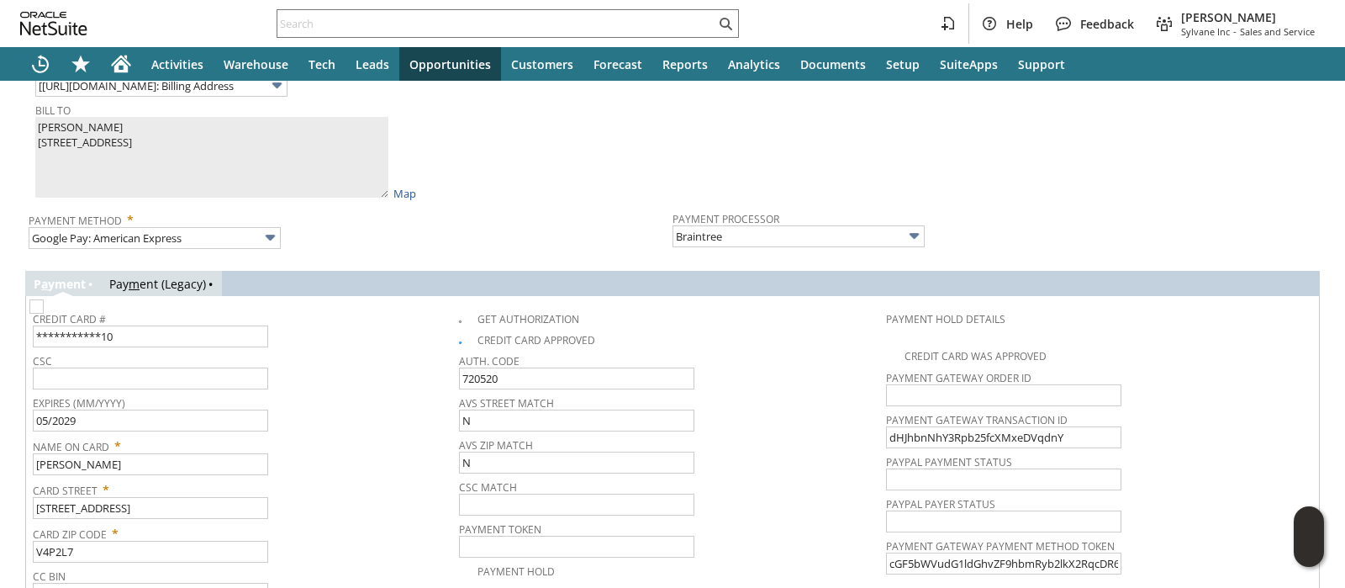
click at [44, 314] on img at bounding box center [36, 306] width 14 height 14
checkbox input "false"
click at [44, 299] on img at bounding box center [36, 306] width 14 height 14
checkbox input "true"
click at [186, 276] on link "Pay m ent (Legacy)" at bounding box center [157, 284] width 97 height 16
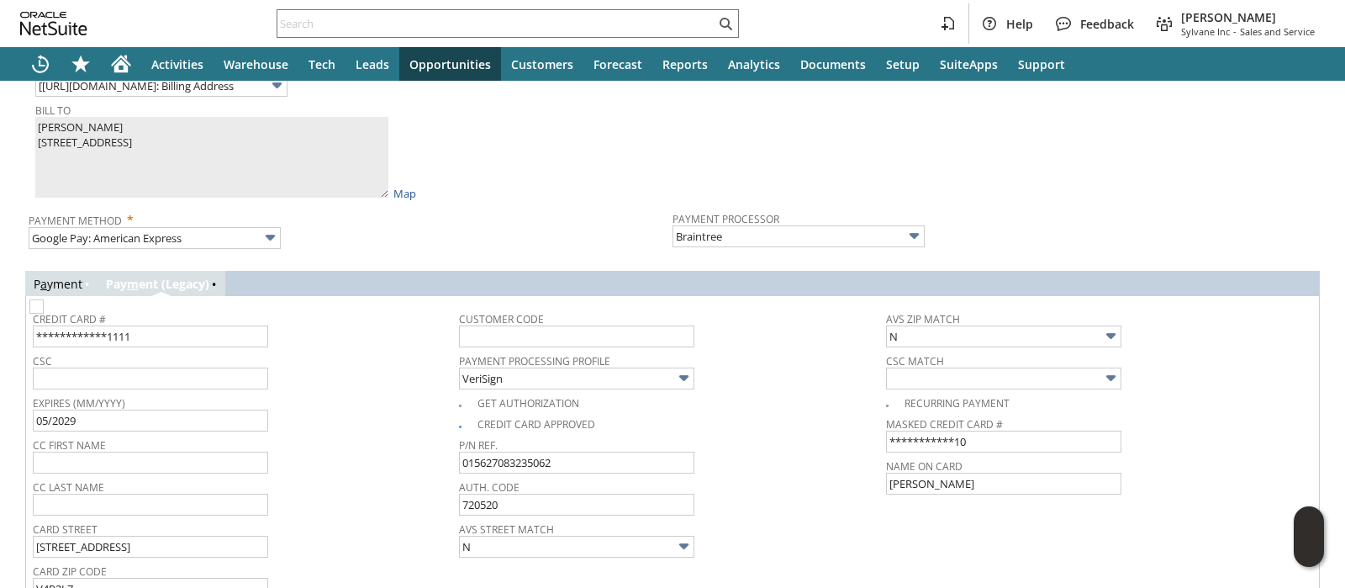
click at [44, 314] on img at bounding box center [36, 306] width 14 height 14
checkbox input "true"
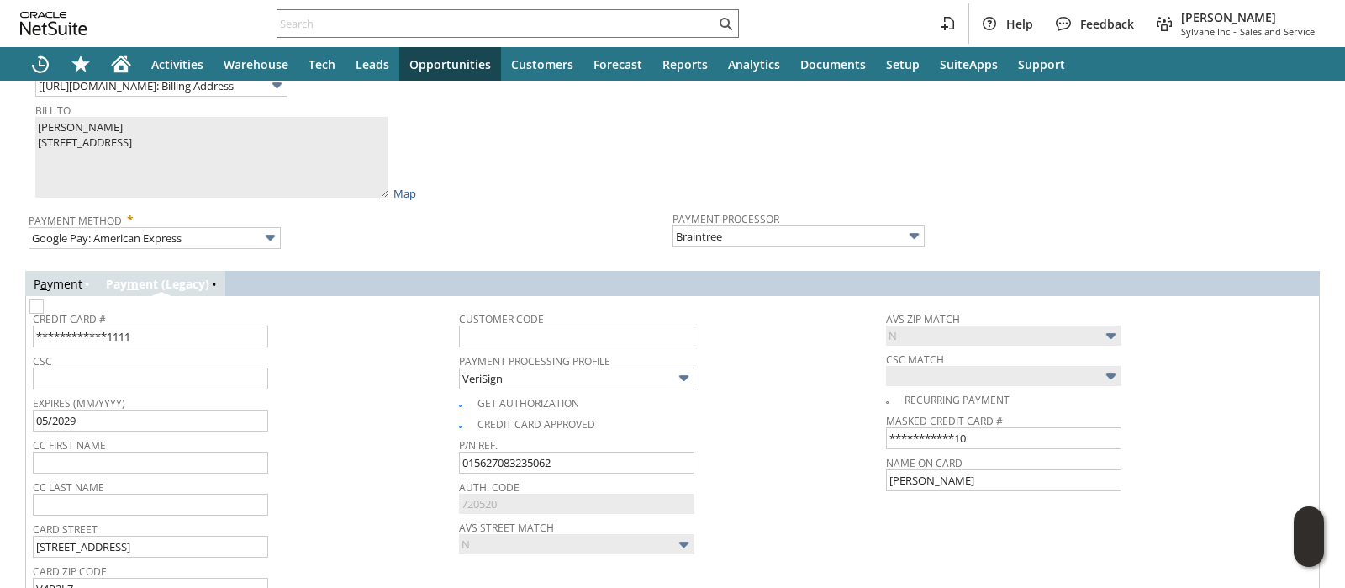
click at [44, 314] on img at bounding box center [36, 306] width 14 height 14
checkbox input "false"
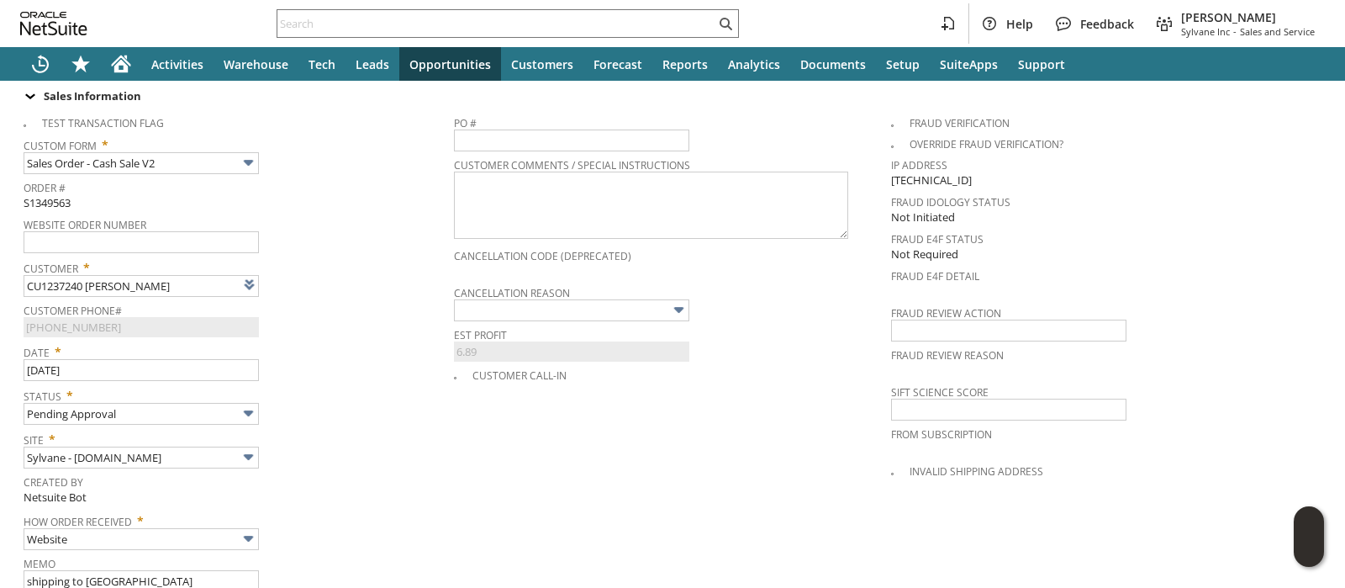
scroll to position [760, 0]
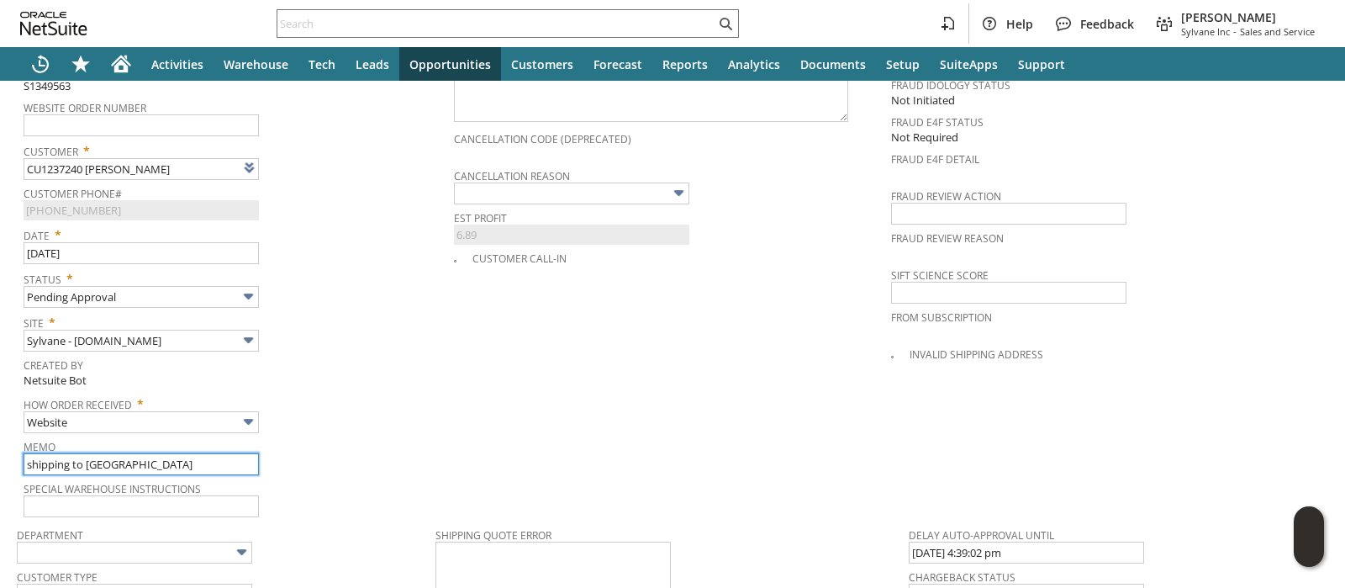
click at [169, 453] on input "shipping to canada" at bounding box center [141, 464] width 235 height 22
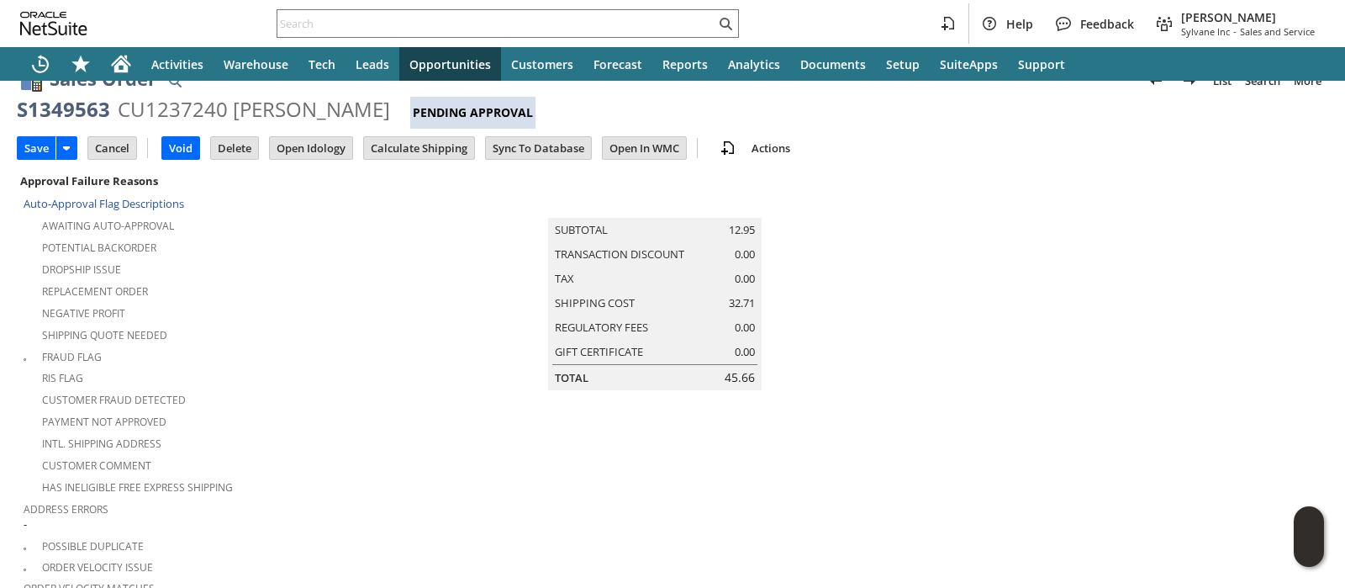
scroll to position [24, 0]
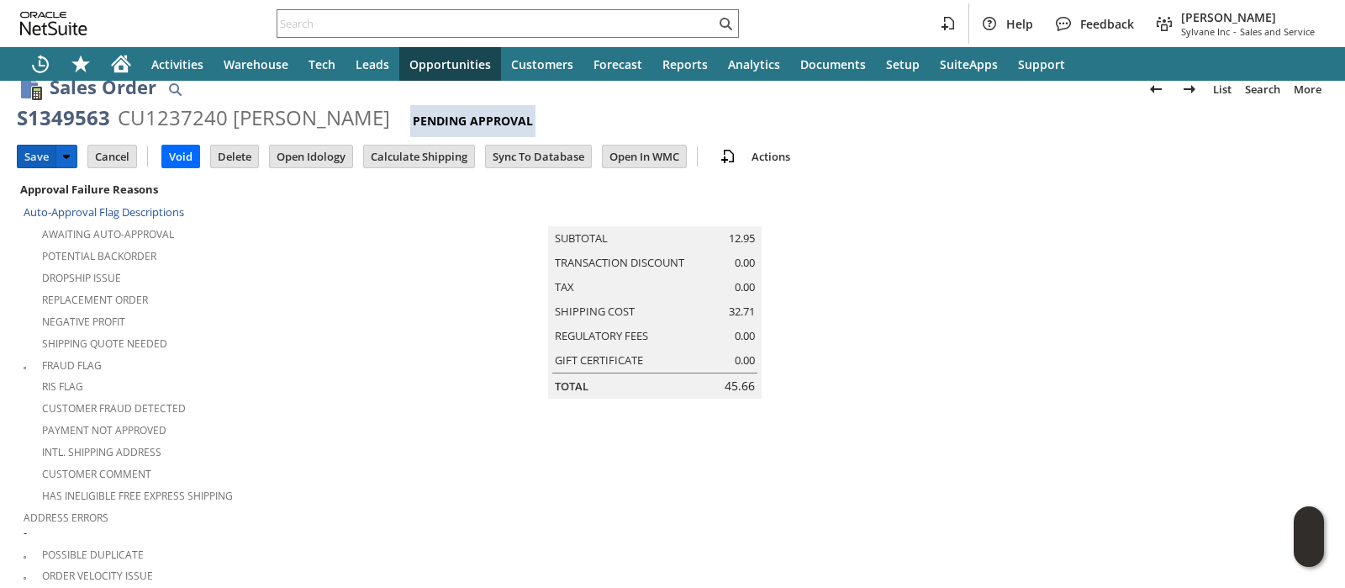
click at [35, 150] on input "Save" at bounding box center [37, 156] width 38 height 22
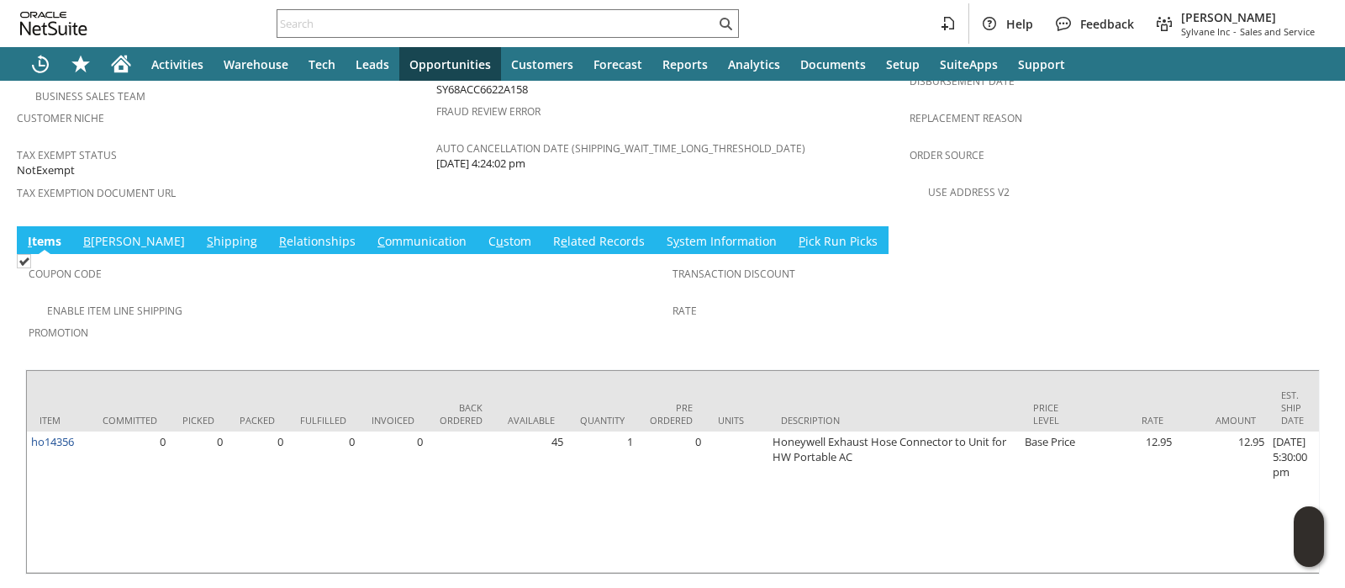
scroll to position [1250, 0]
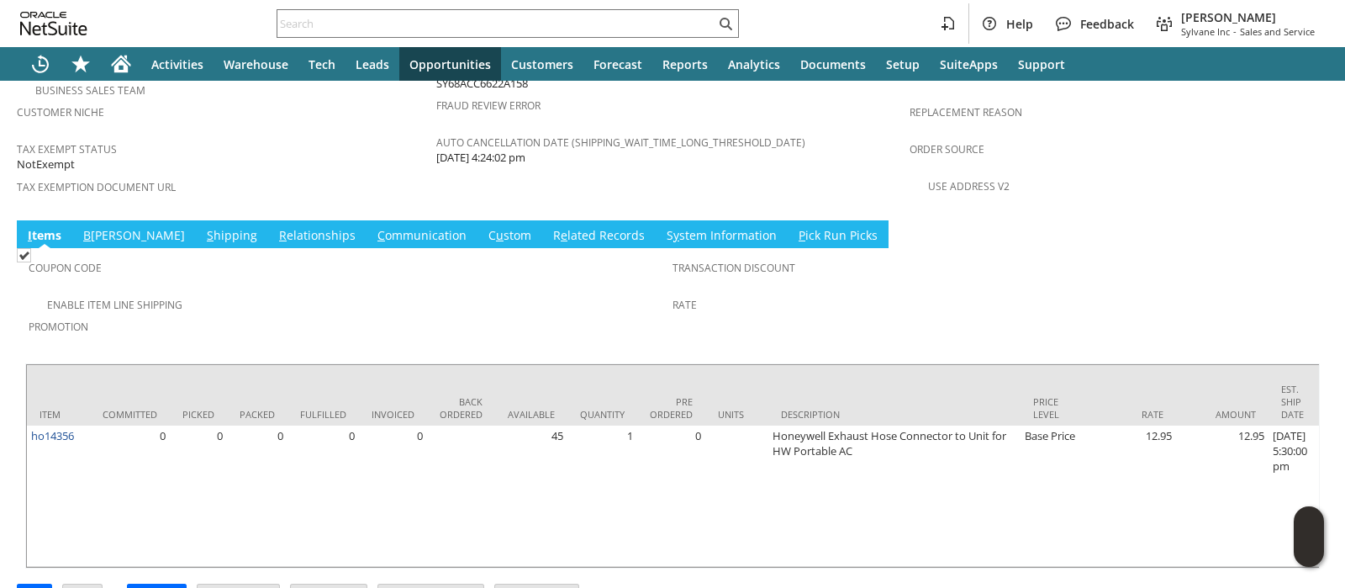
click at [203, 227] on link "S hipping" at bounding box center [232, 236] width 59 height 18
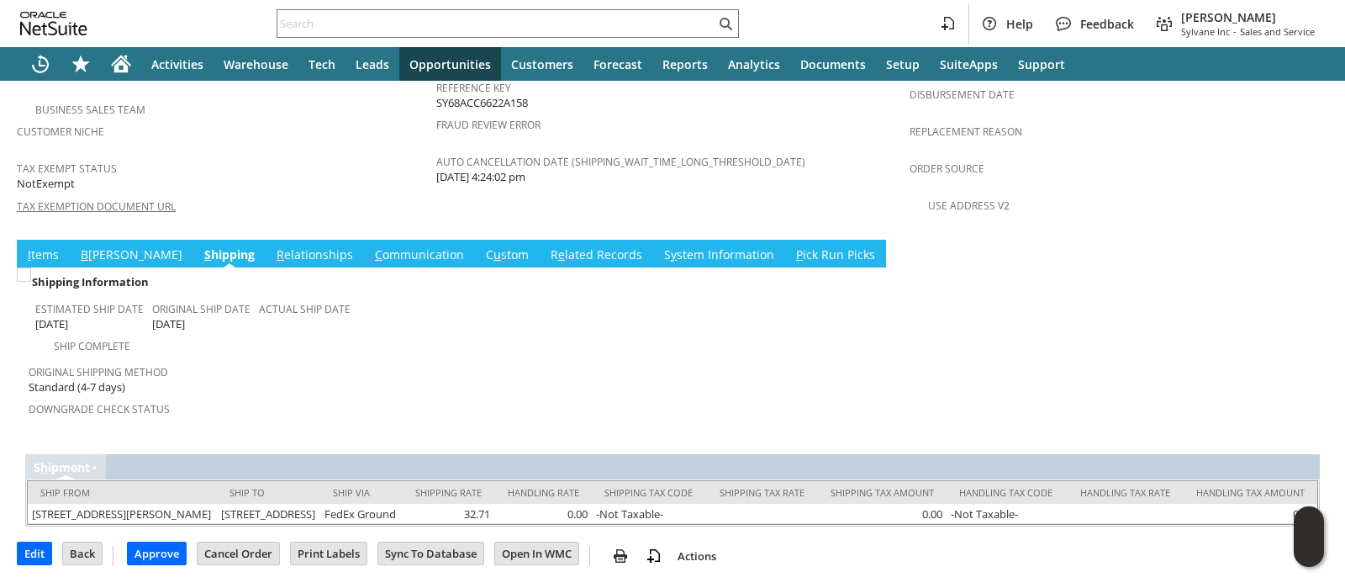
scroll to position [1198, 0]
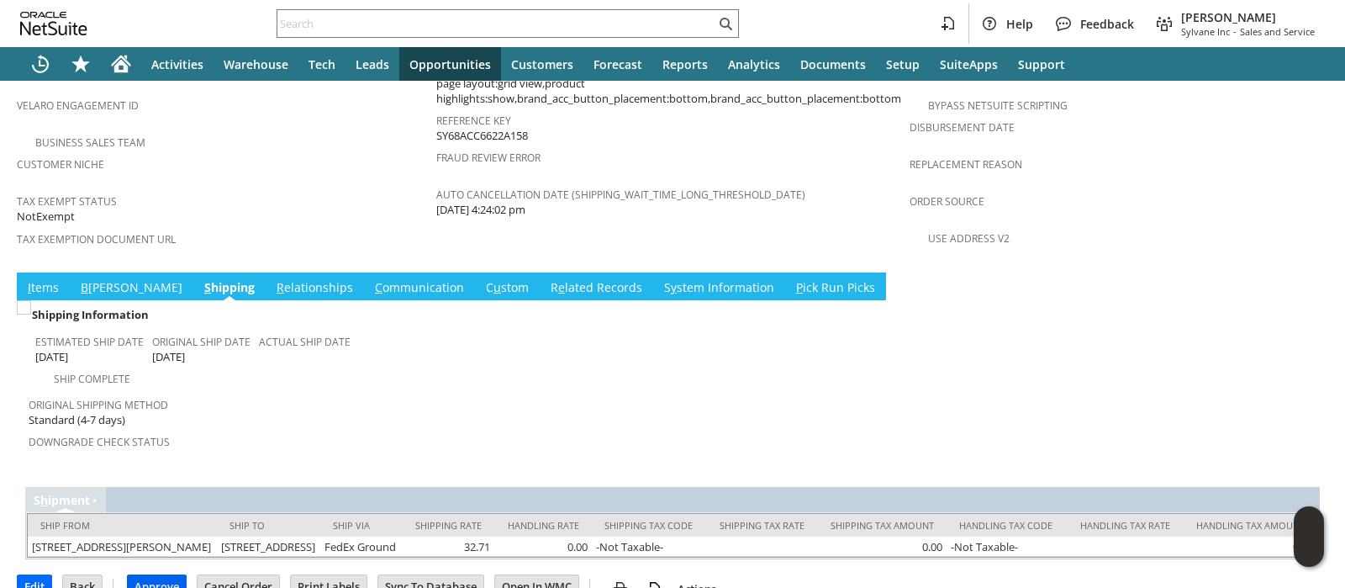
click at [168, 575] on input "Approve" at bounding box center [157, 586] width 58 height 22
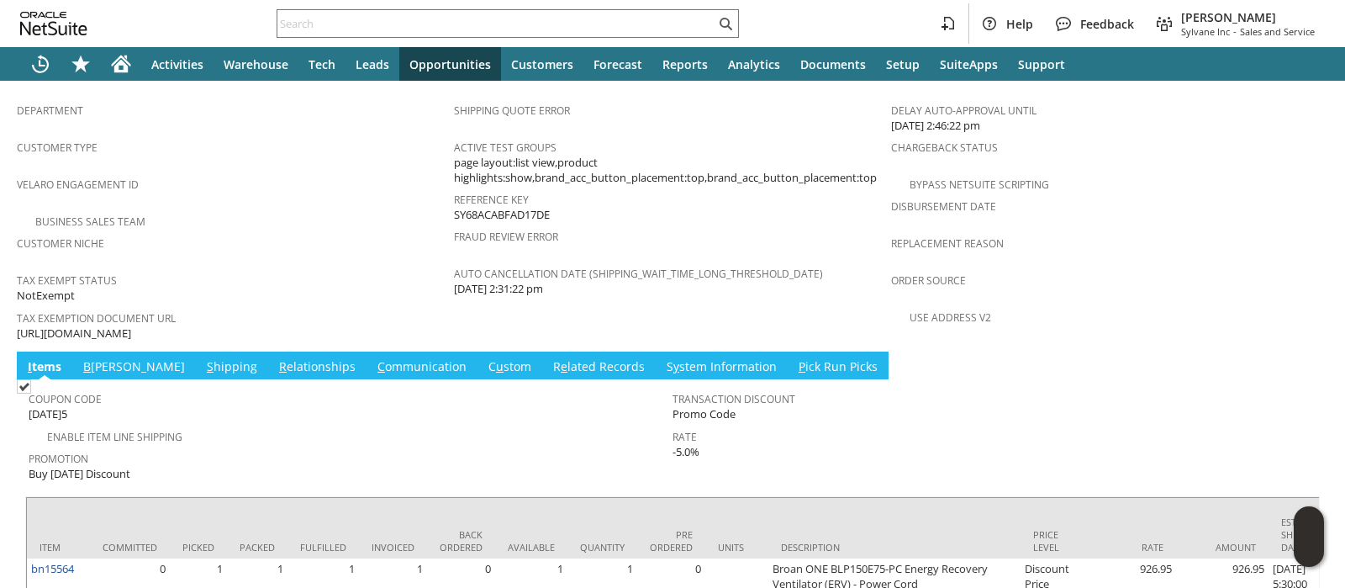
scroll to position [1154, 0]
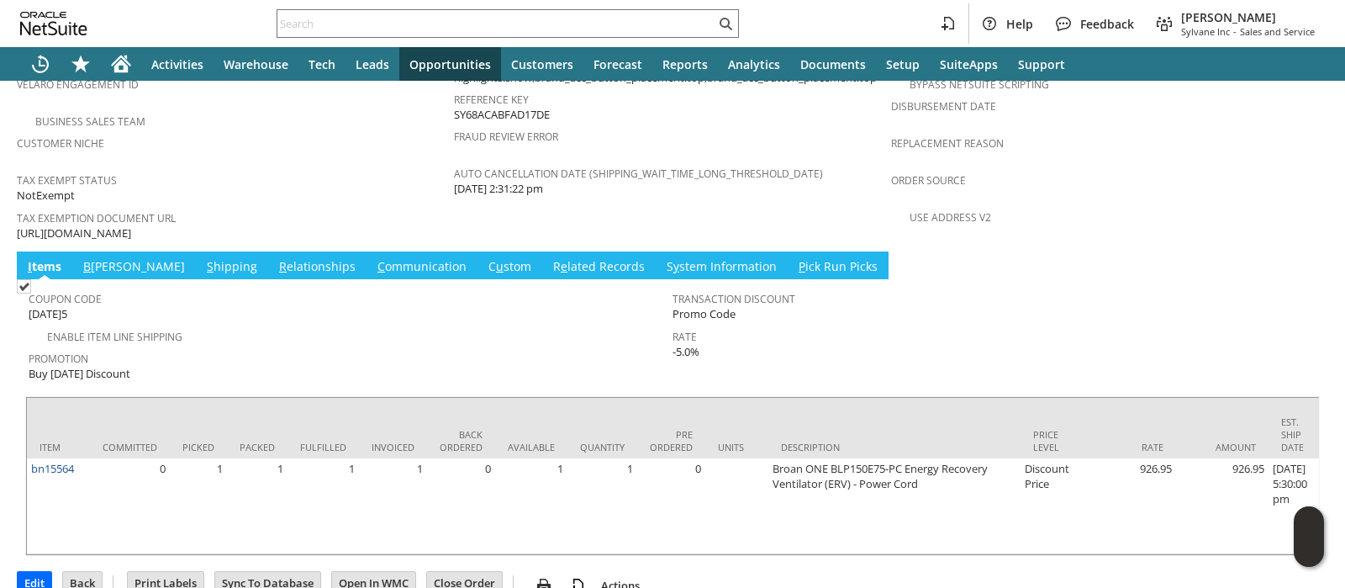
click at [373, 258] on link "C ommunication" at bounding box center [422, 267] width 98 height 18
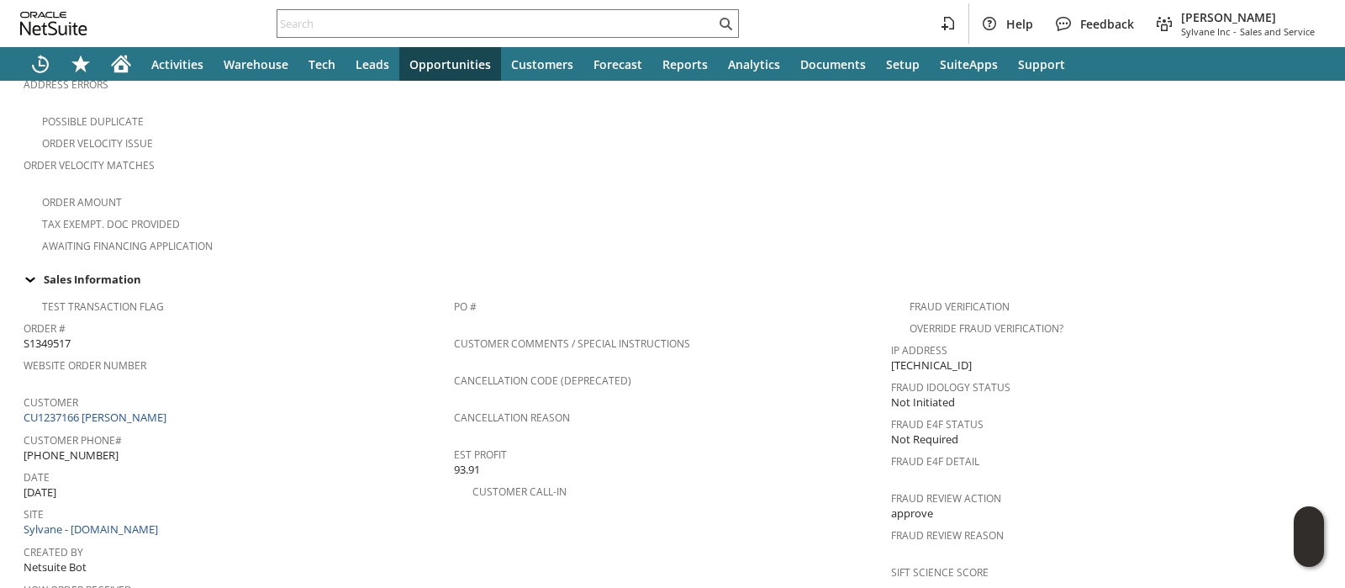
scroll to position [0, 0]
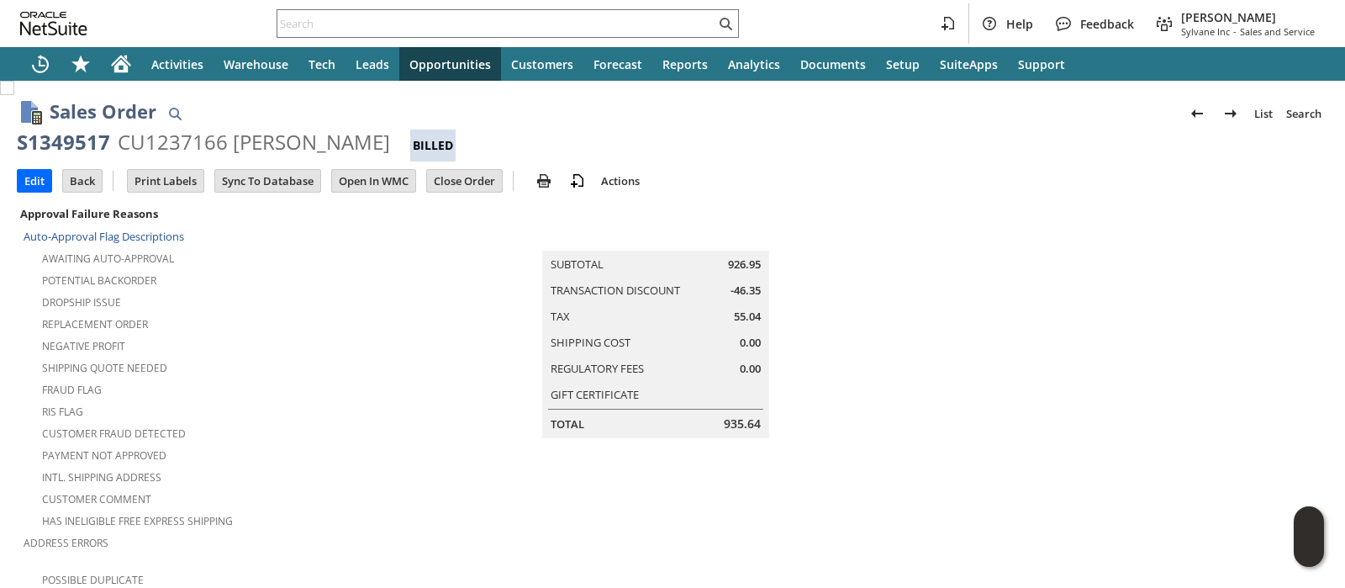
click at [76, 145] on div "S1349517" at bounding box center [63, 142] width 93 height 27
copy div "S1349517"
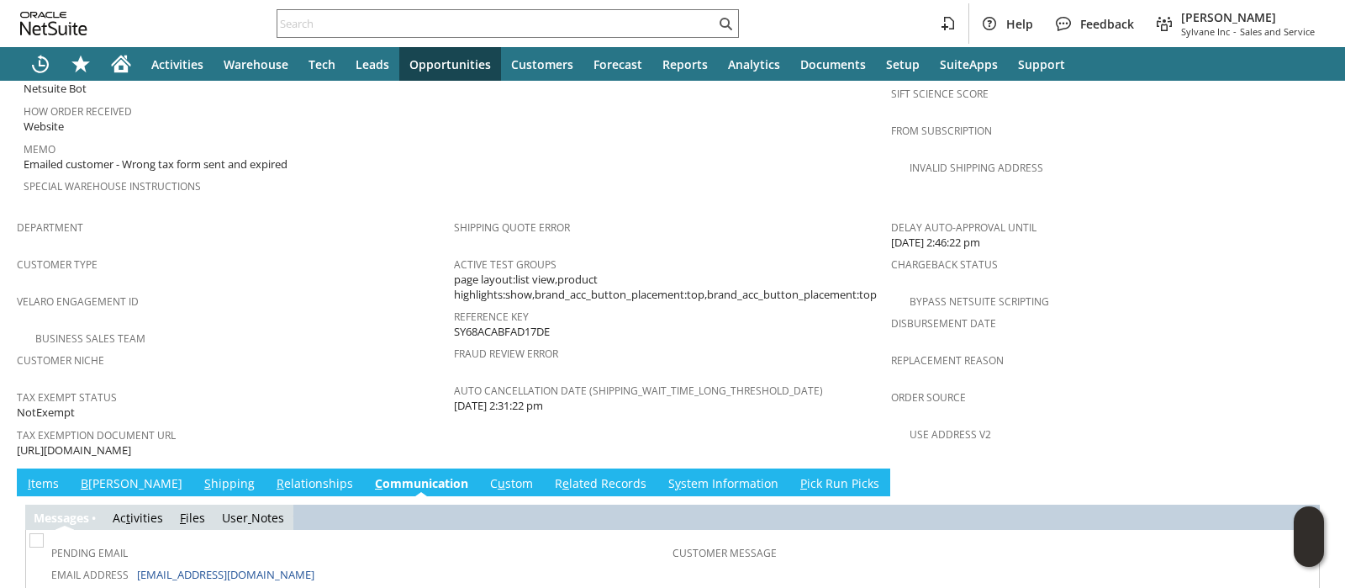
scroll to position [946, 0]
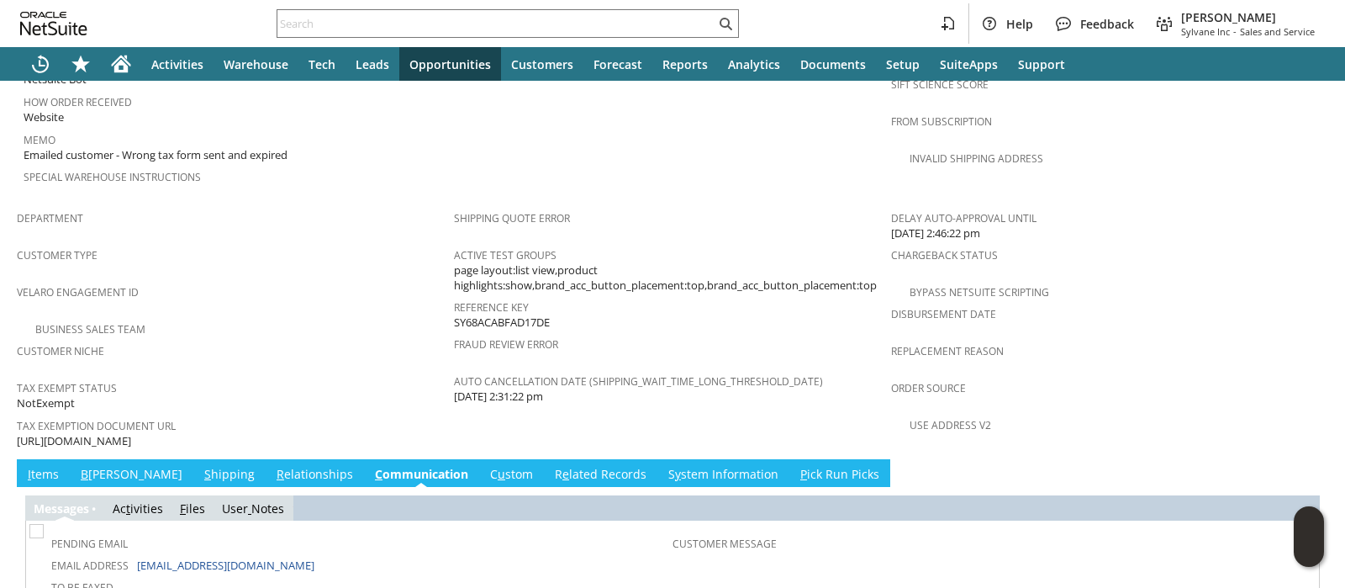
click at [131, 433] on span "[URL][DOMAIN_NAME]" at bounding box center [74, 441] width 114 height 16
copy tbody "[URL][DOMAIN_NAME]"
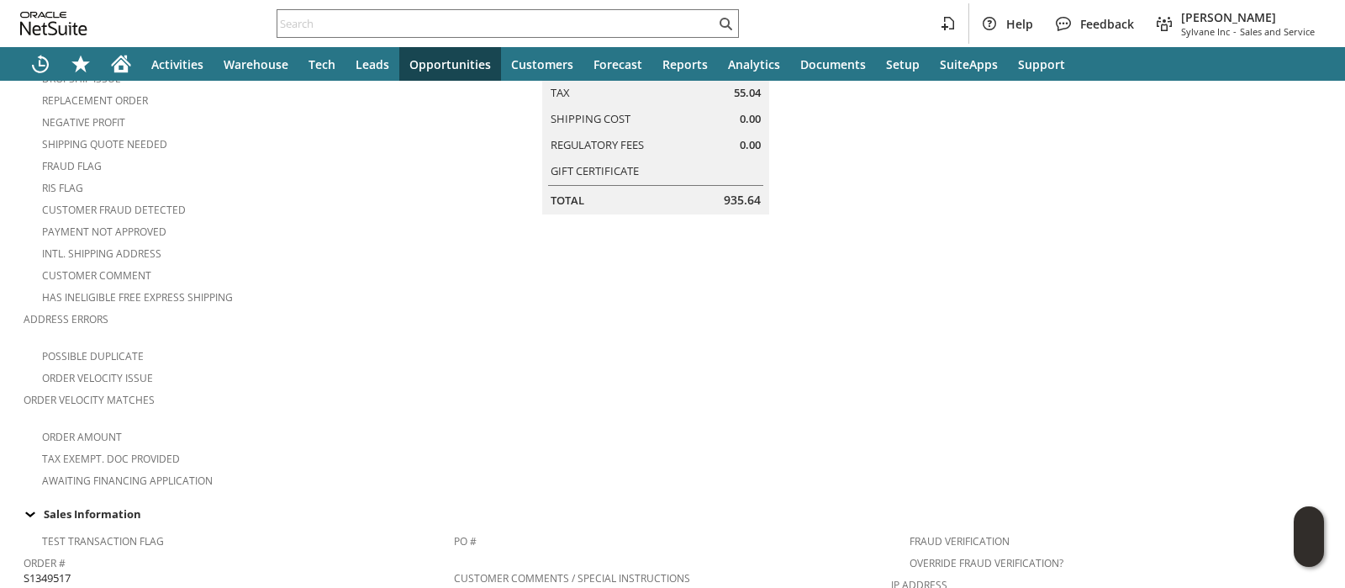
scroll to position [0, 0]
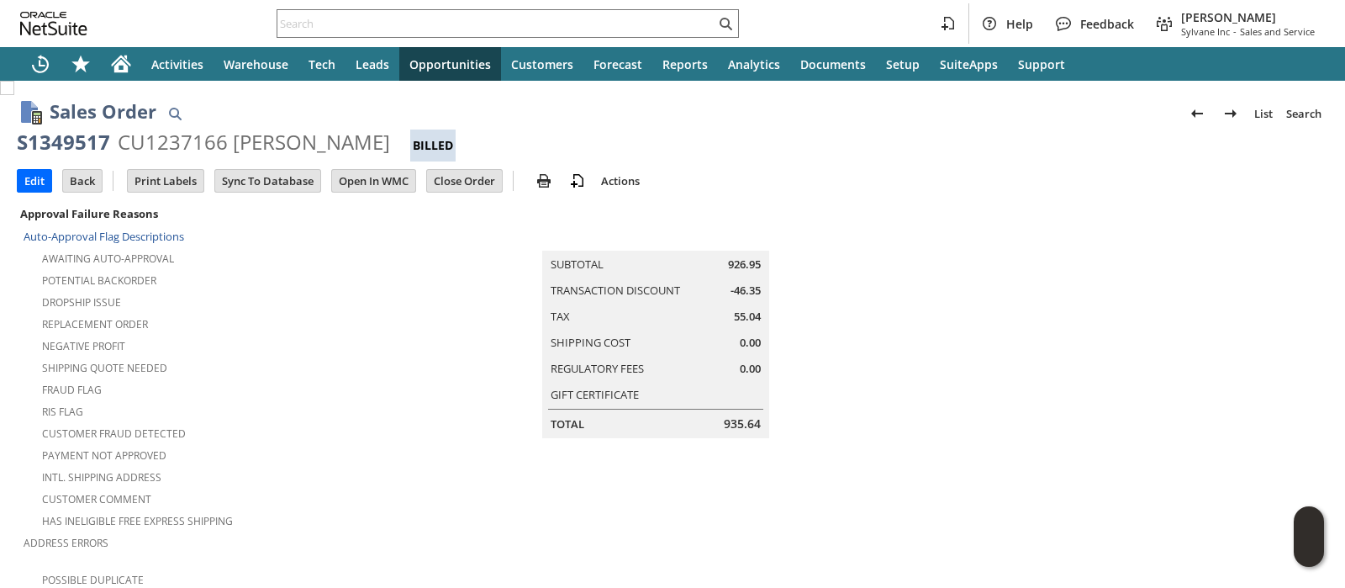
click at [734, 317] on span "55.04" at bounding box center [747, 317] width 27 height 16
copy span "55.04"
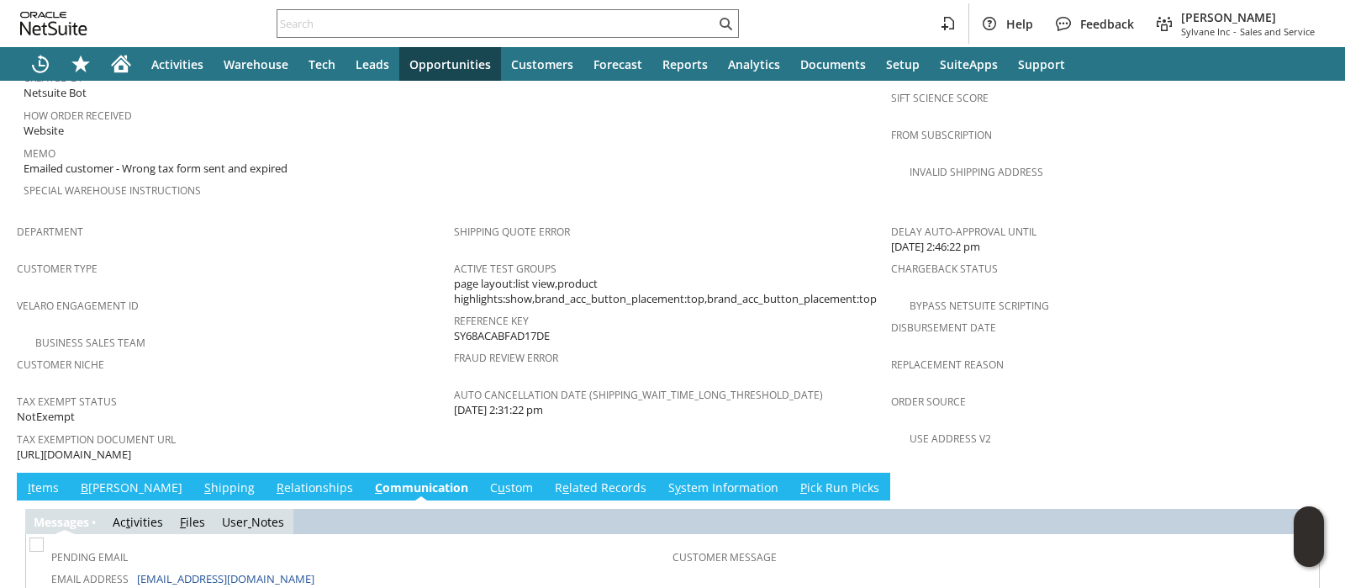
scroll to position [1215, 0]
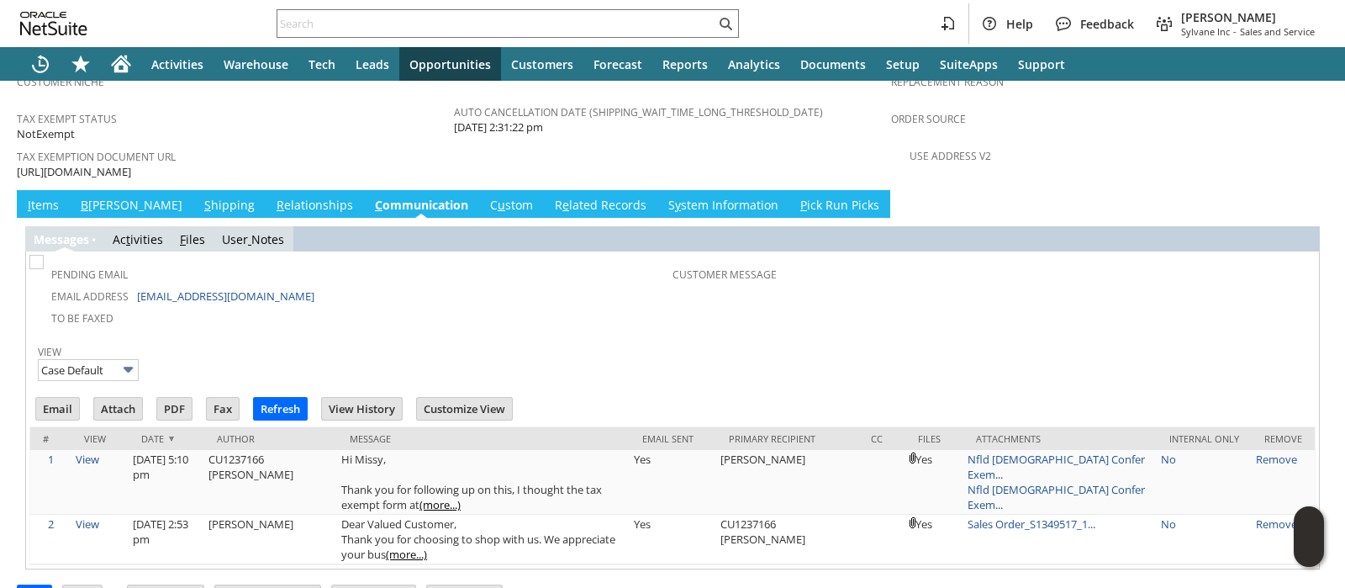
click at [551, 197] on link "R e lated Records" at bounding box center [601, 206] width 100 height 18
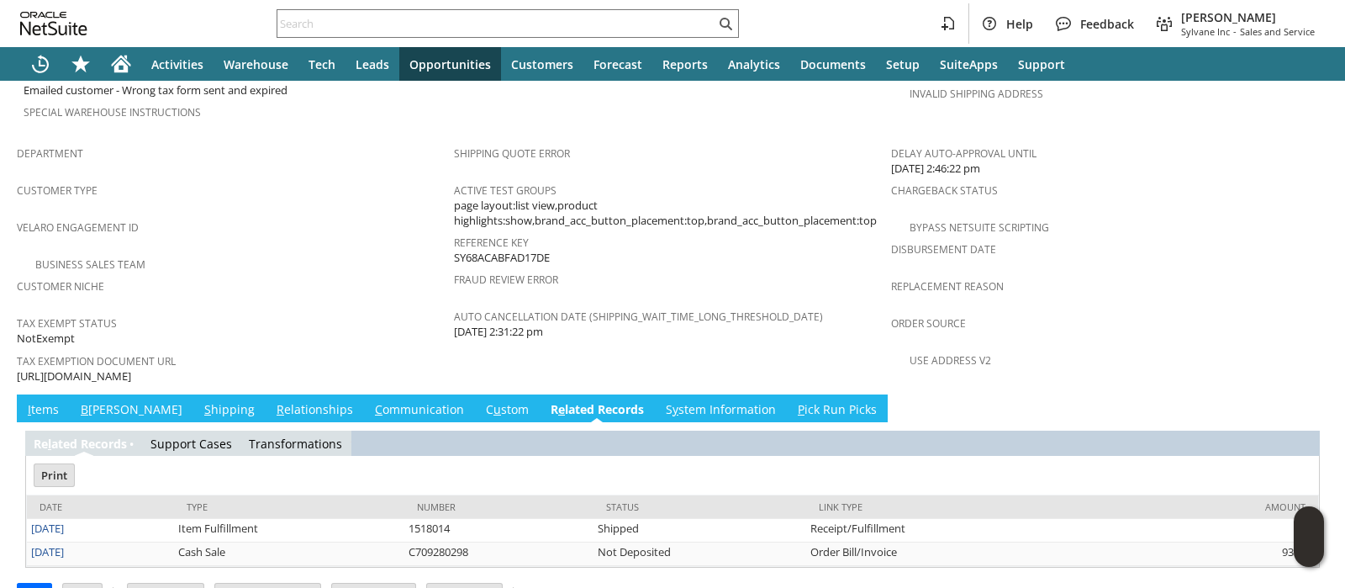
scroll to position [0, 0]
click at [46, 401] on link "I tems" at bounding box center [44, 410] width 40 height 18
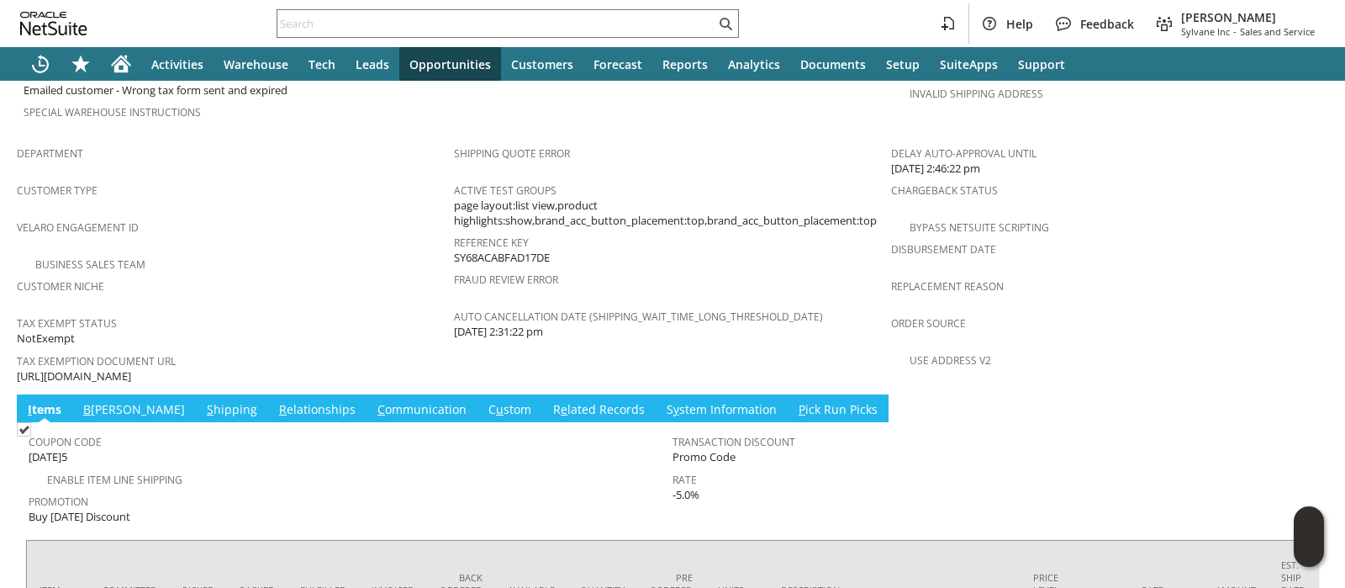
click at [373, 401] on link "C ommunication" at bounding box center [422, 410] width 98 height 18
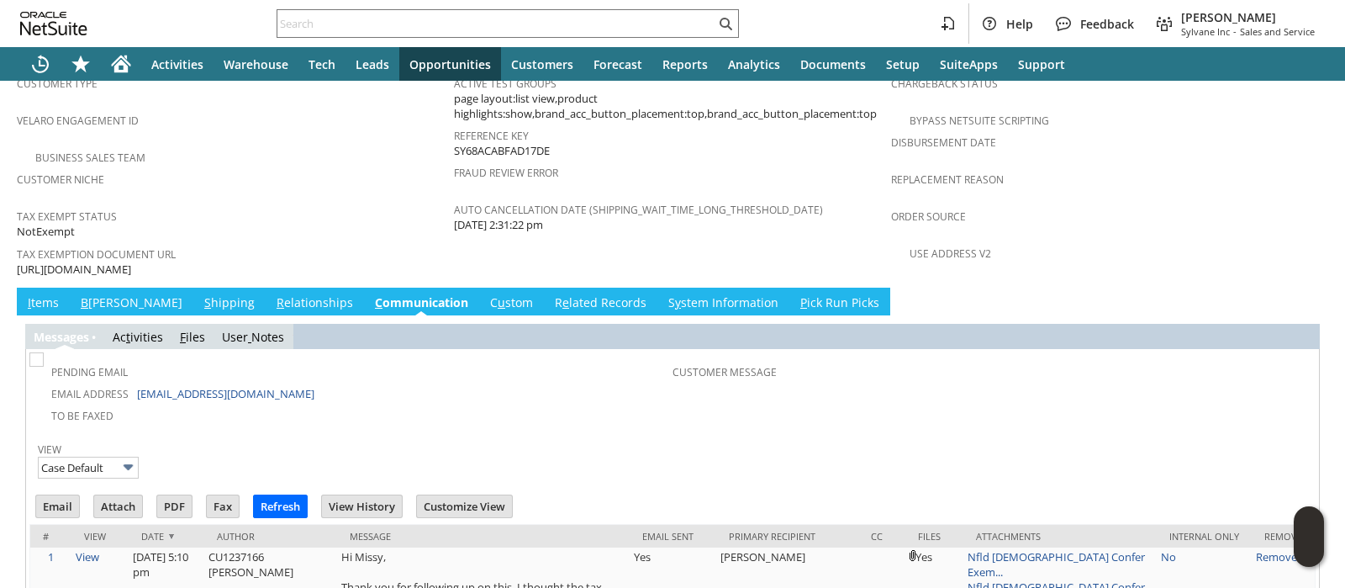
scroll to position [1215, 0]
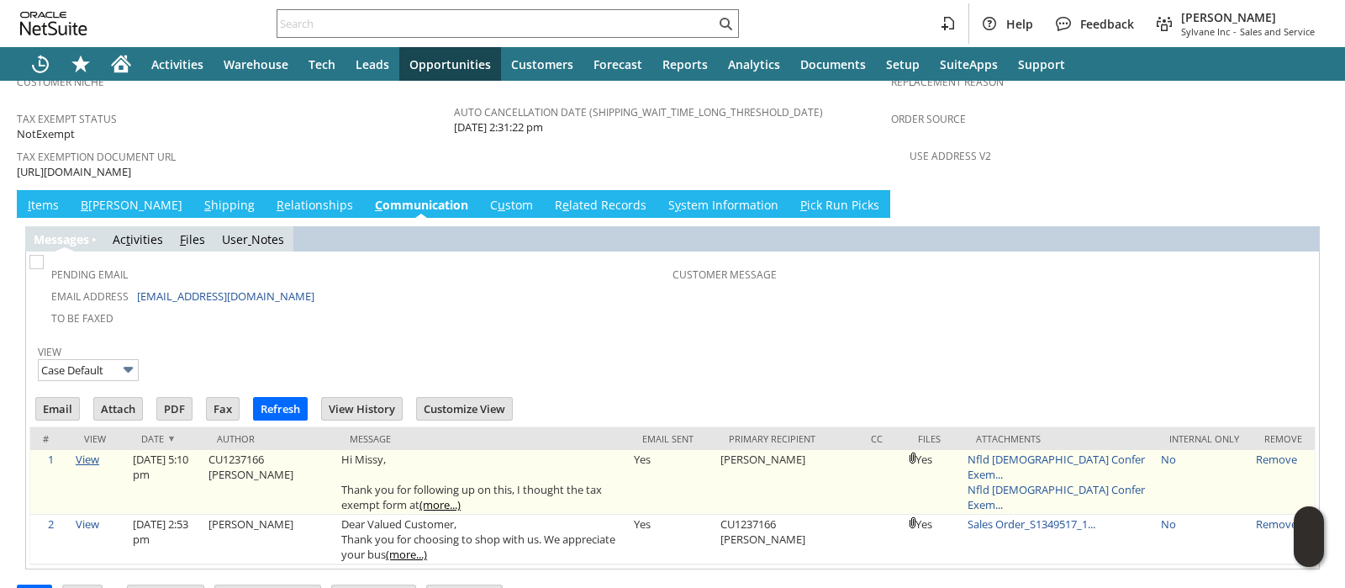
click at [87, 451] on link "View" at bounding box center [88, 458] width 24 height 15
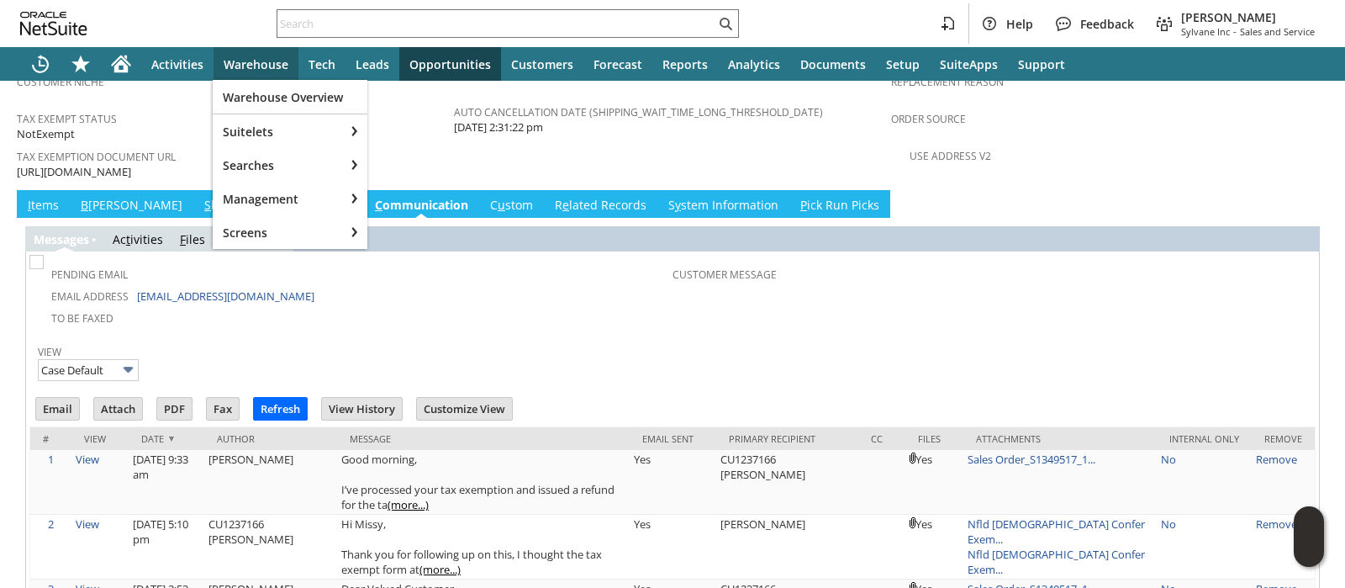
scroll to position [0, 0]
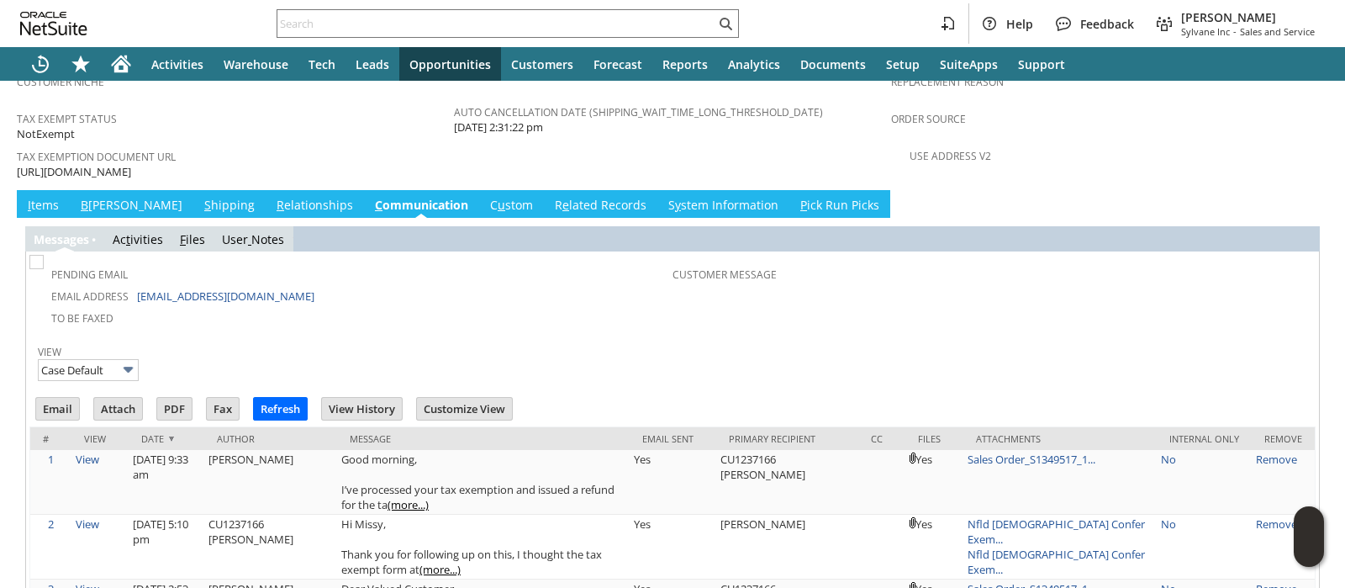
click at [551, 197] on link "R e lated Records" at bounding box center [601, 206] width 100 height 18
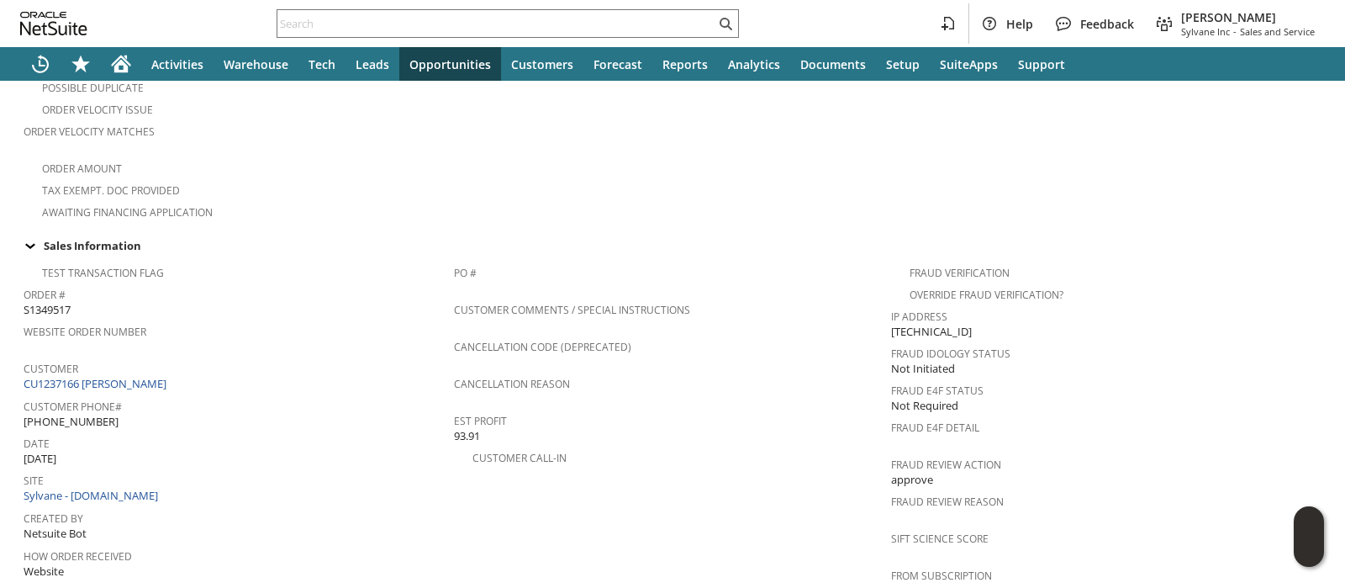
scroll to position [525, 0]
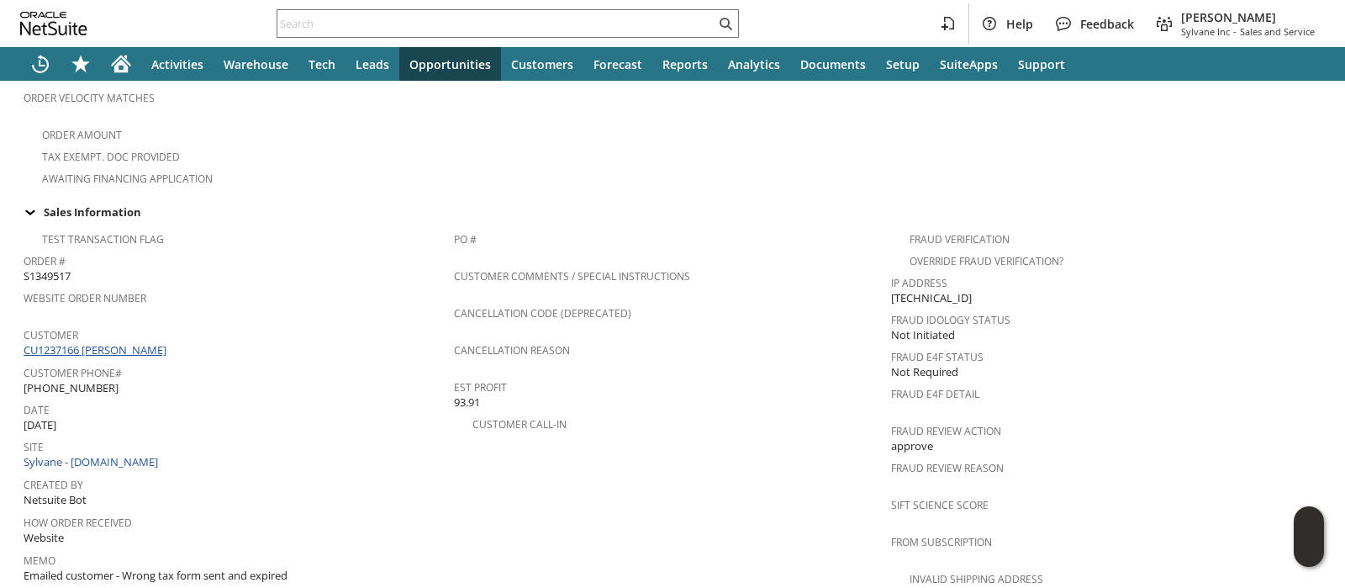
click at [137, 342] on link "CU1237166 [PERSON_NAME]" at bounding box center [97, 349] width 147 height 15
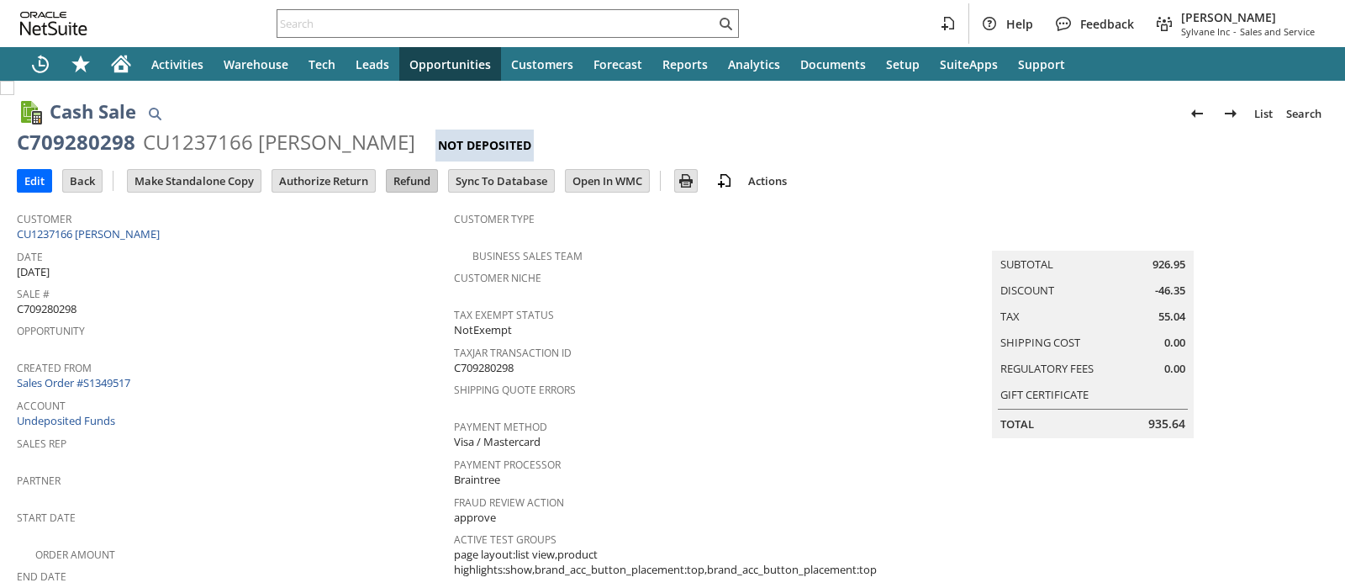
click at [415, 179] on input "Refund" at bounding box center [412, 181] width 50 height 22
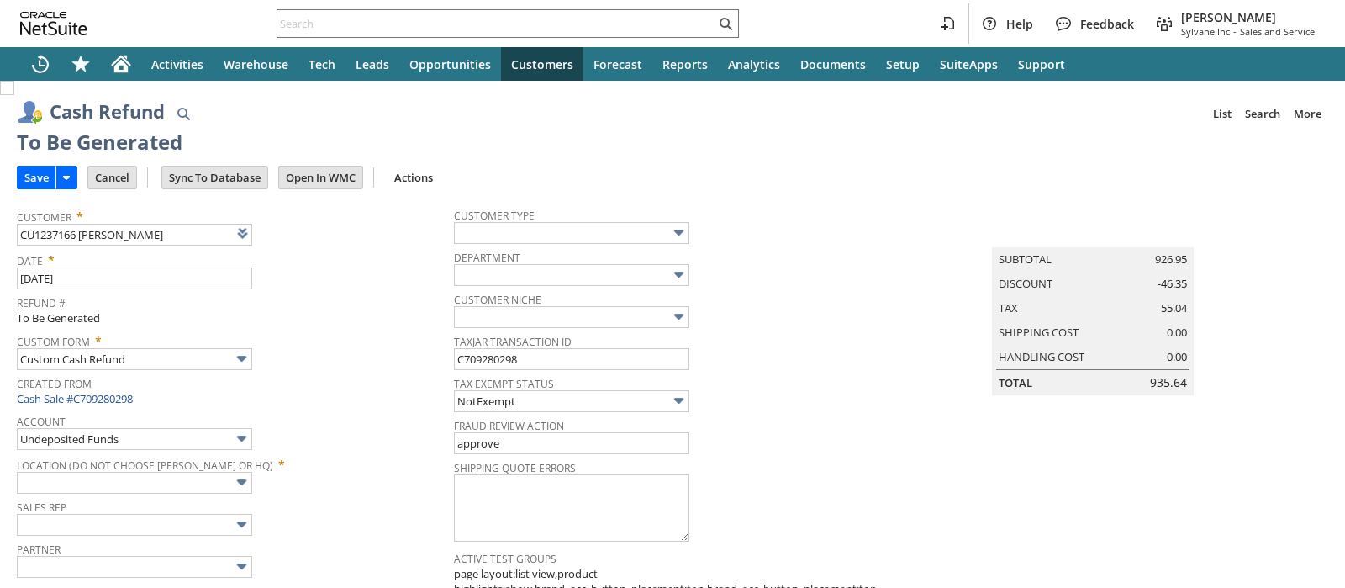
type input "Regions - Merchant 0414"
type input "Headquarters : Head... : Pending Testing"
type input "Add"
type input "Copy Previous"
type input "[DATE]5"
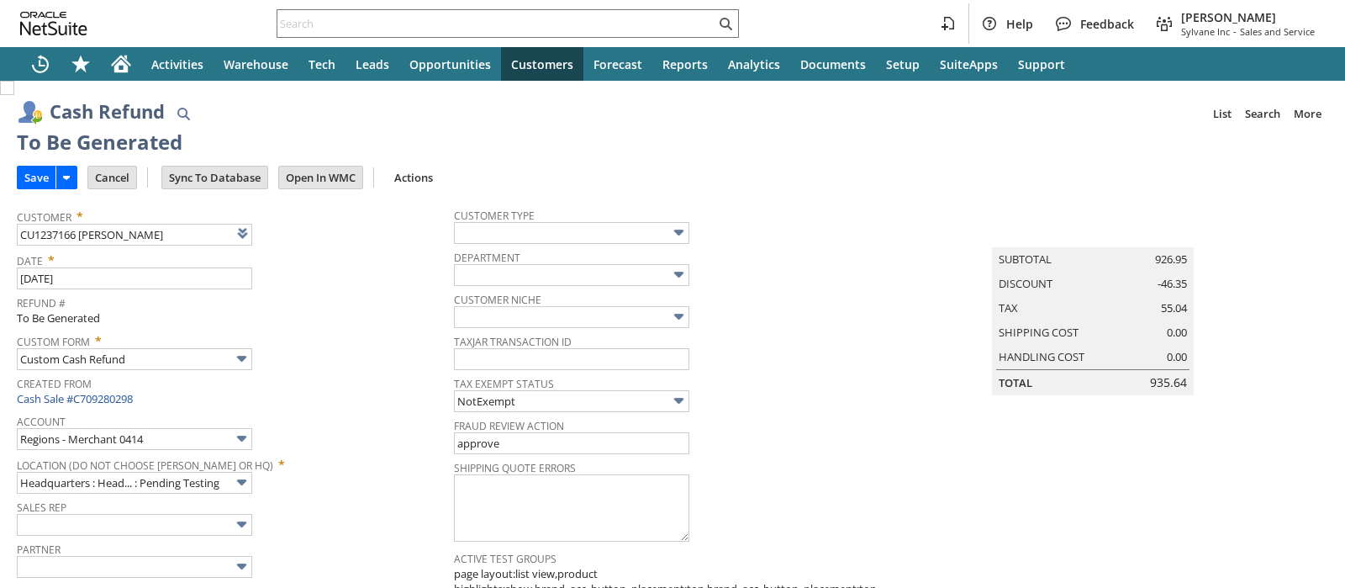
type input "Buy [DATE] Discount"
type input "-5.0%"
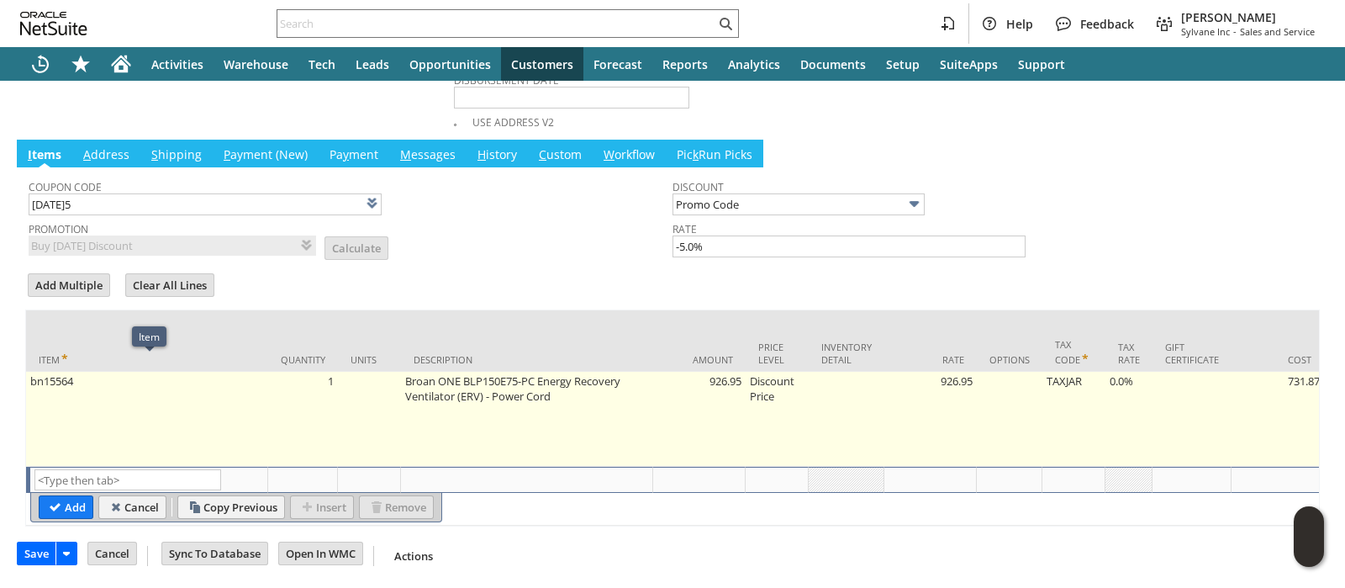
click at [206, 396] on td "bn15564" at bounding box center [147, 419] width 242 height 95
type textarea "Broan ONE BLP150E75-PC Energy Recovery Ventilator (ERV) - Power Cord"
type input "bn15564"
type input "OK"
type input "Make Copy"
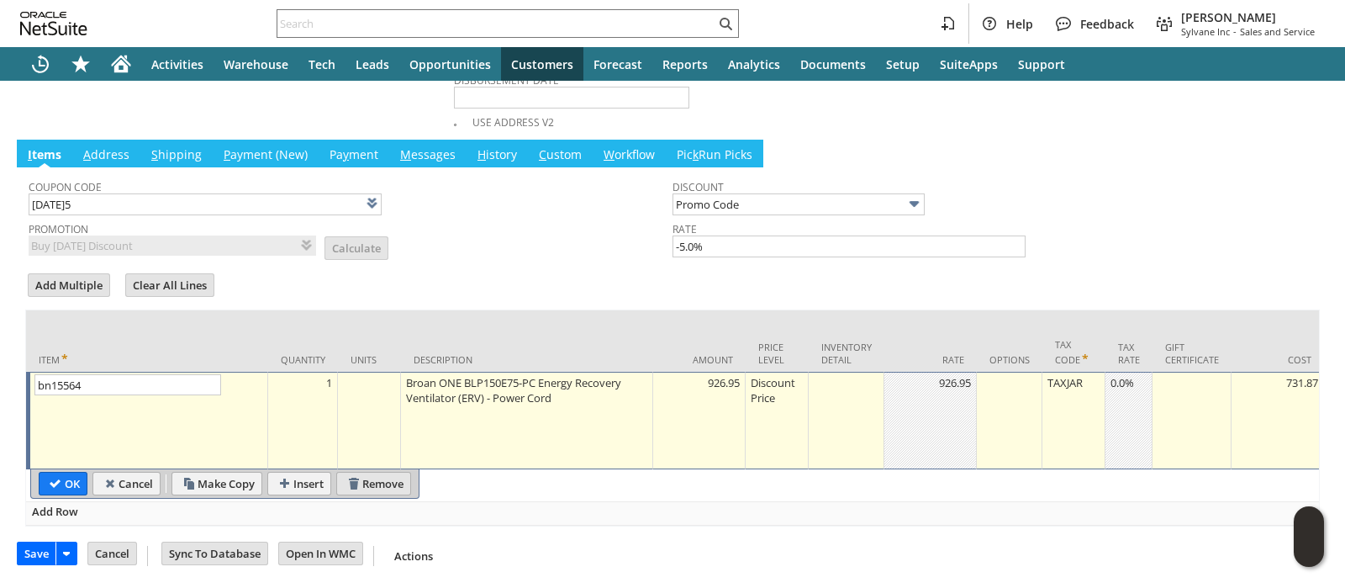
click at [366, 473] on input "Remove" at bounding box center [373, 484] width 73 height 22
type input "Add"
type input "Copy Previous"
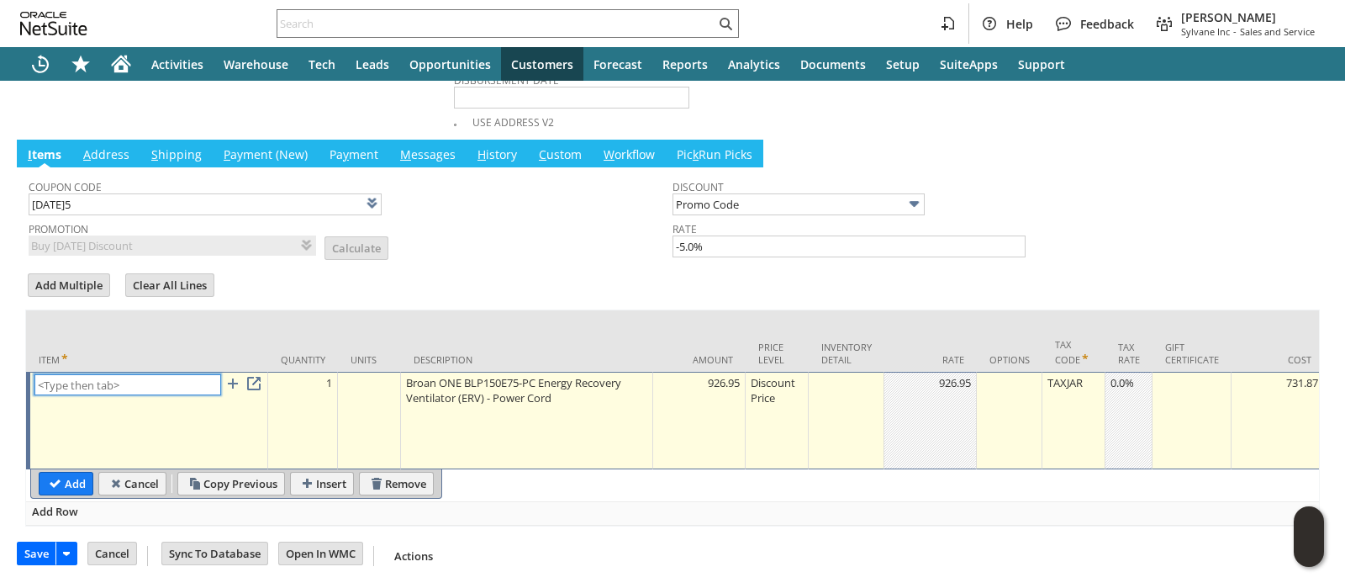
scroll to position [790, 0]
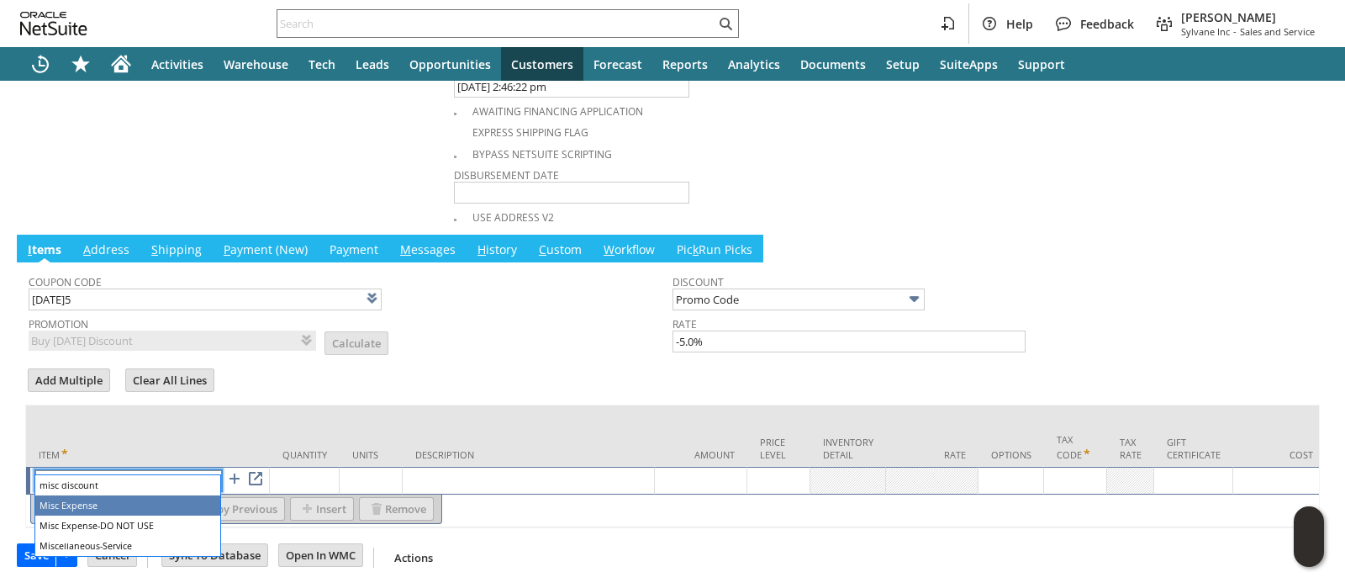
type input "Misc Expense"
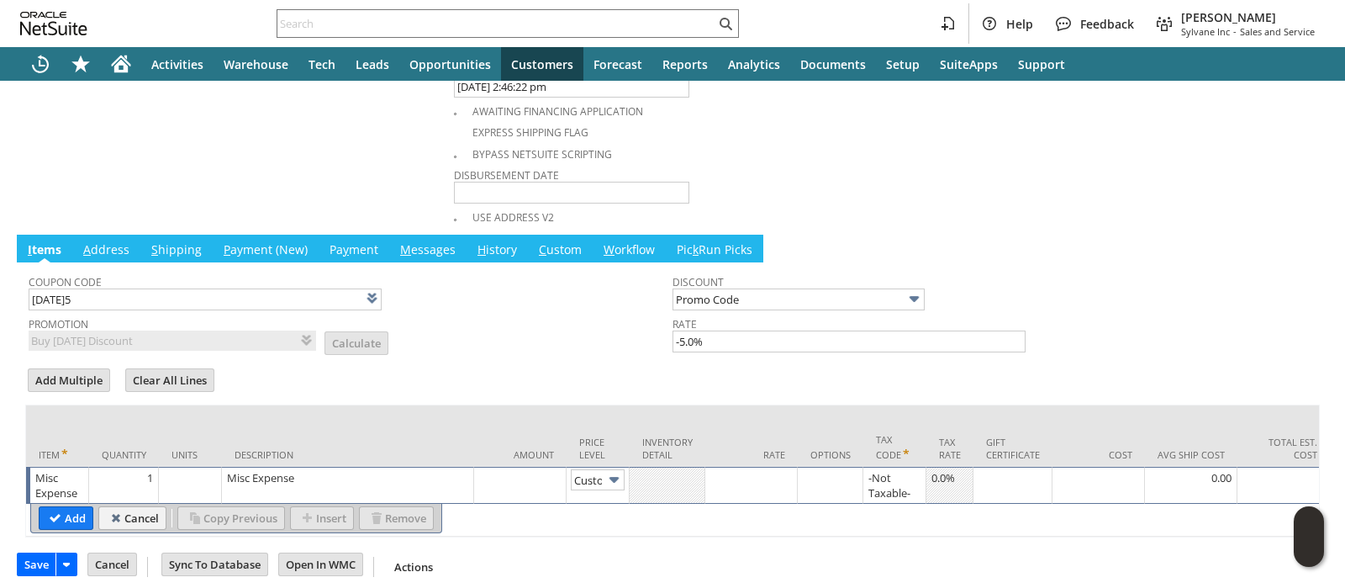
scroll to position [0, 11]
click at [250, 469] on div "Misc Expense" at bounding box center [347, 477] width 243 height 17
click at [0, 0] on textarea "Misc Expense" at bounding box center [0, 0] width 0 height 0
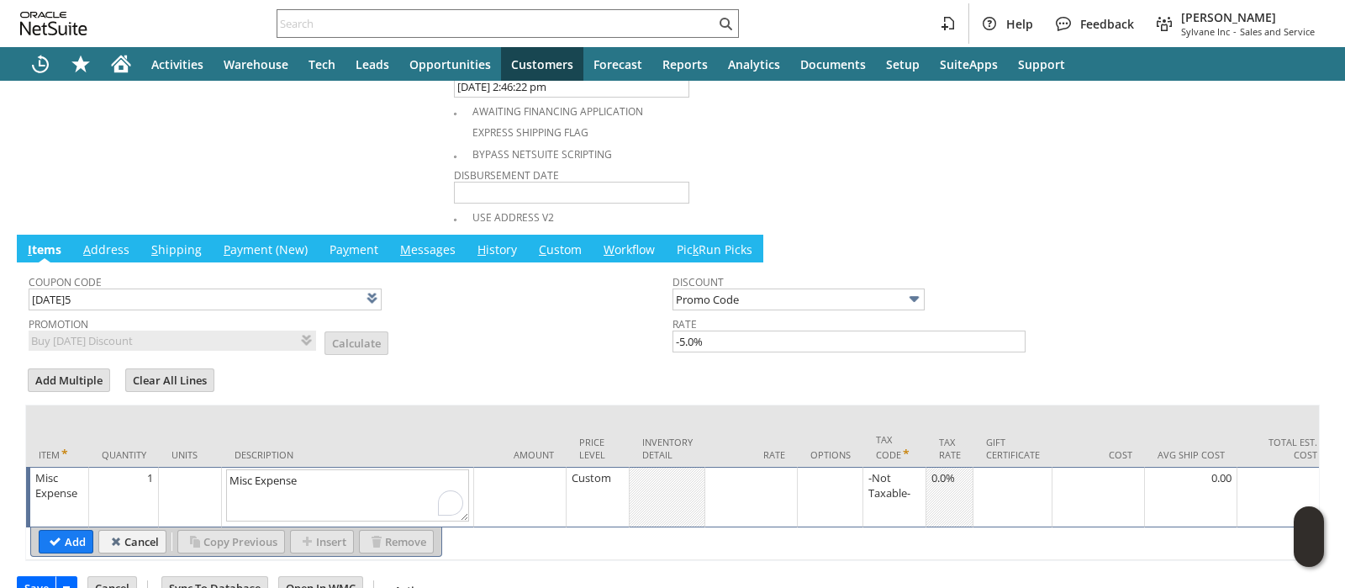
click at [250, 469] on textarea "Misc Expense" at bounding box center [347, 495] width 243 height 52
type textarea "Refund Tax"
click at [779, 469] on div at bounding box center [751, 477] width 83 height 17
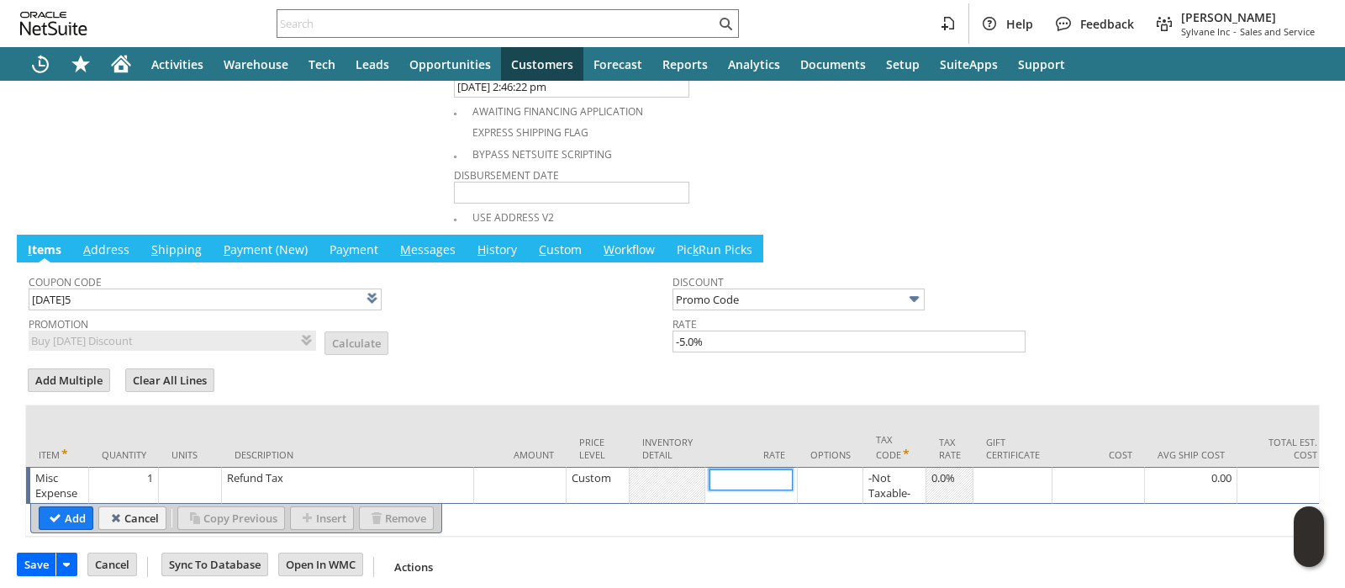
paste input "55.04"
type input "55.04"
click at [50, 507] on input "Add" at bounding box center [66, 518] width 53 height 22
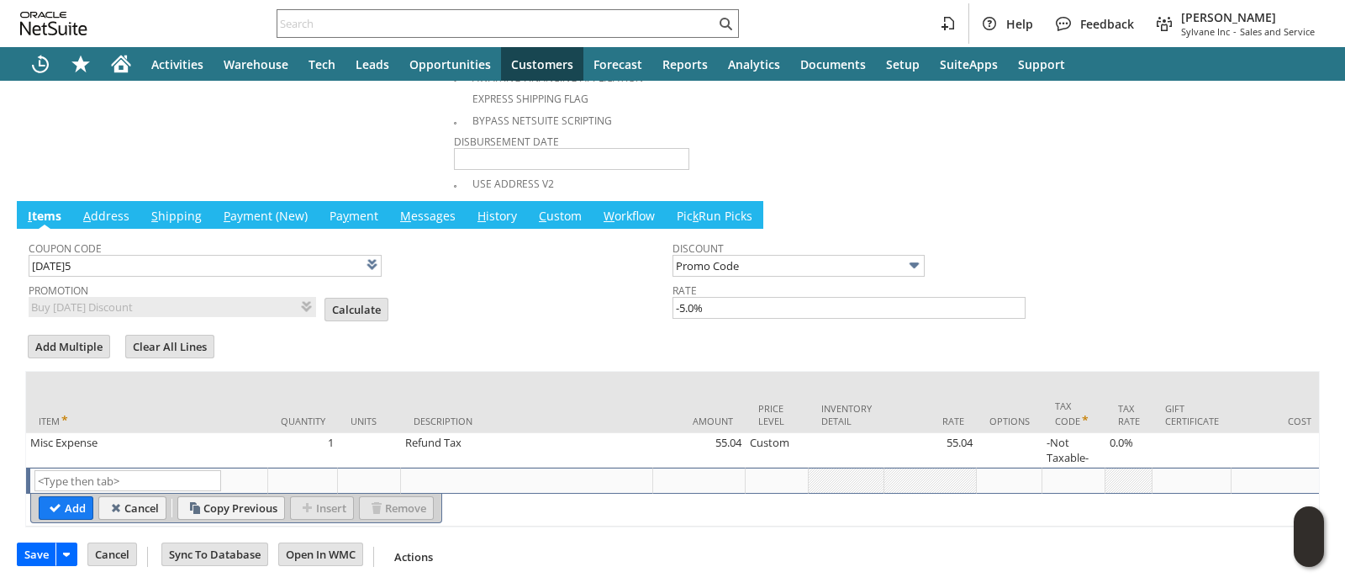
scroll to position [826, 0]
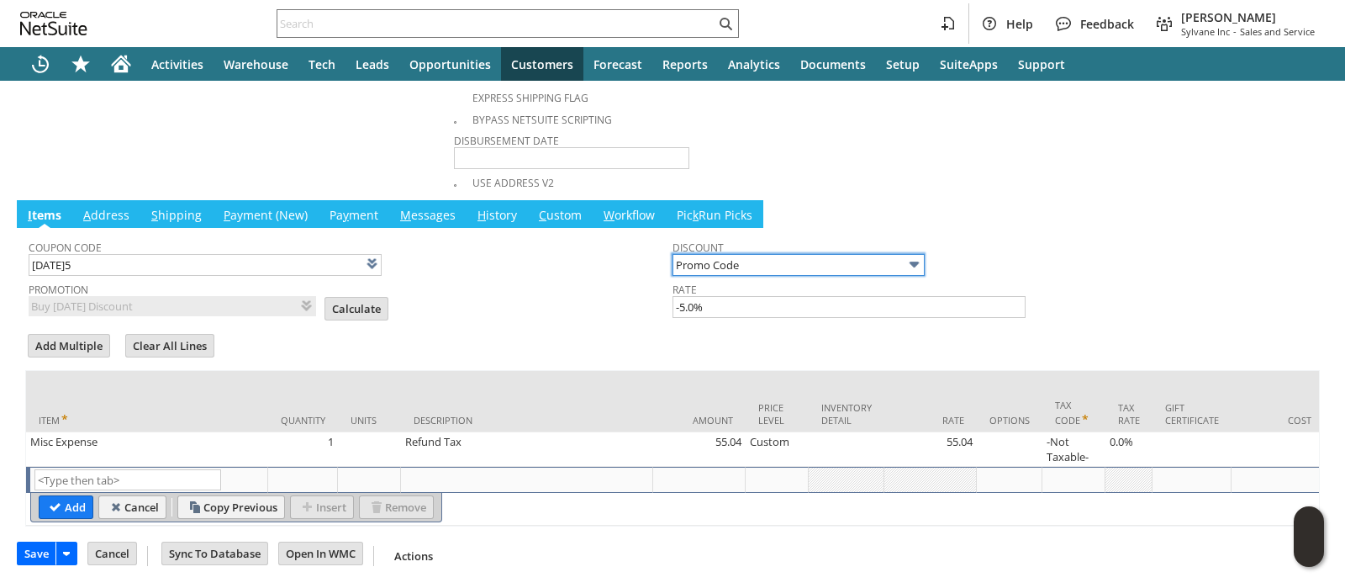
click at [742, 254] on input "Promo Code" at bounding box center [799, 265] width 252 height 22
click at [367, 254] on span at bounding box center [371, 263] width 19 height 19
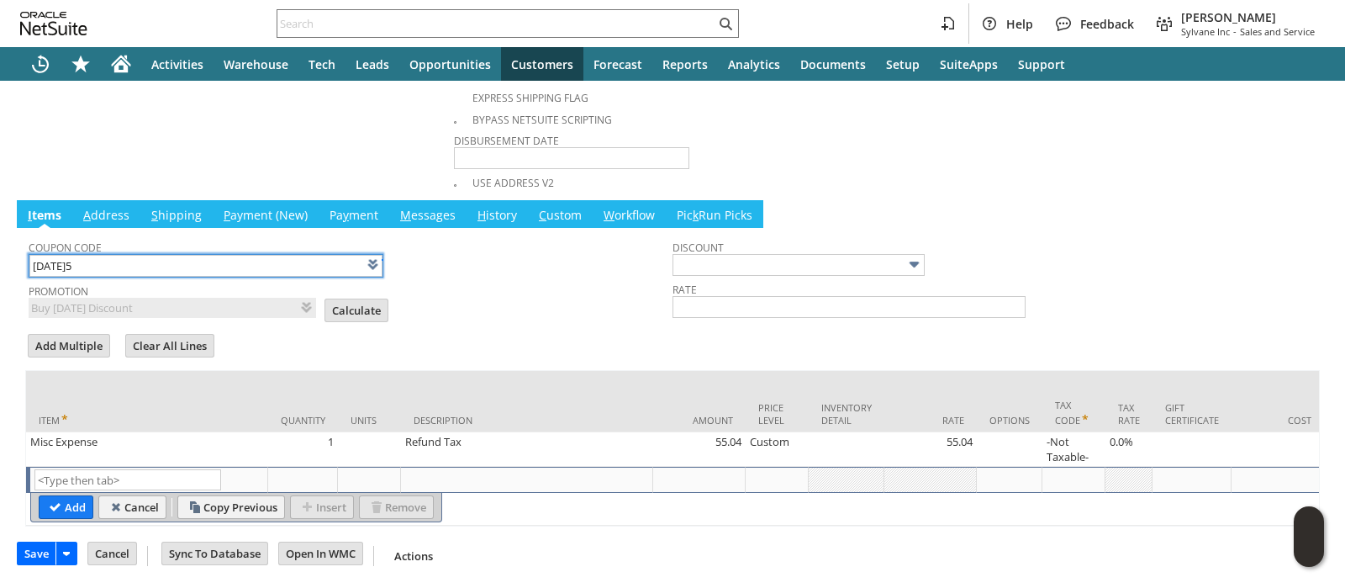
click at [371, 255] on span at bounding box center [372, 264] width 19 height 19
click at [357, 255] on input "TODAY5" at bounding box center [205, 266] width 353 height 22
type input "T"
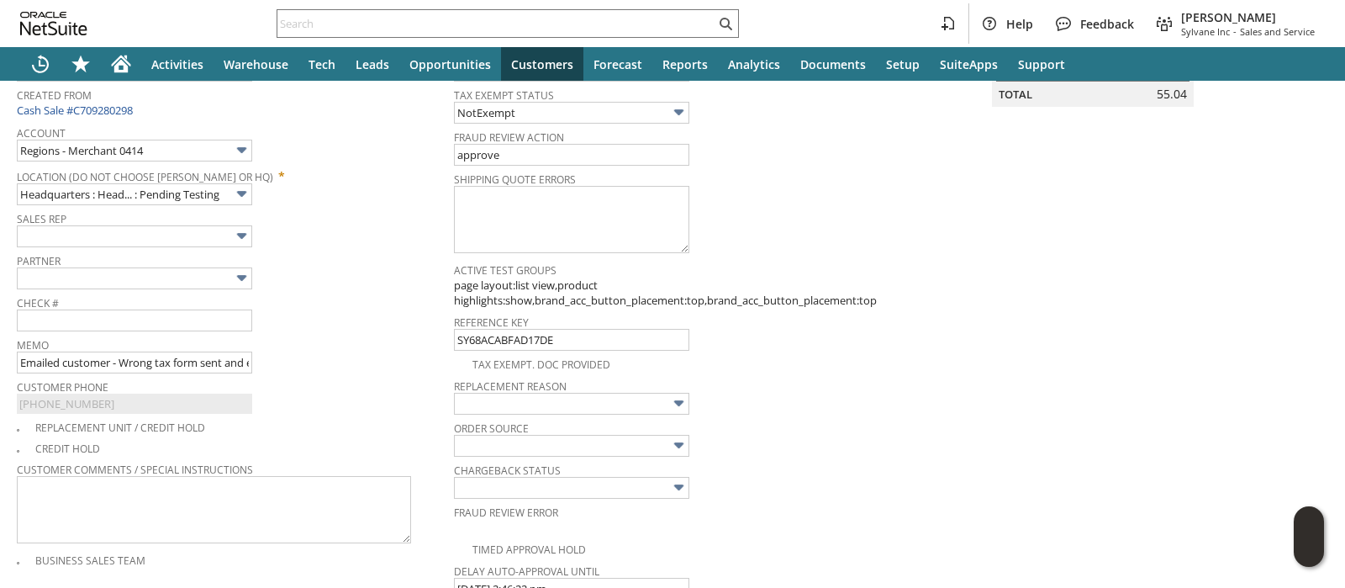
scroll to position [315, 0]
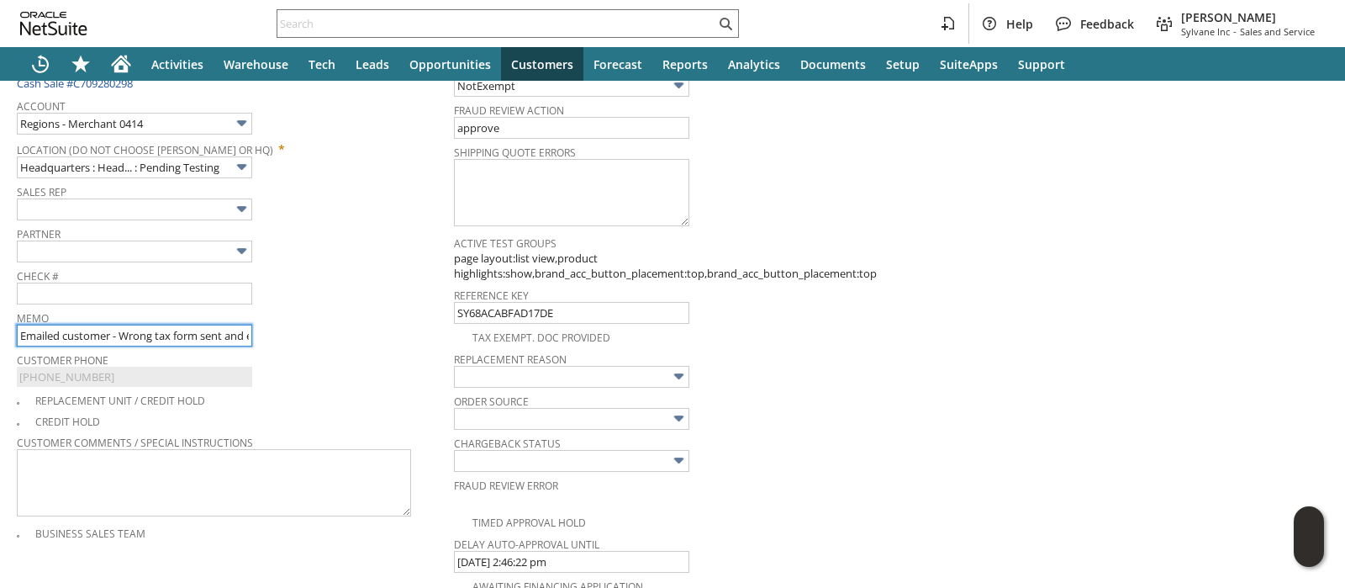
click at [185, 328] on input "Emailed customer - Wrong tax form sent and expired" at bounding box center [134, 336] width 235 height 22
type input "Refund tax"
click at [335, 288] on div "Check #" at bounding box center [231, 284] width 429 height 40
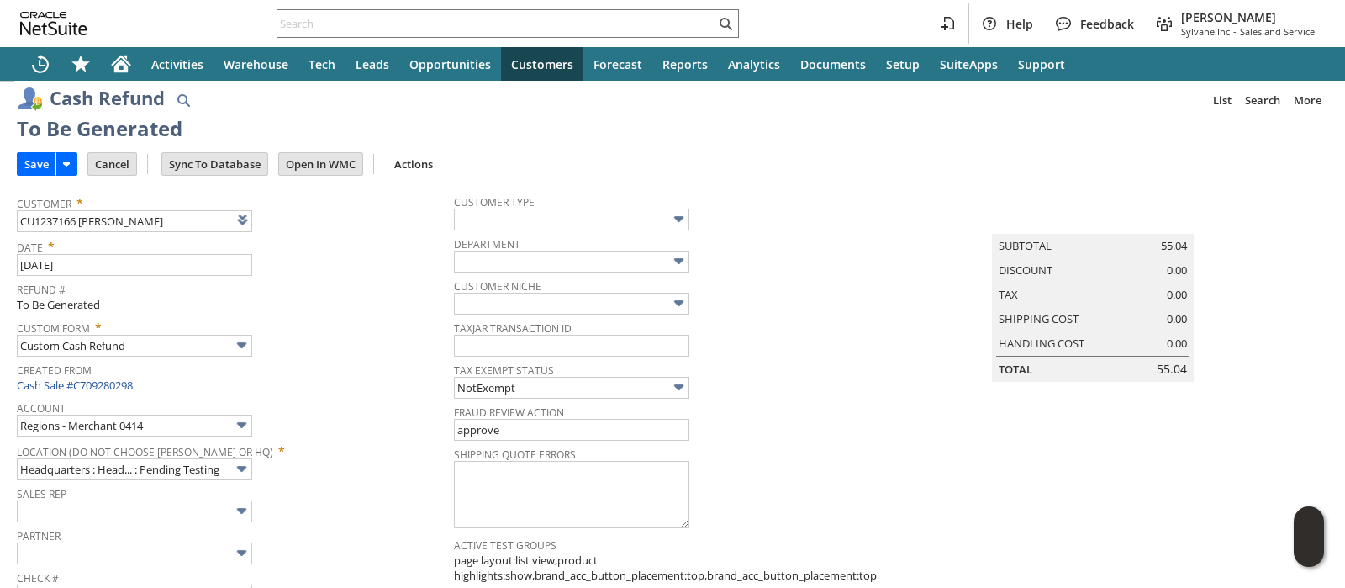
scroll to position [0, 0]
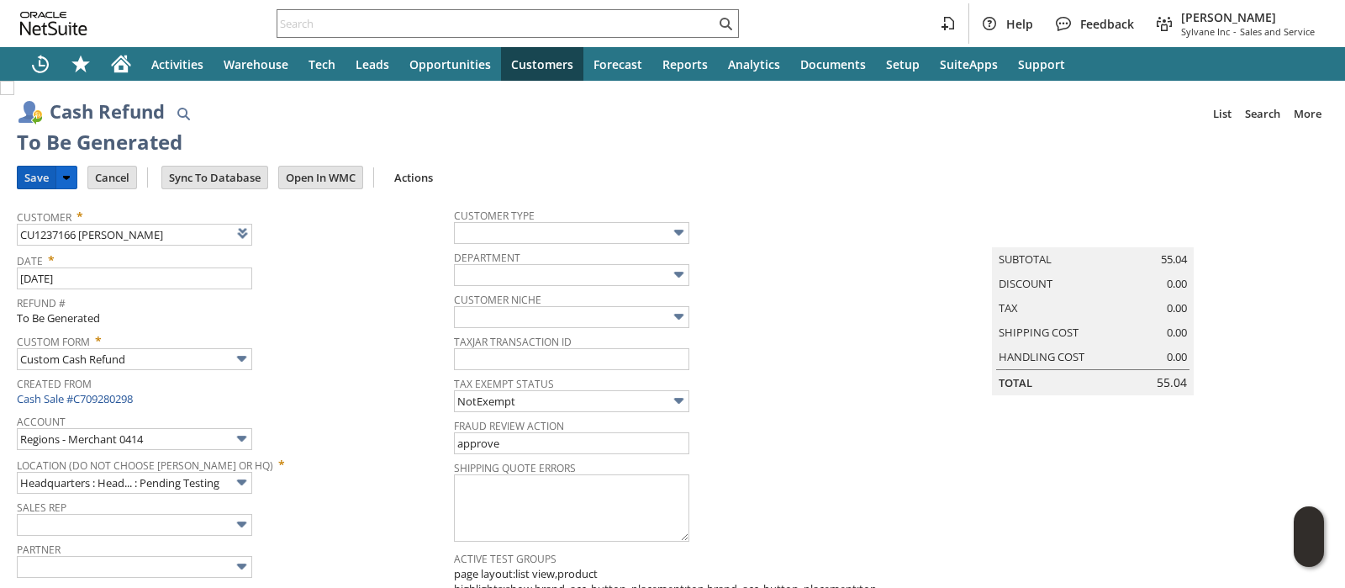
click at [25, 181] on input "Save" at bounding box center [37, 177] width 38 height 22
click at [37, 172] on input "Save" at bounding box center [37, 177] width 38 height 22
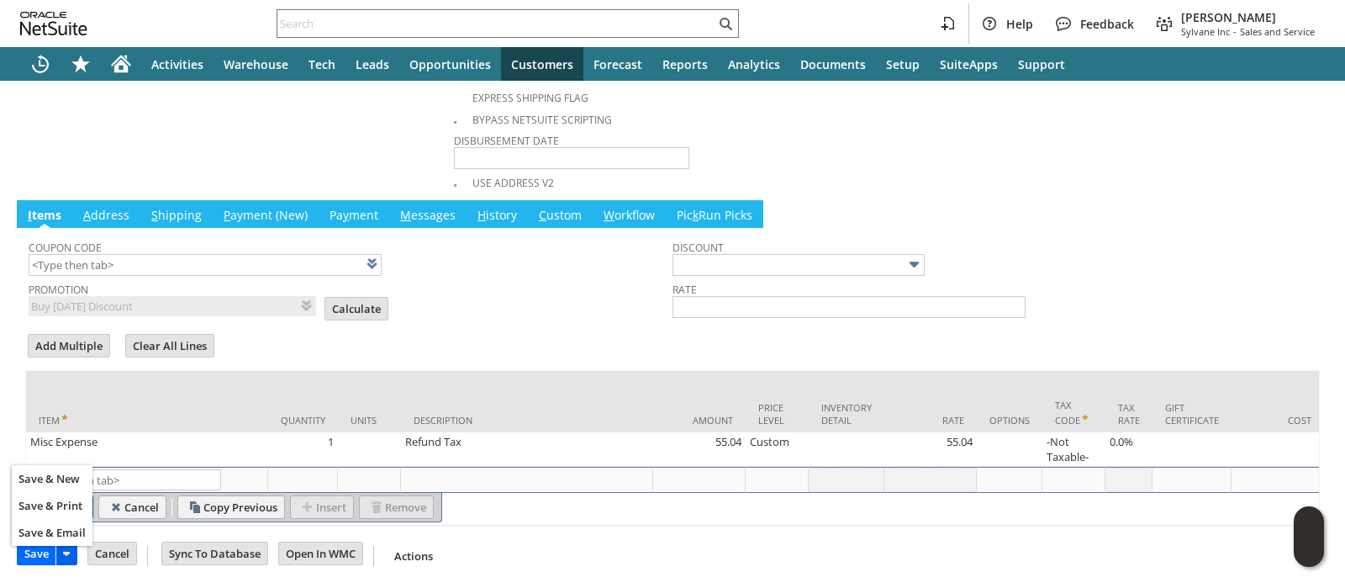
click at [65, 553] on icon at bounding box center [66, 554] width 7 height 4
click at [66, 535] on span "Save & Email" at bounding box center [51, 532] width 67 height 15
click at [64, 531] on span "Save & Email" at bounding box center [51, 532] width 67 height 15
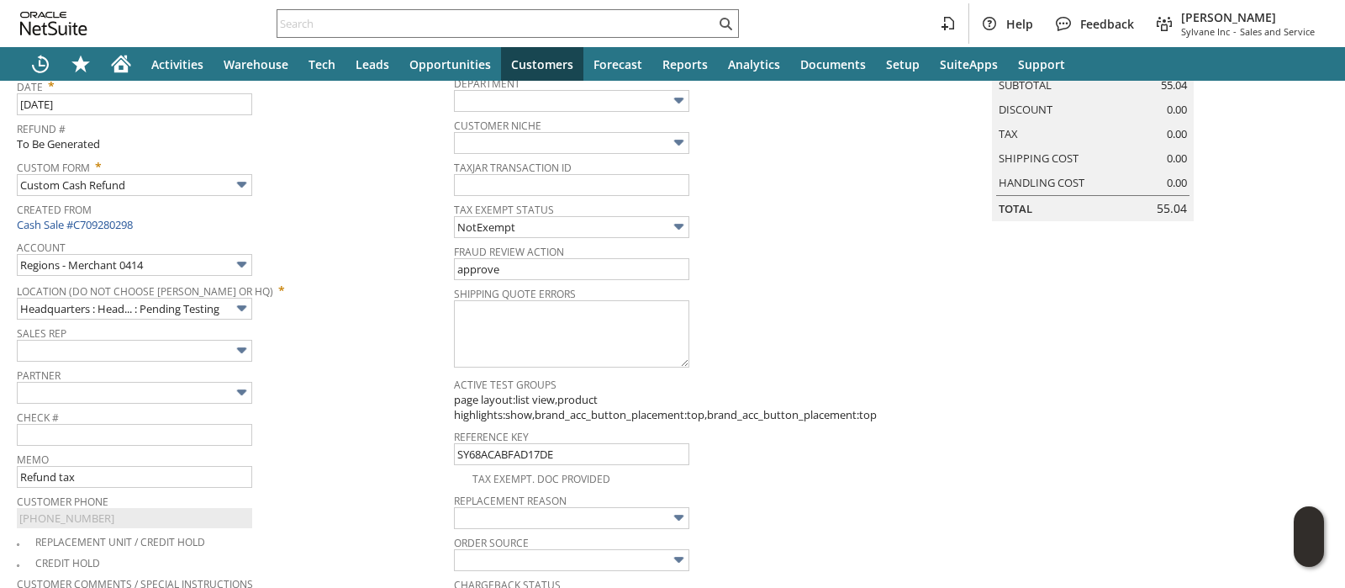
scroll to position [0, 0]
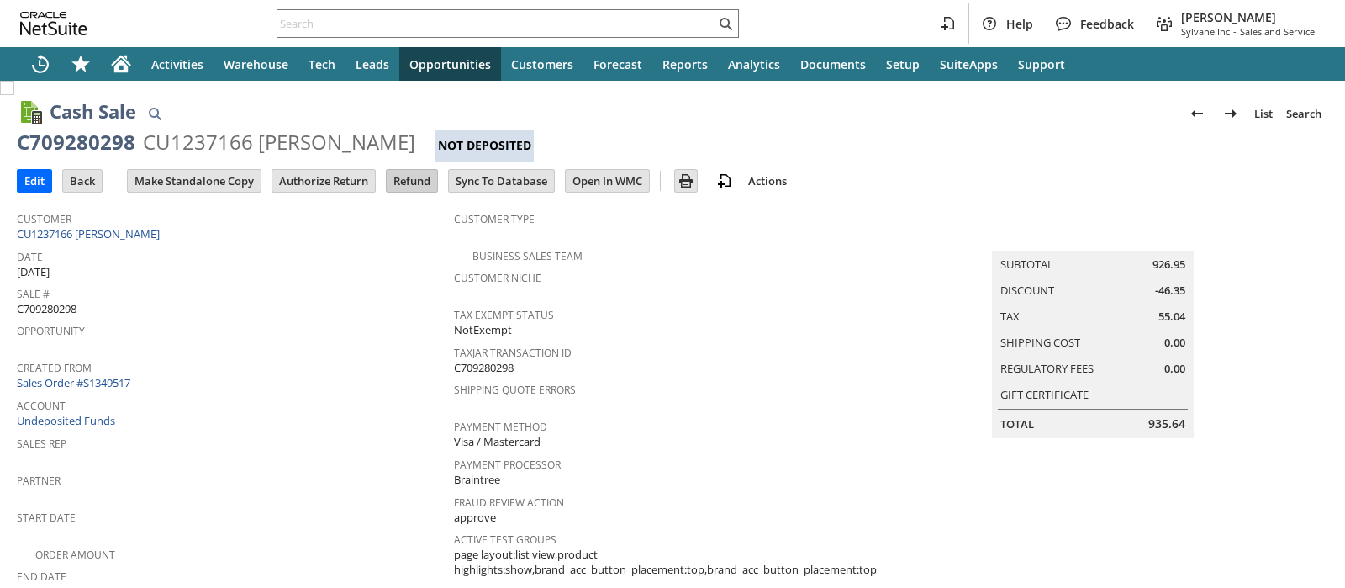
click at [404, 183] on input "Refund" at bounding box center [412, 181] width 50 height 22
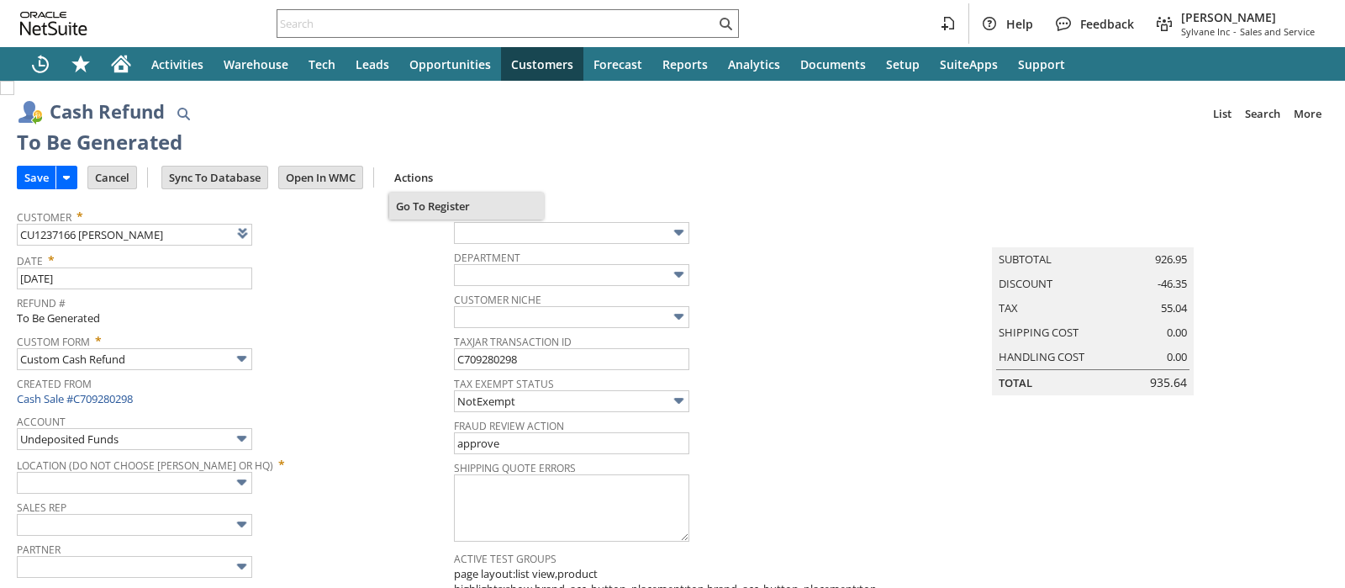
type input "Regions - Merchant 0414"
type input "Headquarters : Head... : Pending Testing"
type input "Add"
type input "Copy Previous"
type input "[DATE]5"
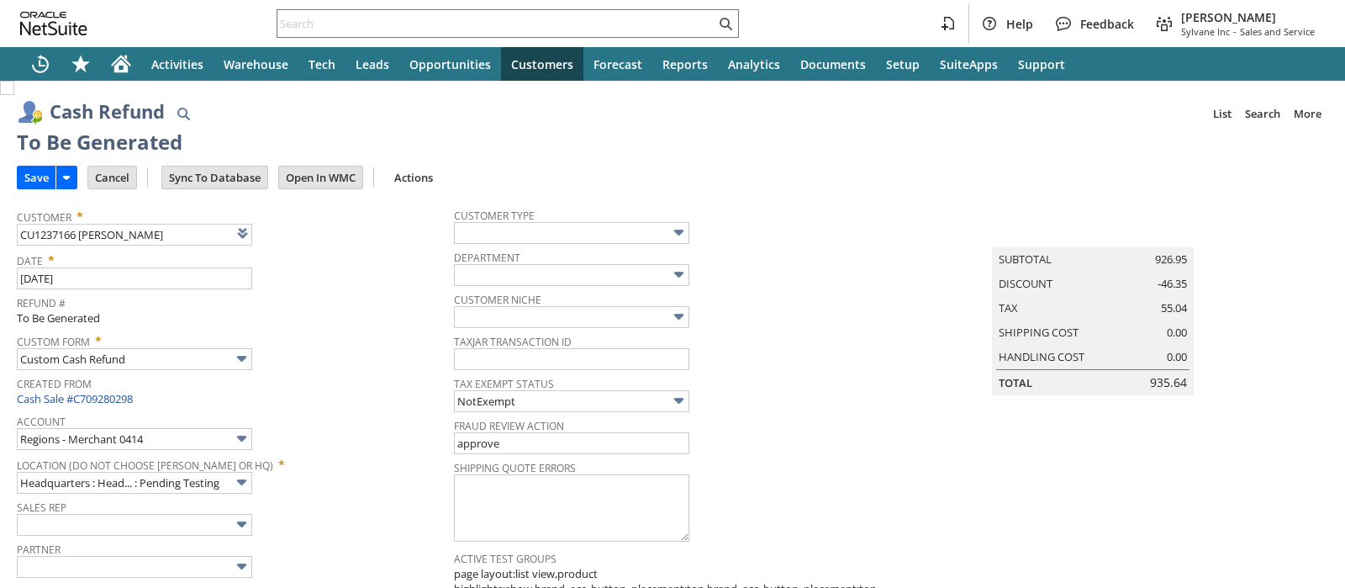
type input "Buy [DATE] Discount"
type input "-5.0%"
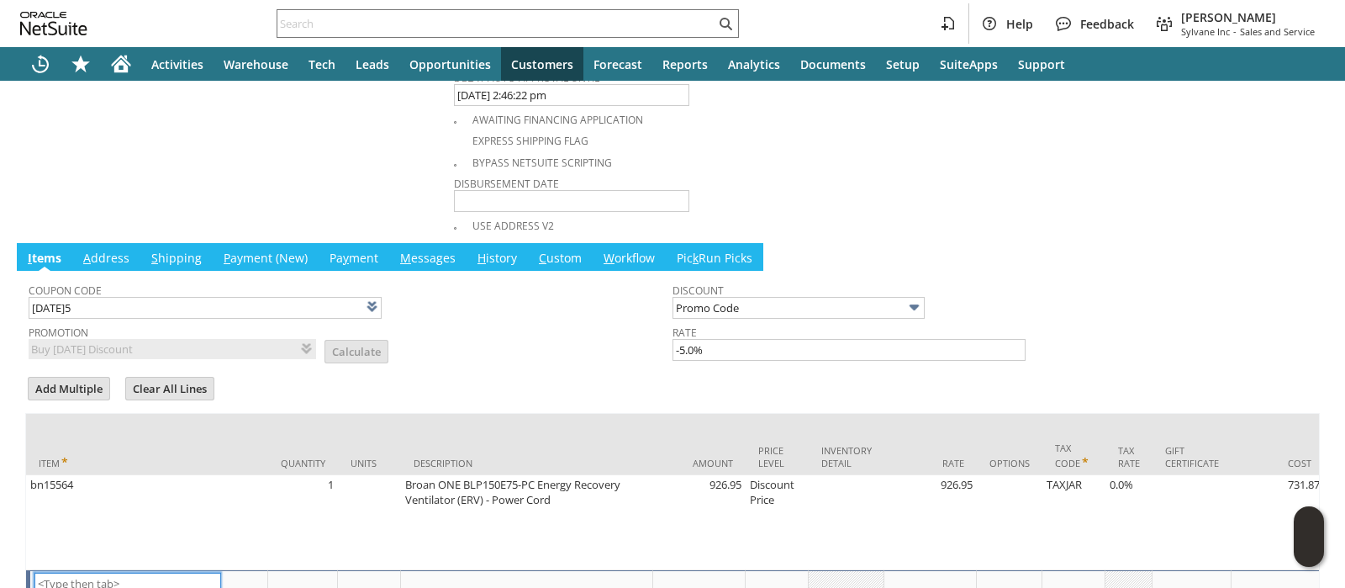
scroll to position [888, 0]
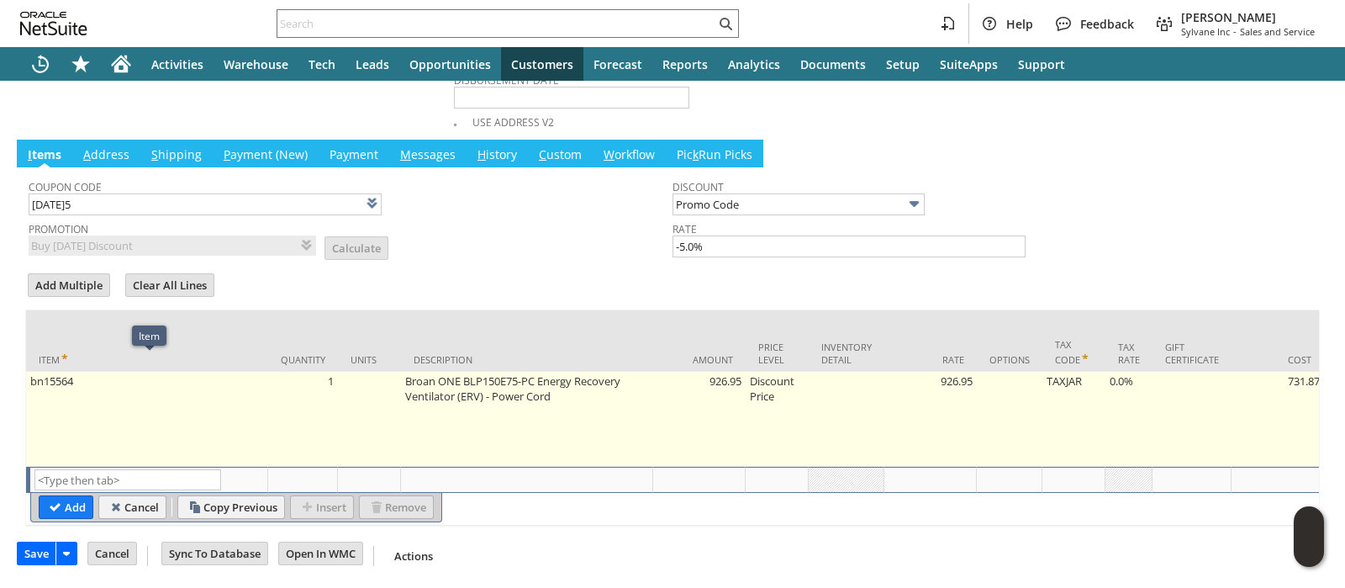
click at [159, 415] on td "bn15564" at bounding box center [147, 419] width 242 height 95
type input "bn15564"
type input "OK"
type input "Make Copy"
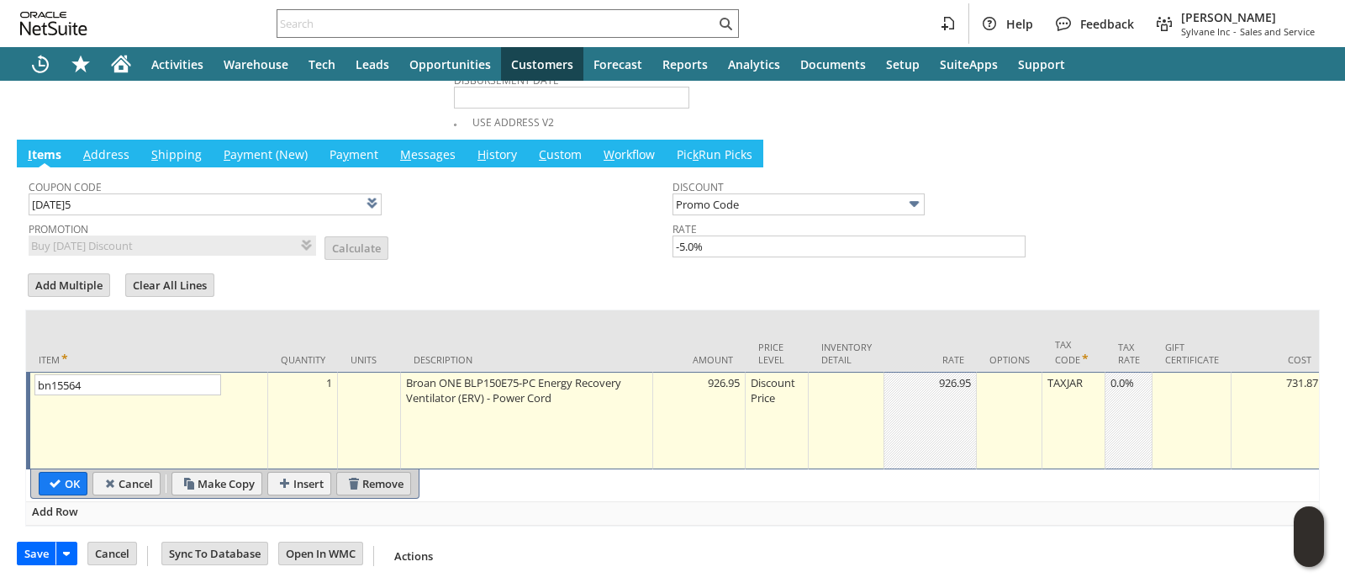
click at [378, 473] on input "Remove" at bounding box center [373, 484] width 73 height 22
type input "Add"
type input "Copy Previous"
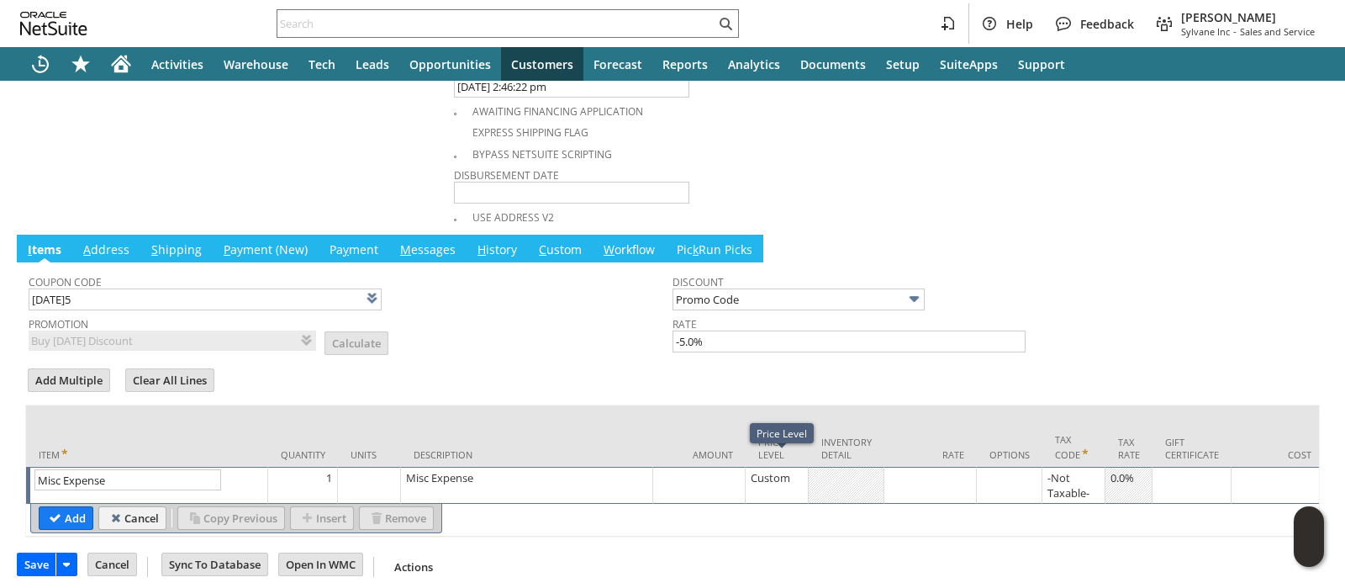
type input "Misc Expense"
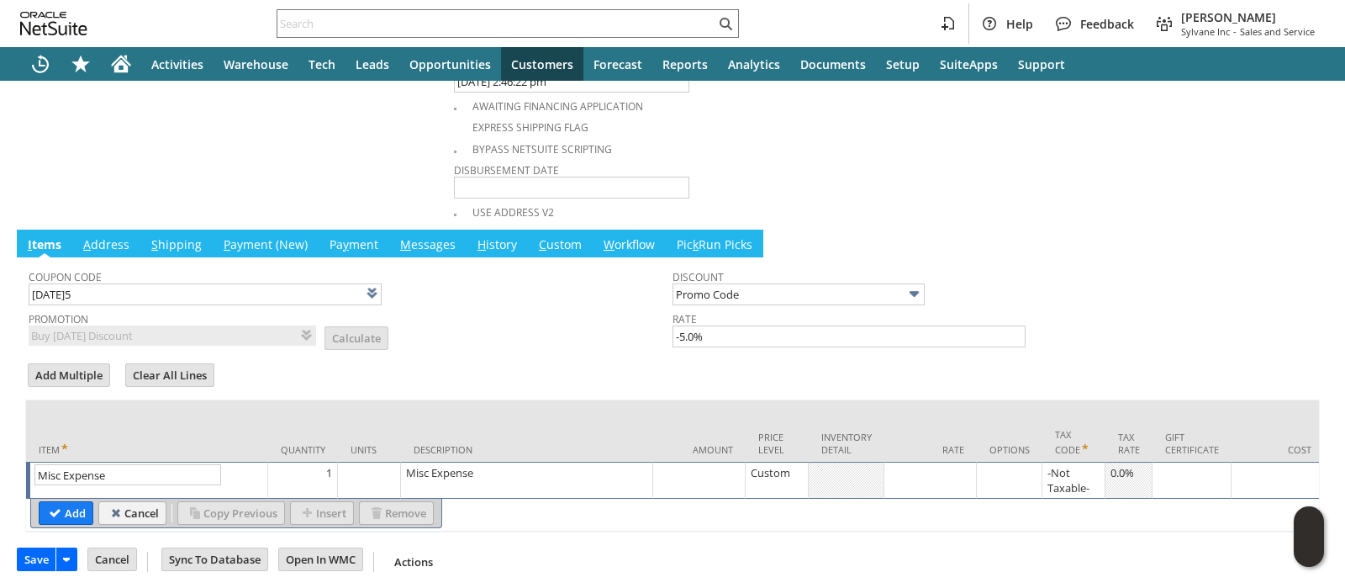
scroll to position [802, 0]
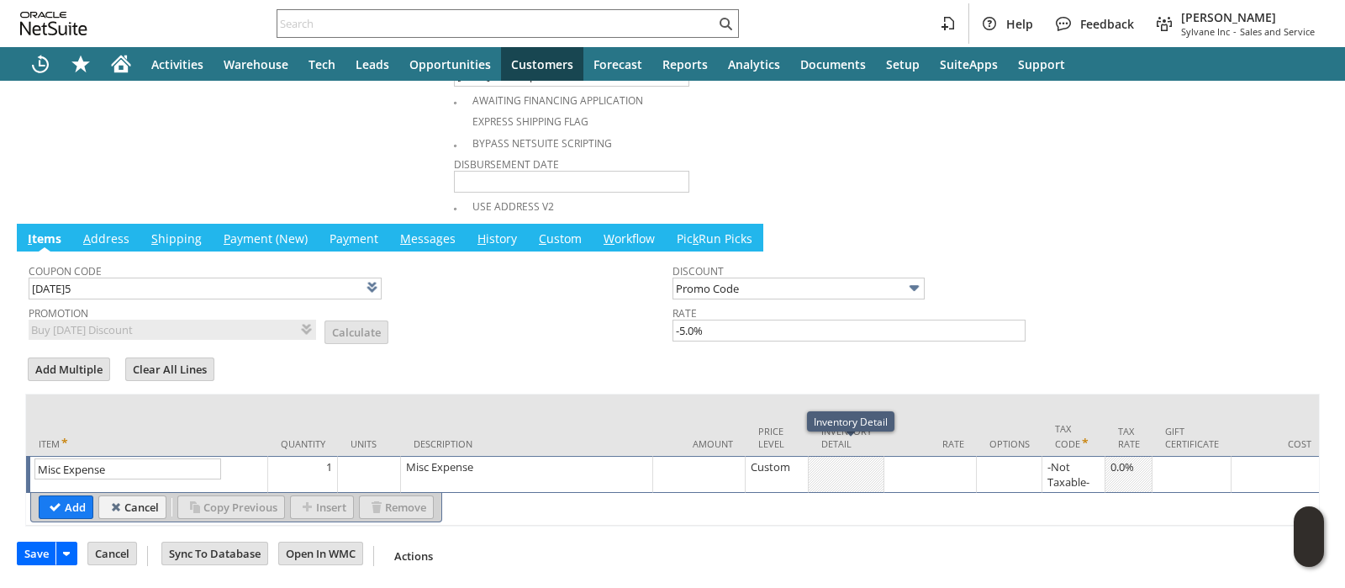
click at [952, 458] on div at bounding box center [930, 466] width 83 height 17
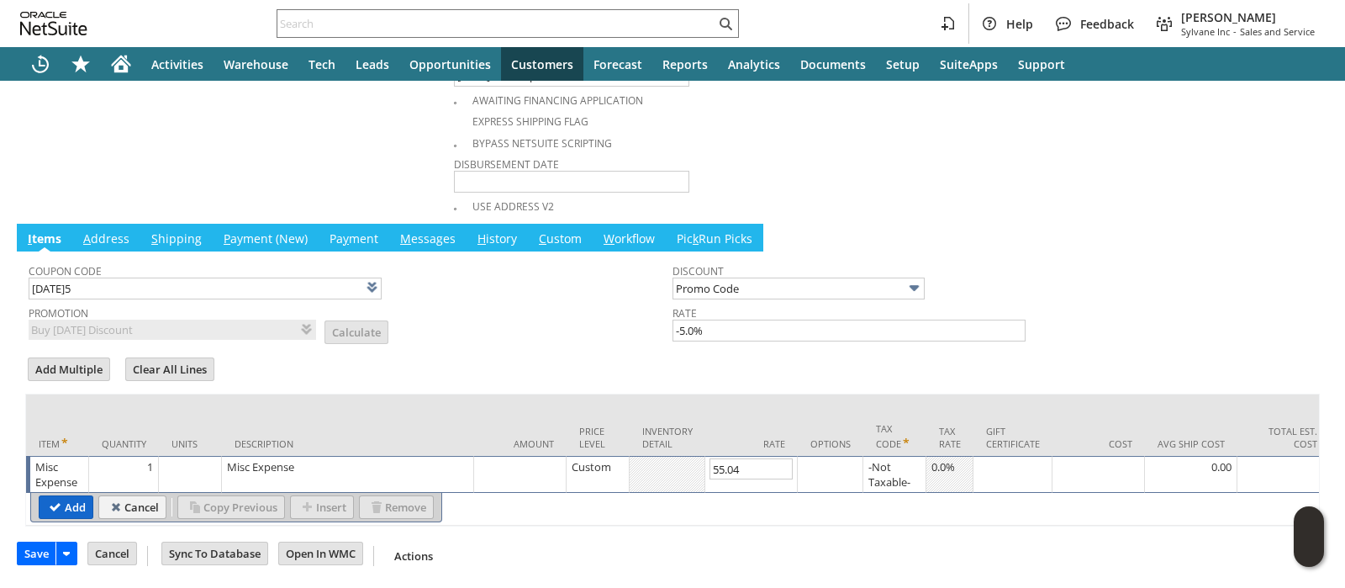
type input "55.04"
click at [55, 496] on input "Add" at bounding box center [66, 507] width 53 height 22
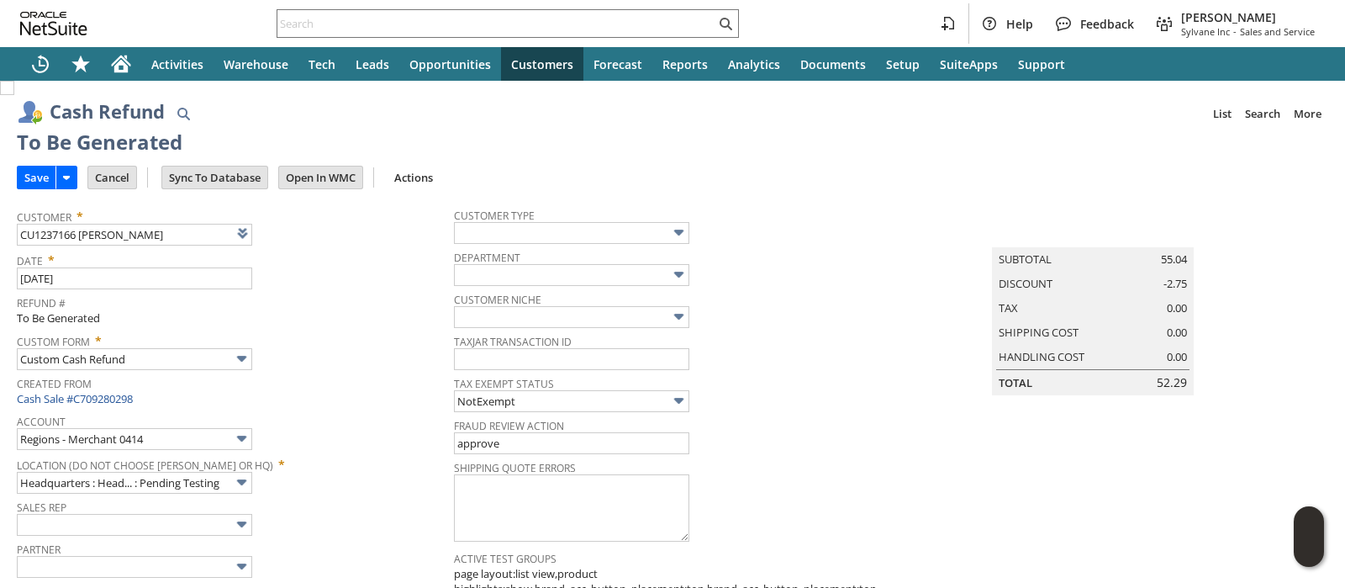
scroll to position [826, 0]
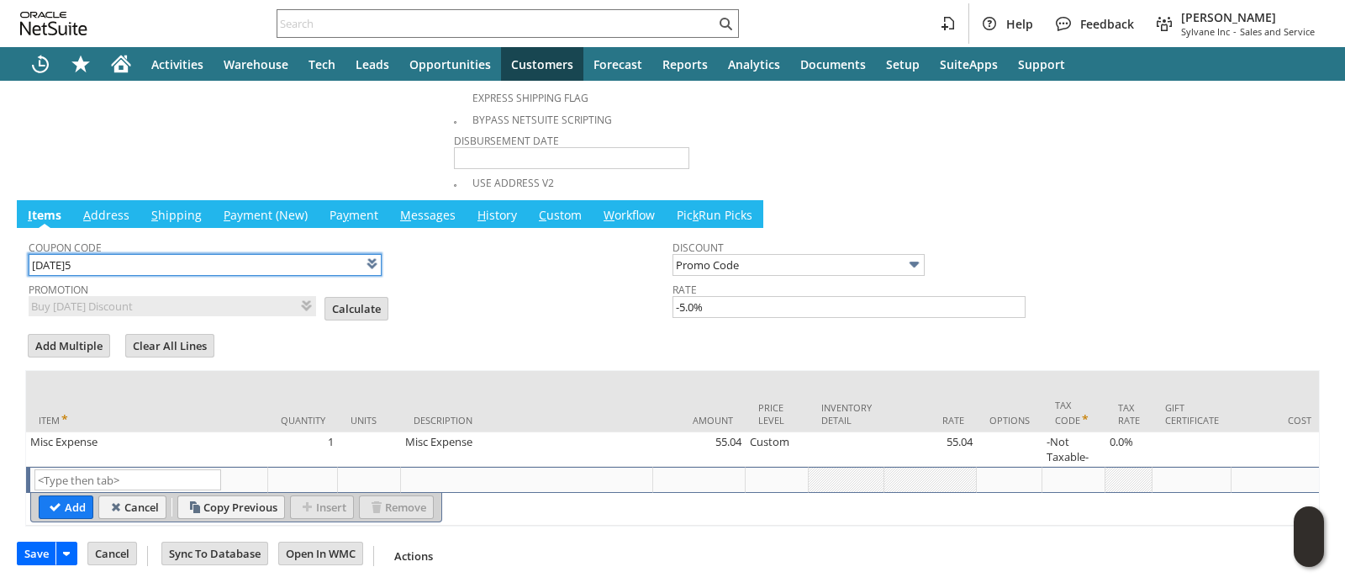
click at [325, 254] on input "TODAY5" at bounding box center [205, 265] width 353 height 22
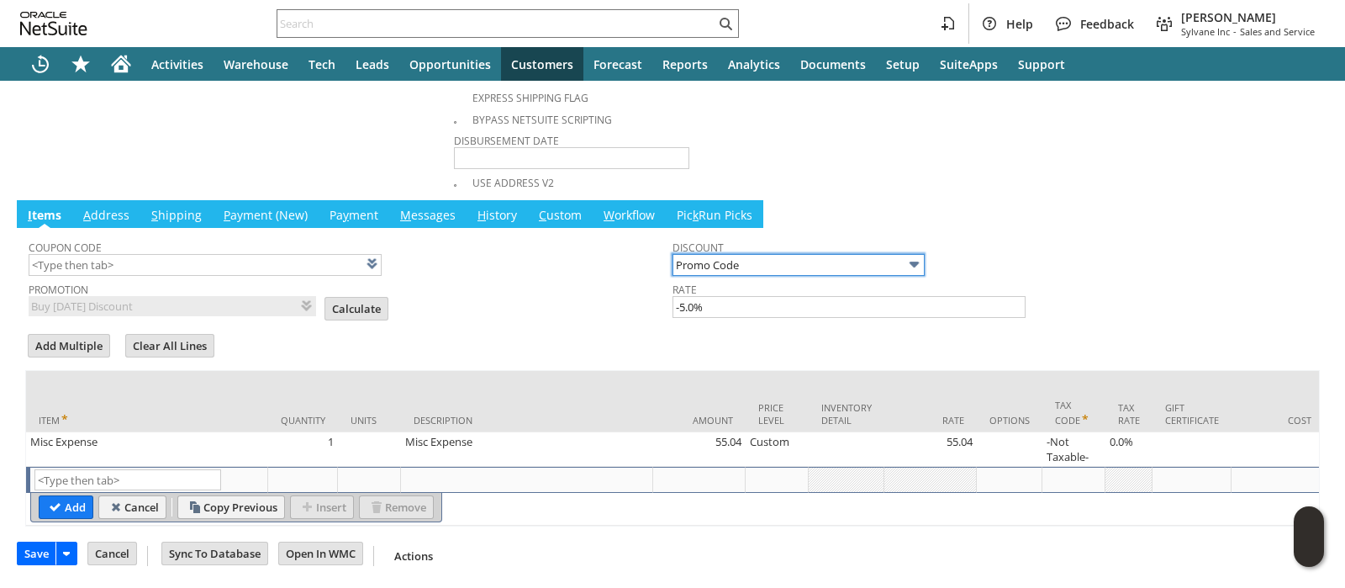
click at [719, 257] on input "Promo Code" at bounding box center [799, 265] width 252 height 22
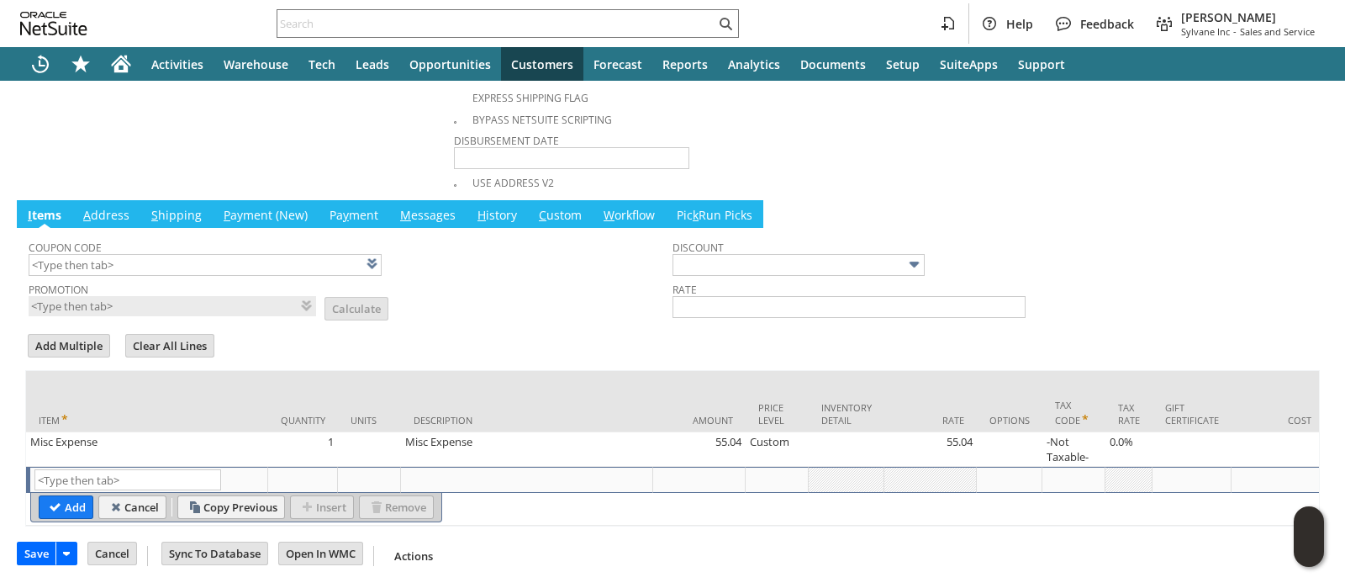
click at [535, 283] on td "Promotion List Calculate" at bounding box center [351, 297] width 644 height 40
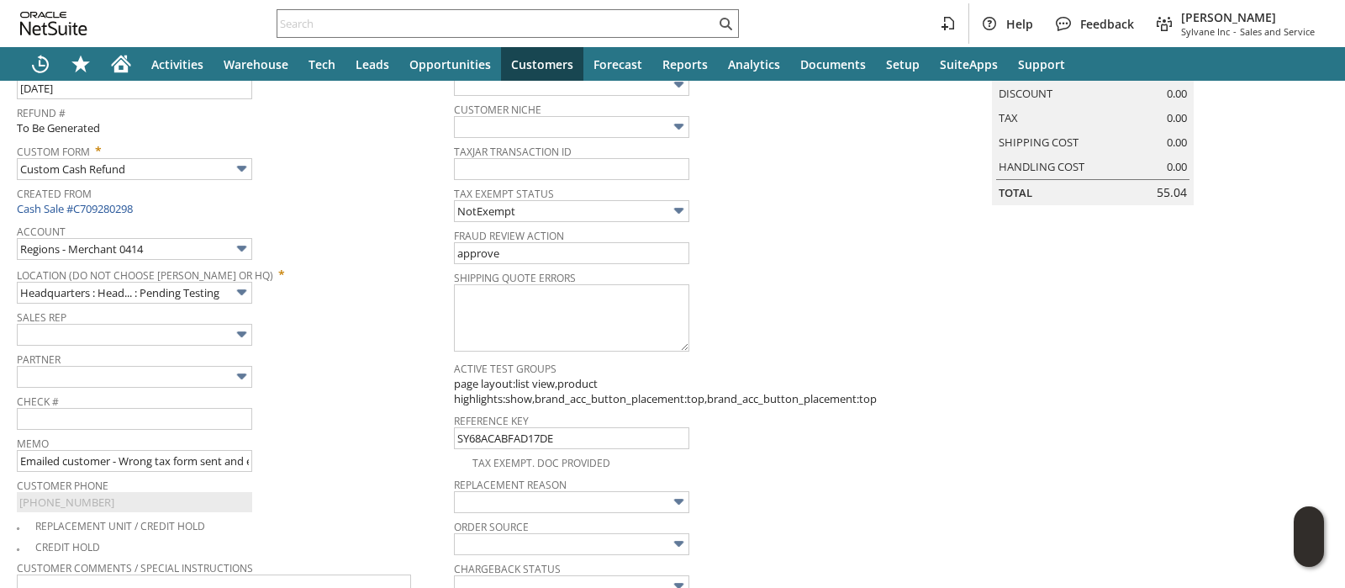
scroll to position [209, 0]
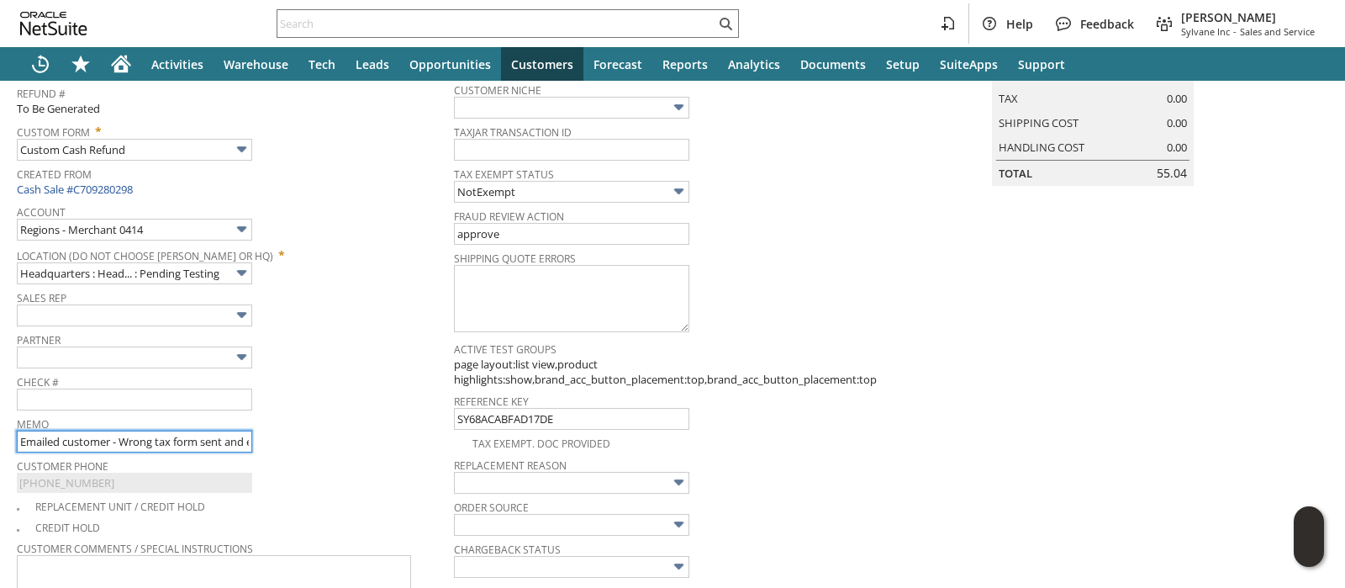
click at [87, 436] on input "Emailed customer - Wrong tax form sent and expired" at bounding box center [134, 441] width 235 height 22
type input "Refund tax"
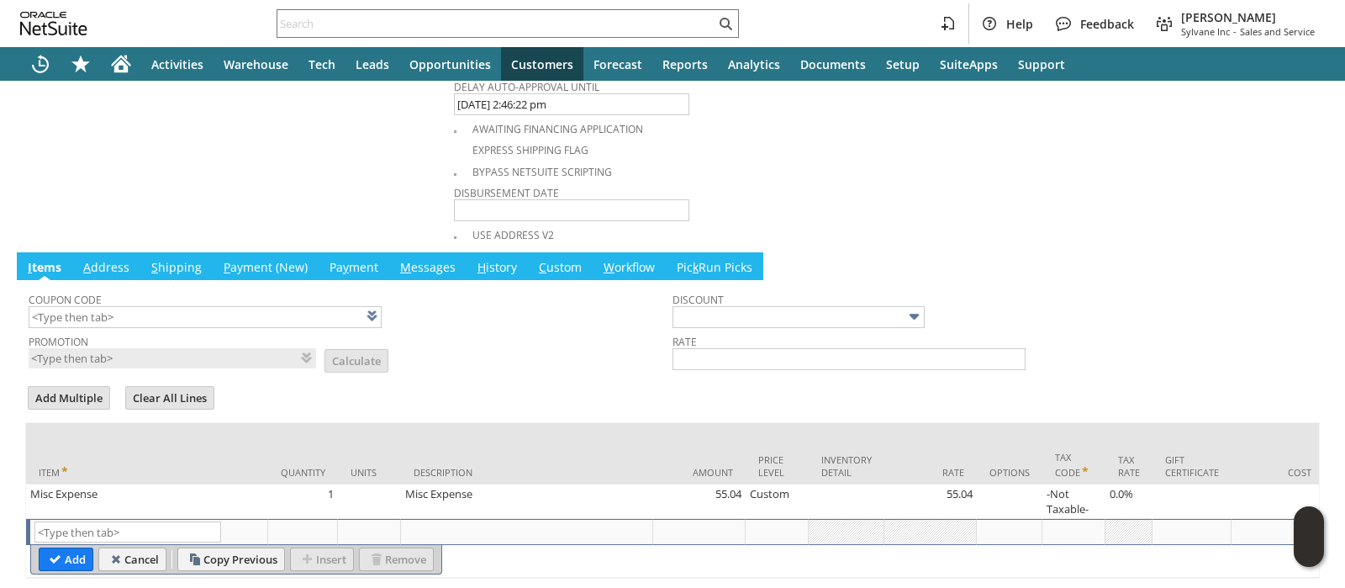
scroll to position [826, 0]
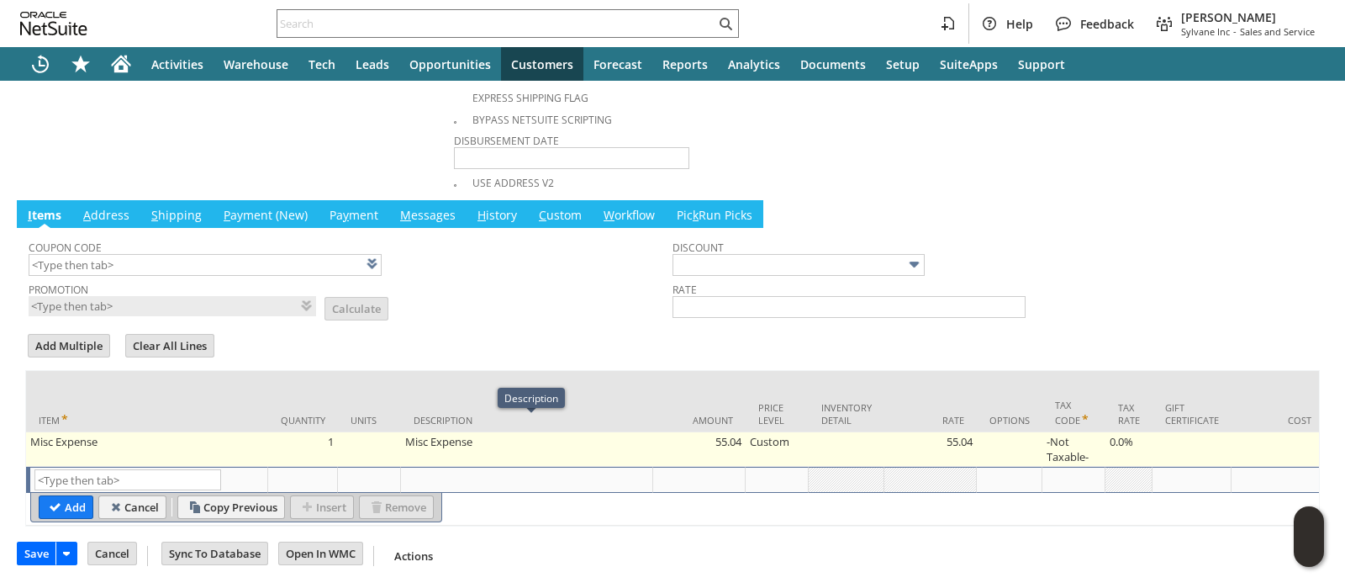
click at [422, 432] on td "Misc Expense" at bounding box center [527, 449] width 252 height 34
type textarea "Misc Expense"
type input "OK"
type input "Make Copy"
click at [0, 0] on textarea "Misc Expense" at bounding box center [0, 0] width 0 height 0
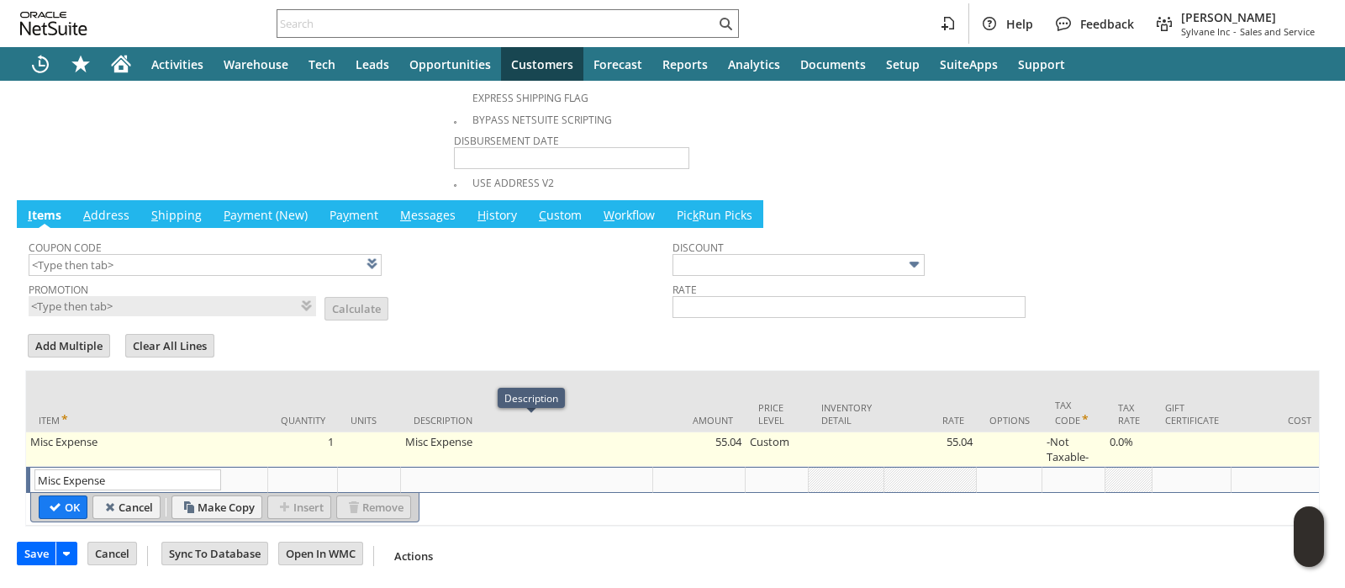
click at [0, 0] on textarea "Misc Expense" at bounding box center [0, 0] width 0 height 0
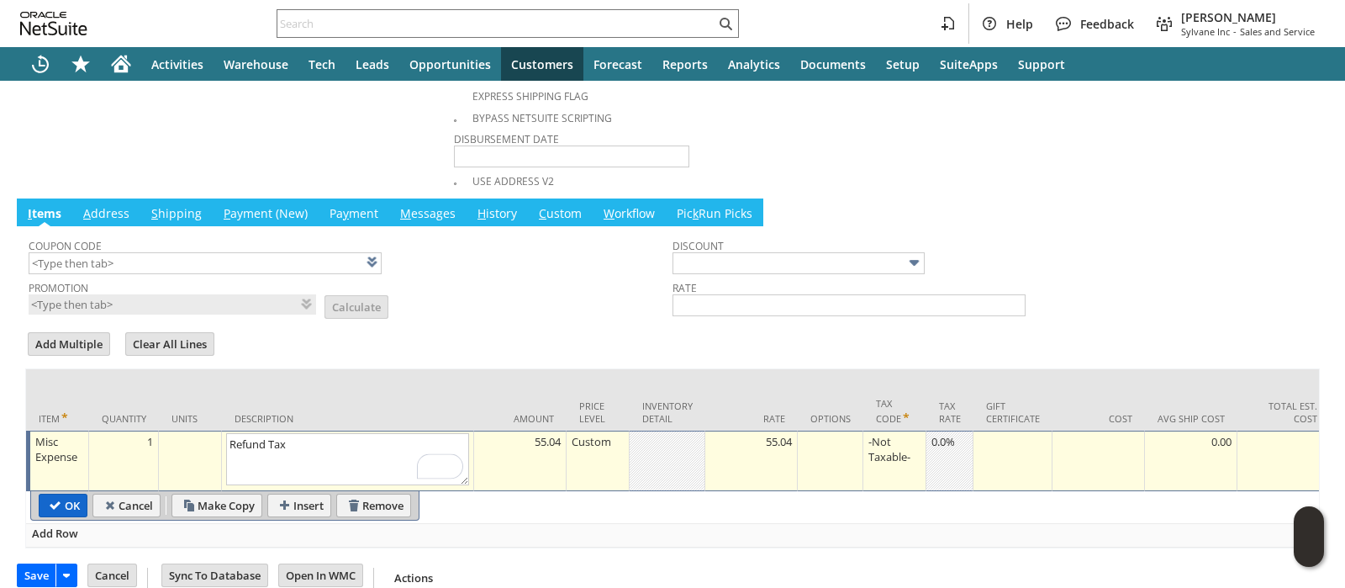
type textarea "Refund Tax"
click at [69, 495] on input "OK" at bounding box center [63, 505] width 47 height 22
type input "Add"
type input "Copy Previous"
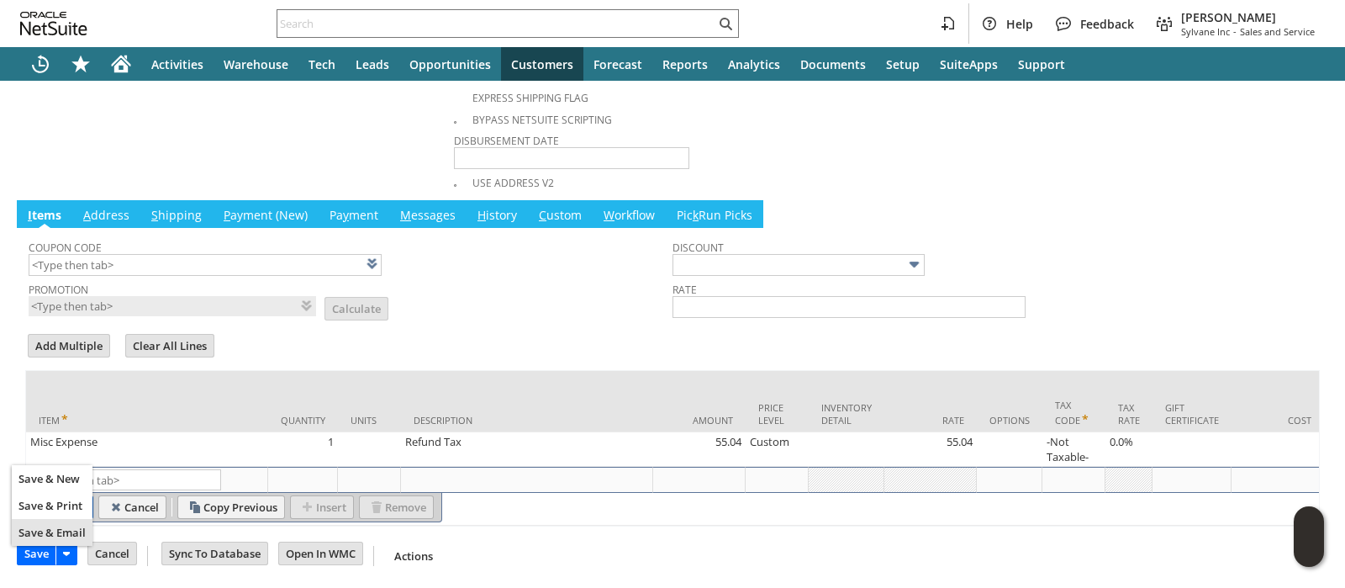
click at [53, 528] on span "Save & Email" at bounding box center [51, 532] width 67 height 15
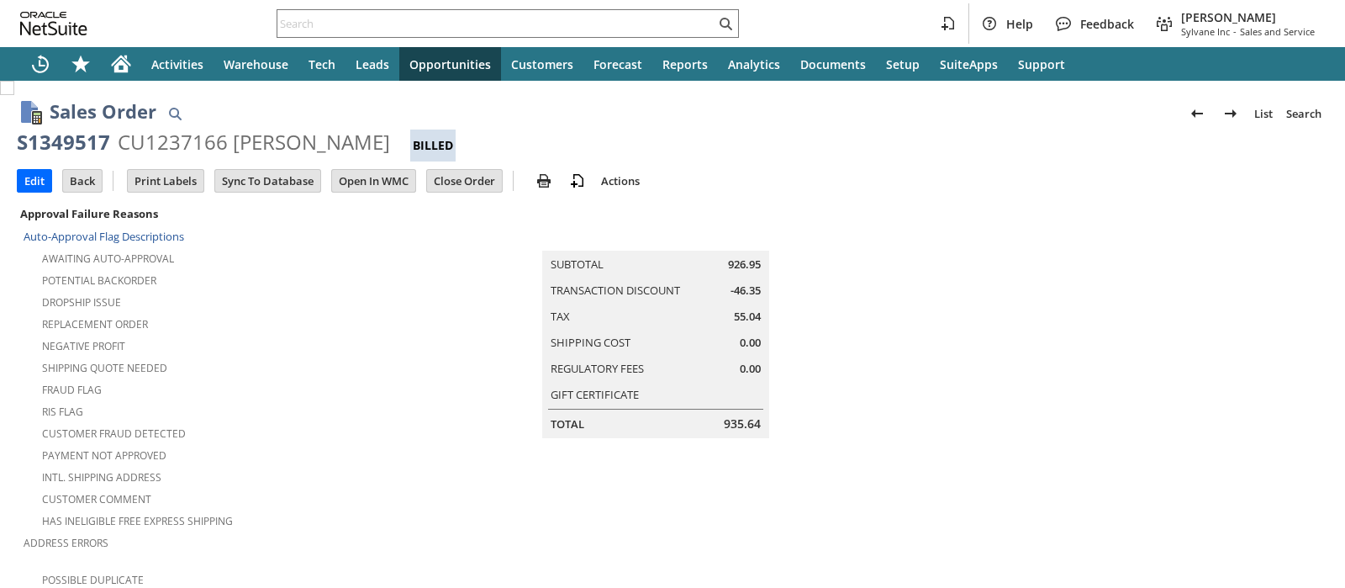
click at [738, 314] on span "55.04" at bounding box center [747, 317] width 27 height 16
copy span "55.04"
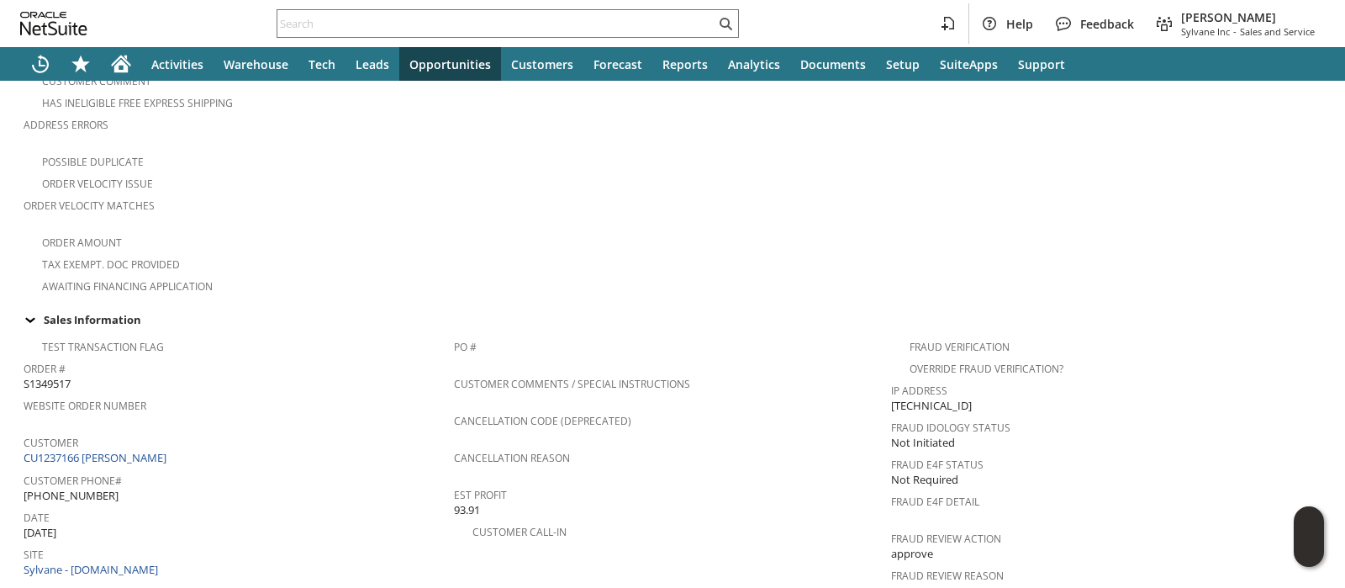
scroll to position [420, 0]
click at [139, 448] on link "CU1237166 [PERSON_NAME]" at bounding box center [97, 455] width 147 height 15
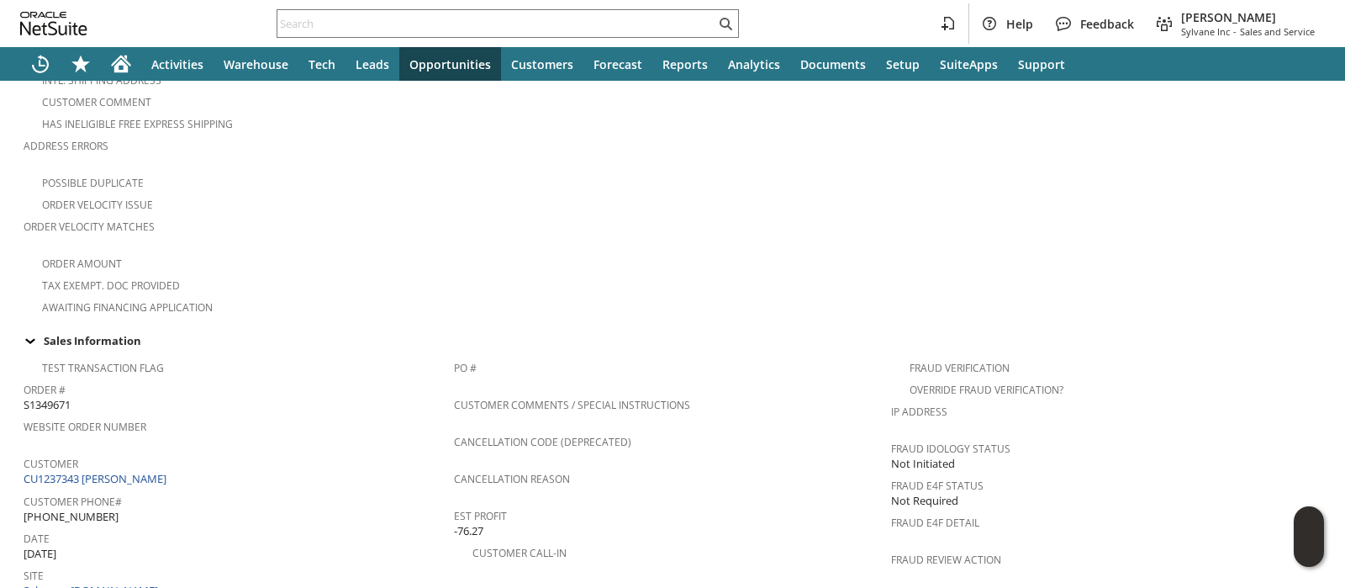
scroll to position [1107, 0]
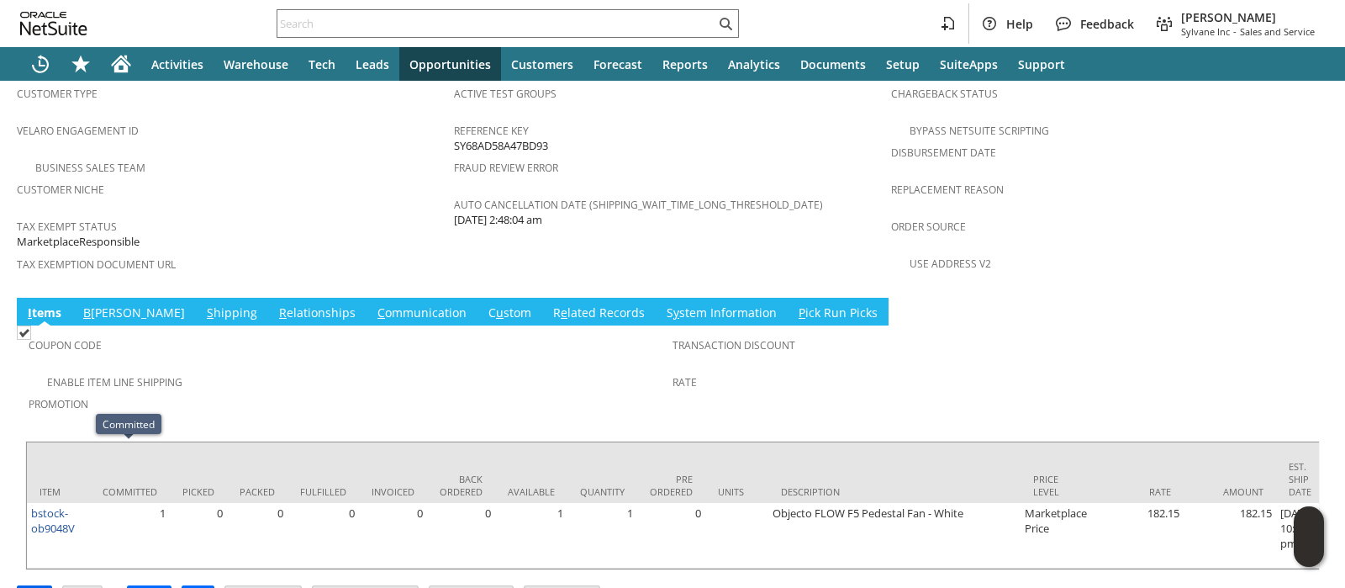
click at [37, 586] on input "Edit" at bounding box center [35, 597] width 34 height 22
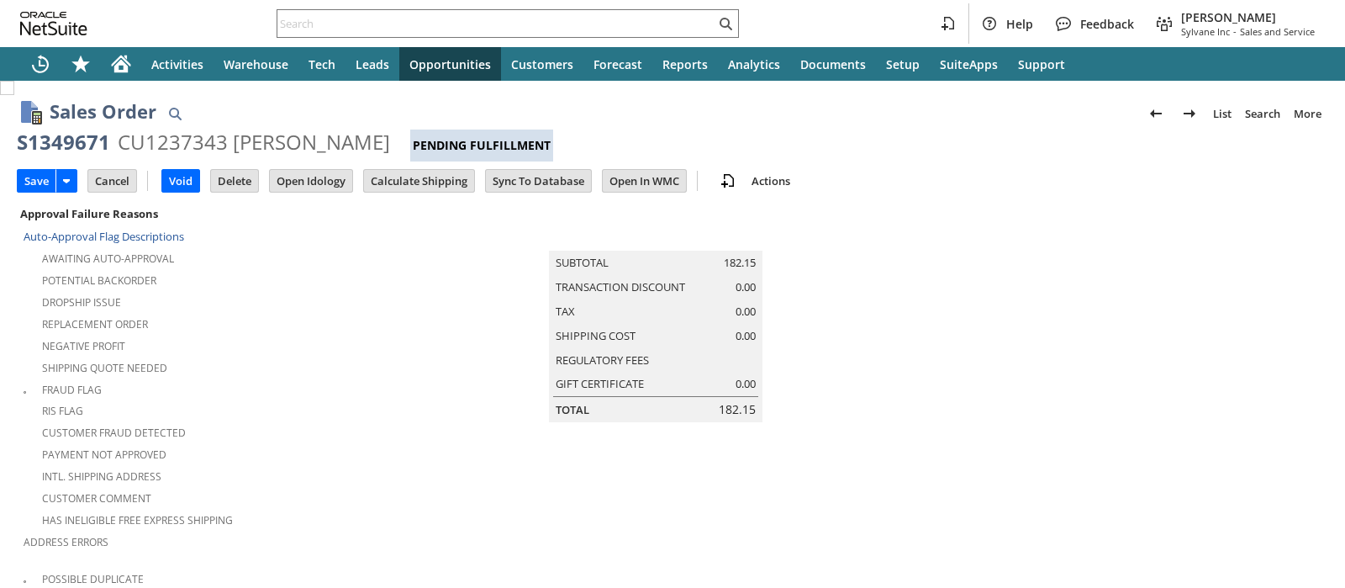
scroll to position [573, 0]
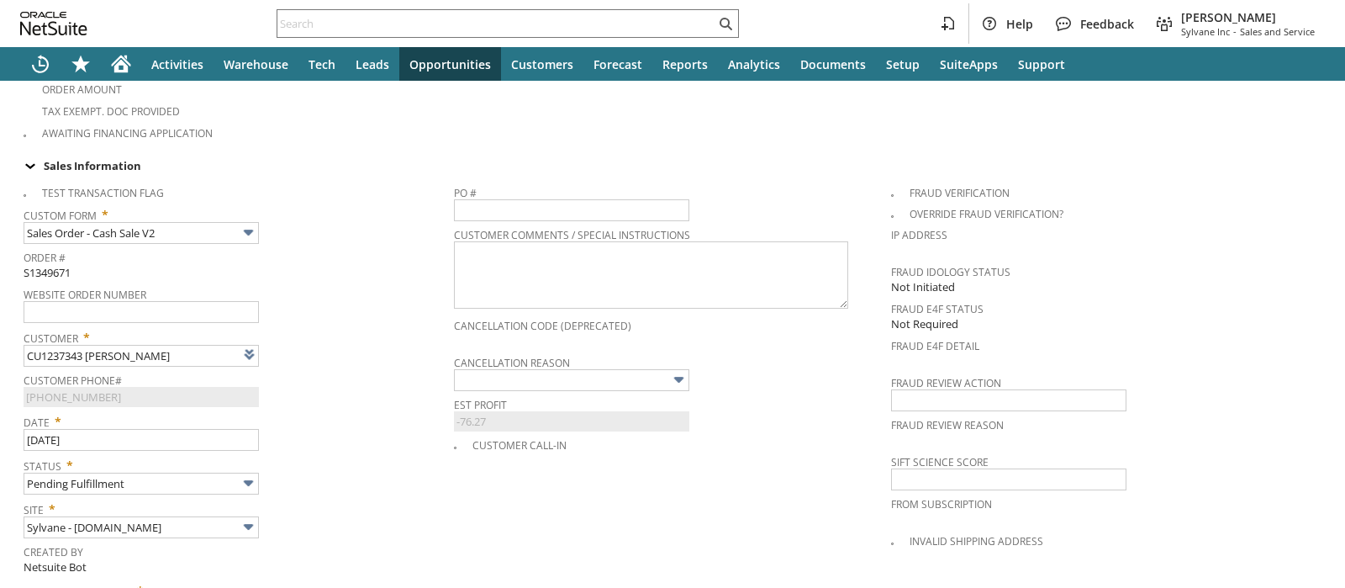
type input "Intelligent Recommendations ⁰"
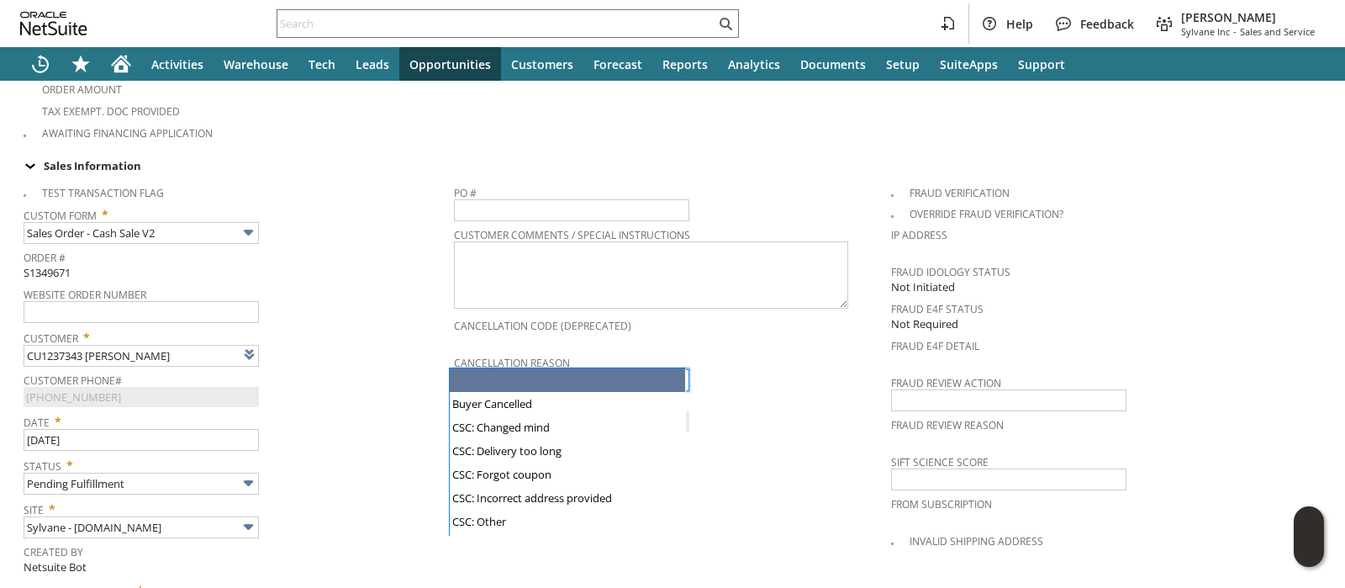
click at [484, 369] on input "text" at bounding box center [571, 380] width 235 height 22
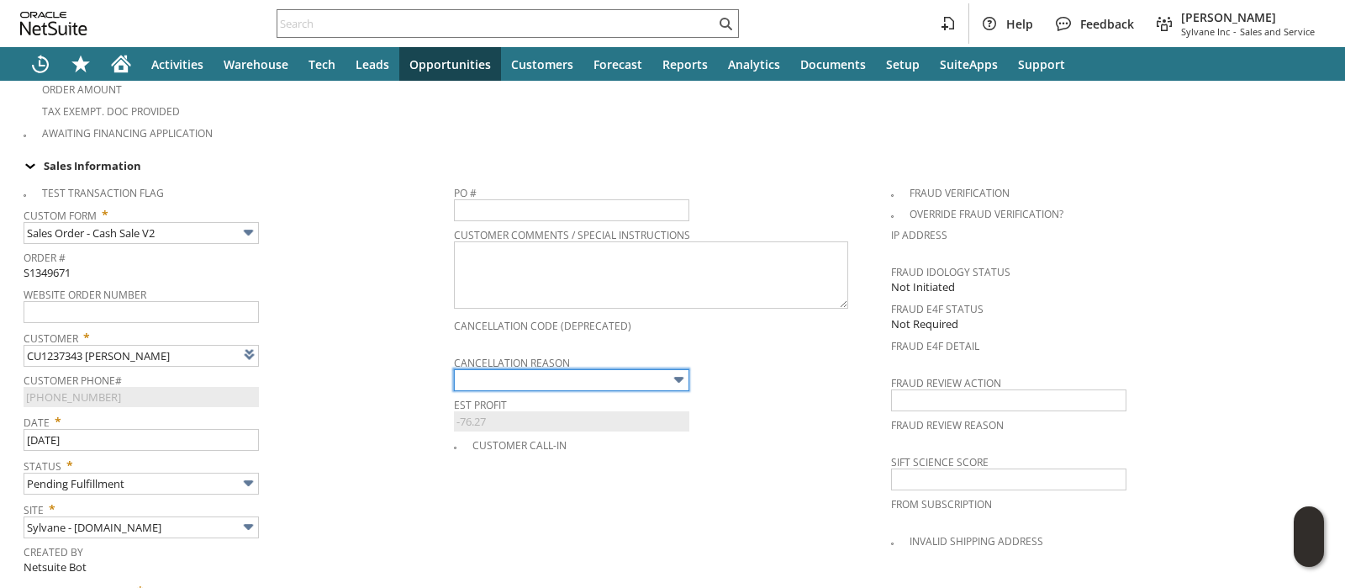
type input "Buyer Cancelled"
click at [341, 368] on span "Customer Phone#" at bounding box center [235, 377] width 422 height 18
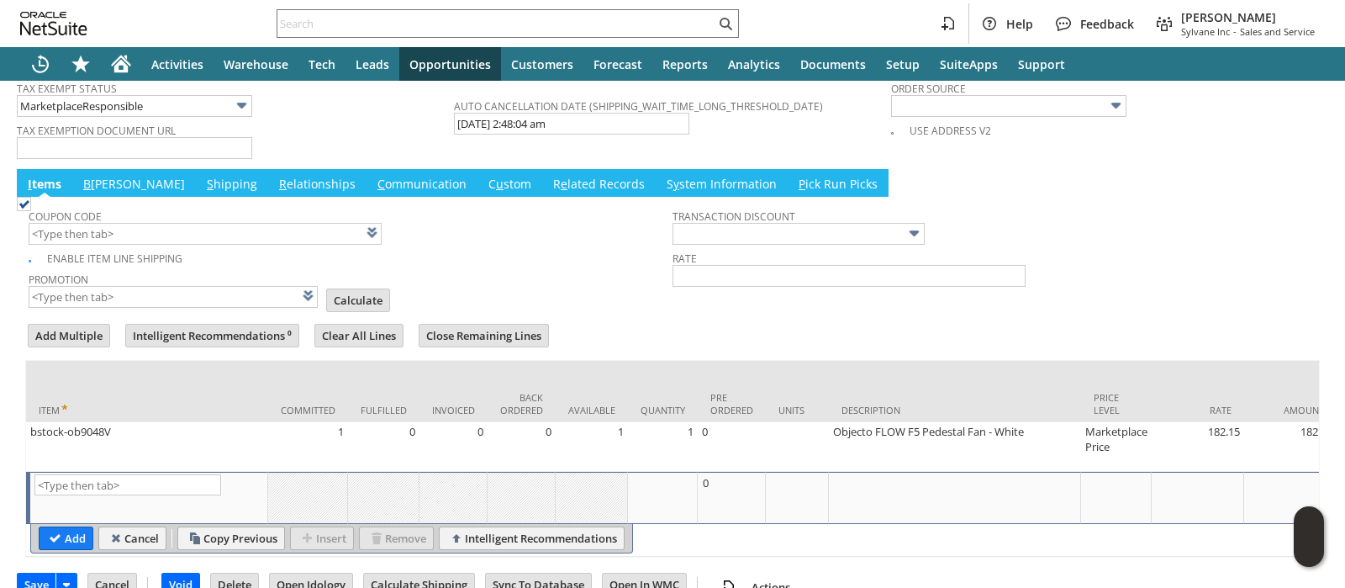
scroll to position [1415, 0]
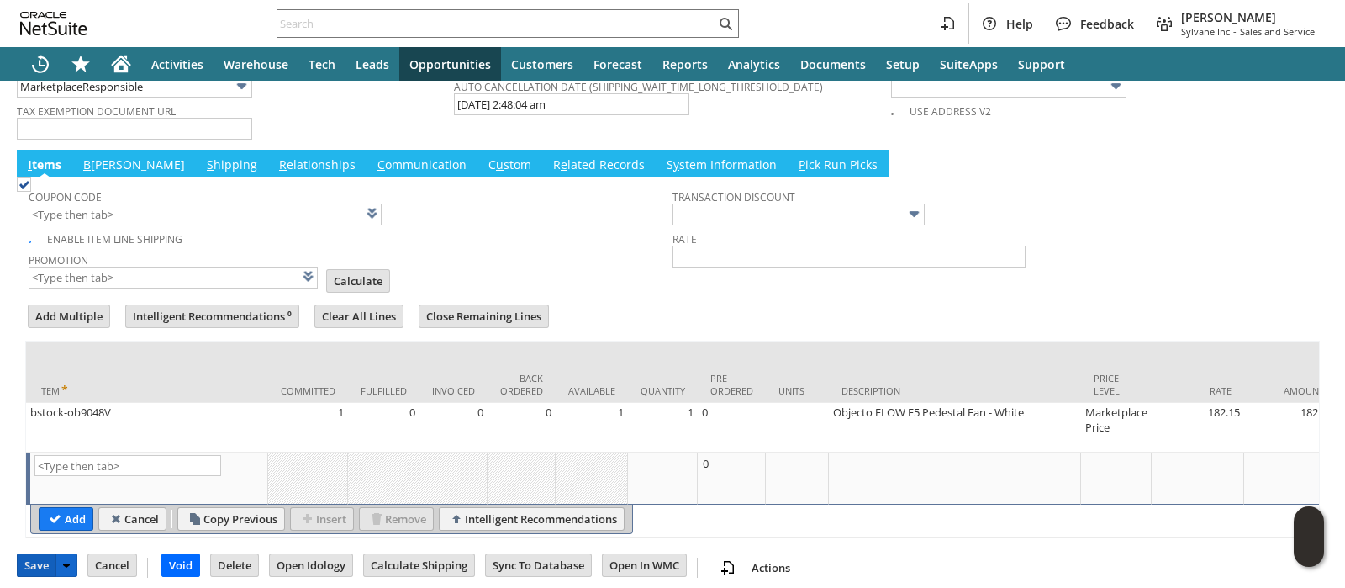
click at [31, 554] on input "Save" at bounding box center [37, 565] width 38 height 22
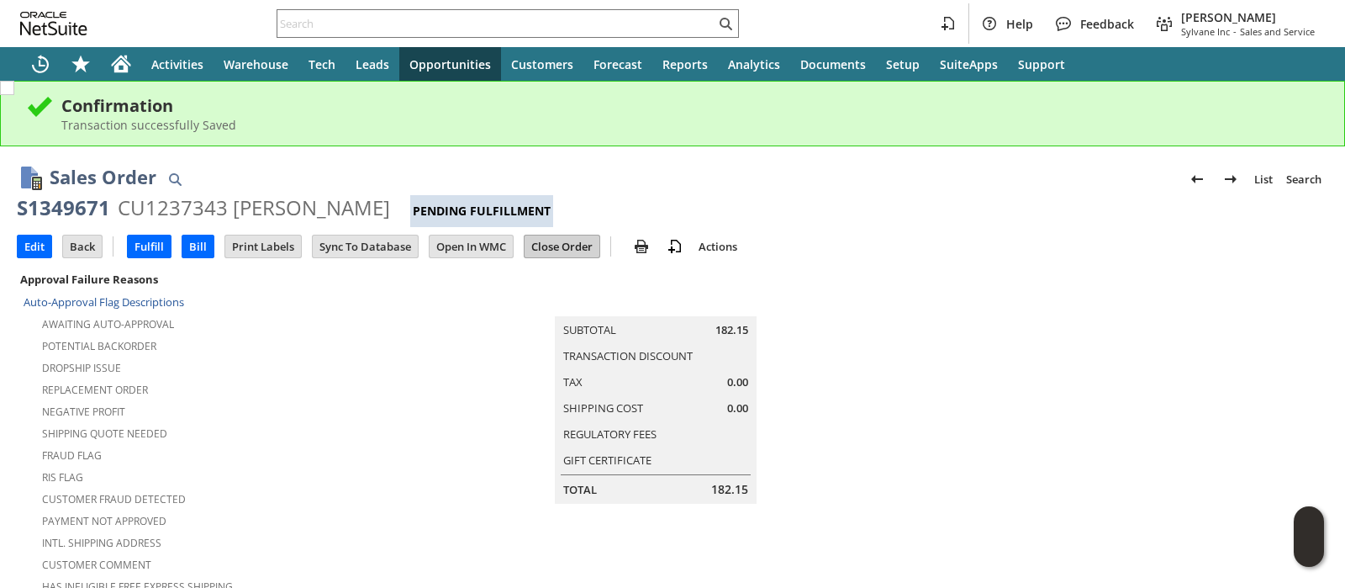
click at [535, 249] on input "Close Order" at bounding box center [562, 246] width 75 height 22
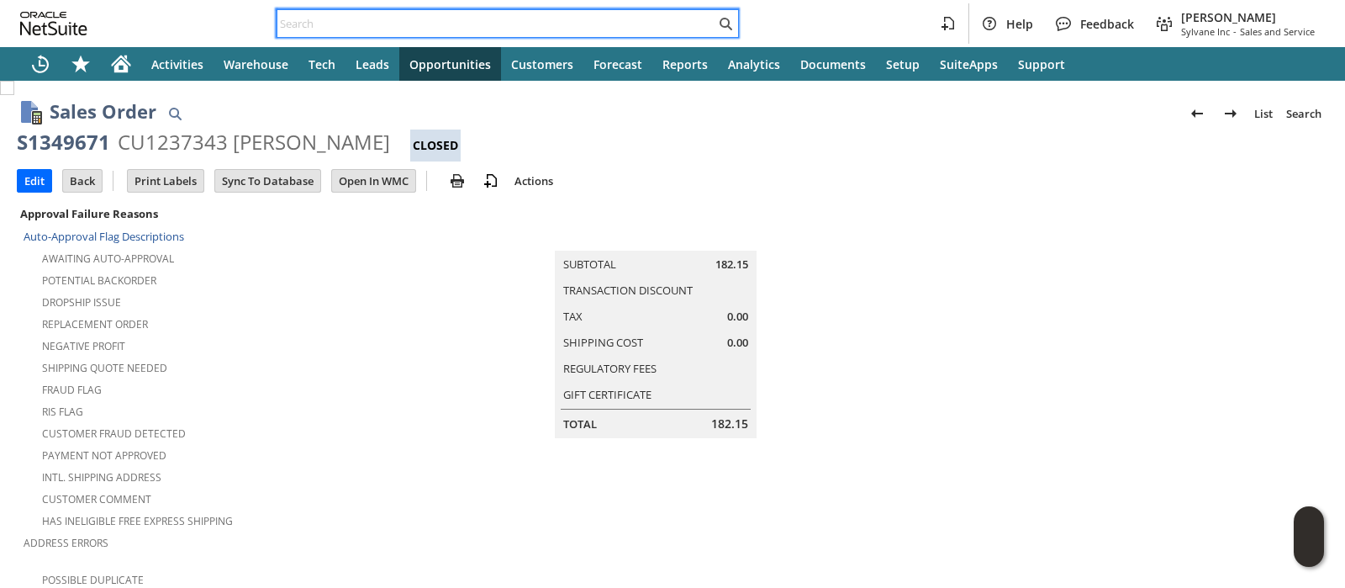
click at [643, 18] on input "text" at bounding box center [496, 23] width 438 height 20
paste input "111-2236018-1535412"
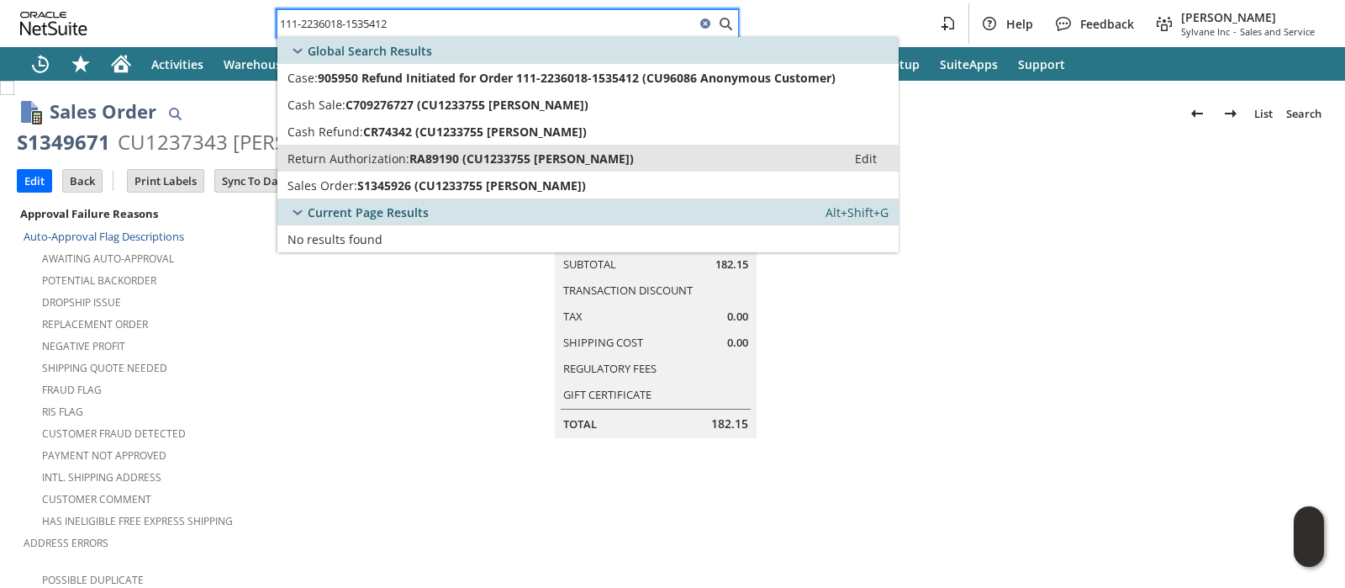
type input "111-2236018-1535412"
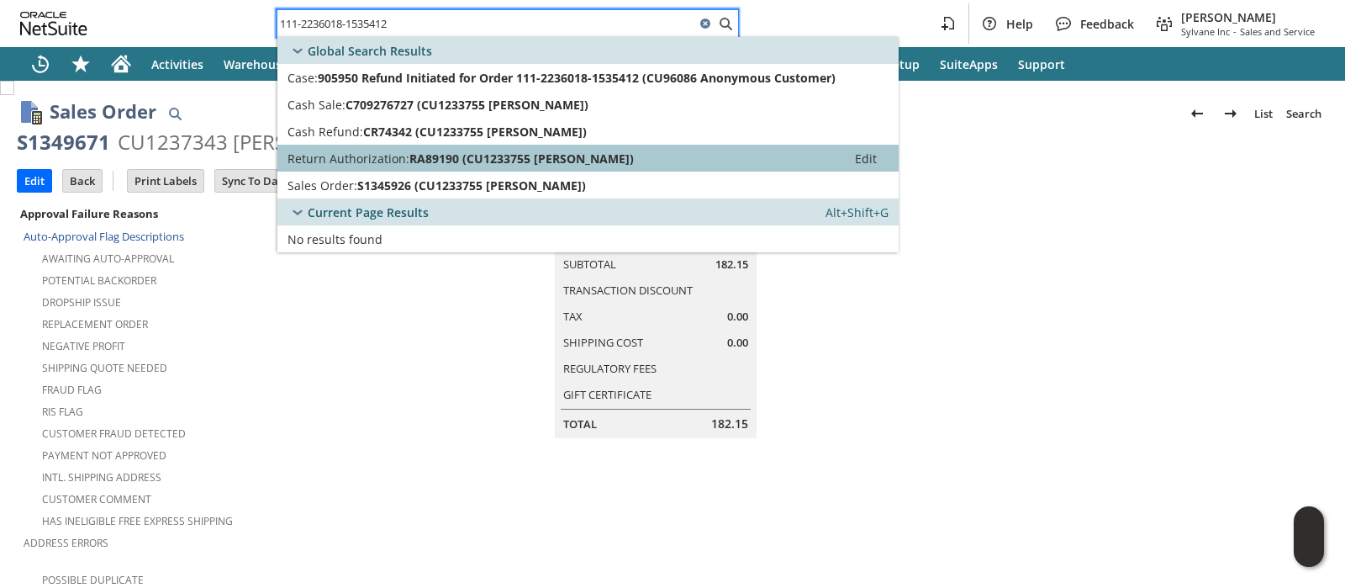
click at [532, 153] on span "RA89190 (CU1233755 [PERSON_NAME])" at bounding box center [521, 158] width 224 height 16
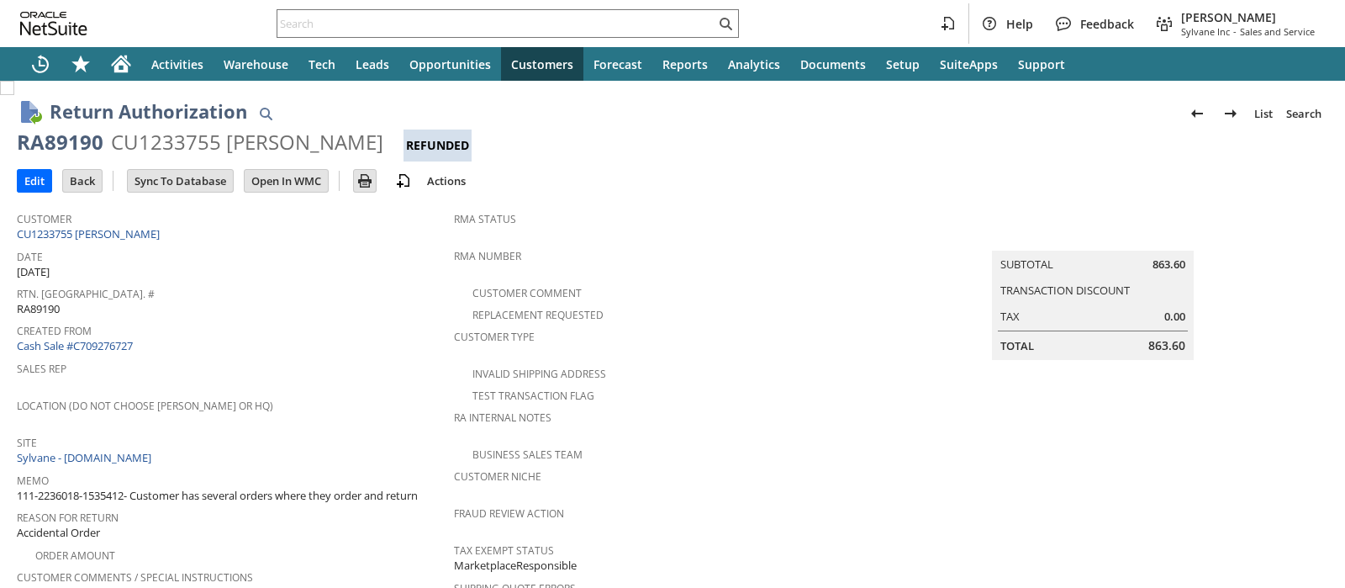
click at [196, 150] on div "CU1233755 Vielka Miller" at bounding box center [247, 142] width 272 height 27
click at [609, 24] on input "text" at bounding box center [496, 23] width 438 height 20
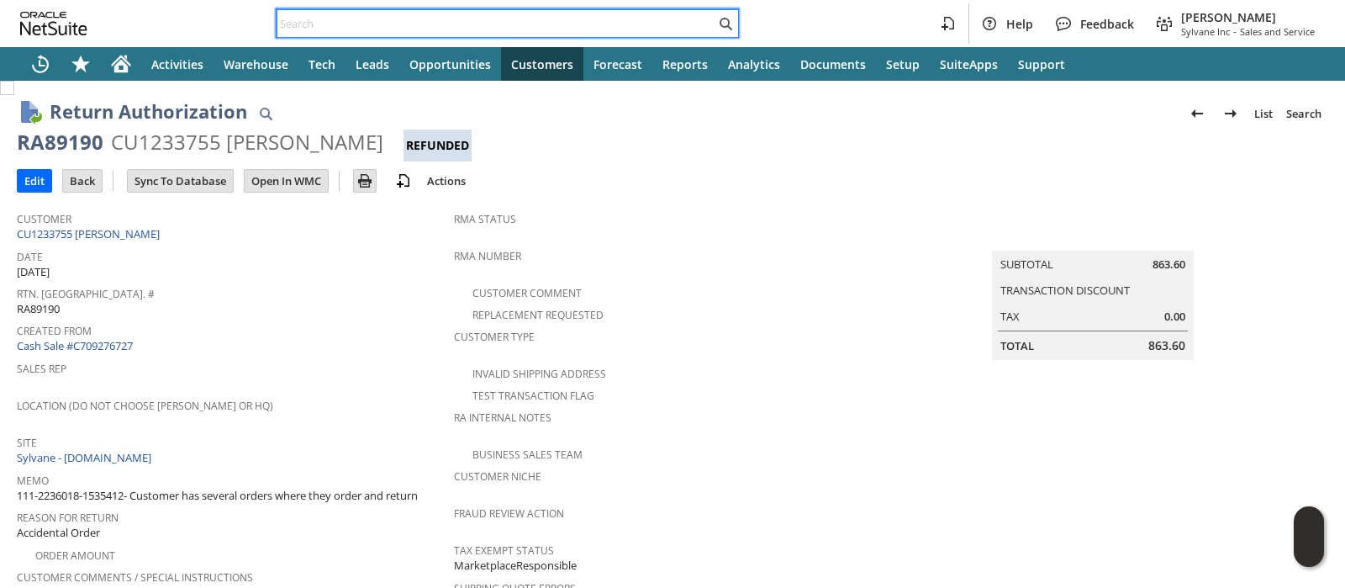
paste input "111-2817150-5797865"
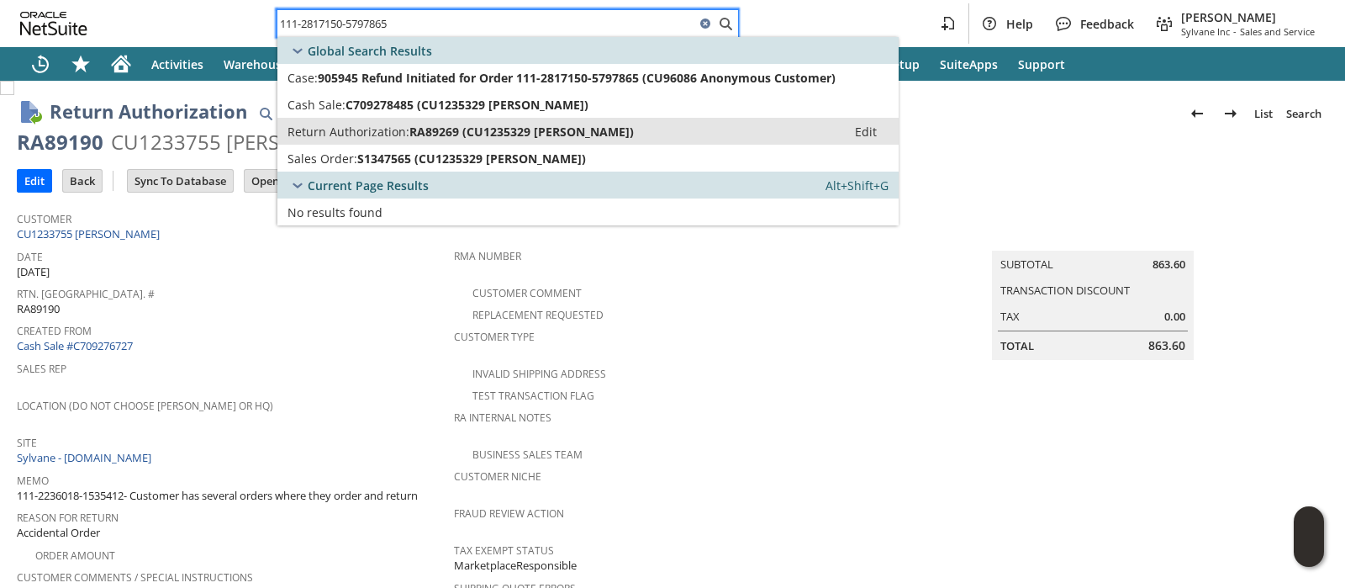
type input "111-2817150-5797865"
click at [381, 126] on span "Return Authorization:" at bounding box center [349, 132] width 122 height 16
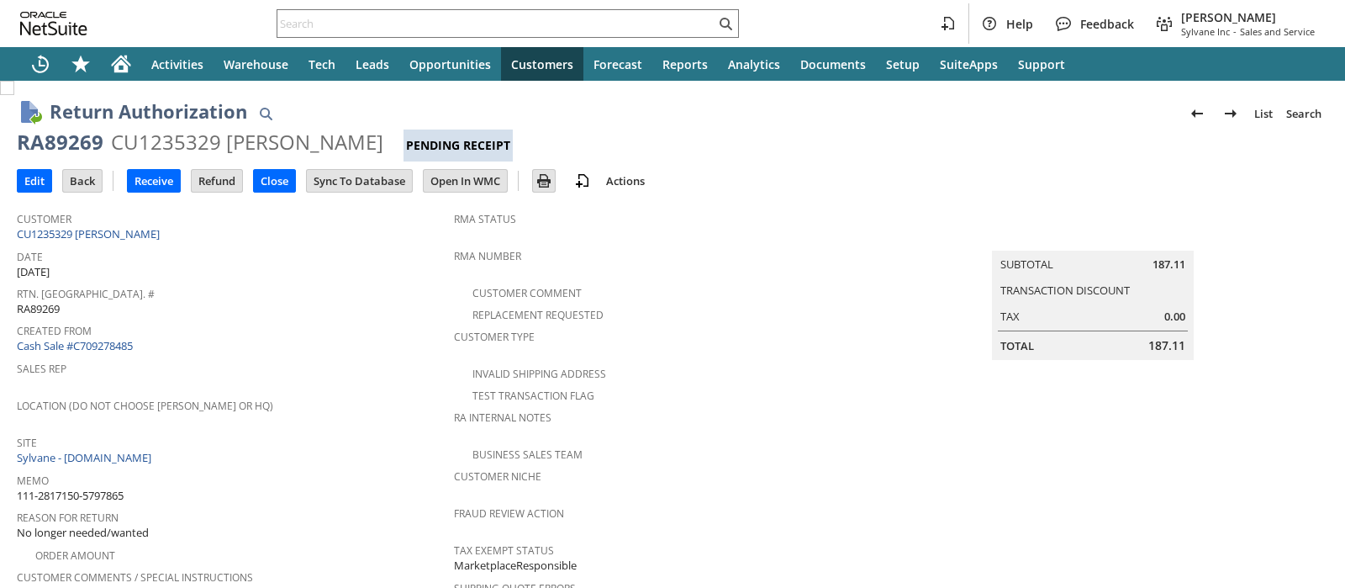
click at [178, 141] on div "CU1235329 [PERSON_NAME]" at bounding box center [247, 142] width 272 height 27
click at [589, 23] on input "text" at bounding box center [496, 23] width 438 height 20
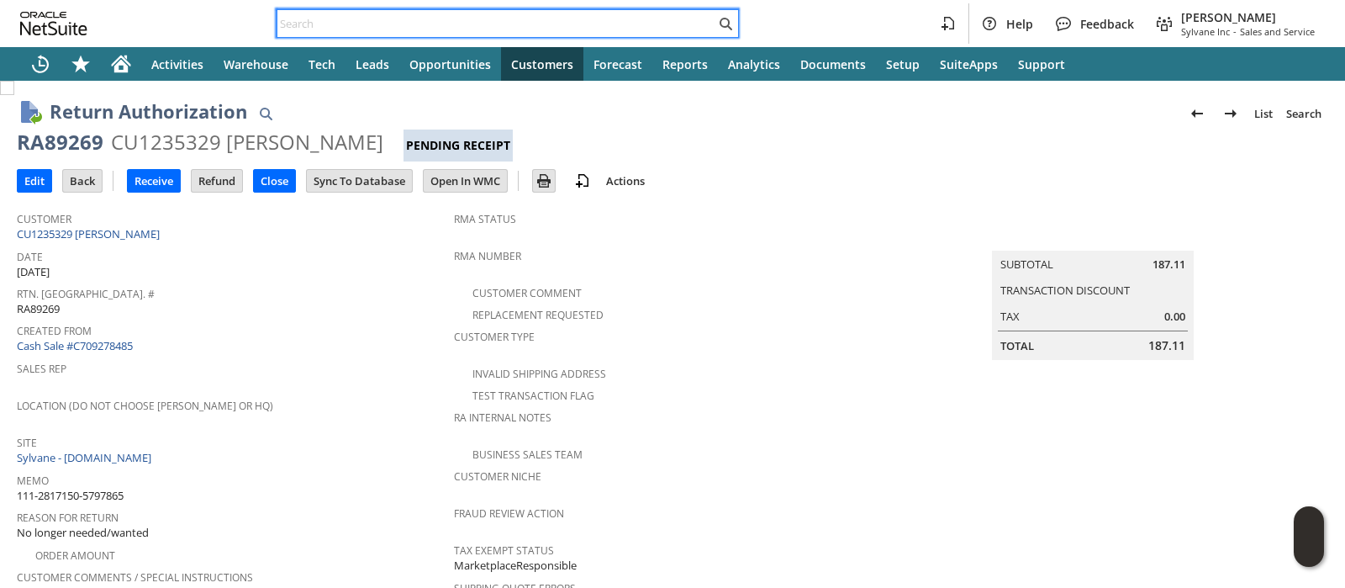
paste input "112-1254042-1159407"
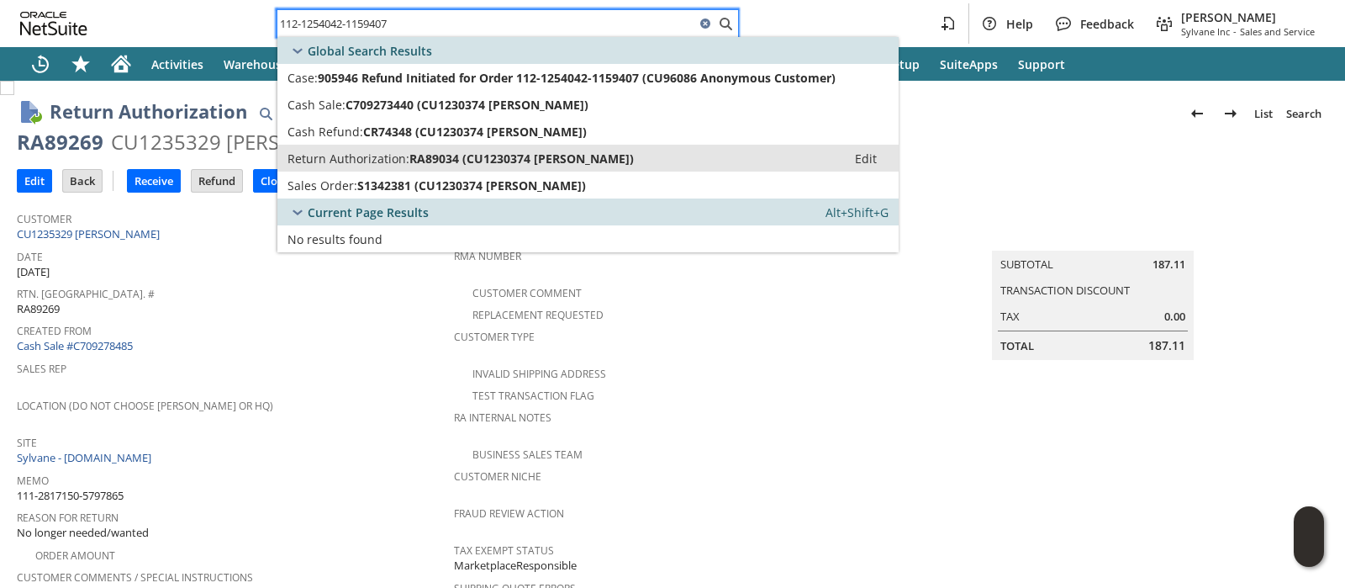
type input "112-1254042-1159407"
click at [451, 152] on span "RA89034 (CU1230374 Anthony Dispoto)" at bounding box center [521, 158] width 224 height 16
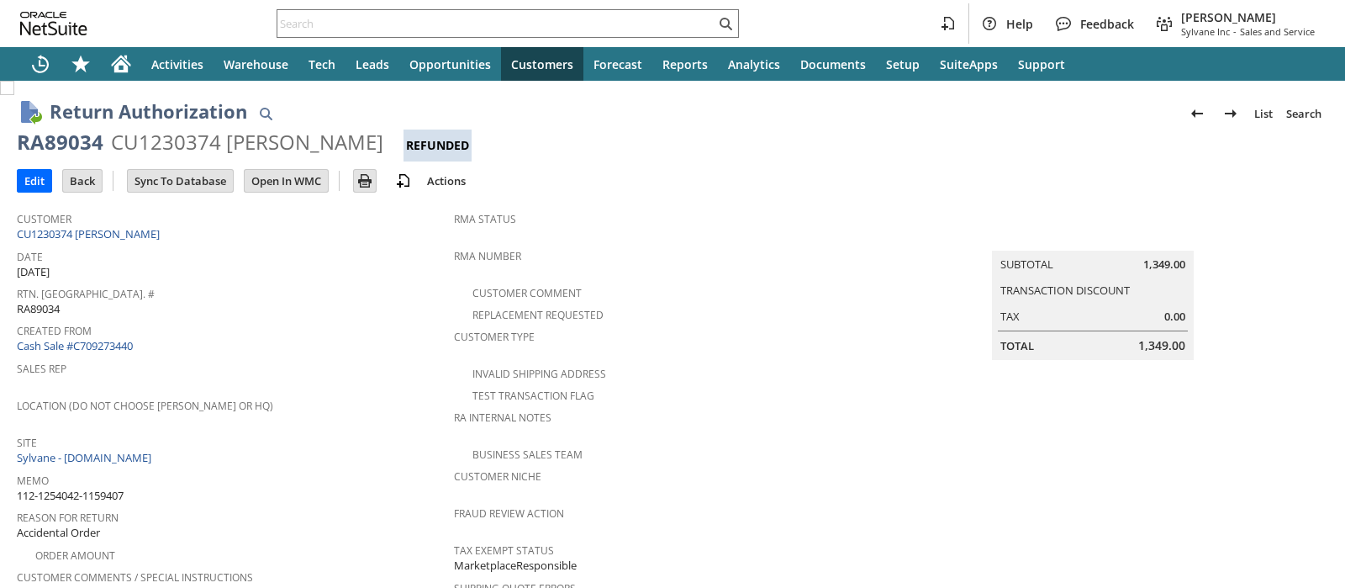
click at [185, 143] on div "CU1230374 Anthony Dispoto" at bounding box center [247, 142] width 272 height 27
click at [661, 13] on input "text" at bounding box center [496, 23] width 438 height 20
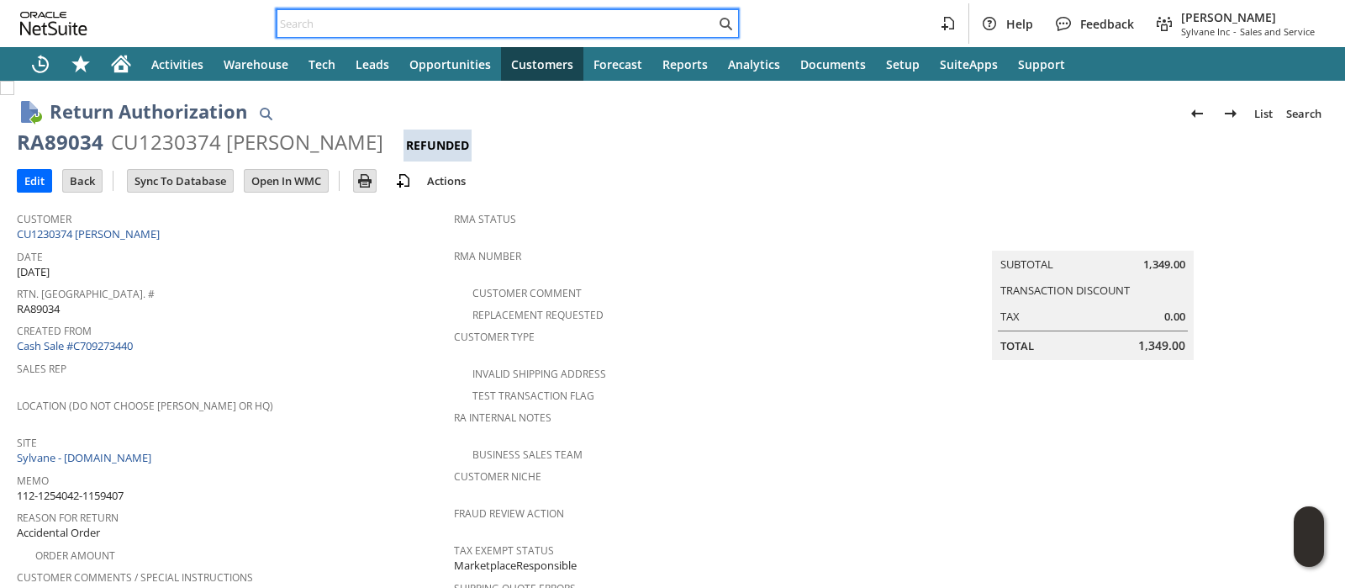
paste input "112-1547947-4694641"
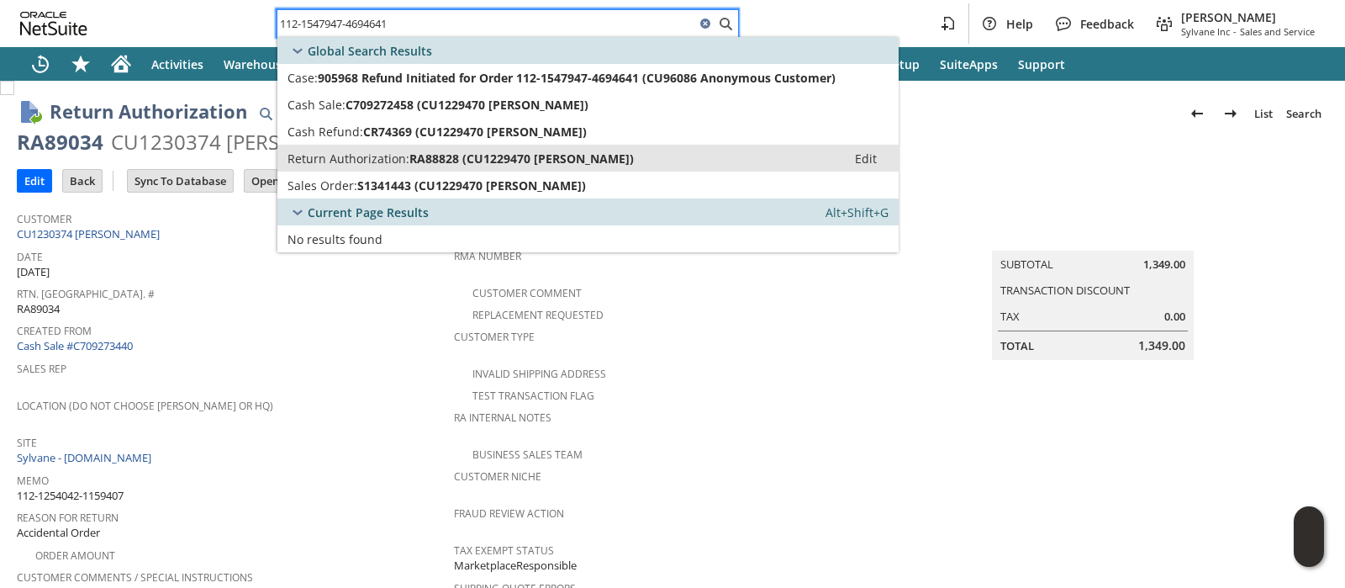
type input "112-1547947-4694641"
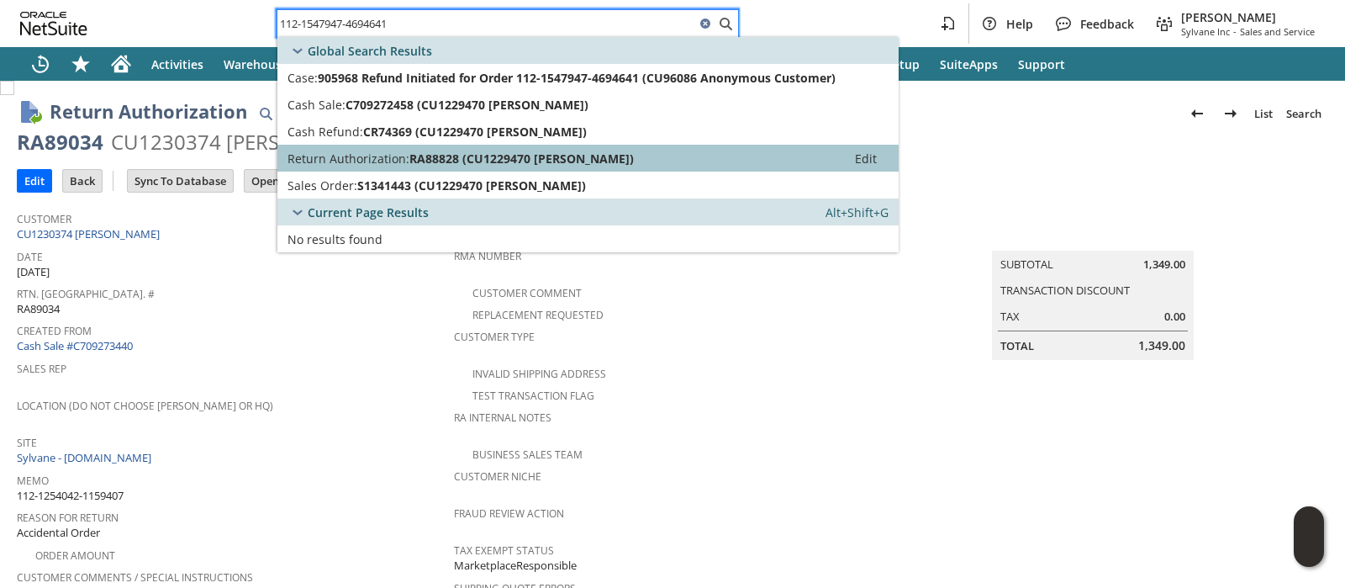
click at [541, 156] on span "RA88828 (CU1229470 Nazeer Gopaul)" at bounding box center [521, 158] width 224 height 16
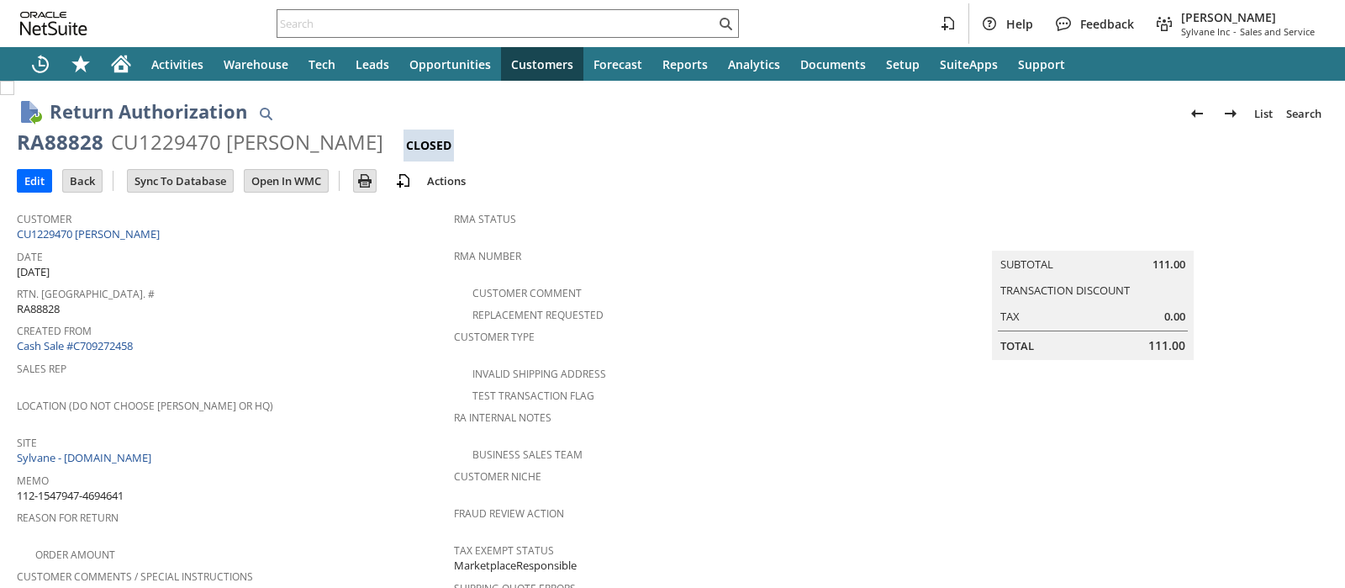
click at [203, 145] on div "CU1229470 [PERSON_NAME]" at bounding box center [247, 142] width 272 height 27
copy div "CU1229470"
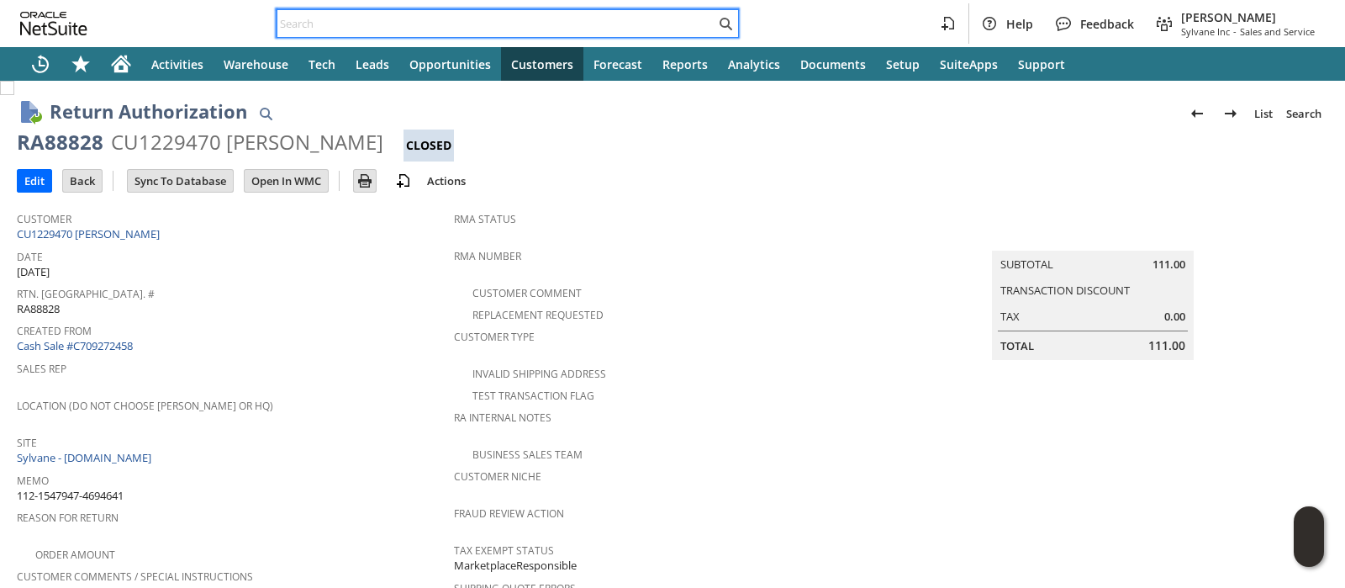
click at [652, 18] on input "text" at bounding box center [496, 23] width 438 height 20
paste input "112-3644674-0331423"
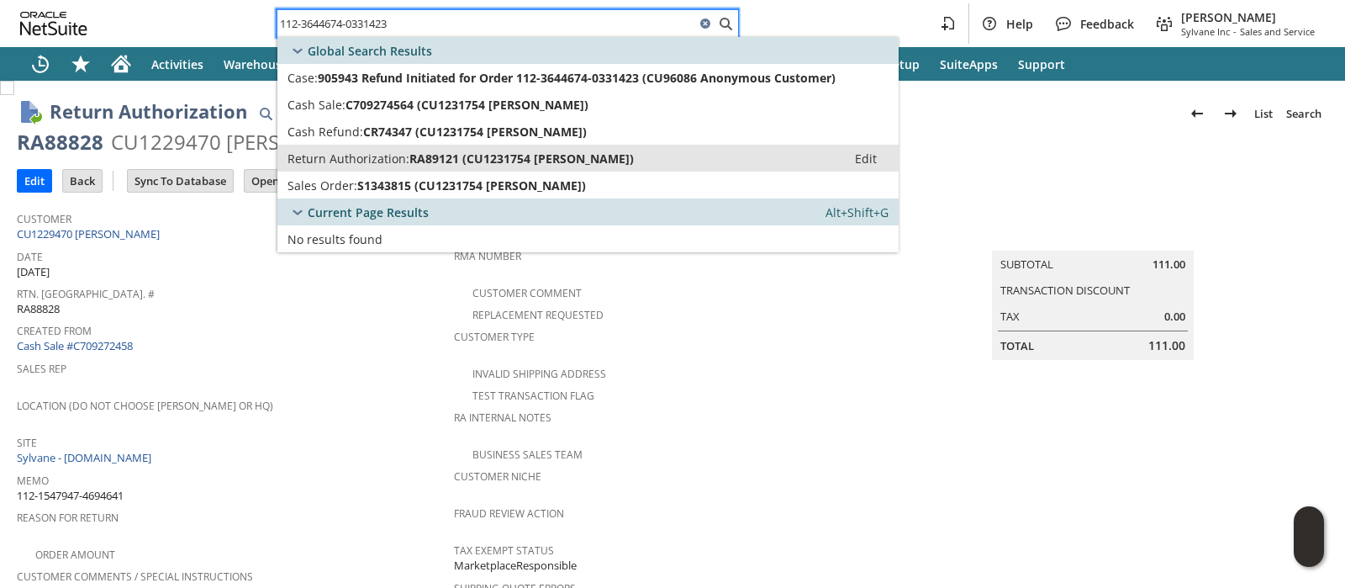
type input "112-3644674-0331423"
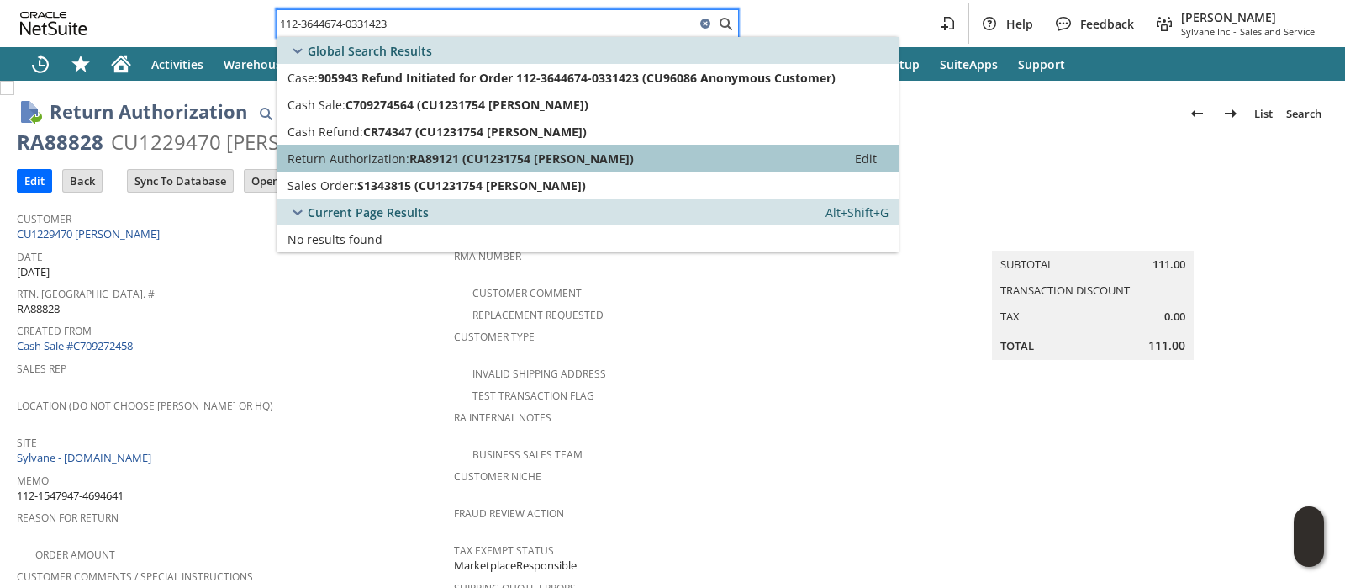
click at [563, 156] on span "RA89121 (CU1231754 Ann M Cross)" at bounding box center [521, 158] width 224 height 16
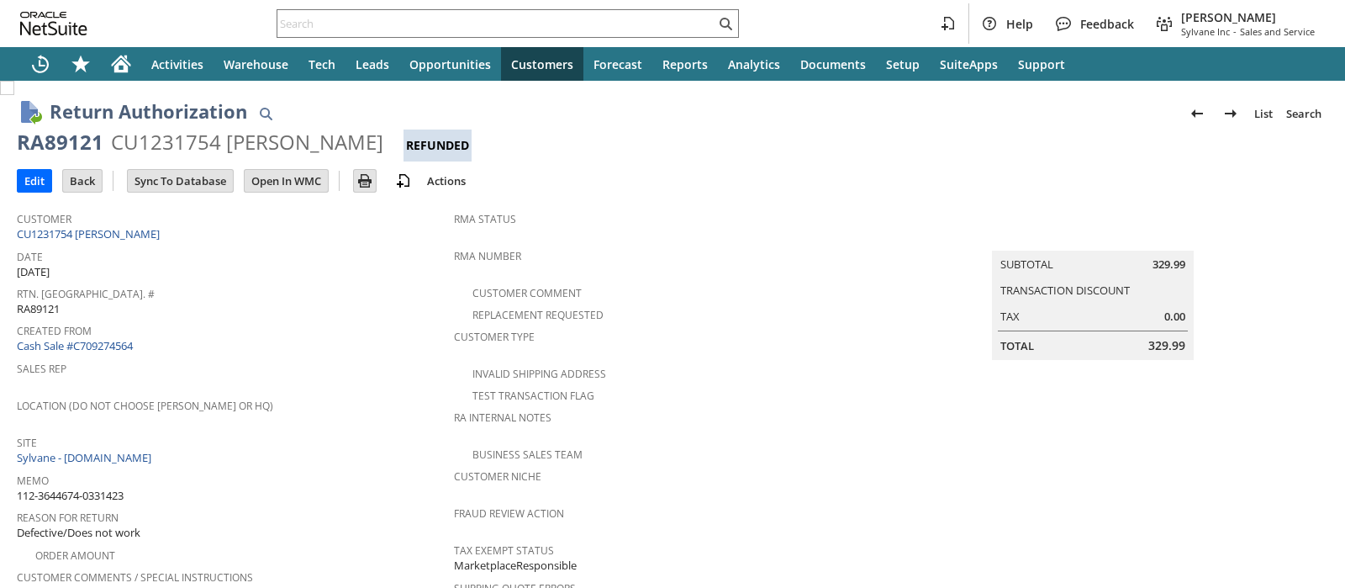
click at [198, 145] on div "CU1231754 [PERSON_NAME]" at bounding box center [247, 142] width 272 height 27
click at [198, 145] on div "CU1231754 Ann M Cross" at bounding box center [247, 142] width 272 height 27
copy div "CU1231754"
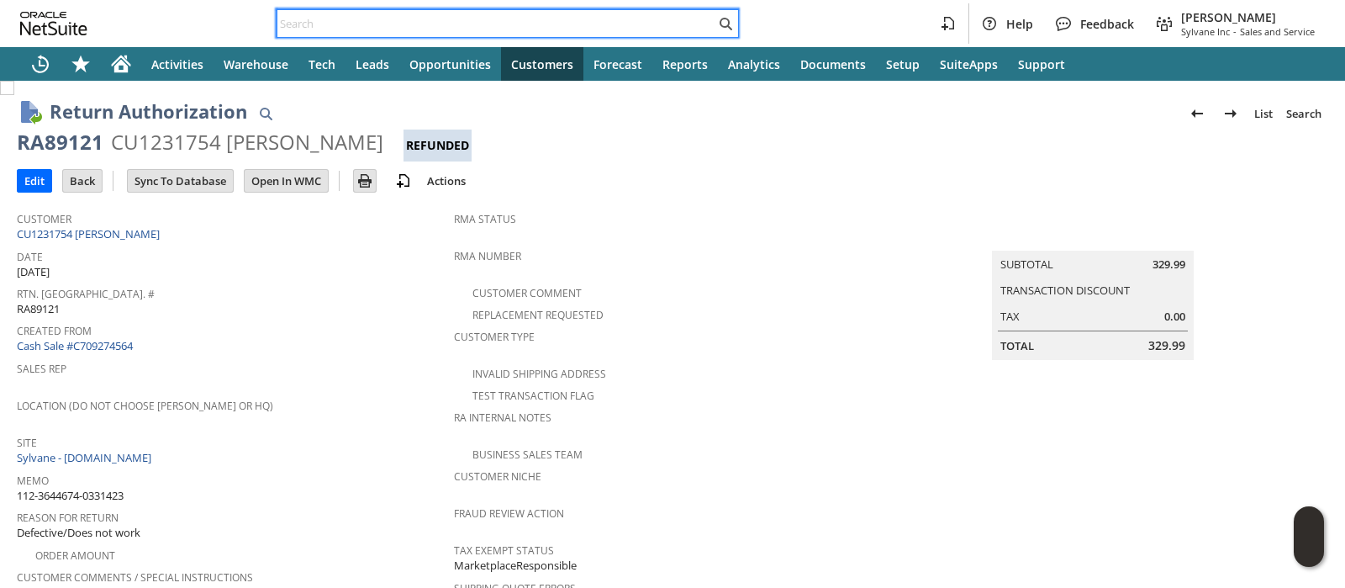
click at [572, 18] on input "text" at bounding box center [496, 23] width 438 height 20
paste input "112-3819103-0859401"
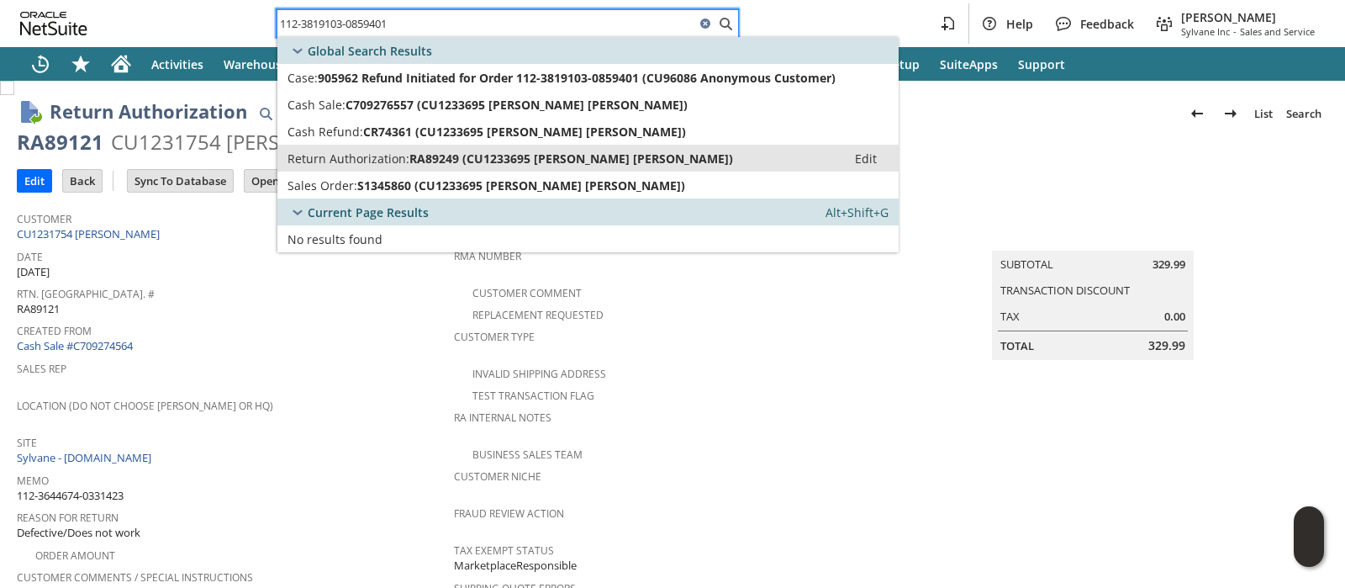
type input "112-3819103-0859401"
click at [546, 157] on span "RA89249 (CU1233695 Dave Anna)" at bounding box center [571, 158] width 324 height 16
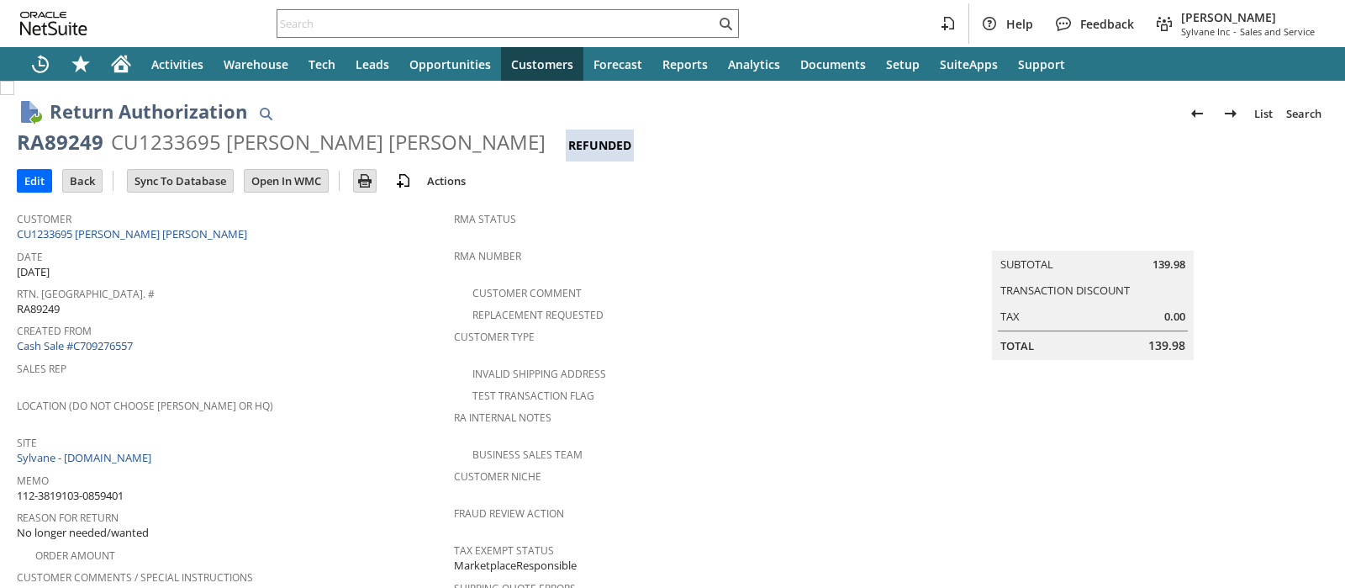
click at [187, 145] on div "CU1233695 [PERSON_NAME] [PERSON_NAME]" at bounding box center [328, 142] width 435 height 27
click at [187, 145] on div "CU1233695 Dave Anna" at bounding box center [328, 142] width 435 height 27
copy div "CU1233695"
click at [658, 27] on input "text" at bounding box center [496, 23] width 438 height 20
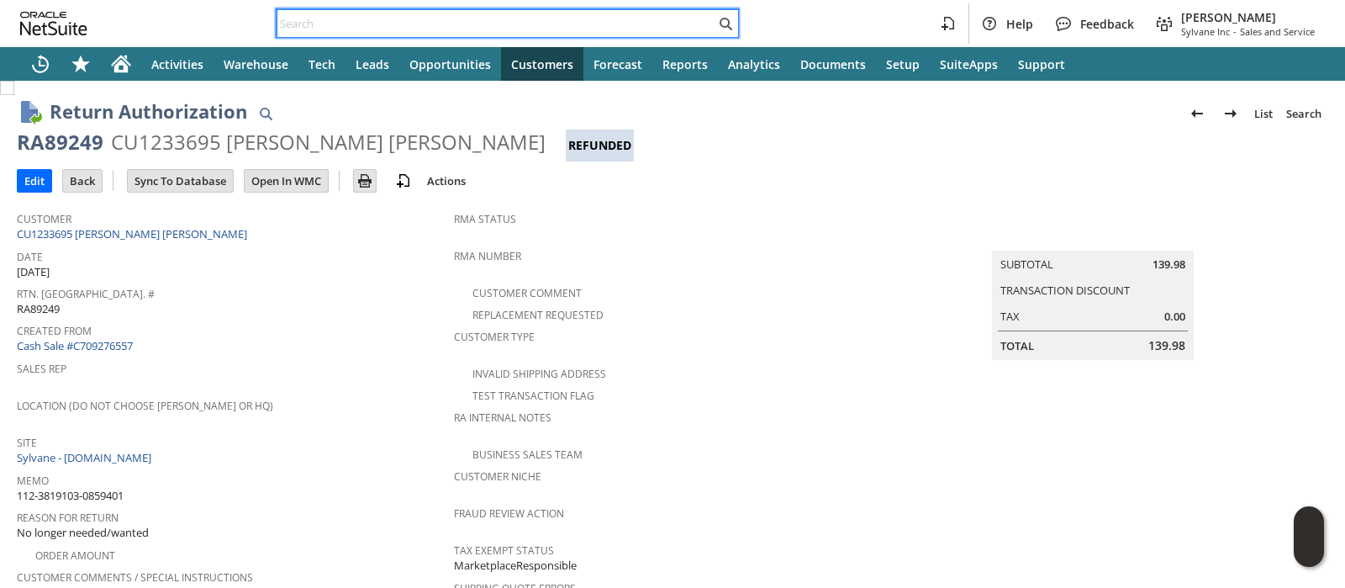
paste input "112-5591014-7039421"
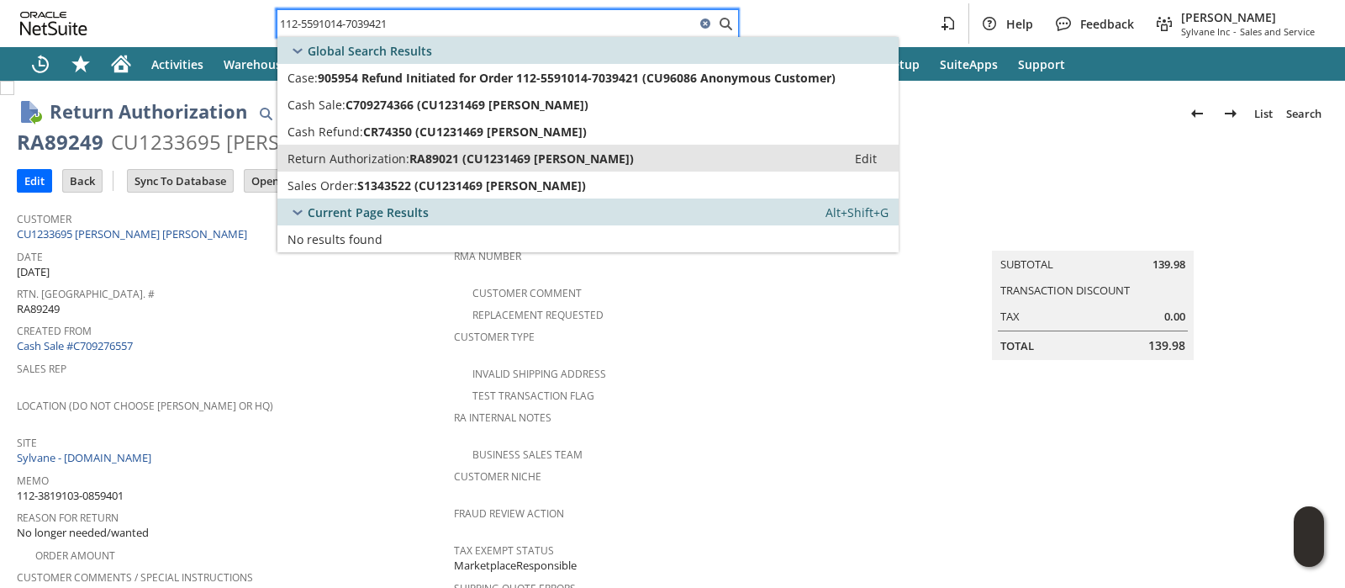
type input "112-5591014-7039421"
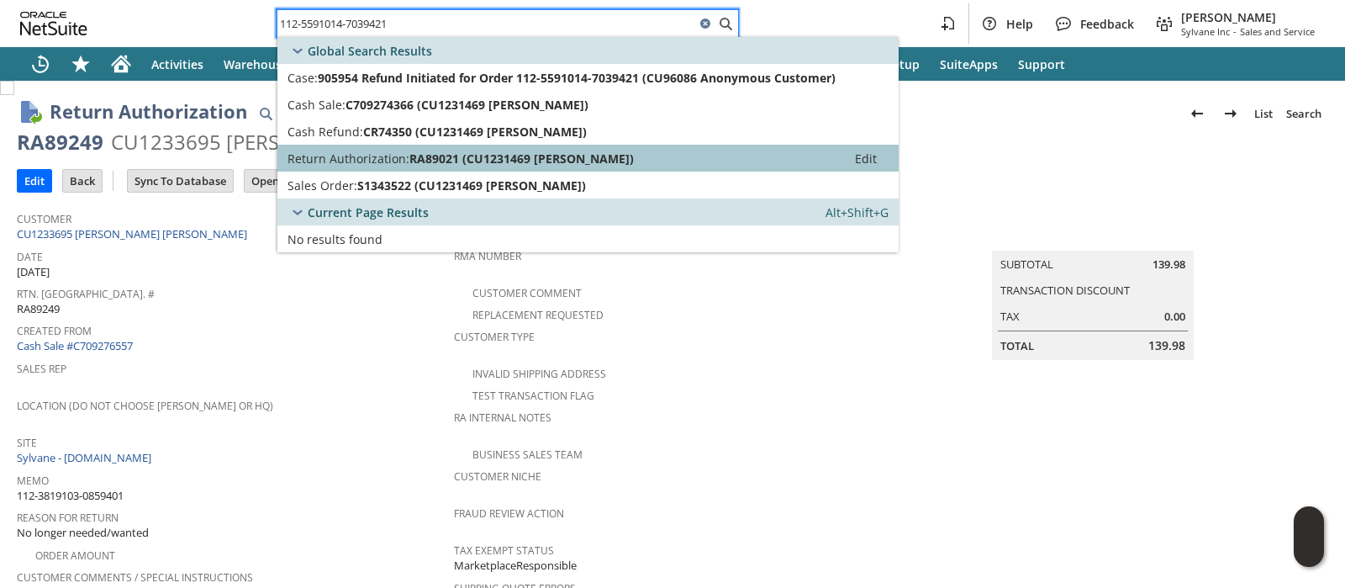
click at [464, 161] on span "RA89021 (CU1231469 David Customer)" at bounding box center [521, 158] width 224 height 16
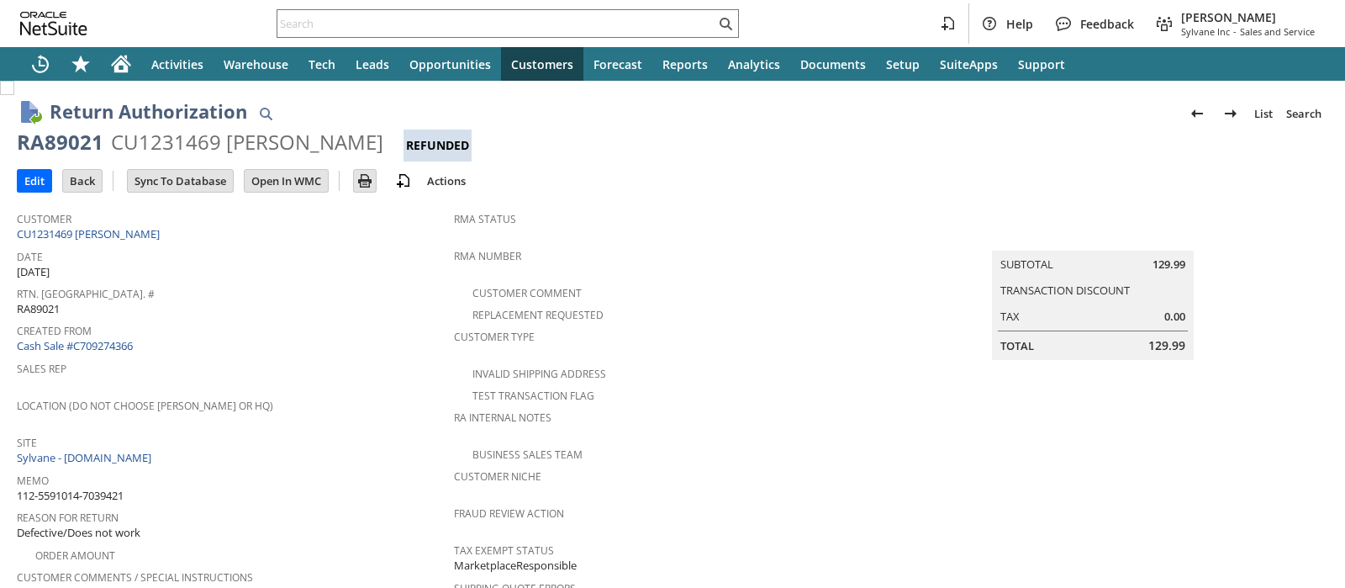
click at [195, 145] on div "CU1231469 [PERSON_NAME]" at bounding box center [247, 142] width 272 height 27
click at [195, 145] on div "CU1231469 David Customer" at bounding box center [247, 142] width 272 height 27
copy div "CU1231469"
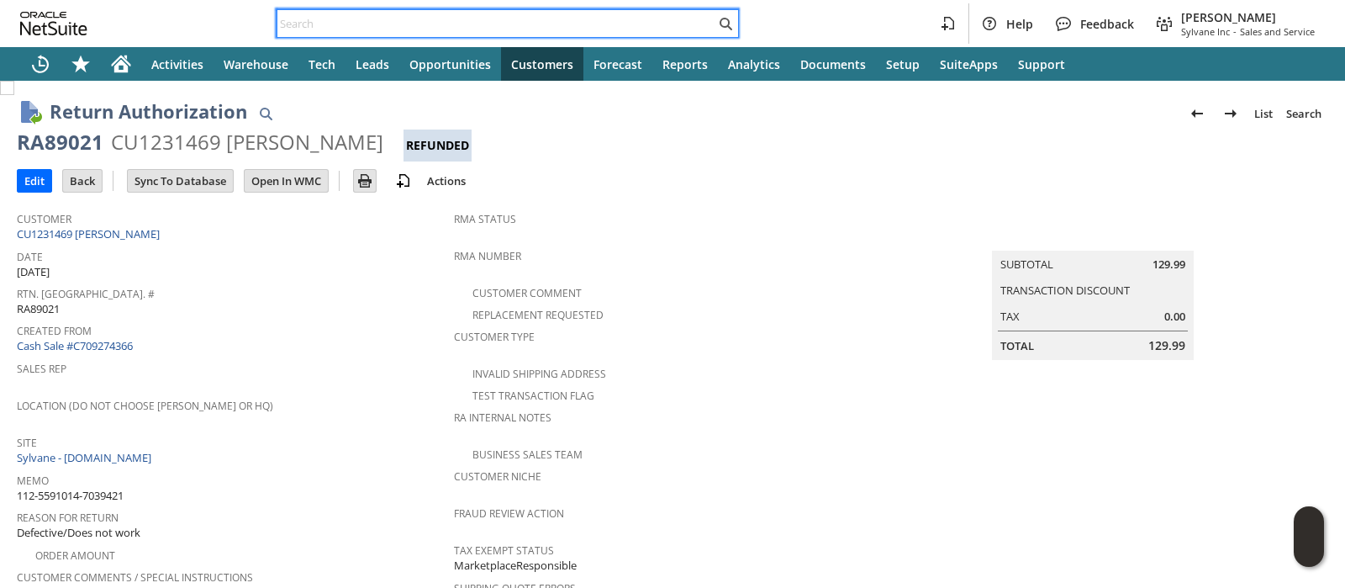
click at [593, 25] on input "text" at bounding box center [496, 23] width 438 height 20
paste input "112-8907474-4005823"
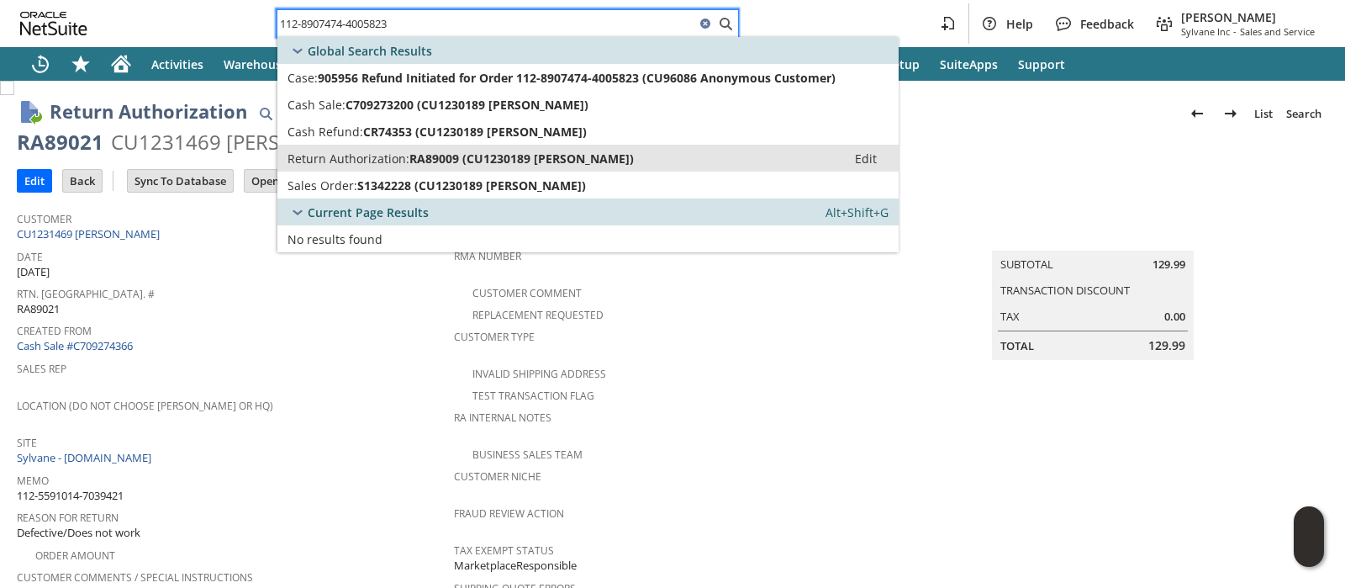
type input "112-8907474-4005823"
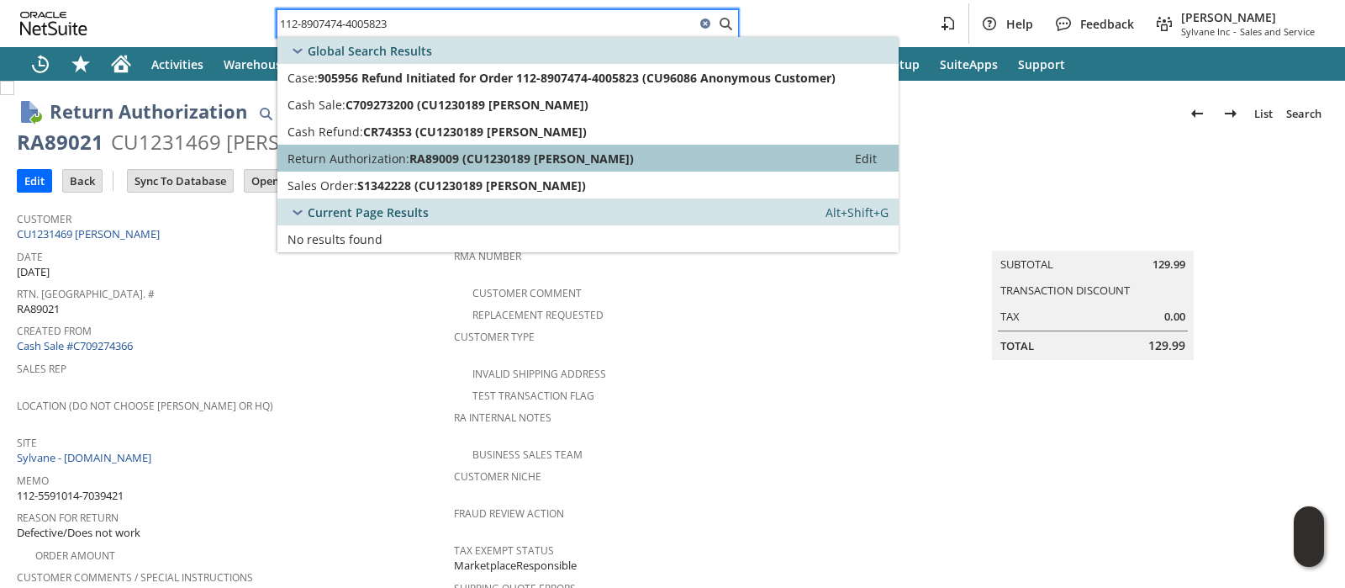
click at [572, 152] on span "RA89009 (CU1230189 Alyson Lund)" at bounding box center [521, 158] width 224 height 16
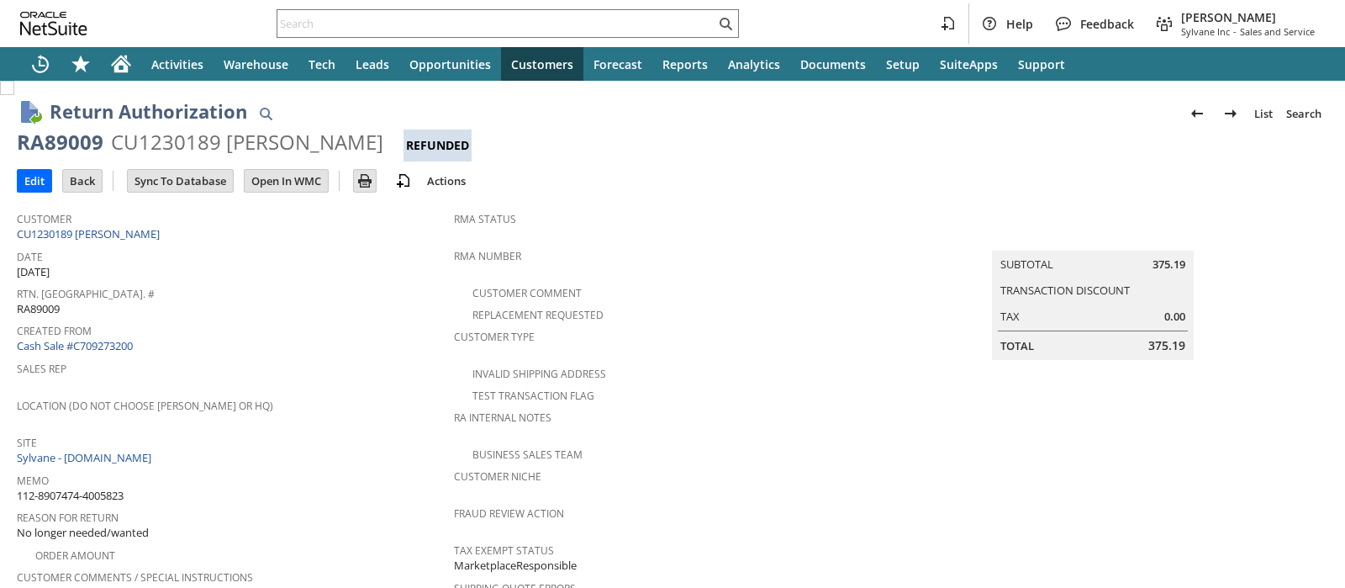
click at [150, 140] on div "CU1230189 Alyson Lund" at bounding box center [247, 142] width 272 height 27
click at [610, 18] on input "text" at bounding box center [496, 23] width 438 height 20
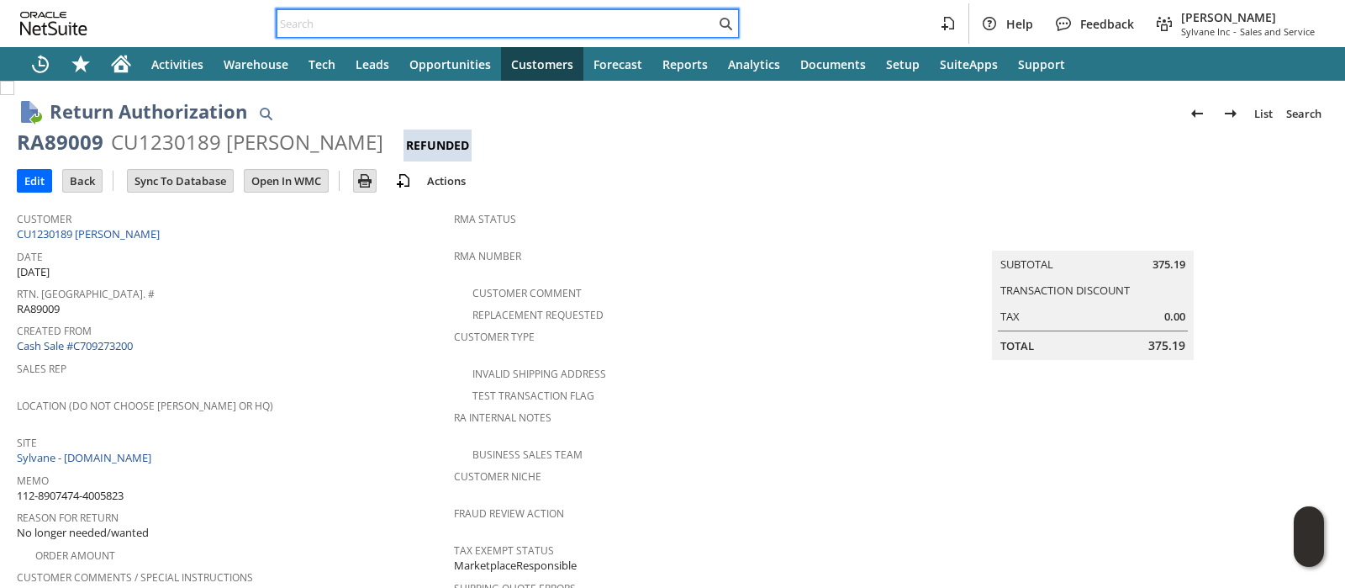
paste input "113-4633689-3286659"
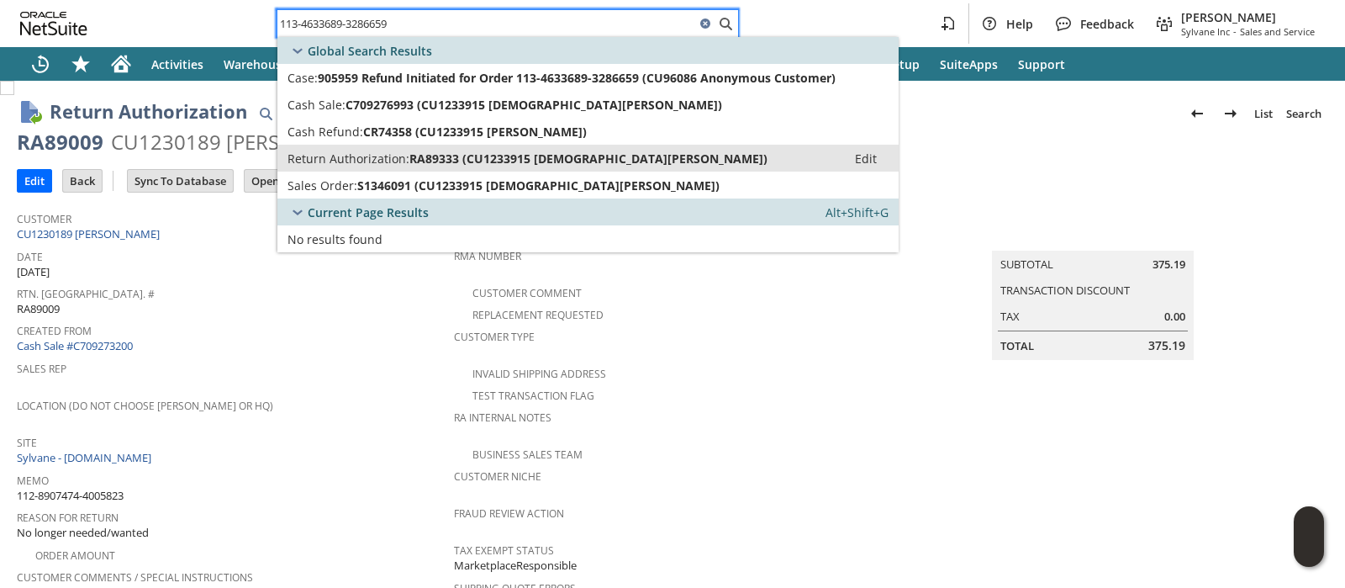
type input "113-4633689-3286659"
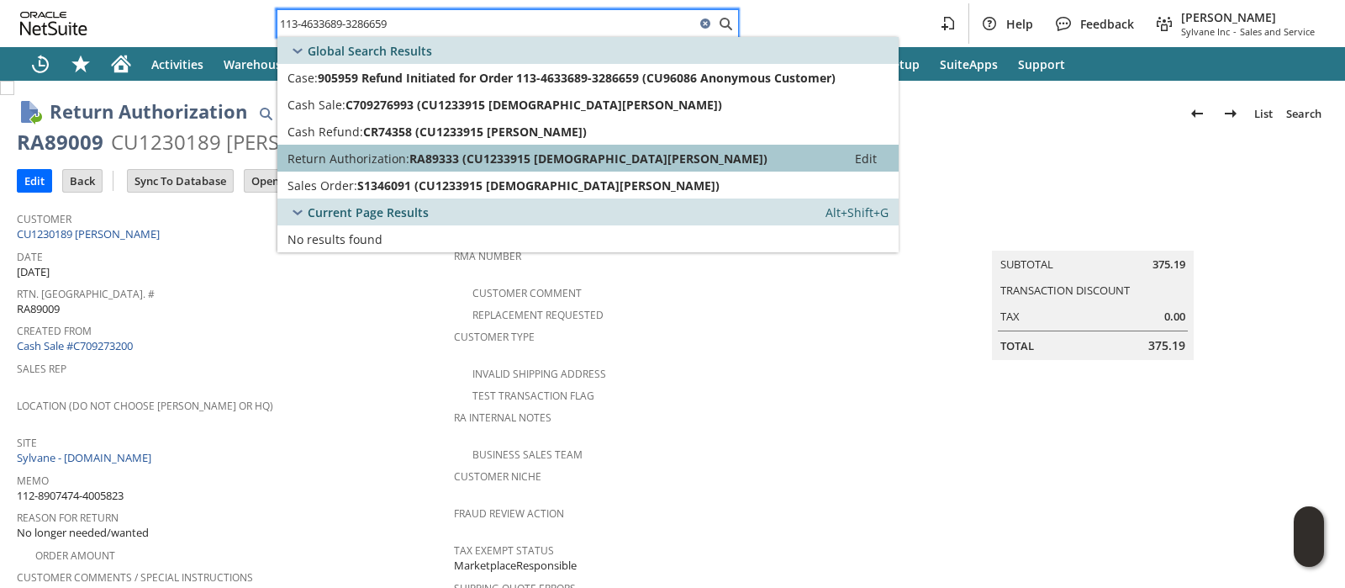
click at [457, 156] on span "RA89333 (CU1233915 Christian Weld)" at bounding box center [588, 158] width 358 height 16
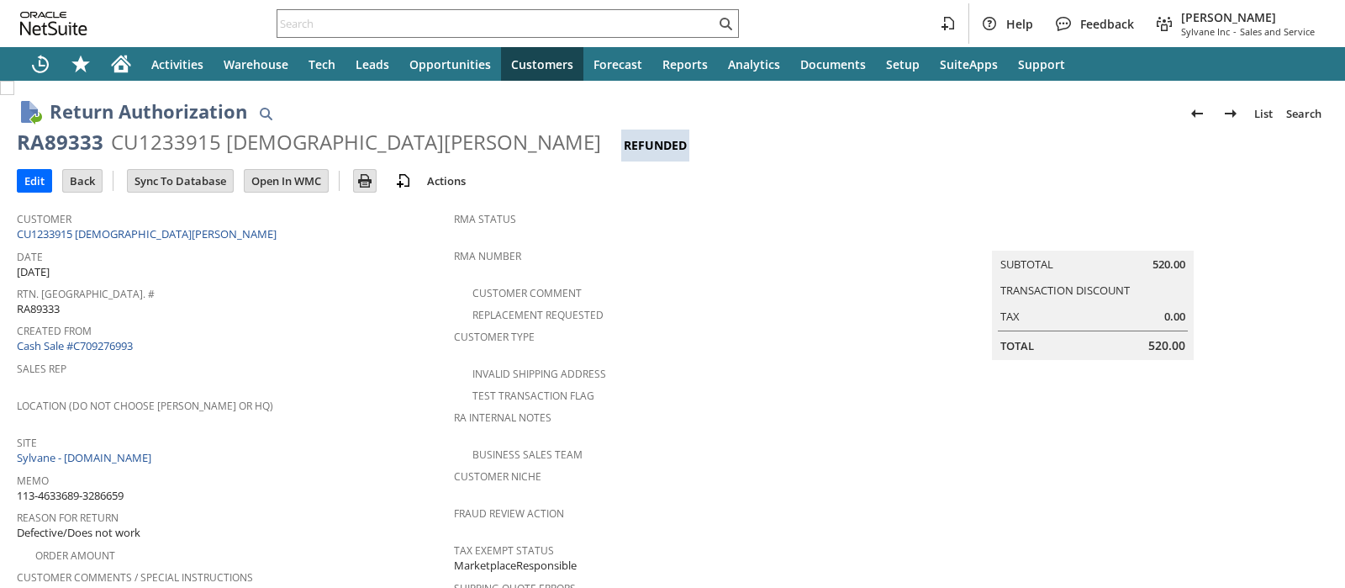
click at [182, 144] on div "CU1233915 [DEMOGRAPHIC_DATA][PERSON_NAME]" at bounding box center [356, 142] width 490 height 27
click at [182, 144] on div "CU1233915 Christian Weld" at bounding box center [356, 142] width 490 height 27
copy div "CU1233915"
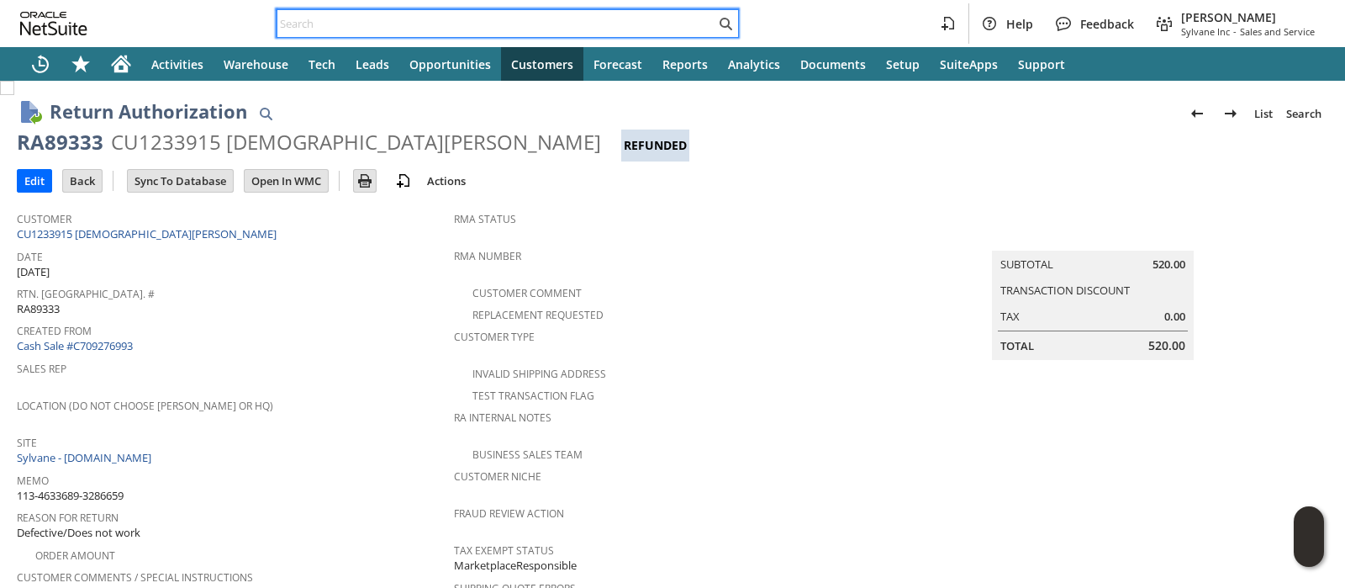
click at [574, 31] on input "text" at bounding box center [496, 23] width 438 height 20
paste input "114-2400431-5884265"
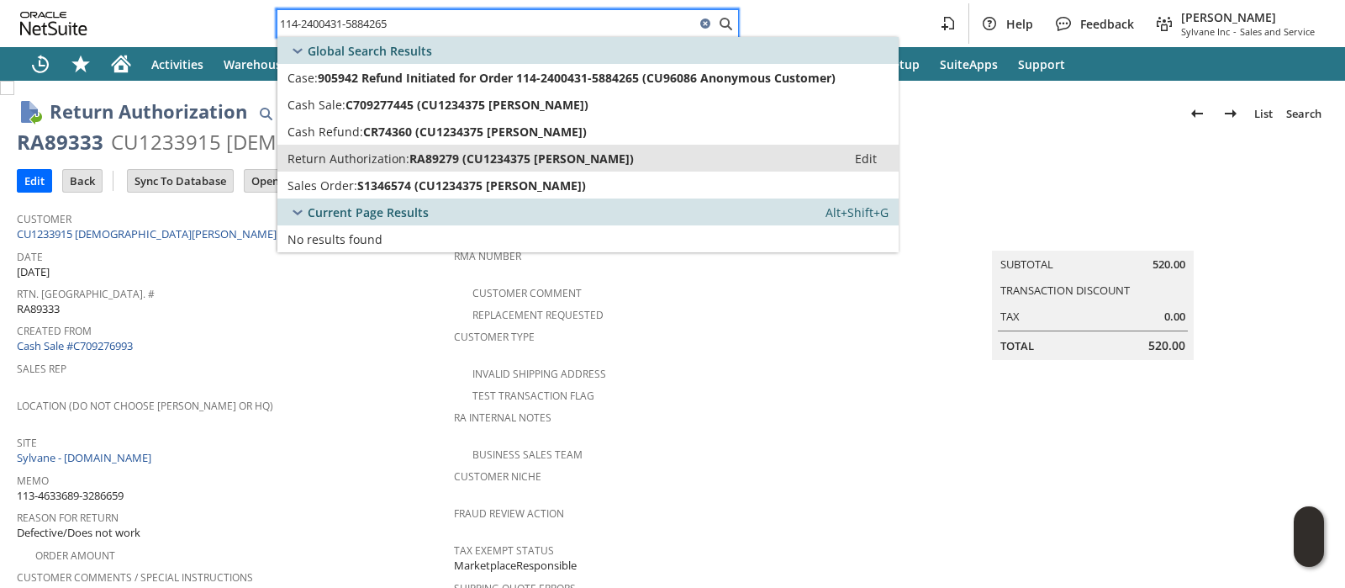
type input "114-2400431-5884265"
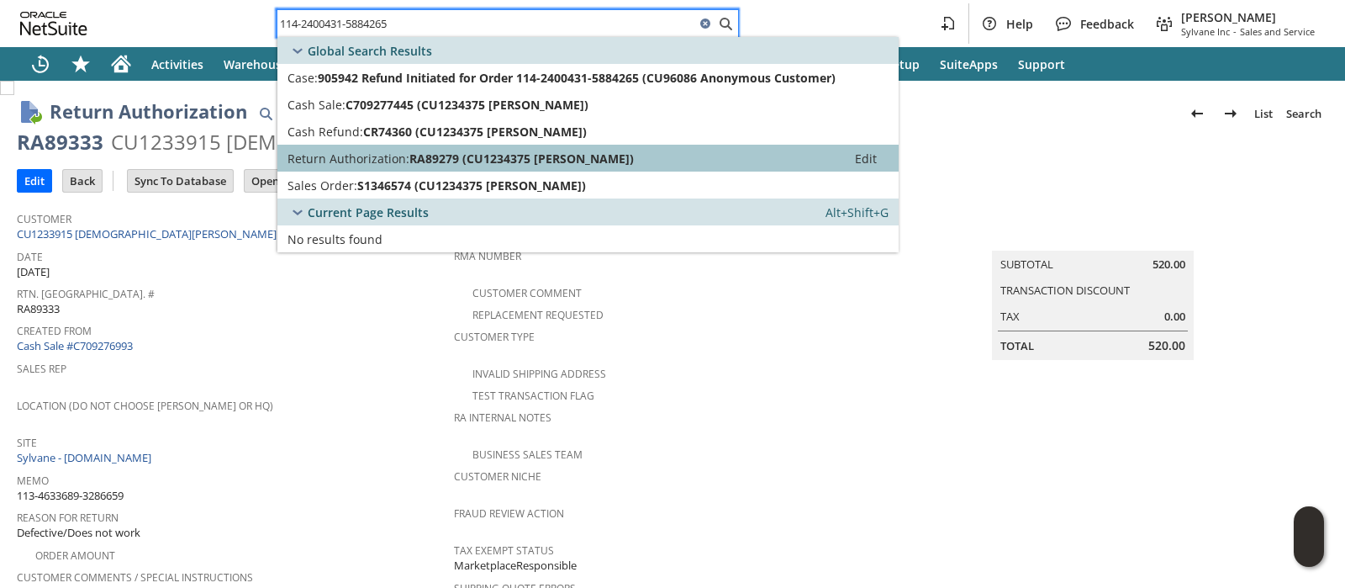
click at [492, 156] on span "RA89279 (CU1234375 David W Petty)" at bounding box center [521, 158] width 224 height 16
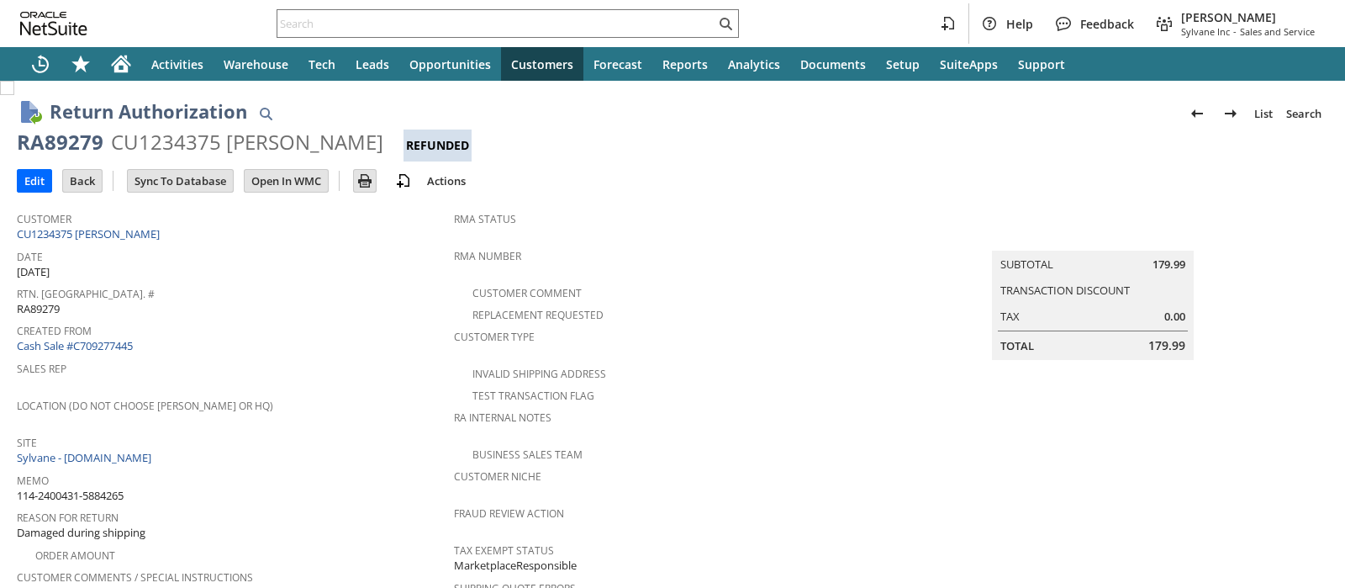
click at [177, 140] on div "CU1234375 David W Petty" at bounding box center [247, 142] width 272 height 27
copy div "CU1234375"
click at [618, 18] on input "text" at bounding box center [496, 23] width 438 height 20
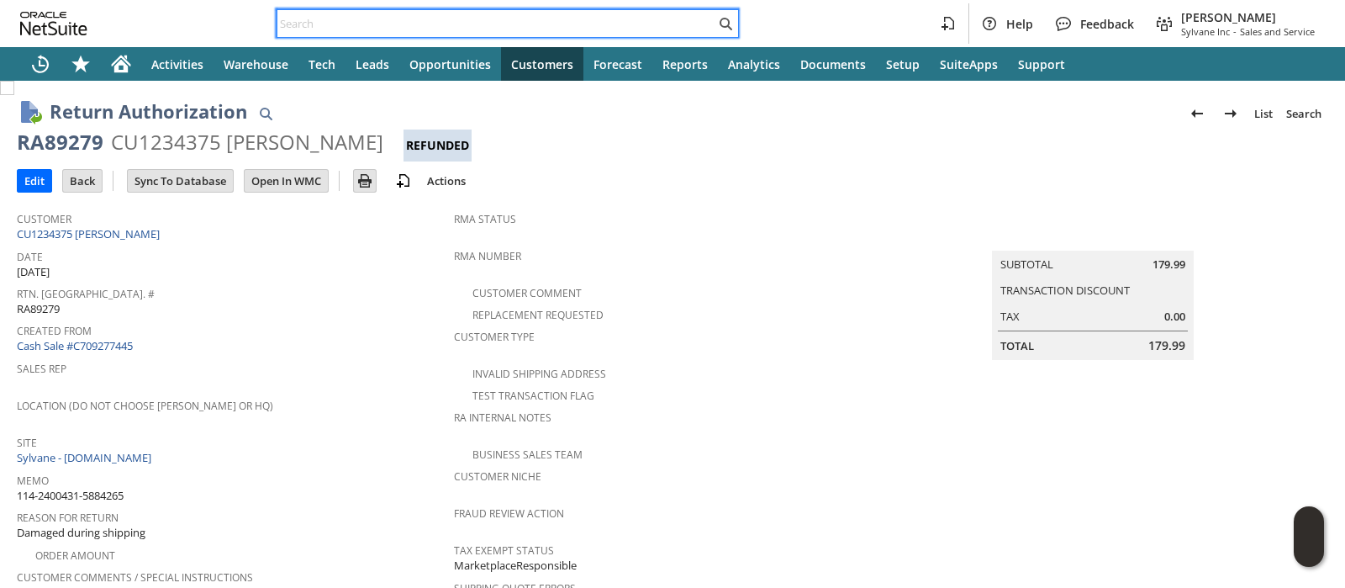
paste input "114-4100676-6930604"
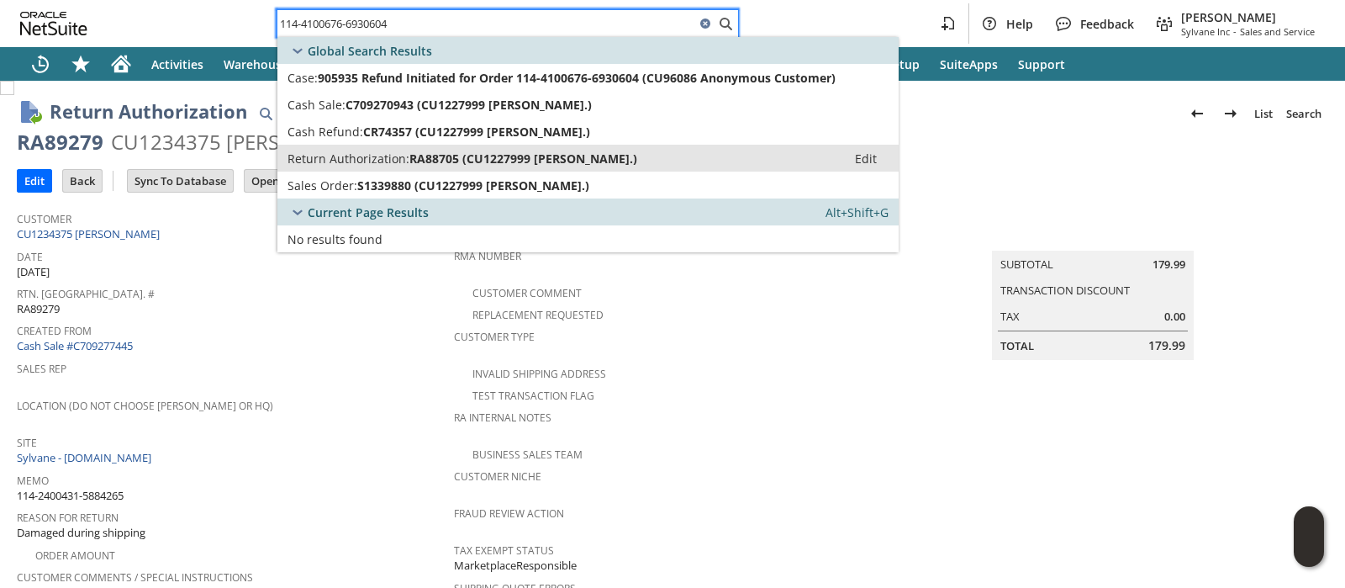
type input "114-4100676-6930604"
click at [553, 156] on span "RA88705 (CU1227999 Lawrence T Lowen.)" at bounding box center [523, 158] width 228 height 16
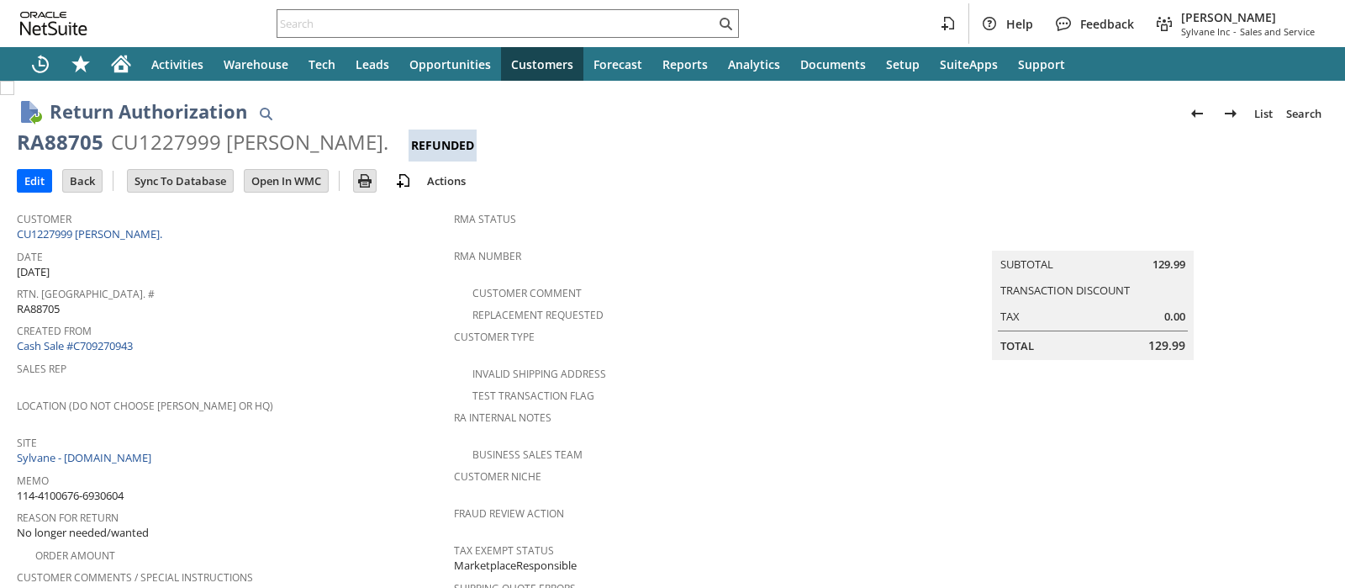
click at [184, 142] on div "CU1227999 [PERSON_NAME]." at bounding box center [249, 142] width 277 height 27
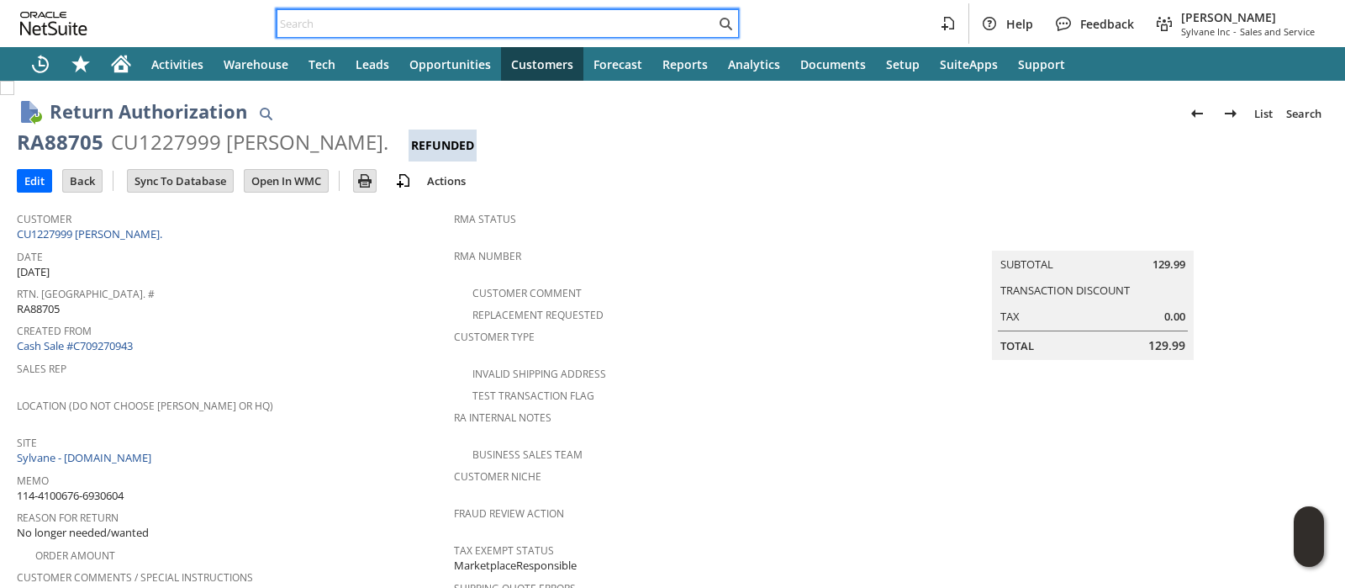
click at [573, 18] on input "text" at bounding box center [496, 23] width 438 height 20
paste input "114-4513994-1938632"
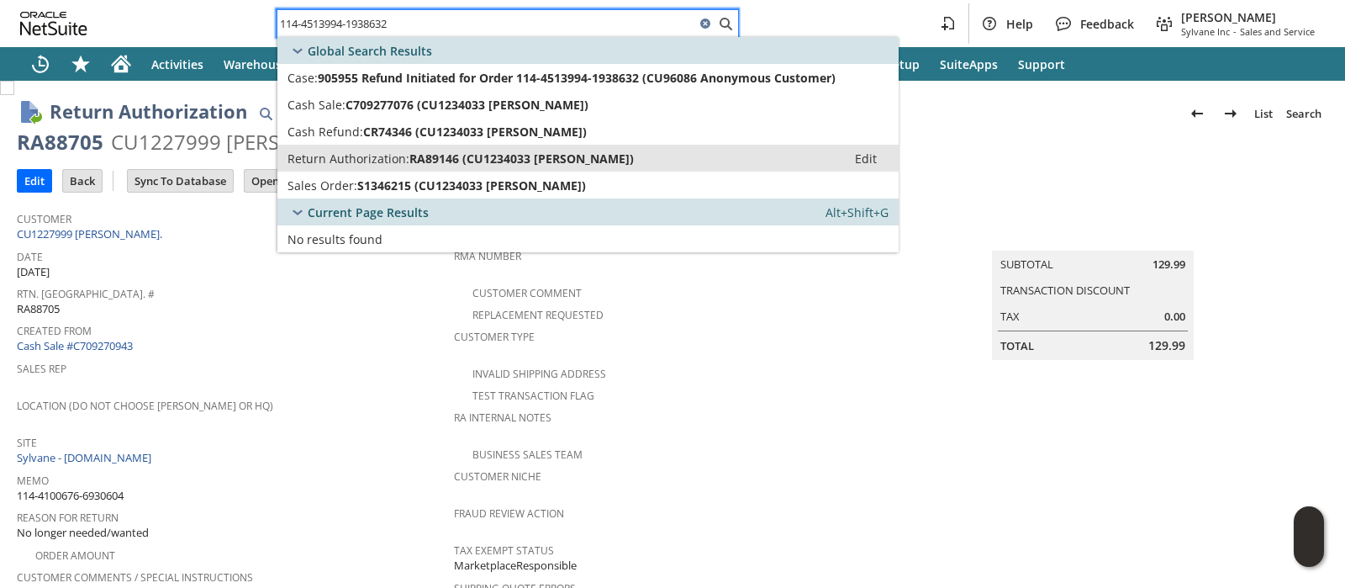
type input "114-4513994-1938632"
click at [509, 166] on span "RA89146 (CU1234033 Winston Lewis)" at bounding box center [521, 158] width 224 height 16
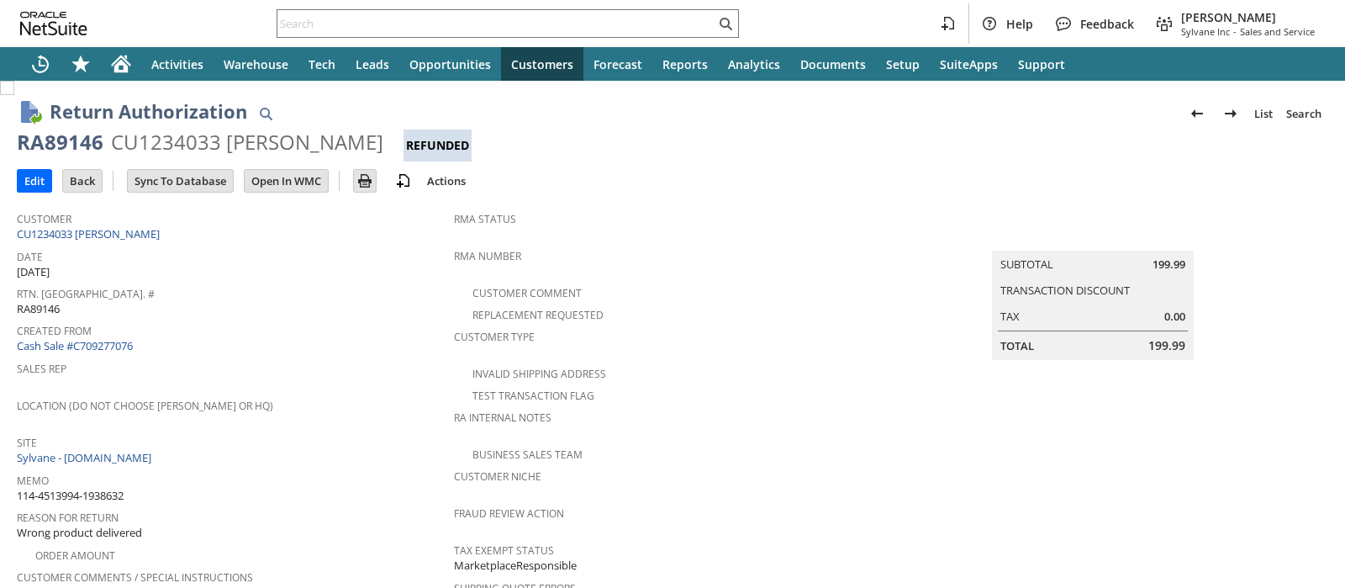
click at [197, 142] on div "CU1234033 Winston Lewis" at bounding box center [247, 142] width 272 height 27
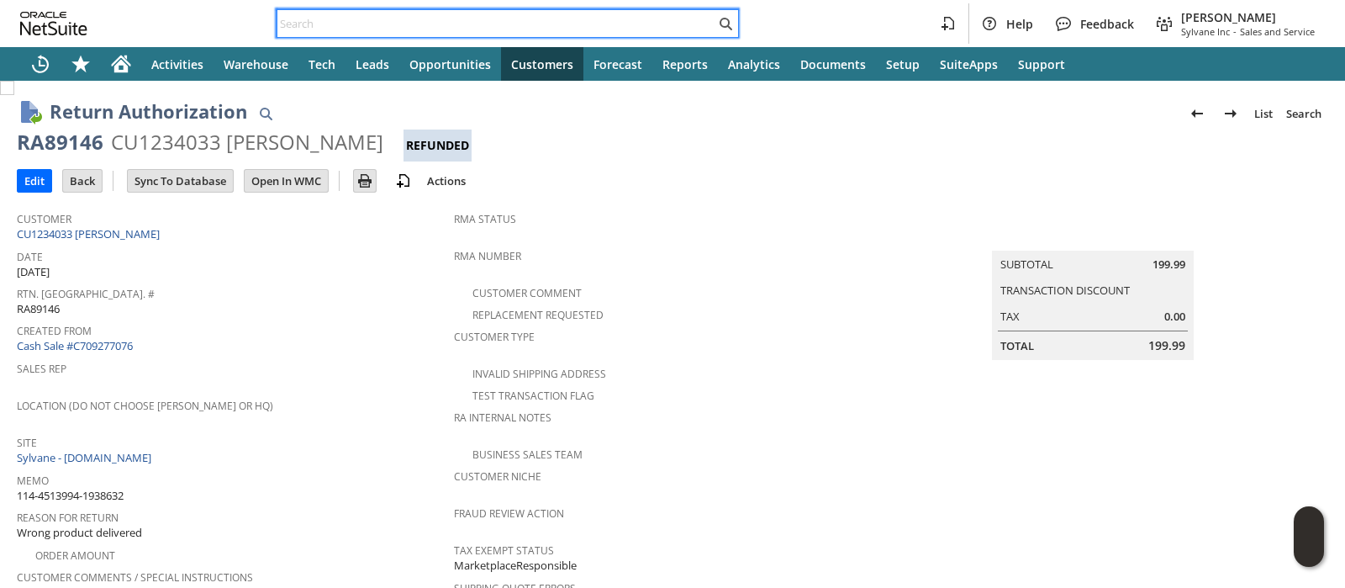
click at [520, 23] on input "text" at bounding box center [496, 23] width 438 height 20
paste input "114-8875737-2099402"
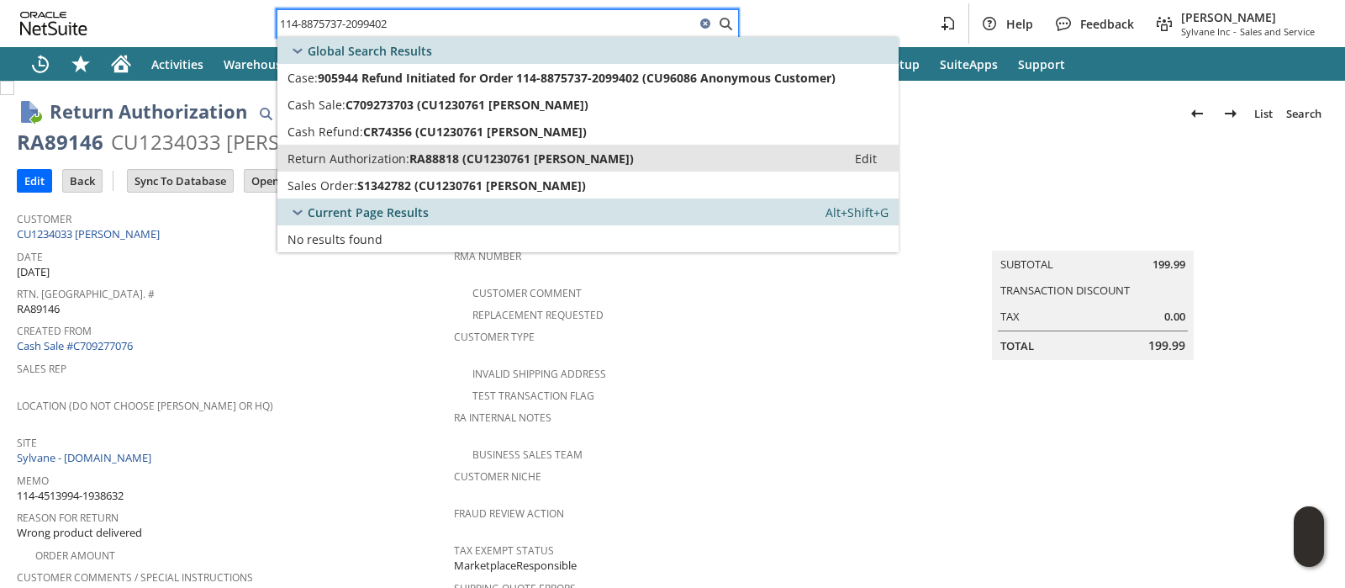
type input "114-8875737-2099402"
click at [418, 147] on link "Return Authorization: RA88818 (CU1230761 Kinka Usher) Edit" at bounding box center [587, 158] width 621 height 27
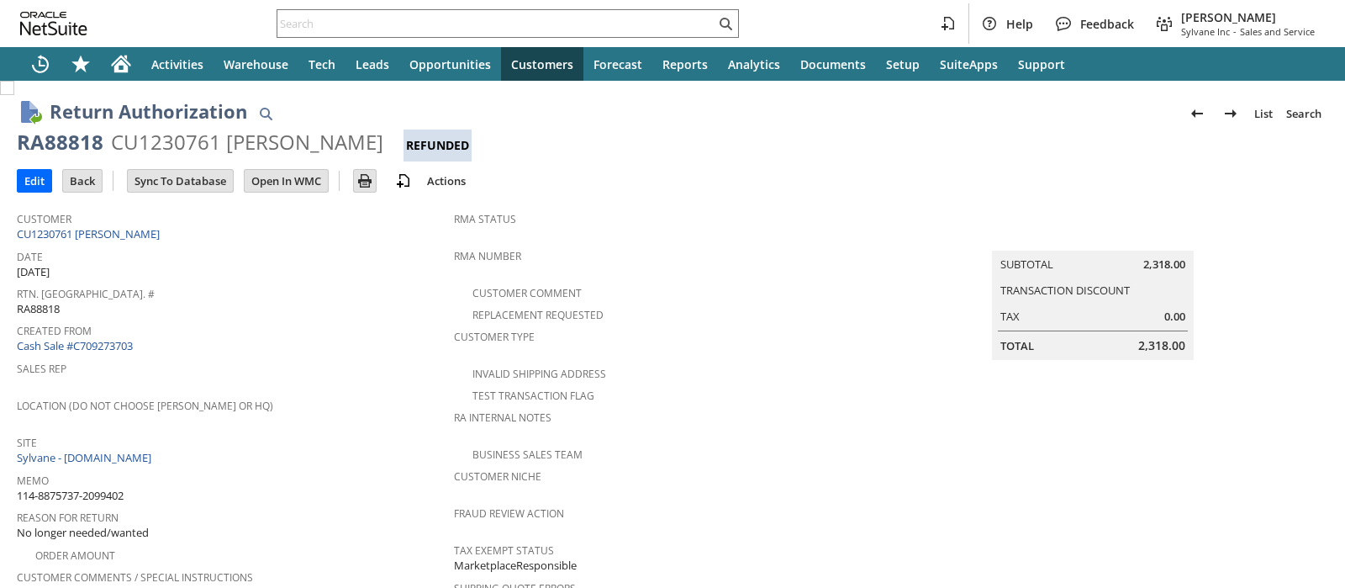
click at [168, 144] on div "CU1230761 [PERSON_NAME]" at bounding box center [247, 142] width 272 height 27
click at [168, 144] on div "CU1230761 Kinka Usher" at bounding box center [247, 142] width 272 height 27
copy div "CU1230761"
click at [577, 18] on input "text" at bounding box center [496, 23] width 438 height 20
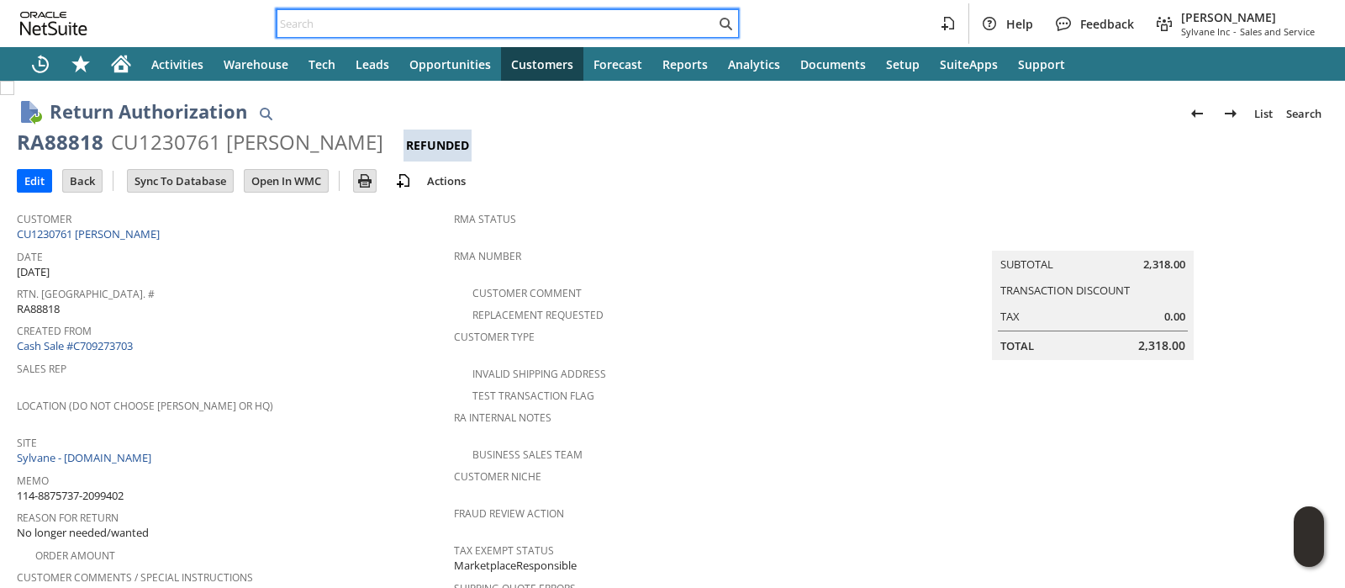
paste input "114-8909402-9911457"
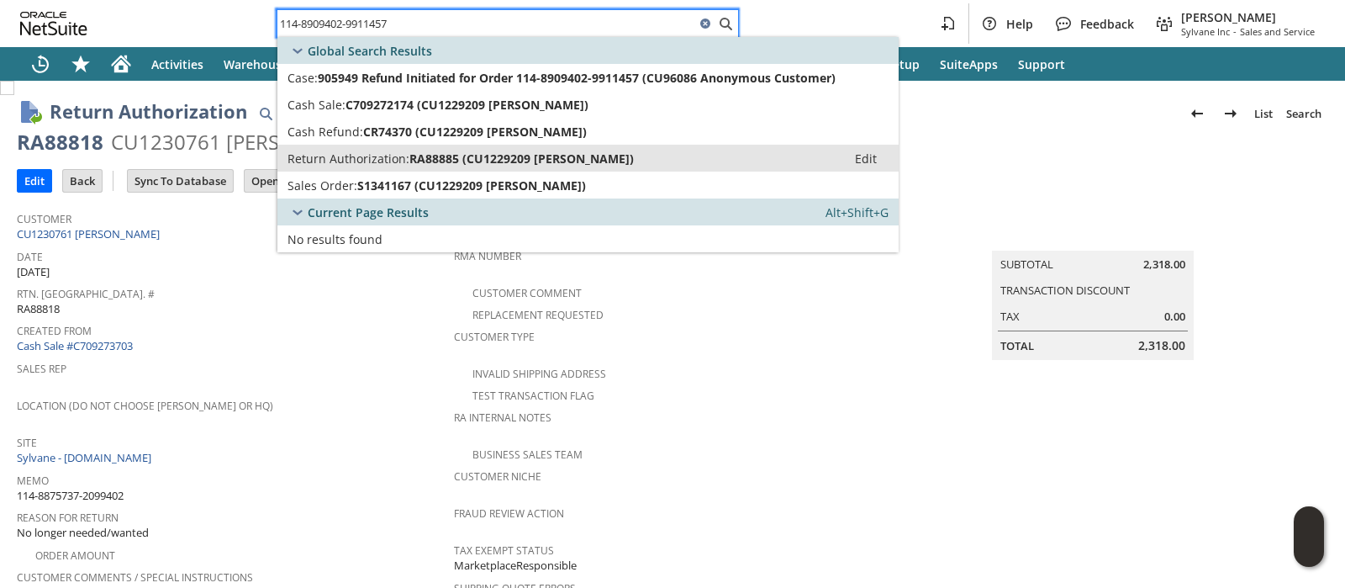
type input "114-8909402-9911457"
click at [503, 166] on span "RA88885 (CU1229209 Johanna Sisson)" at bounding box center [521, 158] width 224 height 16
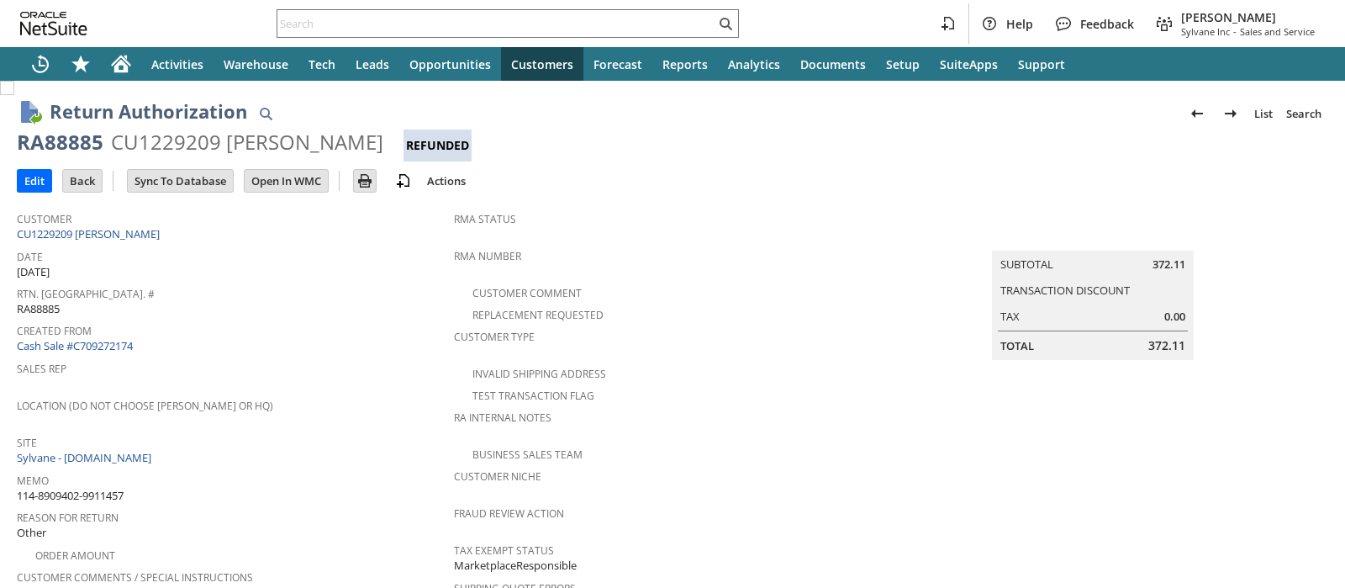
click at [77, 146] on div "RA88885" at bounding box center [60, 142] width 87 height 27
click at [170, 139] on div "CU1229209 Johanna Sisson" at bounding box center [247, 142] width 272 height 27
copy div "CU1229209"
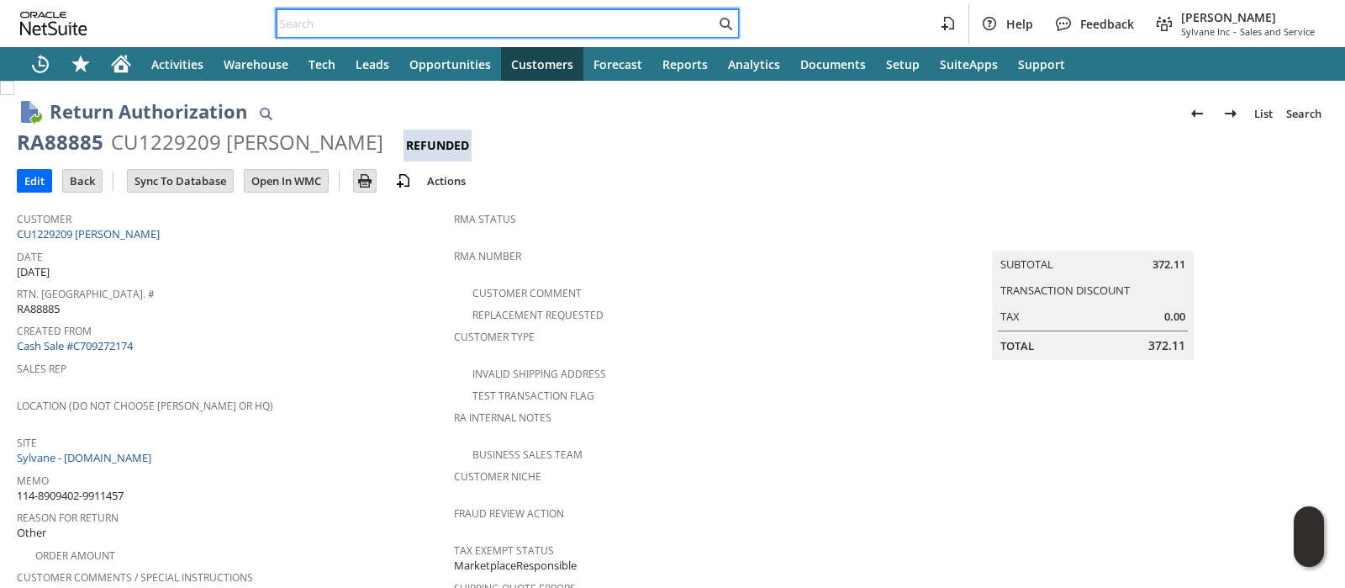
click at [677, 18] on input "text" at bounding box center [496, 23] width 438 height 20
paste input "114-9007488-7596233"
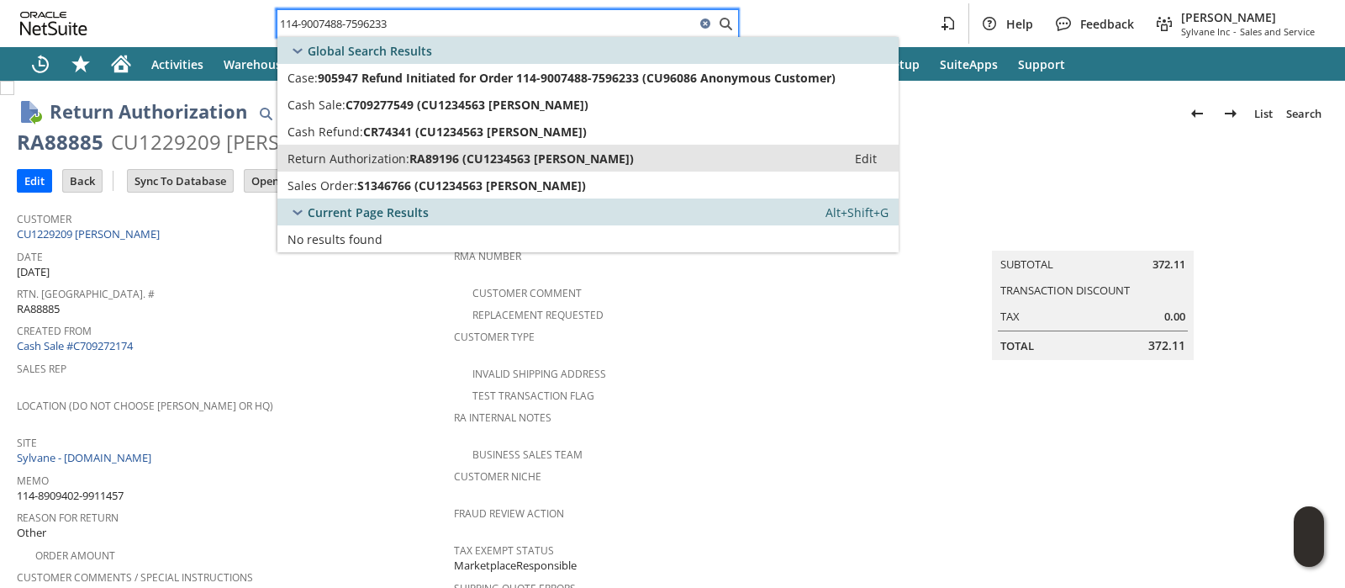
type input "114-9007488-7596233"
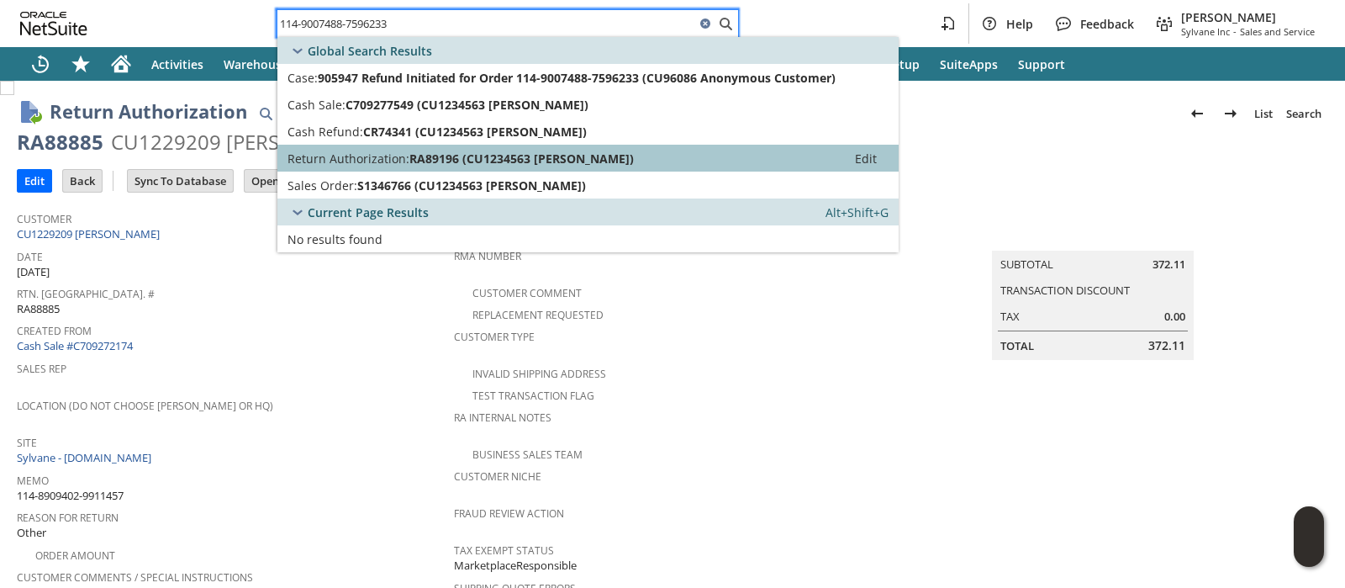
click at [546, 154] on span "RA89196 (CU1234563 Howard Schiff)" at bounding box center [521, 158] width 224 height 16
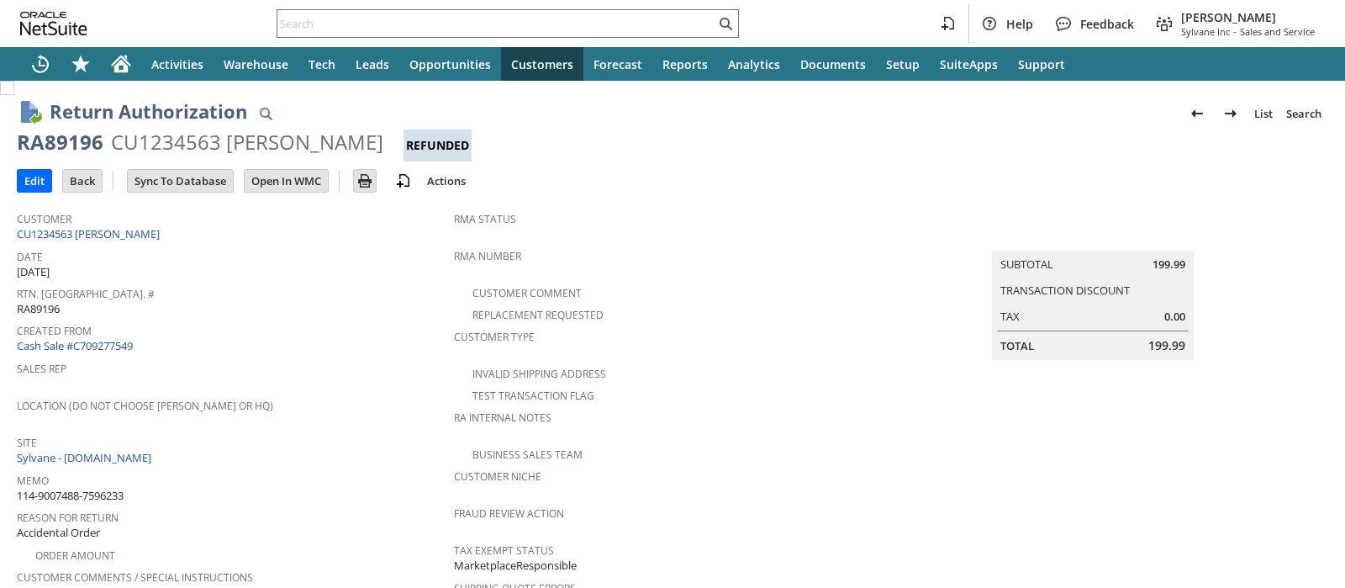
click at [190, 140] on div "CU1234563 [PERSON_NAME]" at bounding box center [247, 142] width 272 height 27
click at [190, 140] on div "CU1234563 Howard Schiff" at bounding box center [247, 142] width 272 height 27
click at [648, 24] on input "text" at bounding box center [496, 23] width 438 height 20
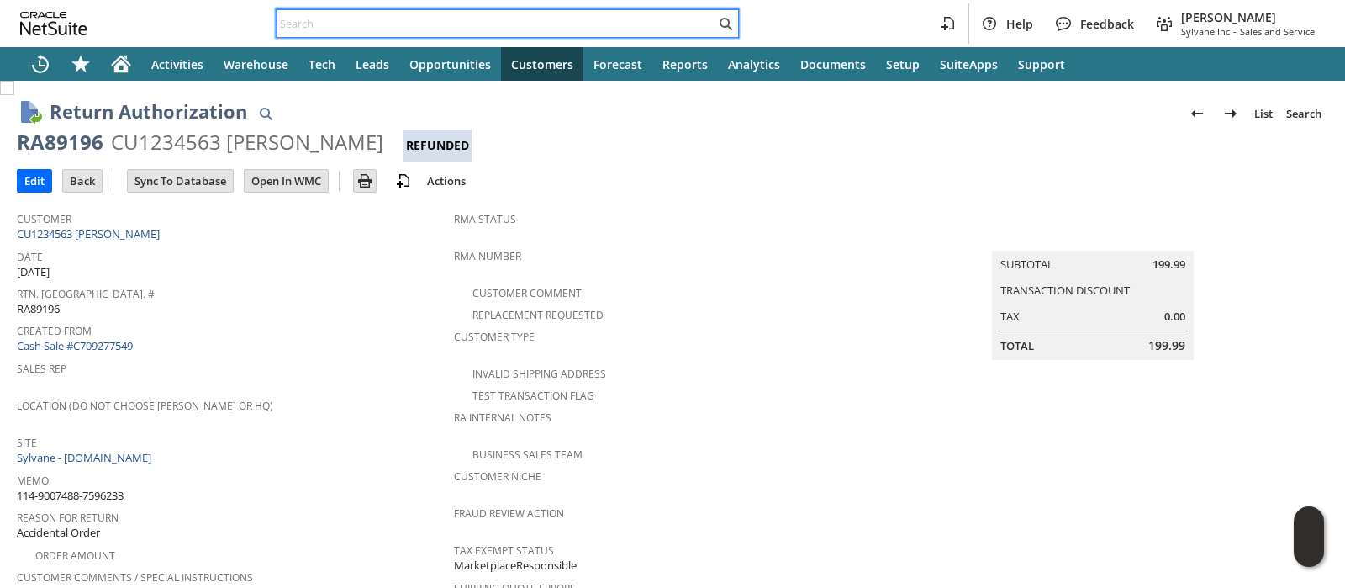
paste input "SY68ACCB93510A1"
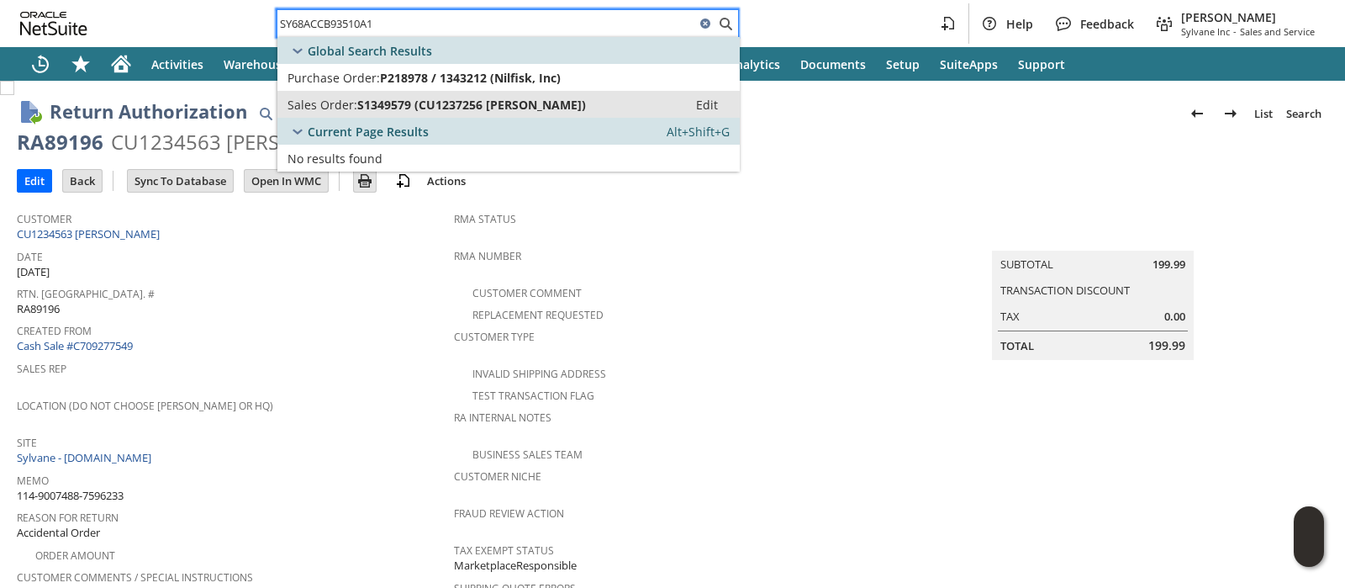
type input "SY68ACCB93510A1"
click at [565, 98] on div "Sales Order: S1349579 (CU1237256 Westly Greer)" at bounding box center [483, 105] width 390 height 16
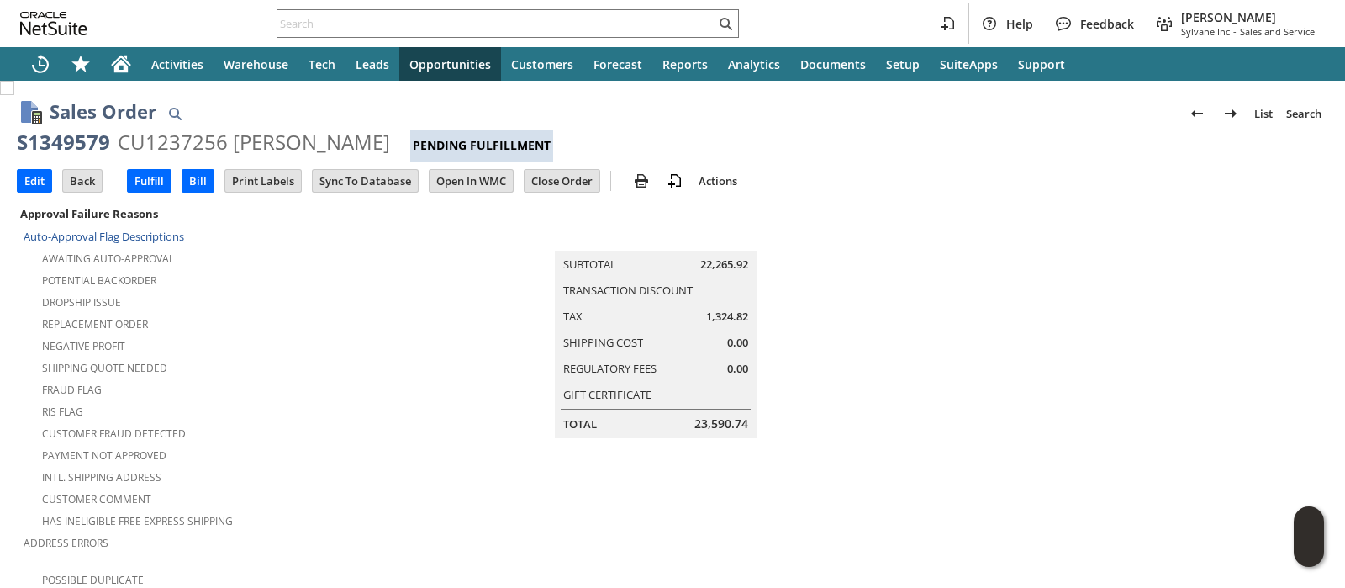
click at [706, 310] on span "1,324.82" at bounding box center [727, 317] width 42 height 16
copy span "1,324.82"
click at [921, 231] on td at bounding box center [1109, 458] width 437 height 511
click at [201, 141] on div "CU1237256 Westly Greer" at bounding box center [254, 142] width 272 height 27
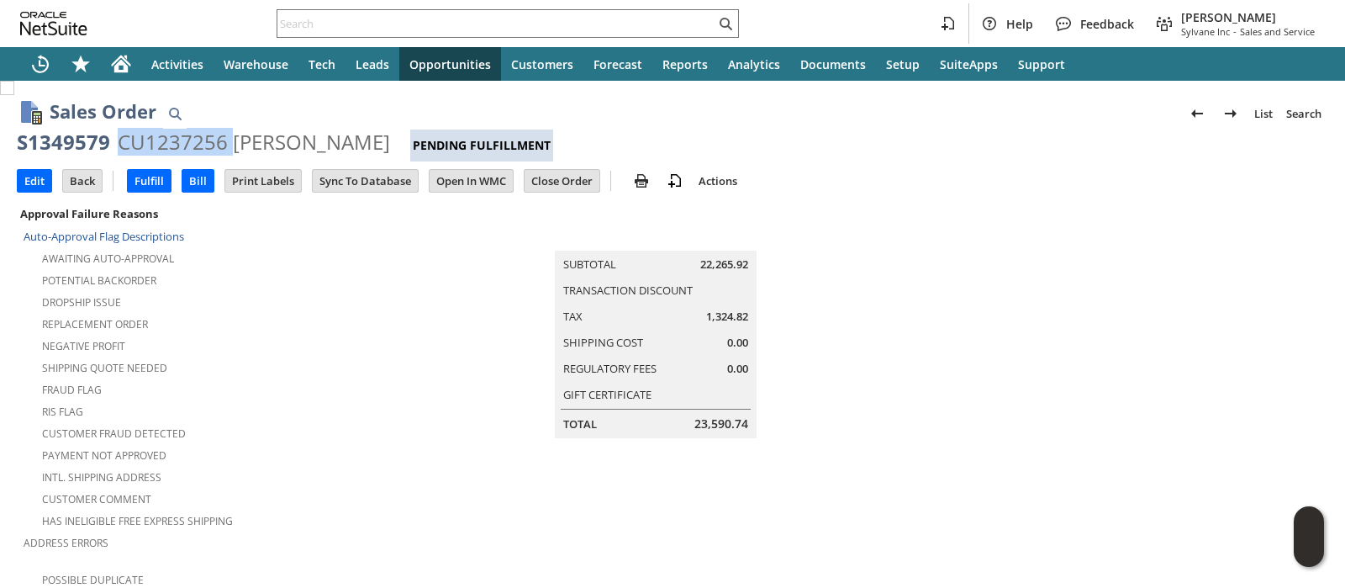
click at [201, 141] on div "CU1237256 Westly Greer" at bounding box center [254, 142] width 272 height 27
copy div "CU1237256"
click at [84, 147] on div "S1349579" at bounding box center [63, 142] width 93 height 27
copy div "S1349579"
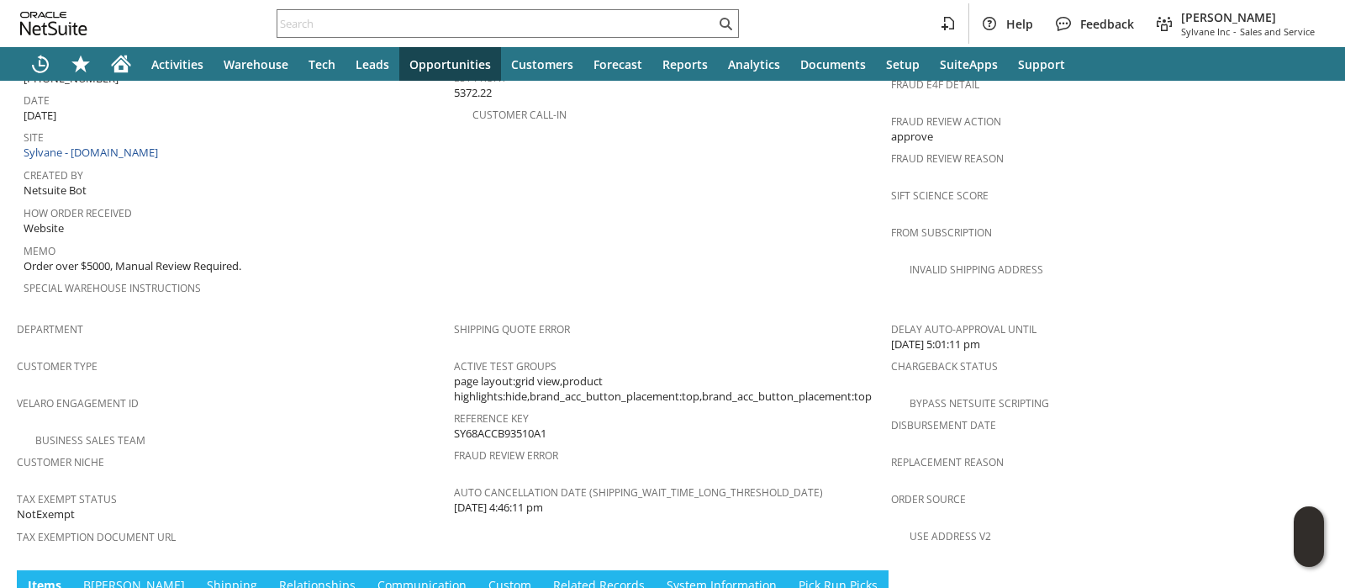
scroll to position [1317, 0]
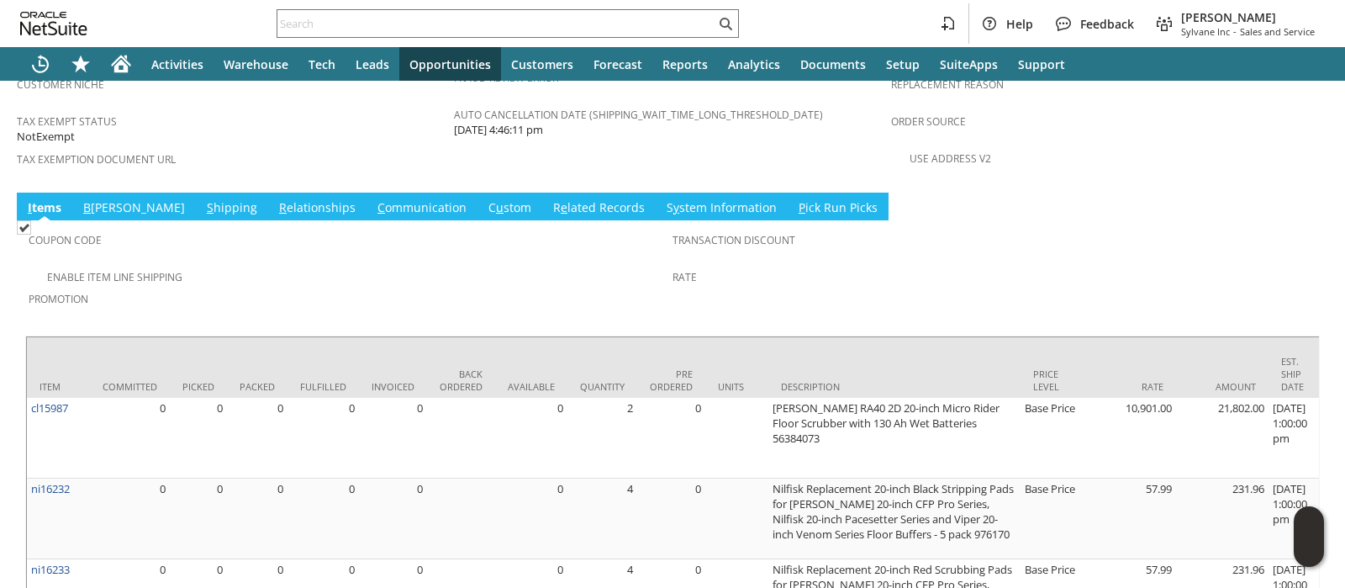
click at [203, 199] on link "S hipping" at bounding box center [232, 208] width 59 height 18
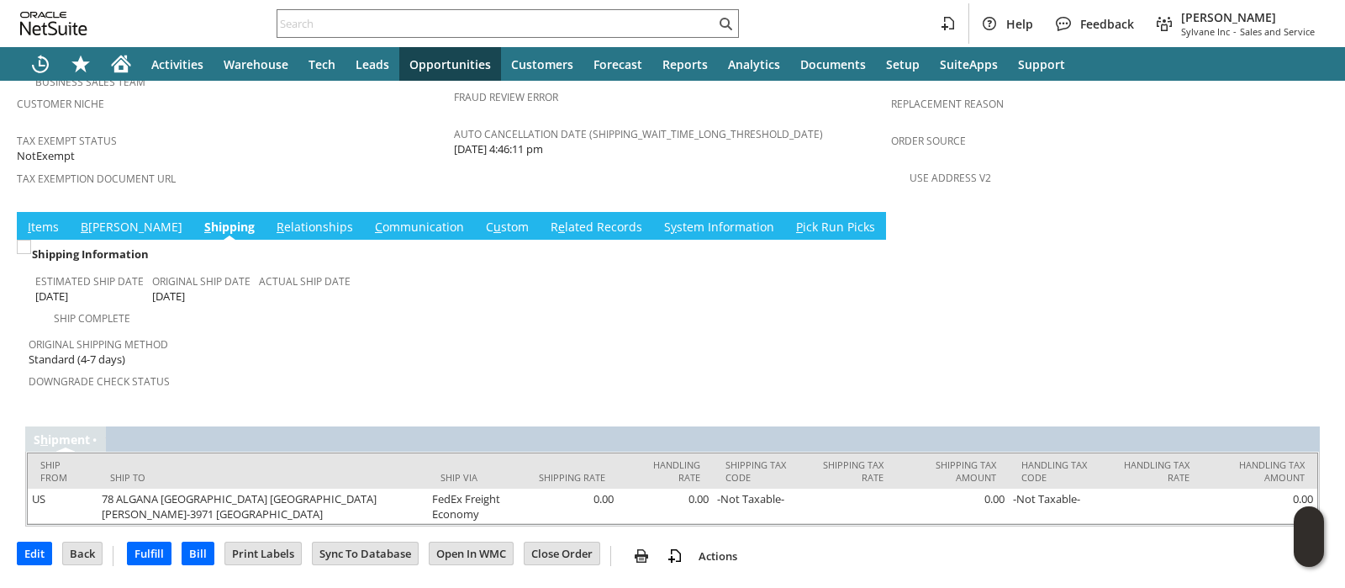
scroll to position [1132, 0]
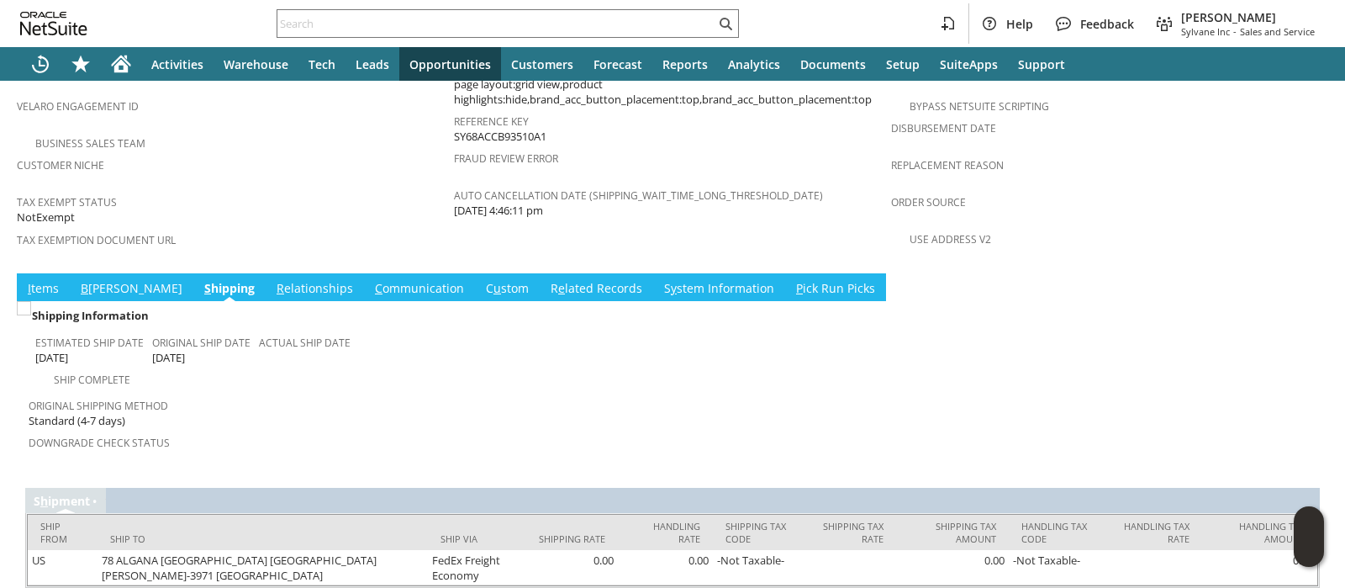
click at [37, 280] on link "I tems" at bounding box center [44, 289] width 40 height 18
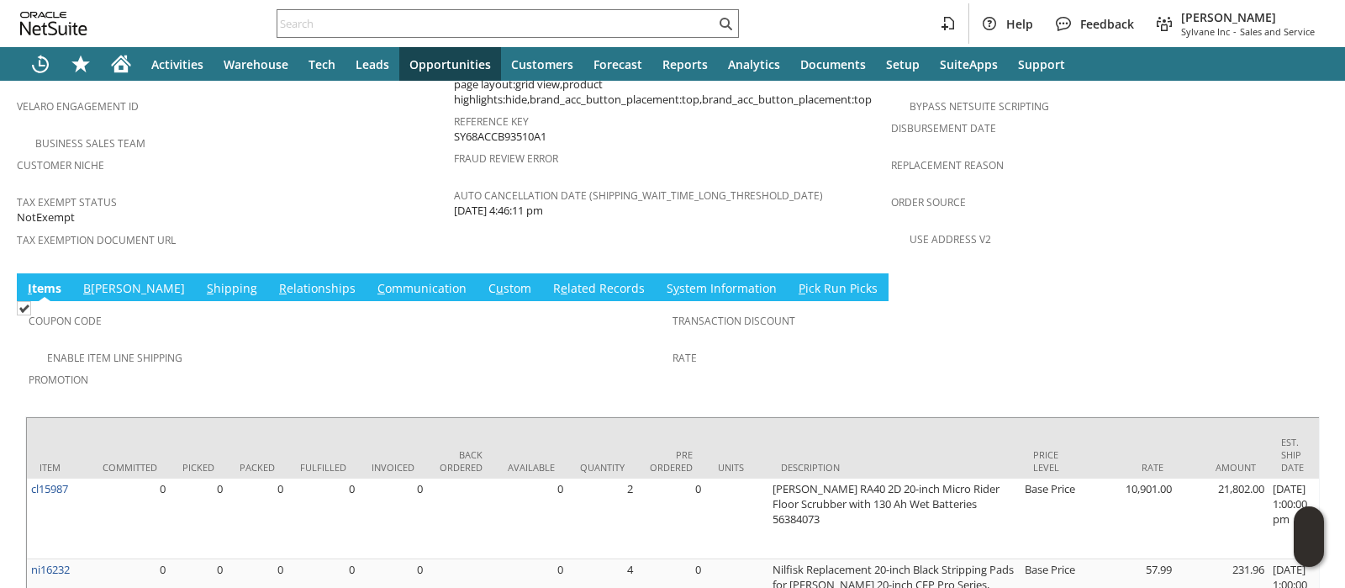
click at [373, 280] on link "C ommunication" at bounding box center [422, 289] width 98 height 18
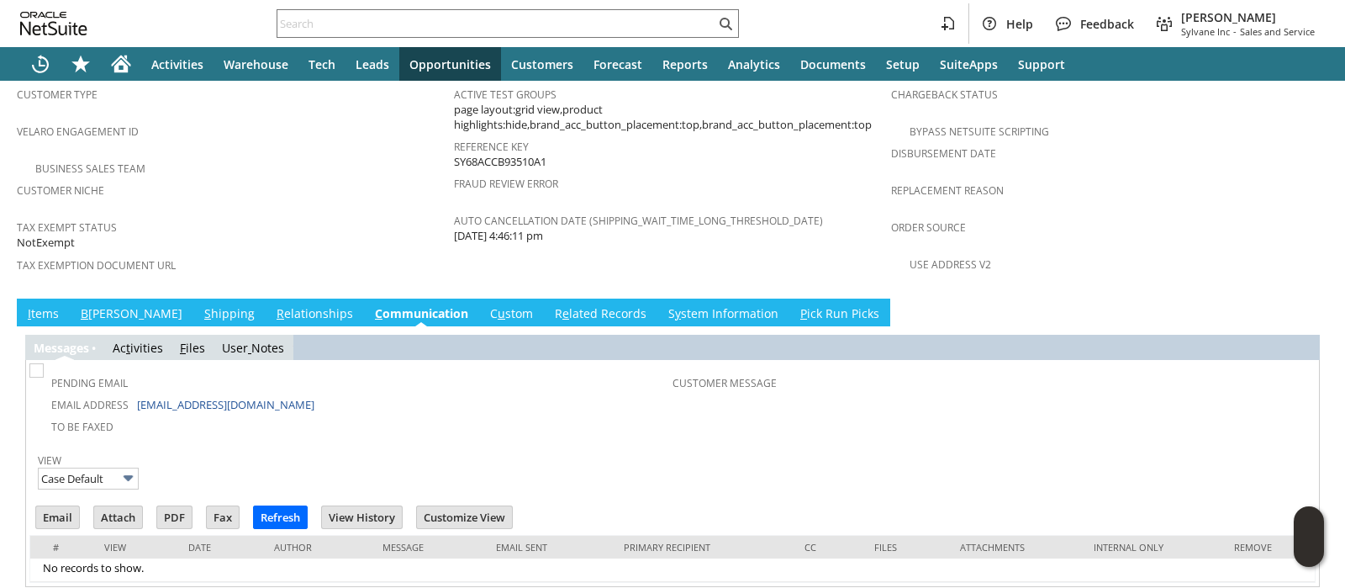
scroll to position [0, 0]
click at [50, 305] on link "I tems" at bounding box center [44, 314] width 40 height 18
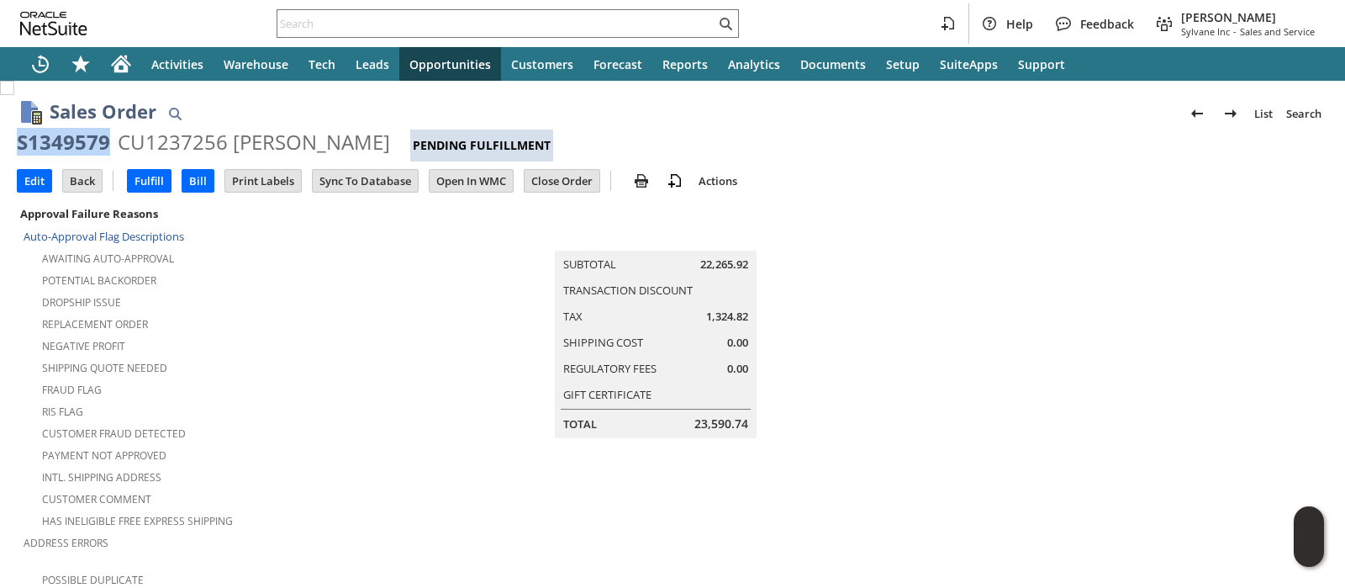
click at [86, 143] on div "S1349579" at bounding box center [63, 142] width 93 height 27
drag, startPoint x: 87, startPoint y: 143, endPoint x: 303, endPoint y: 145, distance: 216.1
click at [303, 145] on div "S1349579 CU1237256 Westly Greer Pending Fulfillment" at bounding box center [673, 145] width 1312 height 33
click at [715, 315] on span "1,324.82" at bounding box center [727, 317] width 42 height 16
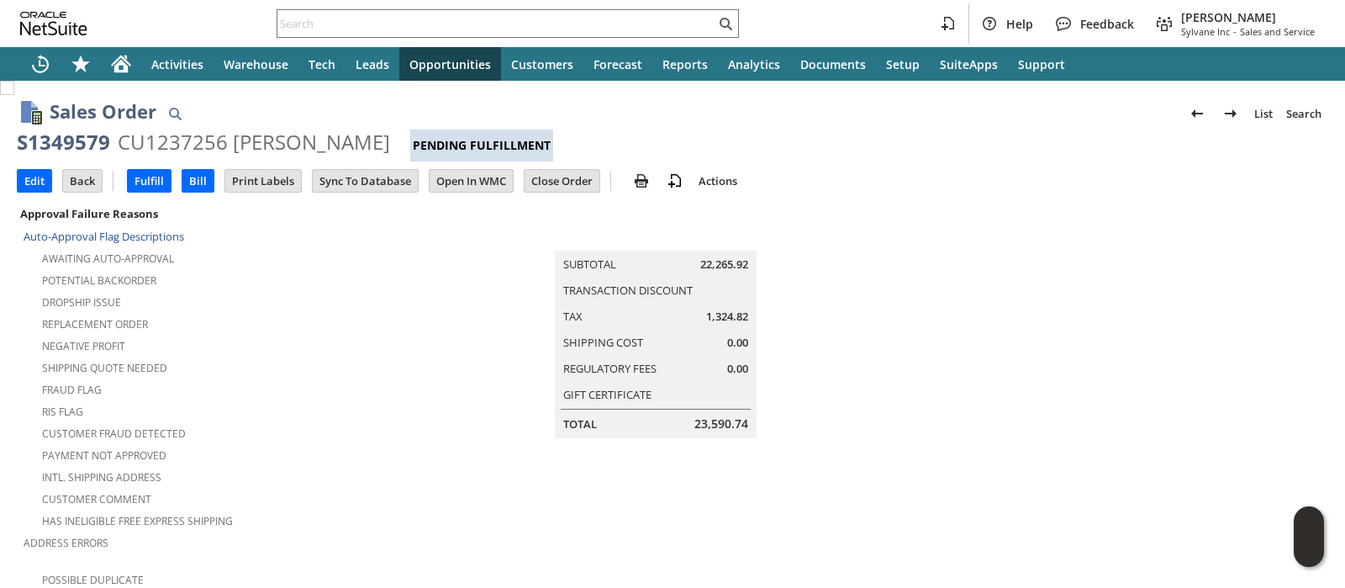
copy span "1,324.82"
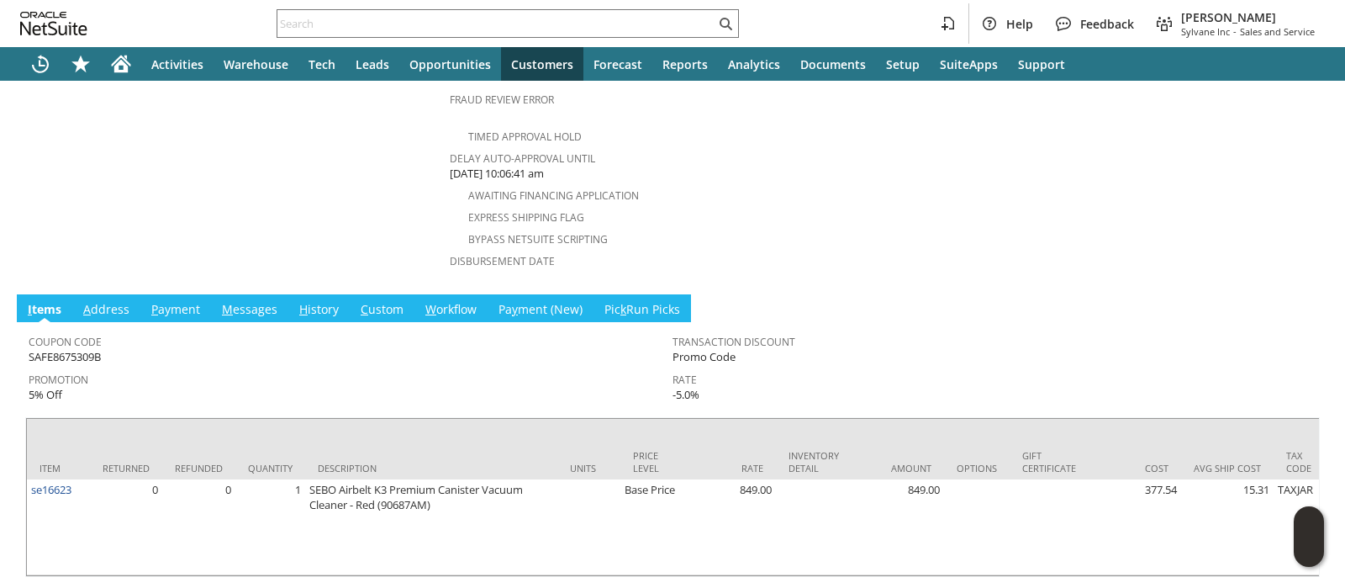
scroll to position [773, 0]
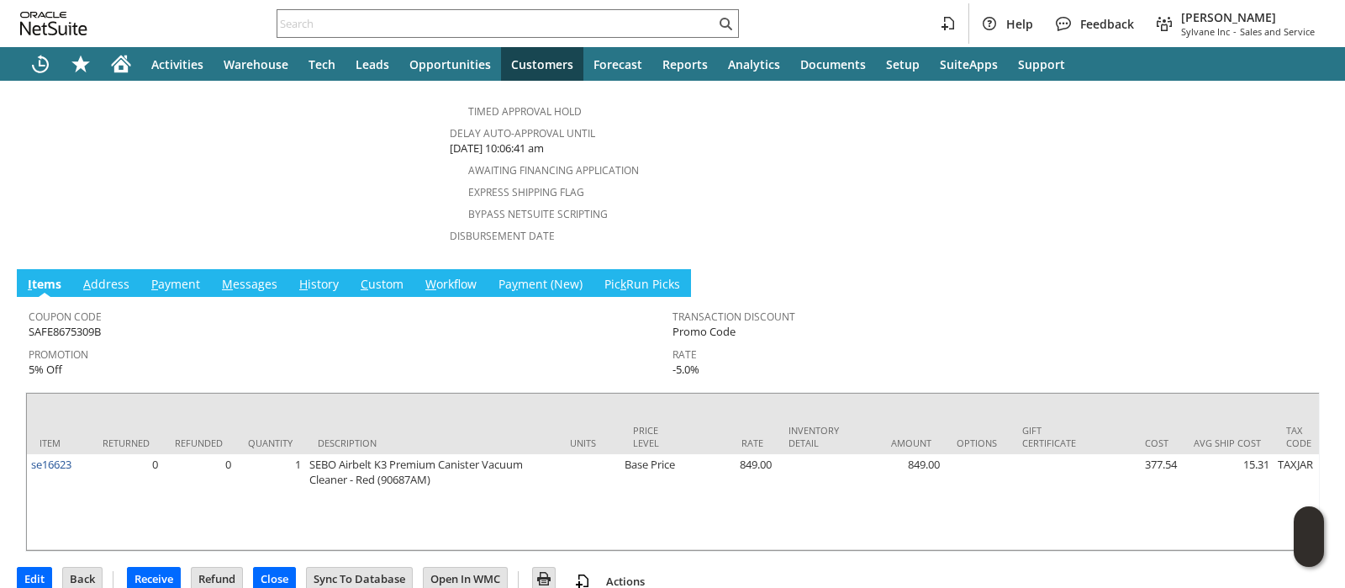
click at [327, 276] on link "H istory" at bounding box center [319, 285] width 48 height 18
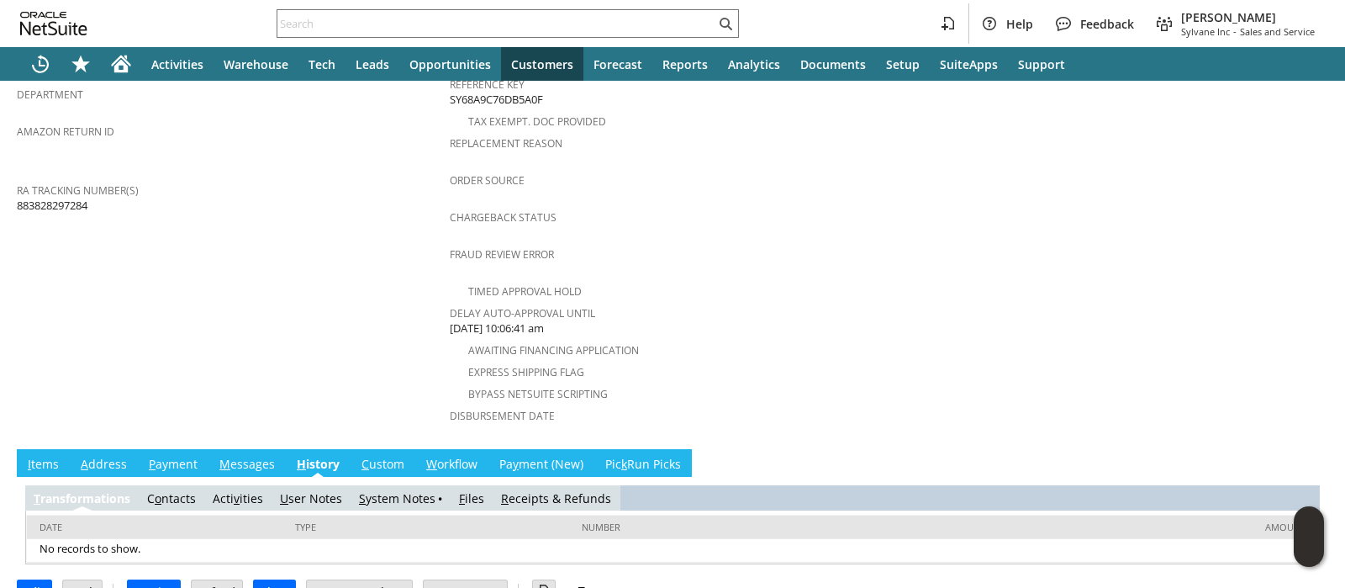
scroll to position [0, 0]
click at [385, 490] on link "S ystem Notes" at bounding box center [397, 498] width 77 height 16
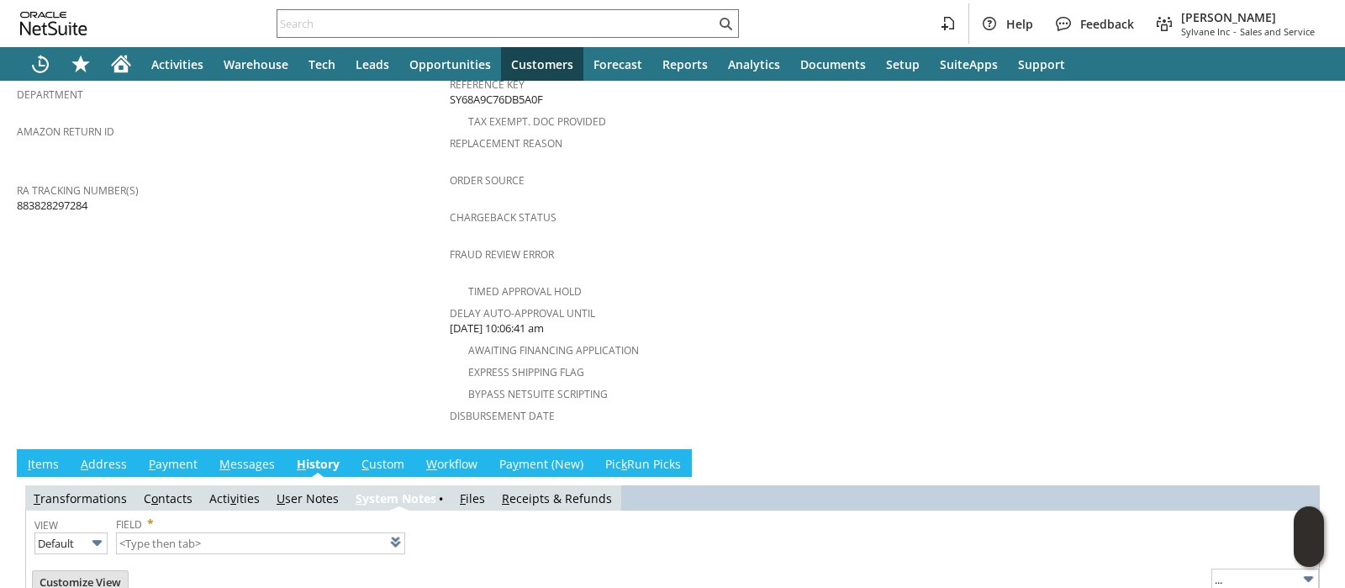
type input "1 to 25 of 78"
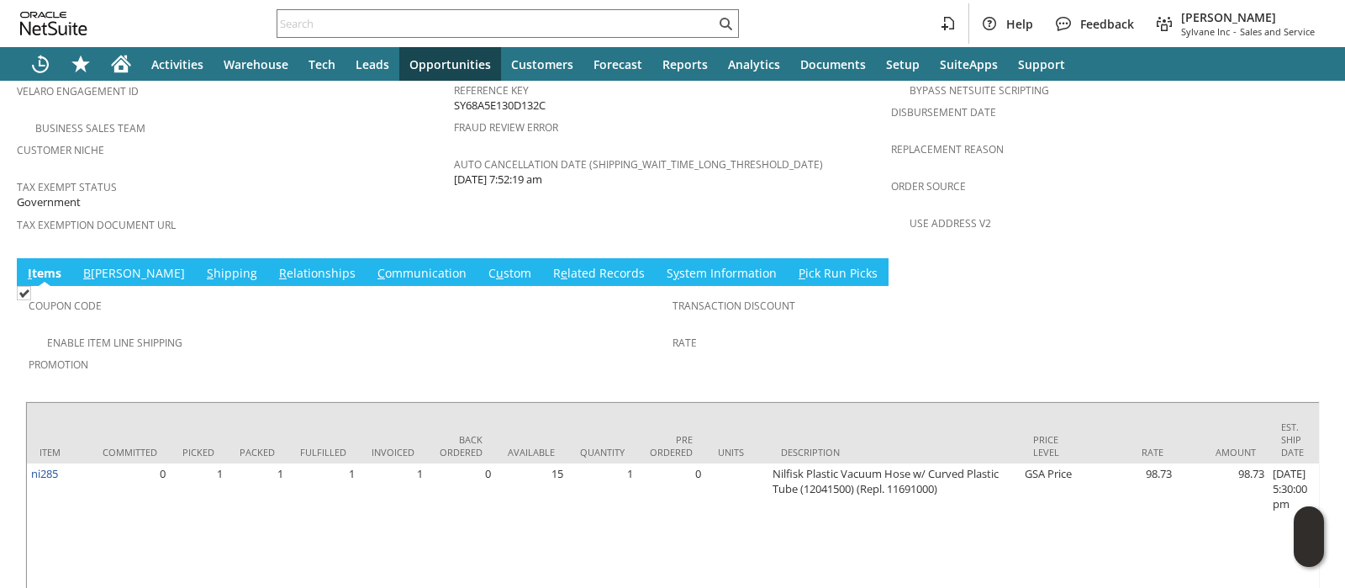
scroll to position [1072, 0]
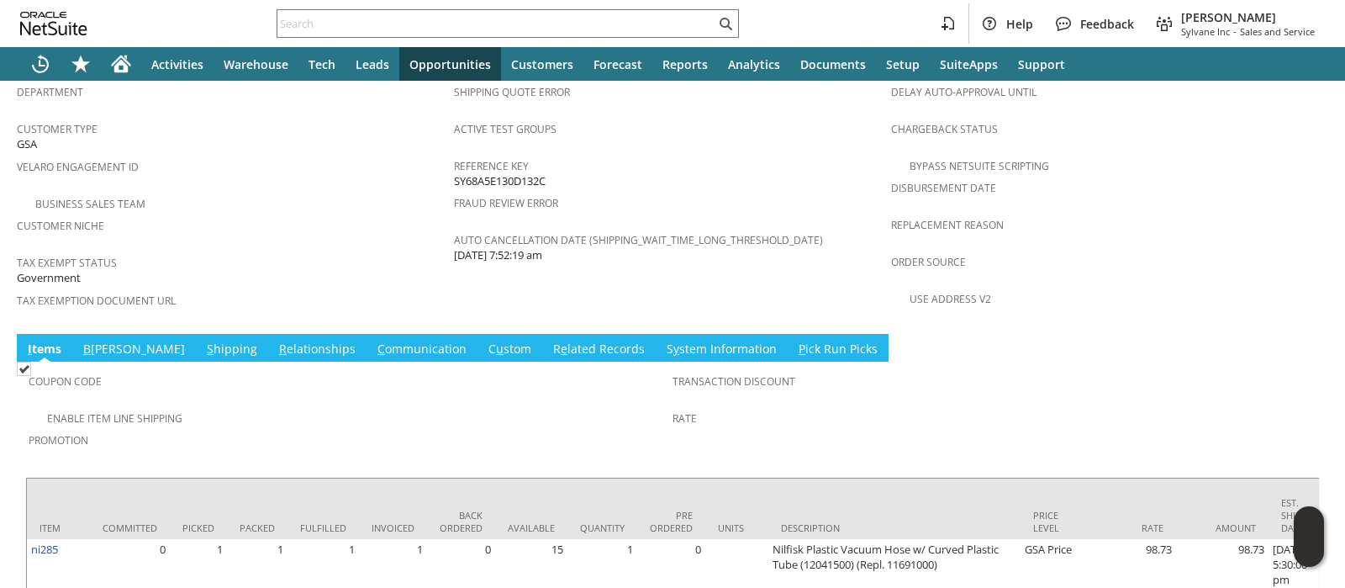
click at [203, 341] on link "S hipping" at bounding box center [232, 350] width 59 height 18
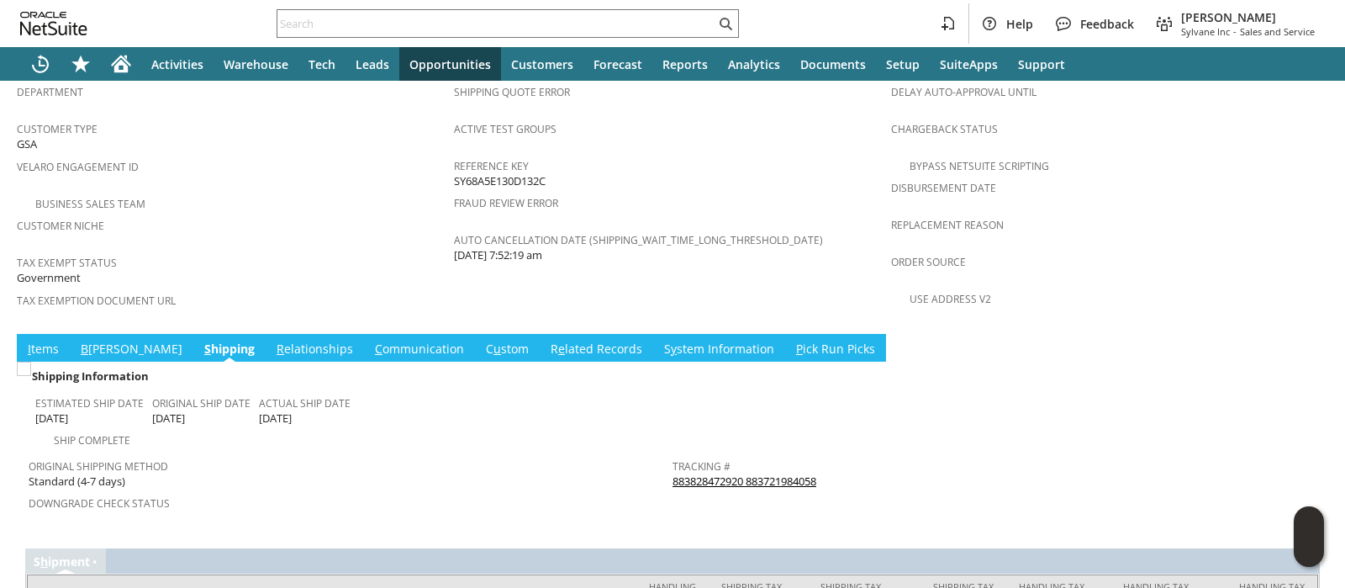
click at [838, 454] on div "Tracking # 883828472920 883721984058" at bounding box center [991, 471] width 636 height 35
copy tbody "883828472920 883721984058 Return Tracking #"
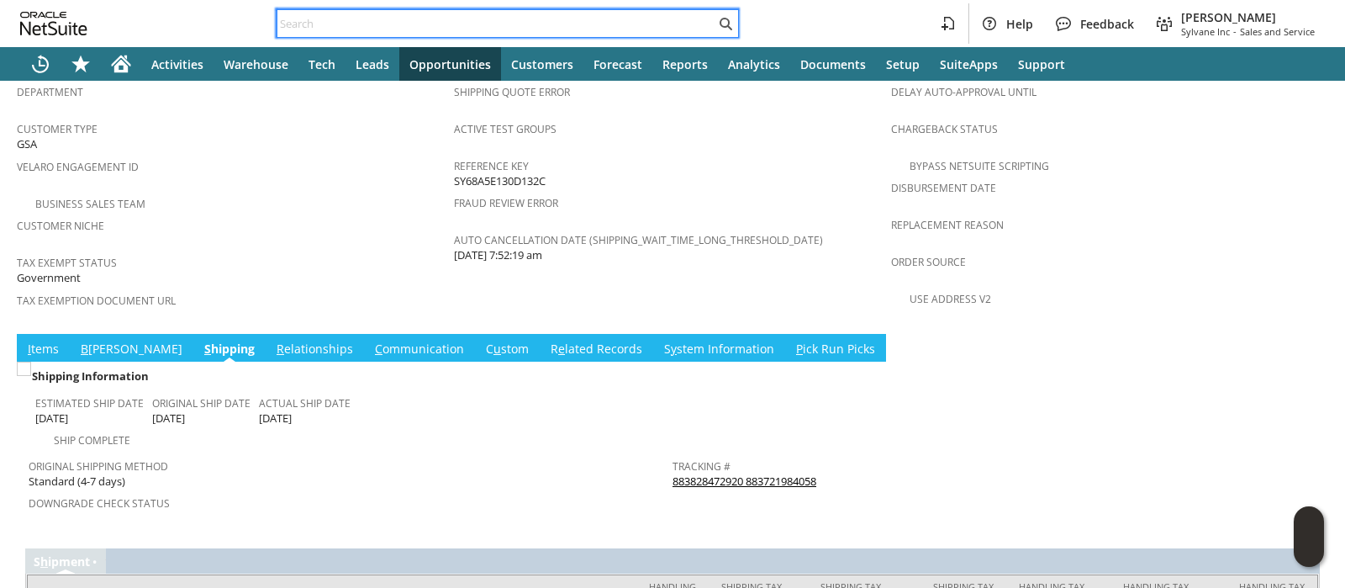
click at [689, 24] on input "text" at bounding box center [496, 23] width 438 height 20
paste input "47QDCC25MDLEY"
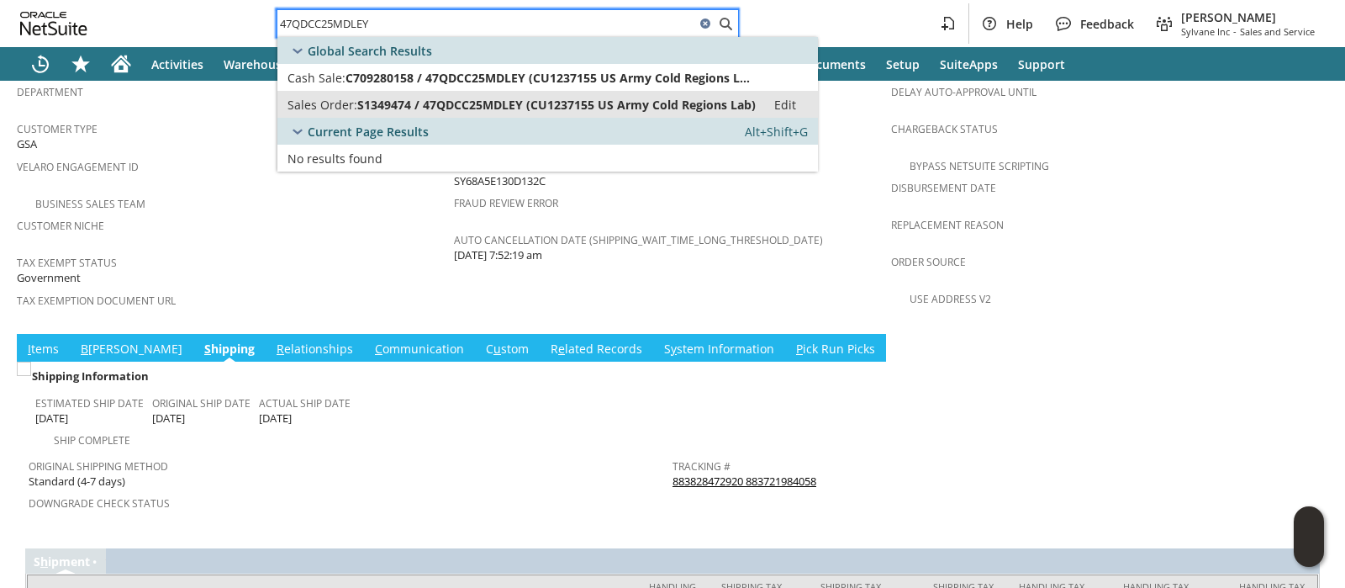
type input "47QDCC25MDLEY"
click at [663, 99] on span "S1349474 / 47QDCC25MDLEY (CU1237155 US Army Cold Regions Lab)" at bounding box center [556, 105] width 399 height 16
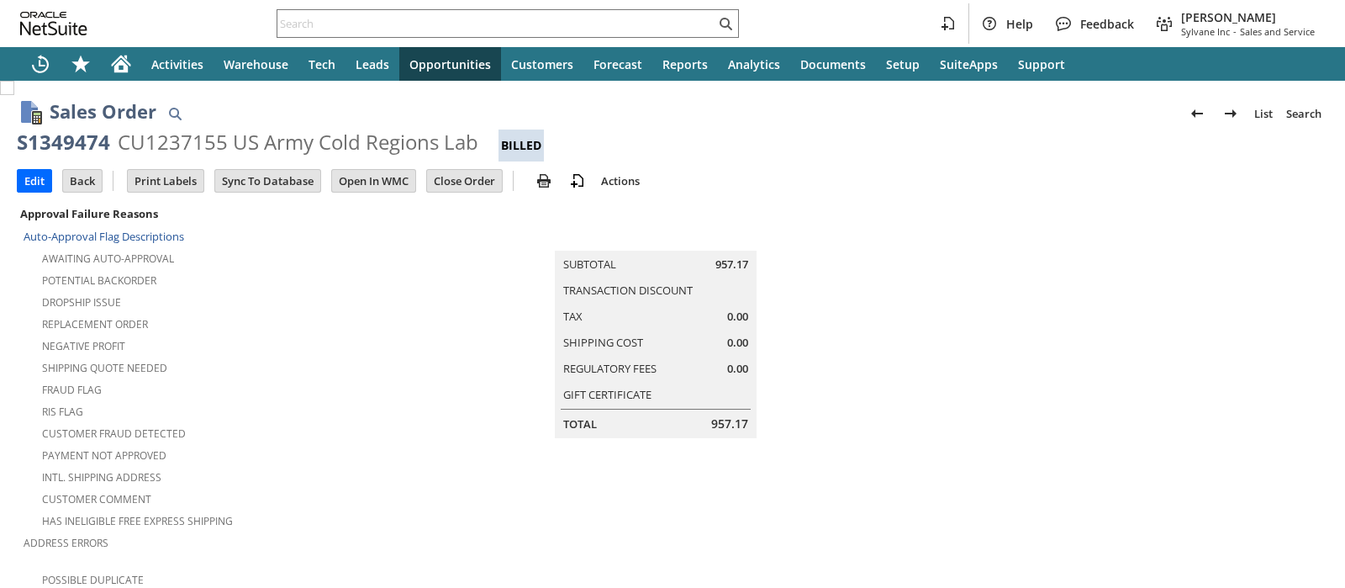
scroll to position [1093, 0]
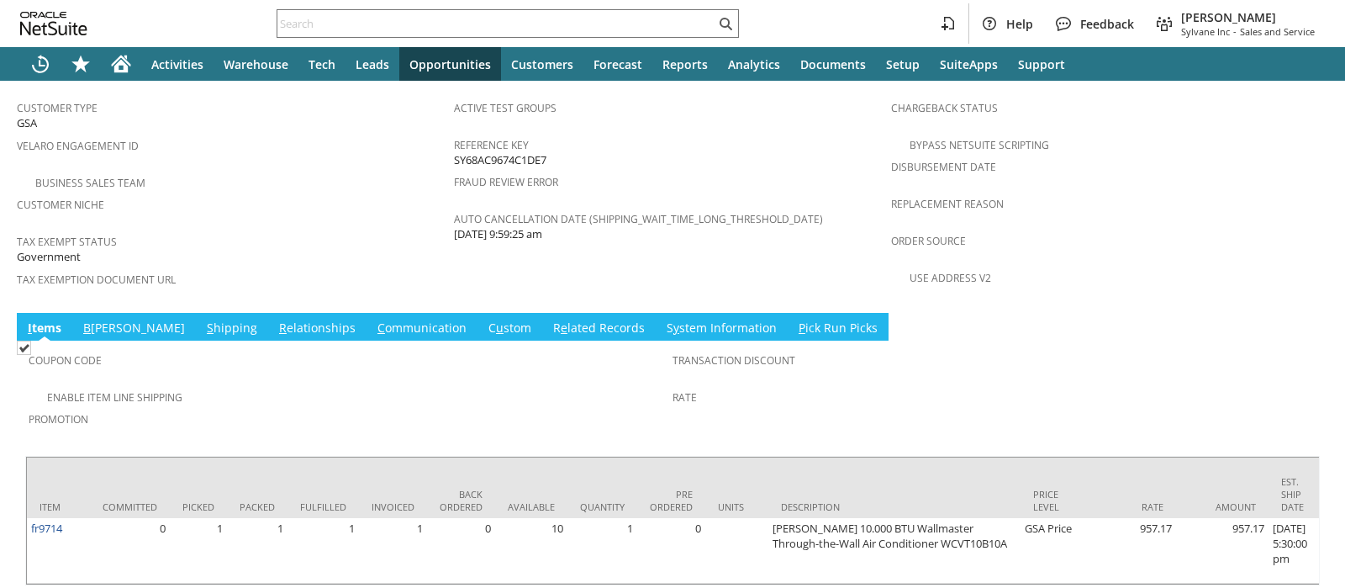
click at [203, 319] on link "S hipping" at bounding box center [232, 328] width 59 height 18
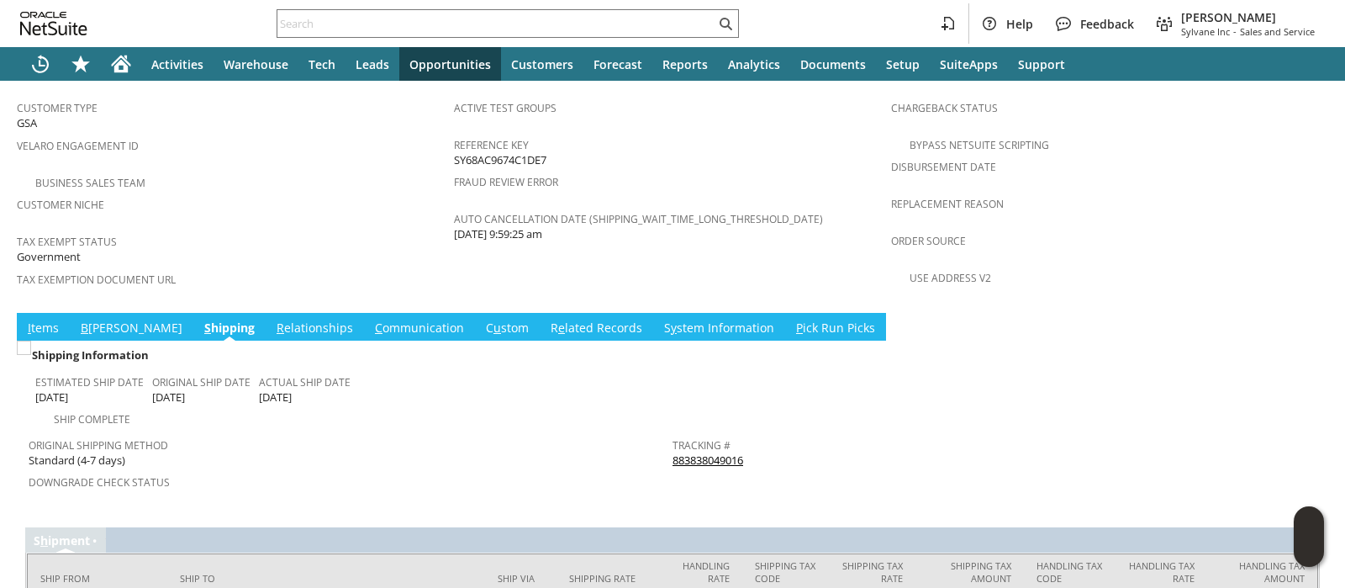
click at [752, 433] on div "Tracking # 883838049016" at bounding box center [991, 450] width 636 height 35
copy tbody "883838049016 Return Tracking #"
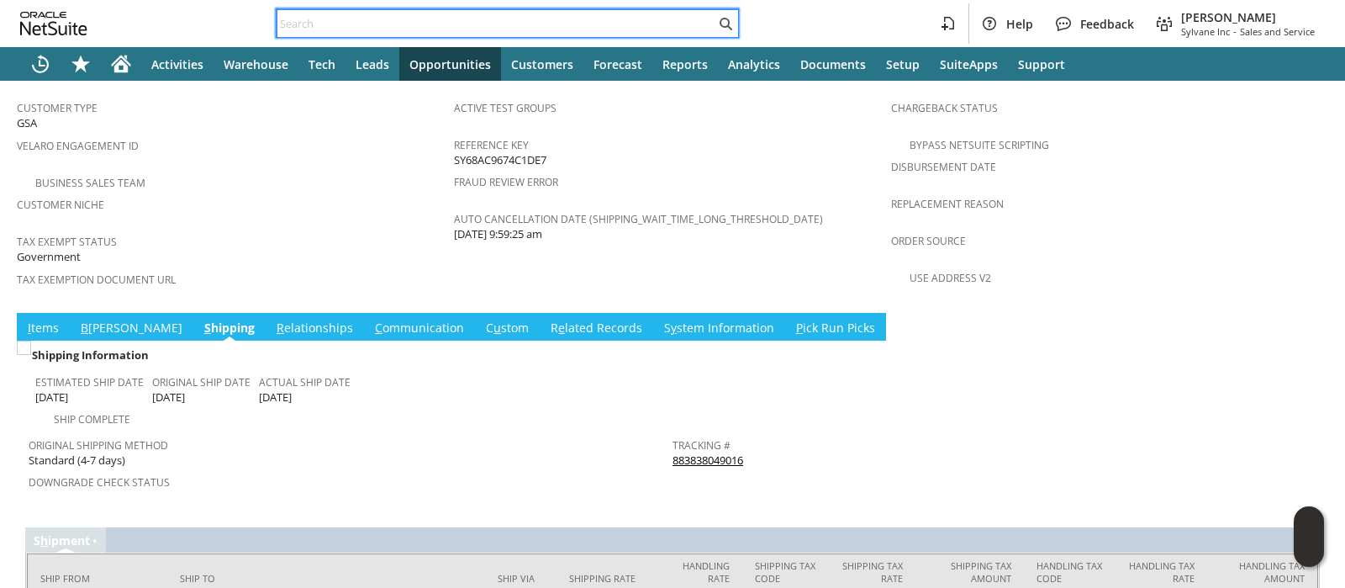
click at [664, 23] on input "text" at bounding box center [496, 23] width 438 height 20
paste input "47QDCC25MDLTB"
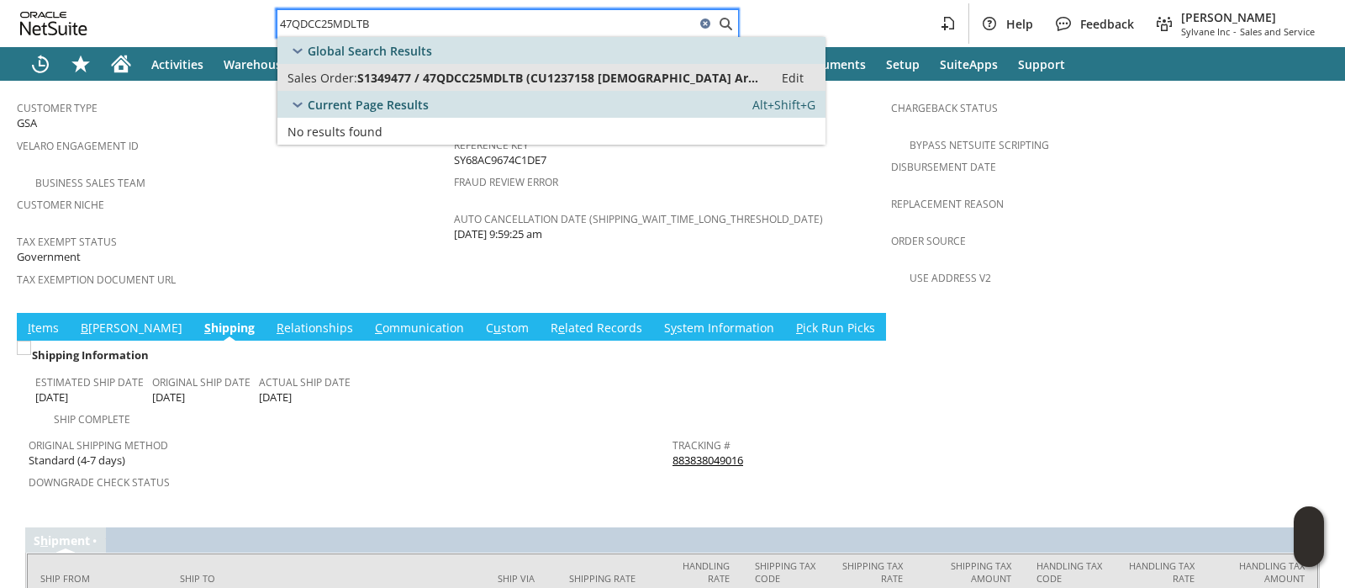
type input "47QDCC25MDLTB"
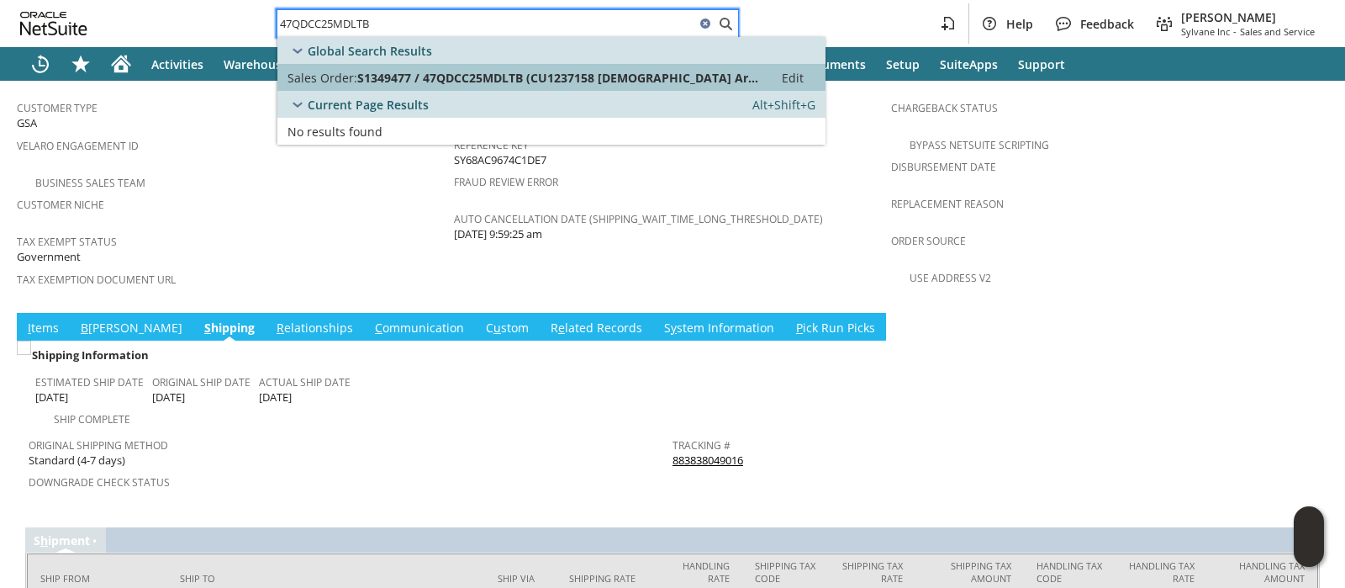
click at [628, 74] on span "S1349477 / 47QDCC25MDLTB (CU1237158 US Army Corps of Engineers)" at bounding box center [560, 78] width 406 height 16
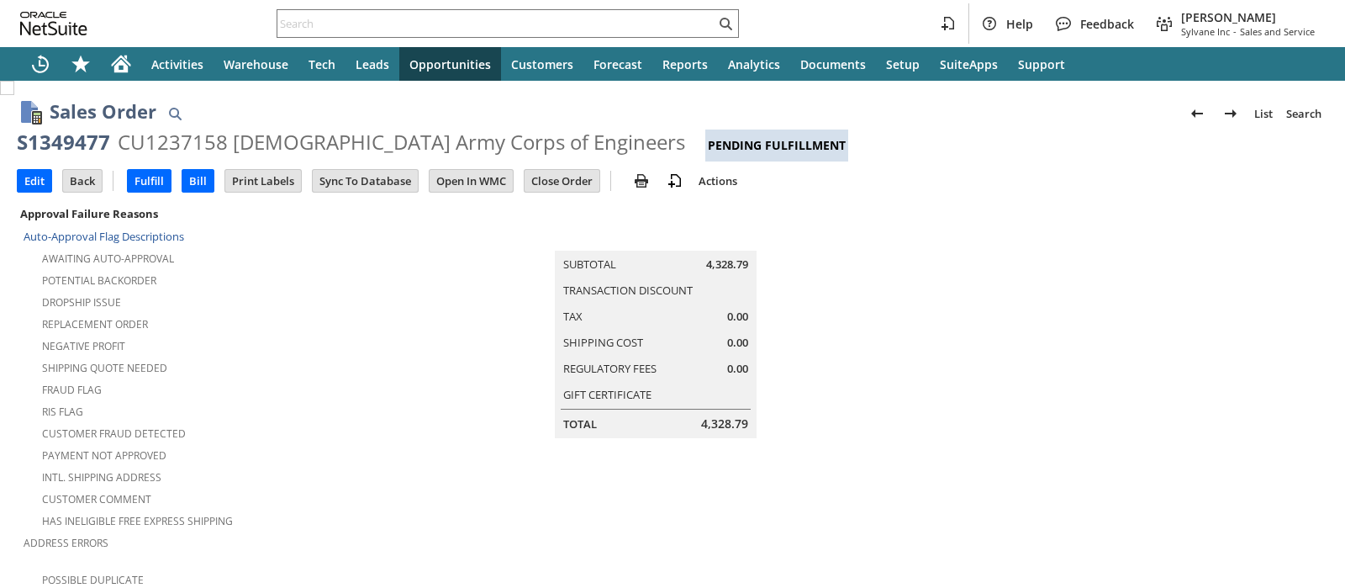
scroll to position [1063, 0]
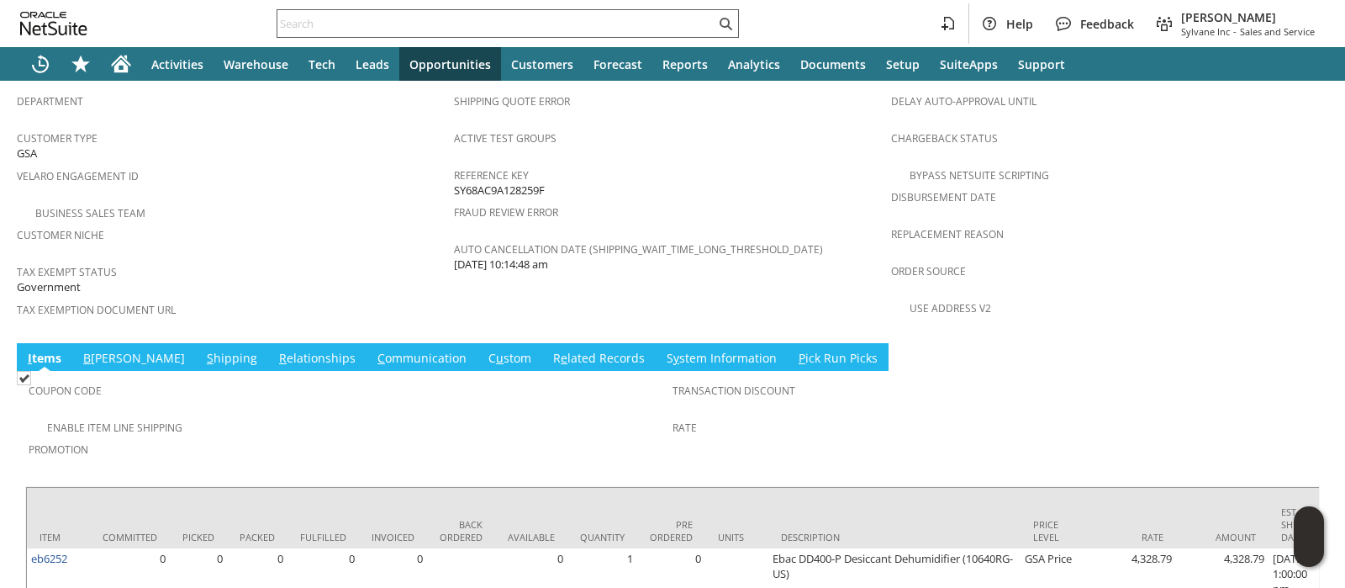
click at [662, 18] on input "text" at bounding box center [496, 23] width 438 height 20
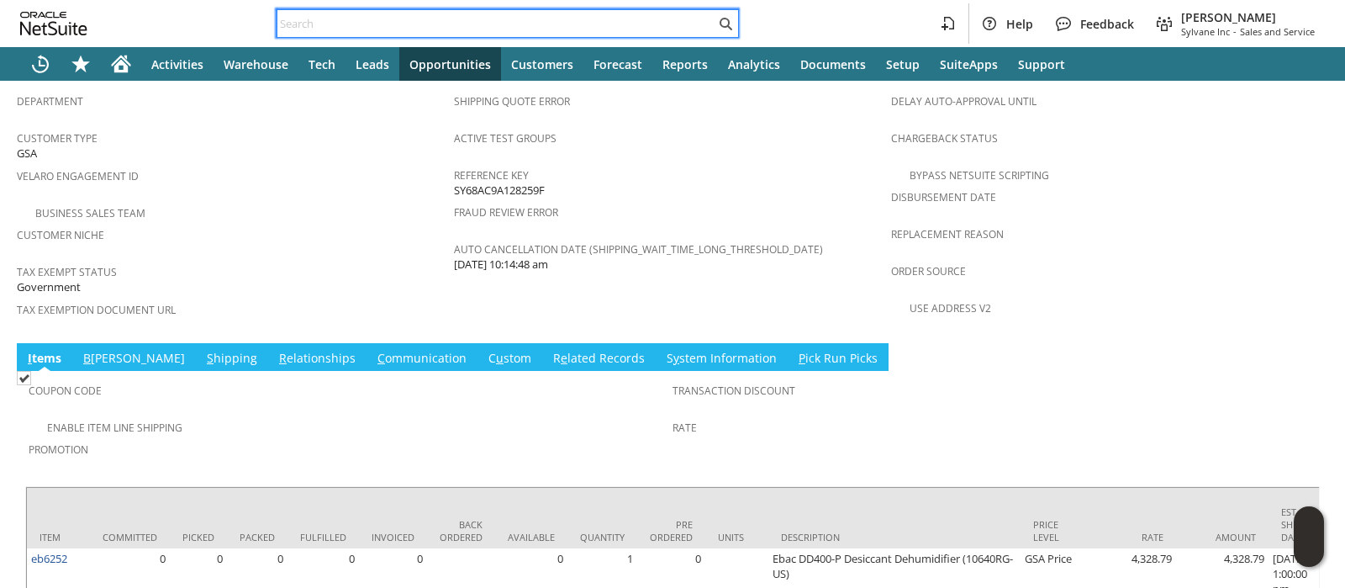
paste input "47QDCC25MDMXF"
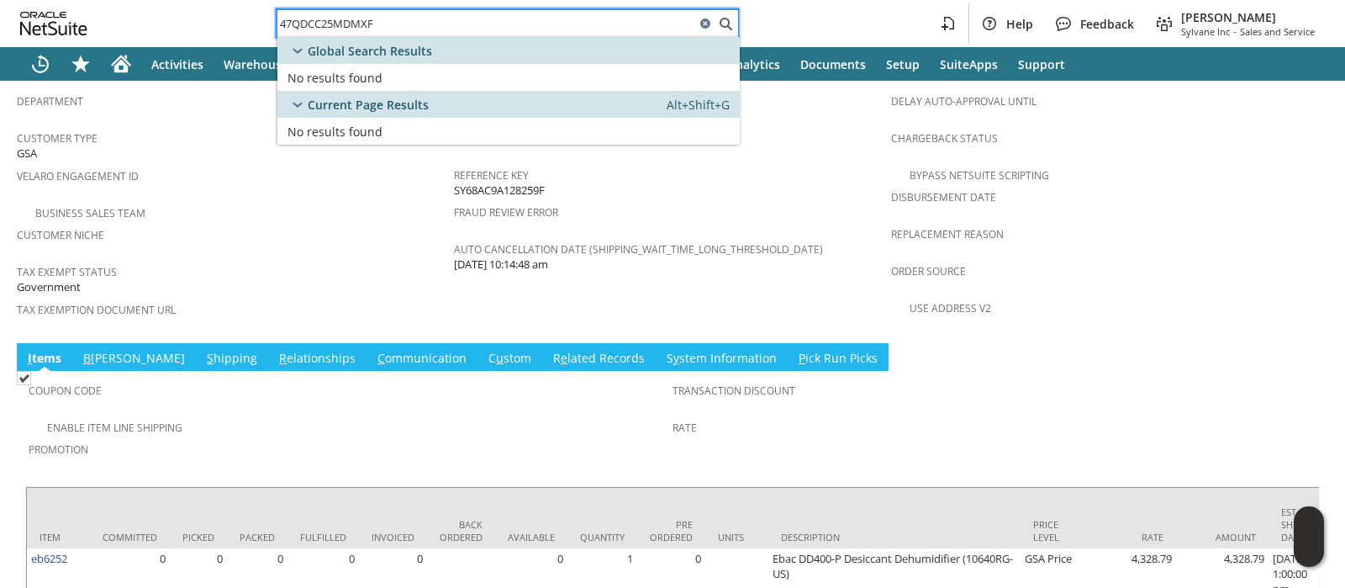
click at [636, 26] on input "47QDCC25MDMXF" at bounding box center [486, 23] width 418 height 20
paste input "PHE"
click at [372, 21] on input "47QDCC25MDPHE" at bounding box center [486, 23] width 418 height 20
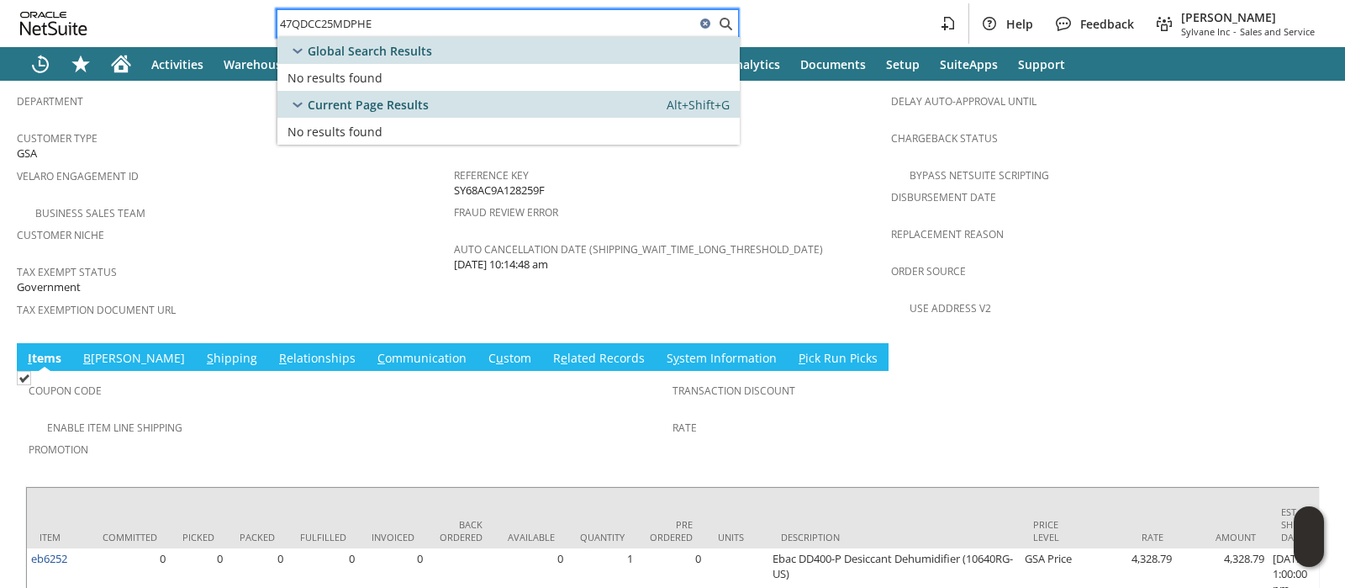
click at [372, 21] on input "47QDCC25MDPHE" at bounding box center [486, 23] width 418 height 20
paste input "MI8776"
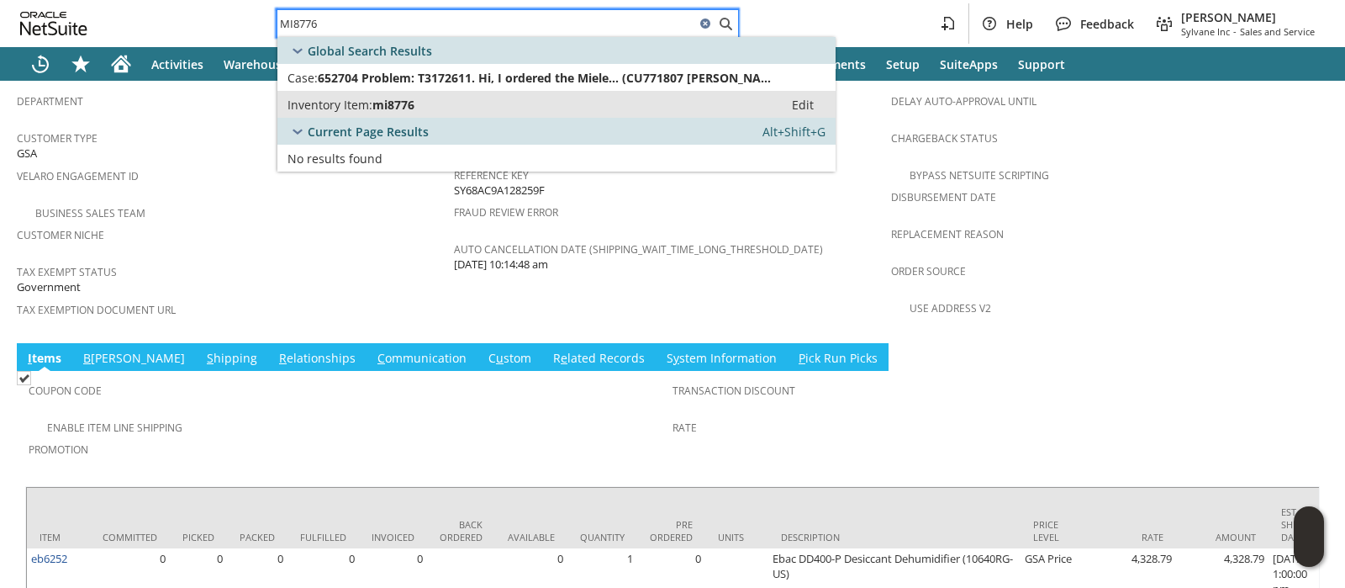
type input "MI8776"
click at [412, 102] on span "mi8776" at bounding box center [393, 105] width 42 height 16
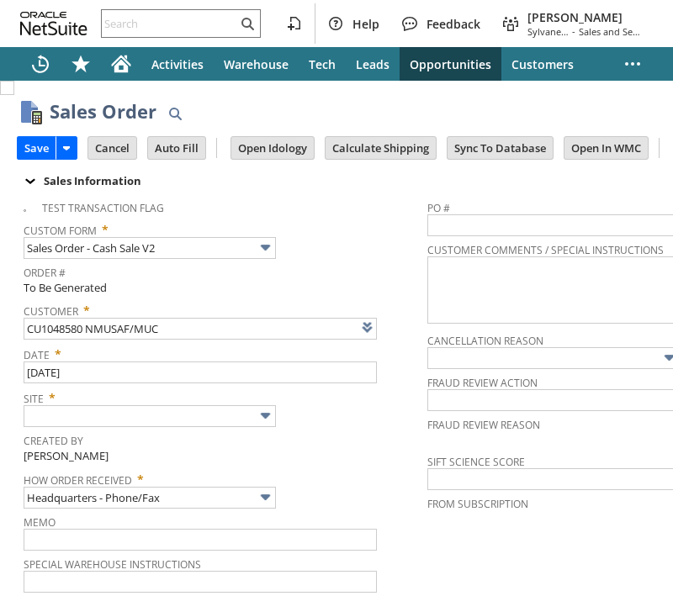
type input "Intelligent Recommendations ⁰"
click at [474, 226] on input "text" at bounding box center [603, 225] width 353 height 22
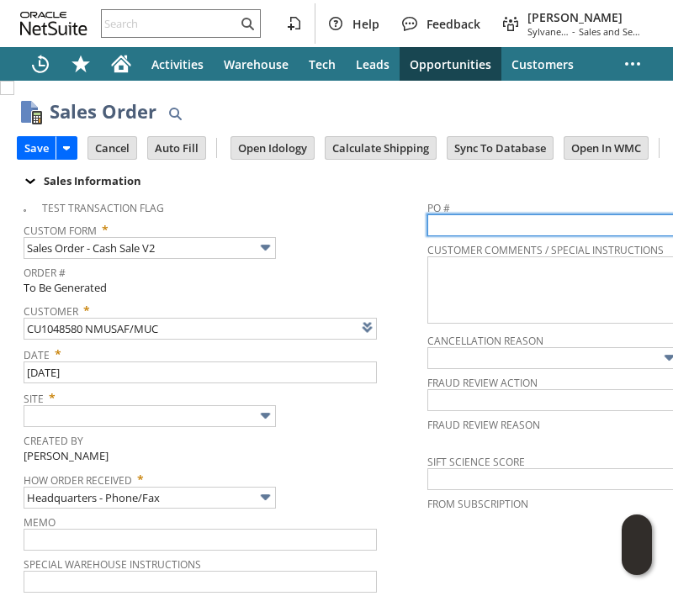
paste input "47QDCC25MDMXF"
type input "47QDCC25MDMXF"
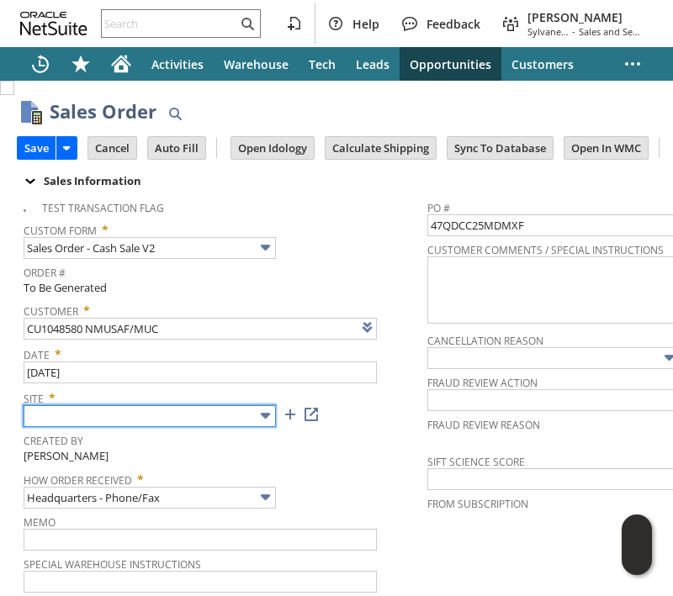
click at [261, 418] on img at bounding box center [265, 415] width 19 height 19
type input "Sylvane - [DOMAIN_NAME]"
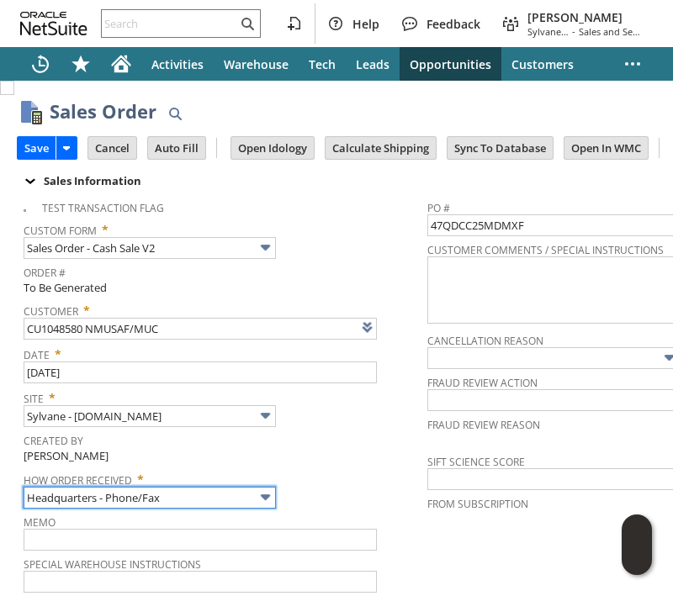
click at [177, 494] on input "Headquarters - Phone/Fax" at bounding box center [150, 498] width 252 height 22
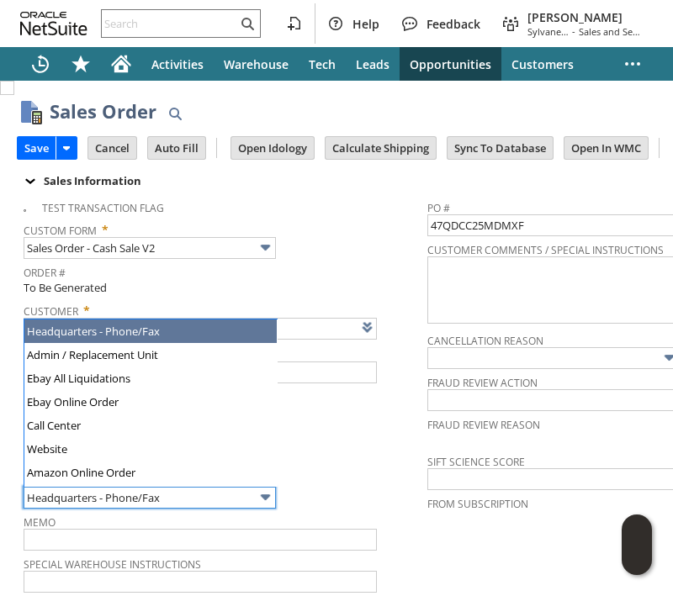
type input "GSA Advantage"
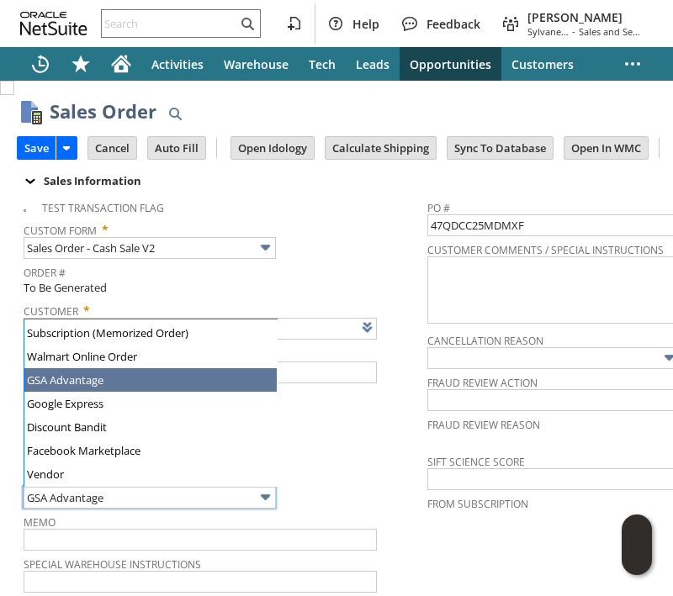
click at [318, 493] on div "How Order Received * GSA Advantage" at bounding box center [221, 488] width 395 height 42
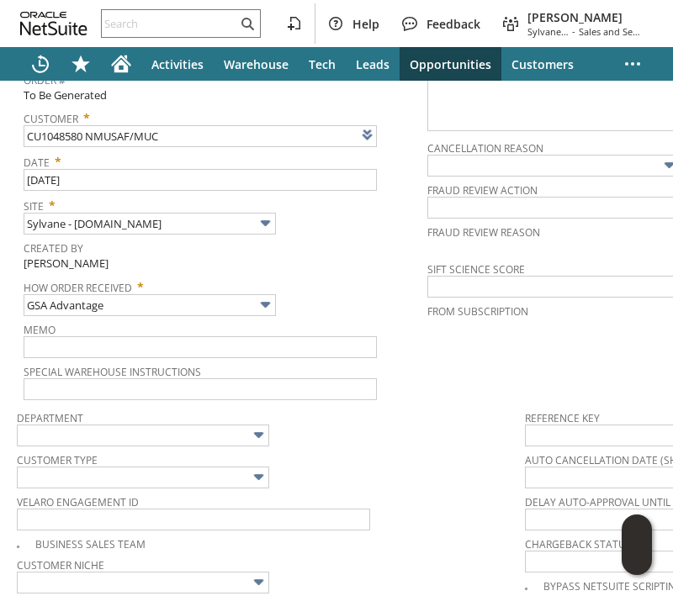
scroll to position [209, 0]
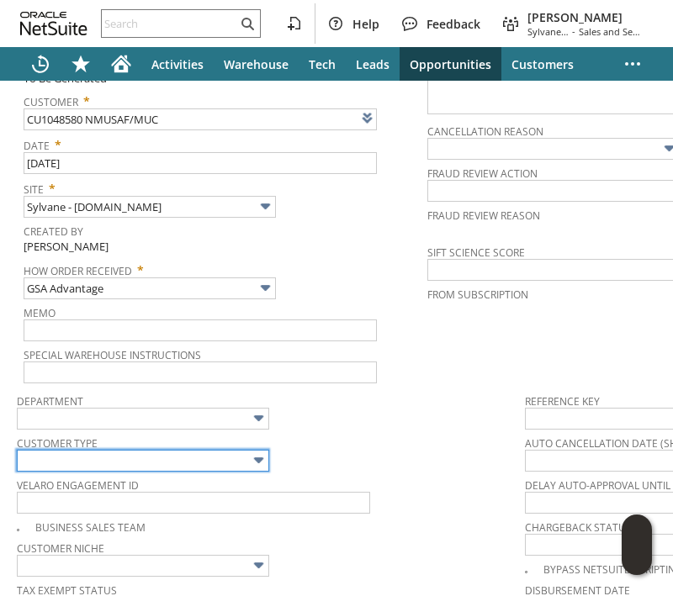
click at [209, 457] on input "text" at bounding box center [143, 461] width 252 height 22
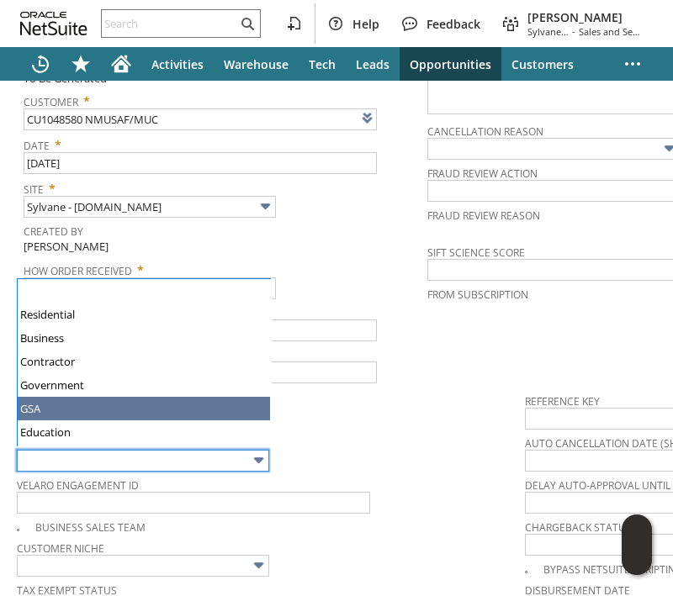
type input "GSA"
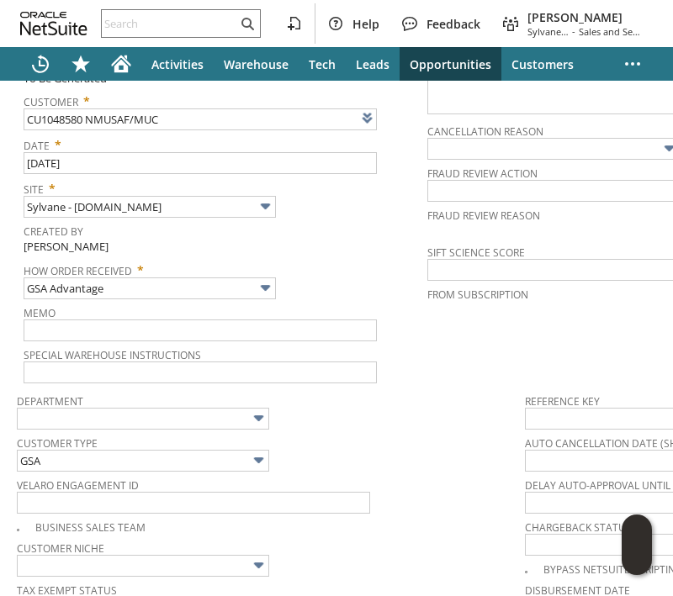
click at [374, 422] on div "Department" at bounding box center [266, 409] width 499 height 40
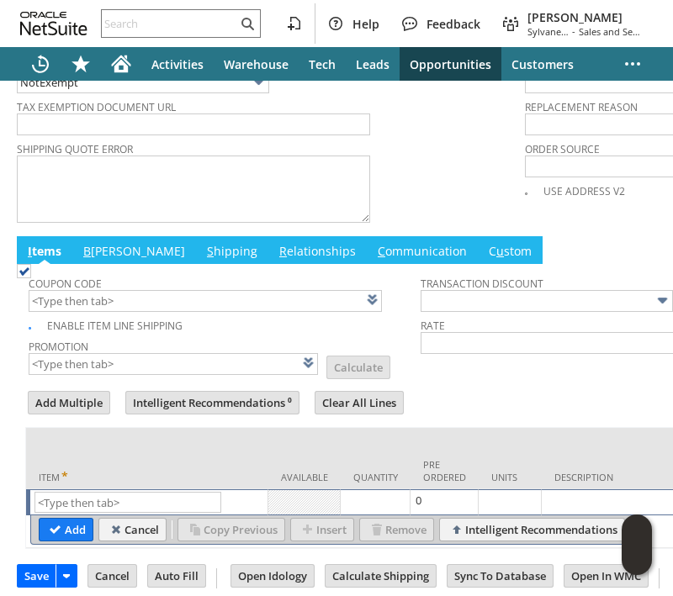
scroll to position [772, 0]
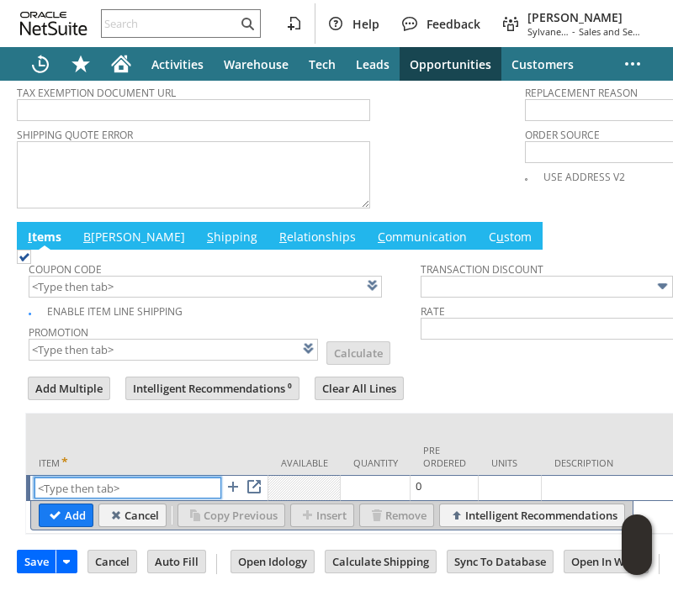
click at [172, 478] on input "text" at bounding box center [127, 488] width 187 height 21
paste input "MI8776"
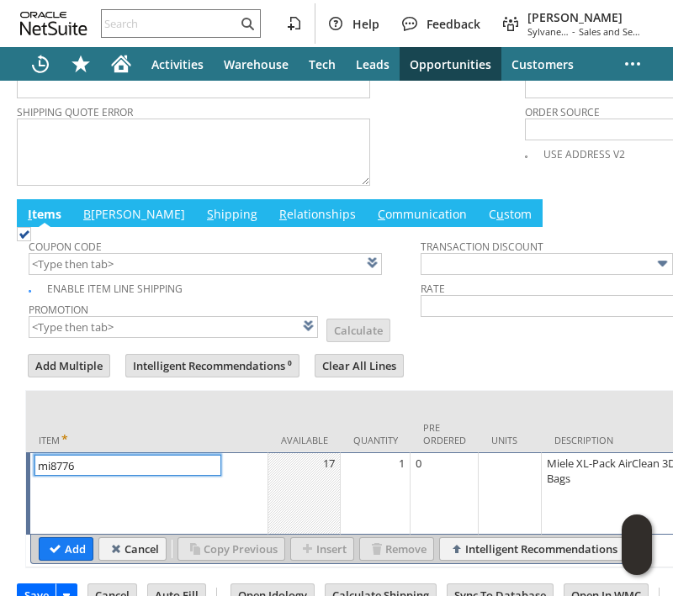
type input "mi8776"
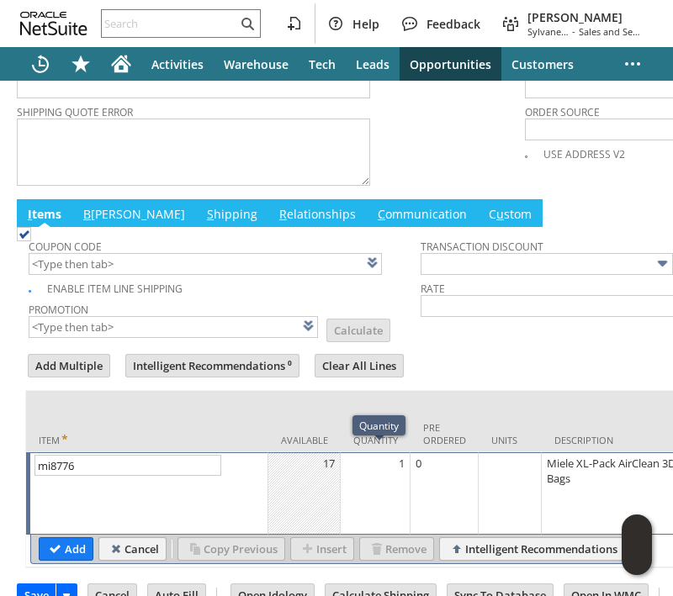
click at [370, 464] on td "1" at bounding box center [376, 493] width 70 height 82
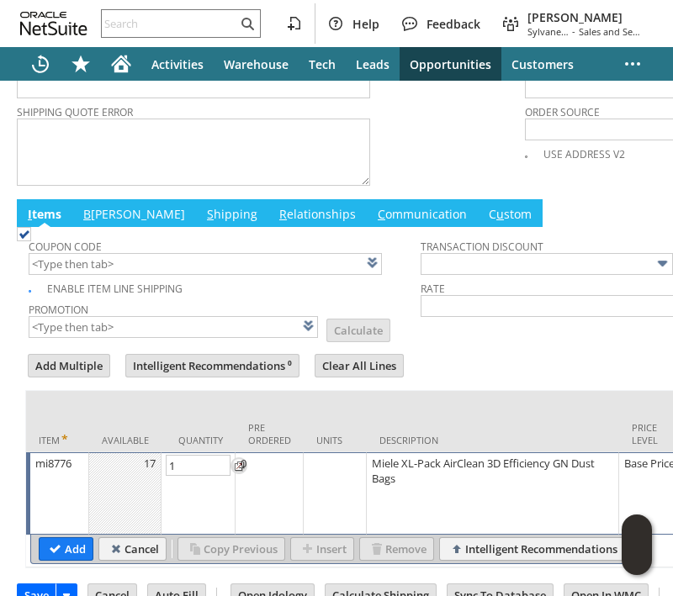
type input "3"
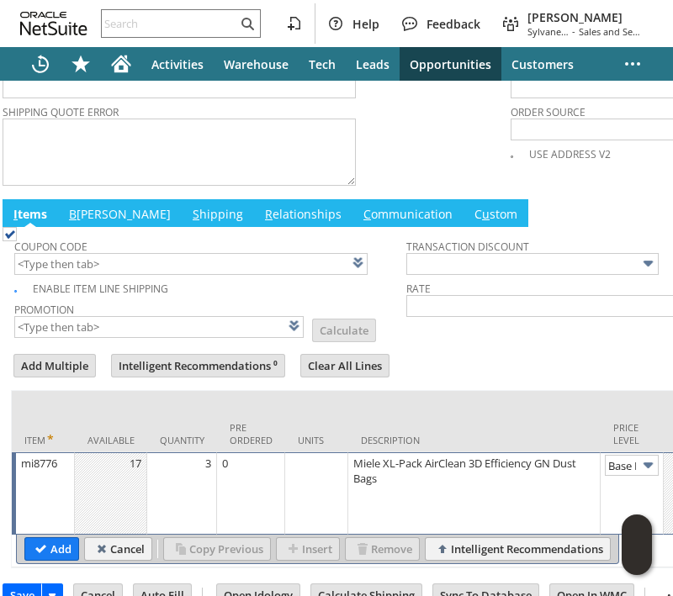
scroll to position [0, 24]
click at [647, 457] on img at bounding box center [647, 465] width 19 height 19
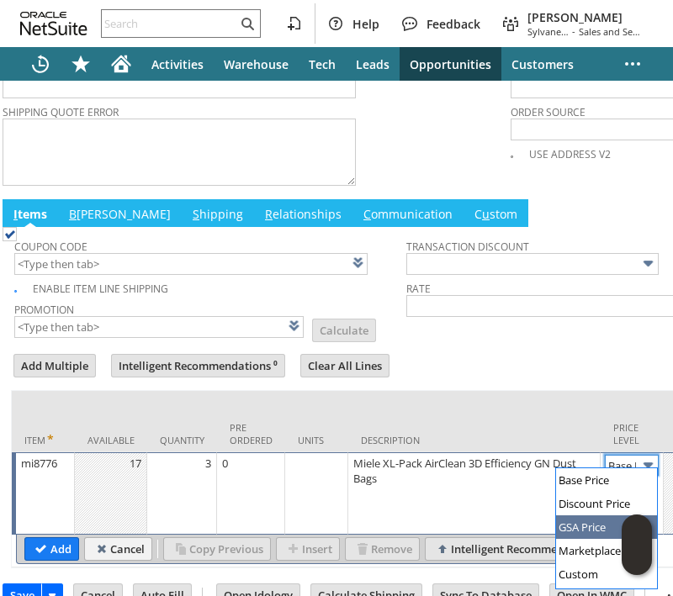
type input "GSA Price"
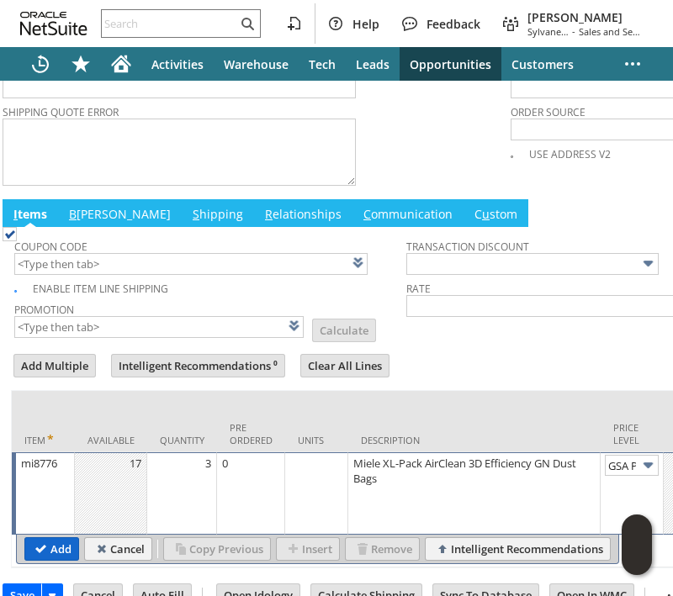
click at [61, 541] on input "Add" at bounding box center [51, 549] width 53 height 22
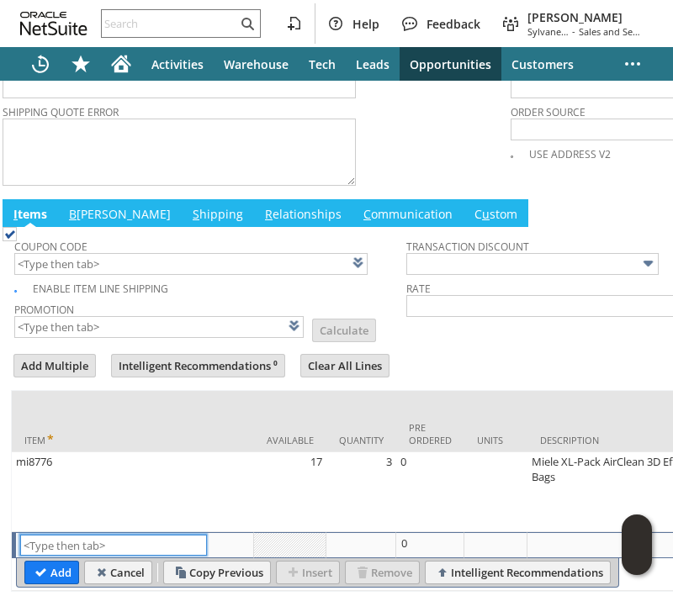
type input "Intelligent Recommendations¹⁰"
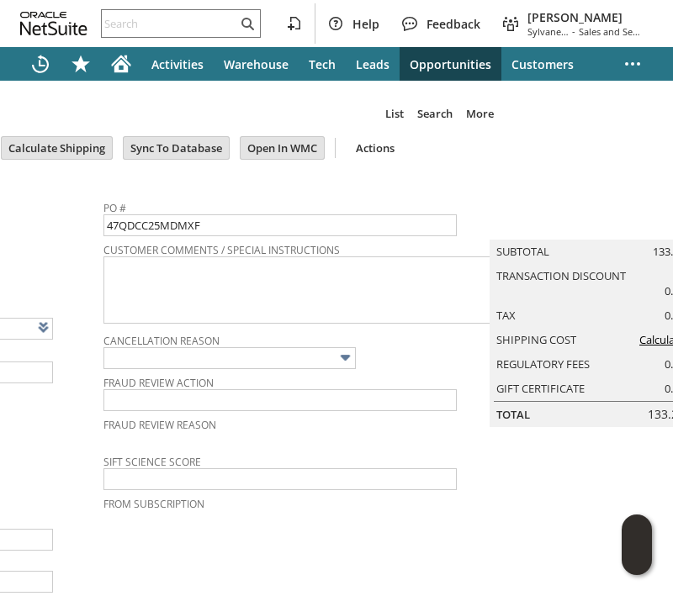
scroll to position [0, 351]
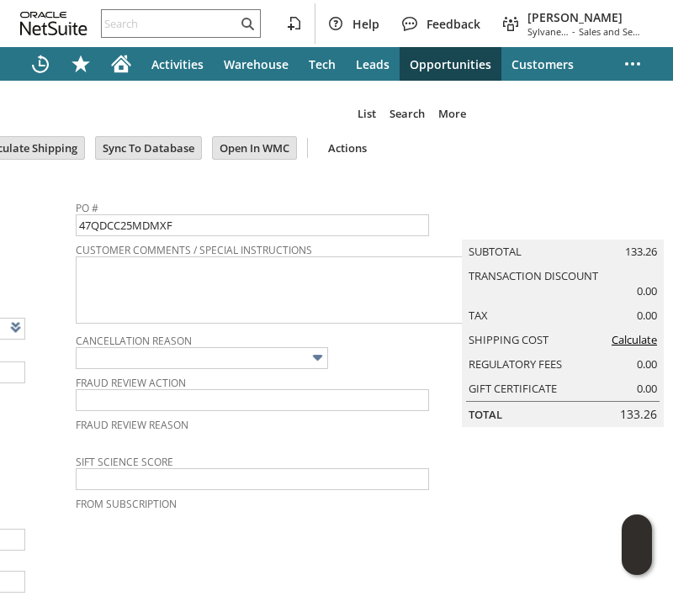
click at [611, 346] on link "Calculate" at bounding box center [633, 339] width 45 height 15
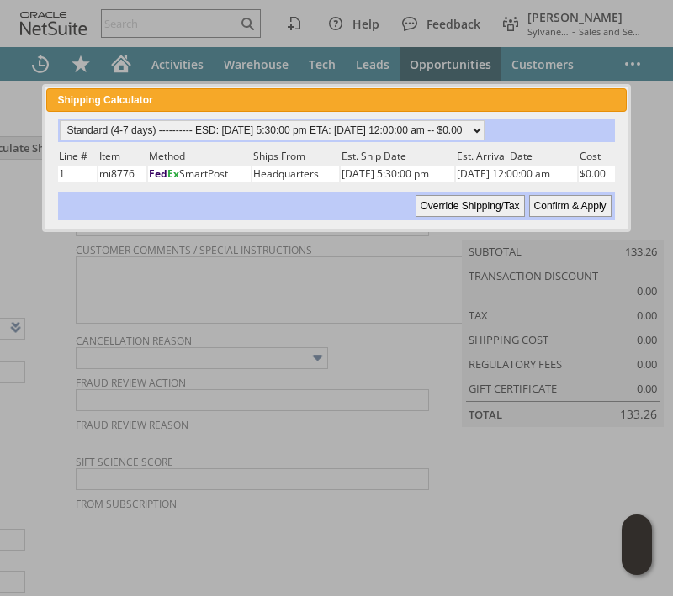
click at [571, 200] on input "Confirm & Apply" at bounding box center [570, 206] width 82 height 22
type input "Government"
type input "Add"
type input "Copy Previous"
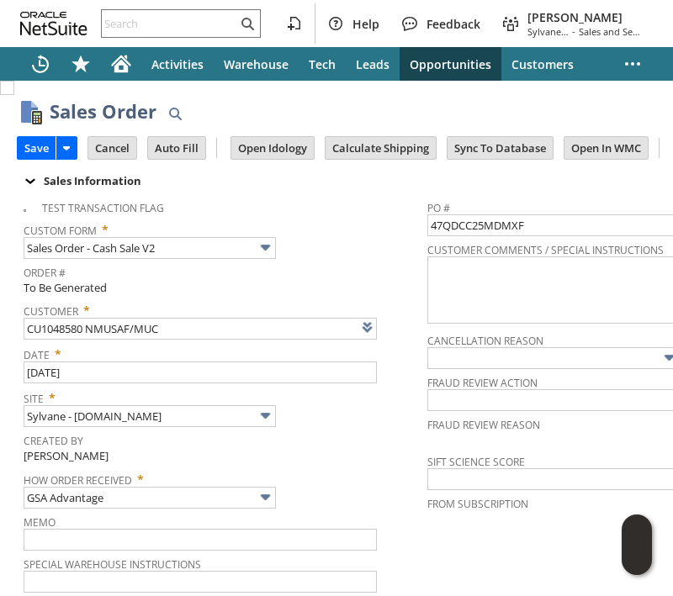
scroll to position [853, 0]
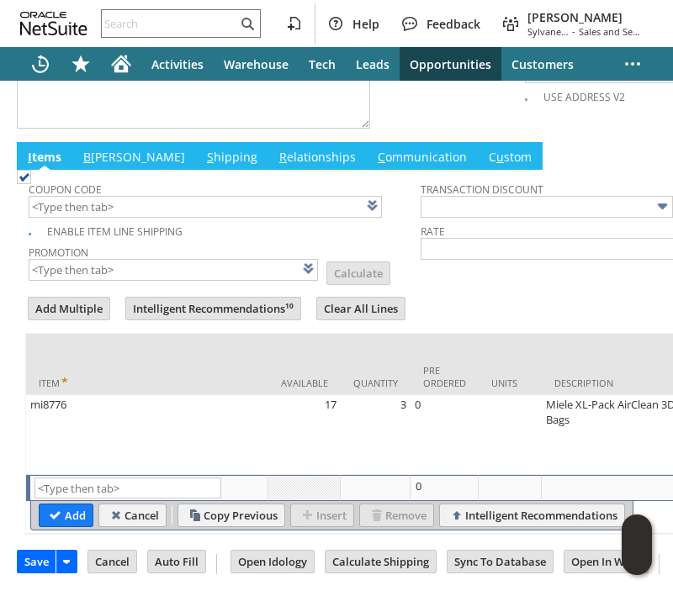
click at [92, 149] on link "B illing" at bounding box center [134, 158] width 110 height 18
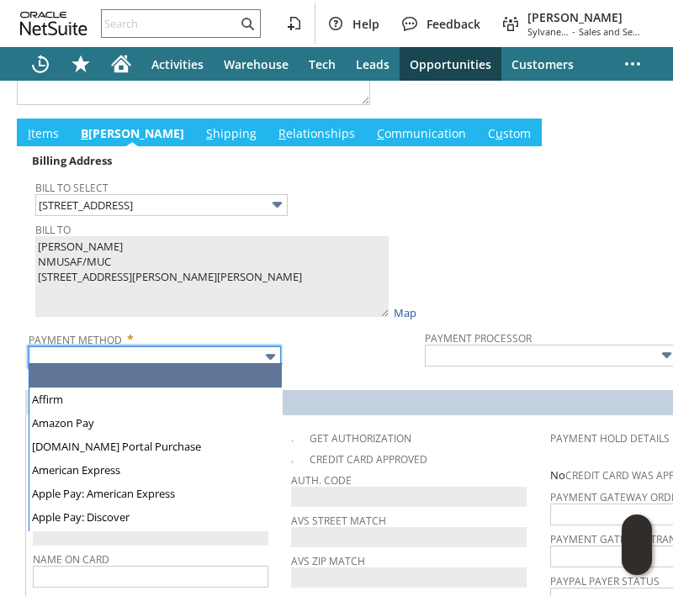
click at [164, 351] on input "text" at bounding box center [155, 357] width 252 height 22
type input "Visa / Mastercard"
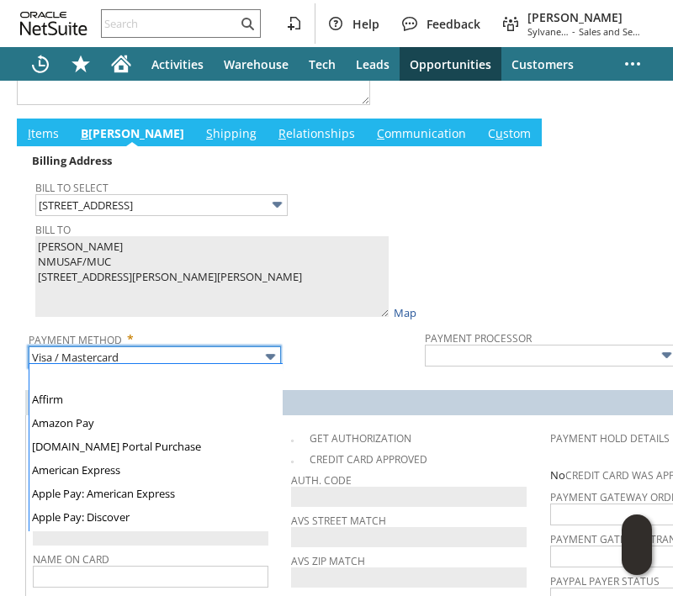
scroll to position [476, 0]
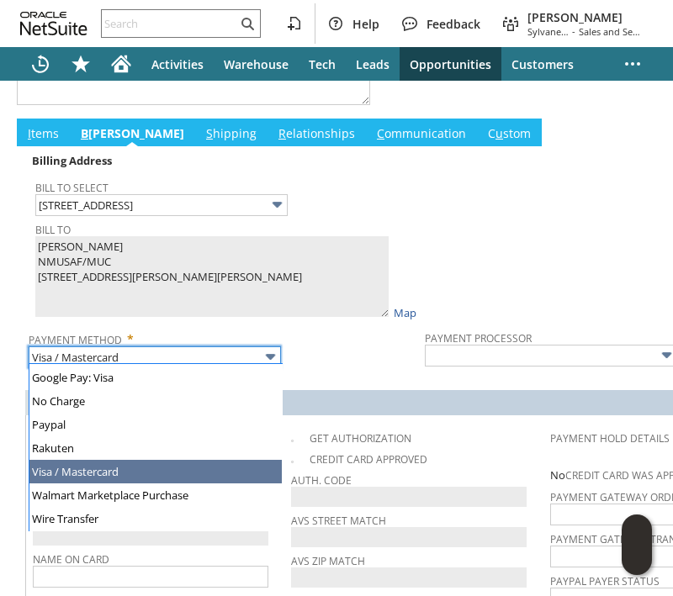
click at [310, 338] on span "Payment Method *" at bounding box center [223, 336] width 388 height 20
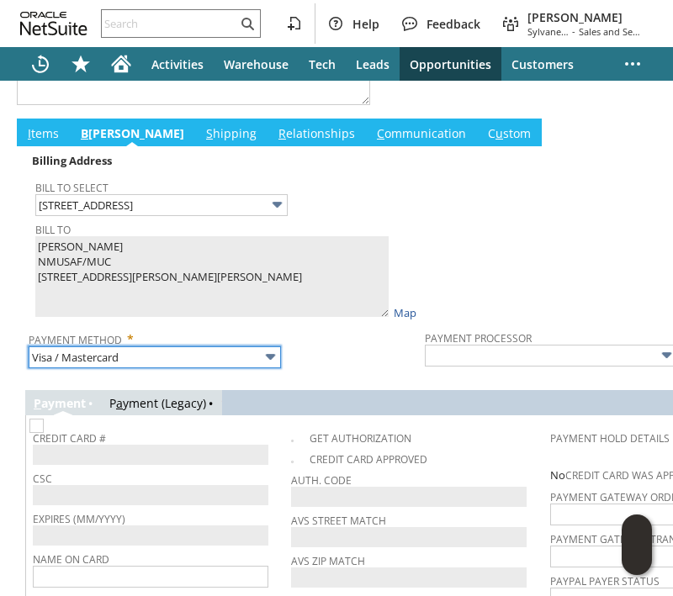
type input "Braintree"
checkbox input "true"
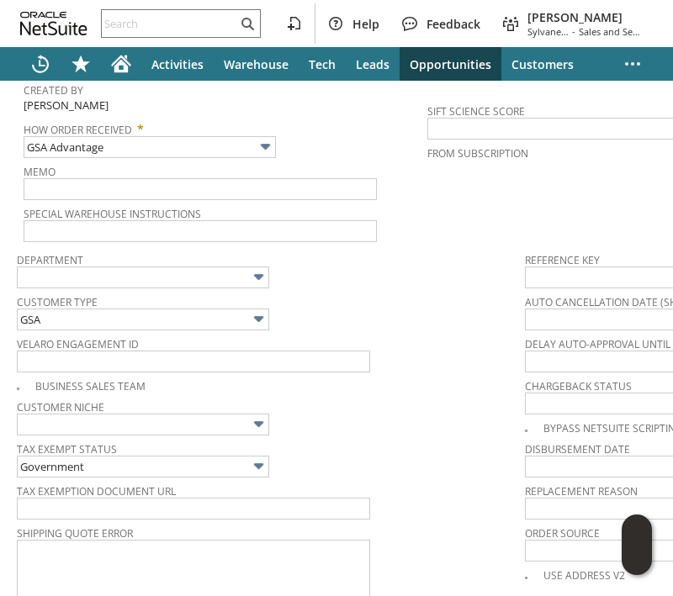
scroll to position [0, 0]
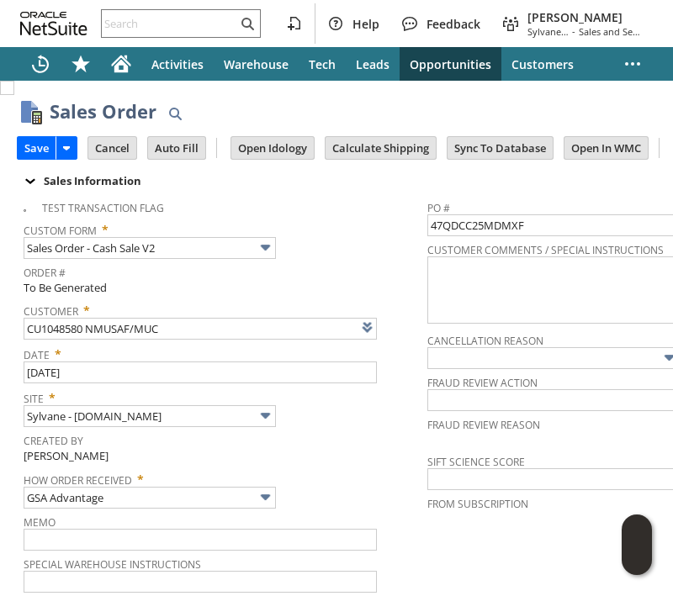
click at [407, 578] on div "Special Warehouse Instructions" at bounding box center [221, 572] width 395 height 40
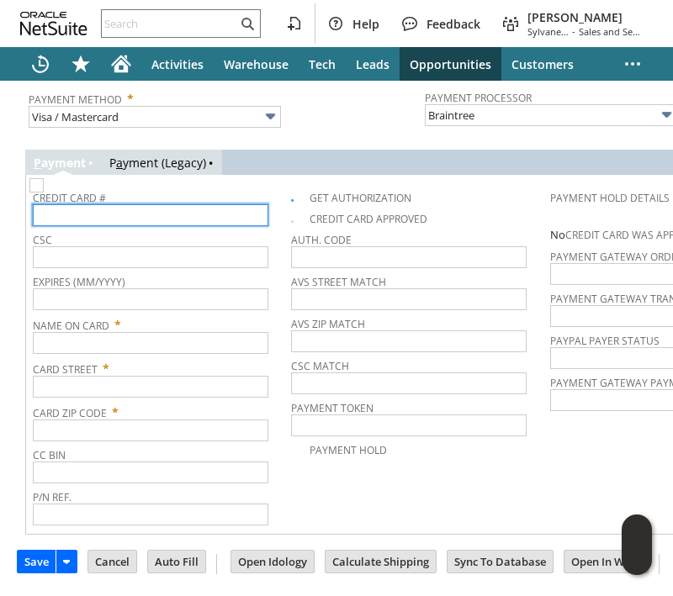
click at [214, 207] on input "text" at bounding box center [150, 215] width 235 height 22
paste input "5568628100370452"
type input "5568628100370452"
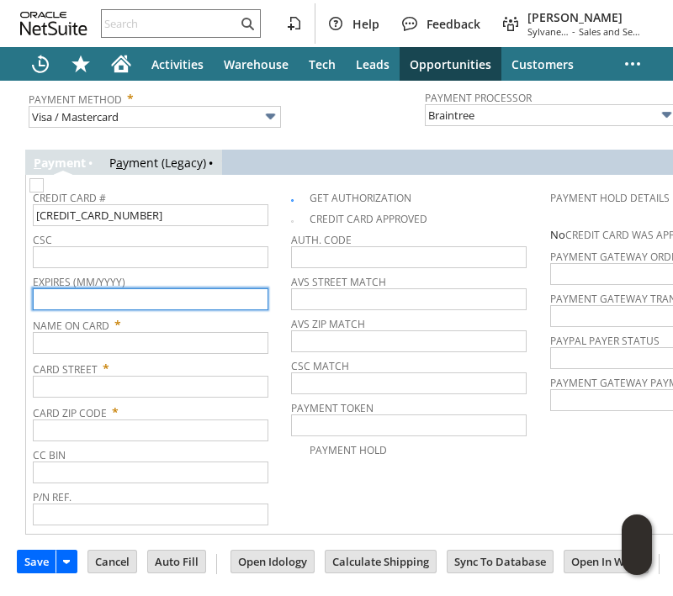
click at [64, 288] on input "text" at bounding box center [150, 299] width 235 height 22
type input "01/2027"
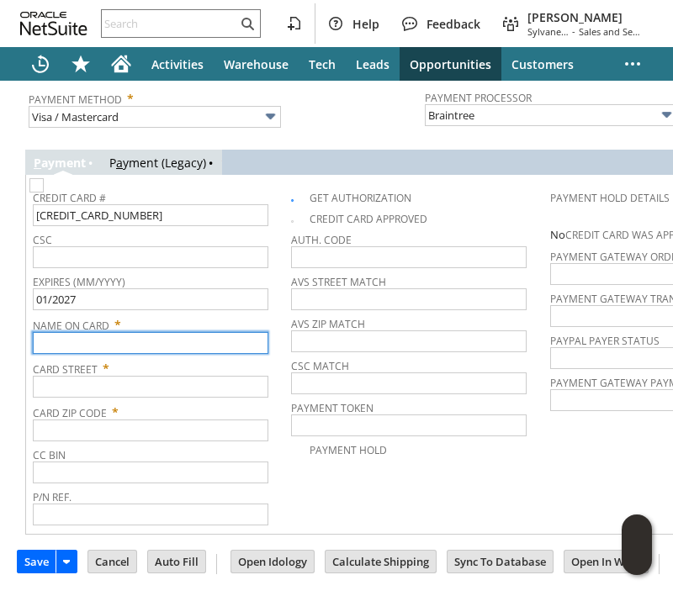
click at [147, 332] on input "text" at bounding box center [150, 343] width 235 height 22
paste input "Jacqueline Heiss"
type input "Jacqueline Heiss"
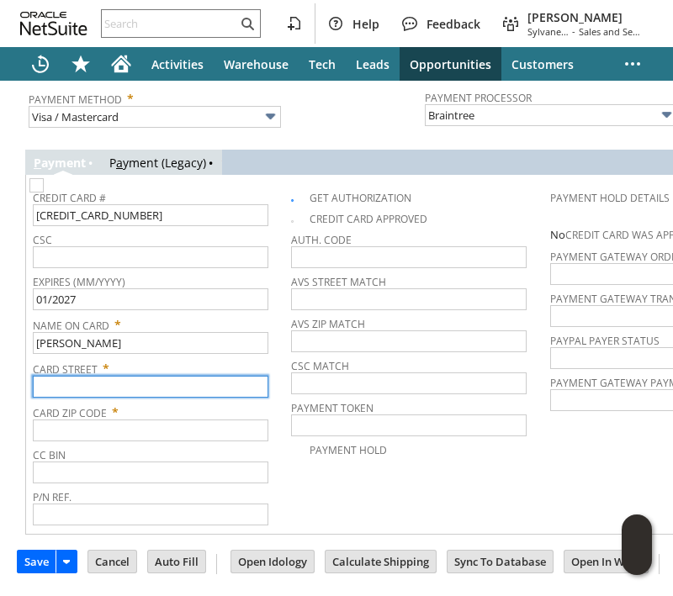
click at [189, 378] on input "text" at bounding box center [150, 387] width 235 height 22
paste input "2601 E STREET"
type input "2601 E STREET"
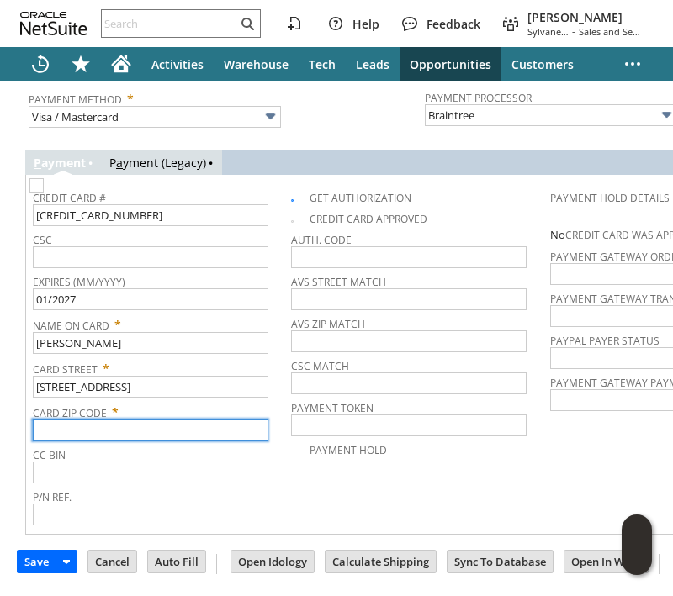
click at [114, 420] on input "text" at bounding box center [150, 431] width 235 height 22
paste input "45433"
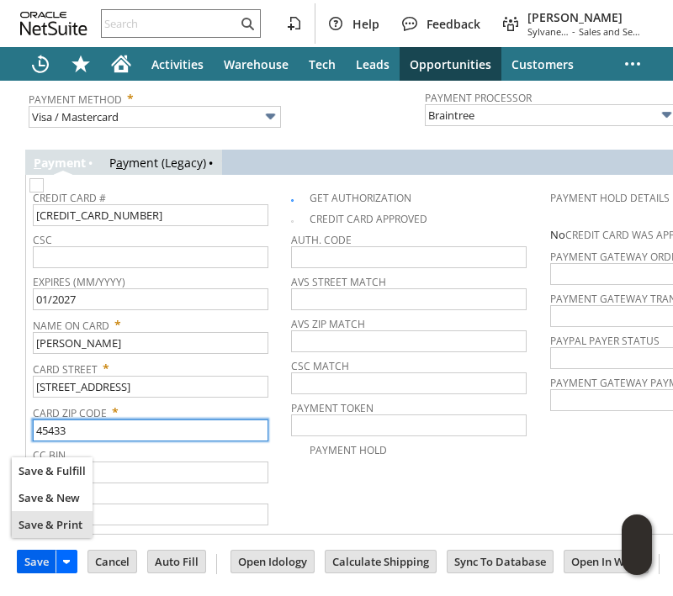
type input "45433"
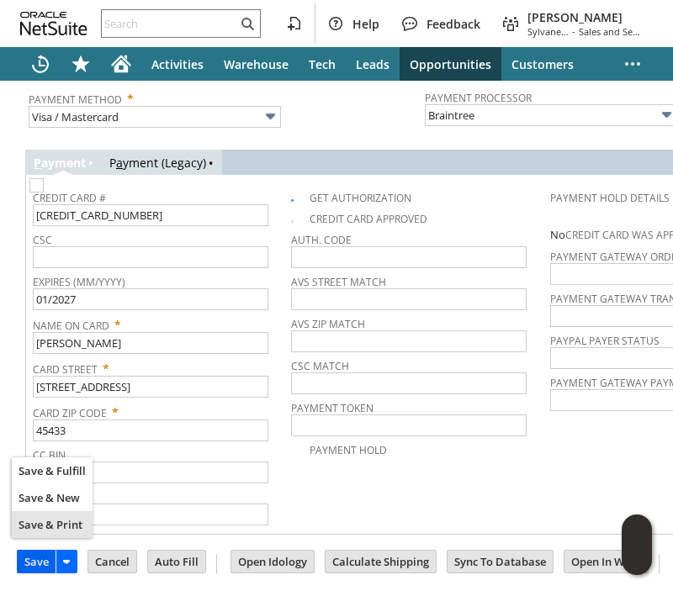
click at [42, 551] on input "Save" at bounding box center [37, 562] width 38 height 22
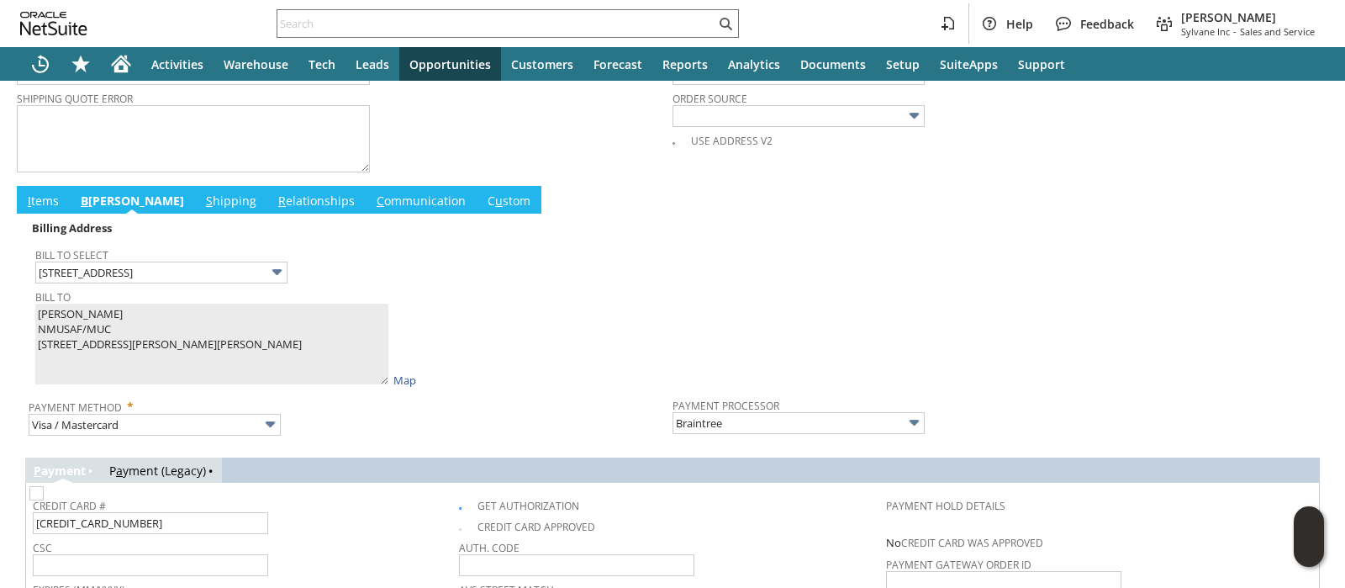
scroll to position [779, 0]
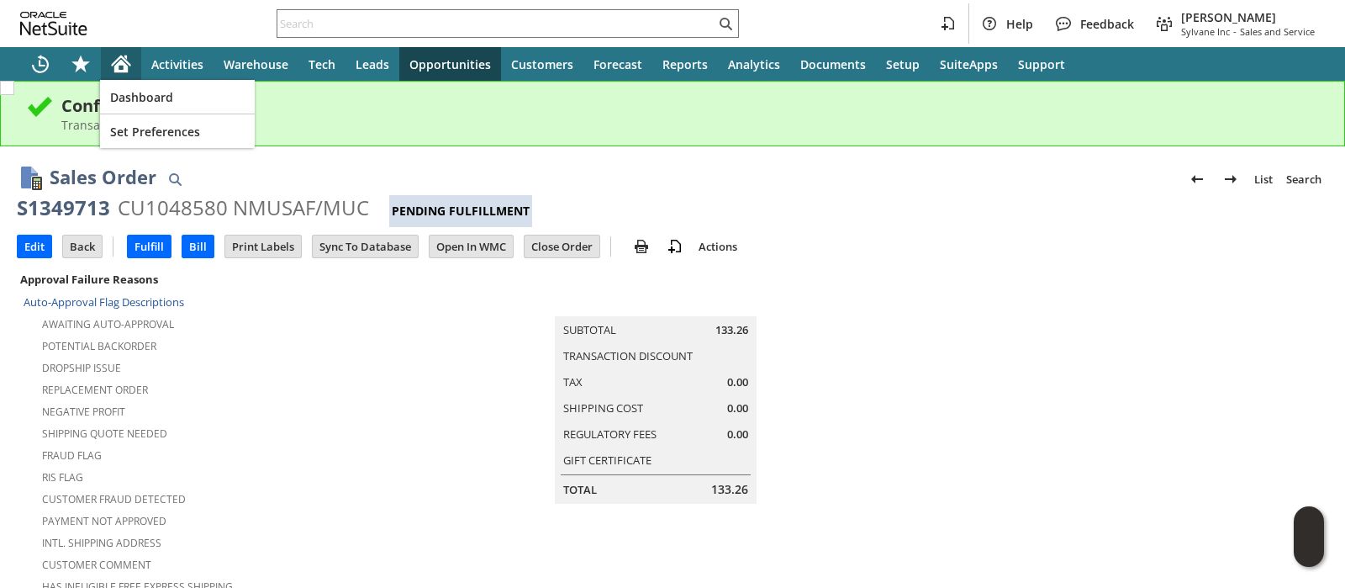
click at [129, 68] on icon "Home" at bounding box center [121, 64] width 20 height 20
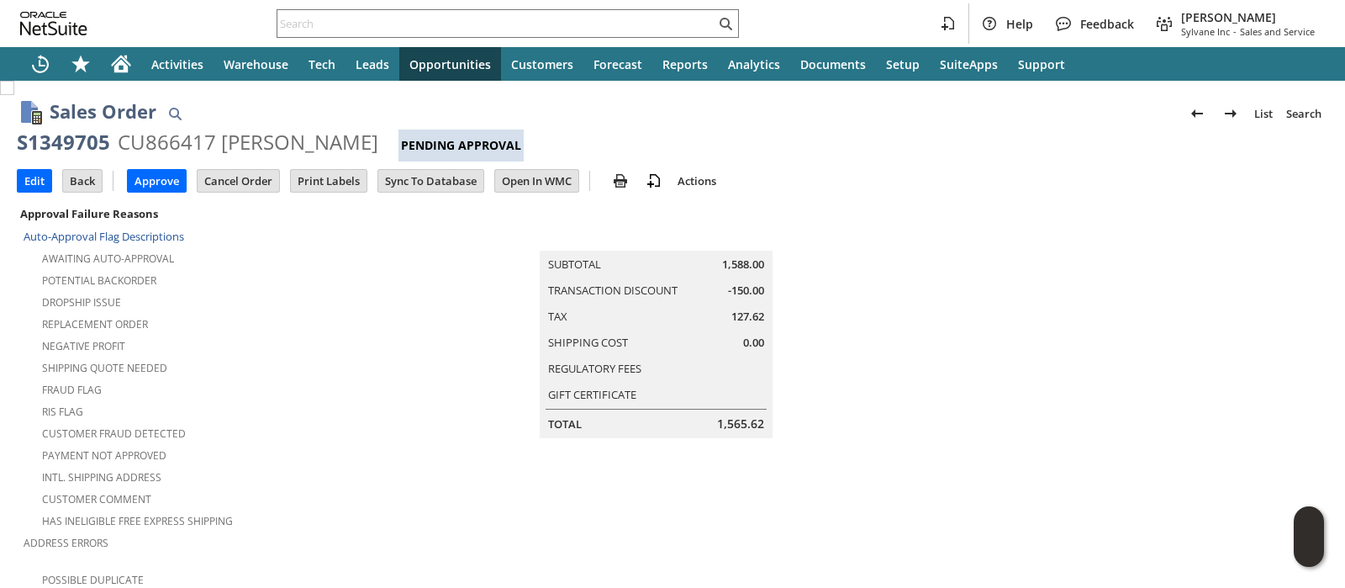
scroll to position [1092, 0]
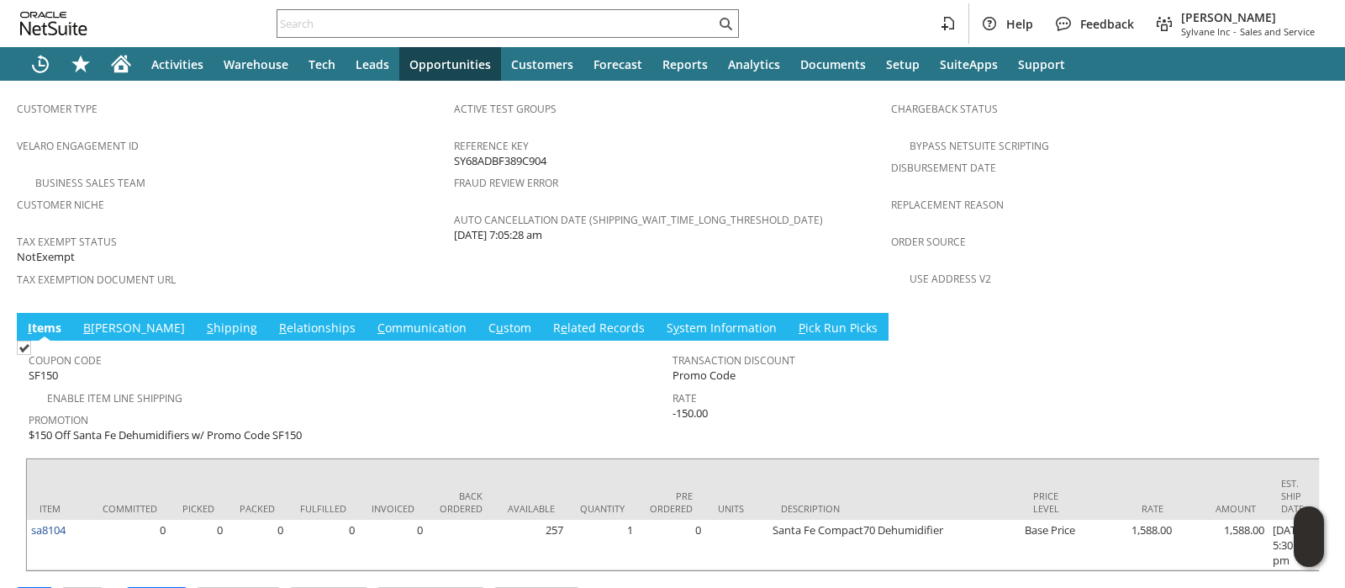
click at [203, 319] on link "S hipping" at bounding box center [232, 328] width 59 height 18
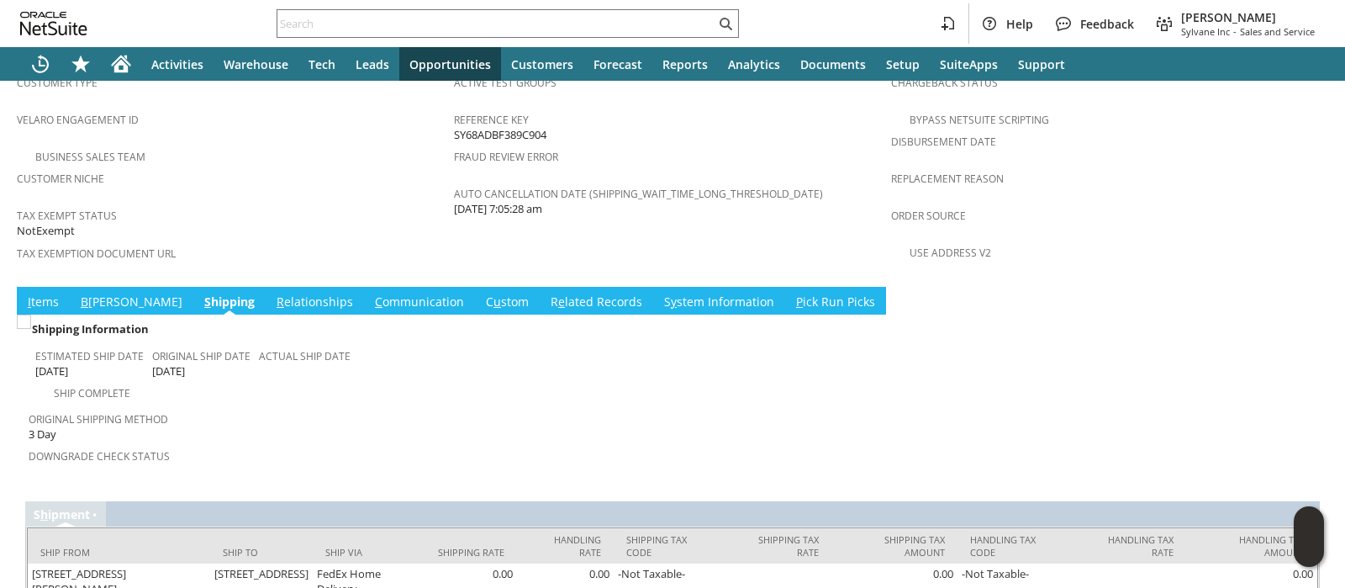
scroll to position [1132, 0]
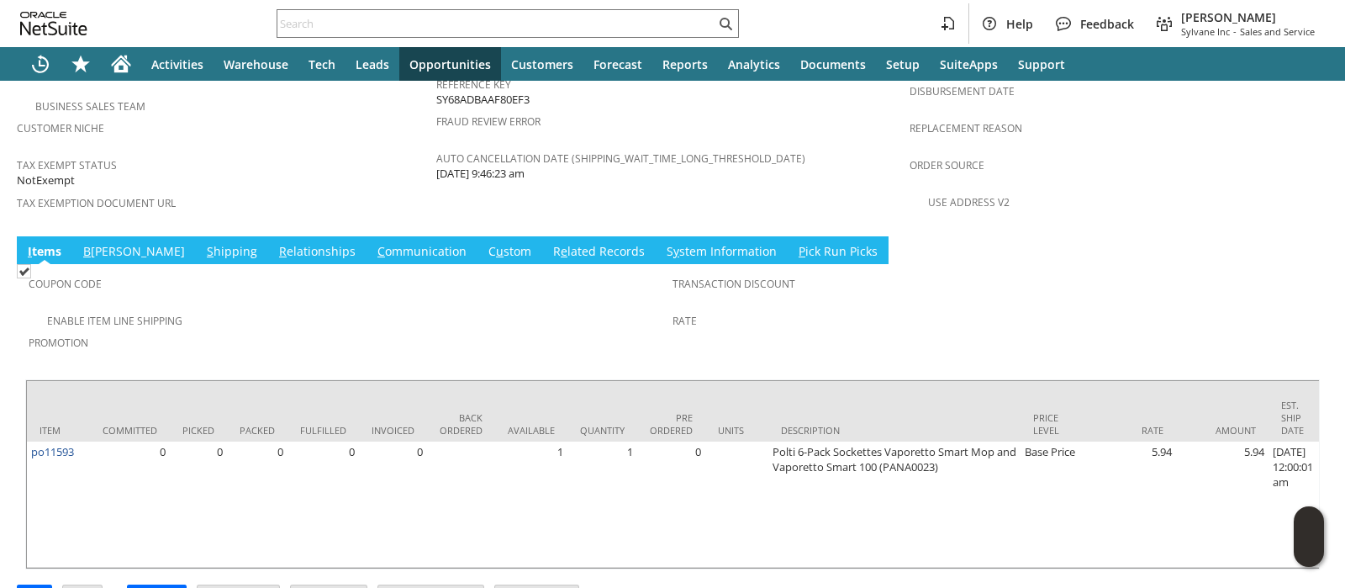
click at [203, 243] on link "S hipping" at bounding box center [232, 252] width 59 height 18
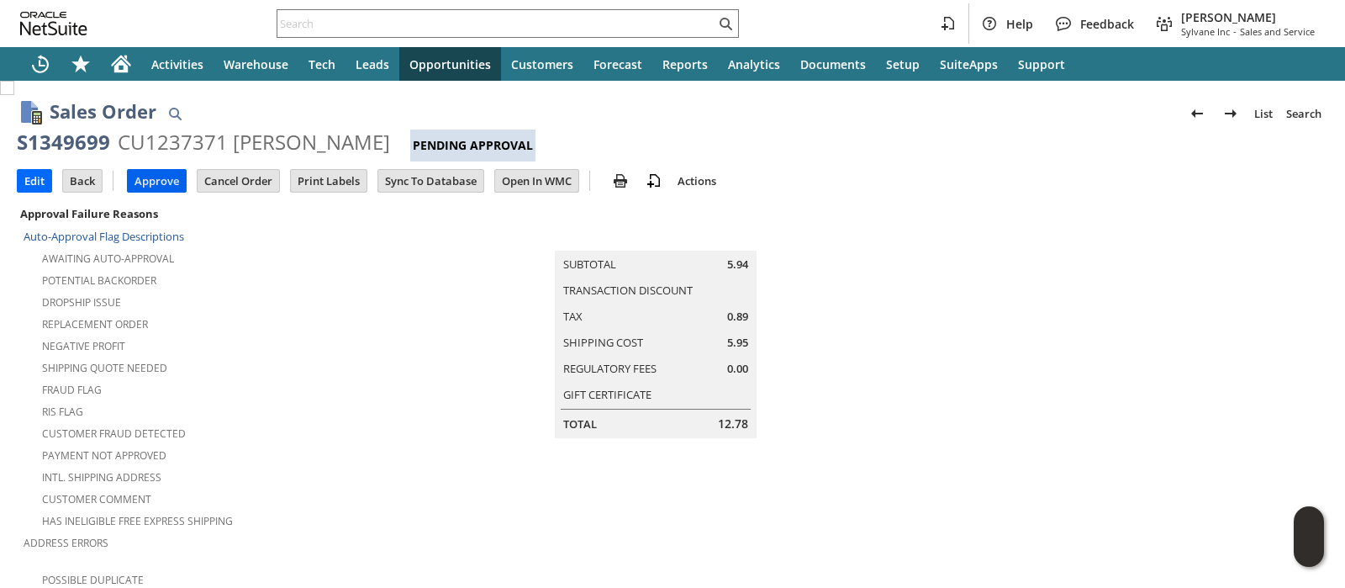
click at [157, 181] on input "Approve" at bounding box center [157, 181] width 58 height 22
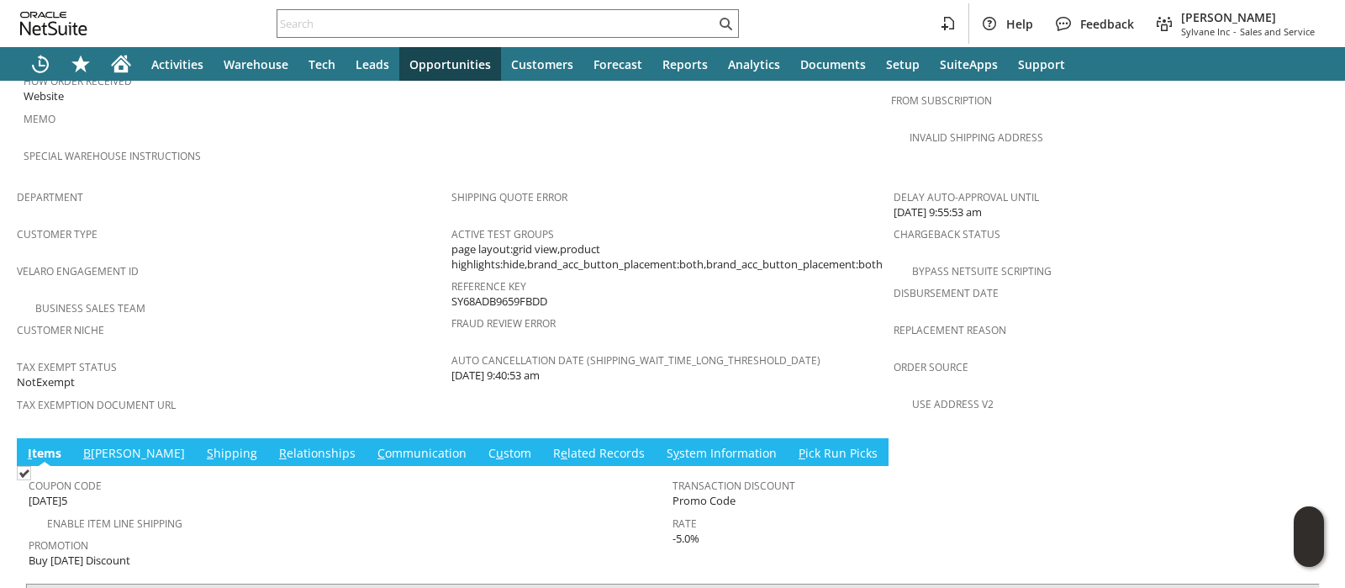
scroll to position [1154, 0]
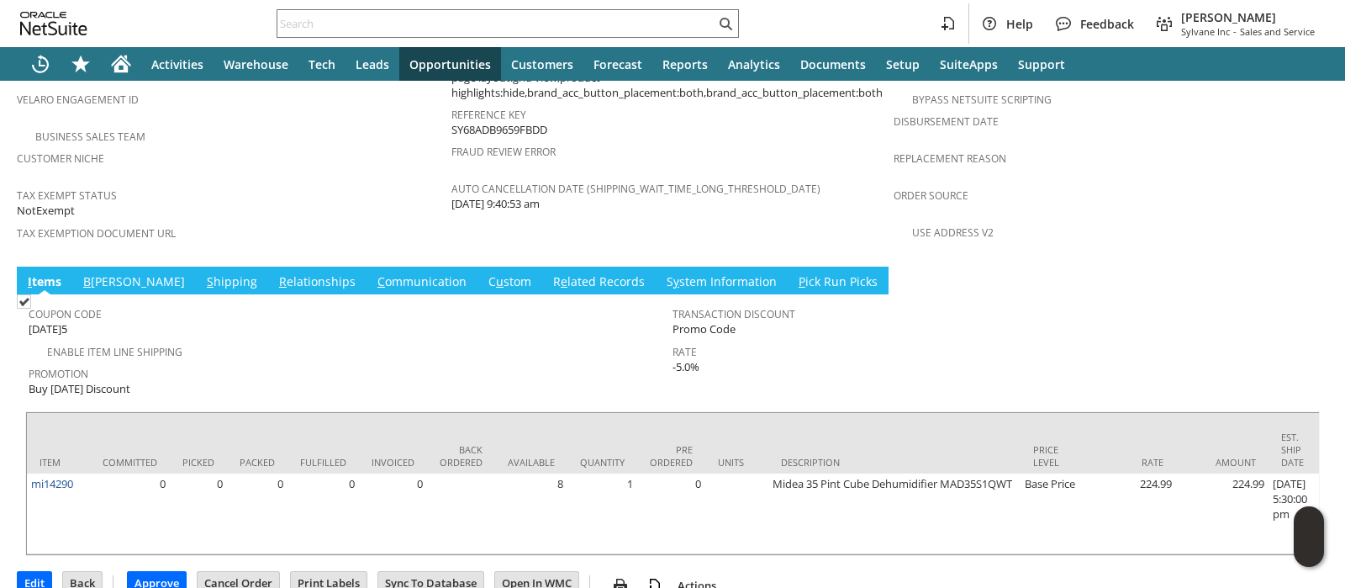
click at [203, 273] on link "S hipping" at bounding box center [232, 282] width 59 height 18
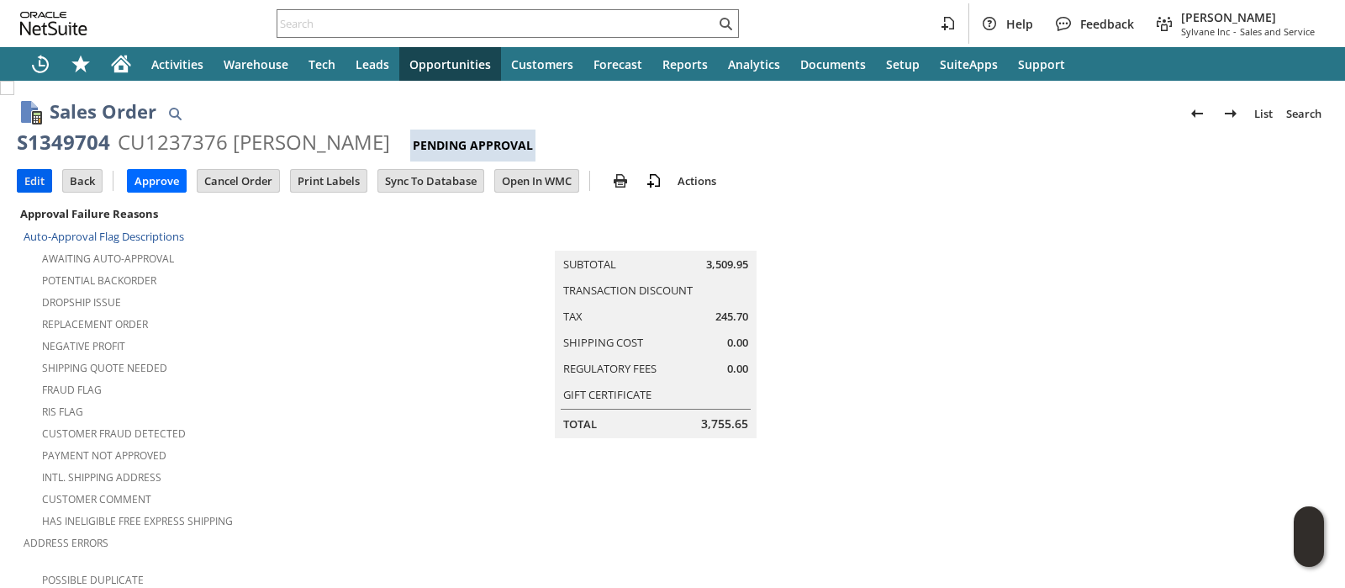
click at [26, 181] on input "Edit" at bounding box center [35, 181] width 34 height 22
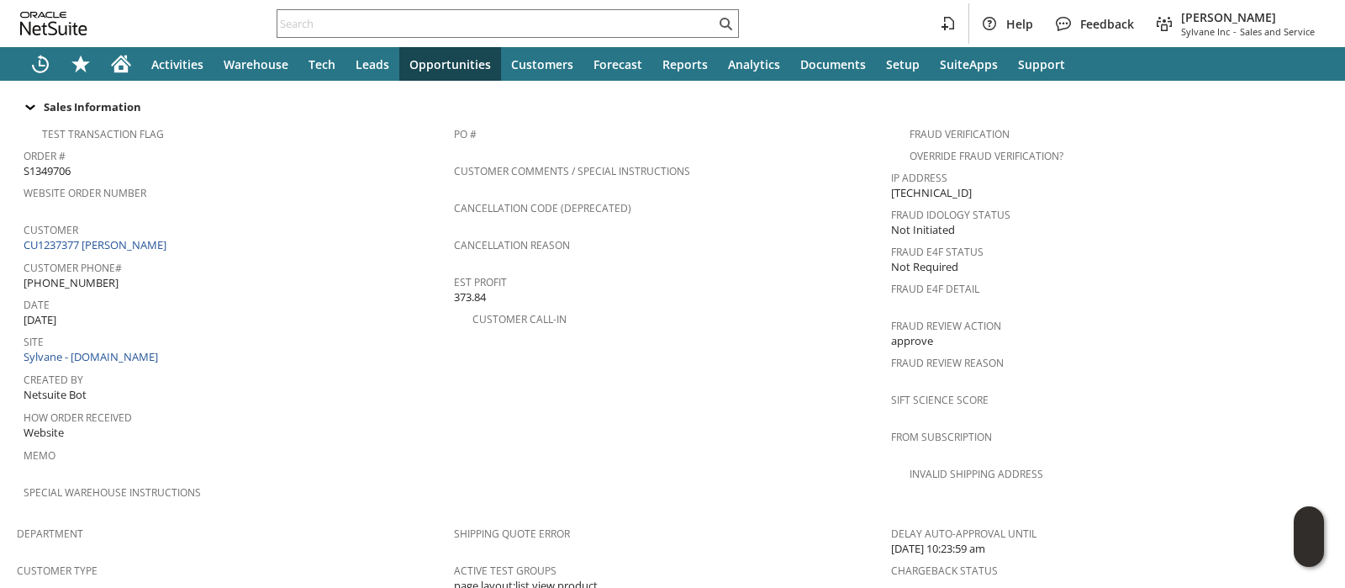
scroll to position [1107, 0]
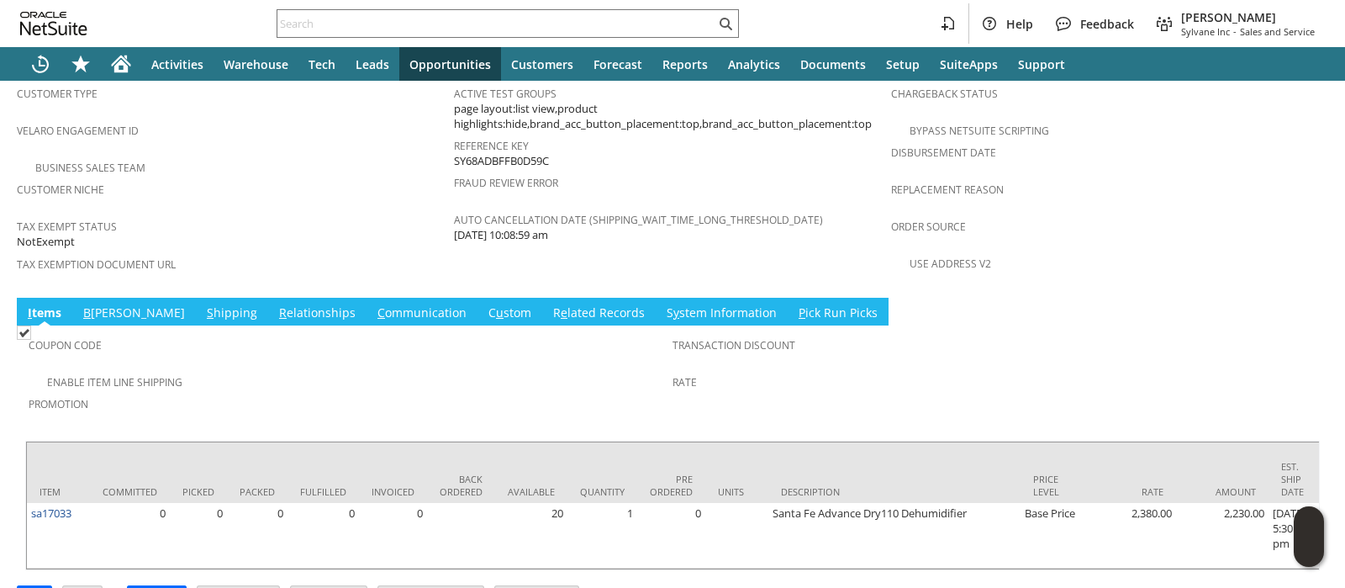
click at [203, 304] on link "S hipping" at bounding box center [232, 313] width 59 height 18
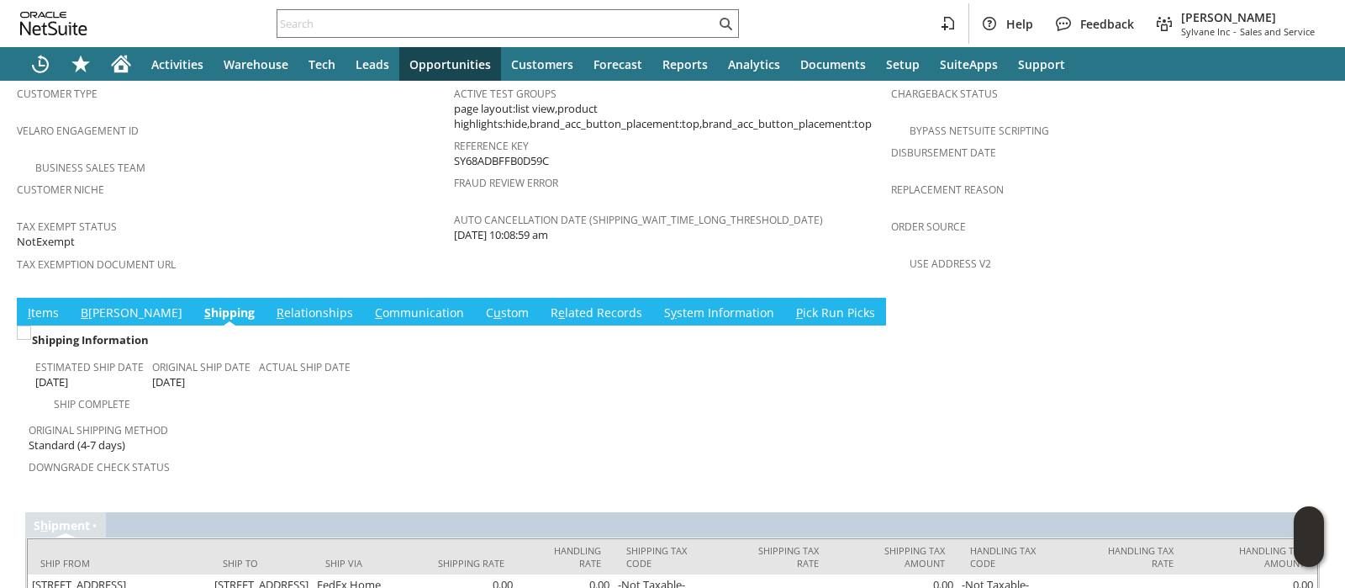
scroll to position [1132, 0]
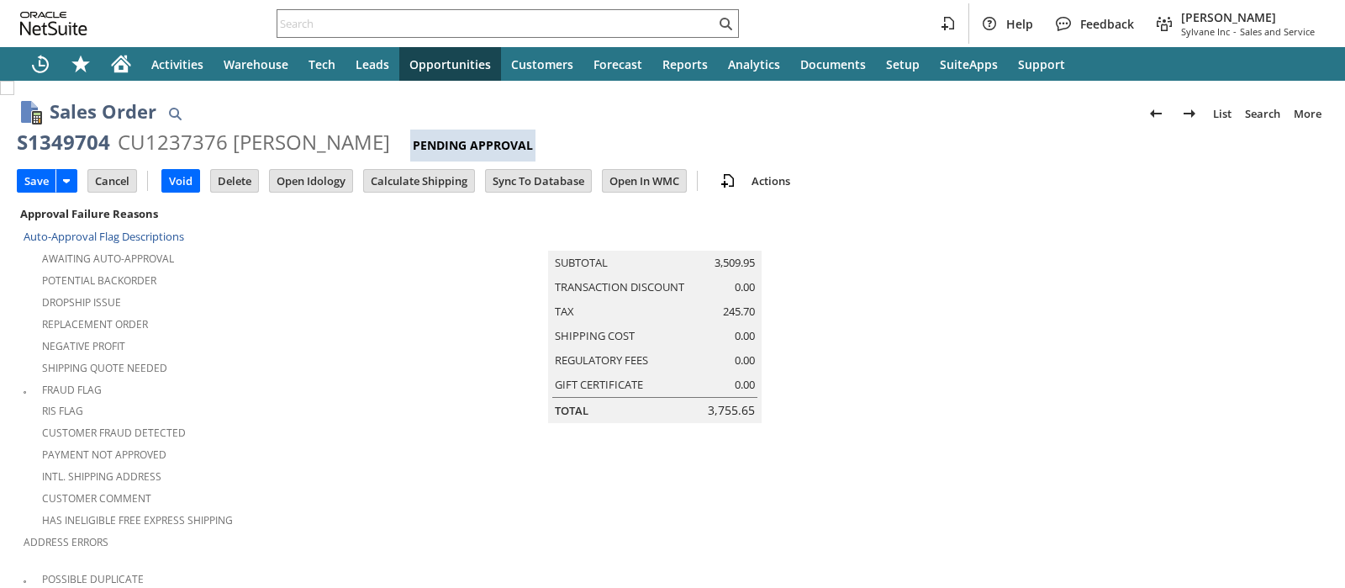
scroll to position [573, 0]
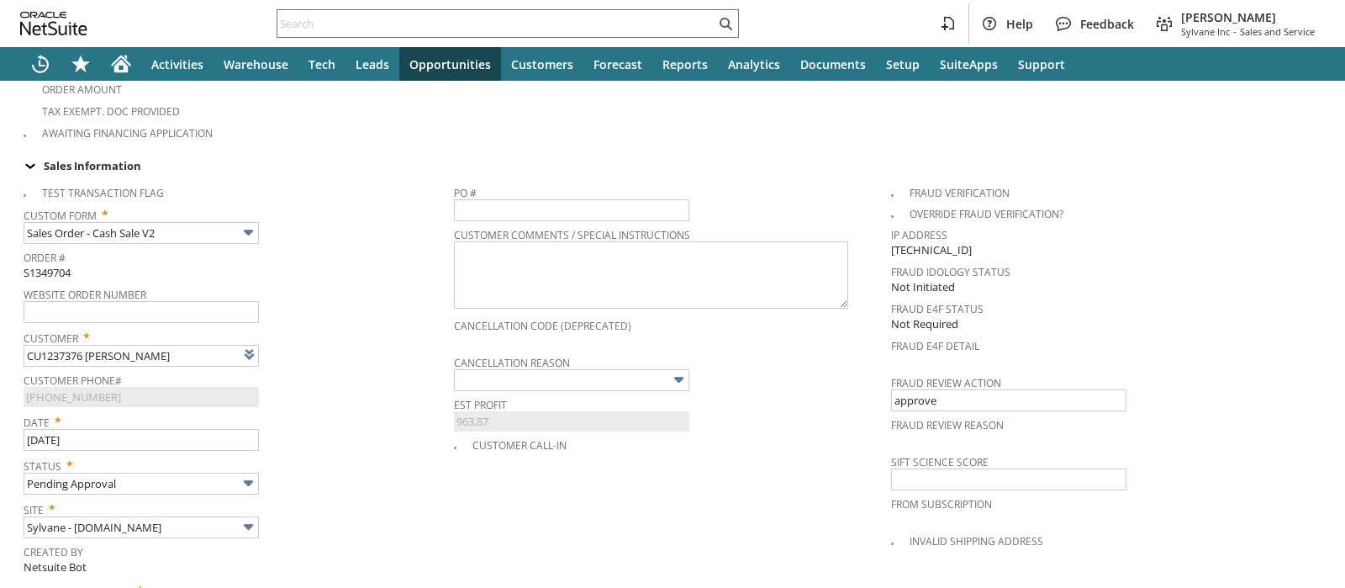
type input "Intelligent Recommendations¹⁰"
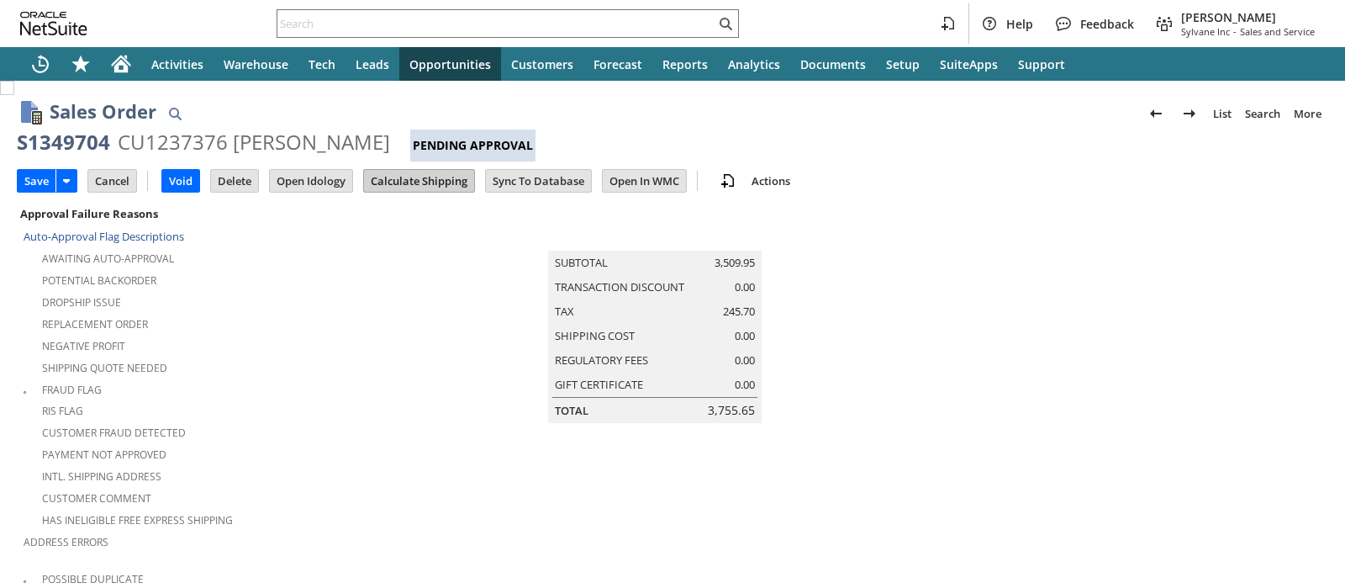
click at [414, 178] on input "Calculate Shipping" at bounding box center [419, 181] width 110 height 22
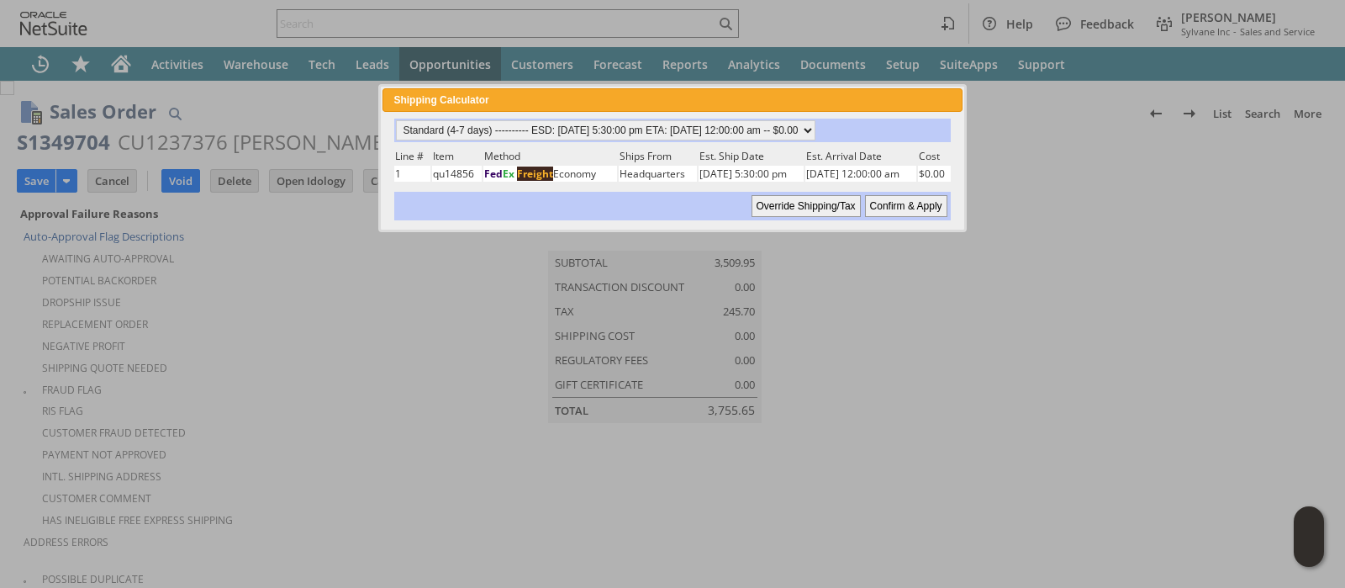
click at [907, 208] on input "Confirm & Apply" at bounding box center [906, 206] width 82 height 22
type input "Add"
type input "Copy Previous"
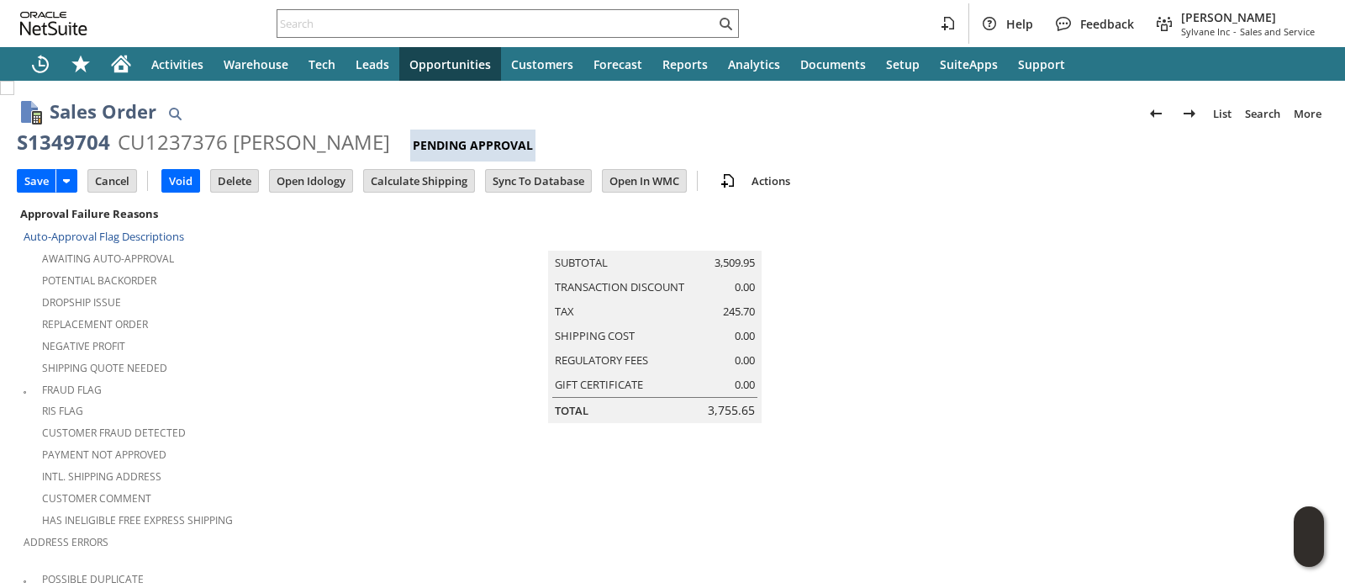
drag, startPoint x: 43, startPoint y: 183, endPoint x: 810, endPoint y: 179, distance: 767.6
click at [43, 182] on input "Save" at bounding box center [37, 181] width 38 height 22
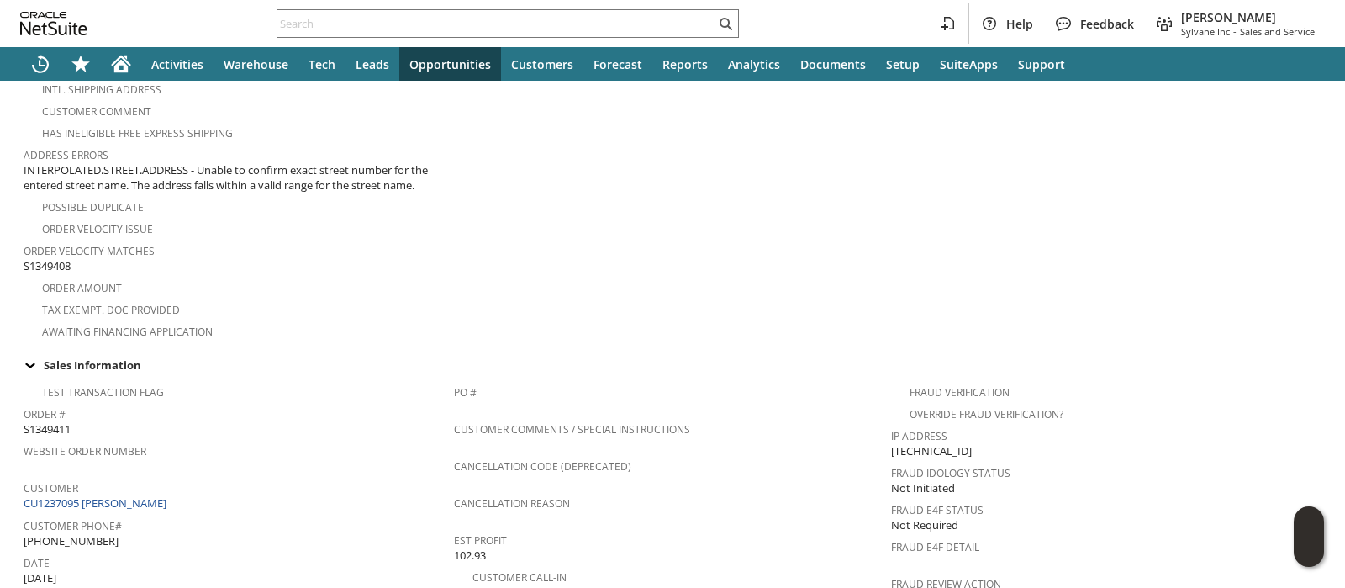
scroll to position [420, 0]
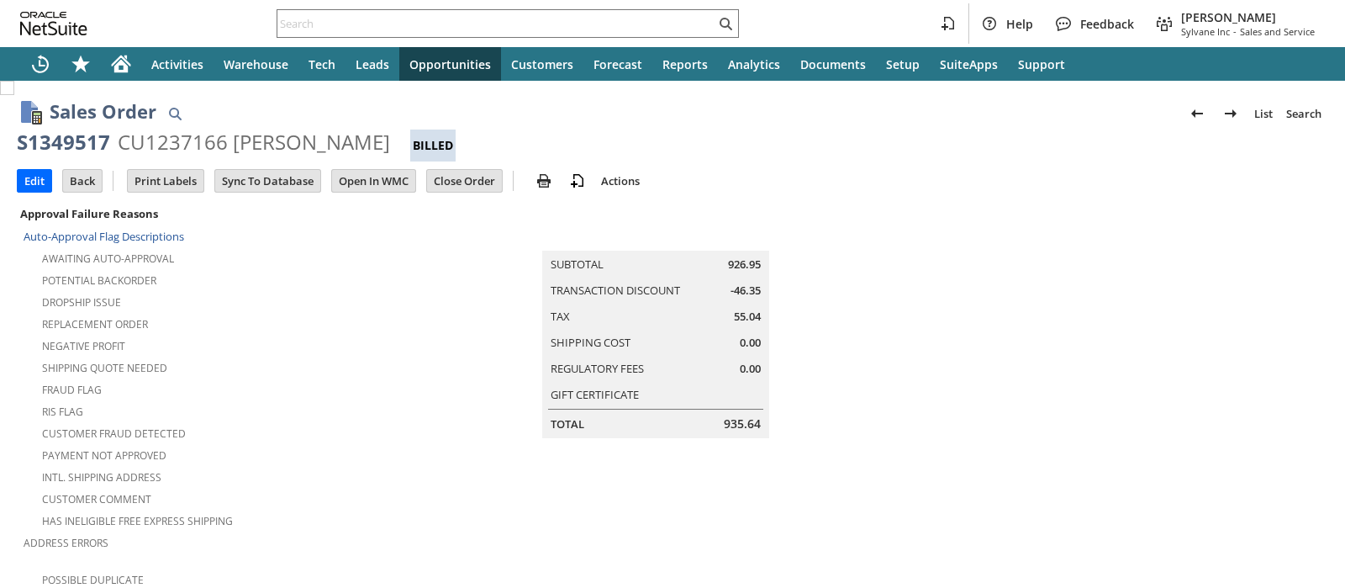
scroll to position [1154, 0]
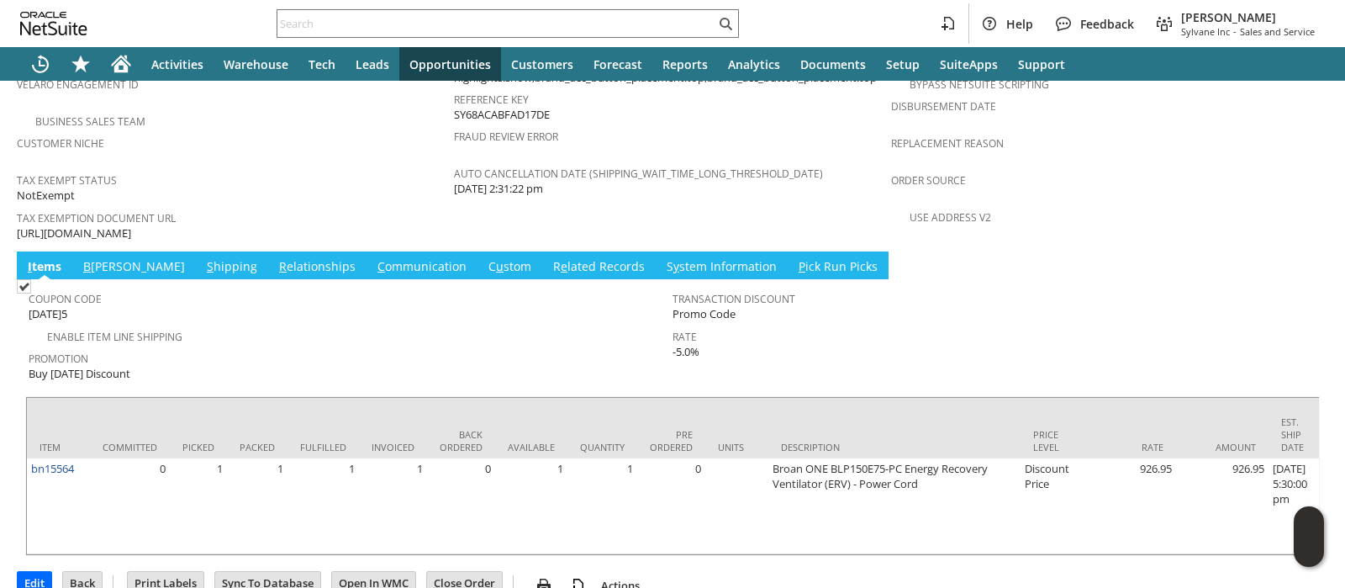
click at [376, 258] on link "C ommunication" at bounding box center [422, 267] width 98 height 18
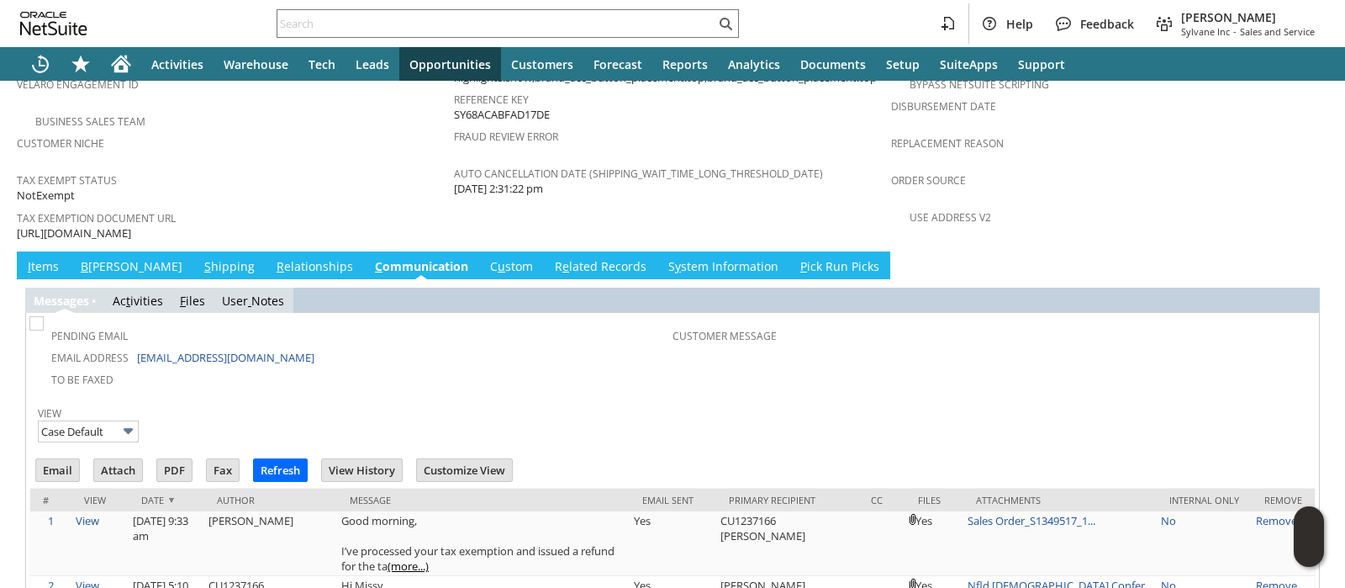
scroll to position [0, 0]
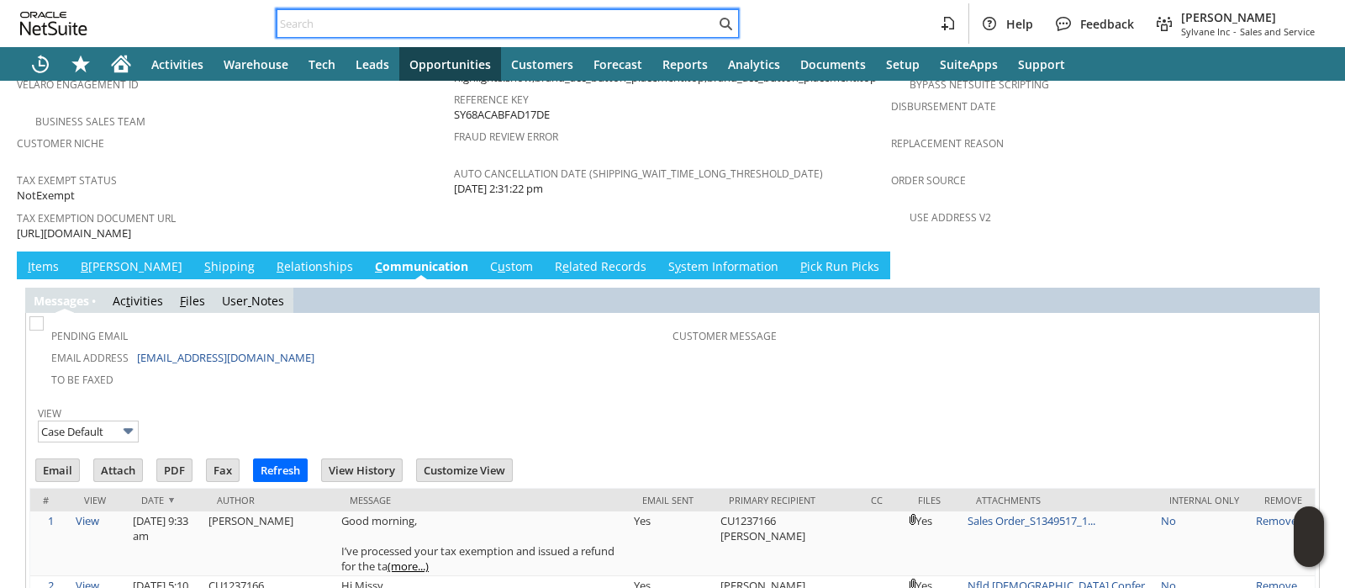
click at [635, 21] on input "text" at bounding box center [496, 23] width 438 height 20
paste input "111-2975401-7437015"
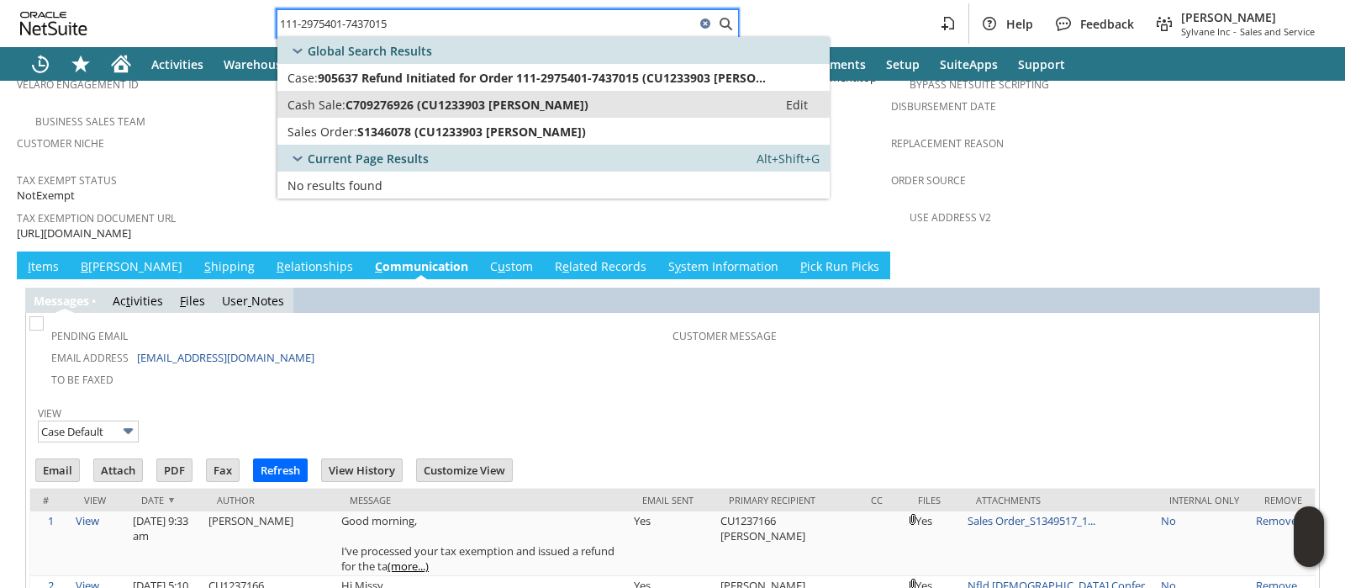
type input "111-2975401-7437015"
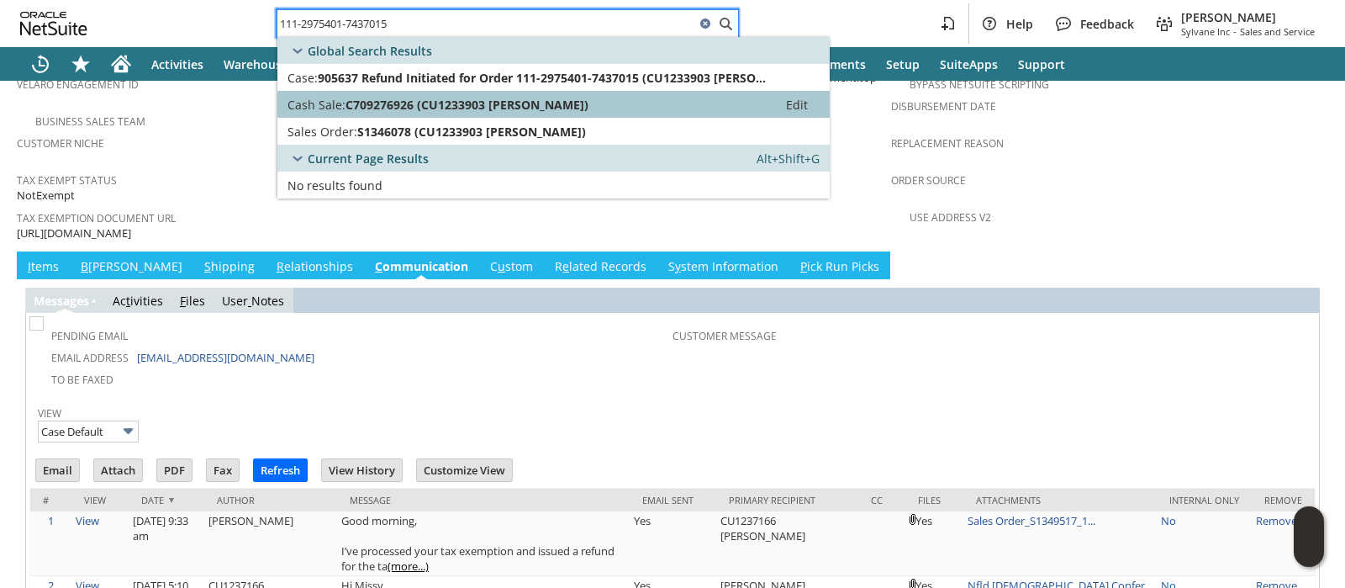
click at [555, 98] on div "Cash Sale: C709276926 (CU1233903 Ella Pais)" at bounding box center [528, 105] width 480 height 16
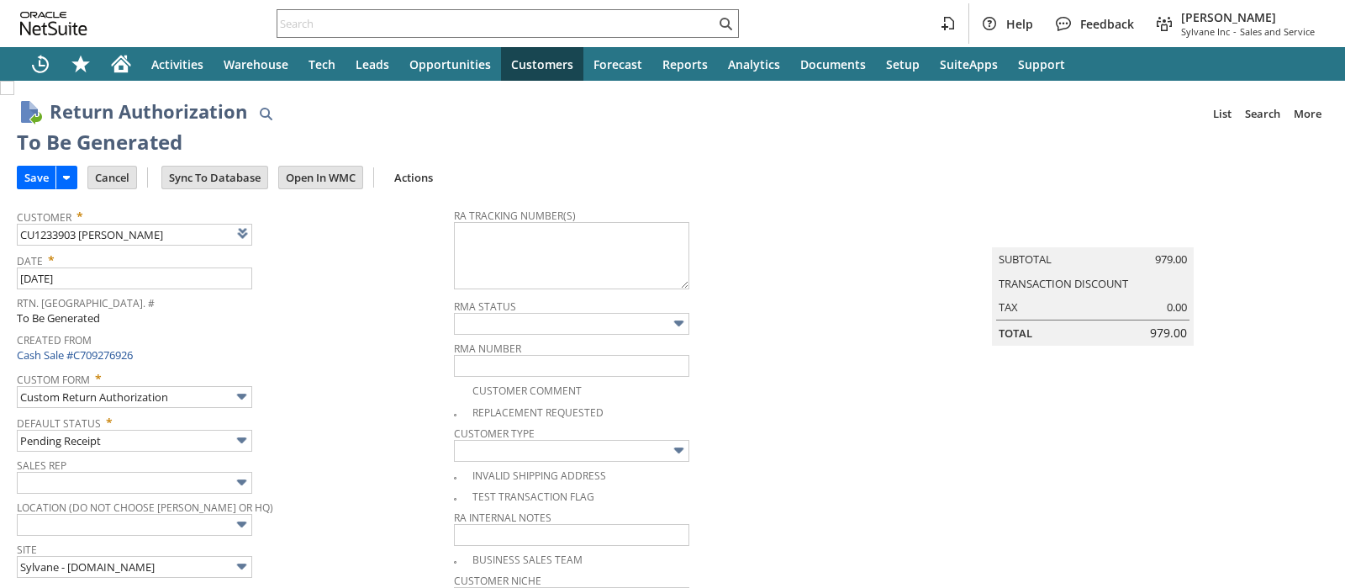
type input "Add"
type input "Copy Previous"
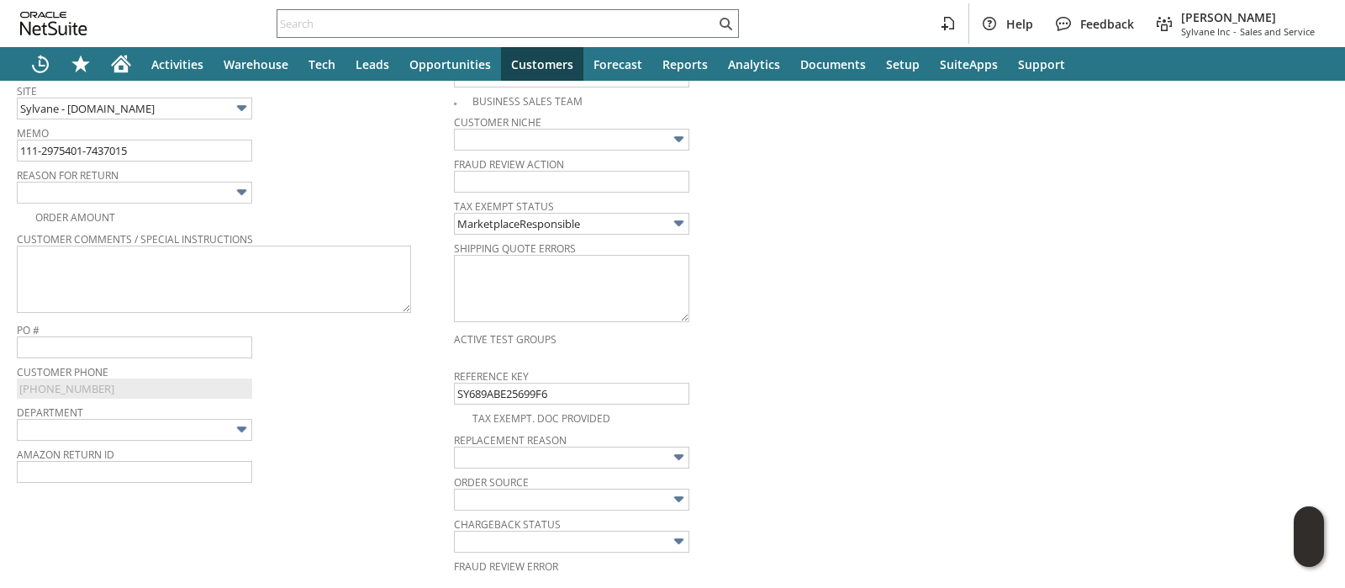
scroll to position [425, 0]
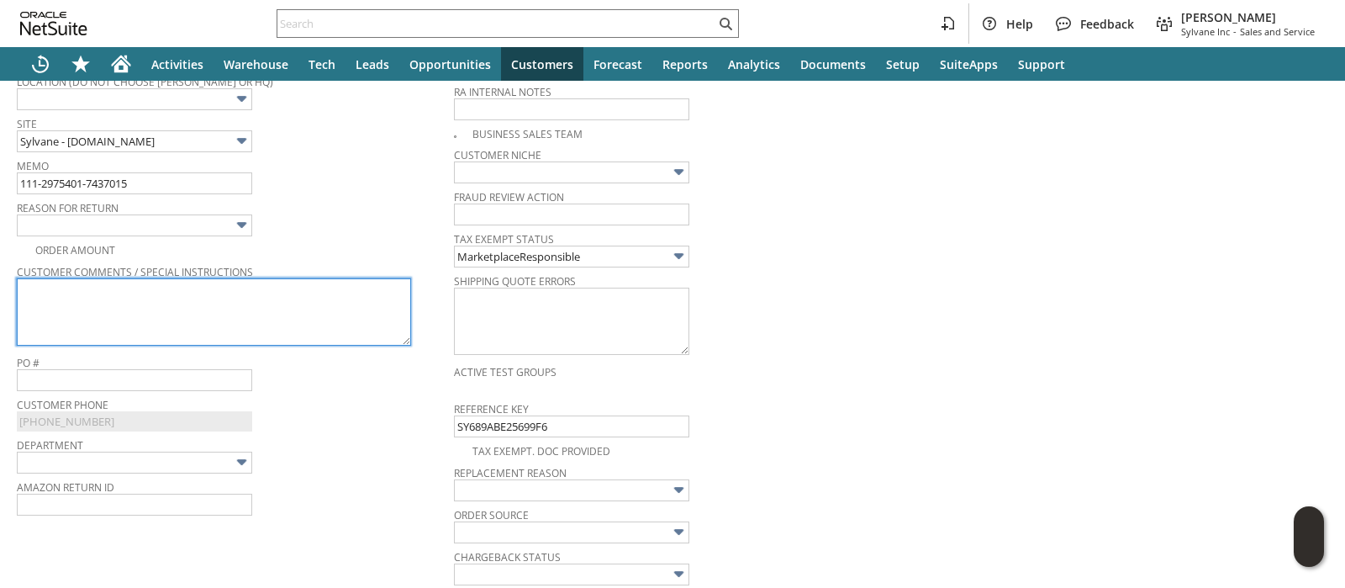
click at [256, 298] on textarea at bounding box center [214, 311] width 394 height 67
paste textarea "box was damaged , metal frame bent and leak on the metal grid, ac emitts strong…"
type textarea "box was damaged , metal frame bent and leak on the metal grid, ac emitts strong…"
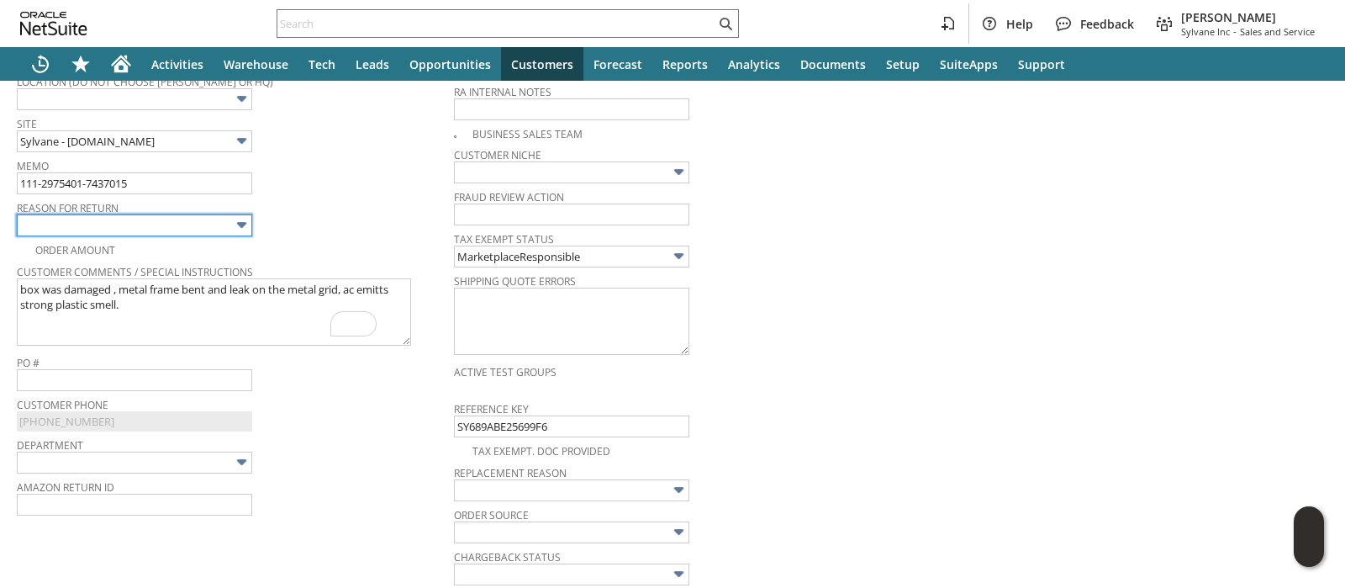
click at [224, 217] on input "text" at bounding box center [134, 225] width 235 height 22
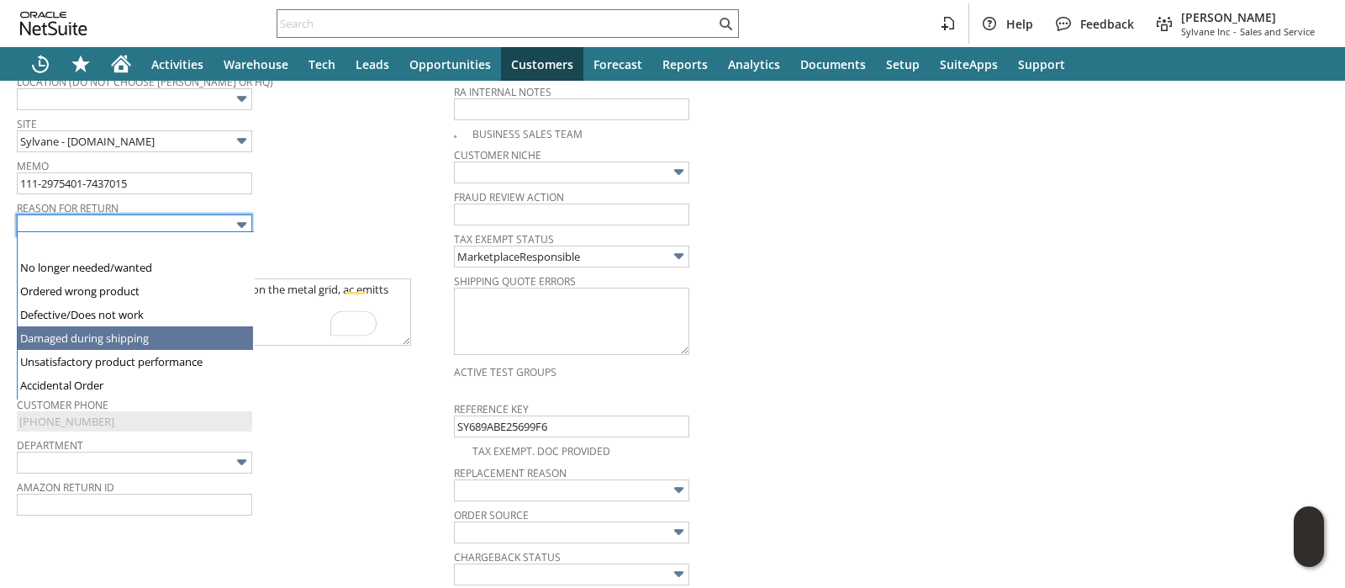
type input "Damaged during shipping"
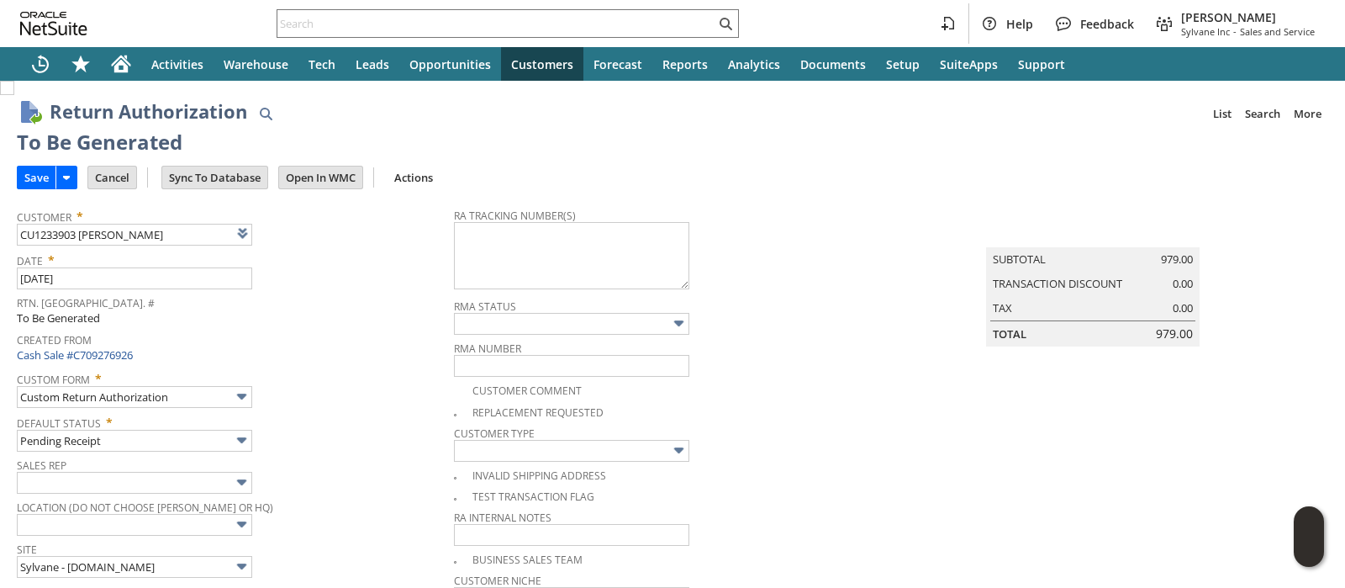
scroll to position [0, 0]
click at [39, 174] on input "Save" at bounding box center [37, 177] width 38 height 22
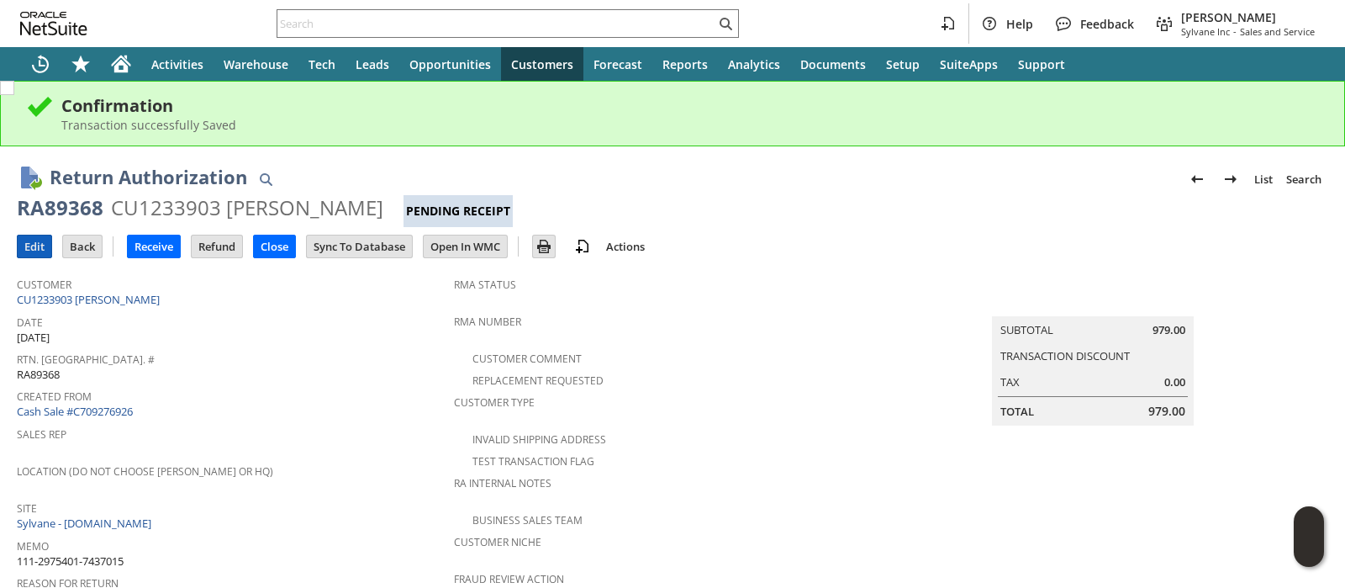
click at [35, 251] on input "Edit" at bounding box center [35, 246] width 34 height 22
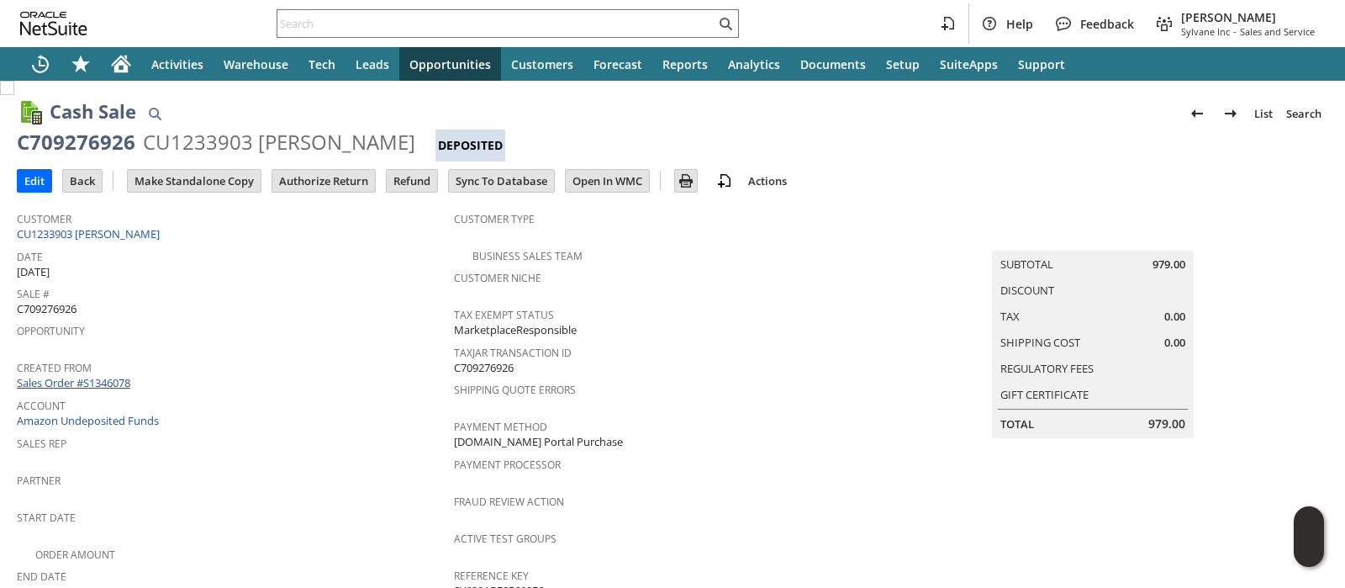
click at [101, 375] on link "Sales Order #S1346078" at bounding box center [76, 382] width 118 height 15
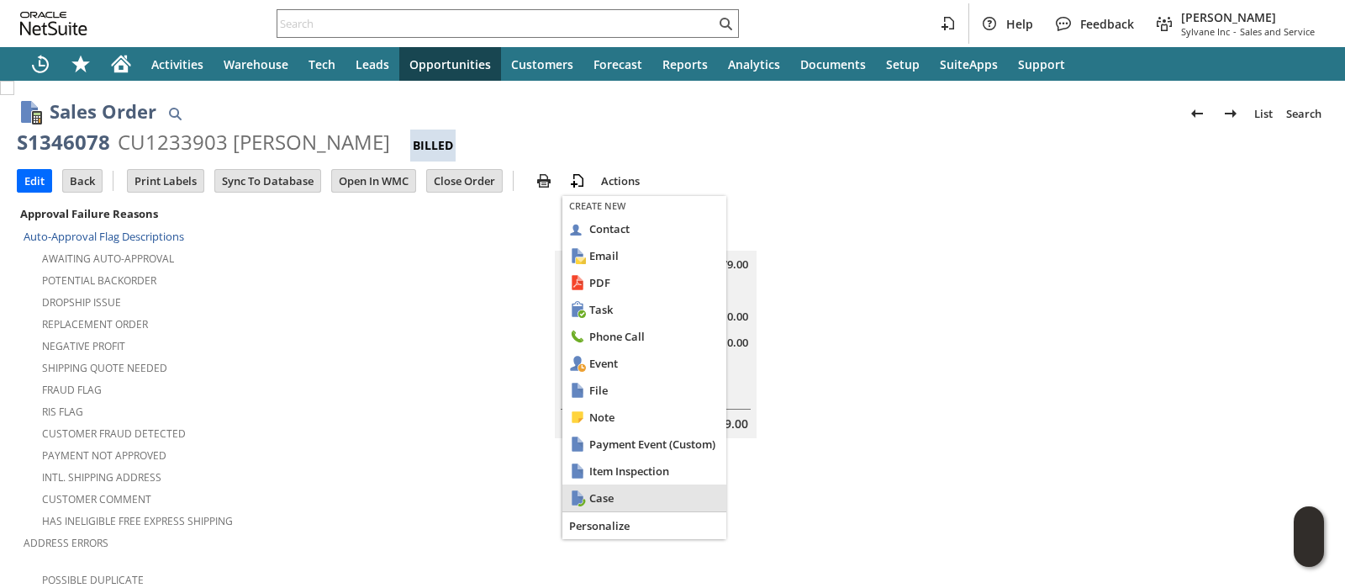
click at [608, 496] on span "Case" at bounding box center [654, 497] width 130 height 15
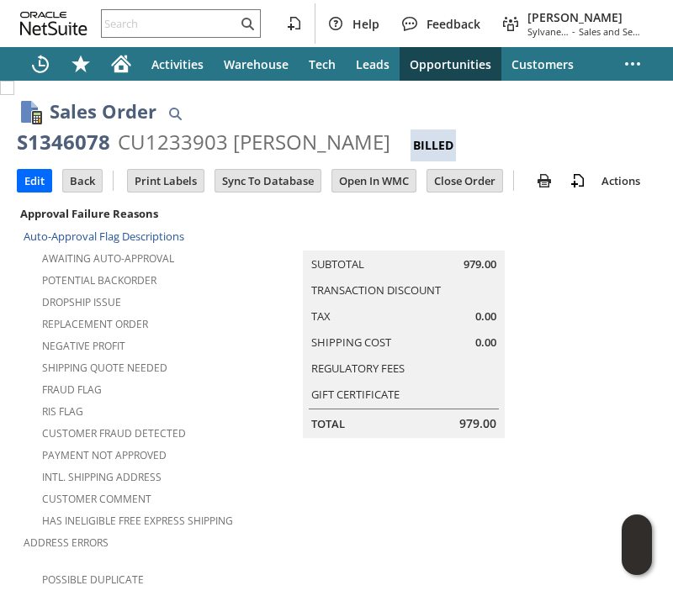
click at [76, 145] on div "S1346078" at bounding box center [63, 142] width 93 height 27
copy div "S1346078"
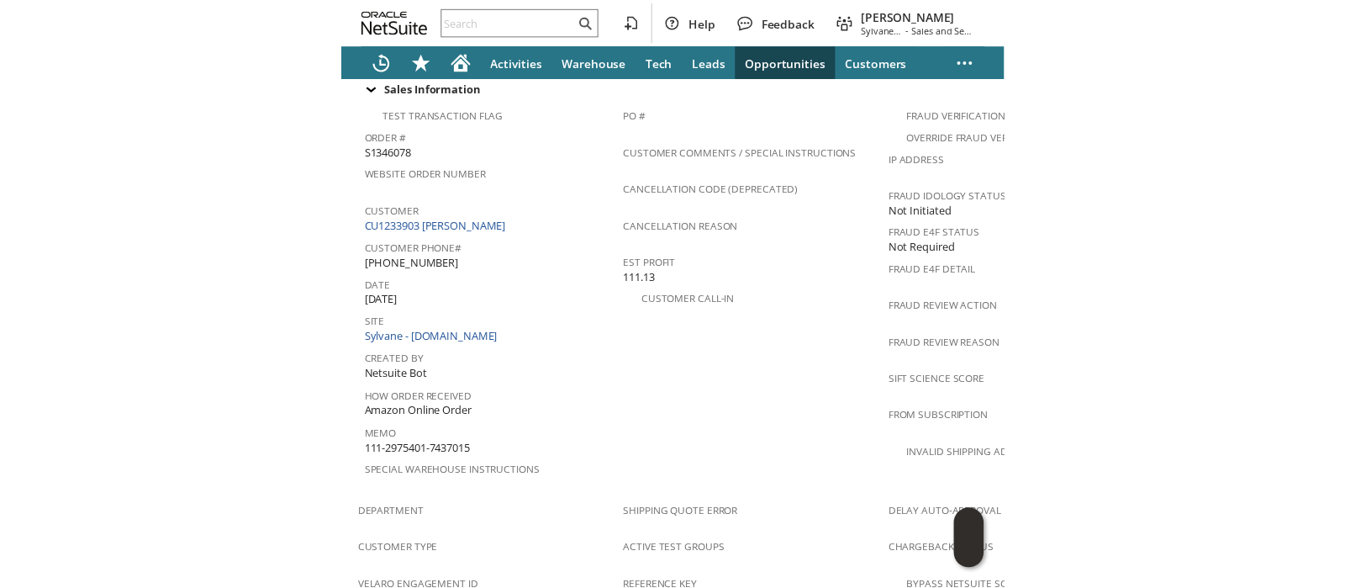
scroll to position [1146, 0]
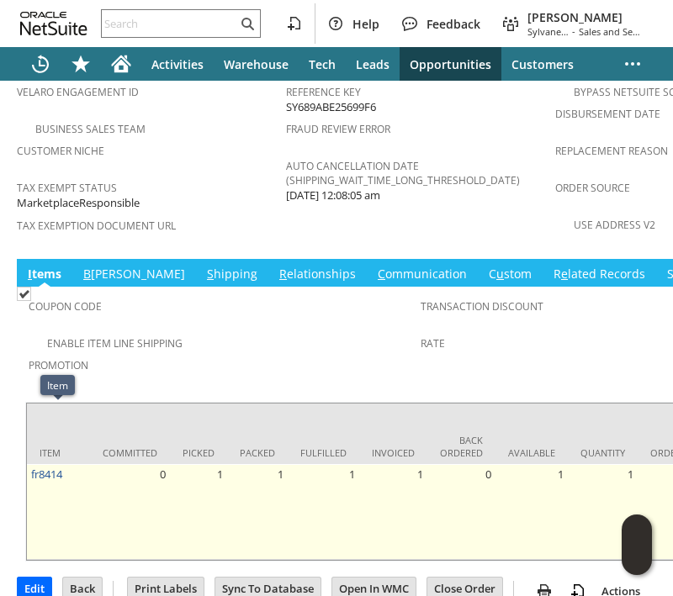
click at [66, 464] on td "fr8414" at bounding box center [58, 512] width 63 height 96
copy tr "fr8414"
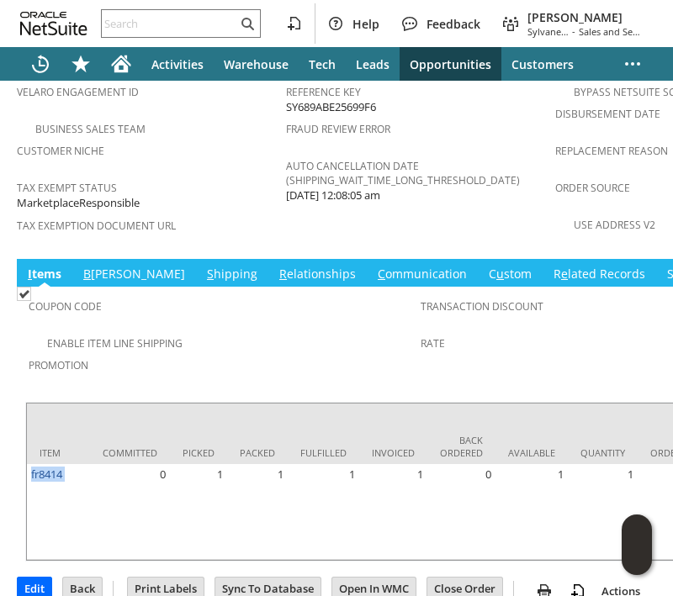
click at [203, 266] on link "S hipping" at bounding box center [232, 275] width 59 height 18
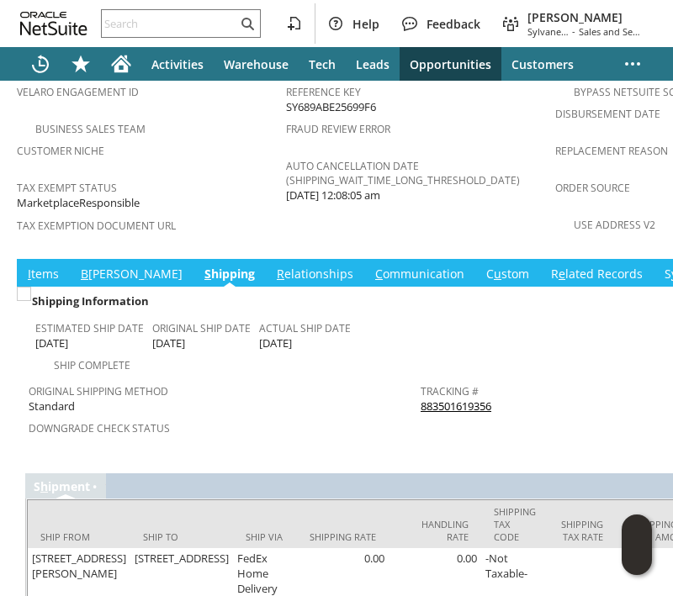
click at [510, 379] on div "Tracking # 883501619356" at bounding box center [611, 396] width 383 height 35
copy tbody "883501619356 Return Tracking #"
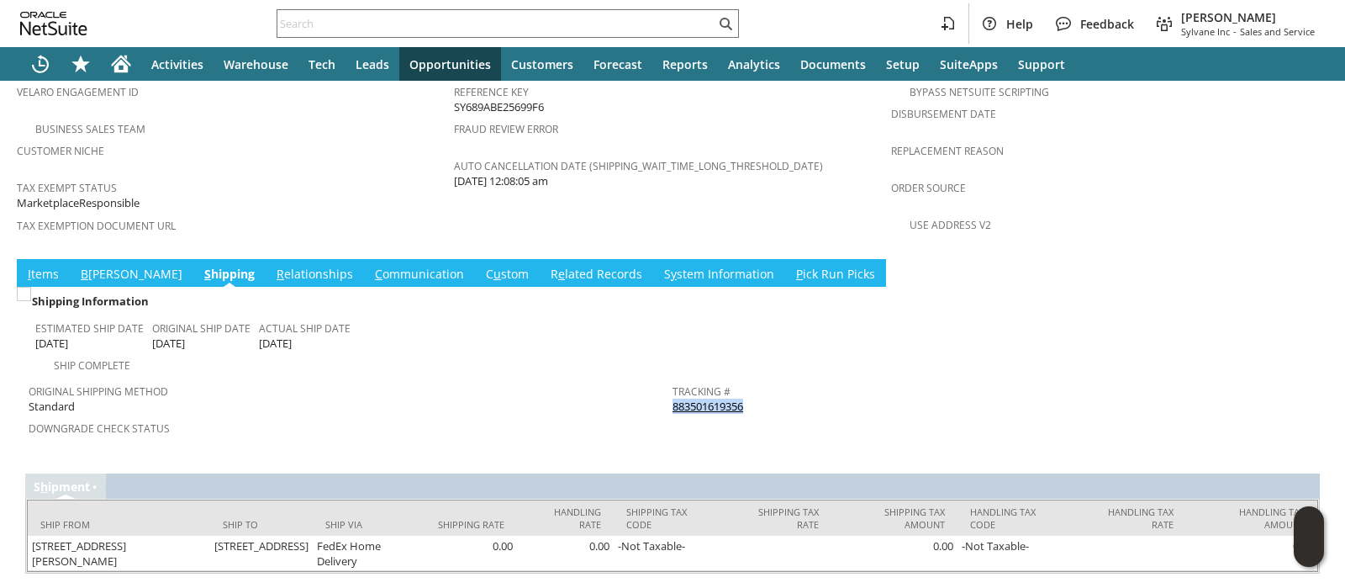
scroll to position [1132, 0]
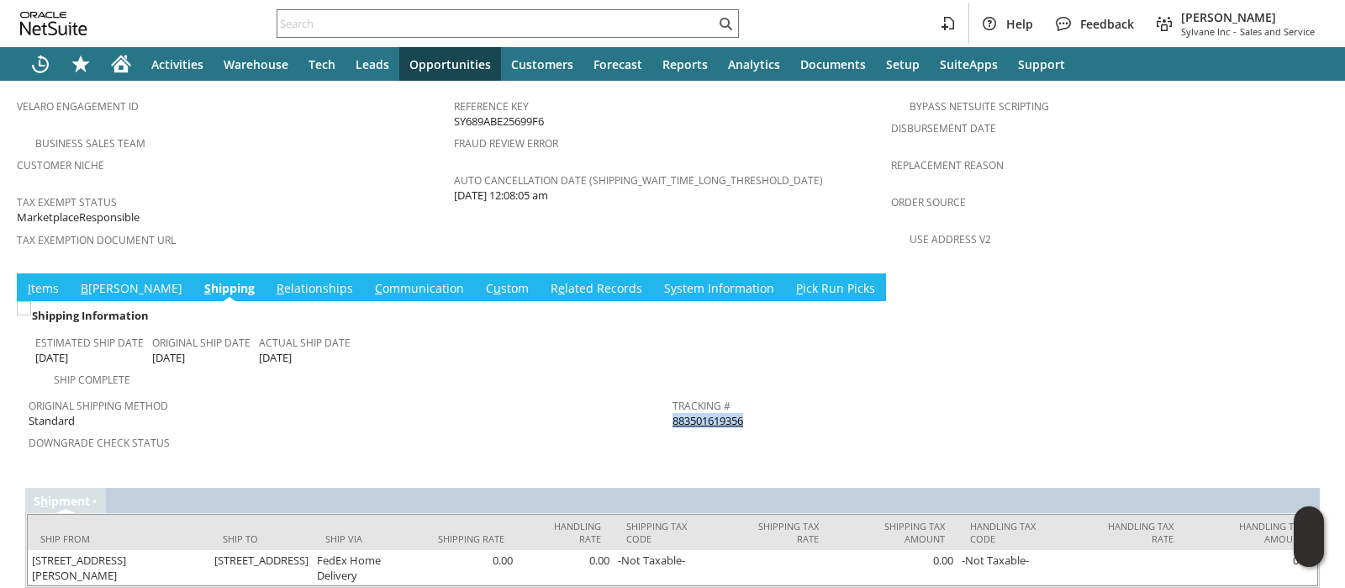
click at [45, 280] on link "I tems" at bounding box center [44, 289] width 40 height 18
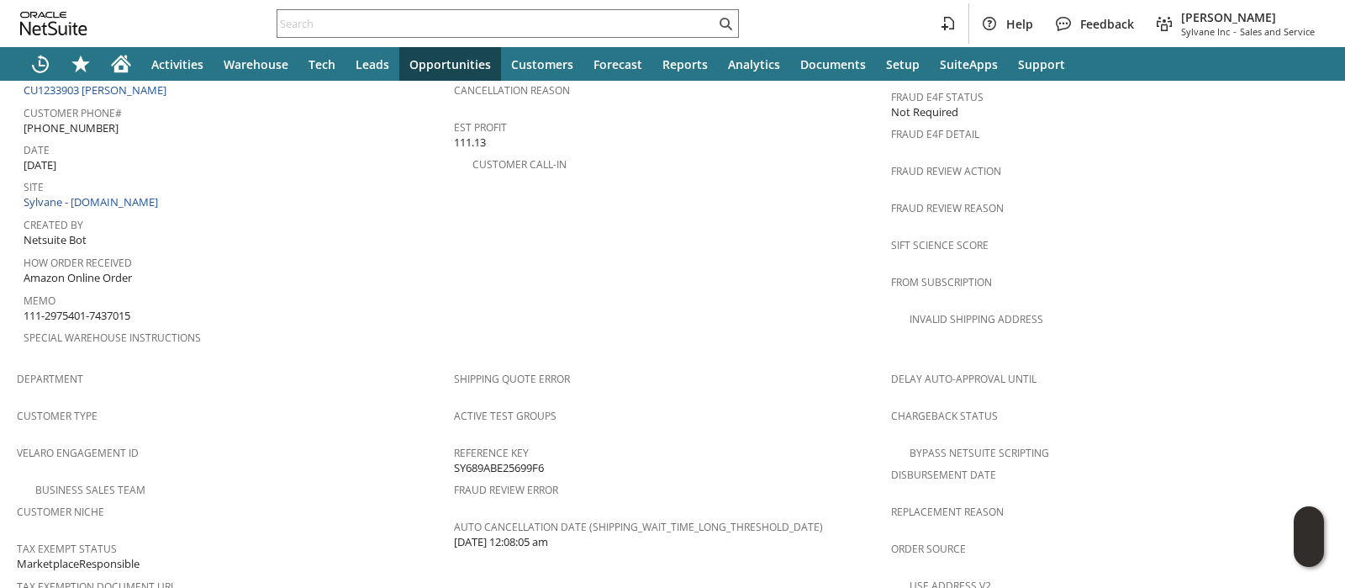
scroll to position [711, 0]
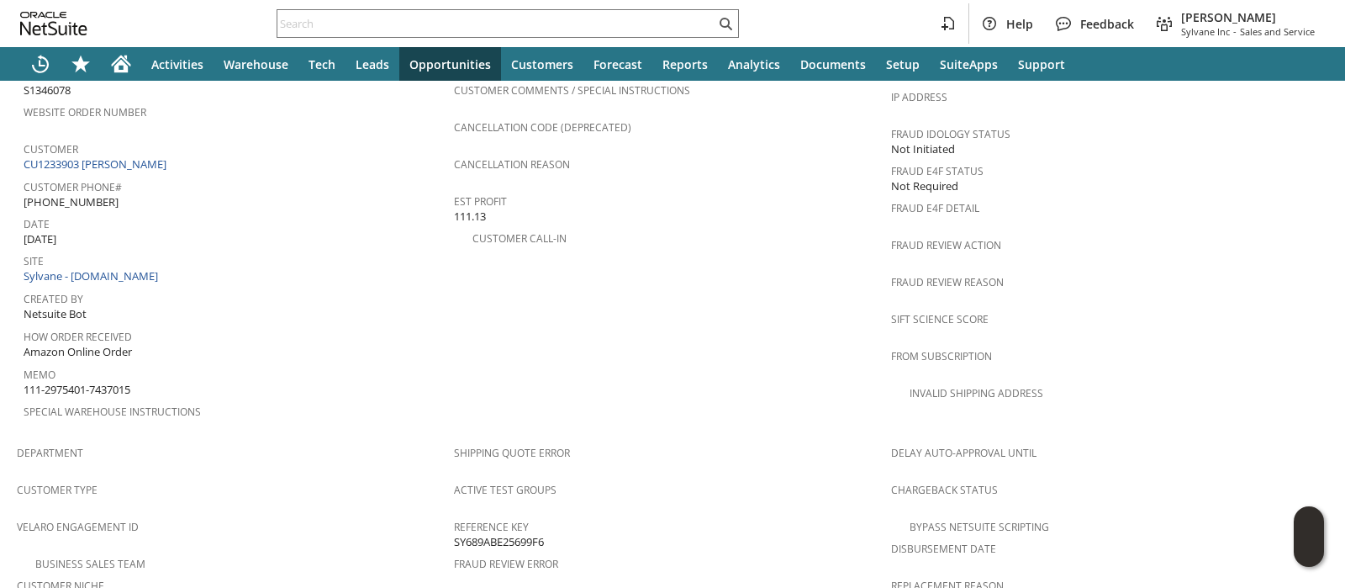
click at [119, 194] on span "(929) 436-4790 X96933" at bounding box center [71, 202] width 95 height 16
copy tbody "(929) 436-4790 X96933"
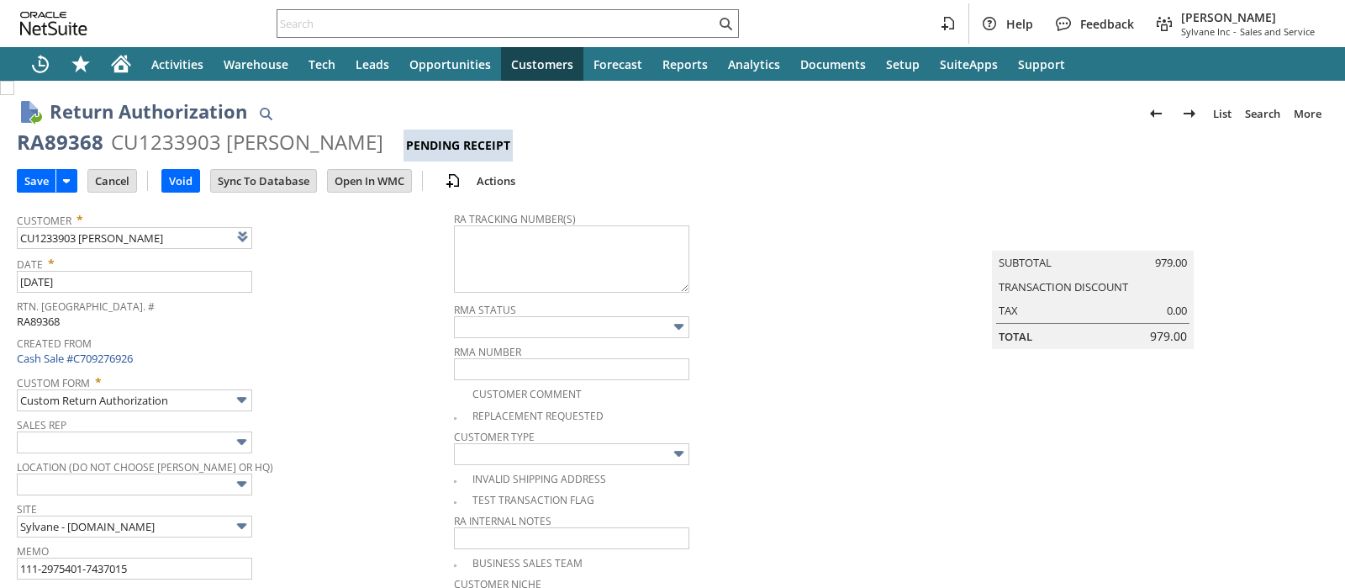
type input "Add"
type input "Copy Previous"
type input "111-2975401-7437015 - Damaged - Claim filed"
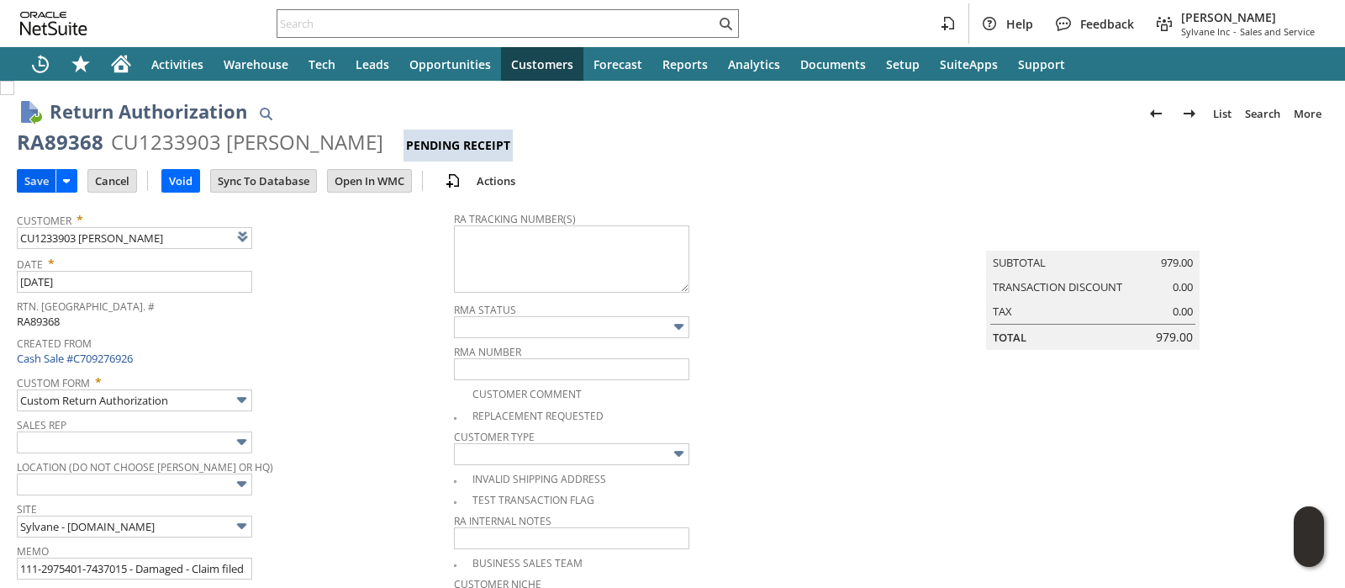
click at [39, 187] on input "Save" at bounding box center [37, 181] width 38 height 22
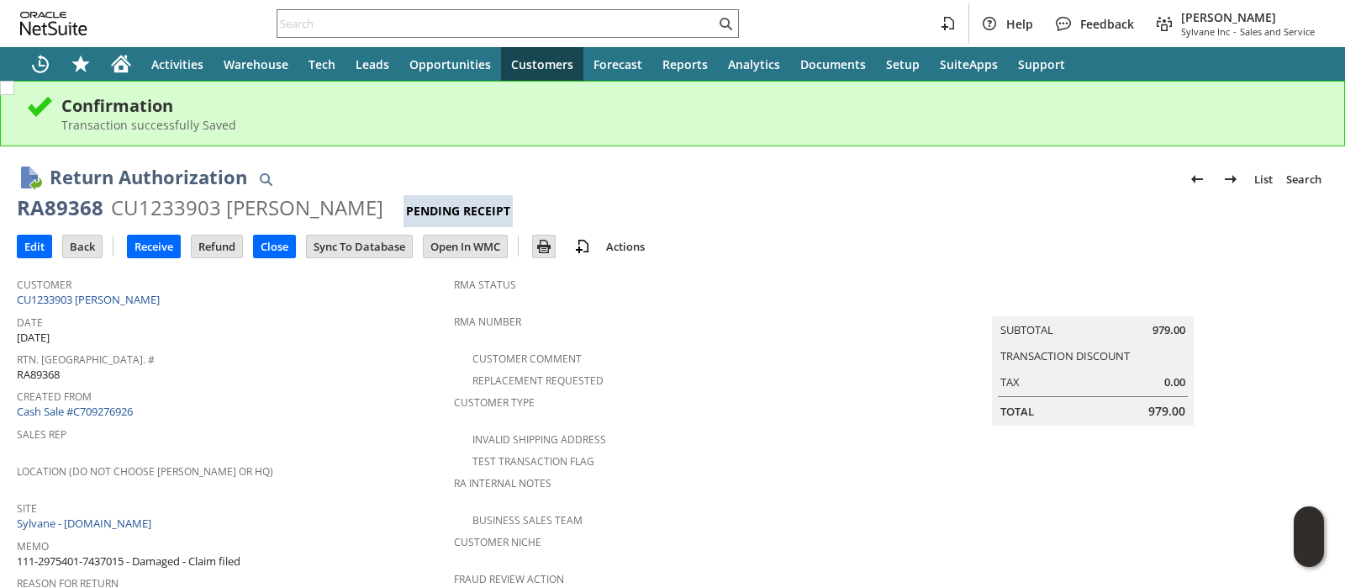
scroll to position [823, 0]
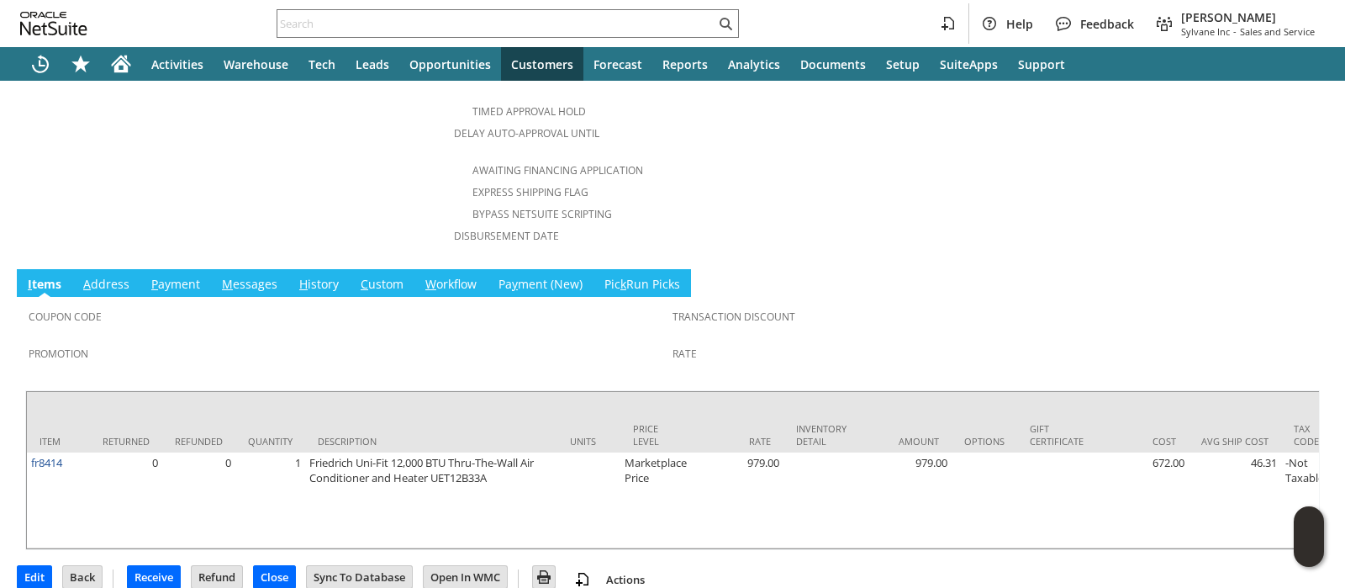
click at [117, 276] on link "A ddress" at bounding box center [106, 285] width 55 height 18
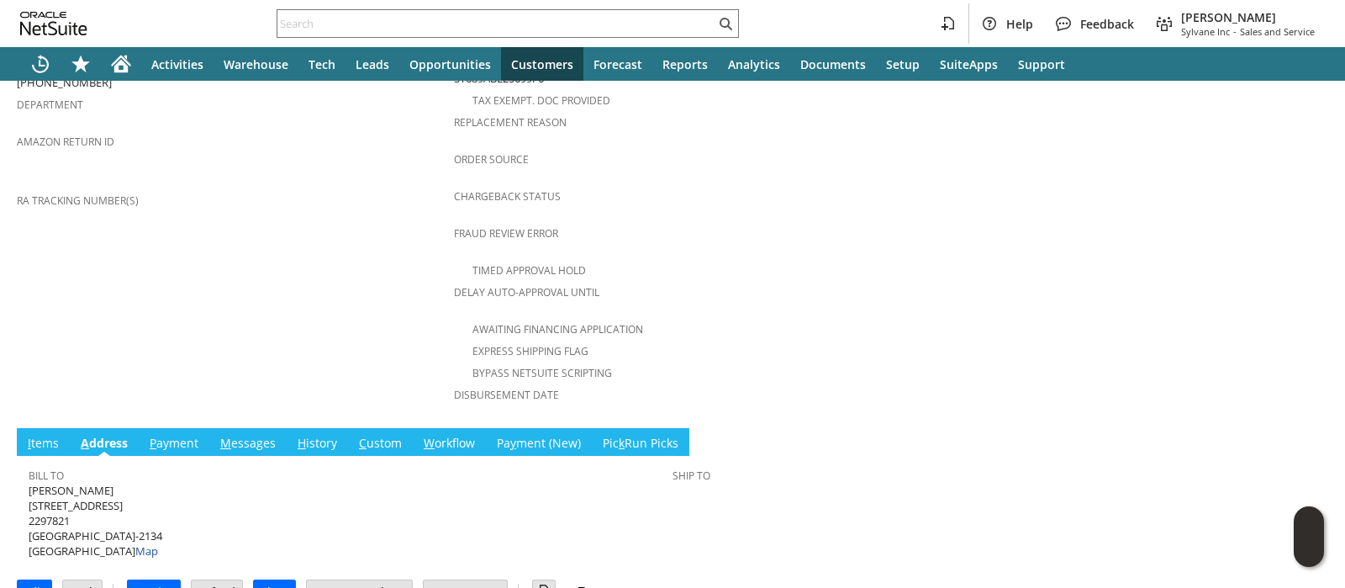
click at [45, 483] on span "Ella Pais 3901 NOSTRAND AVE APT 5F 2297821 BROOKLYN NY 11235-2134 United States…" at bounding box center [96, 521] width 134 height 77
copy span "Ella Pais"
click at [92, 483] on span "Ella Pais 3901 NOSTRAND AVE APT 5F 2297821 BROOKLYN NY 11235-2134 United States…" at bounding box center [96, 521] width 134 height 77
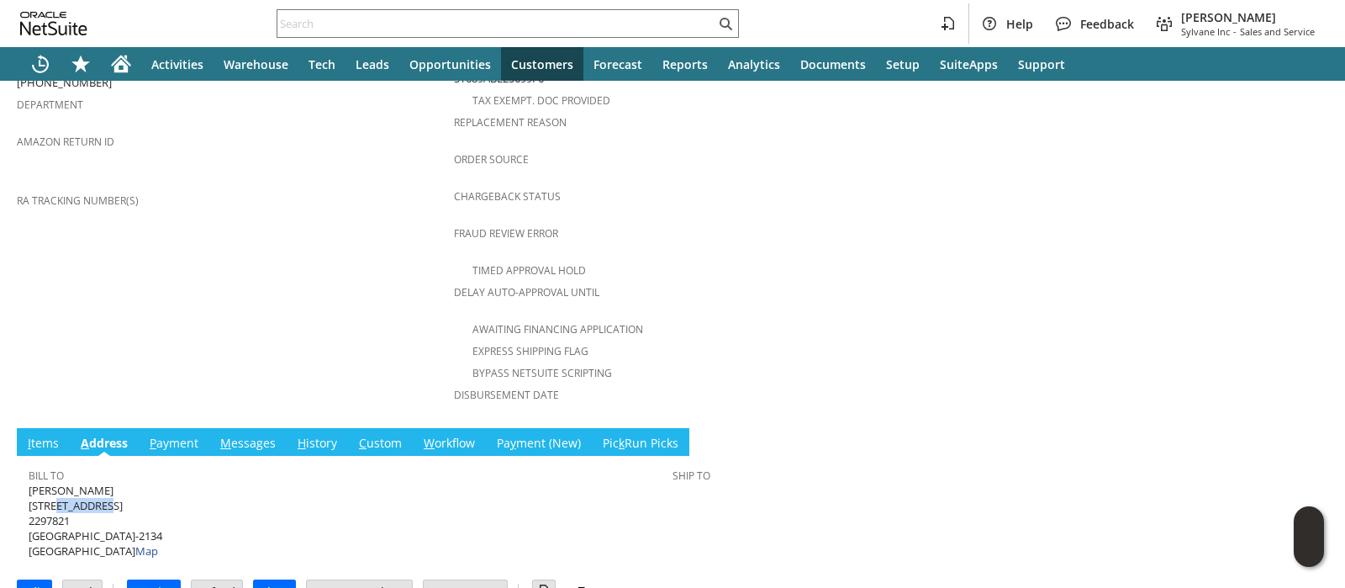
click at [92, 483] on span "Ella Pais 3901 NOSTRAND AVE APT 5F 2297821 BROOKLYN NY 11235-2134 United States…" at bounding box center [96, 521] width 134 height 77
copy span "[STREET_ADDRESS]"
click at [113, 496] on span "Ella Pais 3901 NOSTRAND AVE APT 5F 2297821 BROOKLYN NY 11235-2134 United States…" at bounding box center [96, 521] width 134 height 77
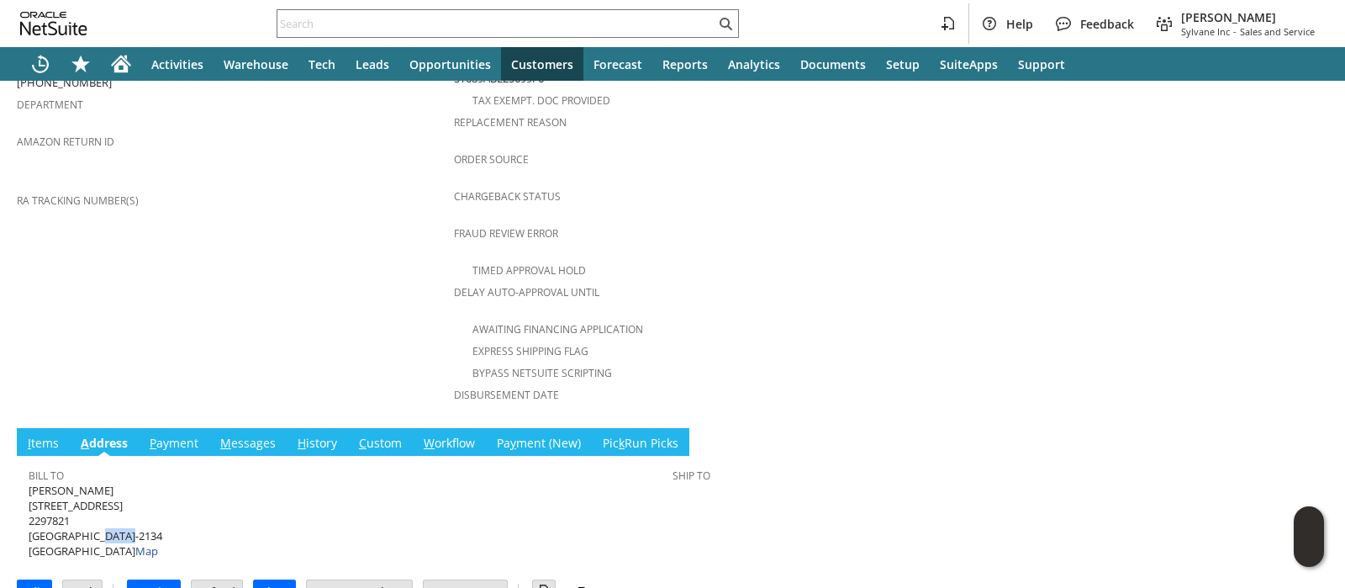
copy span "11235"
click at [54, 502] on span "Ella Pais 3901 NOSTRAND AVE APT 5F 2297821 BROOKLYN NY 11235-2134 United States…" at bounding box center [96, 521] width 134 height 77
copy span "BROOKLYN"
click at [242, 435] on link "M essages" at bounding box center [248, 444] width 64 height 18
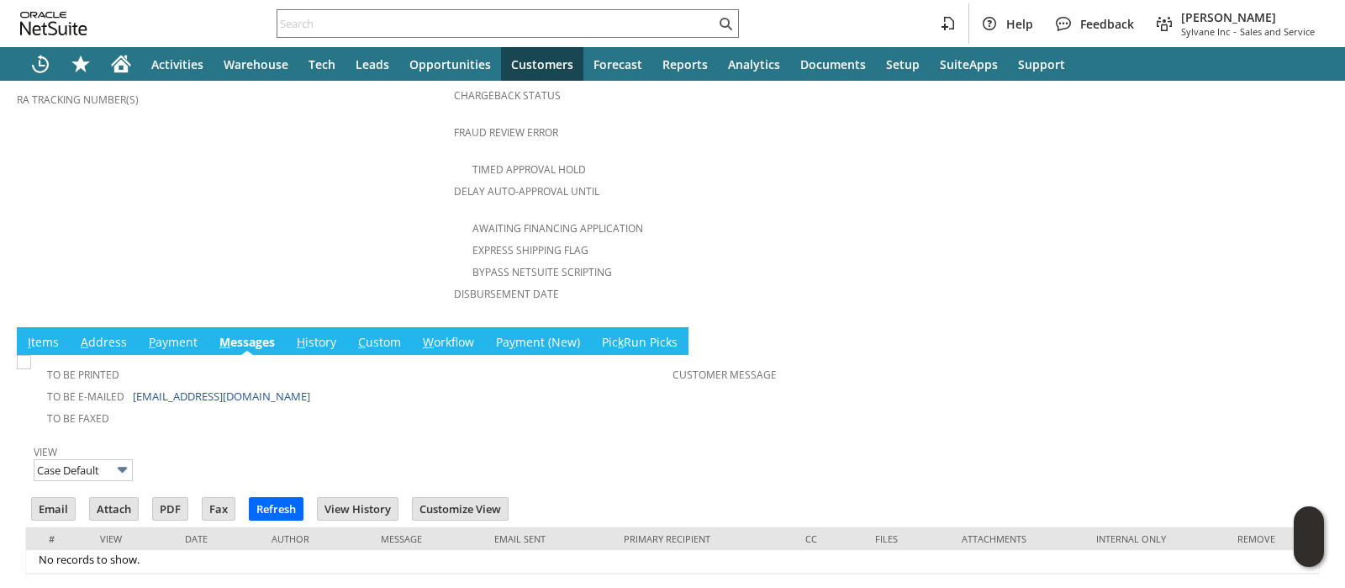
scroll to position [770, 0]
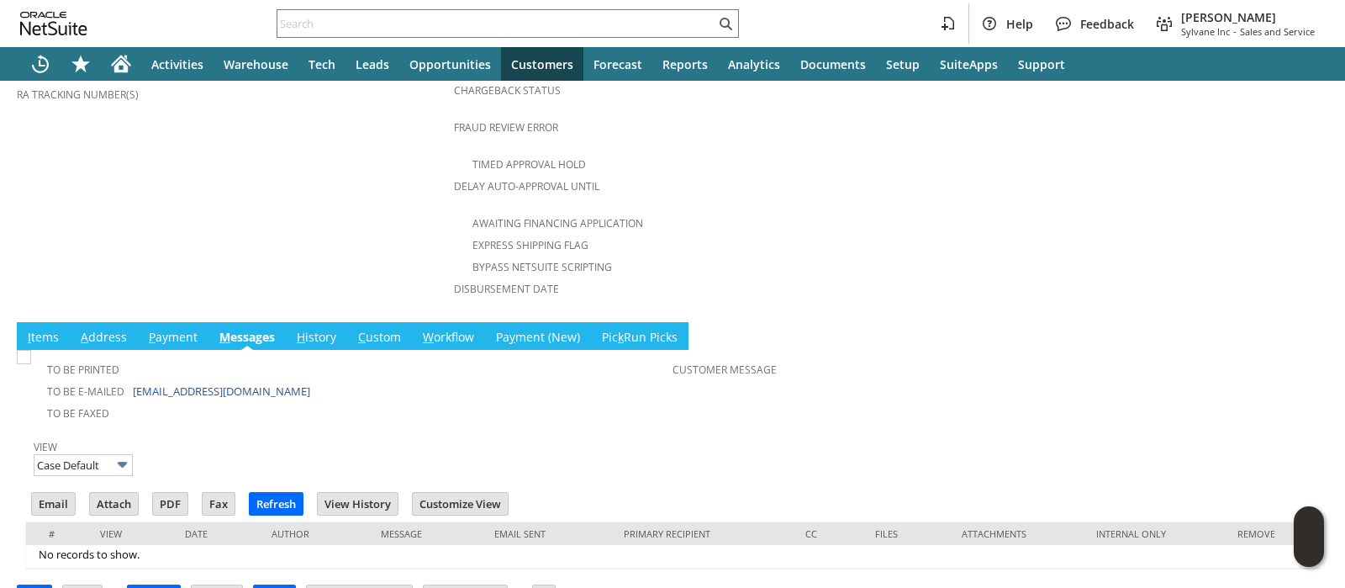
click at [112, 329] on link "A ddress" at bounding box center [104, 338] width 55 height 18
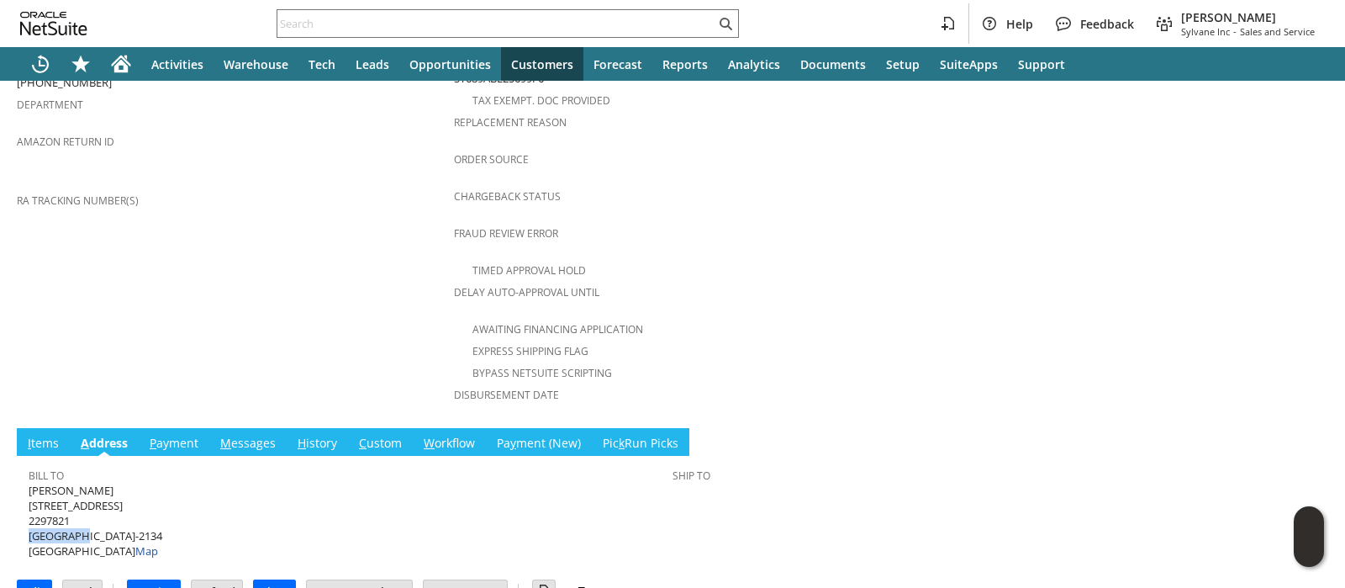
copy span "BROOKLYN"
click at [120, 499] on span "Ella Pais 3901 NOSTRAND AVE APT 5F 2297821 BROOKLYN NY 11235-2134 United States…" at bounding box center [96, 521] width 134 height 77
copy span "11235"
click at [97, 483] on span "Ella Pais 3901 NOSTRAND AVE APT 5F 2297821 BROOKLYN NY 11235-2134 United States…" at bounding box center [96, 521] width 134 height 77
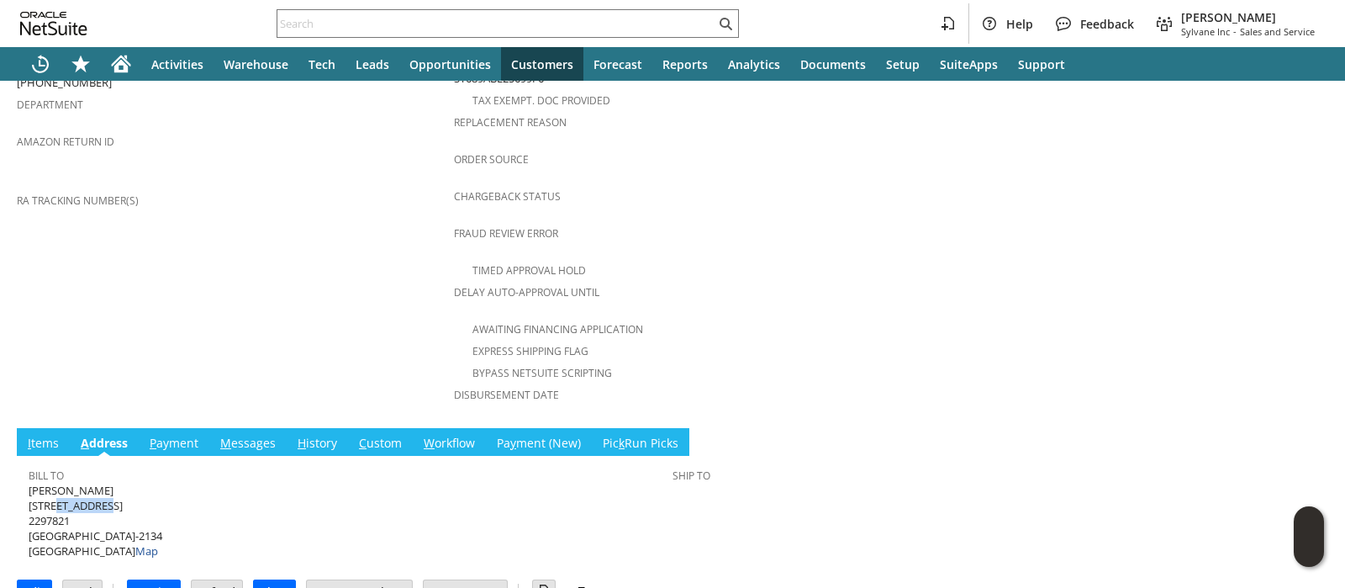
click at [97, 483] on span "Ella Pais 3901 NOSTRAND AVE APT 5F 2297821 BROOKLYN NY 11235-2134 United States…" at bounding box center [96, 521] width 134 height 77
copy span "3901 NOSTRAND AVE APT 5F"
click at [54, 483] on span "Ella Pais 3901 NOSTRAND AVE APT 5F 2297821 BROOKLYN NY 11235-2134 United States…" at bounding box center [96, 521] width 134 height 77
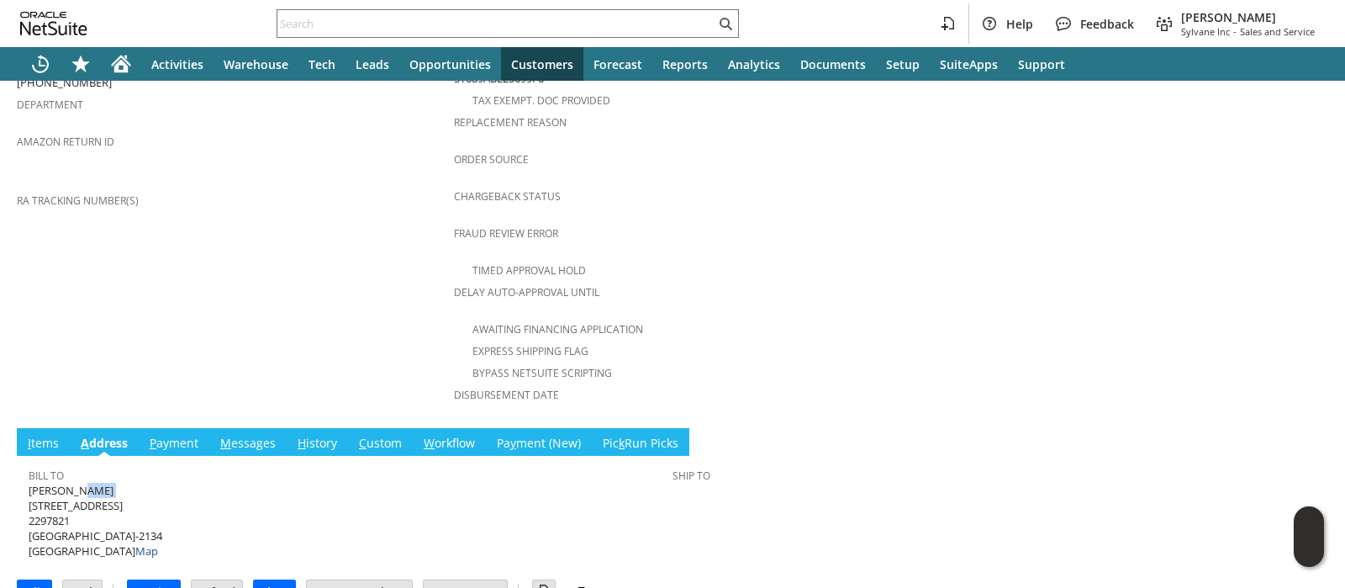
click at [54, 483] on span "Ella Pais 3901 NOSTRAND AVE APT 5F 2297821 BROOKLYN NY 11235-2134 United States…" at bounding box center [96, 521] width 134 height 77
copy span "Ella Pais"
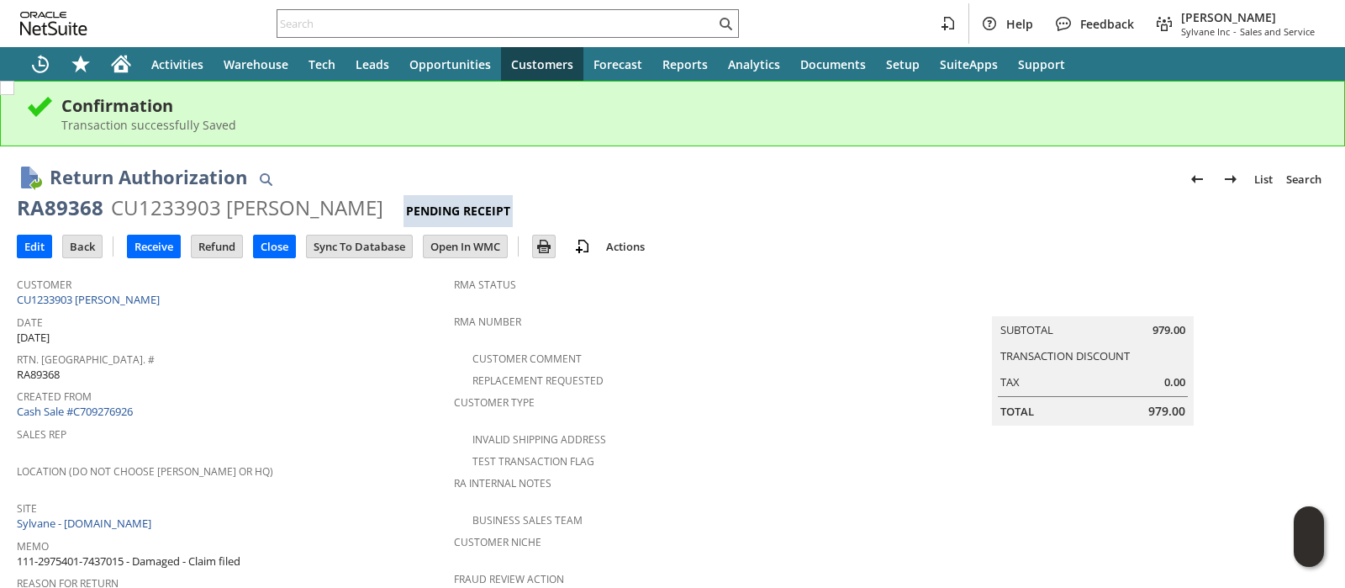
click at [79, 203] on div "RA89368" at bounding box center [60, 207] width 87 height 27
copy div "RA89368"
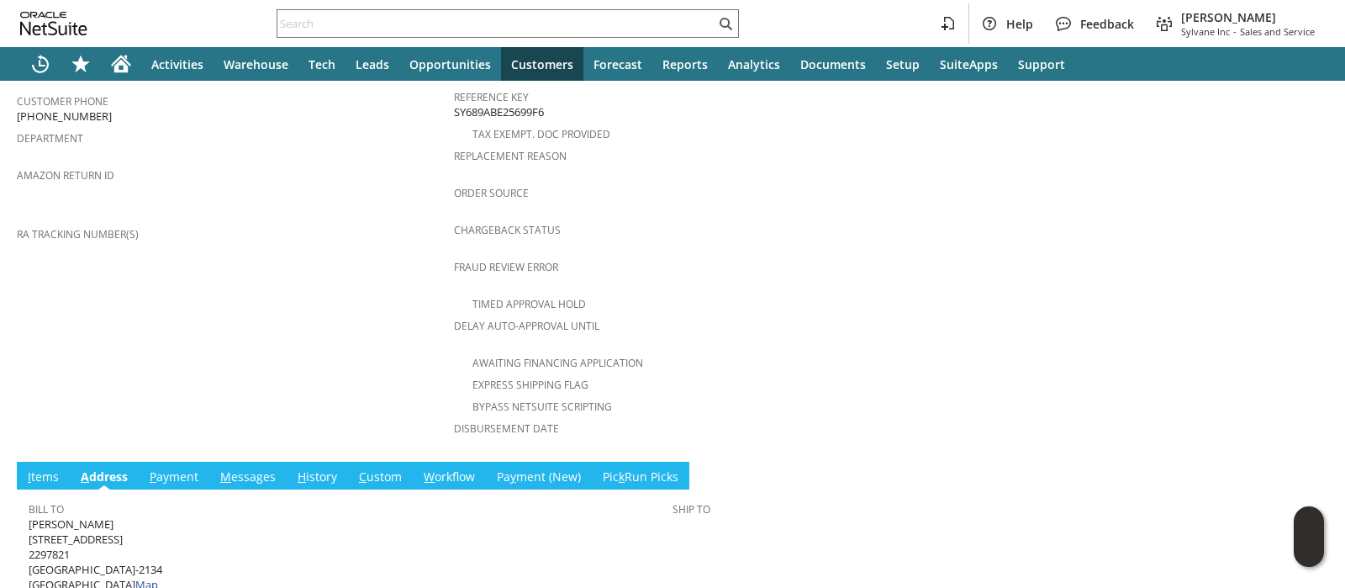
scroll to position [664, 0]
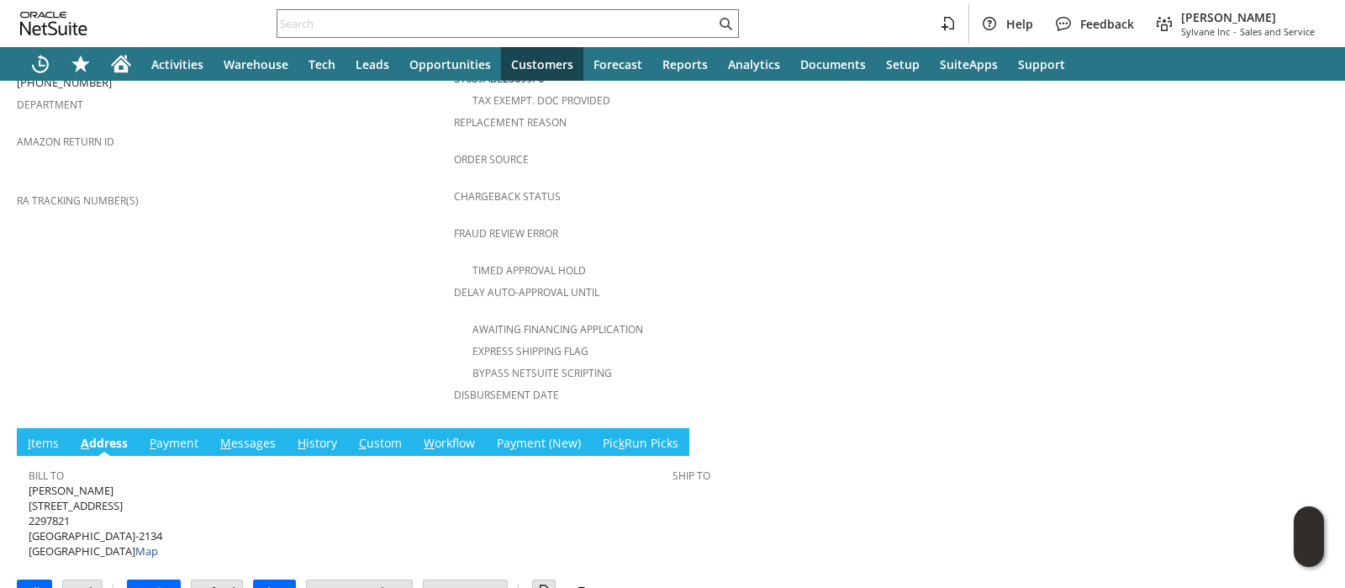
click at [31, 435] on link "I tems" at bounding box center [44, 444] width 40 height 18
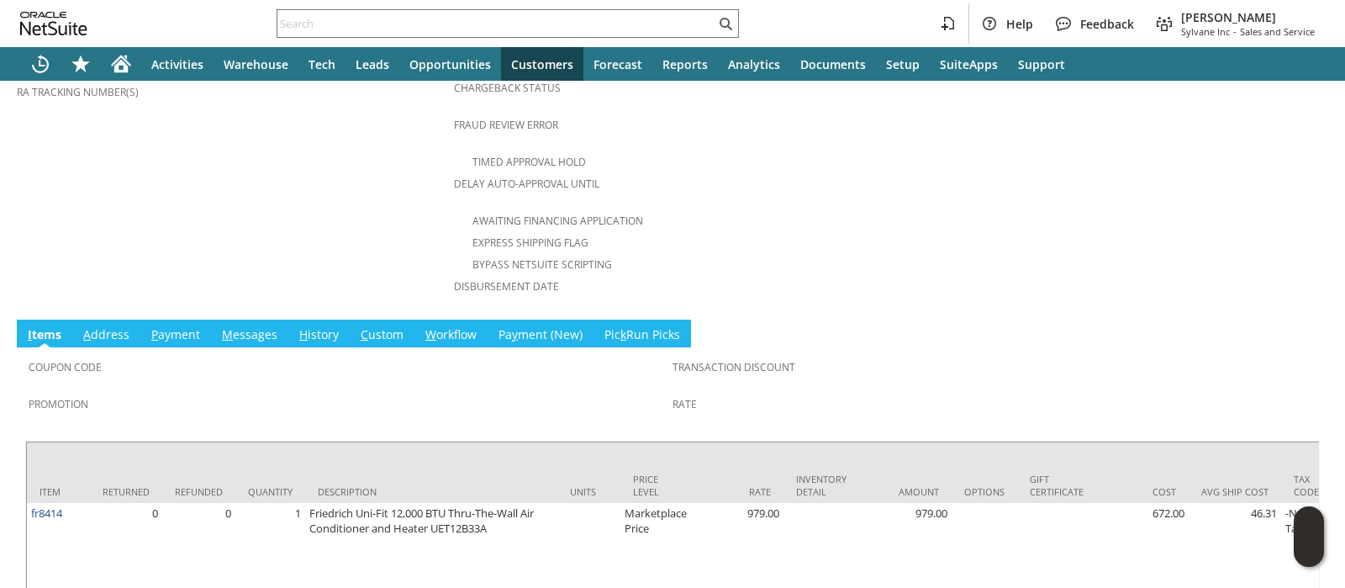
scroll to position [823, 0]
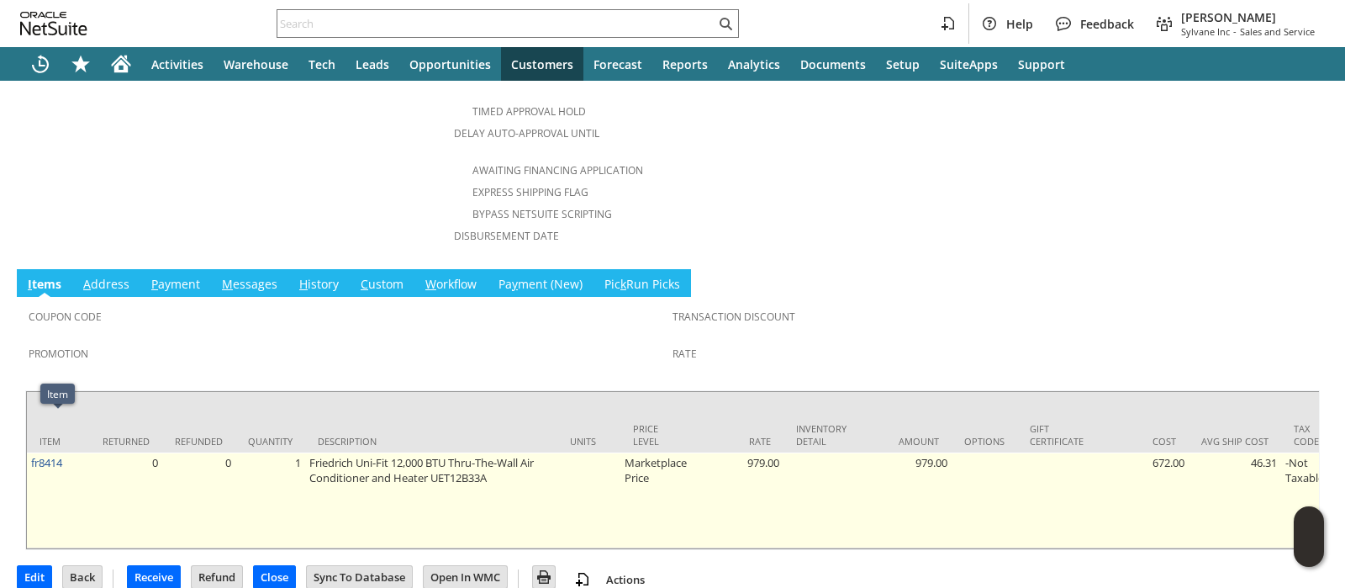
click at [73, 452] on td "fr8414" at bounding box center [58, 500] width 63 height 96
copy tr "fr8414"
click at [335, 452] on td "Friedrich Uni-Fit 12,000 BTU Thru-The-Wall Air Conditioner and Heater UET12B33A" at bounding box center [431, 500] width 252 height 96
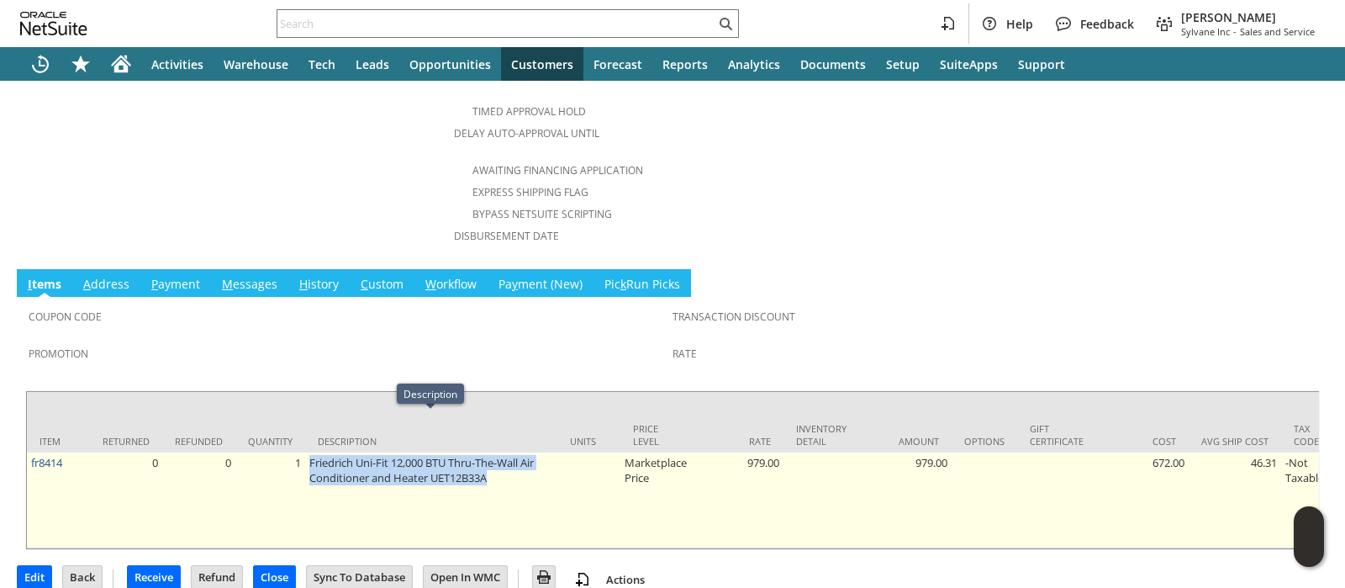
drag, startPoint x: 335, startPoint y: 417, endPoint x: 439, endPoint y: 436, distance: 106.0
click at [439, 452] on td "Friedrich Uni-Fit 12,000 BTU Thru-The-Wall Air Conditioner and Heater UET12B33A" at bounding box center [431, 500] width 252 height 96
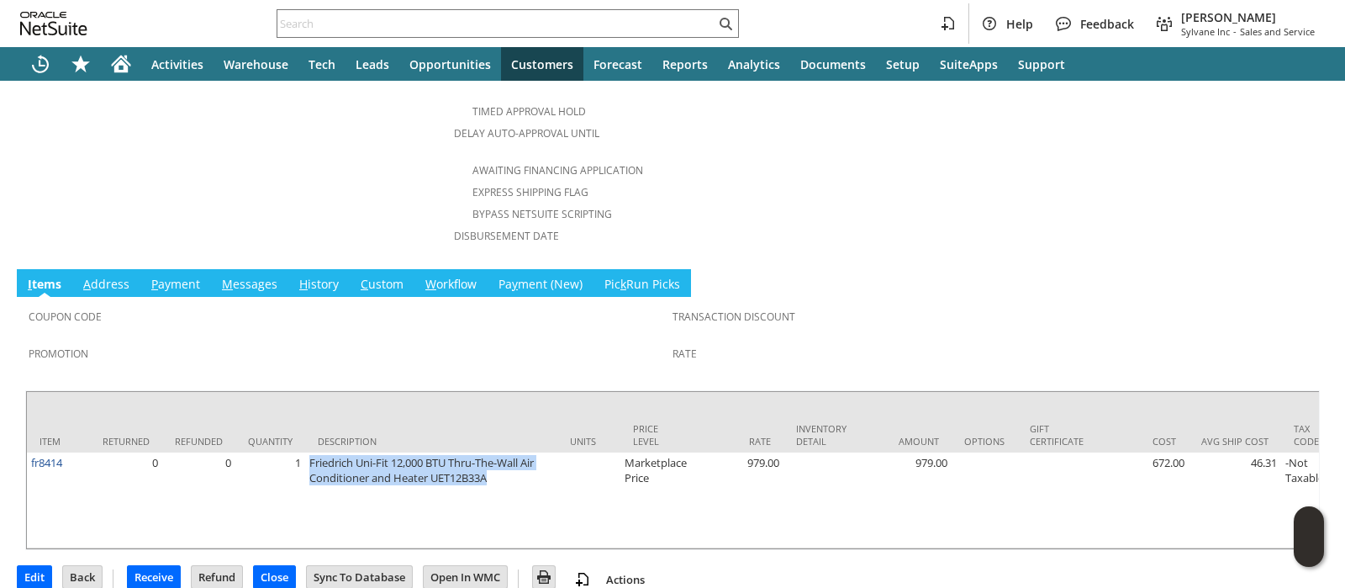
scroll to position [0, 0]
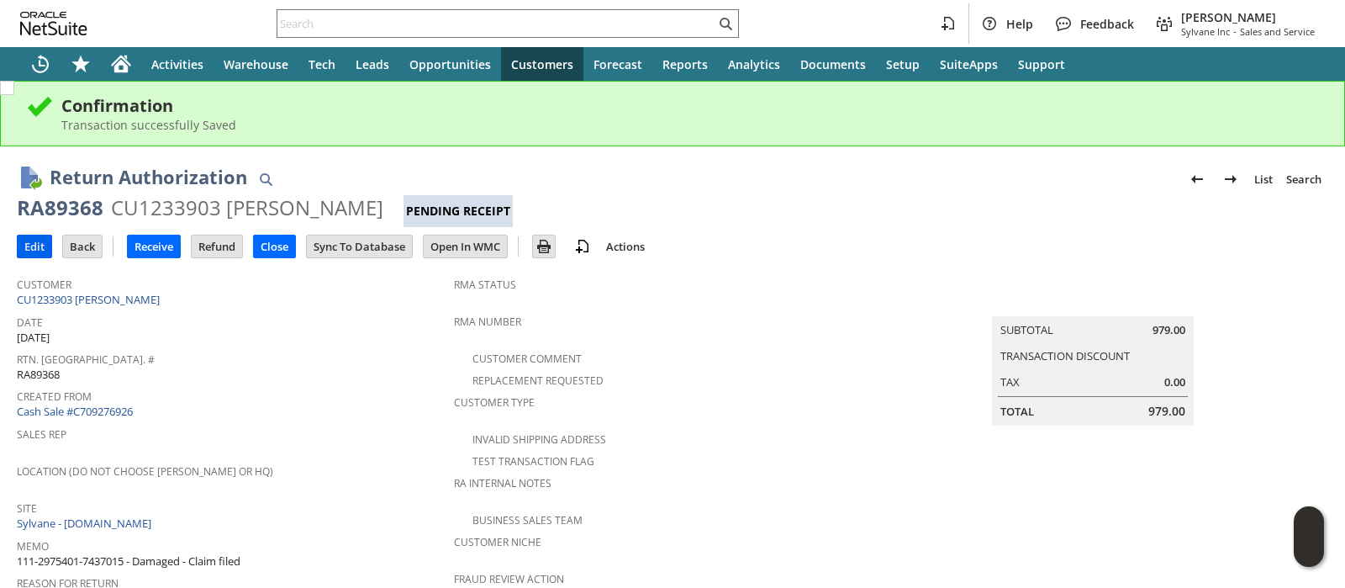
click at [28, 241] on input "Edit" at bounding box center [35, 246] width 34 height 22
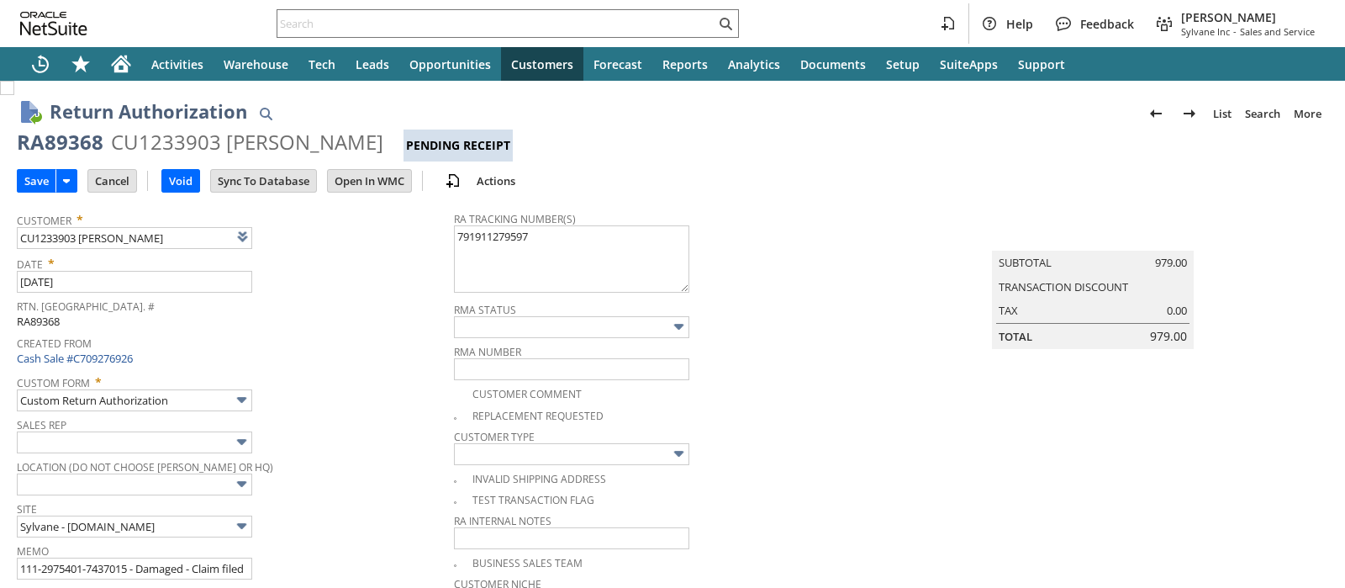
type input "Add"
type input "Copy Previous"
type textarea "791911279597 sent through Amazon"
click at [36, 179] on input "Save" at bounding box center [37, 181] width 38 height 22
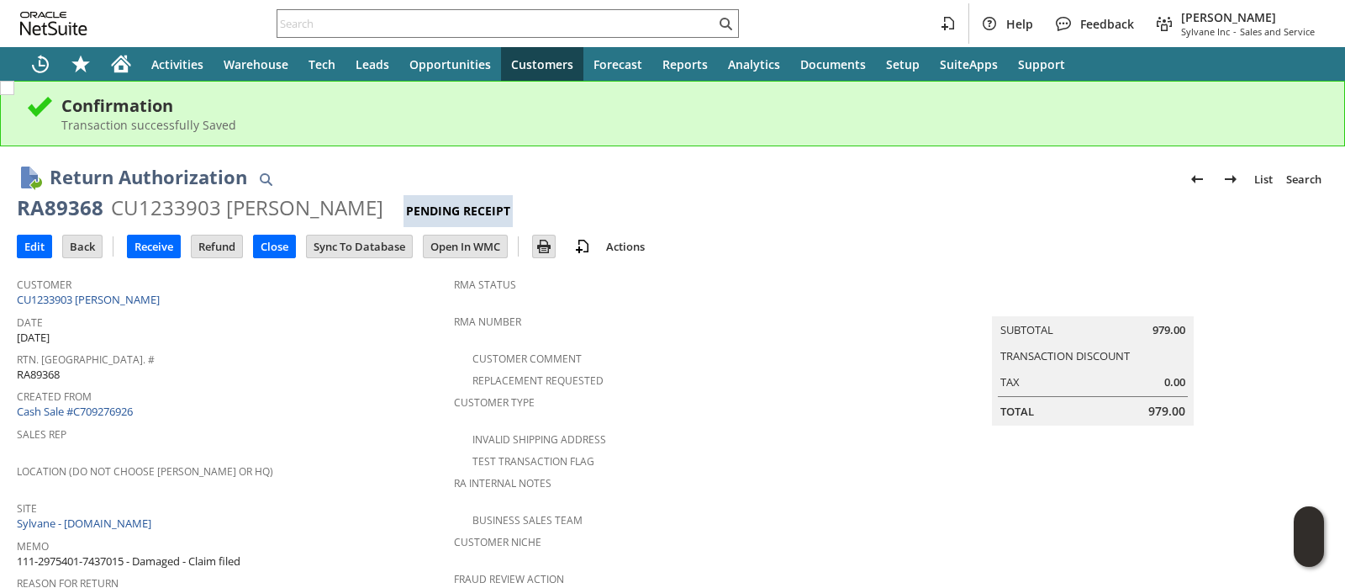
click at [69, 209] on div "RA89368" at bounding box center [60, 207] width 87 height 27
copy div "RA89368"
click at [100, 296] on link "CU1233903 [PERSON_NAME]" at bounding box center [90, 299] width 147 height 15
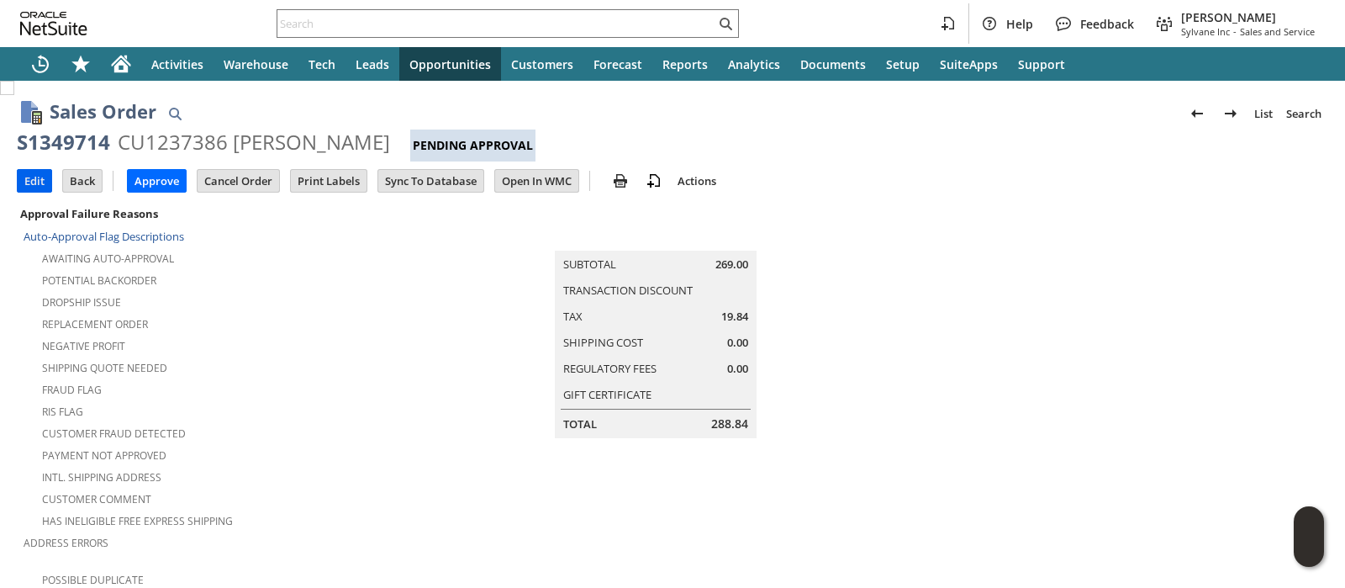
click at [34, 182] on input "Edit" at bounding box center [35, 181] width 34 height 22
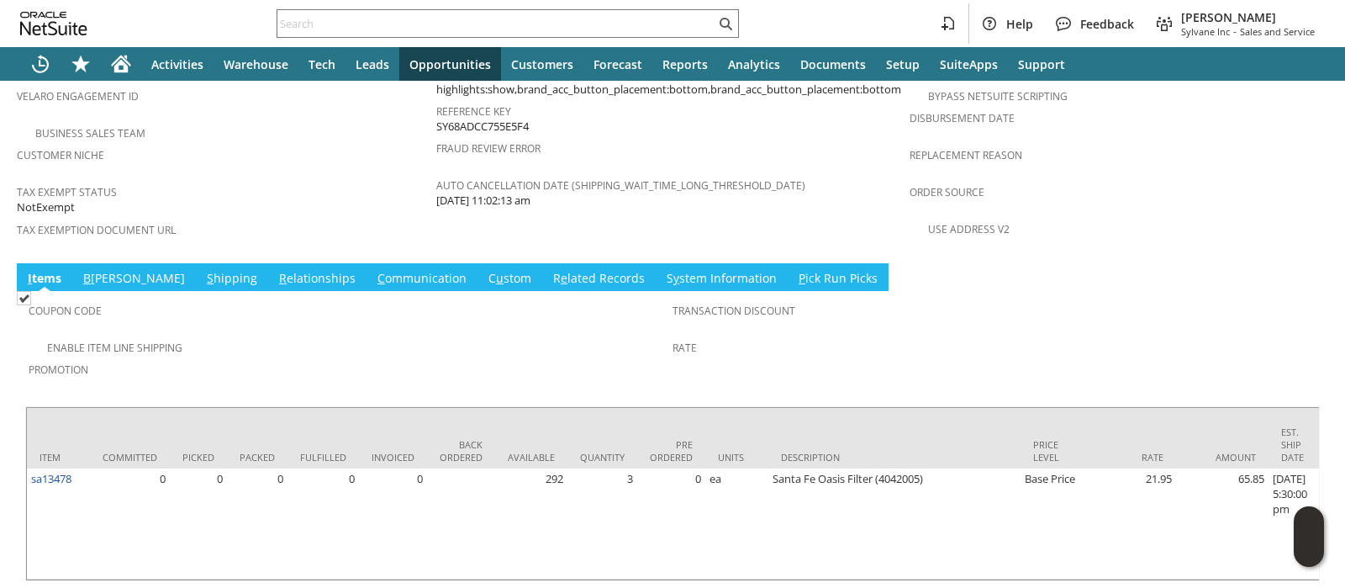
scroll to position [1154, 0]
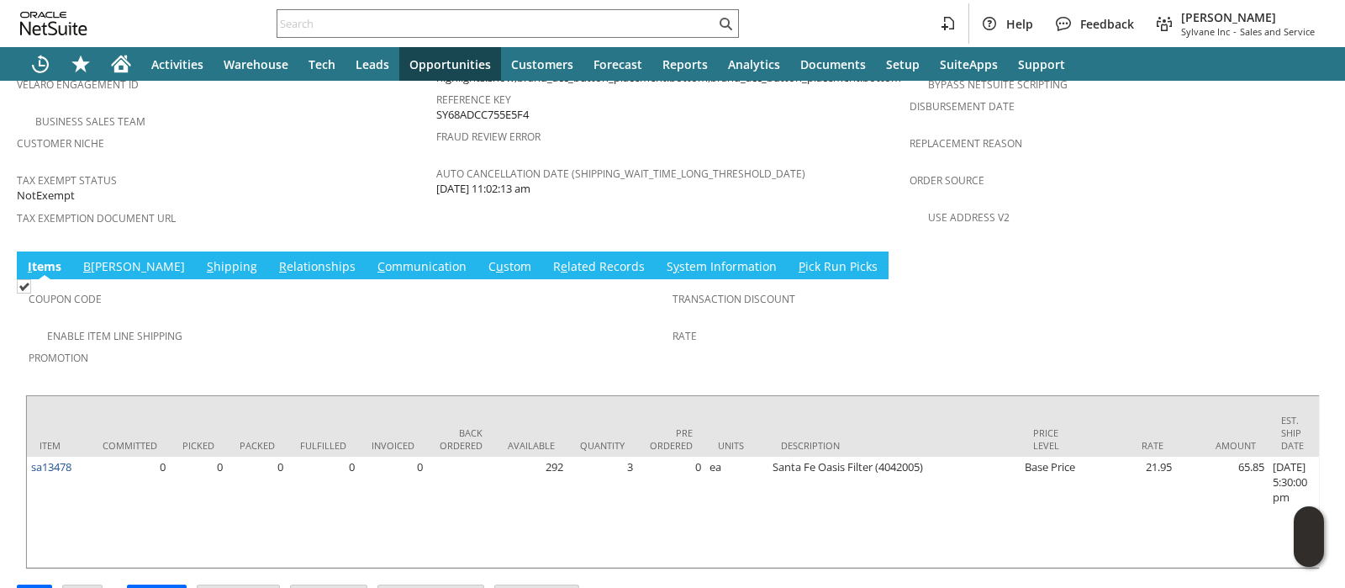
click at [203, 258] on link "S hipping" at bounding box center [232, 267] width 59 height 18
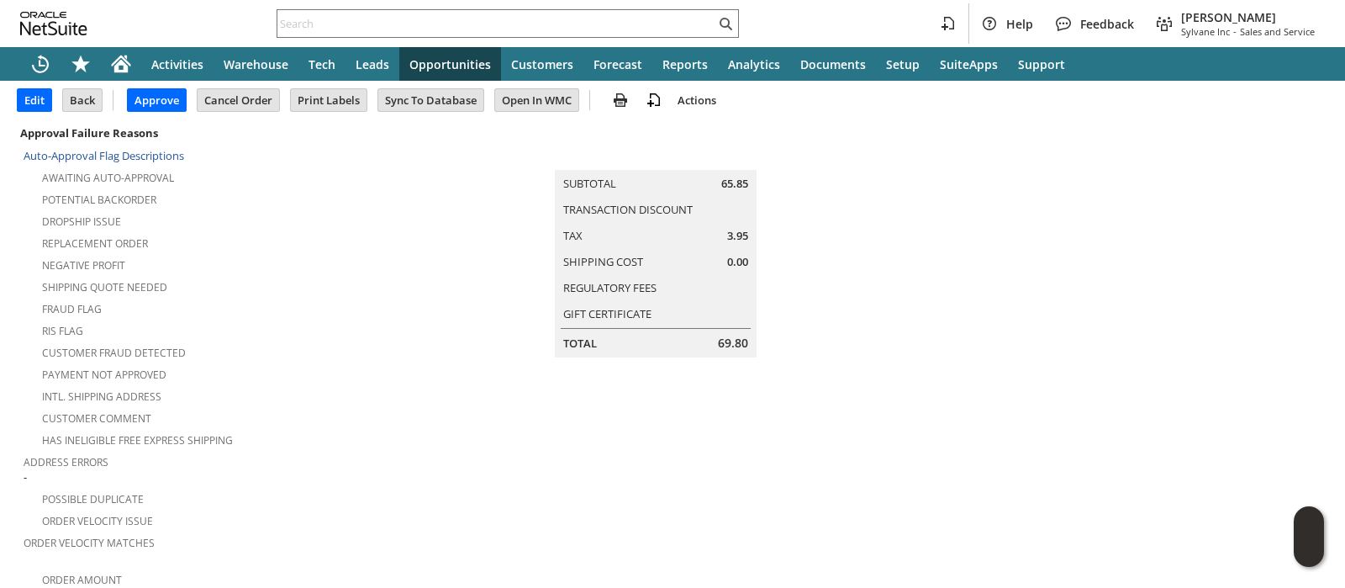
scroll to position [0, 0]
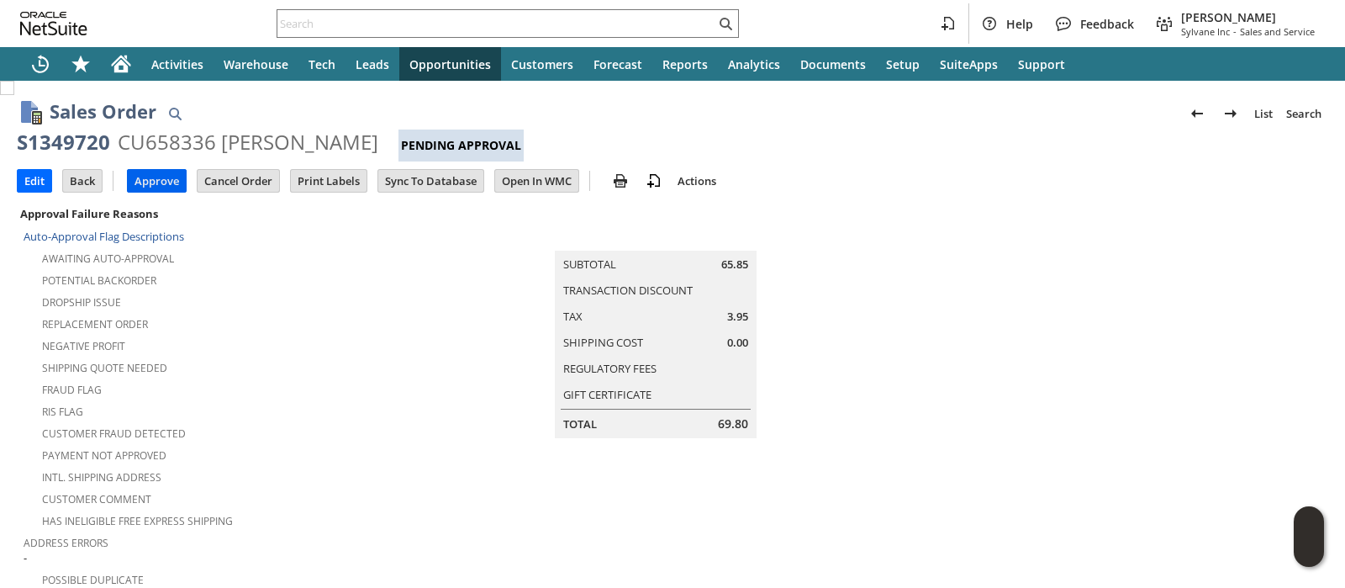
click at [160, 182] on input "Approve" at bounding box center [157, 181] width 58 height 22
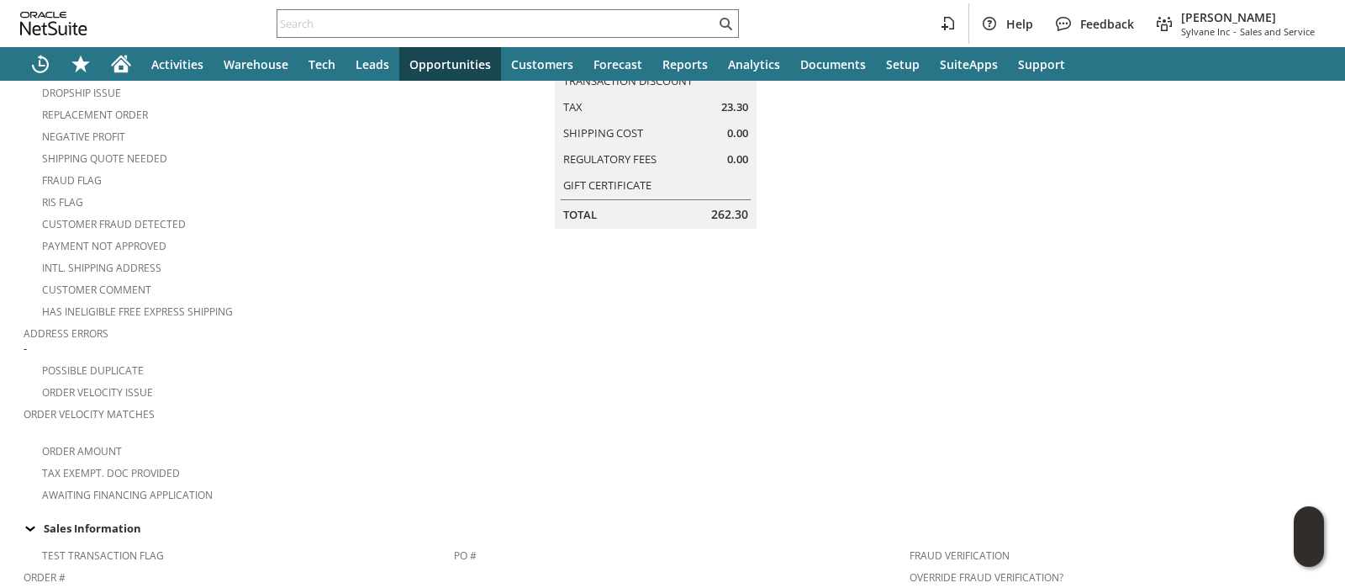
scroll to position [315, 0]
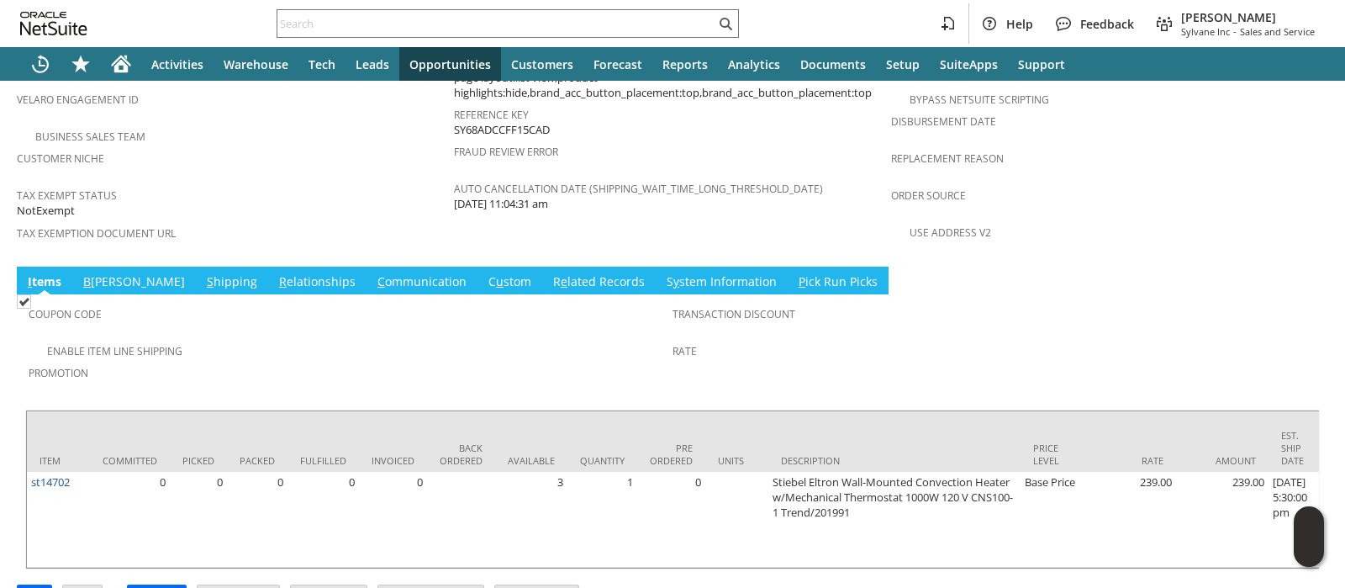
click at [203, 273] on link "S hipping" at bounding box center [232, 282] width 59 height 18
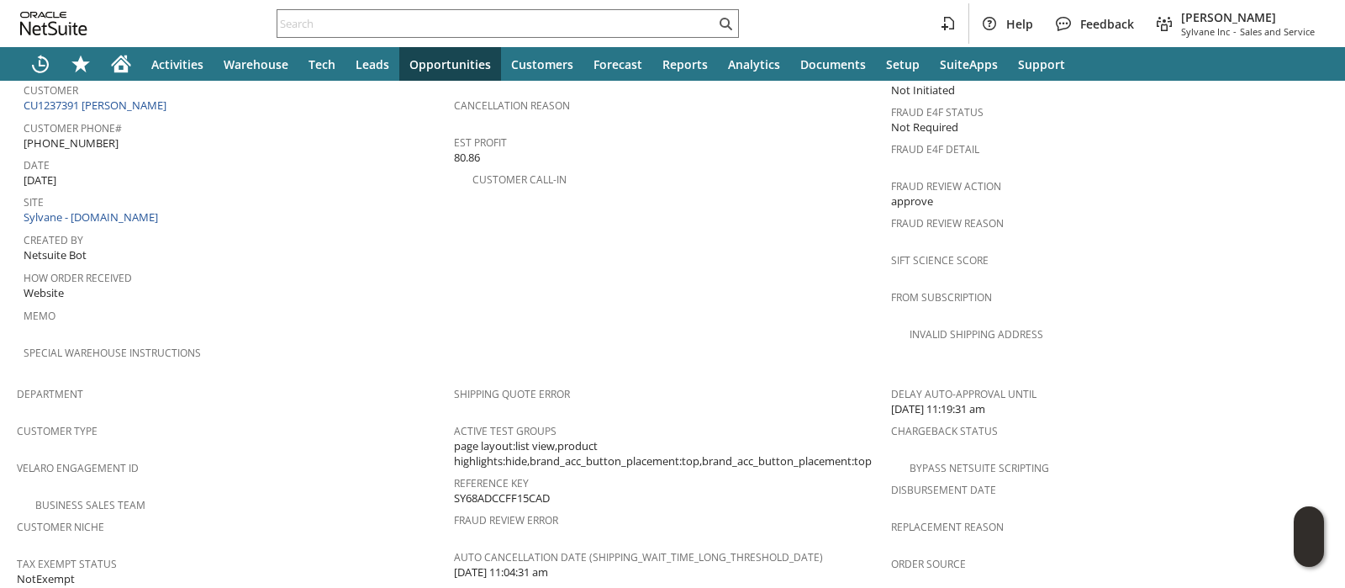
scroll to position [1132, 0]
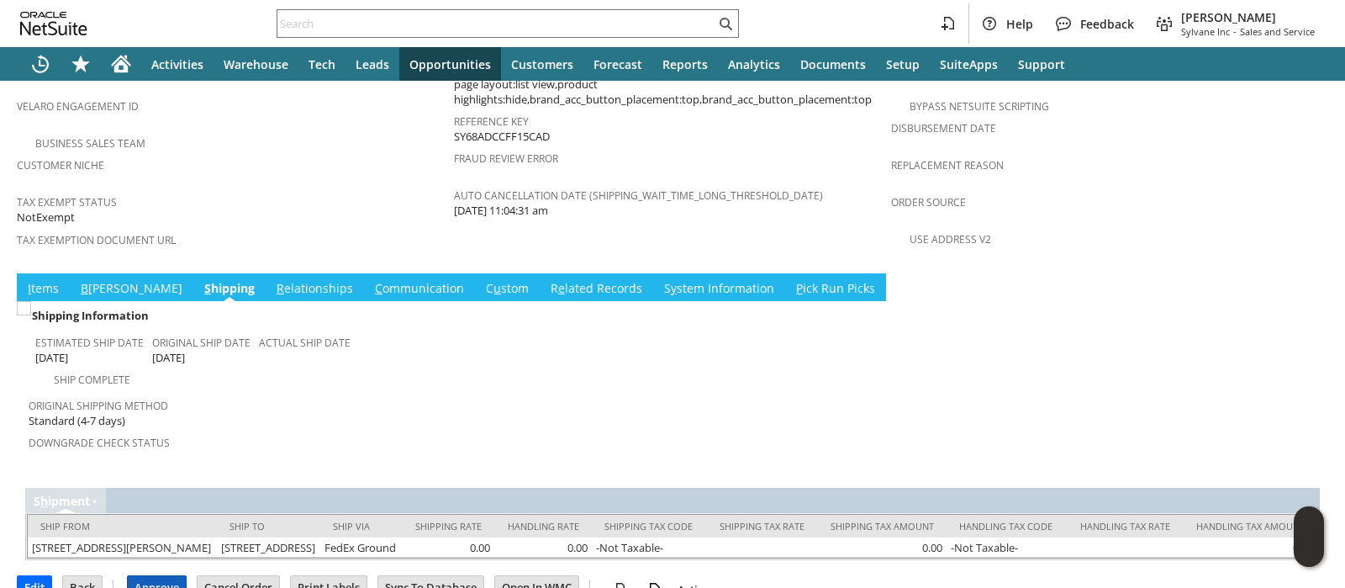
click at [146, 576] on input "Approve" at bounding box center [157, 587] width 58 height 22
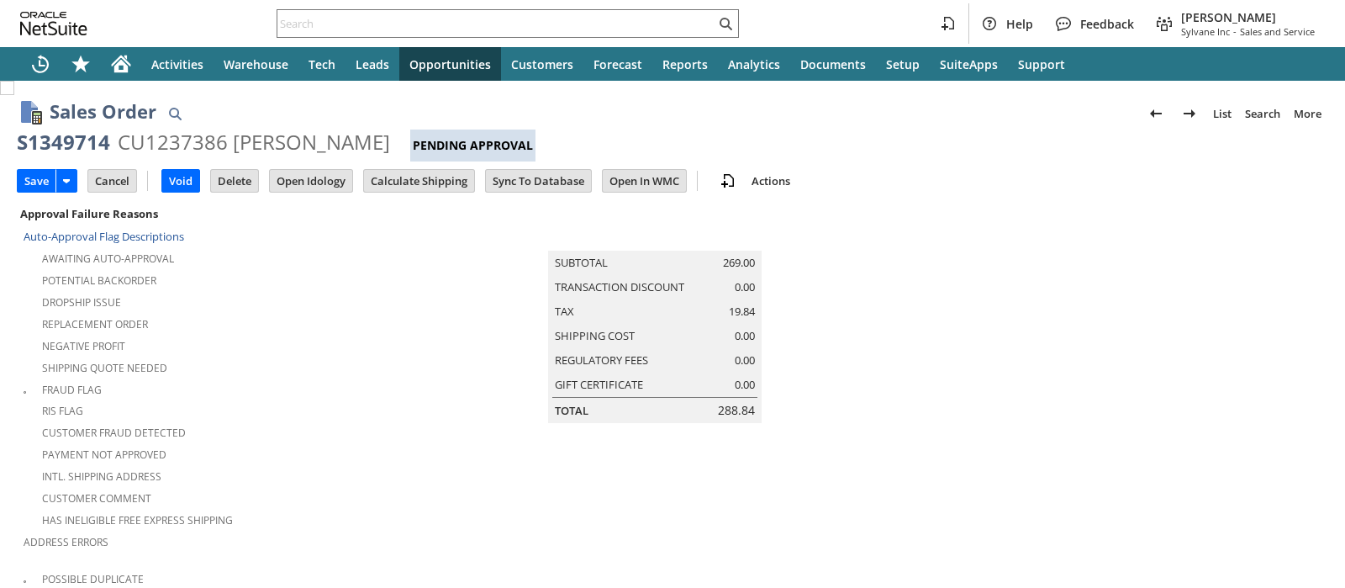
scroll to position [573, 0]
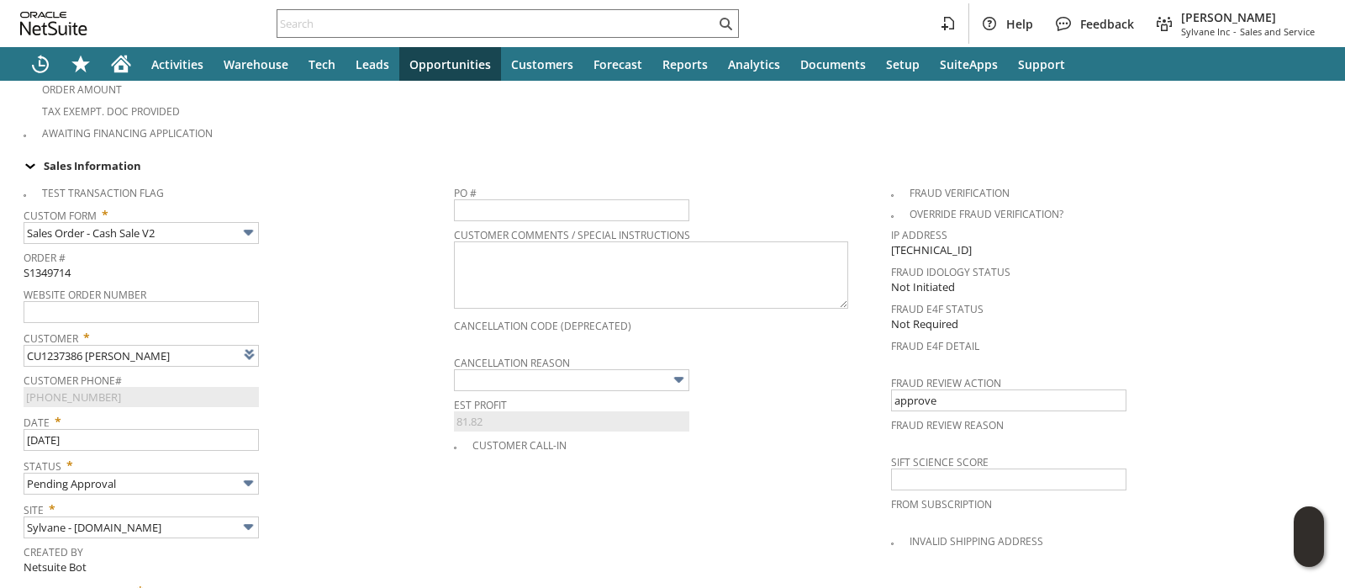
type input "Intelligent Recommendations¹⁰"
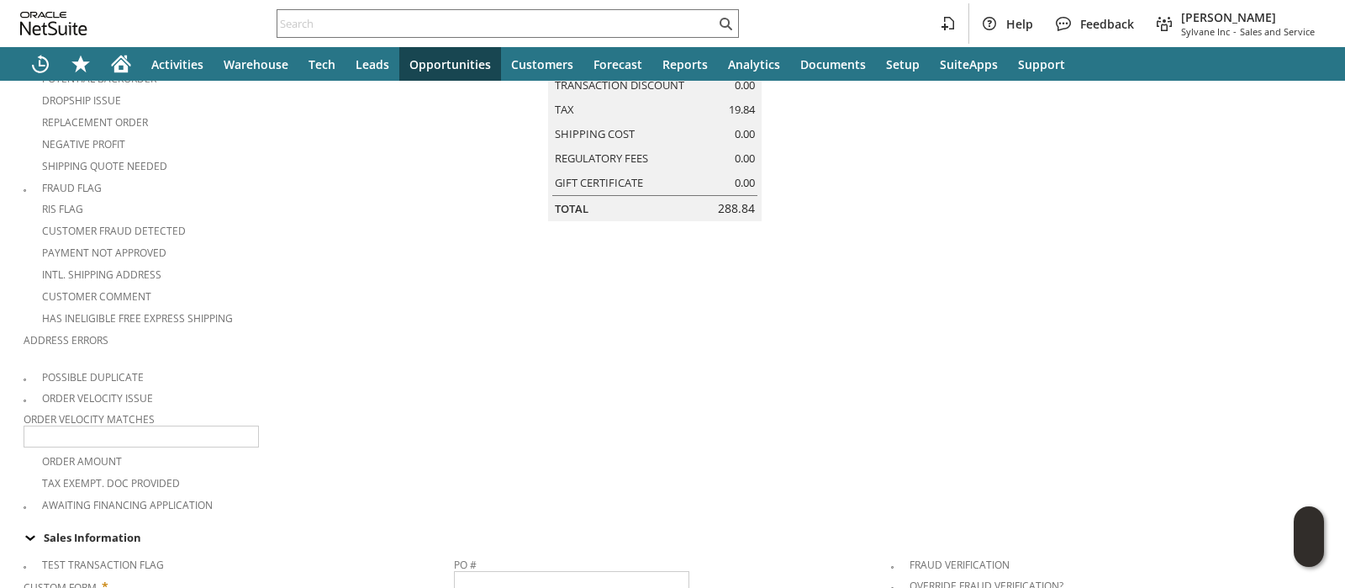
scroll to position [0, 0]
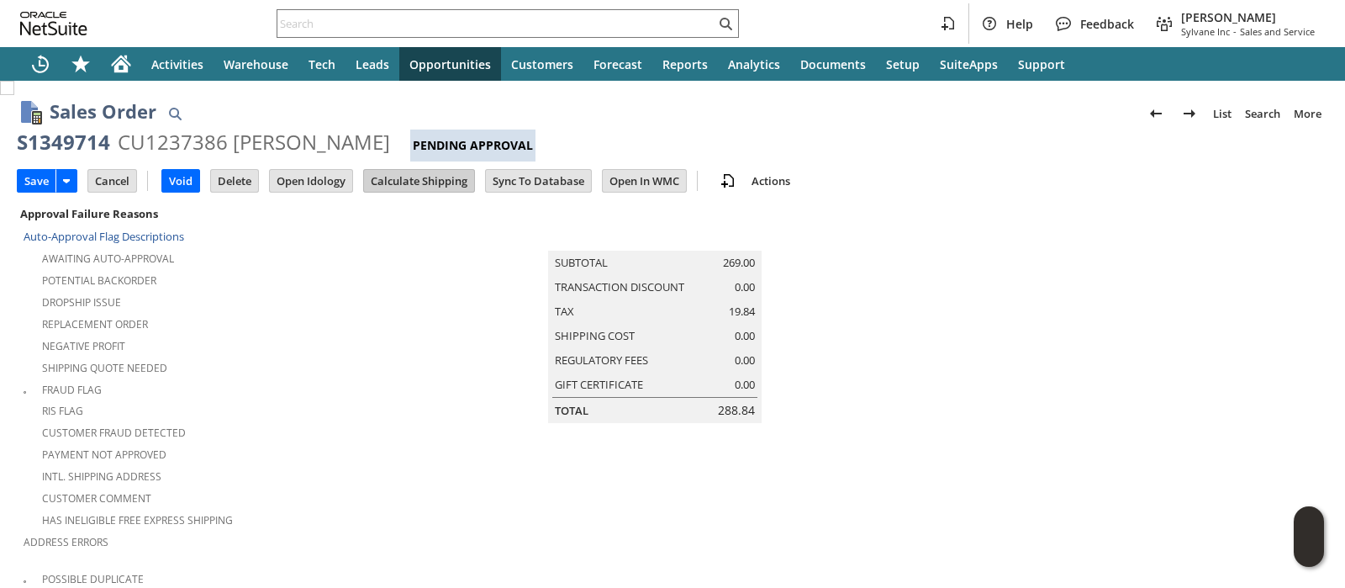
click at [393, 178] on input "Calculate Shipping" at bounding box center [419, 181] width 110 height 22
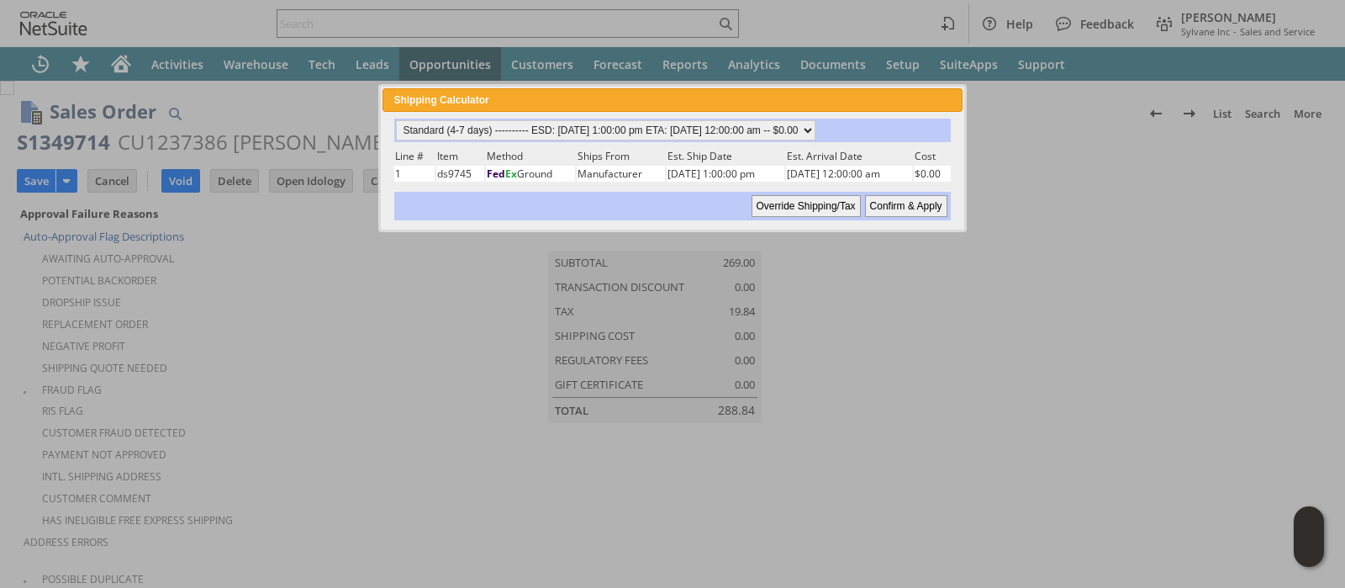
click at [885, 203] on input "Confirm & Apply" at bounding box center [906, 206] width 82 height 22
type input "Add"
type input "Copy Previous"
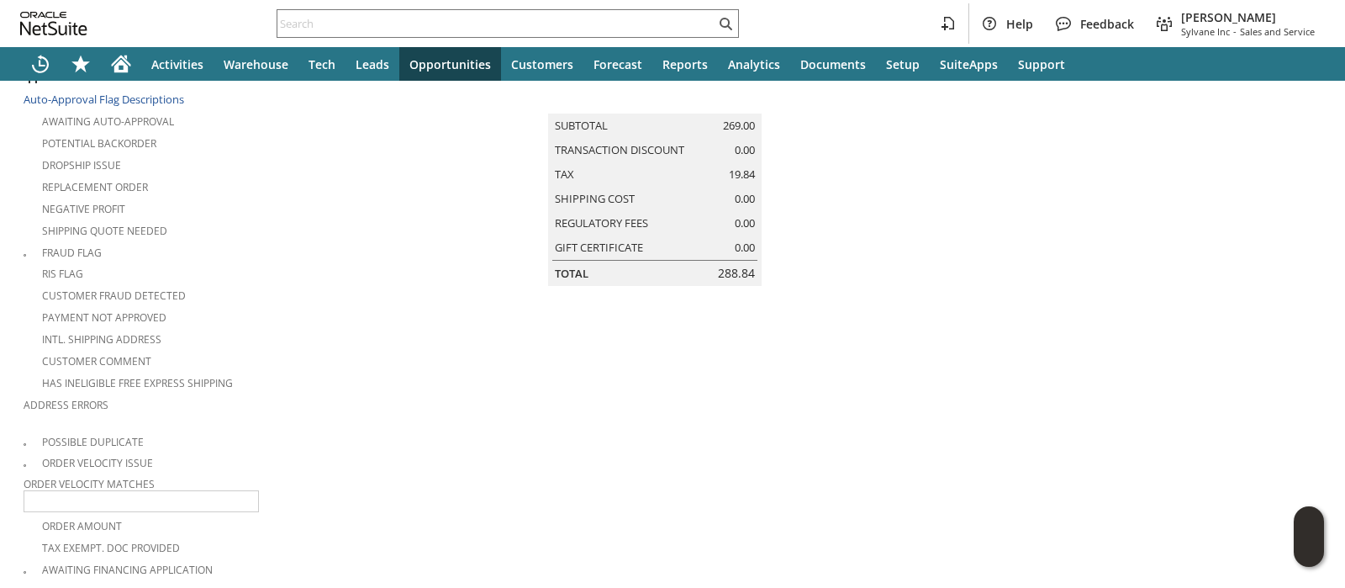
scroll to position [4, 0]
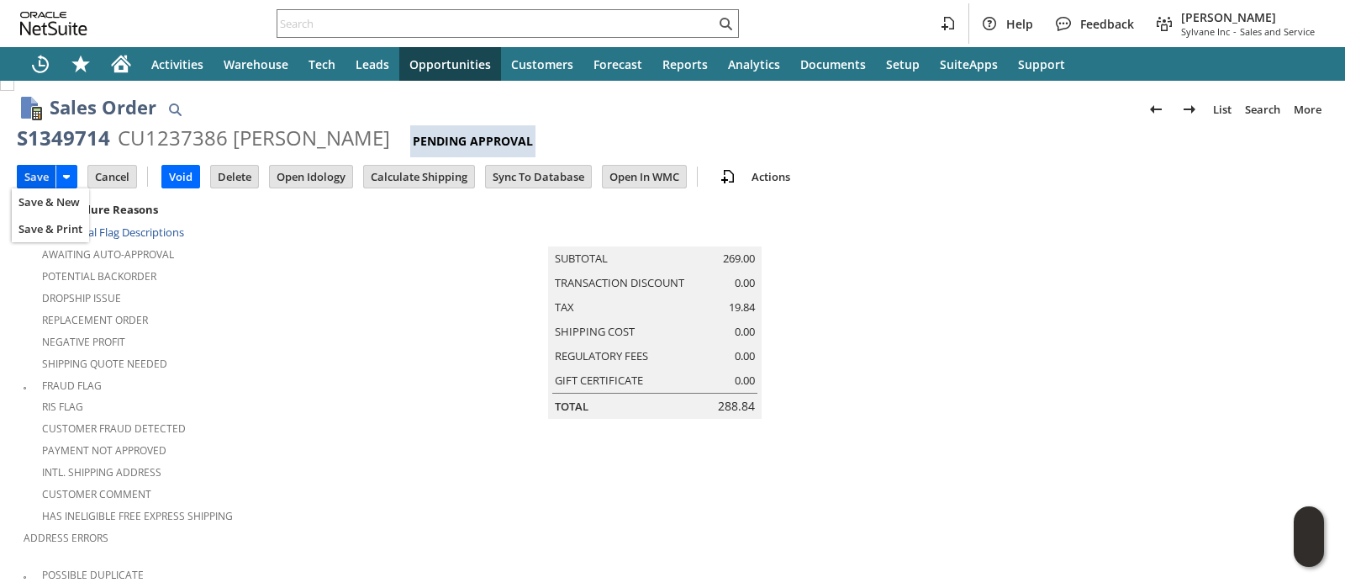
click at [34, 177] on input "Save" at bounding box center [37, 177] width 38 height 22
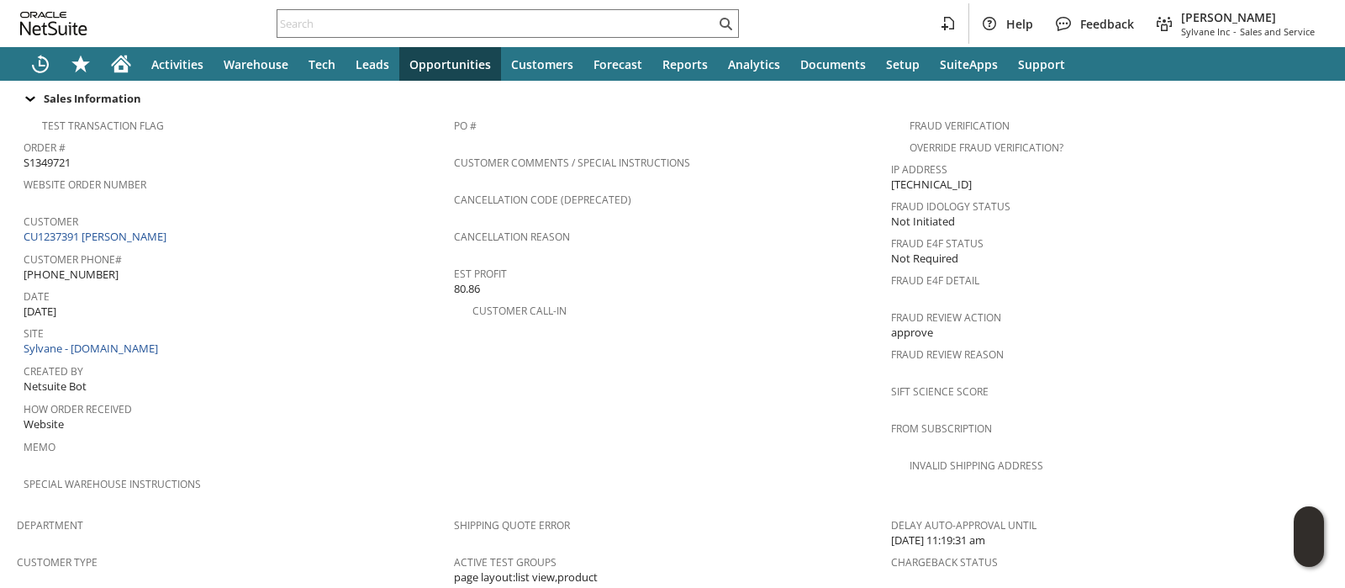
scroll to position [840, 0]
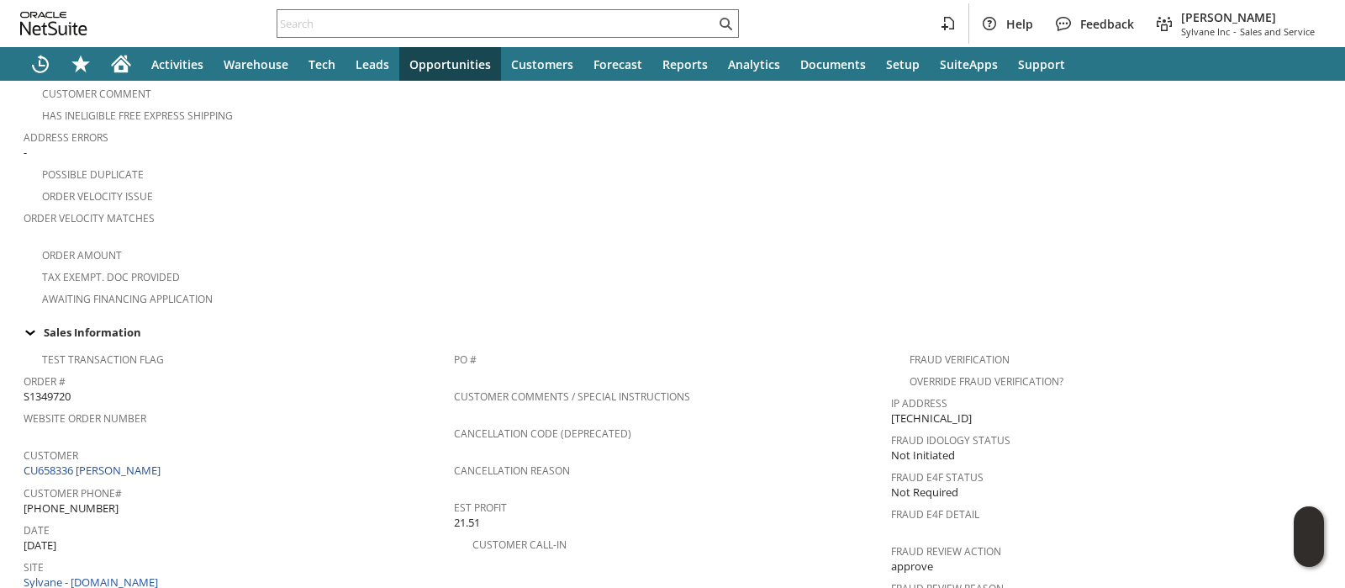
scroll to position [631, 0]
